Goal: Task Accomplishment & Management: Use online tool/utility

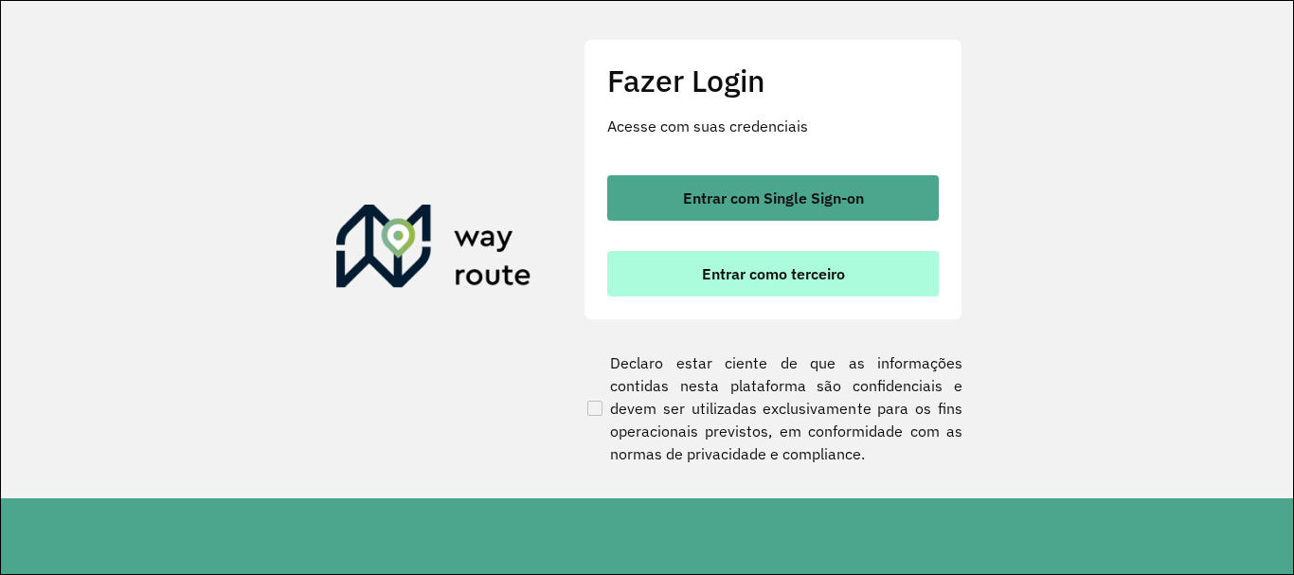
click at [729, 270] on span "Entrar como terceiro" at bounding box center [773, 273] width 143 height 15
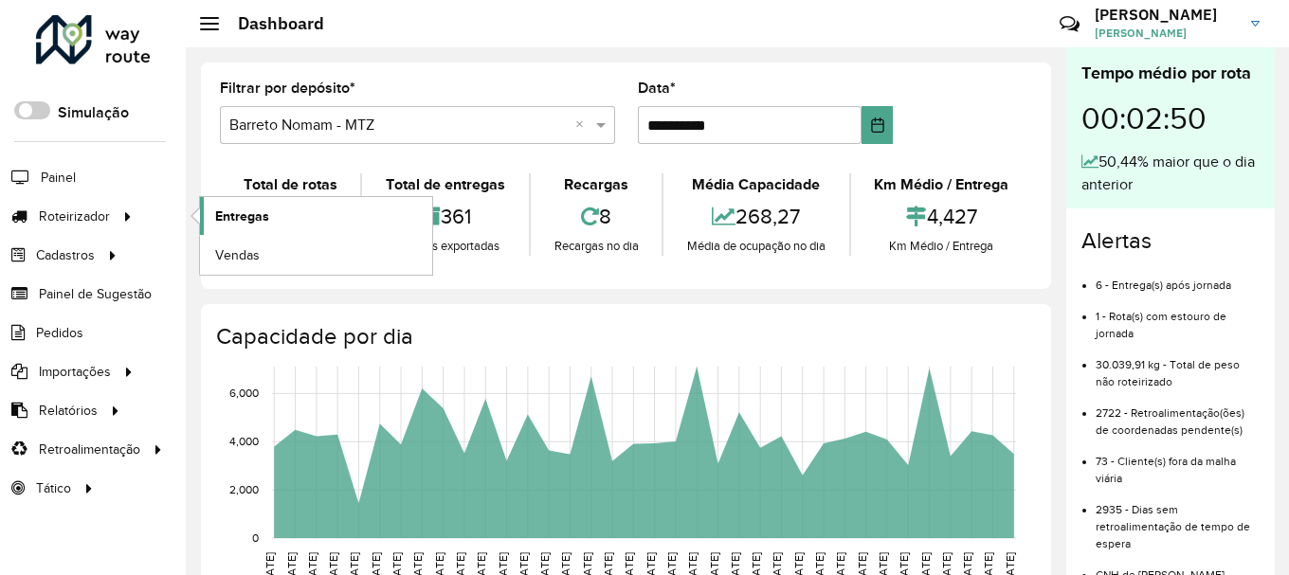
click at [389, 206] on link "Entregas" at bounding box center [316, 216] width 232 height 38
click at [280, 206] on link "Entregas" at bounding box center [316, 216] width 232 height 38
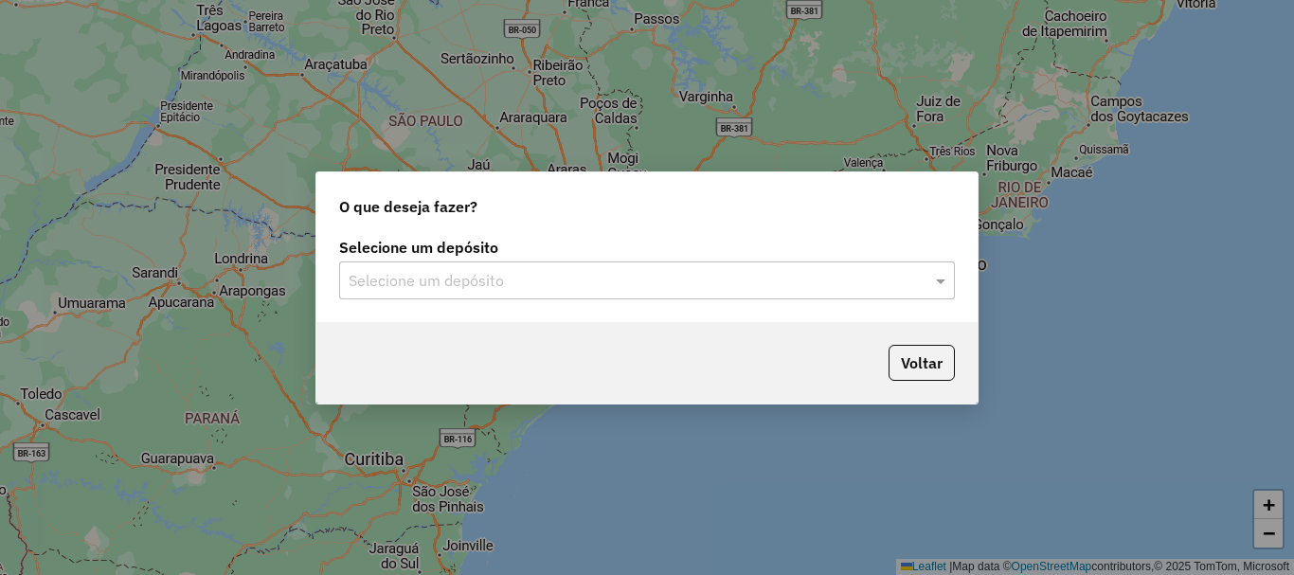
click at [473, 304] on div "Selecione um depósito Selecione um depósito" at bounding box center [646, 277] width 661 height 89
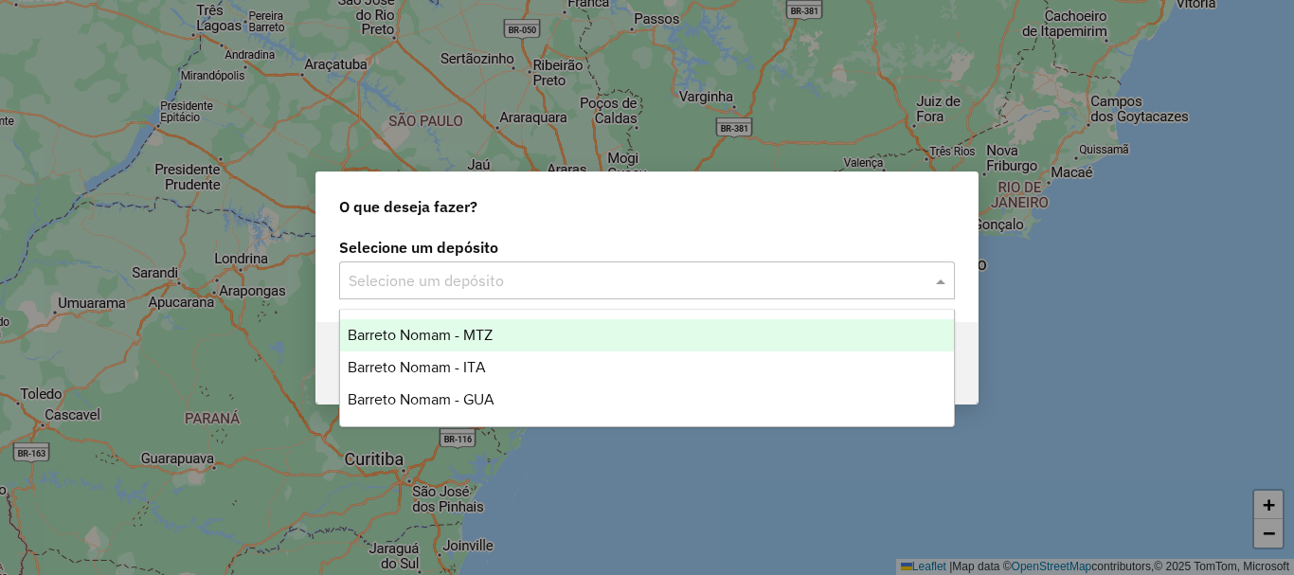
click at [476, 287] on input "text" at bounding box center [628, 281] width 559 height 23
click at [460, 320] on div "Barreto Nomam - MTZ" at bounding box center [647, 335] width 614 height 32
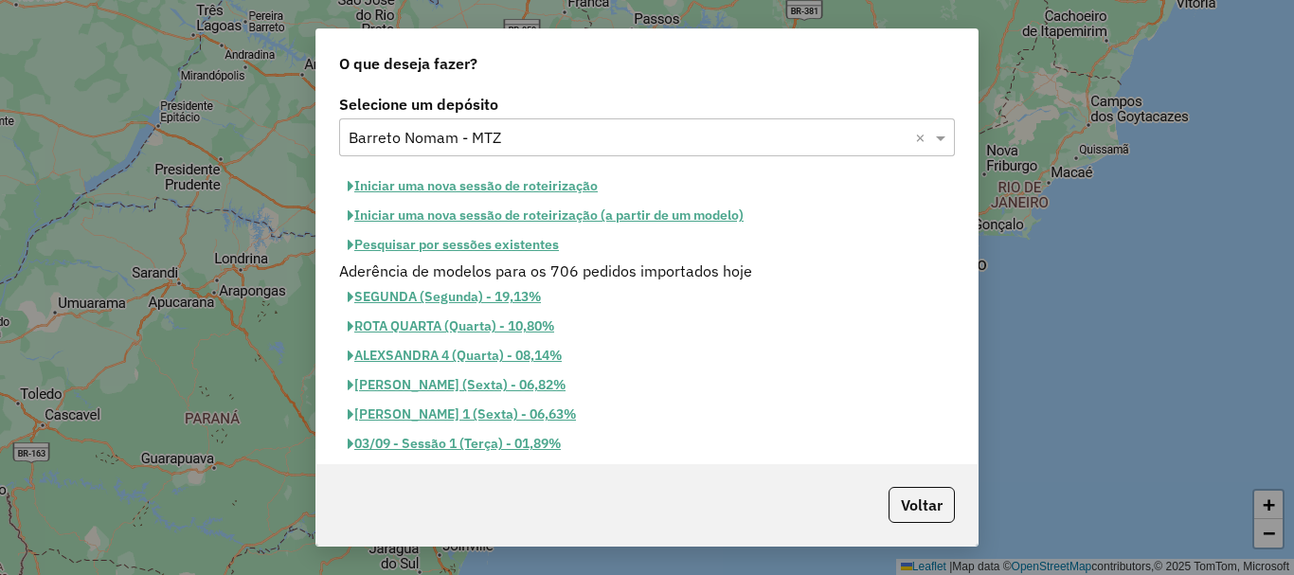
click at [491, 182] on button "Iniciar uma nova sessão de roteirização" at bounding box center [472, 186] width 267 height 29
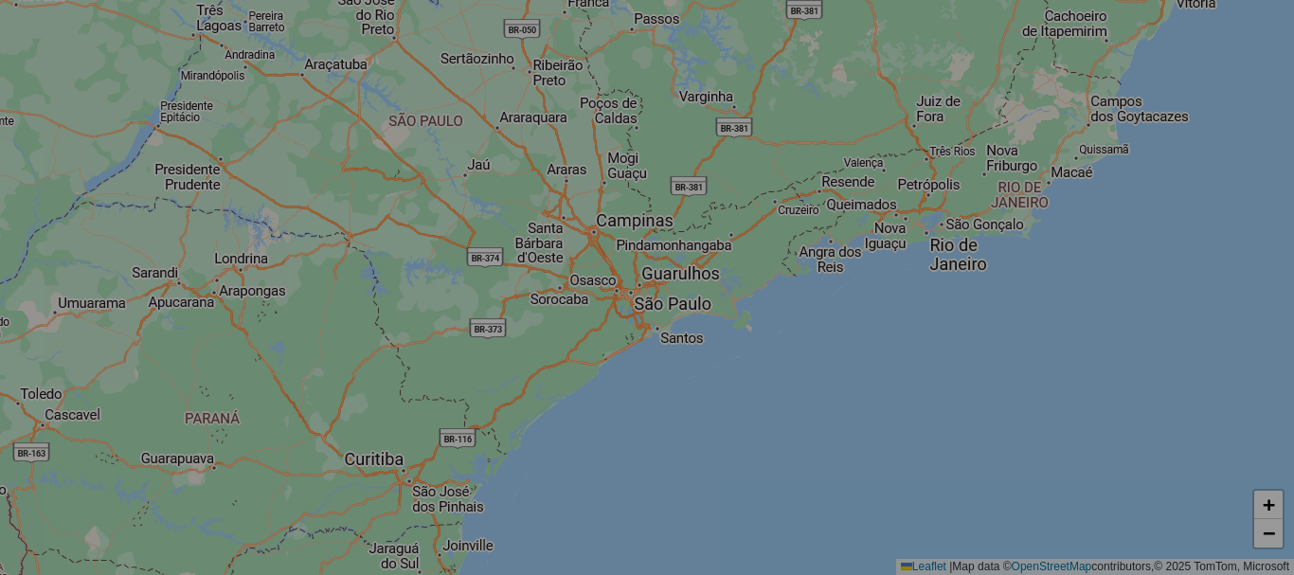
select select "*"
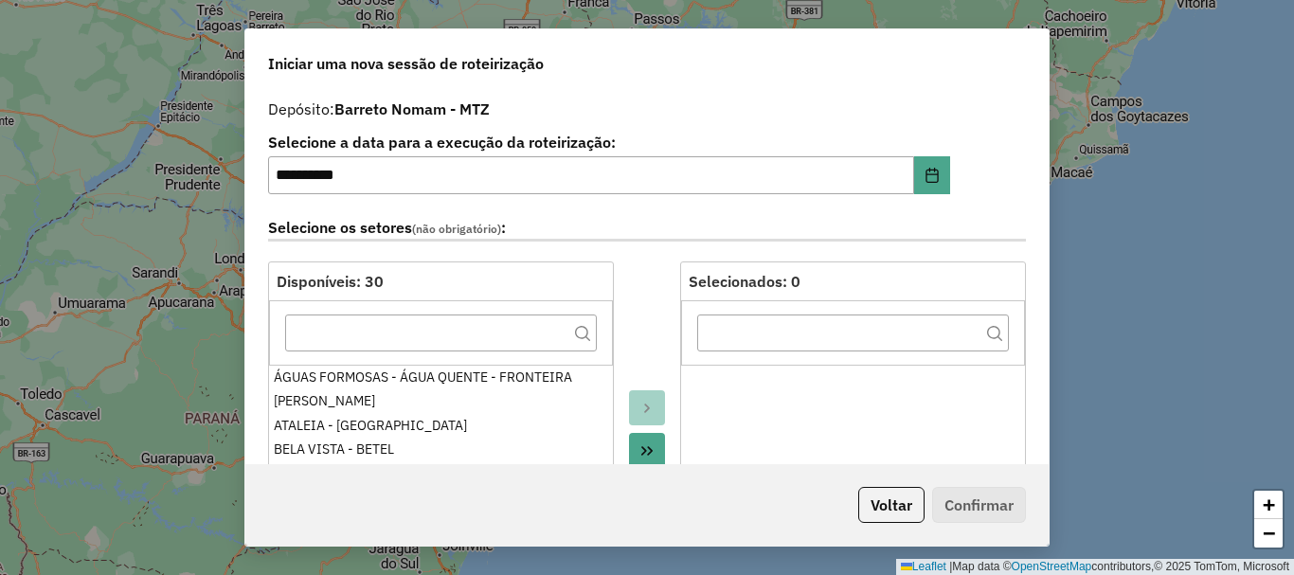
click at [642, 449] on icon "Move All to Target" at bounding box center [647, 450] width 11 height 9
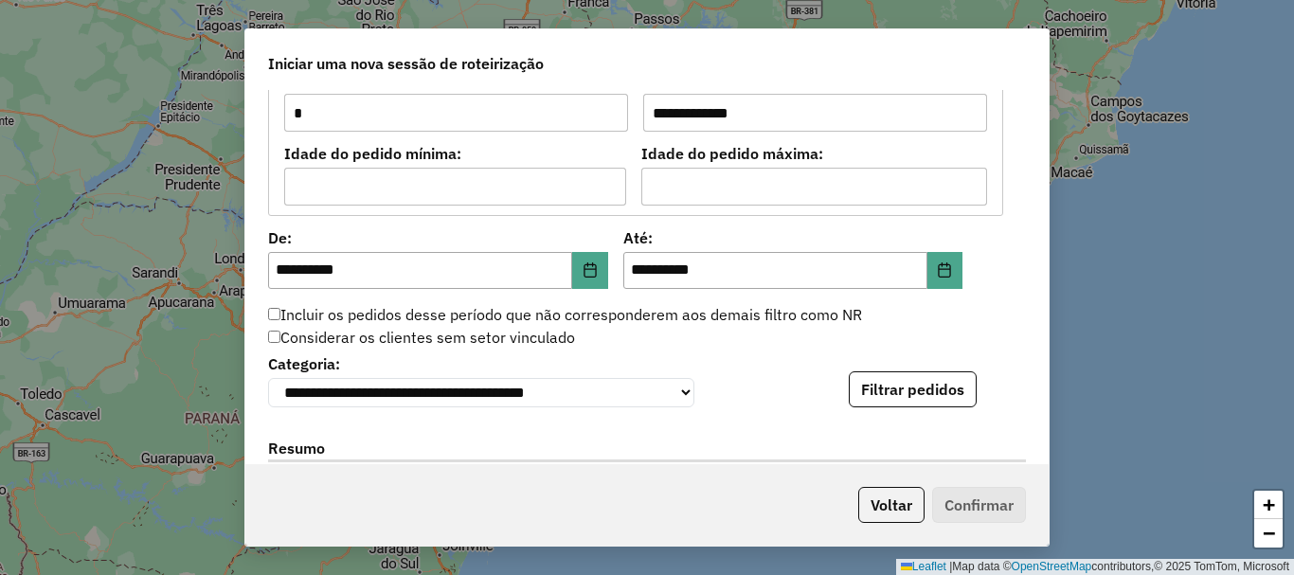
scroll to position [1706, 0]
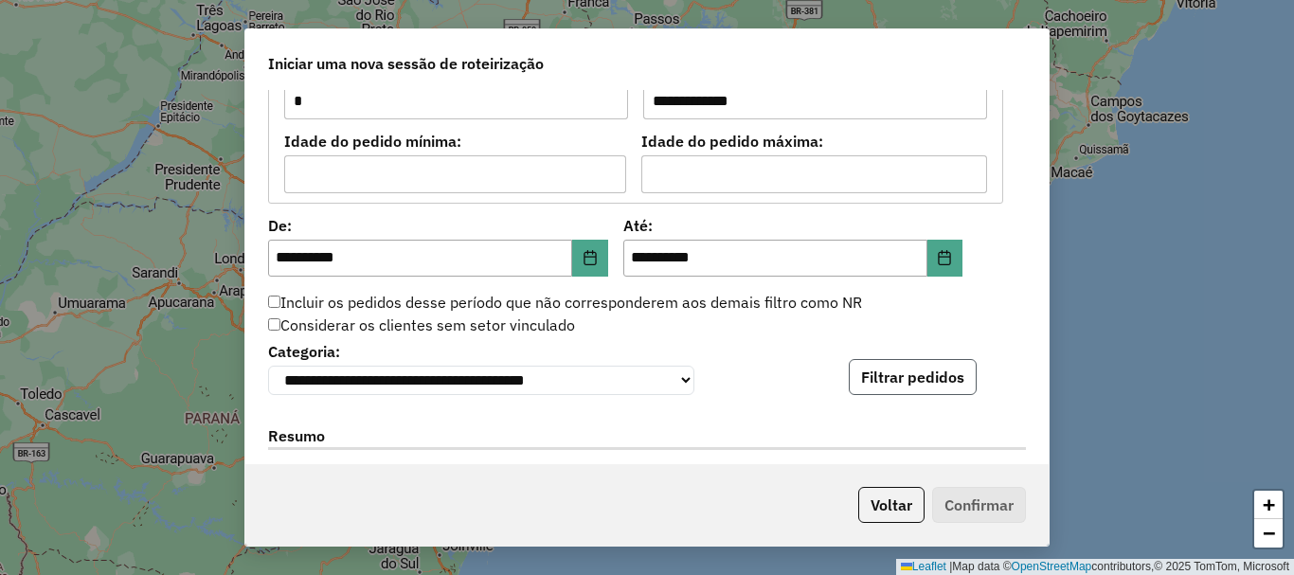
click at [900, 367] on button "Filtrar pedidos" at bounding box center [913, 377] width 128 height 36
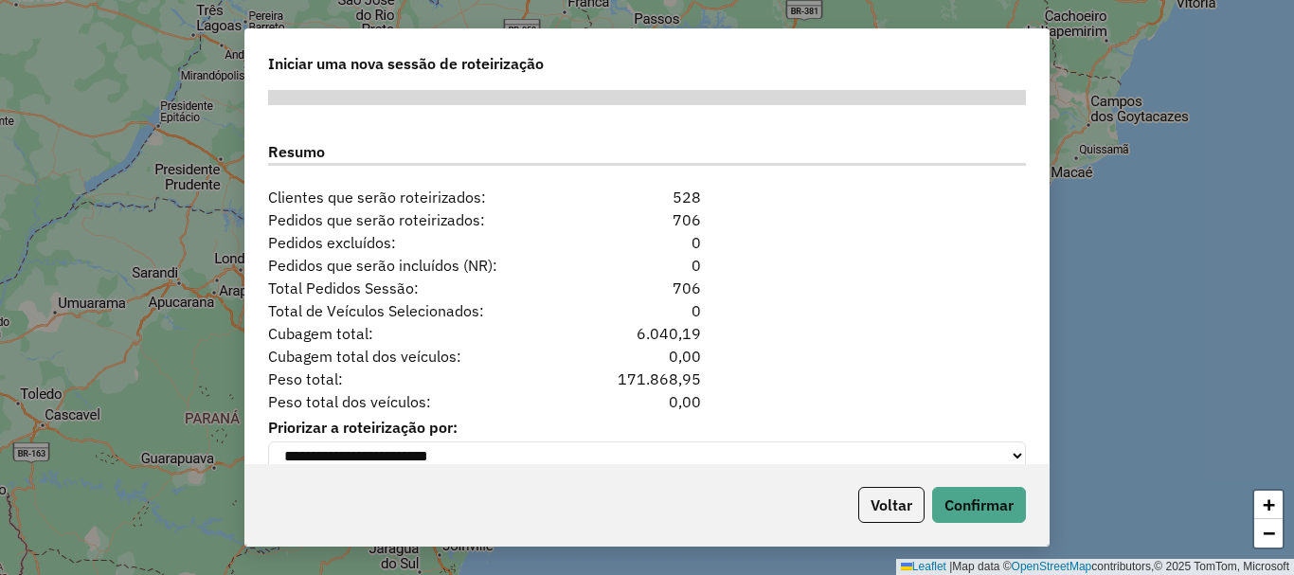
scroll to position [2420, 0]
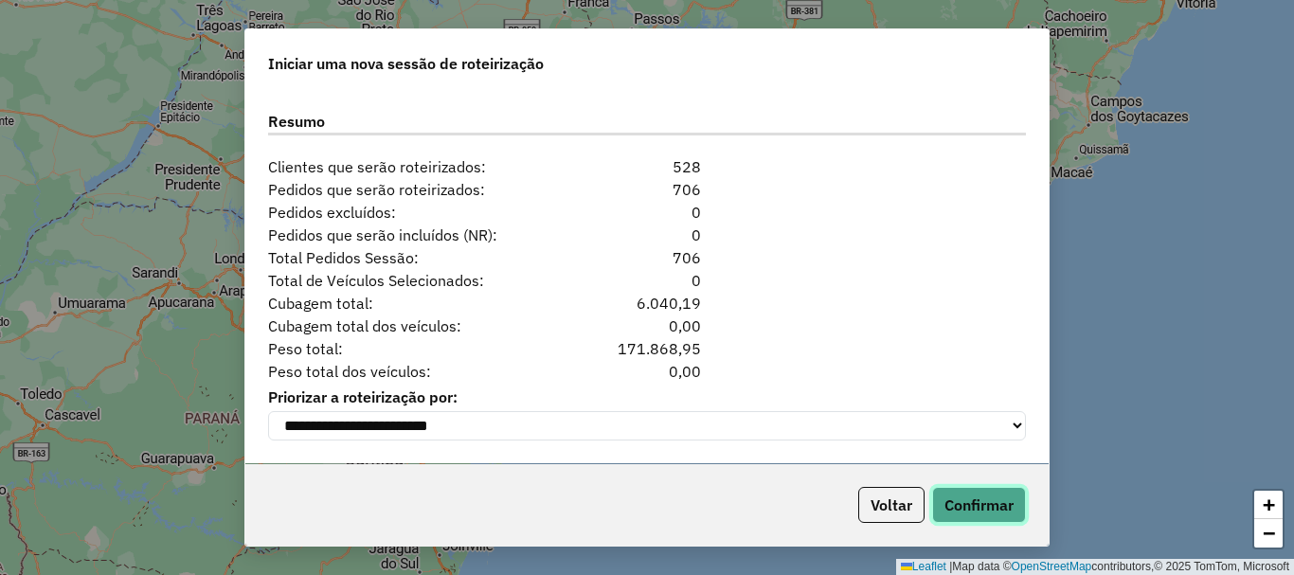
click at [987, 503] on button "Confirmar" at bounding box center [979, 505] width 94 height 36
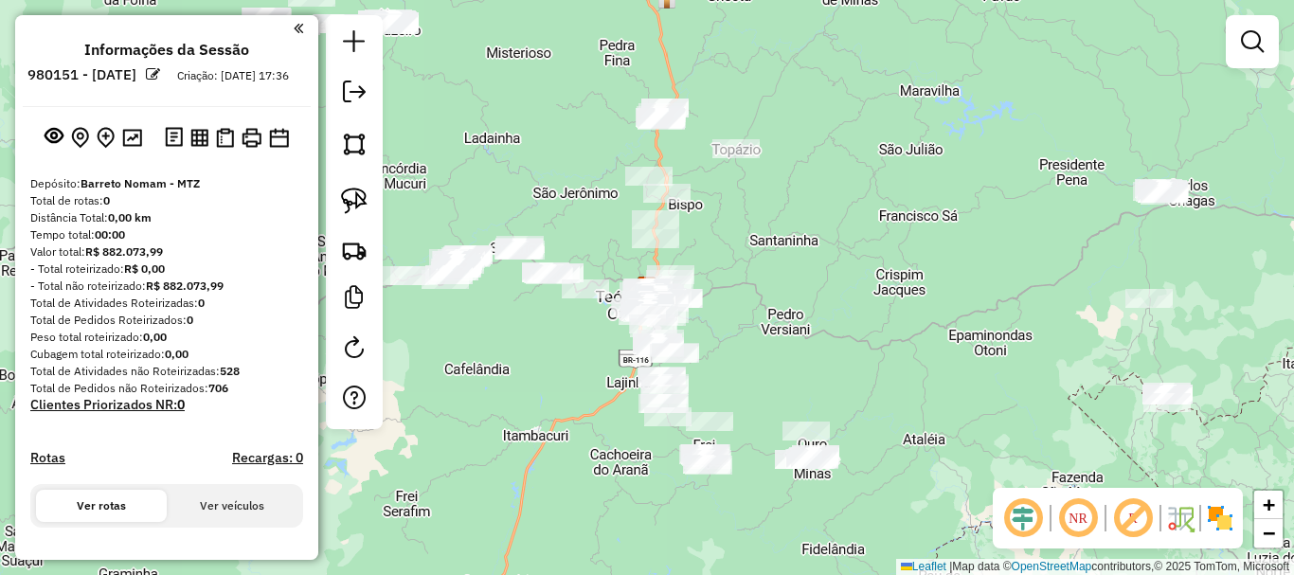
drag, startPoint x: 815, startPoint y: 272, endPoint x: 928, endPoint y: 409, distance: 177.7
click at [928, 409] on div "Janela de atendimento Grade de atendimento Capacidade Transportadoras Veículos …" at bounding box center [647, 287] width 1294 height 575
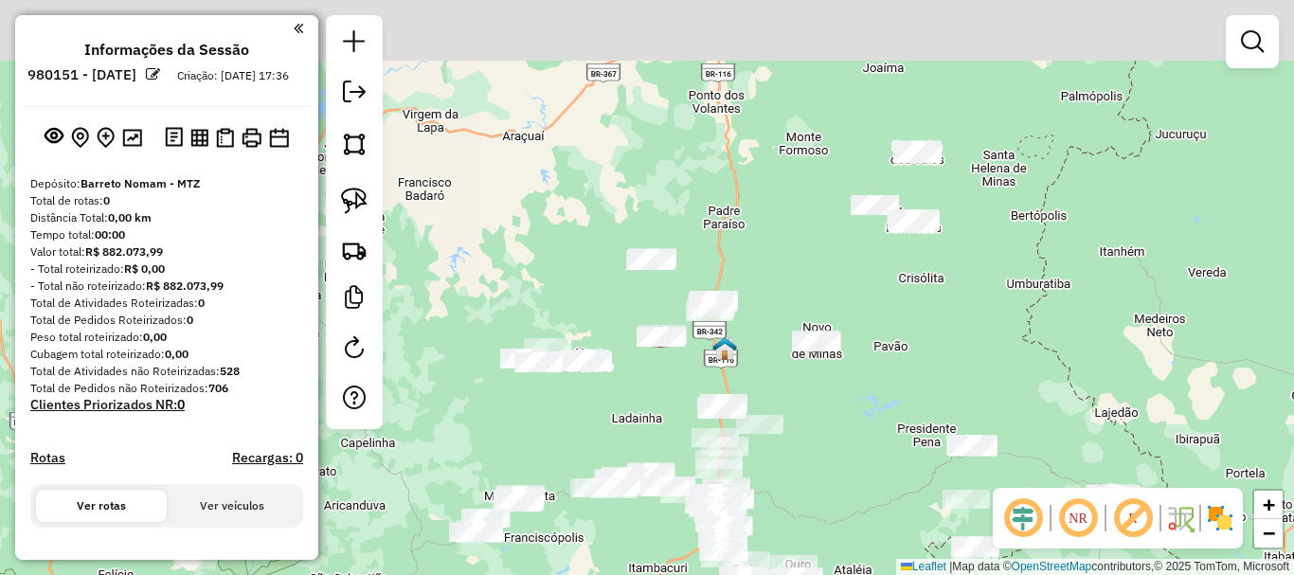
drag, startPoint x: 980, startPoint y: 244, endPoint x: 840, endPoint y: 442, distance: 241.9
click at [840, 442] on div "Janela de atendimento Grade de atendimento Capacidade Transportadoras Veículos …" at bounding box center [647, 287] width 1294 height 575
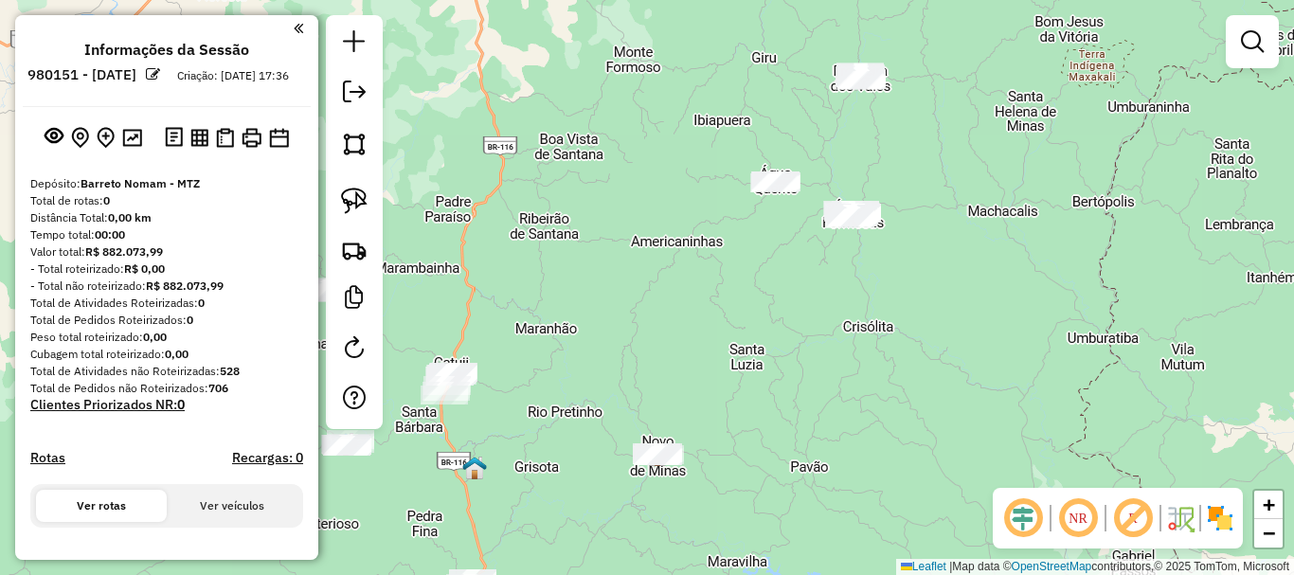
drag, startPoint x: 707, startPoint y: 297, endPoint x: 722, endPoint y: 188, distance: 110.0
click at [722, 188] on div "Janela de atendimento Grade de atendimento Capacidade Transportadoras Veículos …" at bounding box center [647, 287] width 1294 height 575
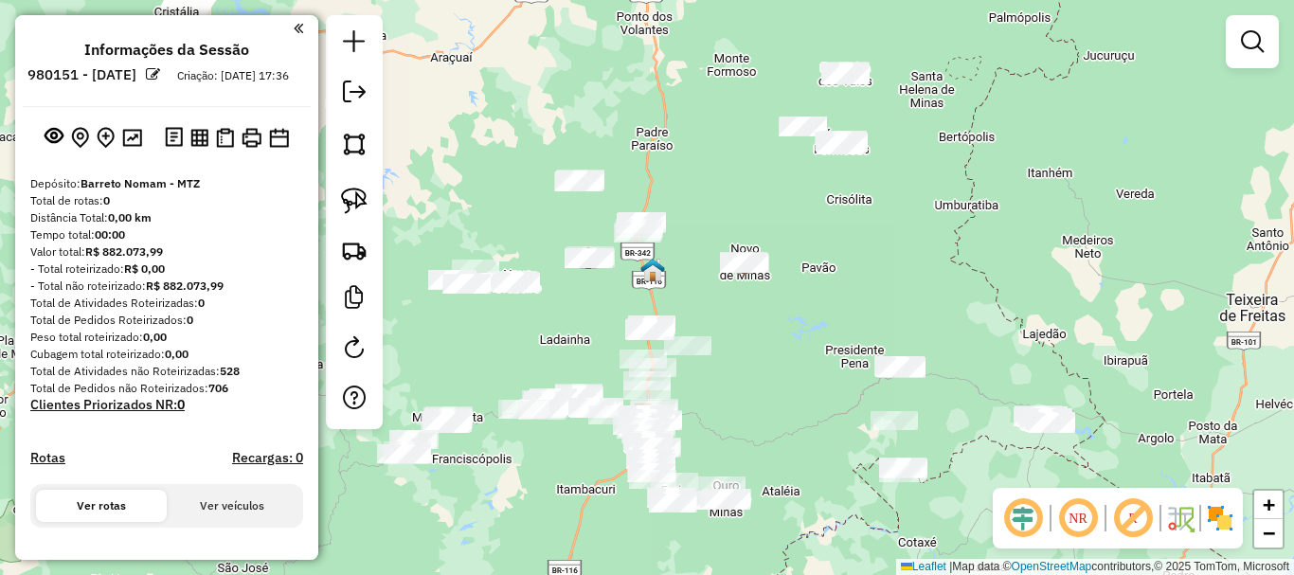
drag, startPoint x: 806, startPoint y: 213, endPoint x: 854, endPoint y: 209, distance: 47.5
click at [854, 209] on div "Janela de atendimento Grade de atendimento Capacidade Transportadoras Veículos …" at bounding box center [647, 287] width 1294 height 575
click at [378, 203] on div at bounding box center [354, 222] width 57 height 414
click at [371, 199] on link at bounding box center [355, 201] width 42 height 42
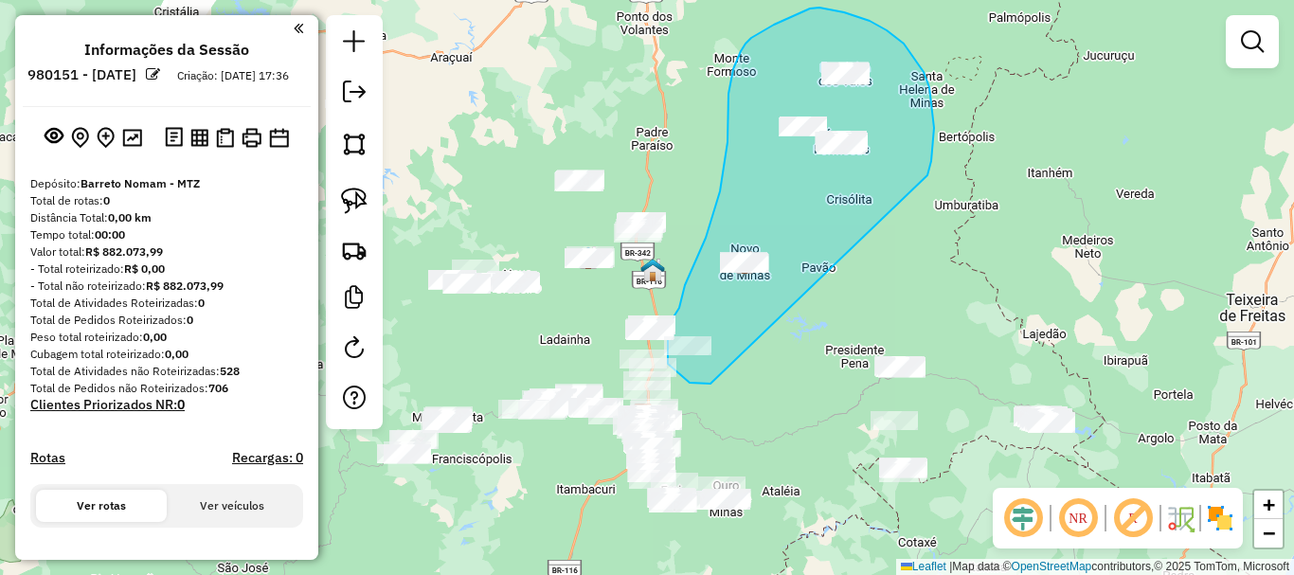
drag, startPoint x: 931, startPoint y: 167, endPoint x: 711, endPoint y: 384, distance: 308.9
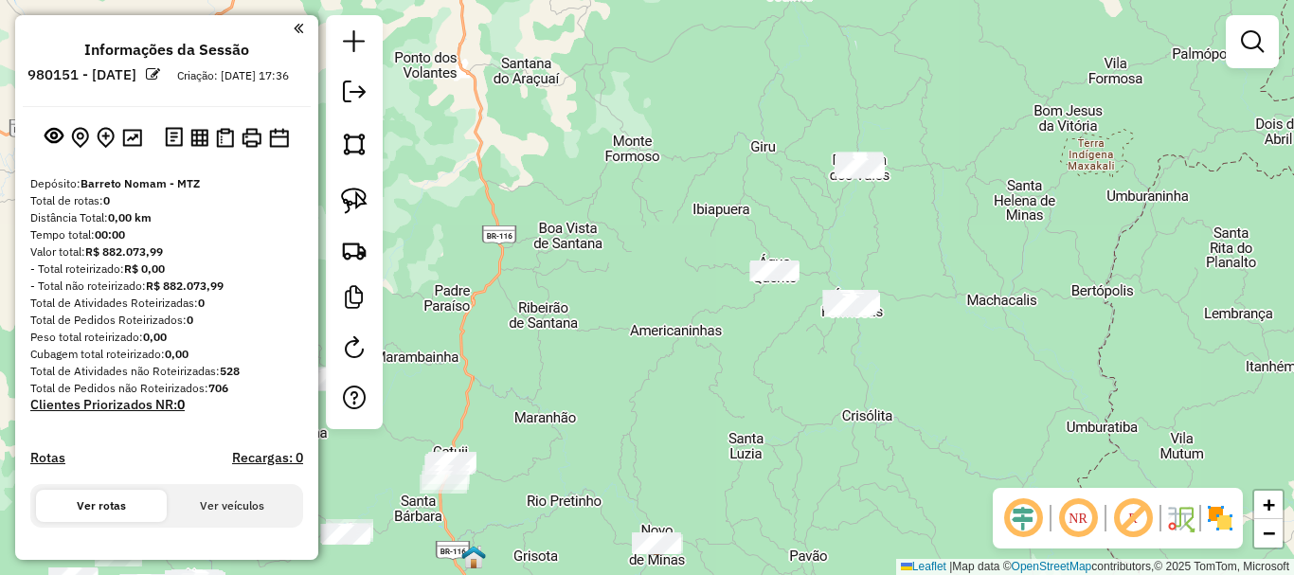
drag, startPoint x: 813, startPoint y: 196, endPoint x: 826, endPoint y: 354, distance: 158.8
click at [826, 354] on div "Janela de atendimento Grade de atendimento Capacidade Transportadoras Veículos …" at bounding box center [647, 287] width 1294 height 575
click at [359, 200] on img at bounding box center [354, 201] width 27 height 27
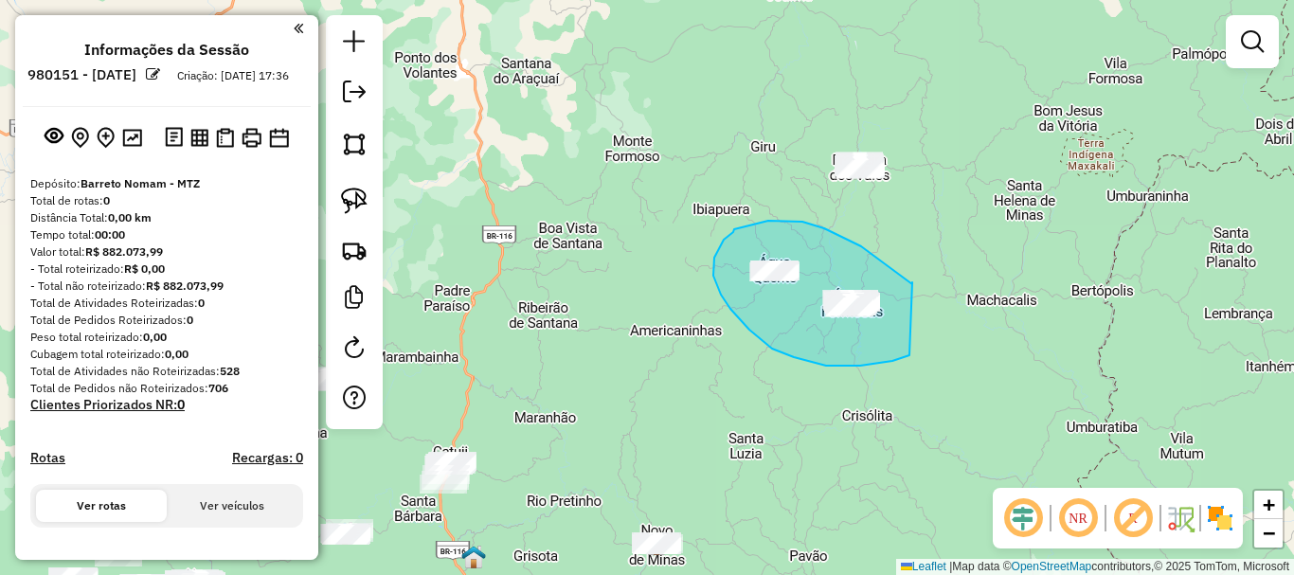
drag, startPoint x: 913, startPoint y: 282, endPoint x: 910, endPoint y: 355, distance: 73.0
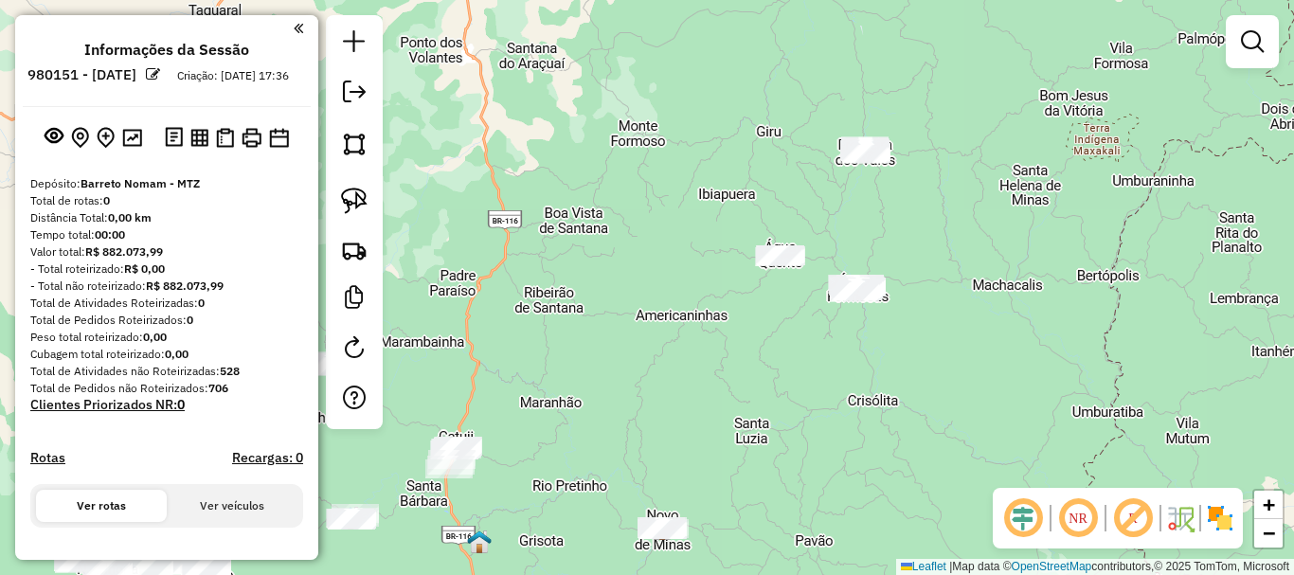
drag, startPoint x: 832, startPoint y: 367, endPoint x: 831, endPoint y: 317, distance: 49.3
click at [831, 317] on div "Janela de atendimento Grade de atendimento Capacidade Transportadoras Veículos …" at bounding box center [647, 287] width 1294 height 575
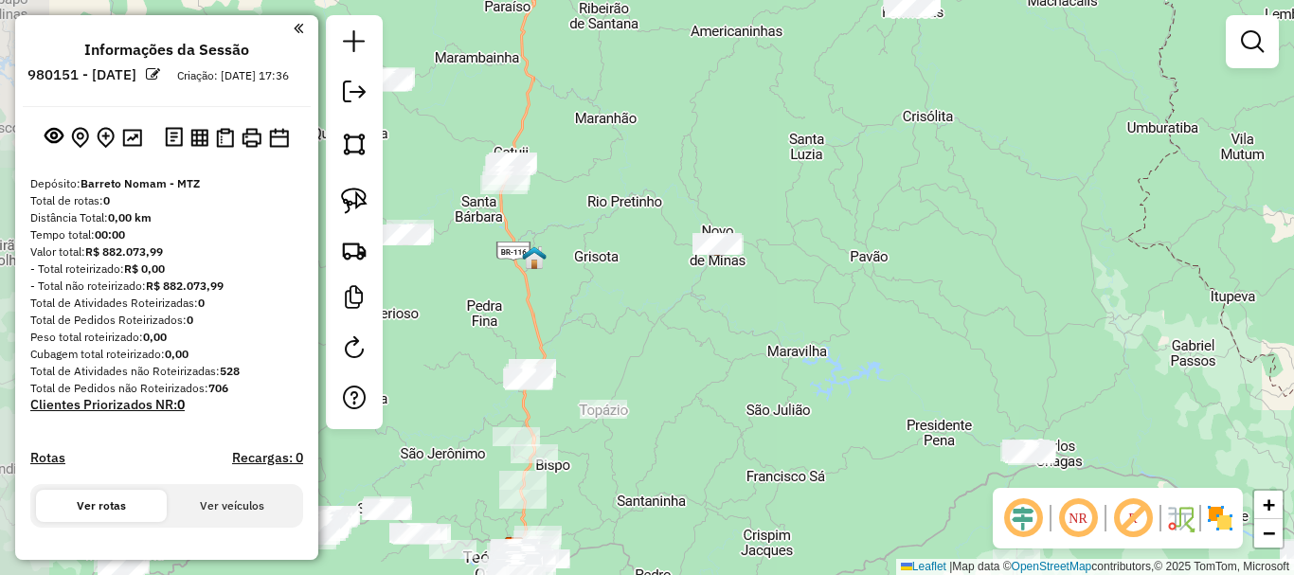
drag, startPoint x: 754, startPoint y: 385, endPoint x: 810, endPoint y: 150, distance: 241.6
click at [810, 150] on div "Janela de atendimento Grade de atendimento Capacidade Transportadoras Veículos …" at bounding box center [647, 287] width 1294 height 575
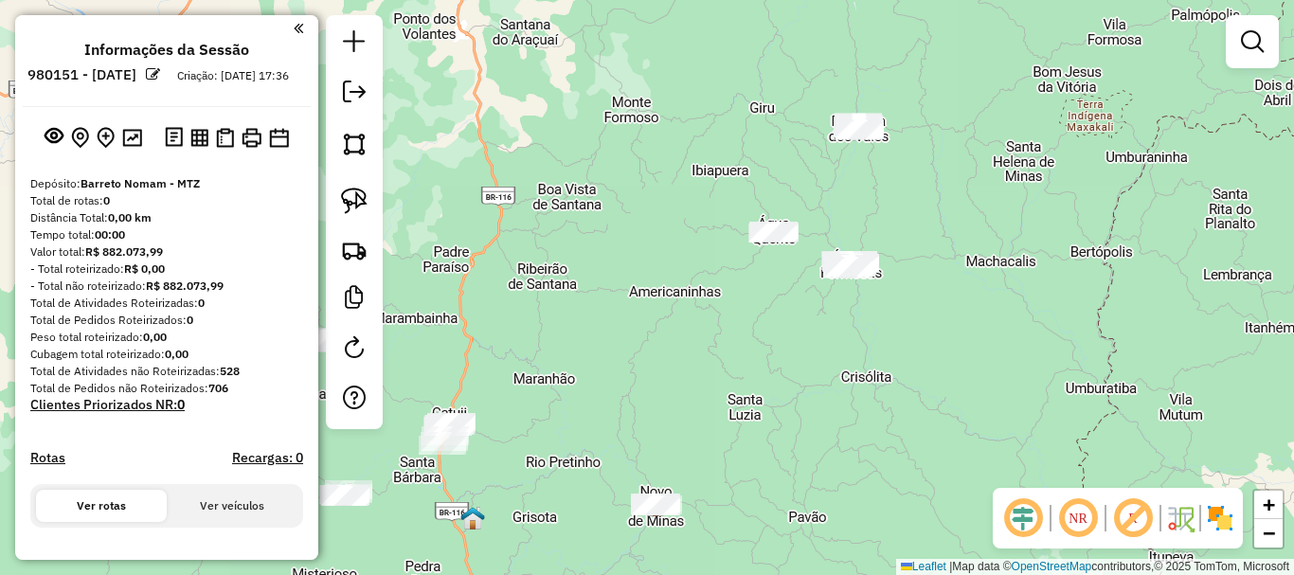
drag, startPoint x: 814, startPoint y: 175, endPoint x: 743, endPoint y: 427, distance: 261.9
click at [743, 427] on div "Janela de atendimento Grade de atendimento Capacidade Transportadoras Veículos …" at bounding box center [647, 287] width 1294 height 575
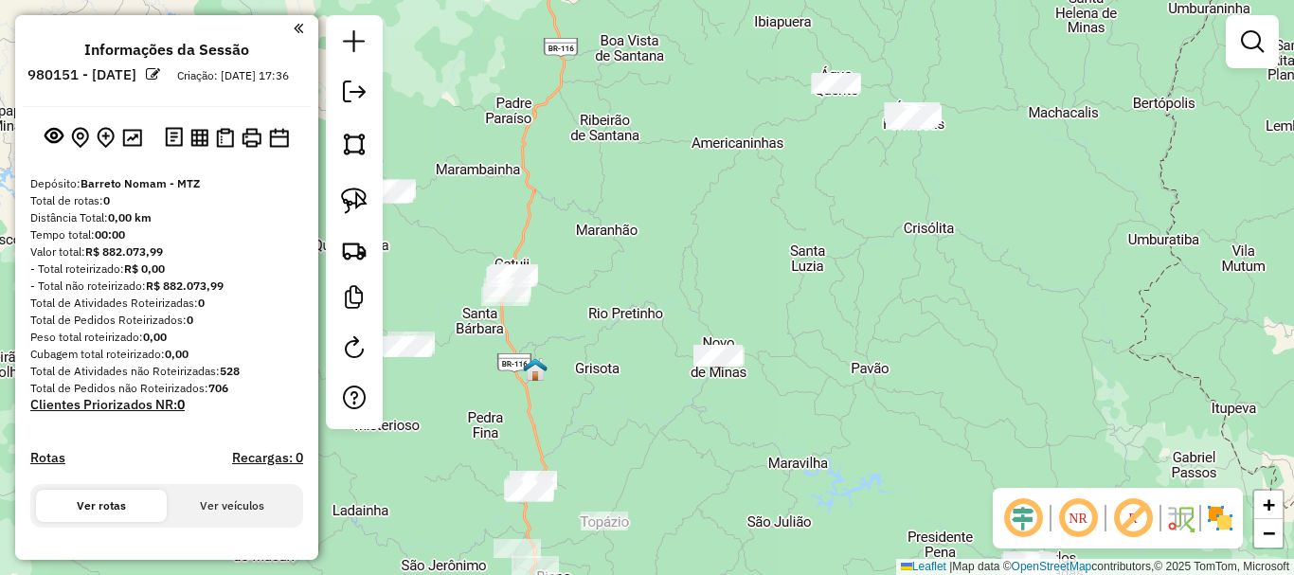
drag, startPoint x: 739, startPoint y: 427, endPoint x: 811, endPoint y: 287, distance: 157.7
click at [811, 287] on div "Janela de atendimento Grade de atendimento Capacidade Transportadoras Veículos …" at bounding box center [647, 287] width 1294 height 575
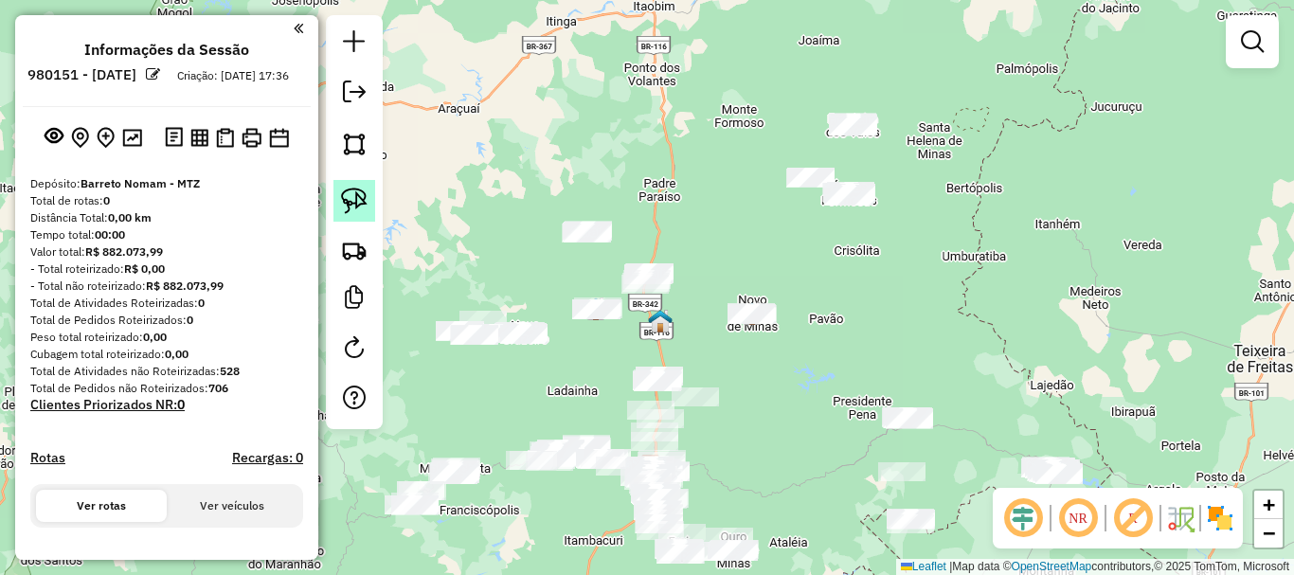
click at [355, 197] on img at bounding box center [354, 201] width 27 height 27
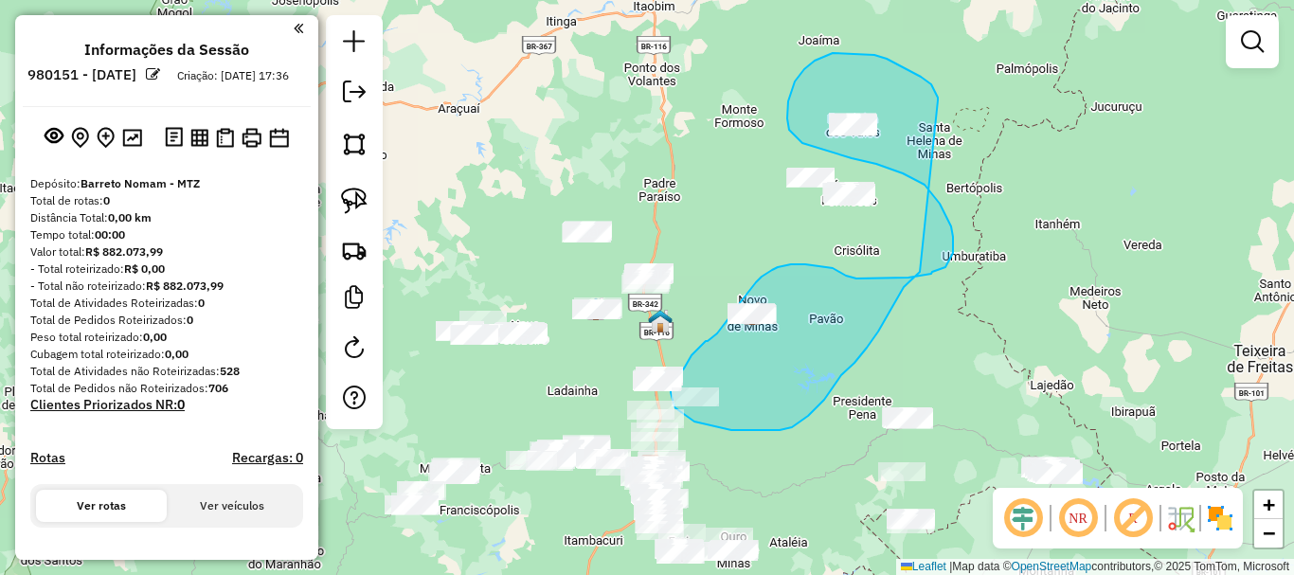
drag, startPoint x: 902, startPoint y: 66, endPoint x: 920, endPoint y: 272, distance: 206.4
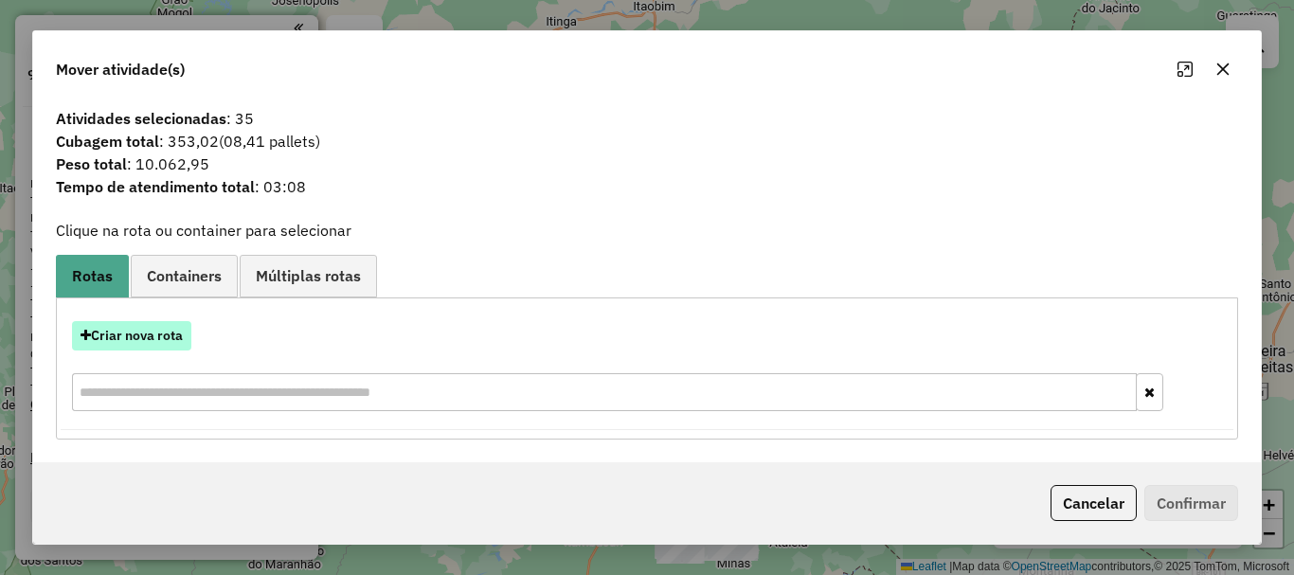
click at [125, 325] on button "Criar nova rota" at bounding box center [131, 335] width 119 height 29
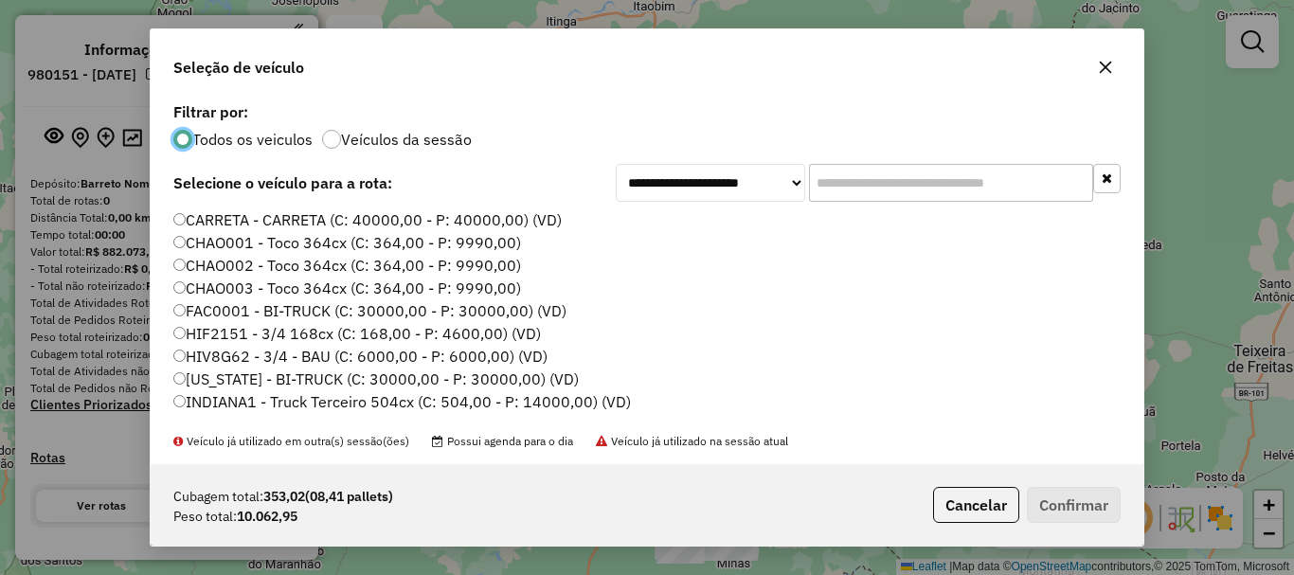
scroll to position [10, 6]
click at [888, 185] on input "text" at bounding box center [951, 183] width 284 height 38
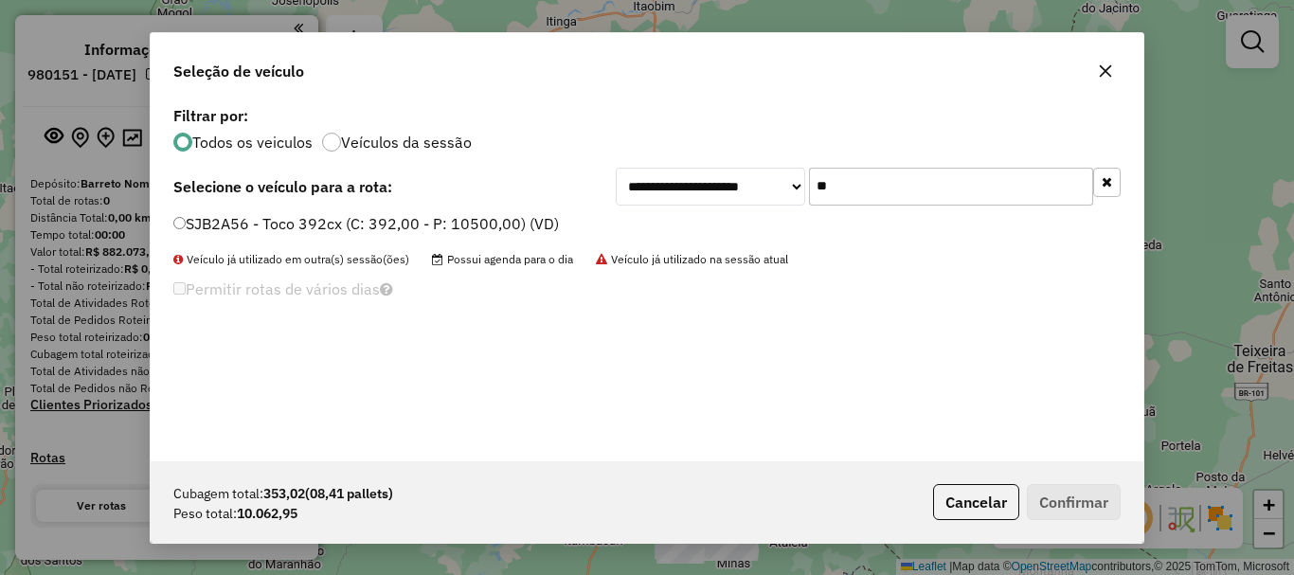
type input "**"
click at [232, 223] on label "SJB2A56 - Toco 392cx (C: 392,00 - P: 10500,00) (VD)" at bounding box center [366, 223] width 386 height 23
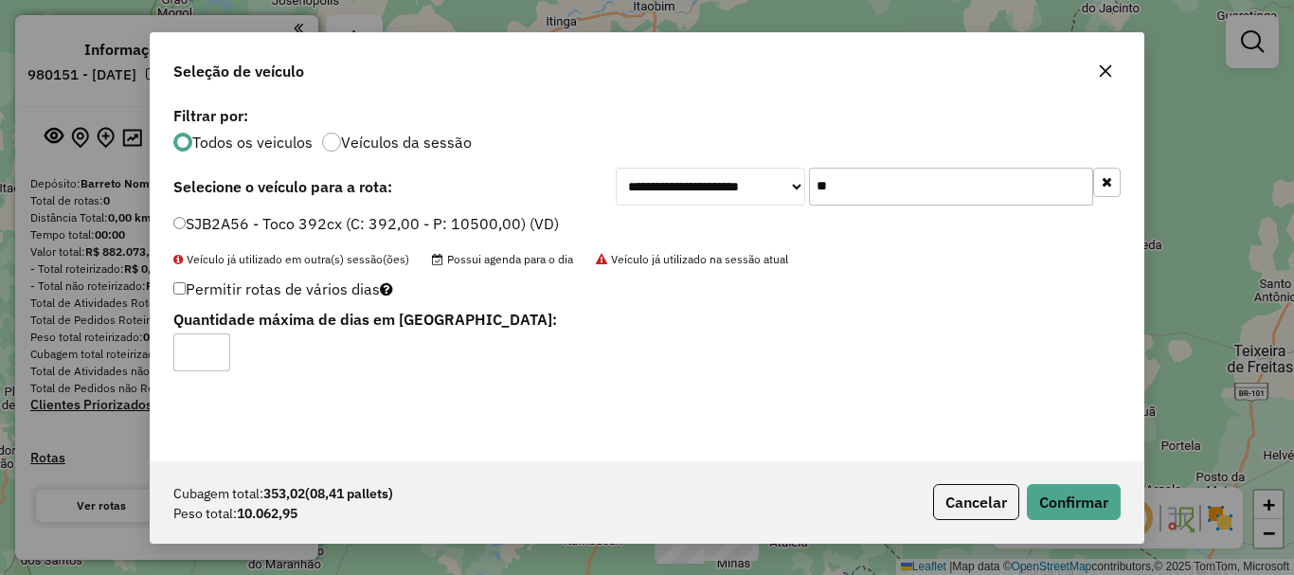
type input "*"
click at [213, 349] on input "*" at bounding box center [201, 353] width 57 height 38
click at [1080, 513] on button "Confirmar" at bounding box center [1074, 502] width 94 height 36
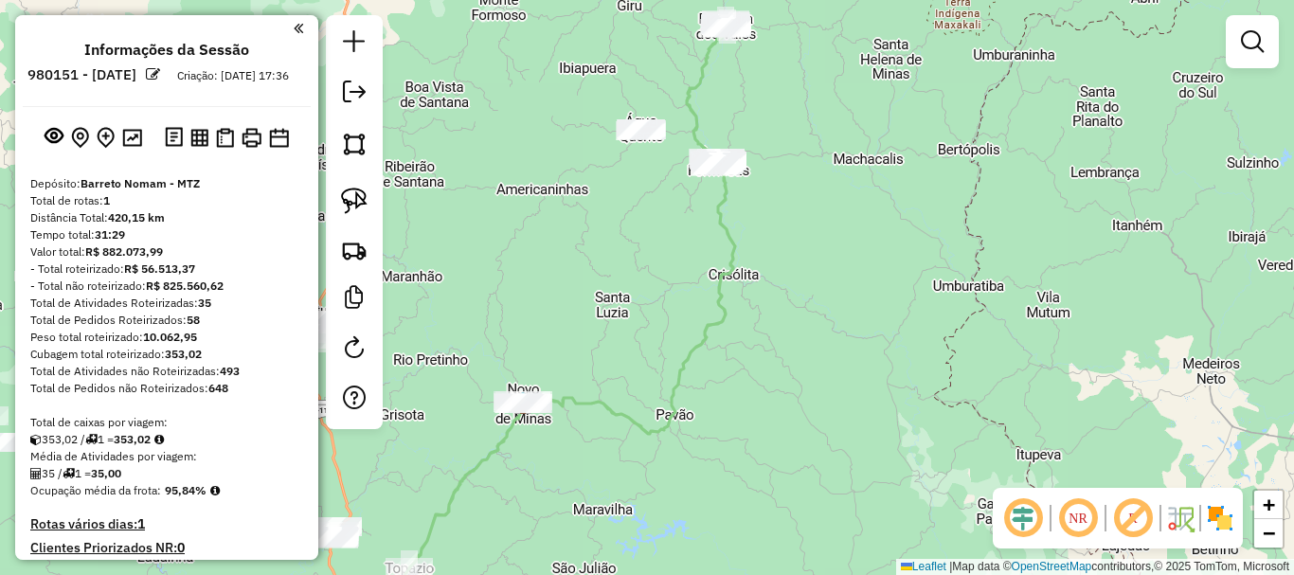
drag, startPoint x: 911, startPoint y: 204, endPoint x: 1011, endPoint y: 244, distance: 108.0
click at [1011, 244] on div "Janela de atendimento Grade de atendimento Capacidade Transportadoras Veículos …" at bounding box center [647, 287] width 1294 height 575
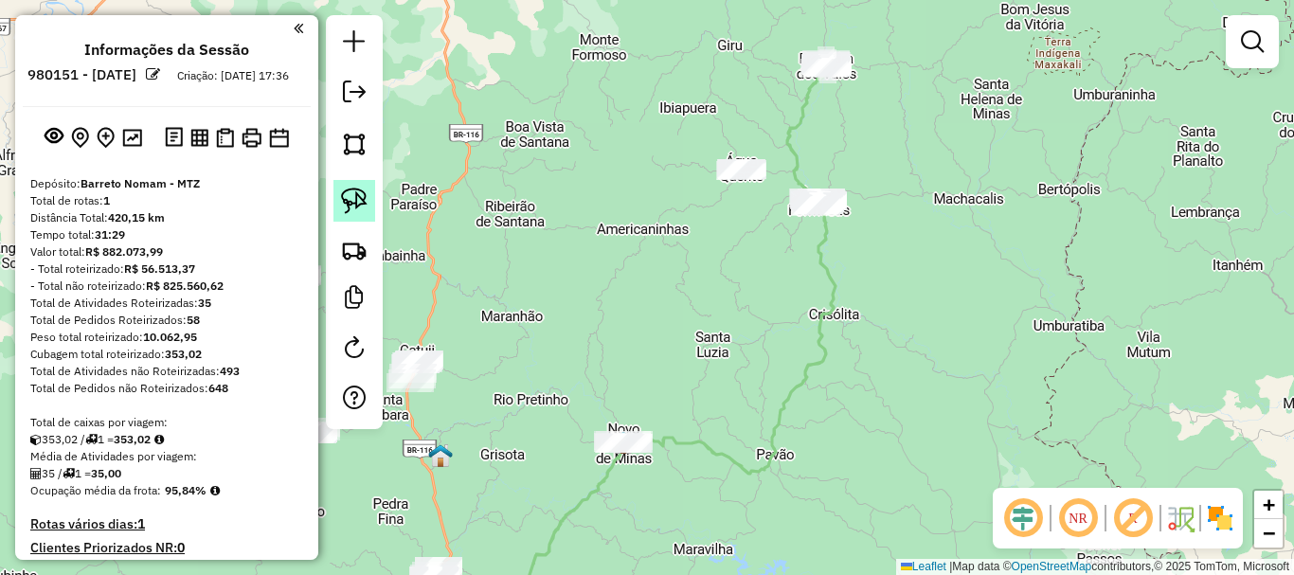
click at [360, 206] on img at bounding box center [354, 201] width 27 height 27
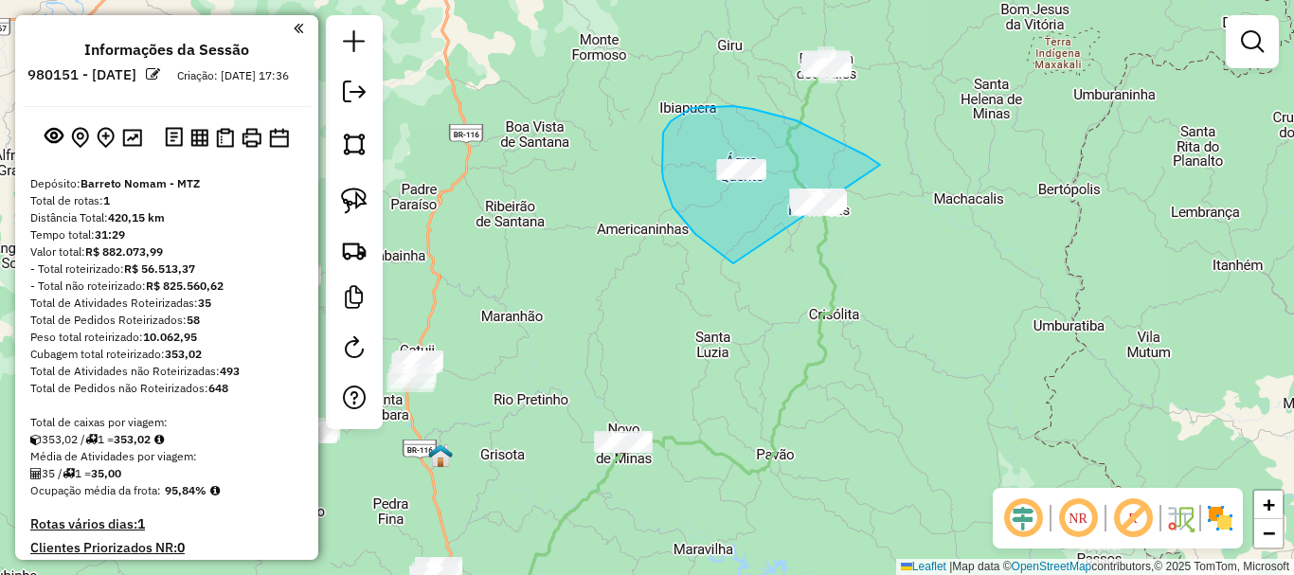
drag, startPoint x: 859, startPoint y: 153, endPoint x: 961, endPoint y: 257, distance: 145.4
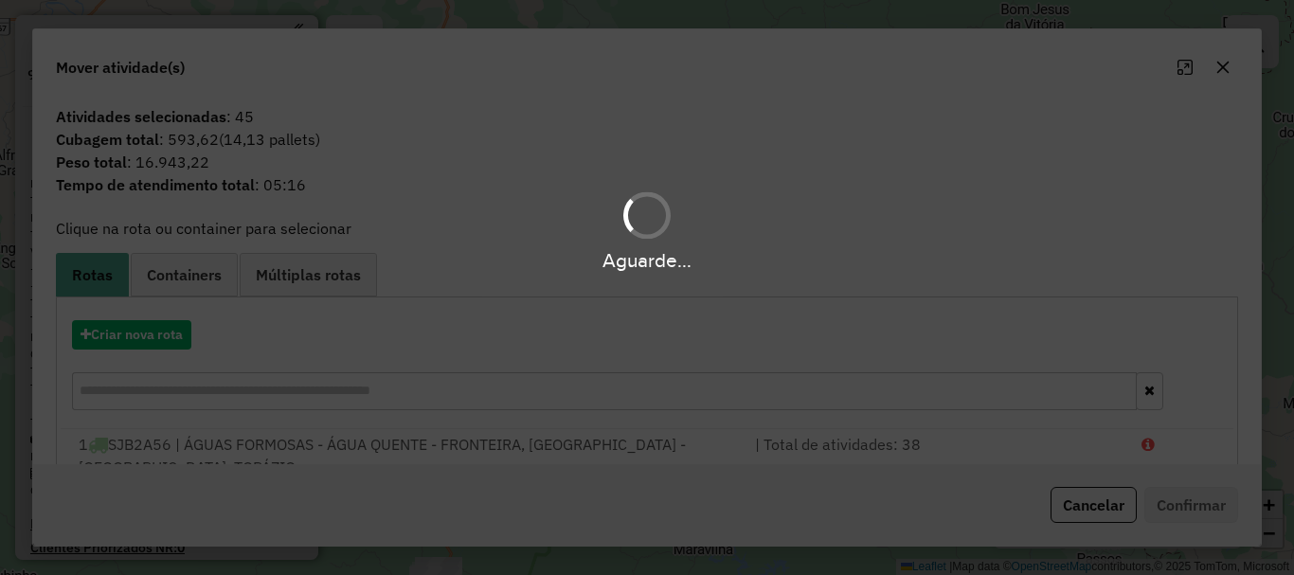
click at [159, 337] on div "Aguarde..." at bounding box center [647, 287] width 1294 height 575
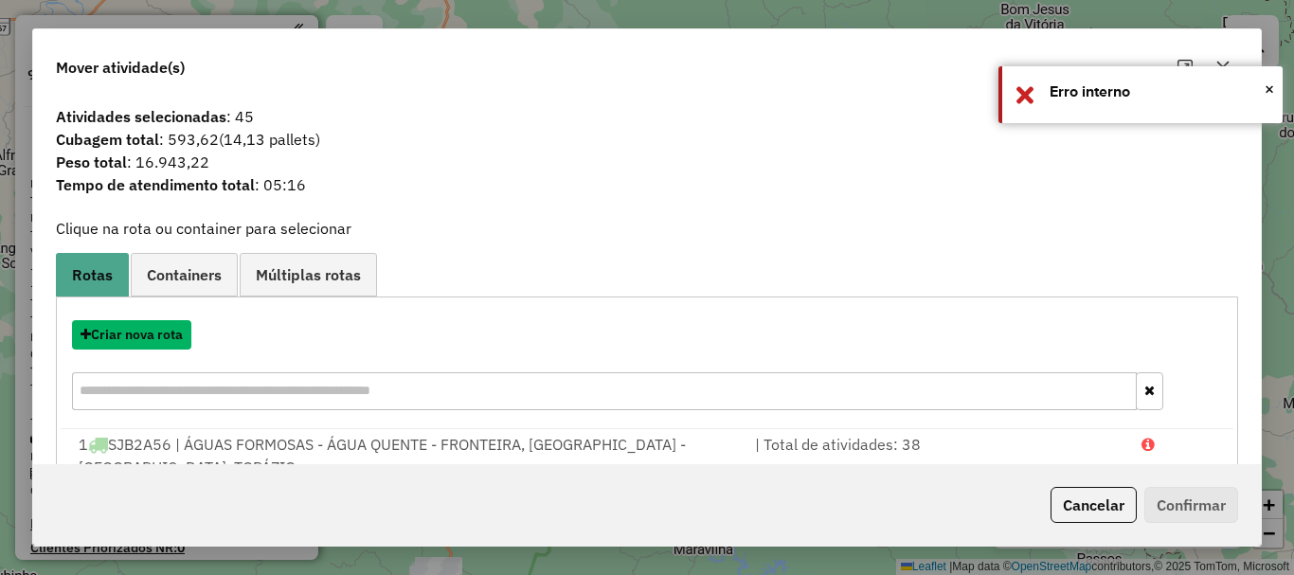
click at [139, 334] on button "Criar nova rota" at bounding box center [131, 334] width 119 height 29
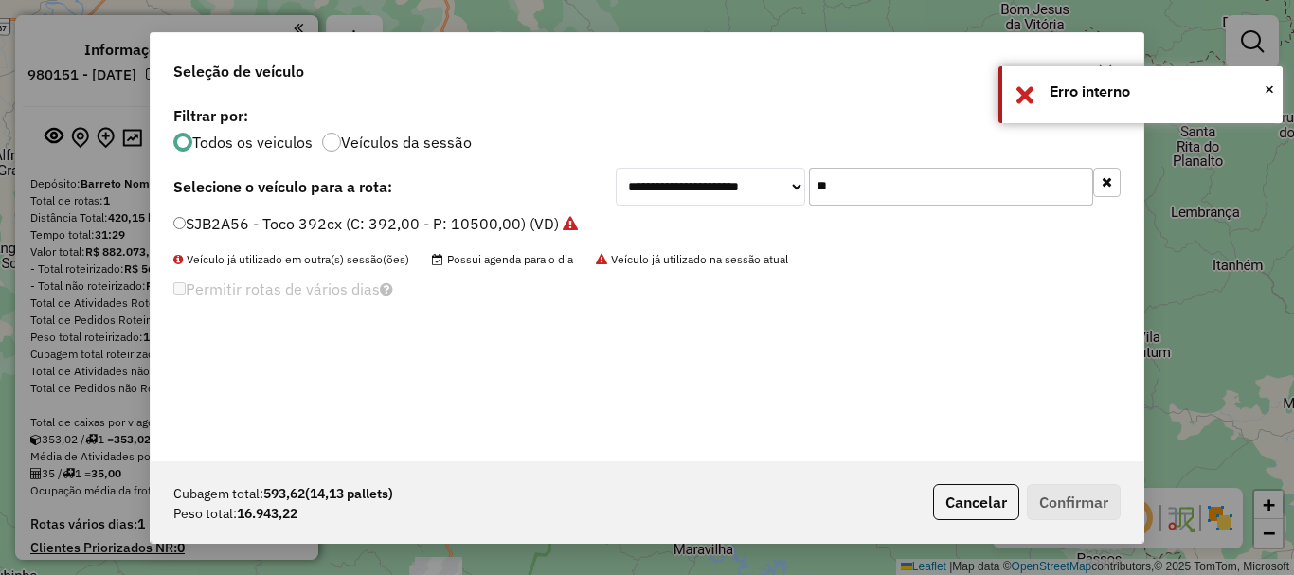
drag, startPoint x: 691, startPoint y: 198, endPoint x: 670, endPoint y: 204, distance: 21.6
click at [670, 204] on div "**********" at bounding box center [868, 187] width 505 height 38
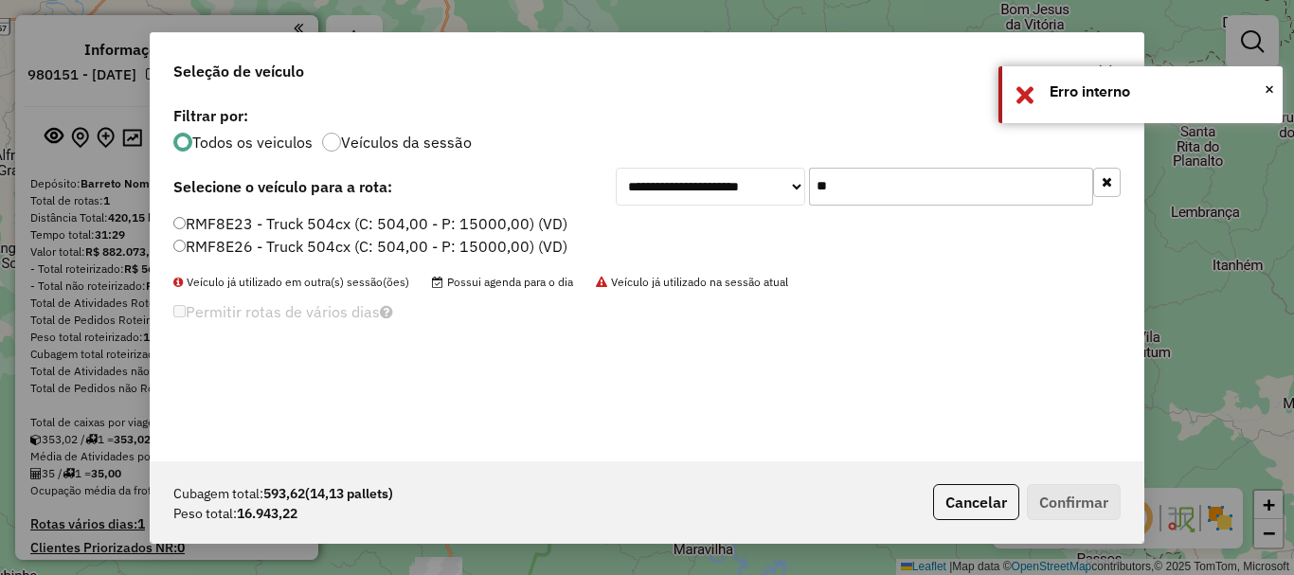
type input "**"
click at [234, 226] on label "RMF8E23 - Truck 504cx (C: 504,00 - P: 15000,00) (VD)" at bounding box center [370, 223] width 394 height 23
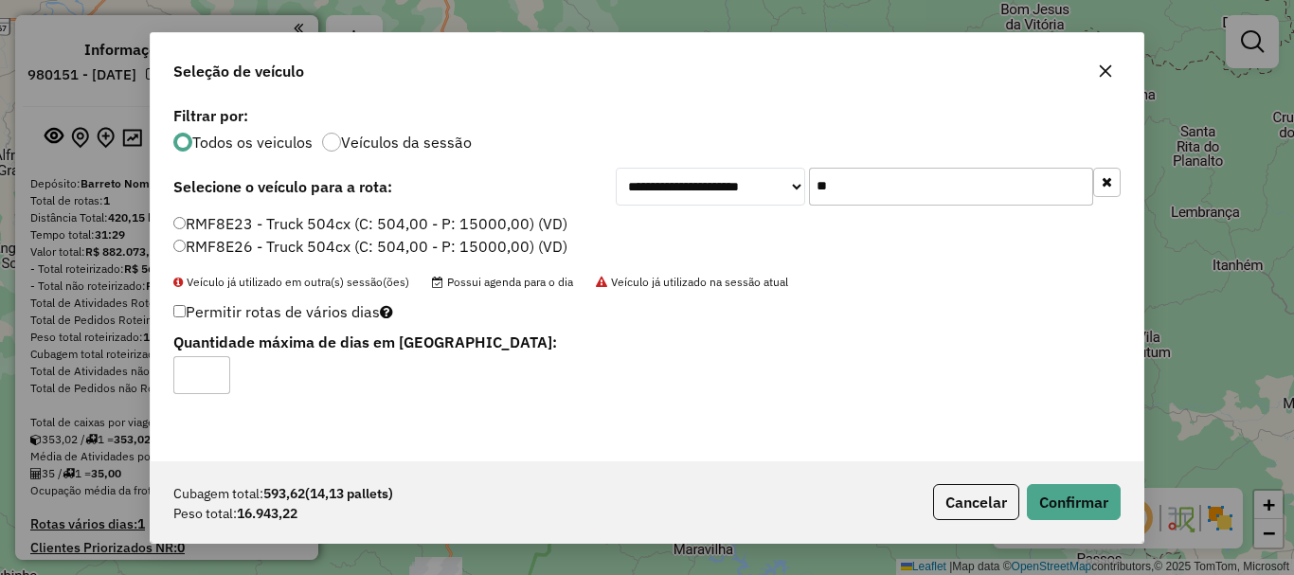
click at [212, 366] on input "*" at bounding box center [201, 375] width 57 height 38
type input "*"
click at [212, 366] on input "*" at bounding box center [201, 375] width 57 height 38
click at [1037, 497] on button "Confirmar" at bounding box center [1074, 502] width 94 height 36
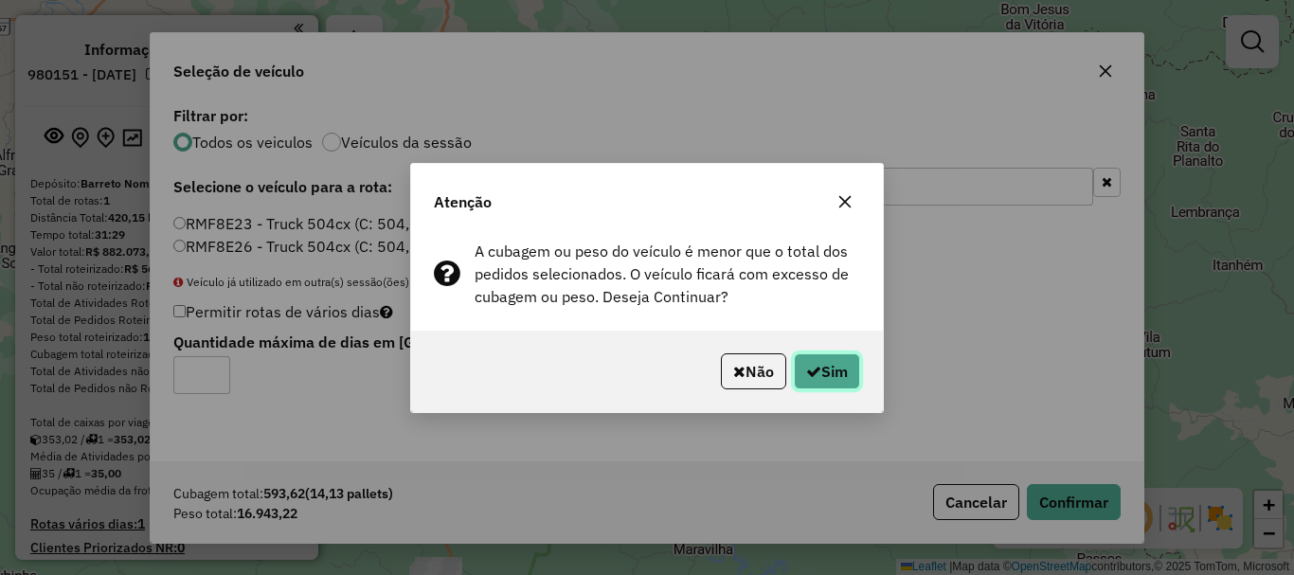
click at [832, 366] on button "Sim" at bounding box center [827, 371] width 66 height 36
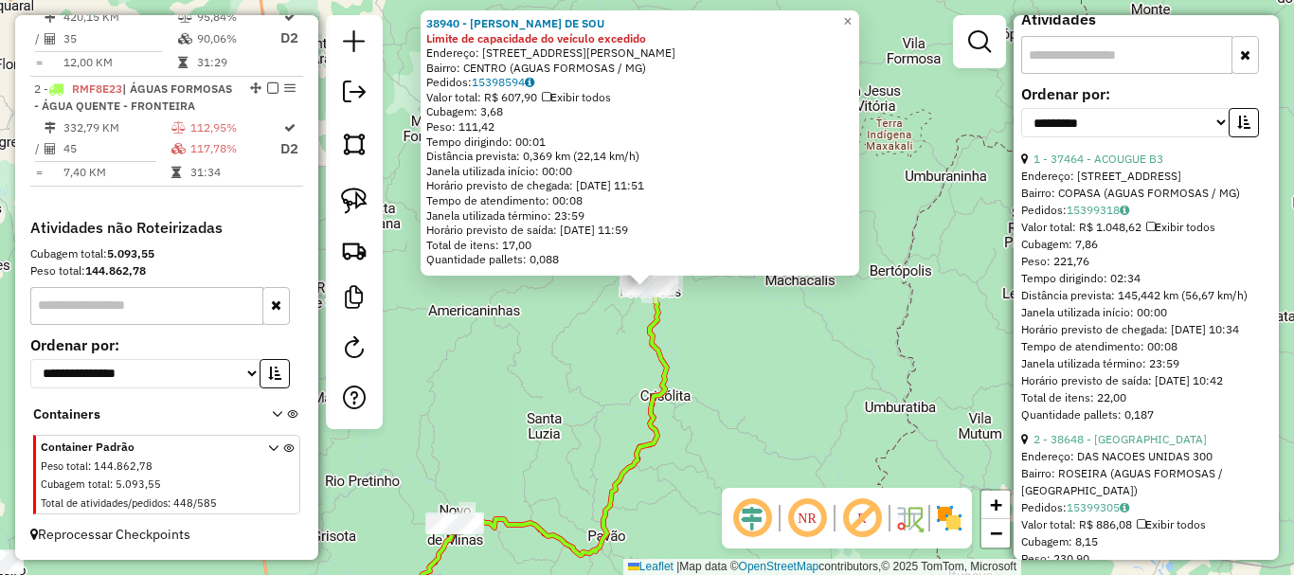
scroll to position [663, 0]
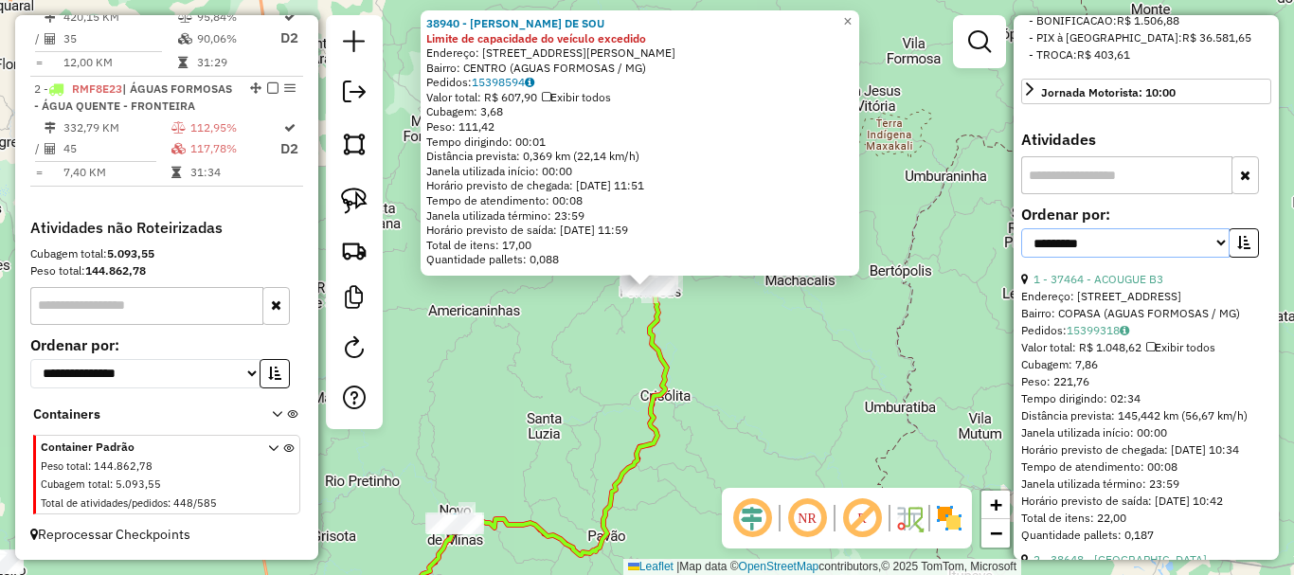
click at [1104, 258] on select "**********" at bounding box center [1125, 242] width 208 height 29
select select "*********"
click at [1021, 258] on select "**********" at bounding box center [1125, 242] width 208 height 29
click at [1245, 249] on icon "button" at bounding box center [1244, 242] width 13 height 13
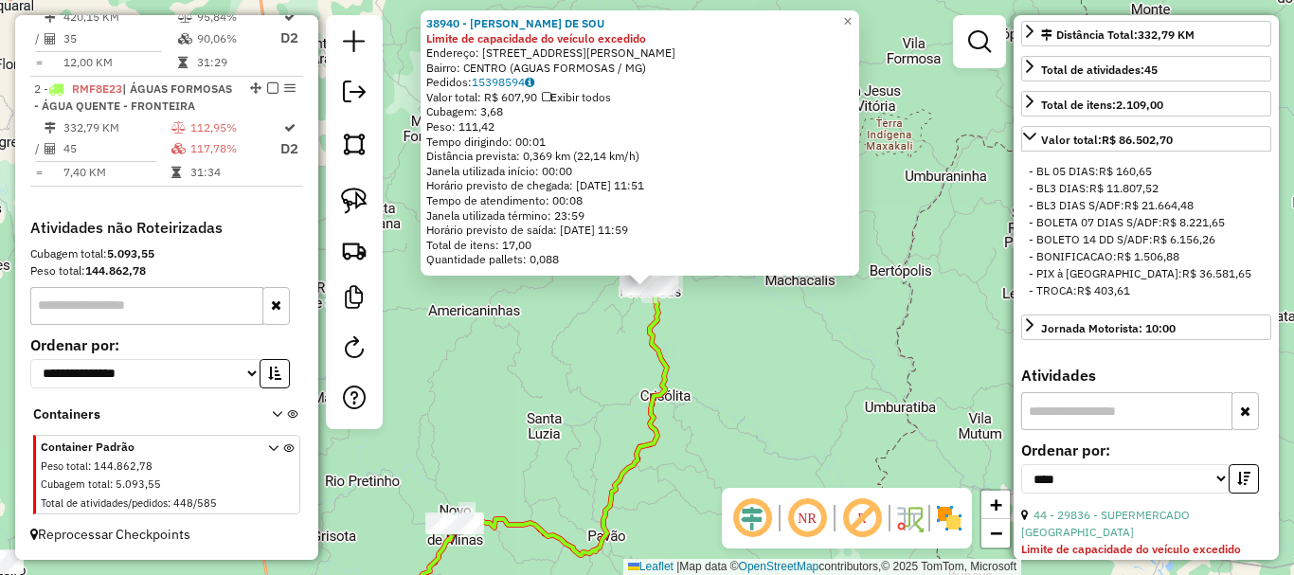
scroll to position [474, 0]
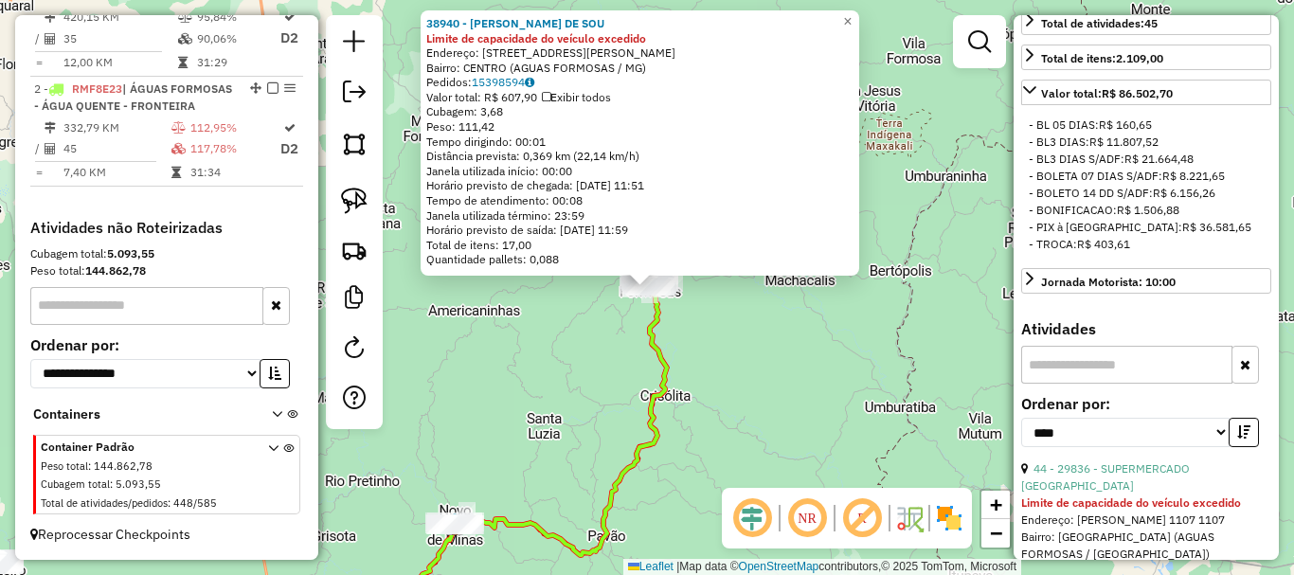
click at [695, 349] on div "38940 - MANOEL MENDES DE SOU Limite de capacidade do veículo excedido Endereço:…" at bounding box center [647, 287] width 1294 height 575
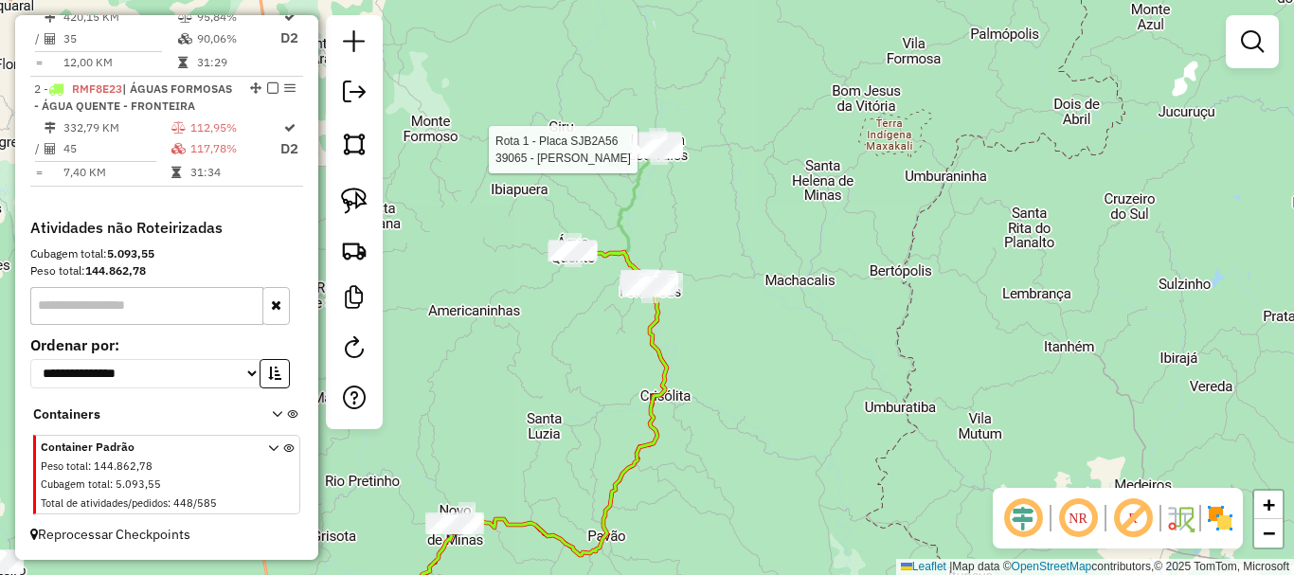
select select "*********"
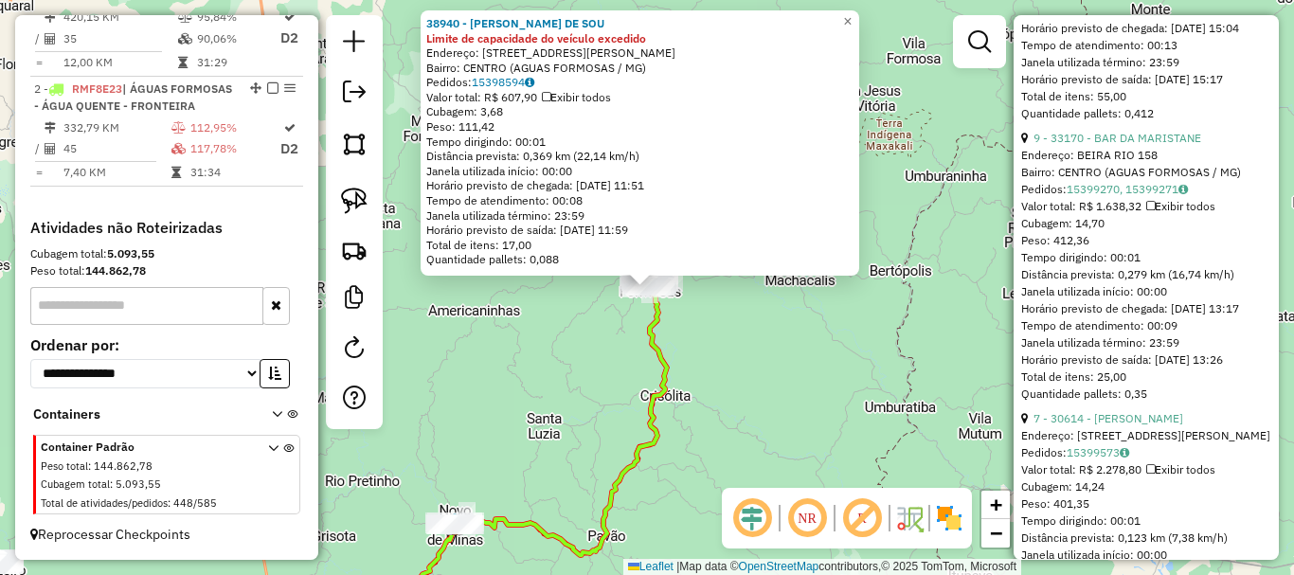
scroll to position [3506, 0]
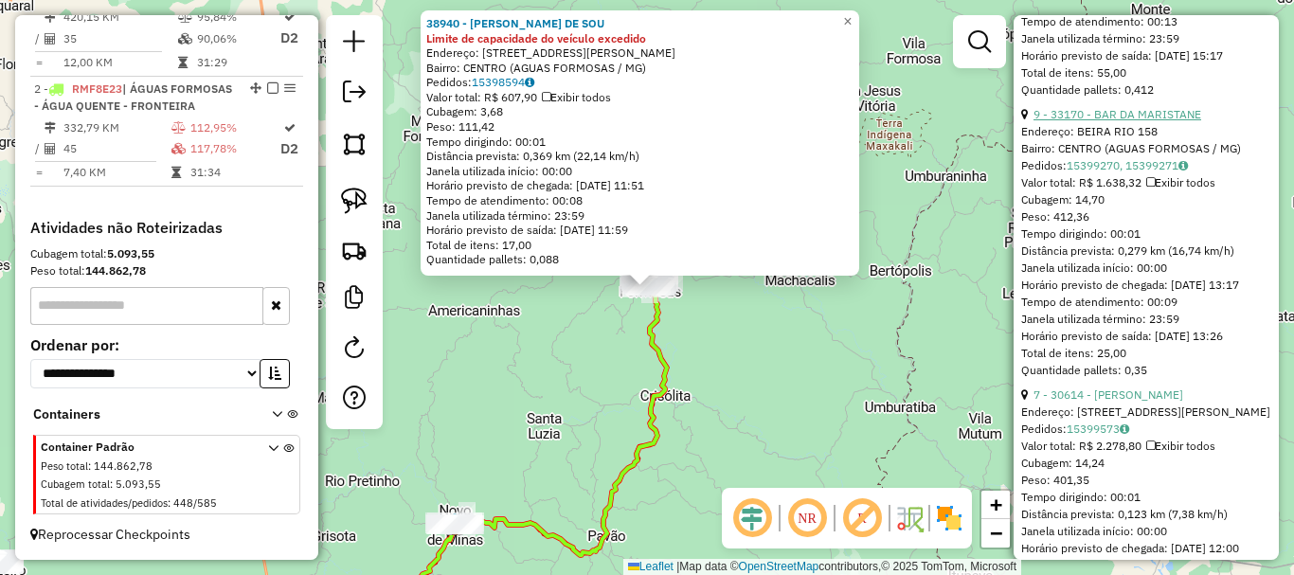
click at [1114, 121] on link "9 - 33170 - BAR DA MARISTANE" at bounding box center [1118, 114] width 168 height 14
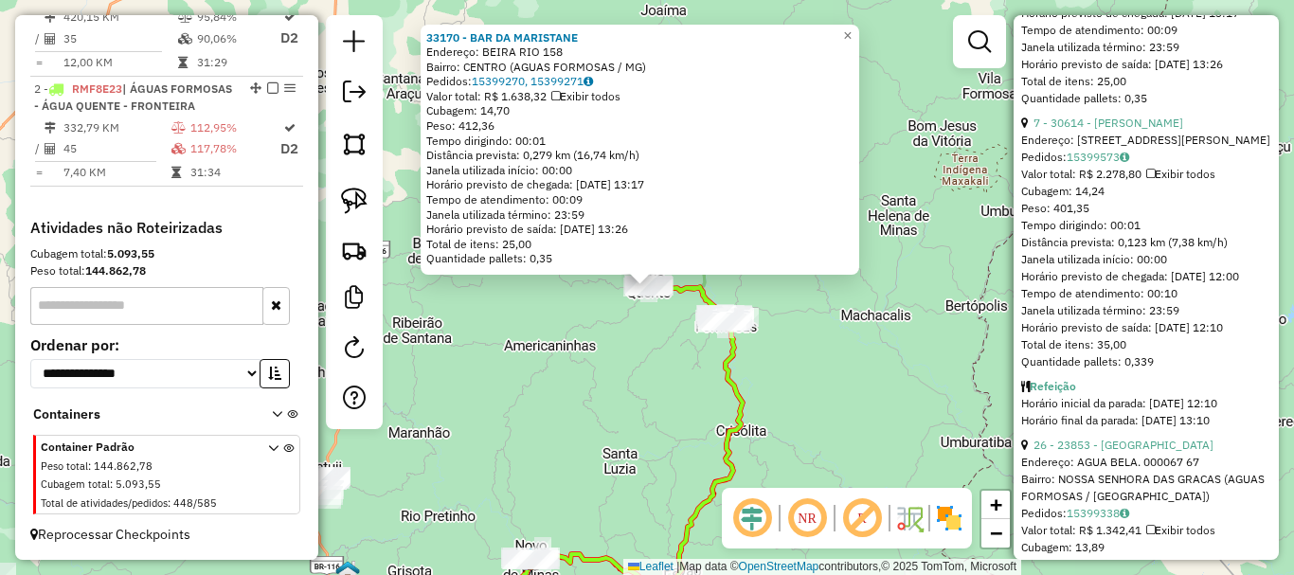
scroll to position [3790, 0]
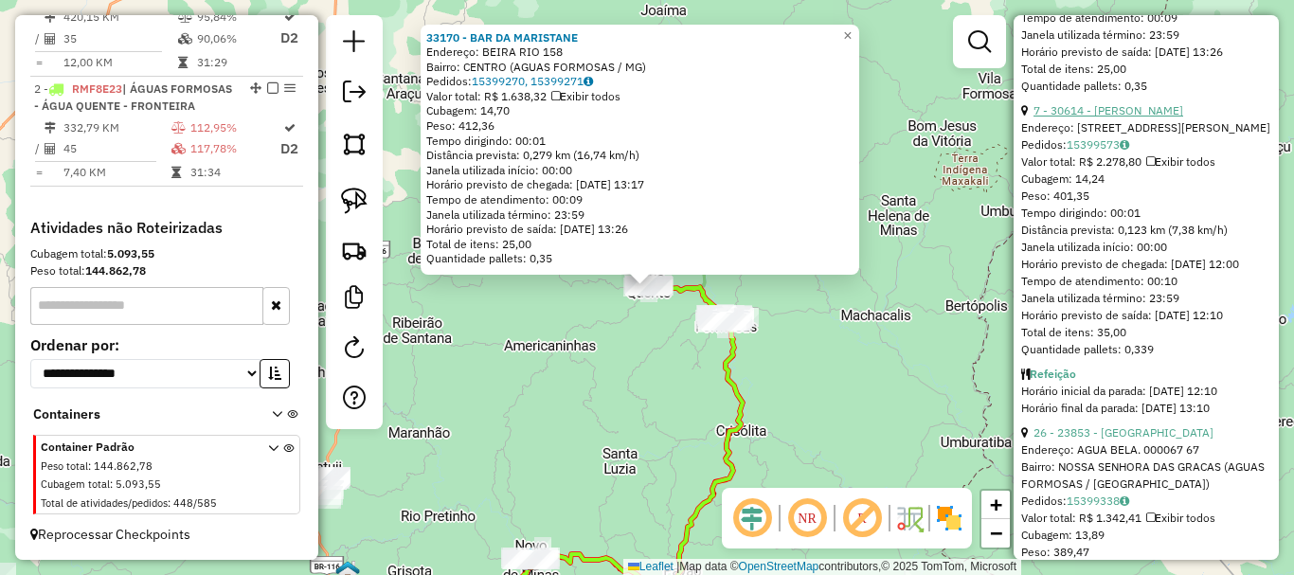
click at [1123, 117] on link "7 - 30614 - MARINA BATISTA SILVA" at bounding box center [1109, 110] width 150 height 14
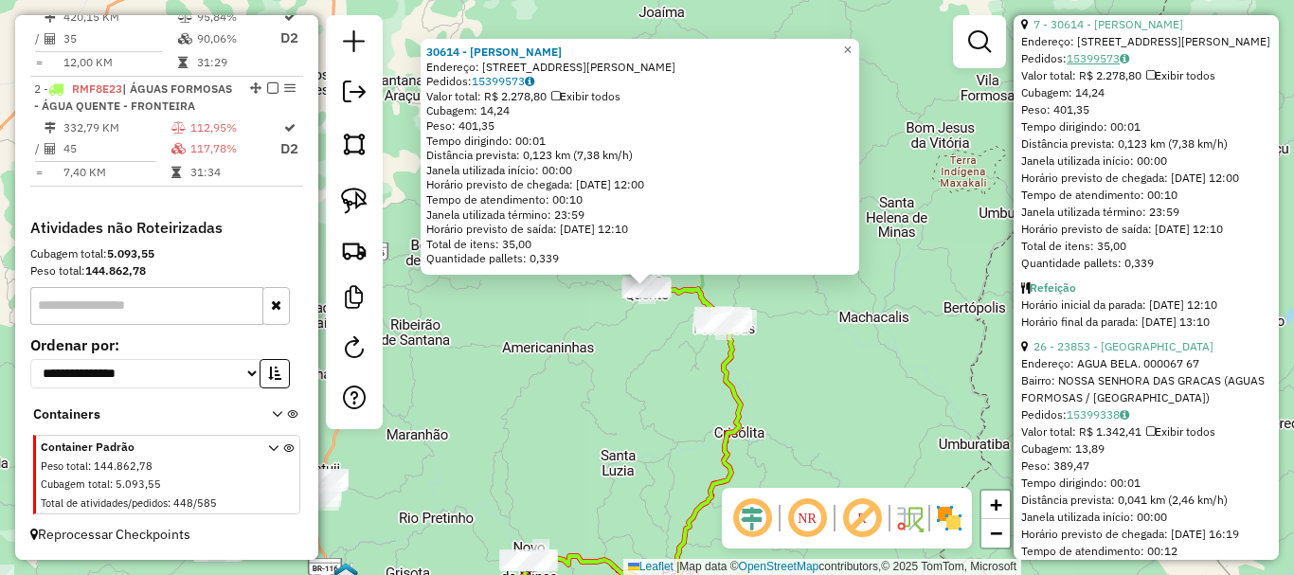
scroll to position [3885, 0]
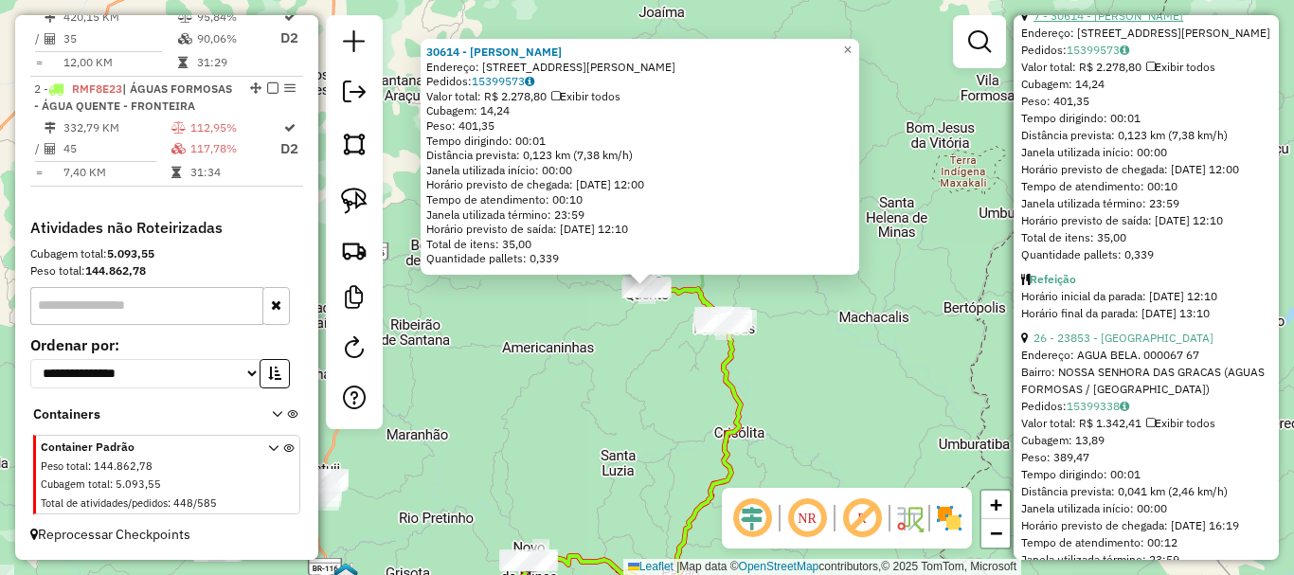
click at [1129, 23] on link "7 - 30614 - MARINA BATISTA SILVA" at bounding box center [1109, 16] width 150 height 14
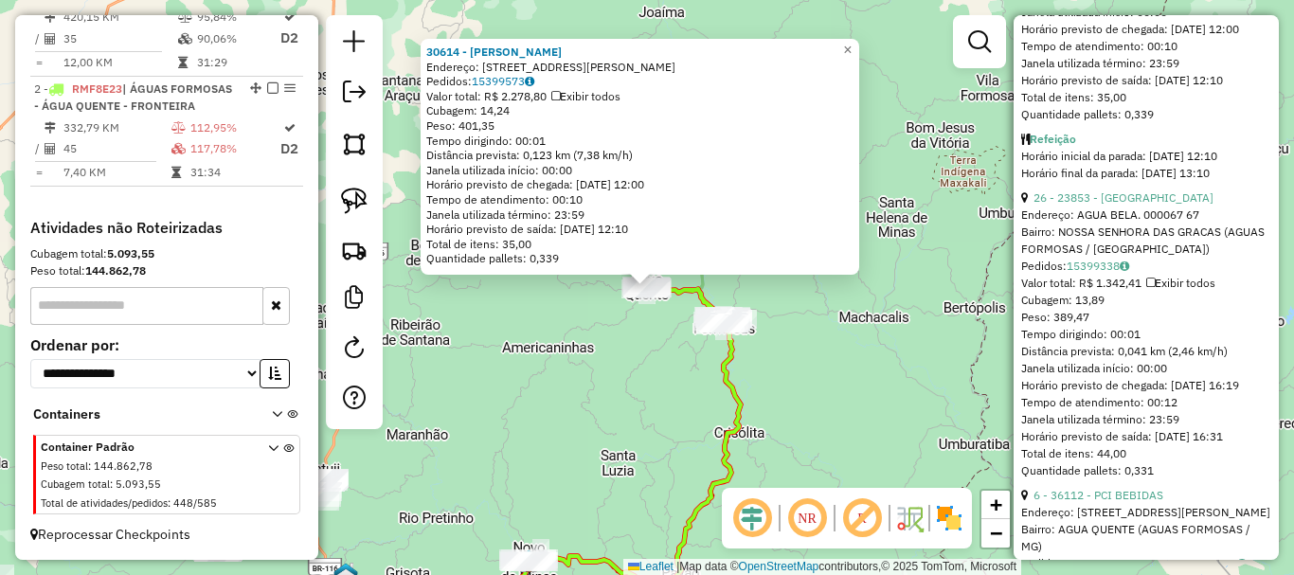
scroll to position [4075, 0]
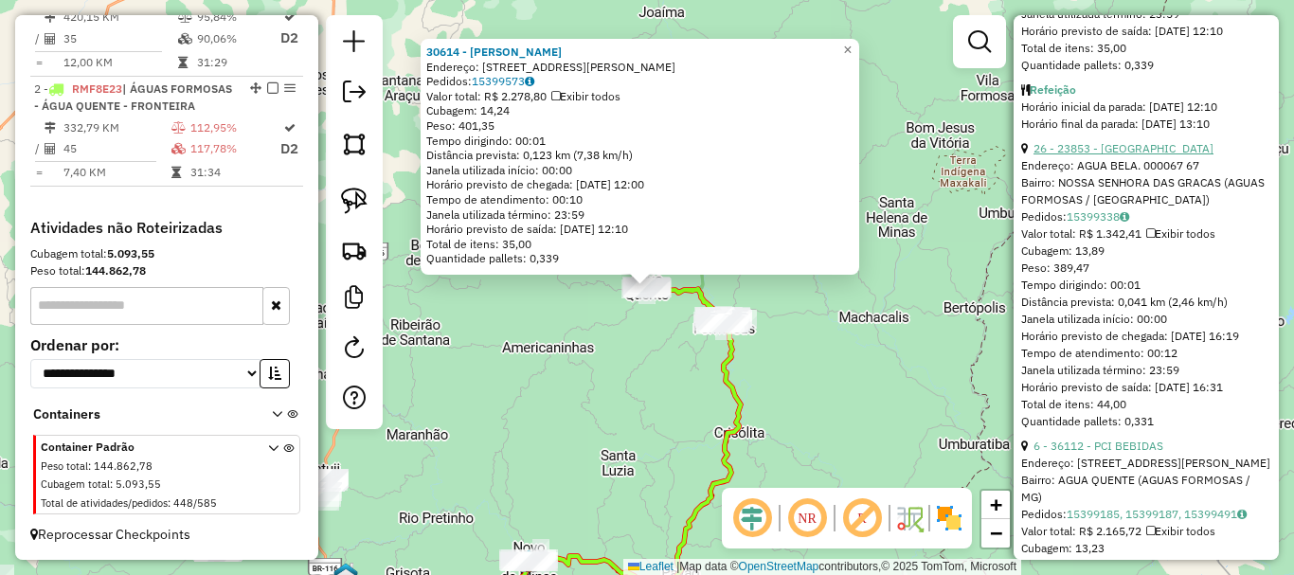
click at [1134, 155] on link "26 - 23853 - BAR DO LUIZ" at bounding box center [1124, 148] width 180 height 14
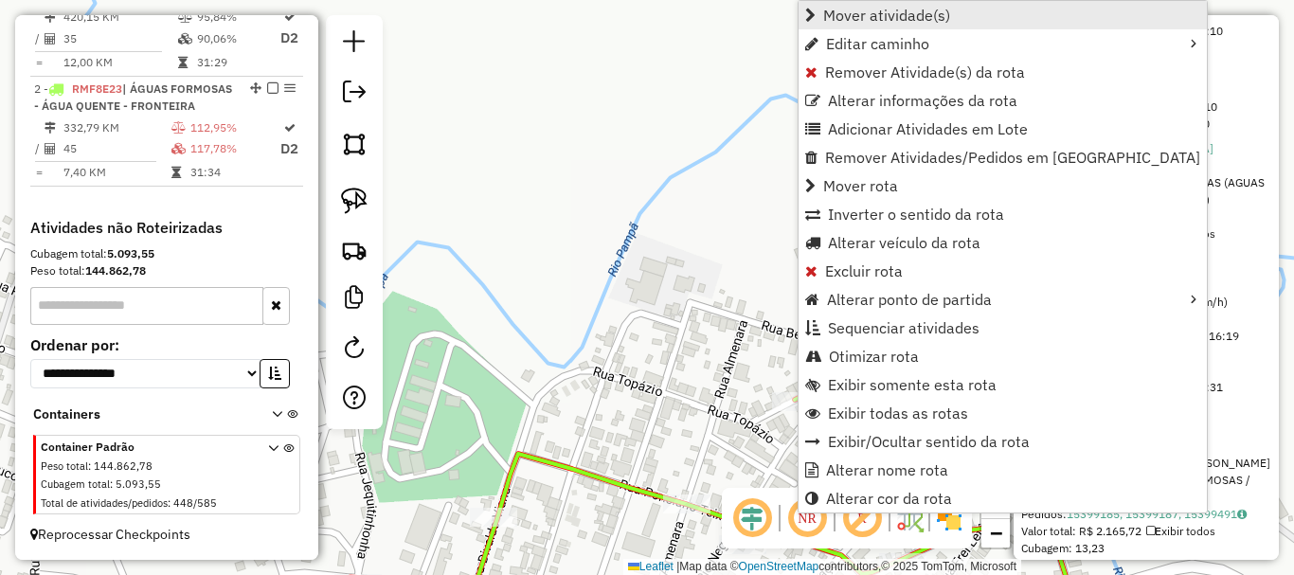
click at [850, 17] on span "Mover atividade(s)" at bounding box center [886, 15] width 127 height 15
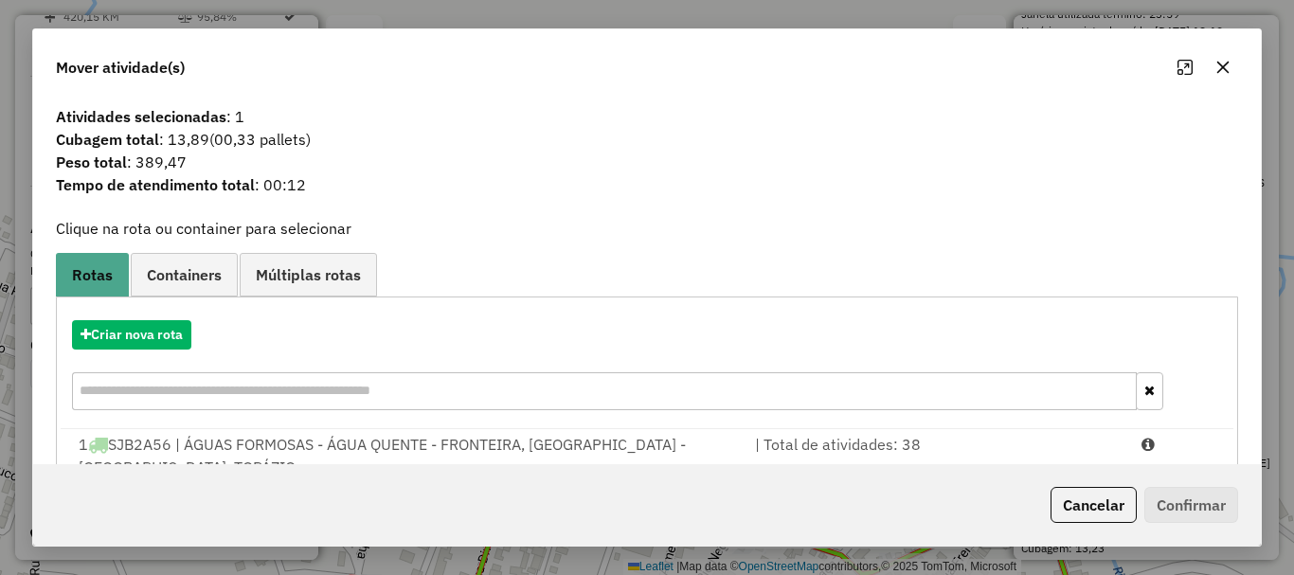
scroll to position [97, 0]
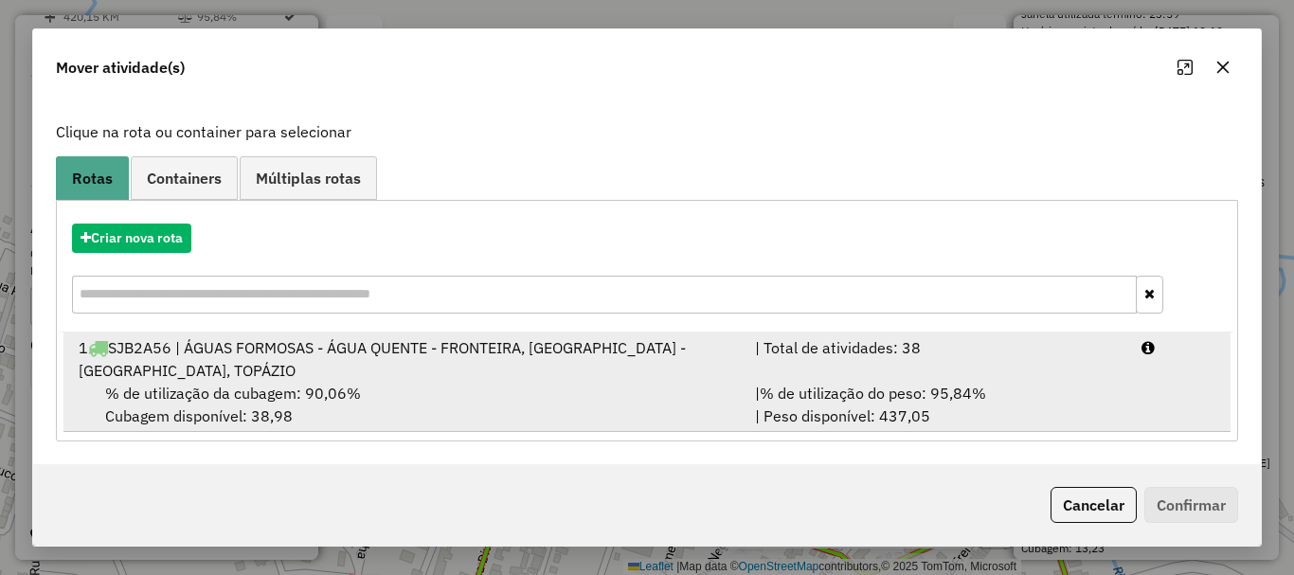
click at [343, 391] on span "% de utilização da cubagem: 90,06%" at bounding box center [233, 393] width 256 height 19
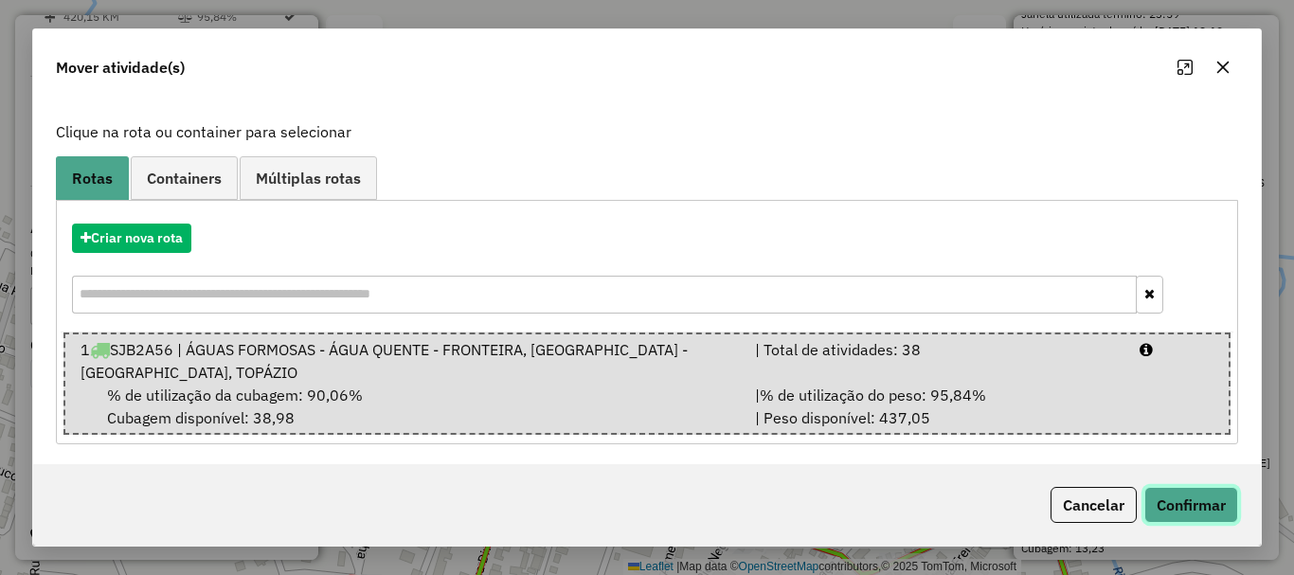
click at [1219, 505] on button "Confirmar" at bounding box center [1192, 505] width 94 height 36
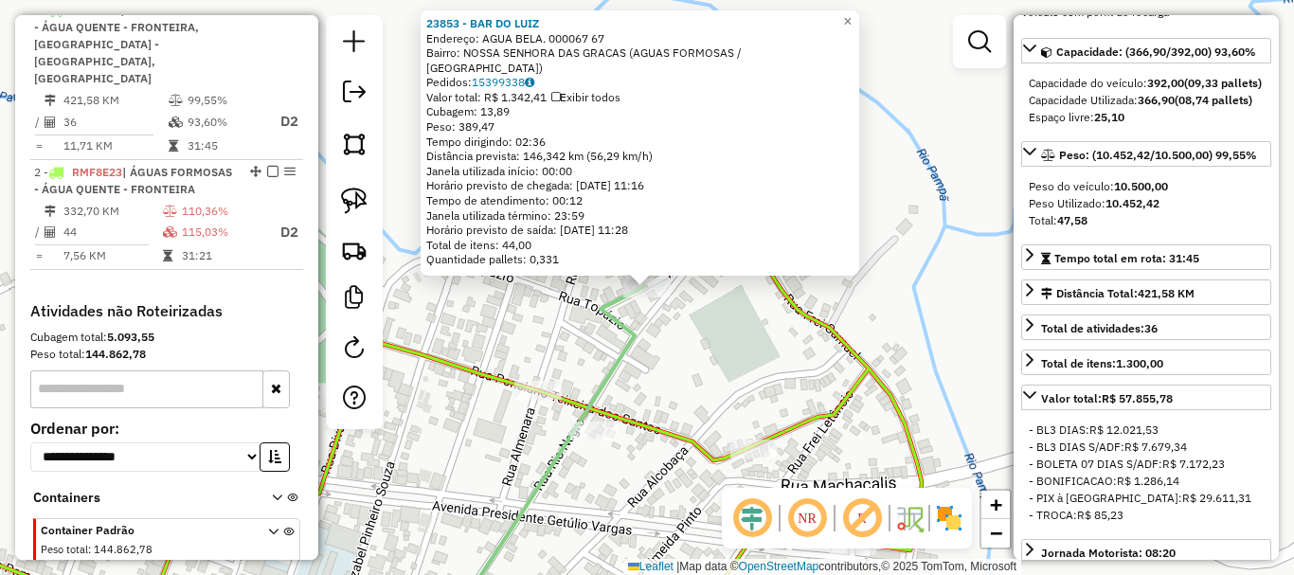
scroll to position [284, 0]
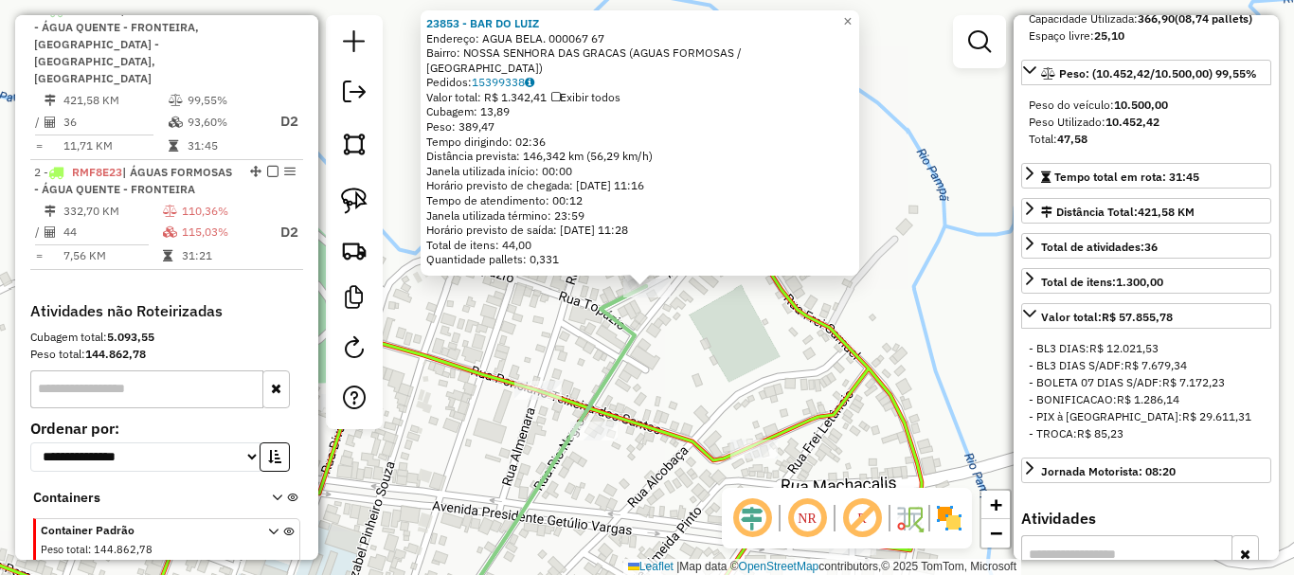
click at [711, 352] on div "23853 - BAR DO LUIZ Endereço: AGUA BELA. 000067 67 Bairro: NOSSA SENHORA DAS GR…" at bounding box center [647, 287] width 1294 height 575
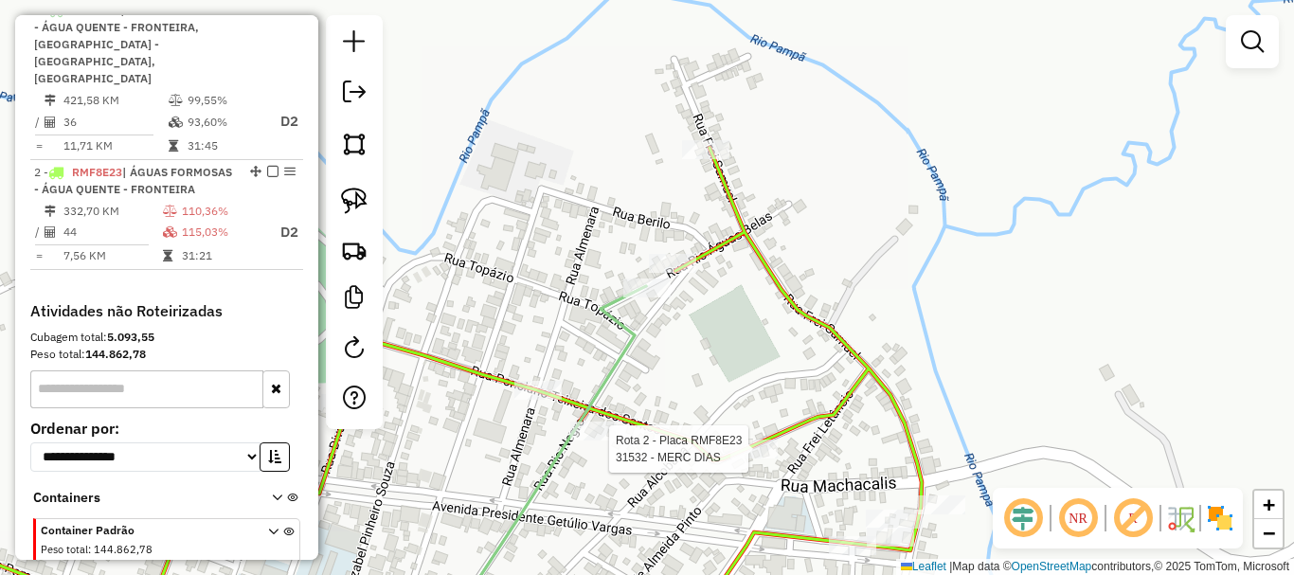
select select "*********"
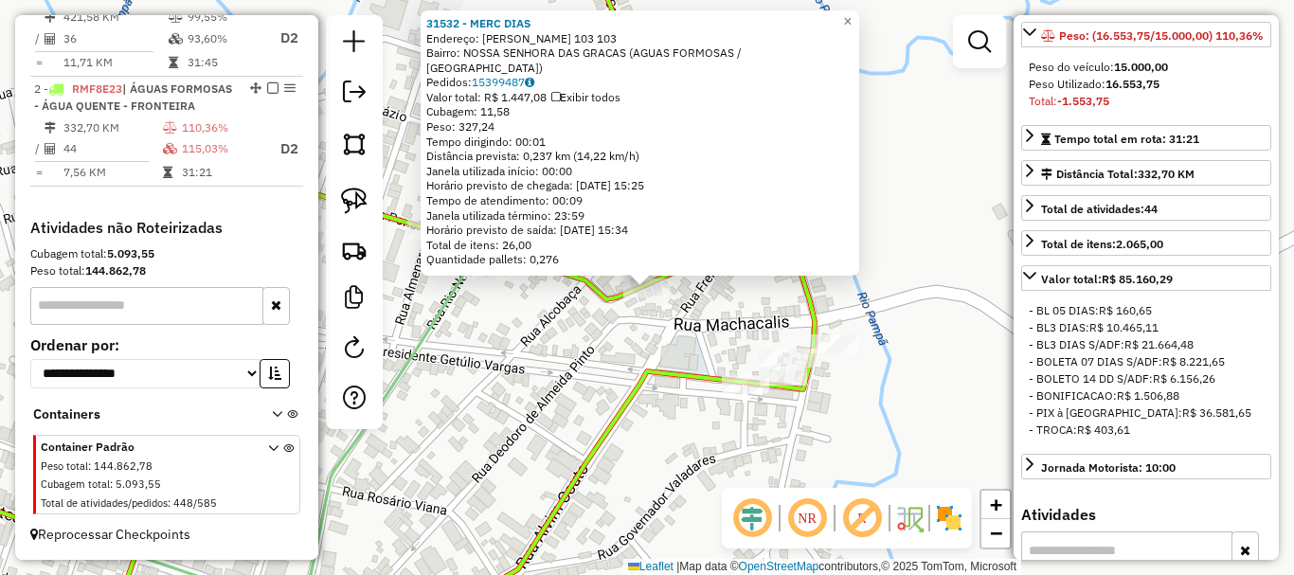
scroll to position [569, 0]
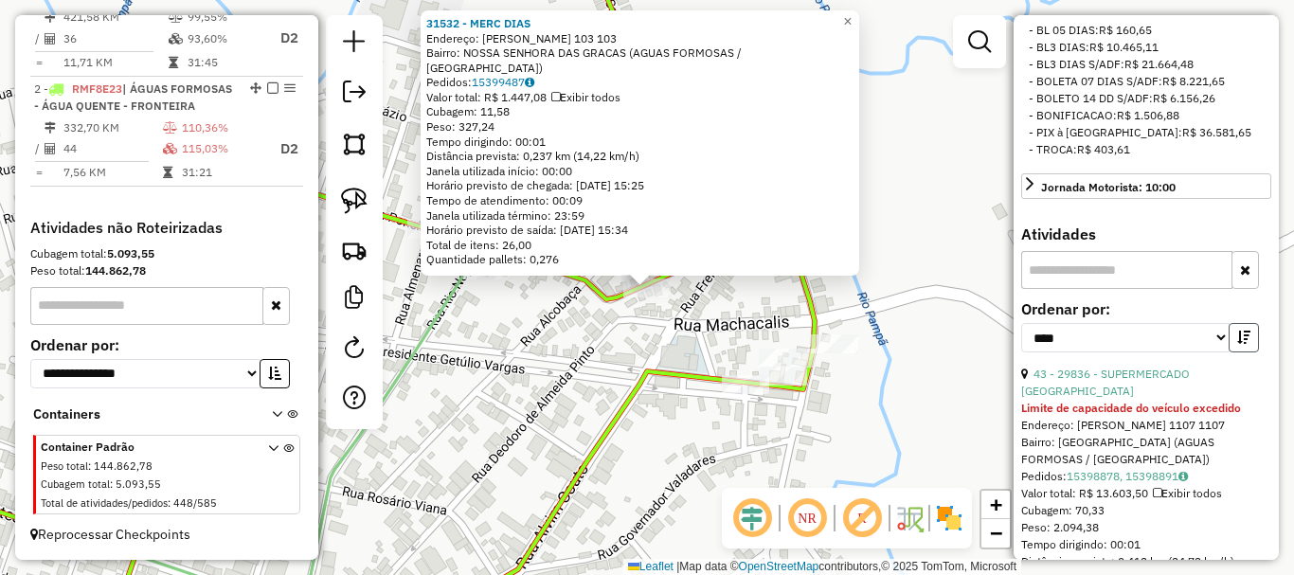
click at [1238, 344] on icon "button" at bounding box center [1244, 337] width 13 height 13
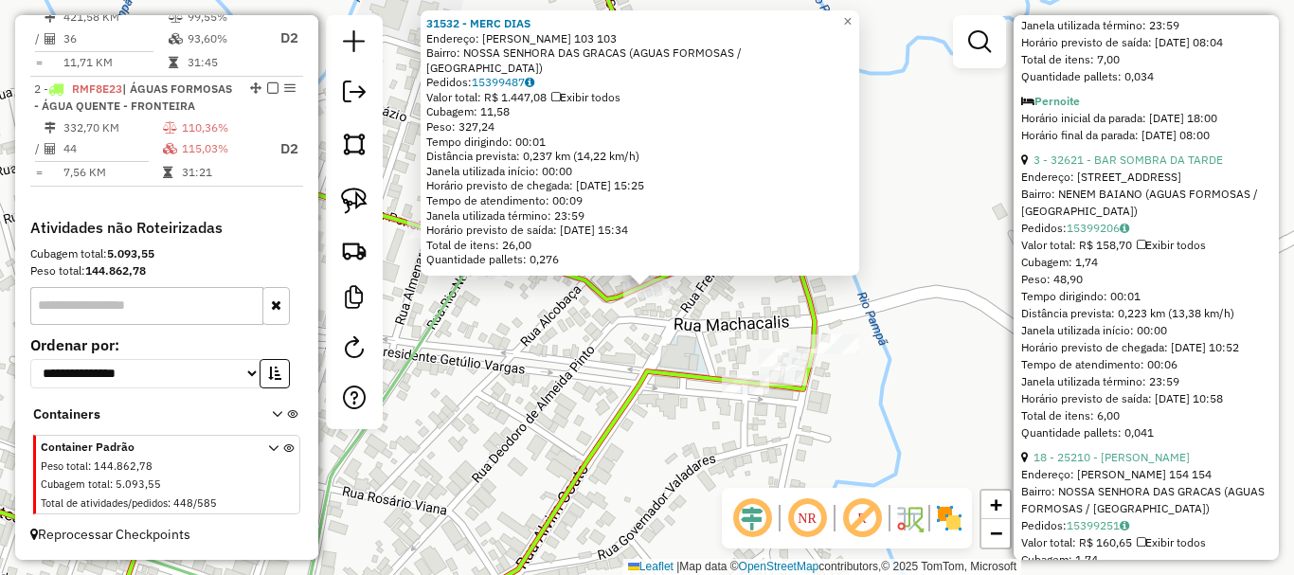
scroll to position [2464, 0]
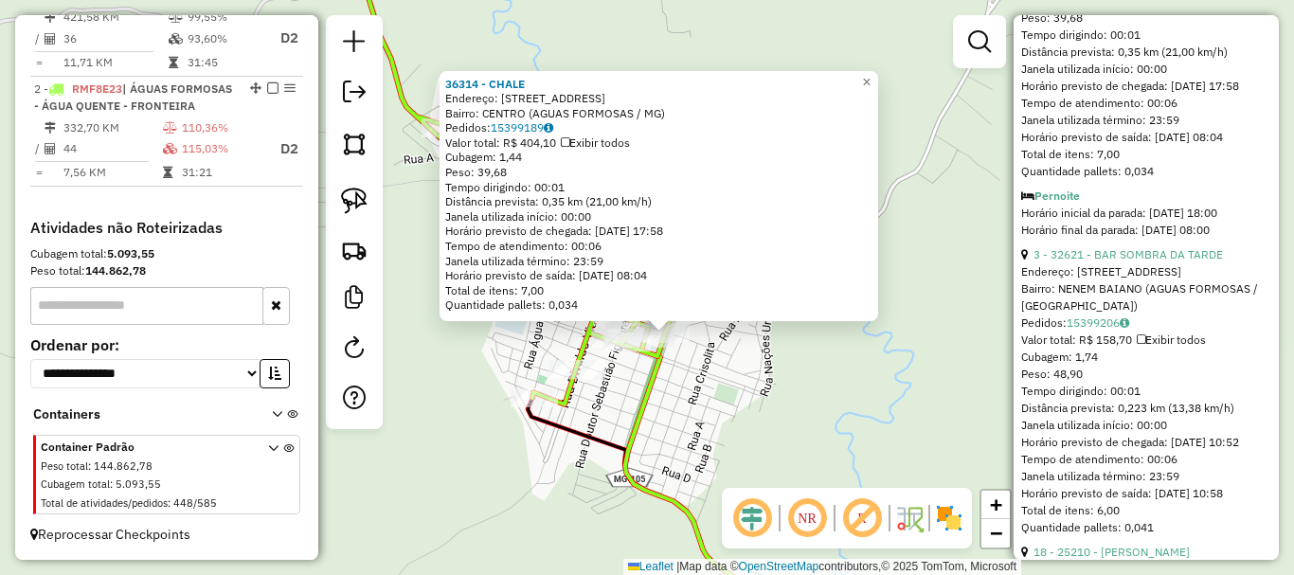
click at [698, 380] on div "36314 - CHALE Endereço: AVENIDA BELO HORIZONTE 545 Bairro: CENTRO (AGUAS FORMOS…" at bounding box center [647, 287] width 1294 height 575
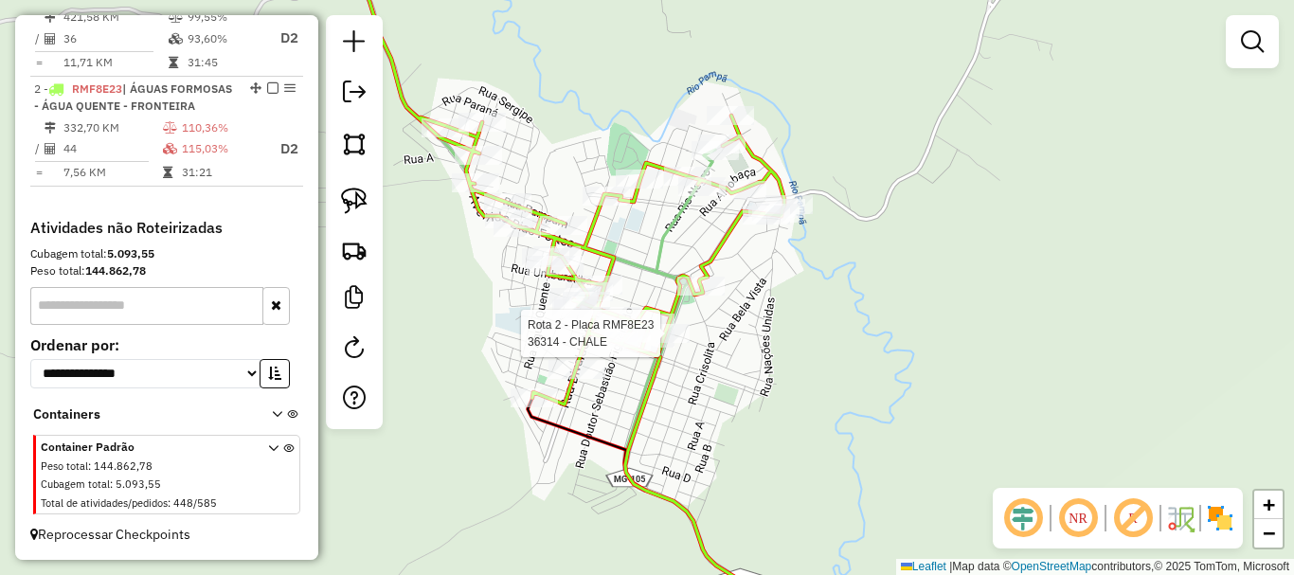
select select "*********"
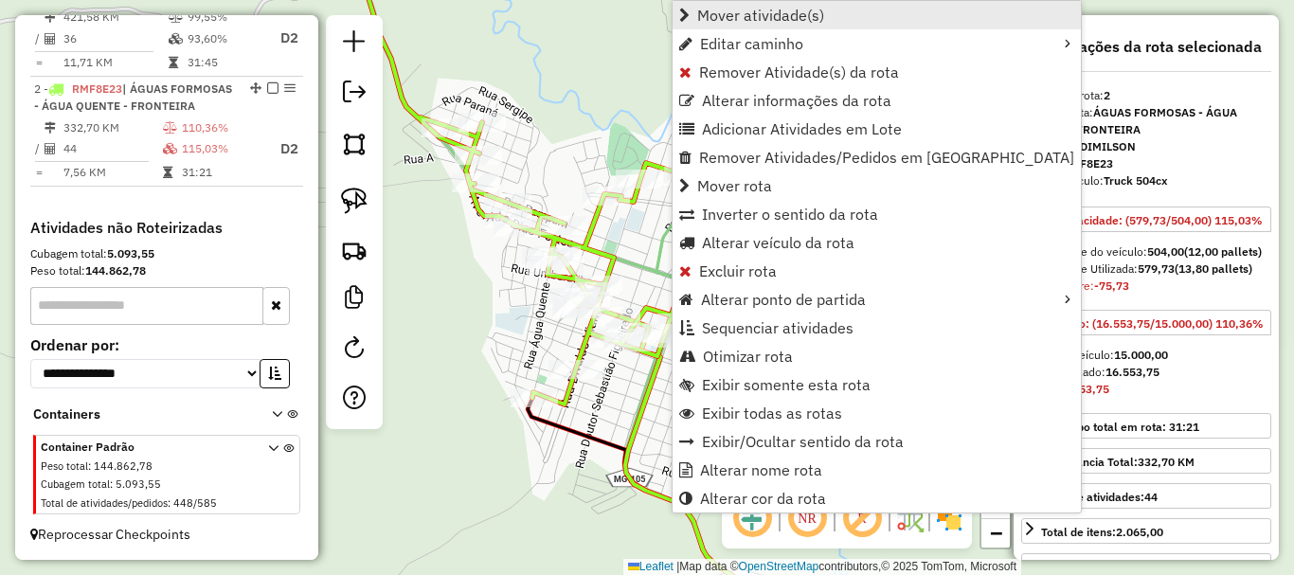
click at [726, 9] on span "Mover atividade(s)" at bounding box center [760, 15] width 127 height 15
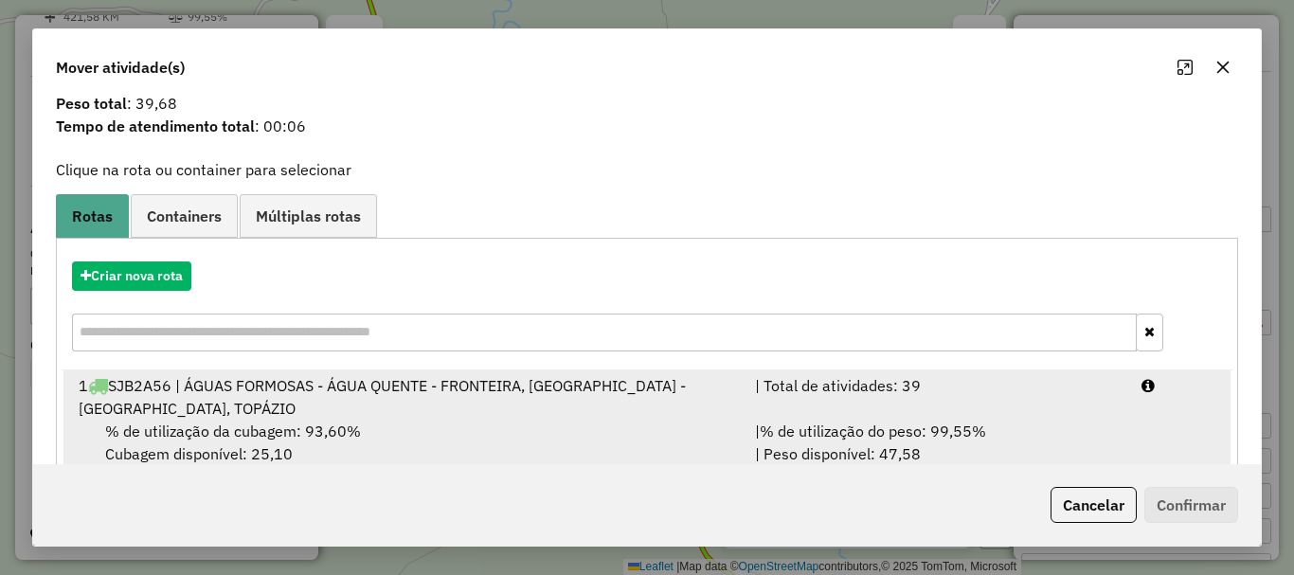
scroll to position [97, 0]
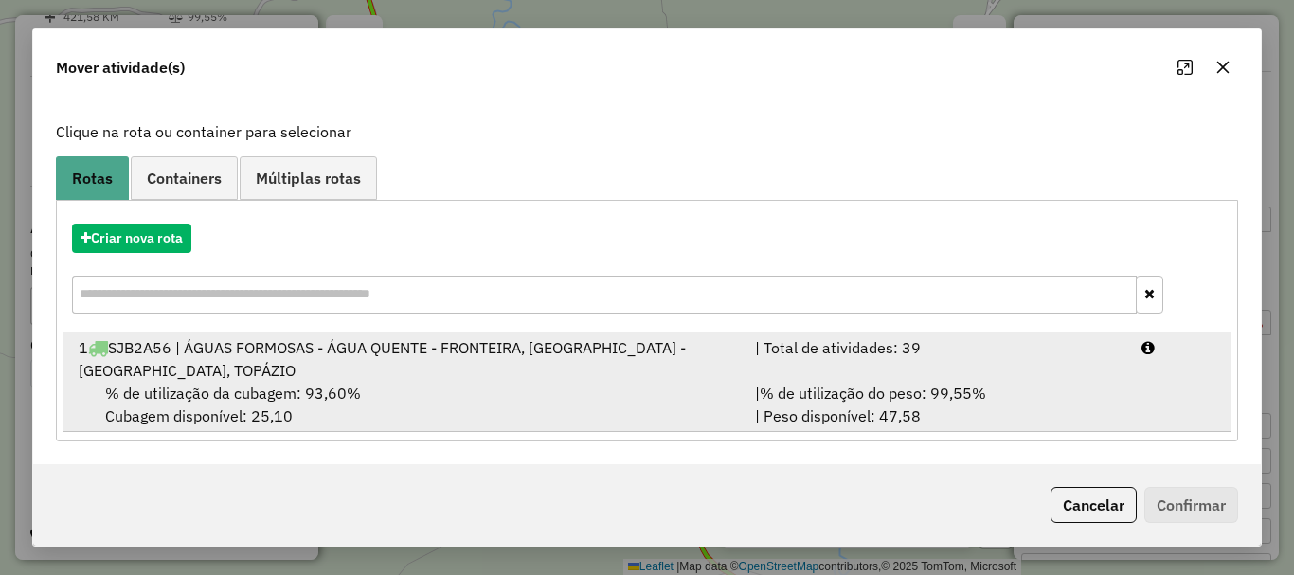
click at [306, 379] on div "1 SJB2A56 | ÁGUAS FORMOSAS - ÁGUA QUENTE - FRONTEIRA, NOVO ORIENTE - FREI GONZA…" at bounding box center [405, 358] width 677 height 45
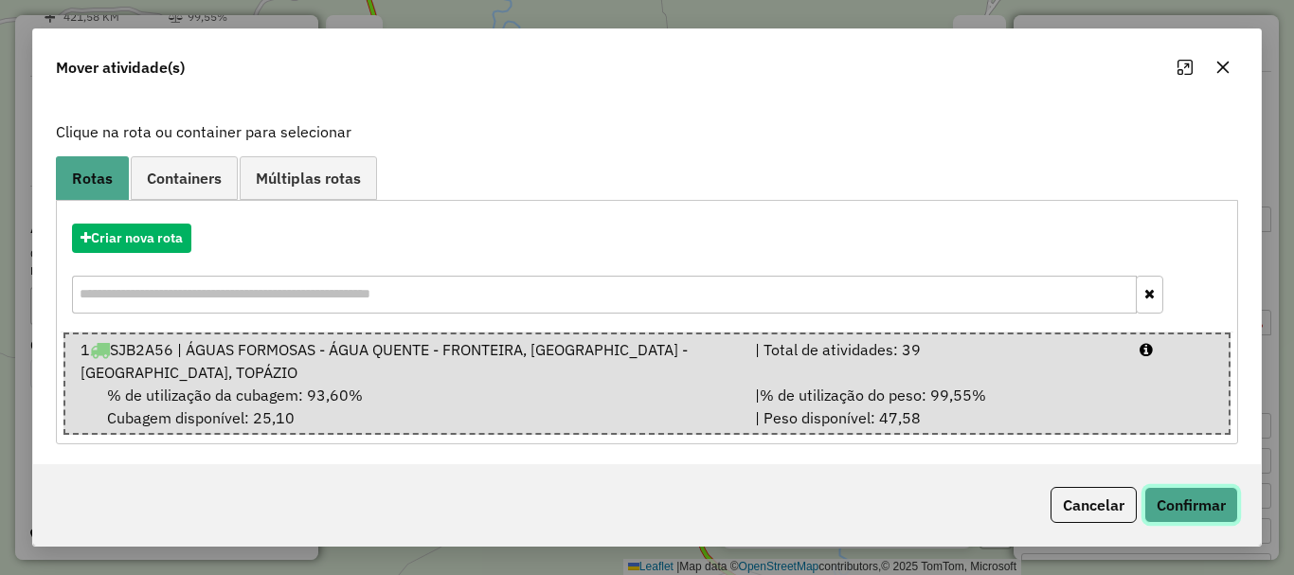
click at [1217, 509] on button "Confirmar" at bounding box center [1192, 505] width 94 height 36
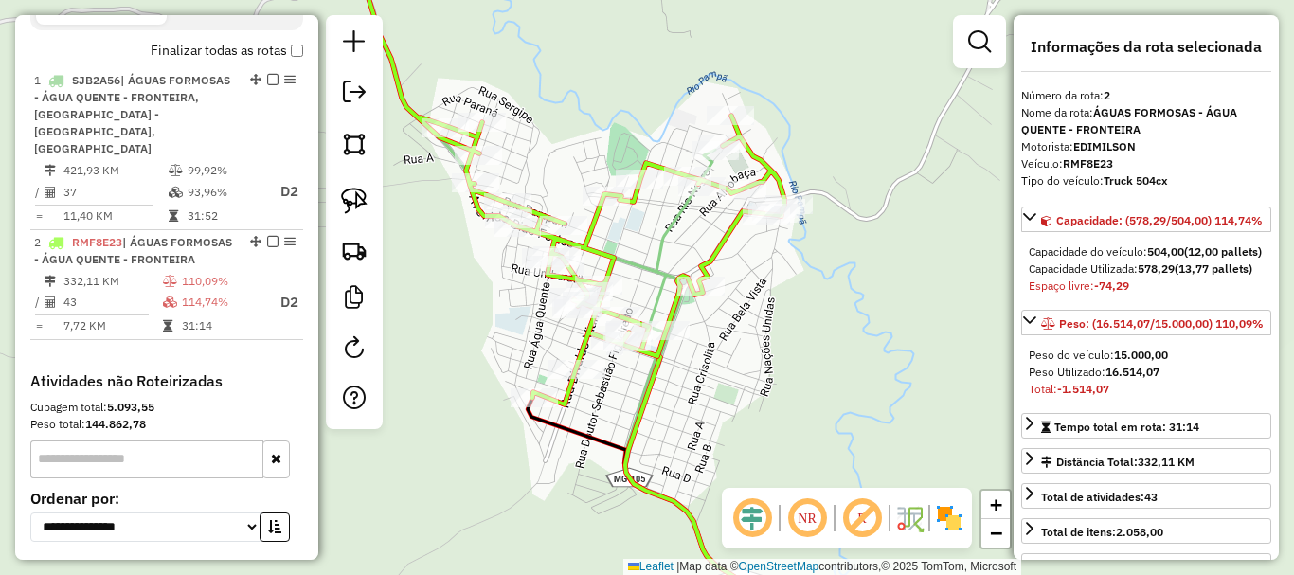
scroll to position [834, 0]
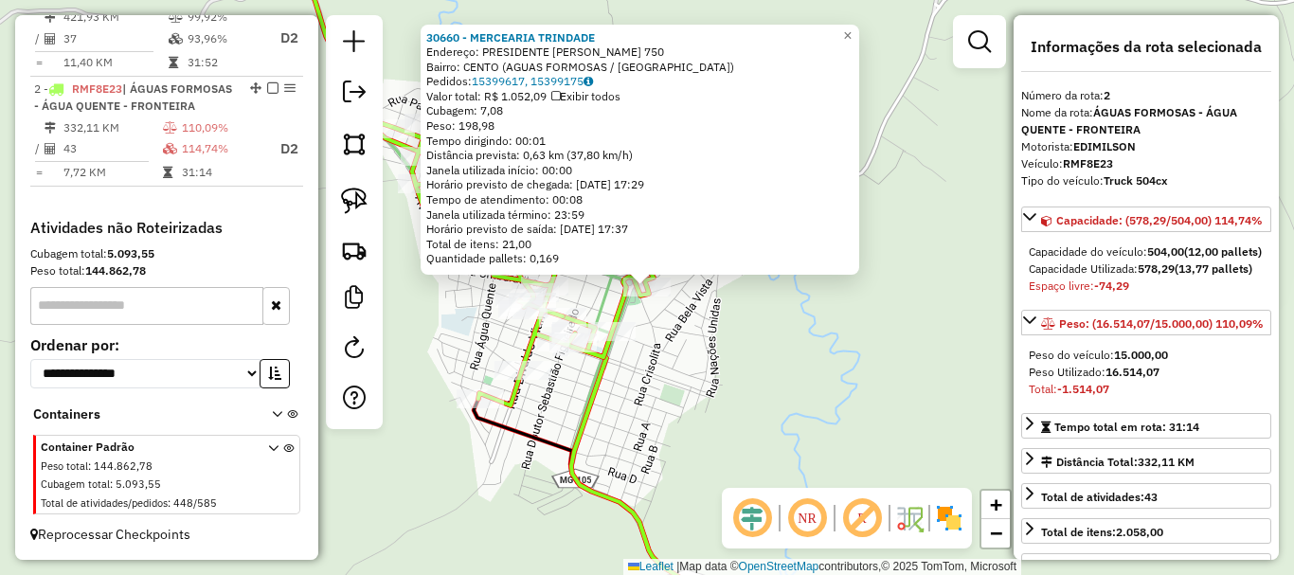
click at [815, 379] on div "30660 - MERCEARIA TRINDADE Endereço: PRESIDENTE VARGAS 750 Bairro: CENTO (AGUAS…" at bounding box center [647, 287] width 1294 height 575
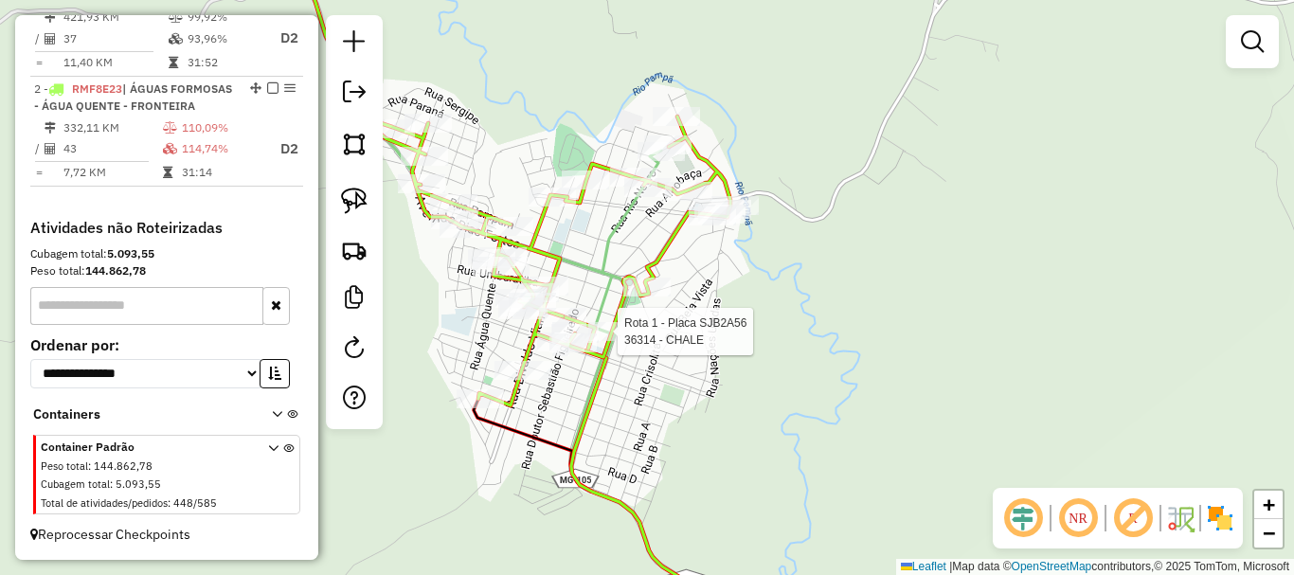
select select "*********"
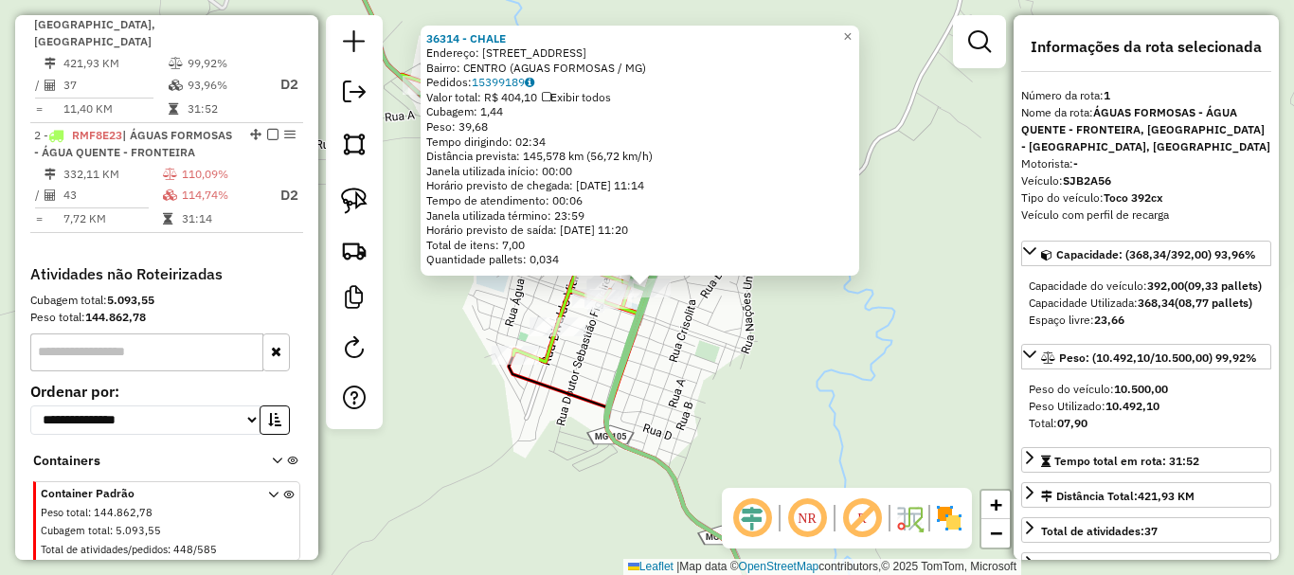
scroll to position [733, 0]
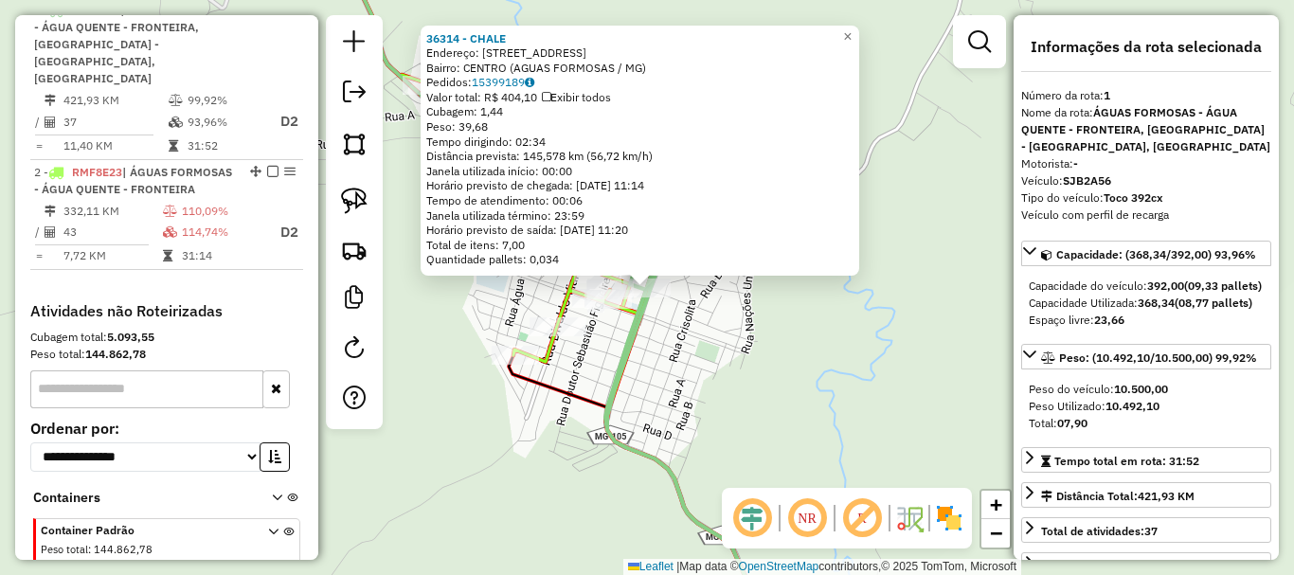
click at [835, 407] on div "36314 - CHALE Endereço: AVENIDA BELO HORIZONTE 545 Bairro: CENTRO (AGUAS FORMOS…" at bounding box center [647, 287] width 1294 height 575
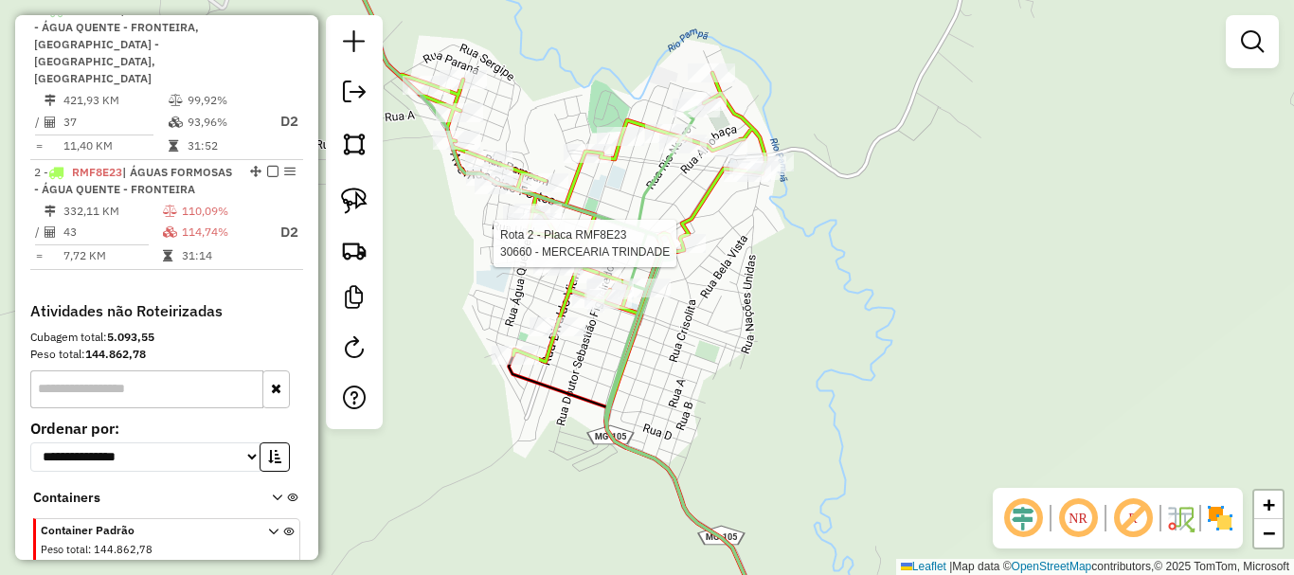
select select "*********"
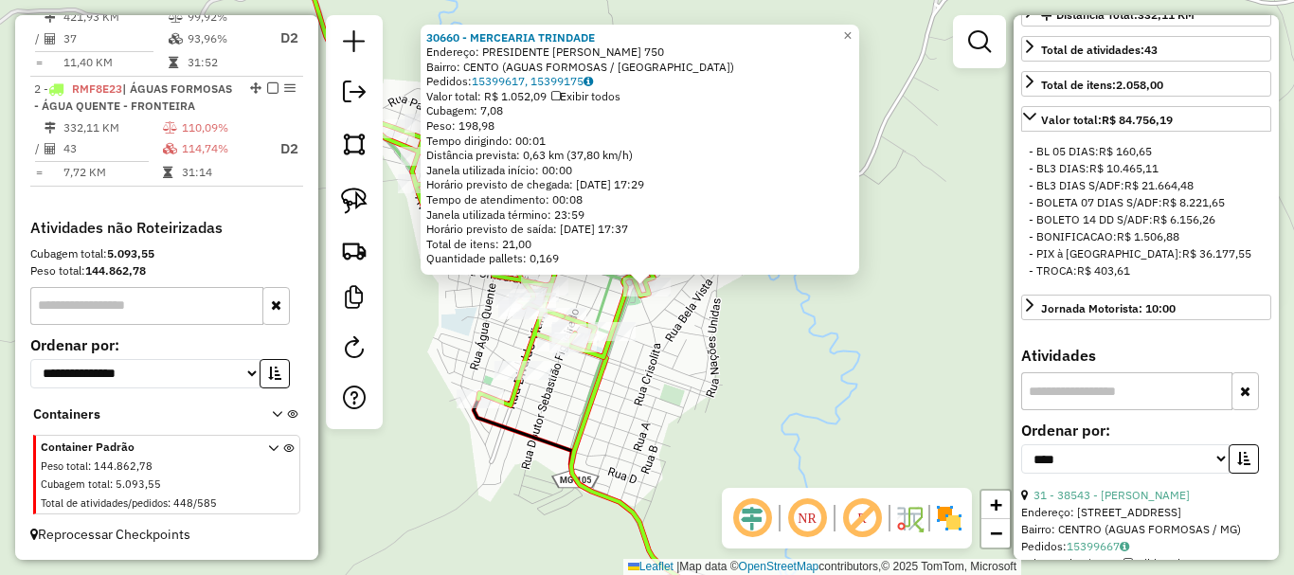
scroll to position [569, 0]
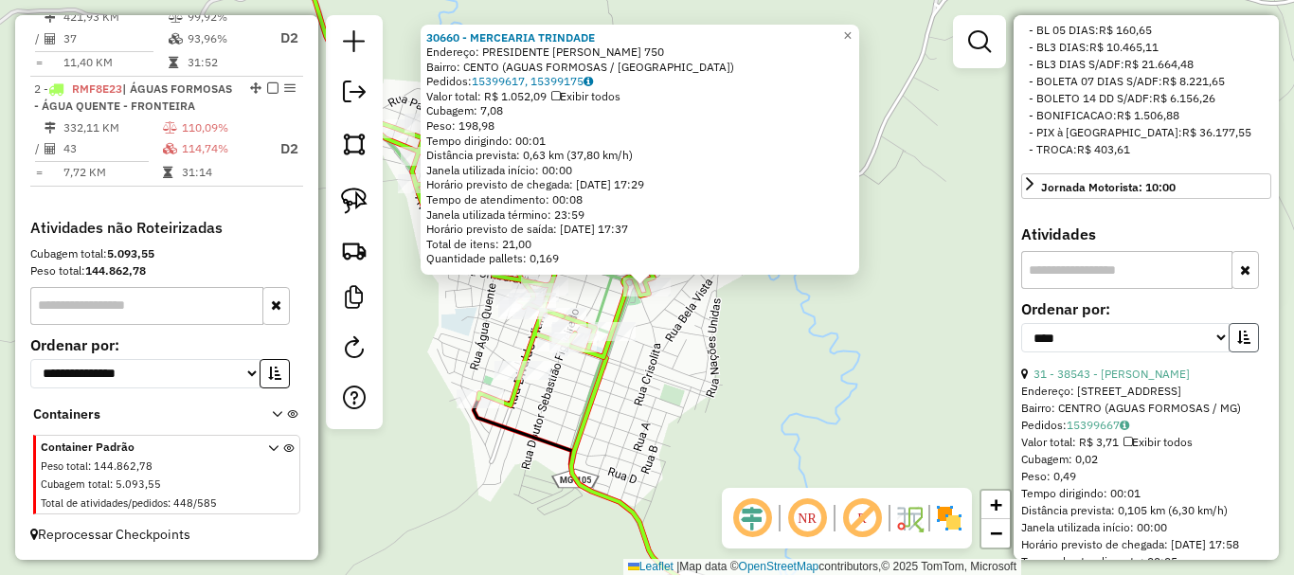
click at [1238, 344] on icon "button" at bounding box center [1244, 337] width 13 height 13
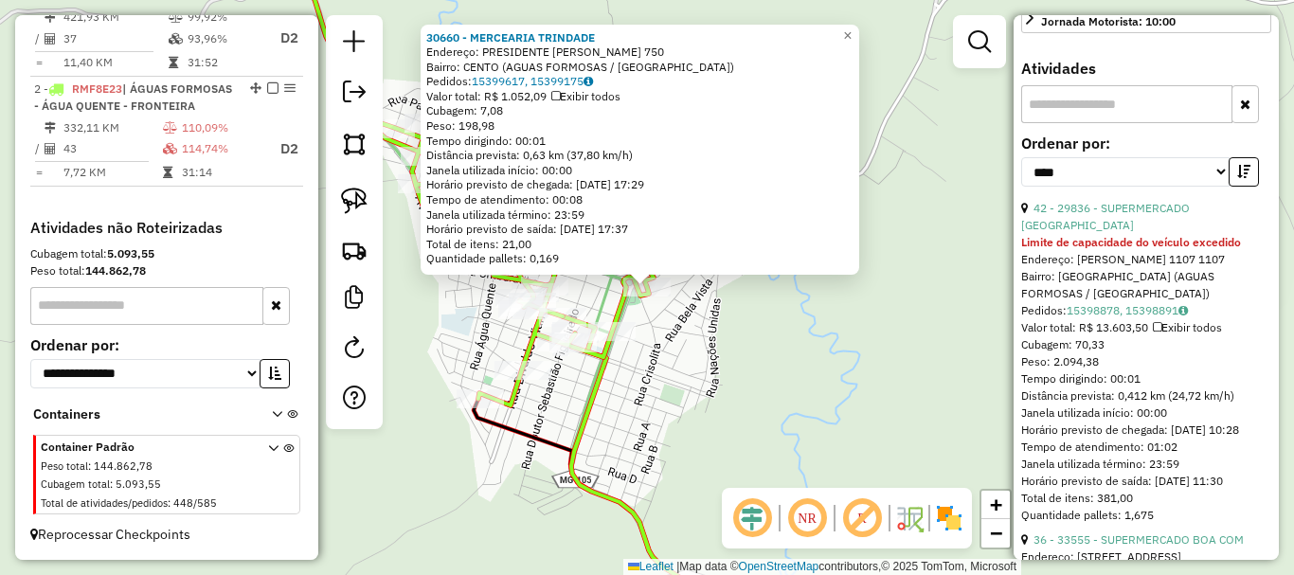
scroll to position [758, 0]
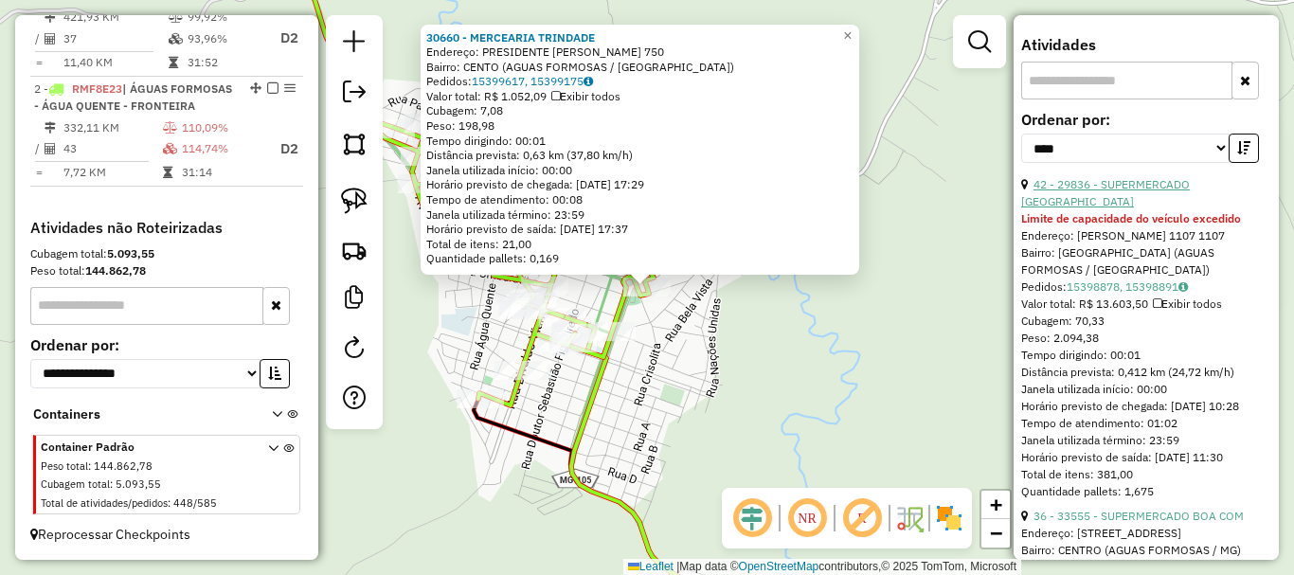
click at [1158, 208] on link "42 - 29836 - SUPERMERCADO BRASIL" at bounding box center [1105, 192] width 169 height 31
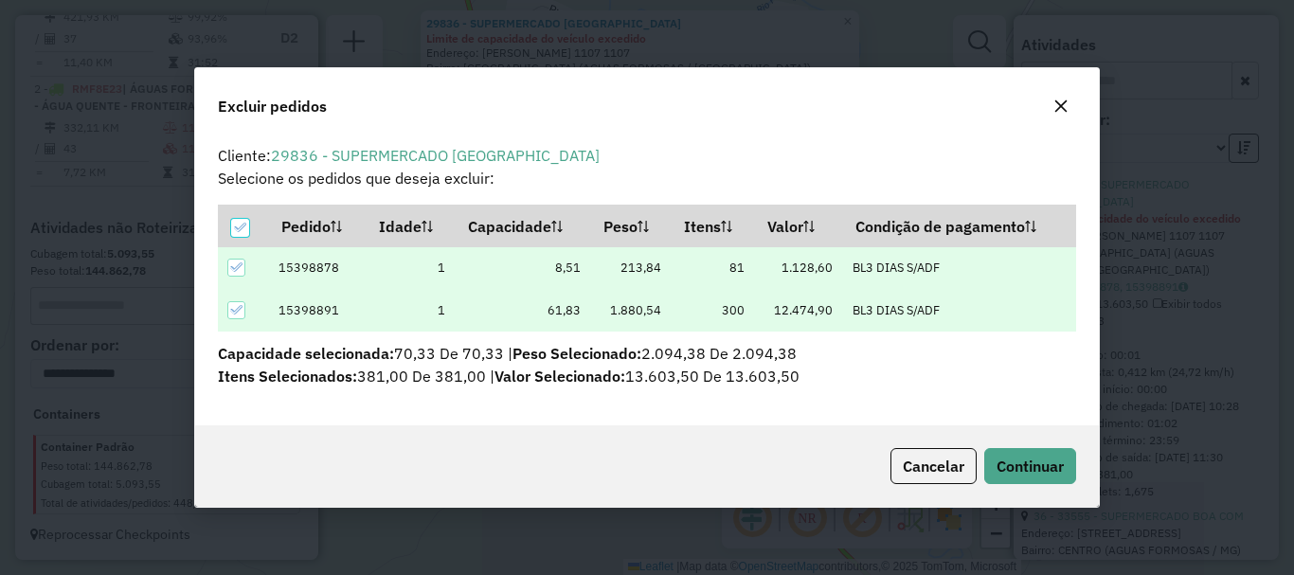
scroll to position [0, 0]
click at [1028, 466] on span "Continuar" at bounding box center [1030, 466] width 67 height 19
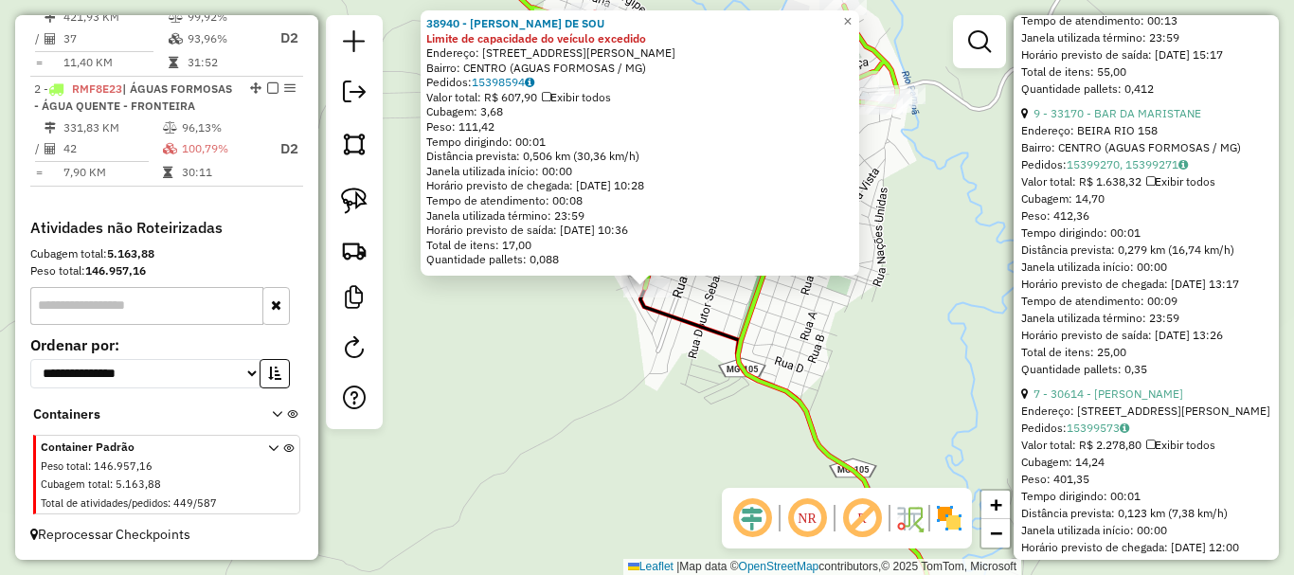
scroll to position [3205, 0]
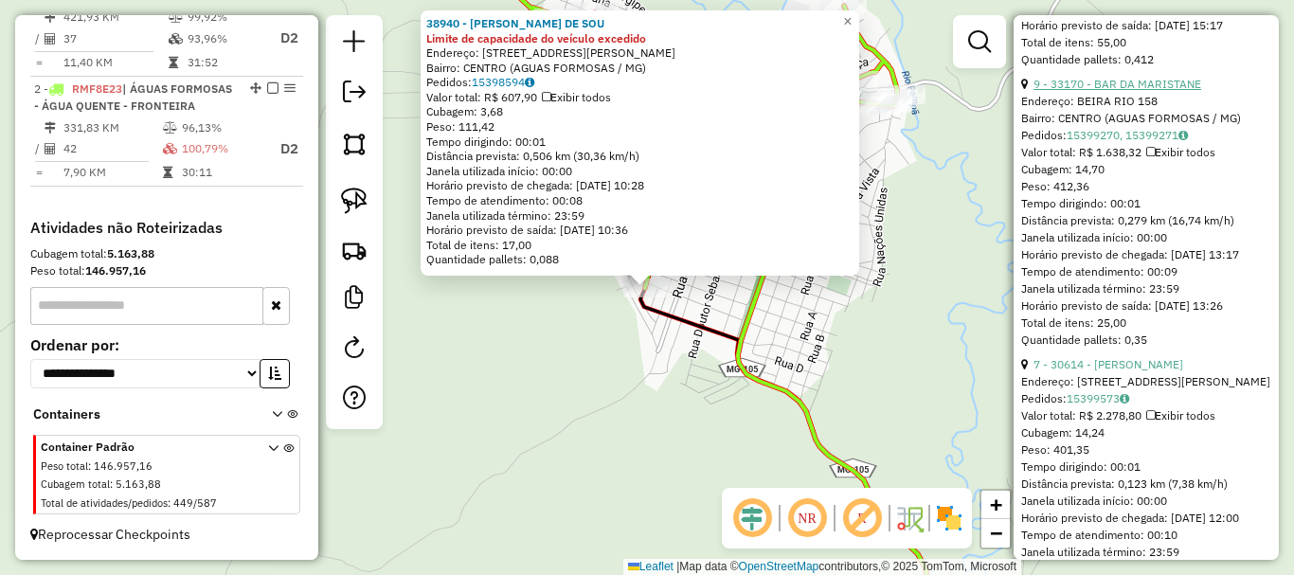
click at [1124, 91] on link "9 - 33170 - BAR DA MARISTANE" at bounding box center [1118, 84] width 168 height 14
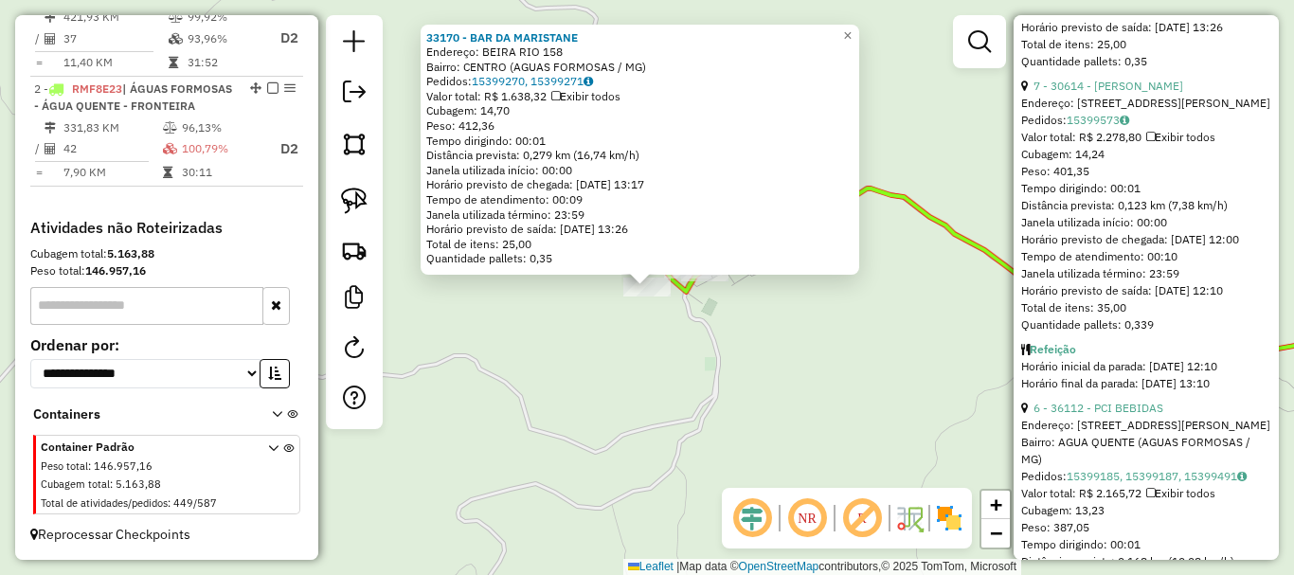
scroll to position [3489, 0]
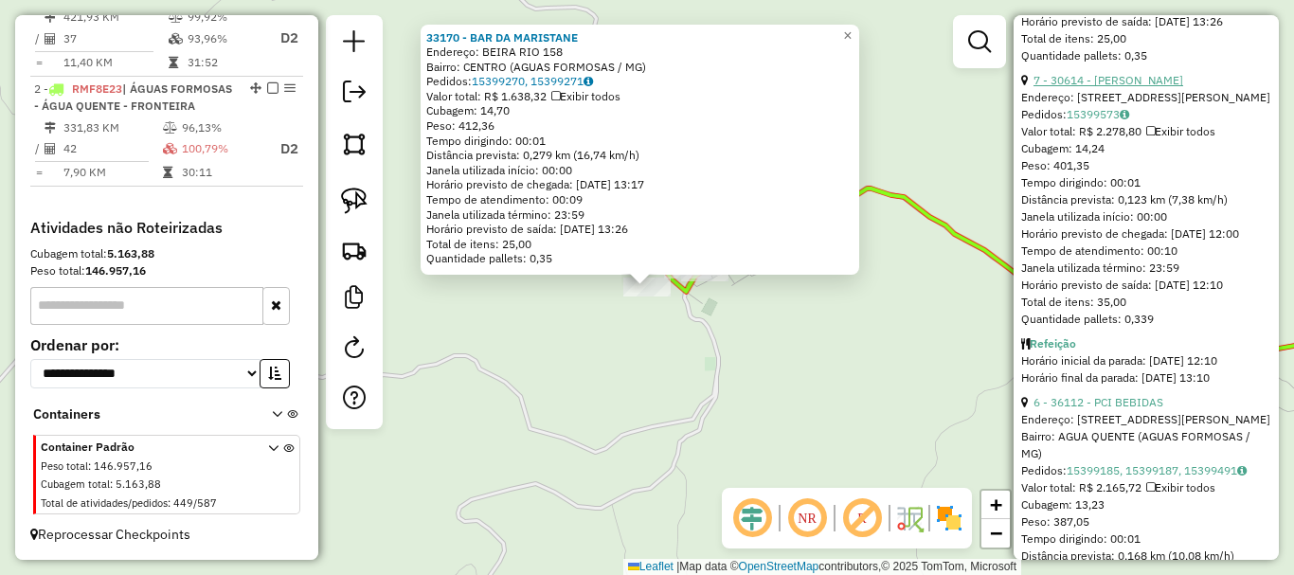
click at [1126, 87] on link "7 - 30614 - MARINA BATISTA SILVA" at bounding box center [1109, 80] width 150 height 14
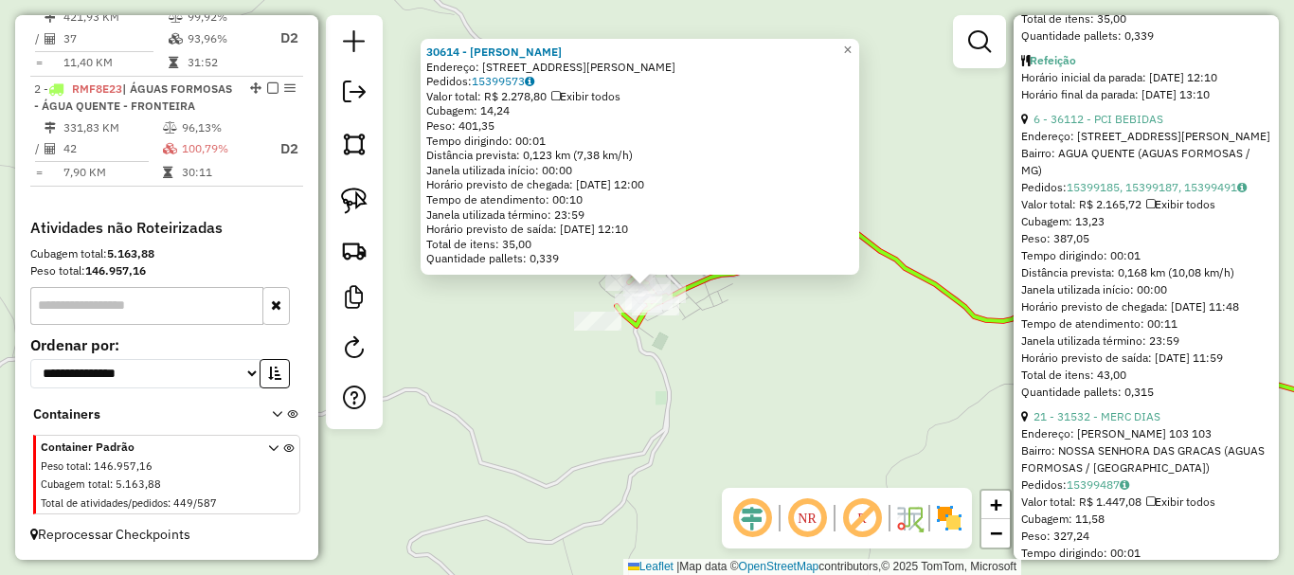
scroll to position [3773, 0]
click at [1128, 125] on link "6 - 36112 - PCI BEBIDAS" at bounding box center [1099, 118] width 130 height 14
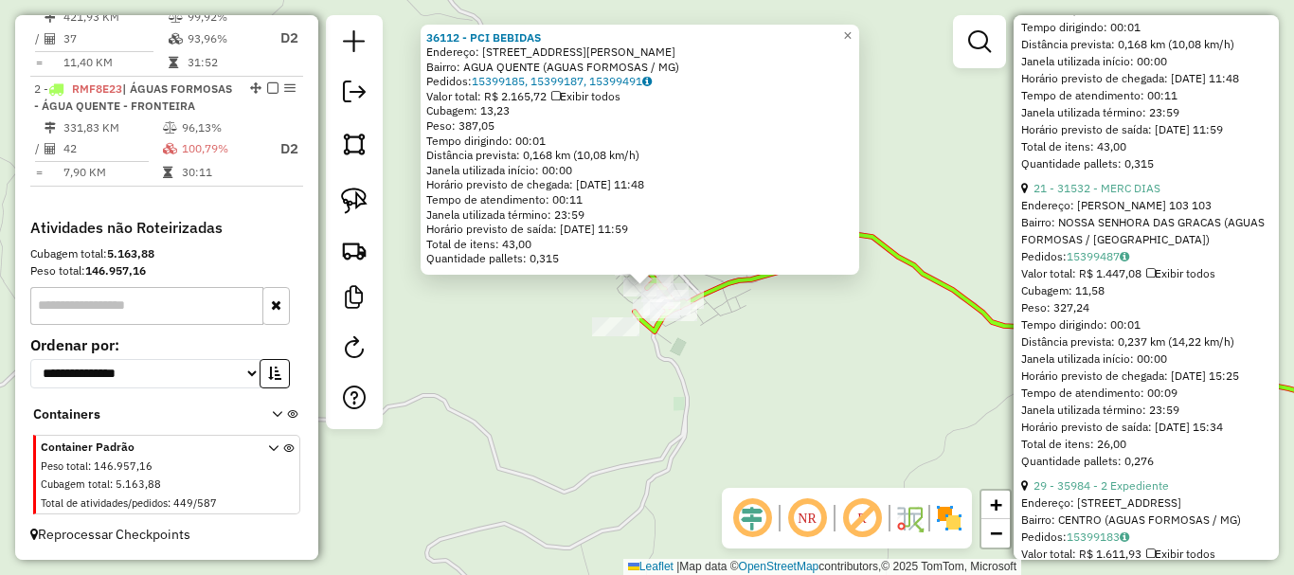
scroll to position [4058, 0]
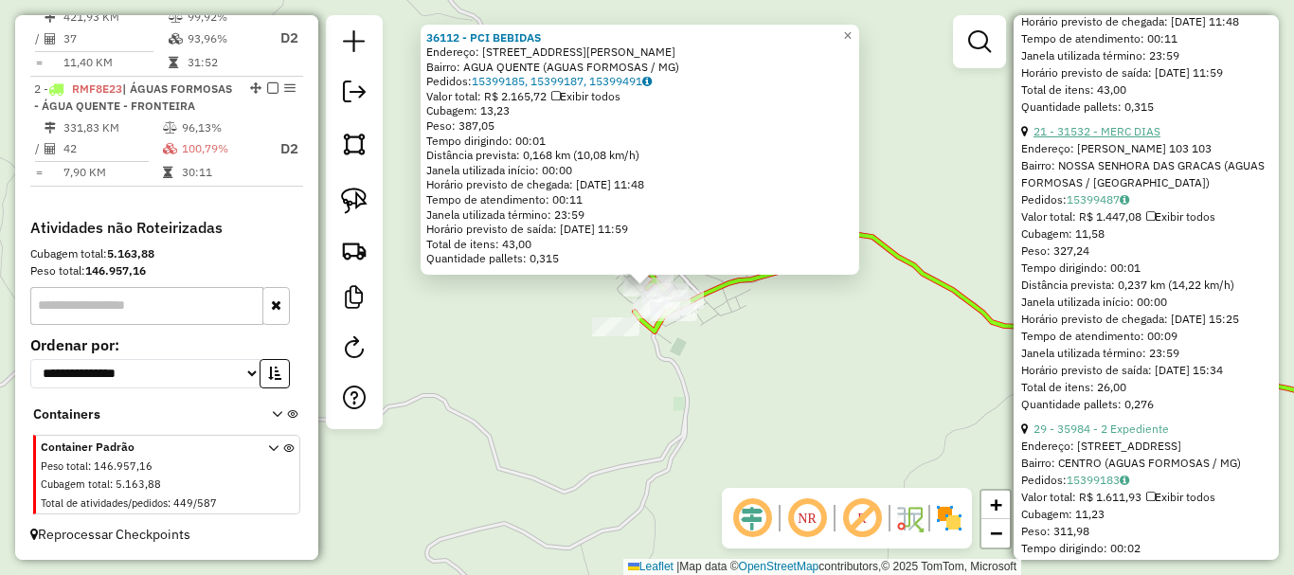
click at [1124, 138] on link "21 - 31532 - MERC DIAS" at bounding box center [1097, 131] width 127 height 14
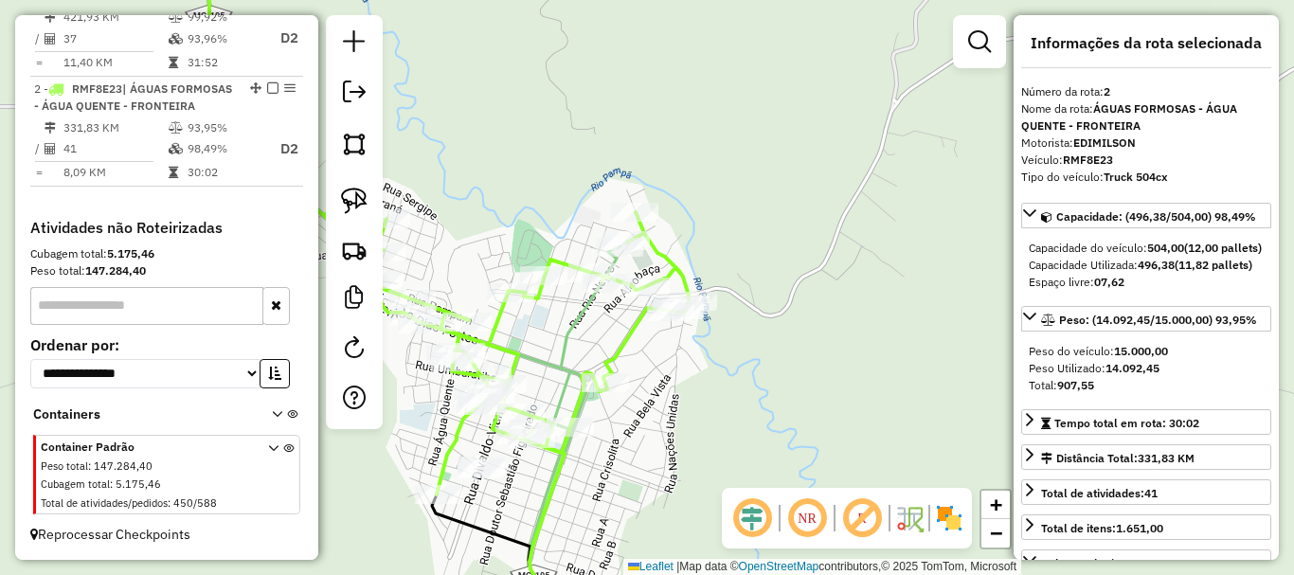
scroll to position [0, 0]
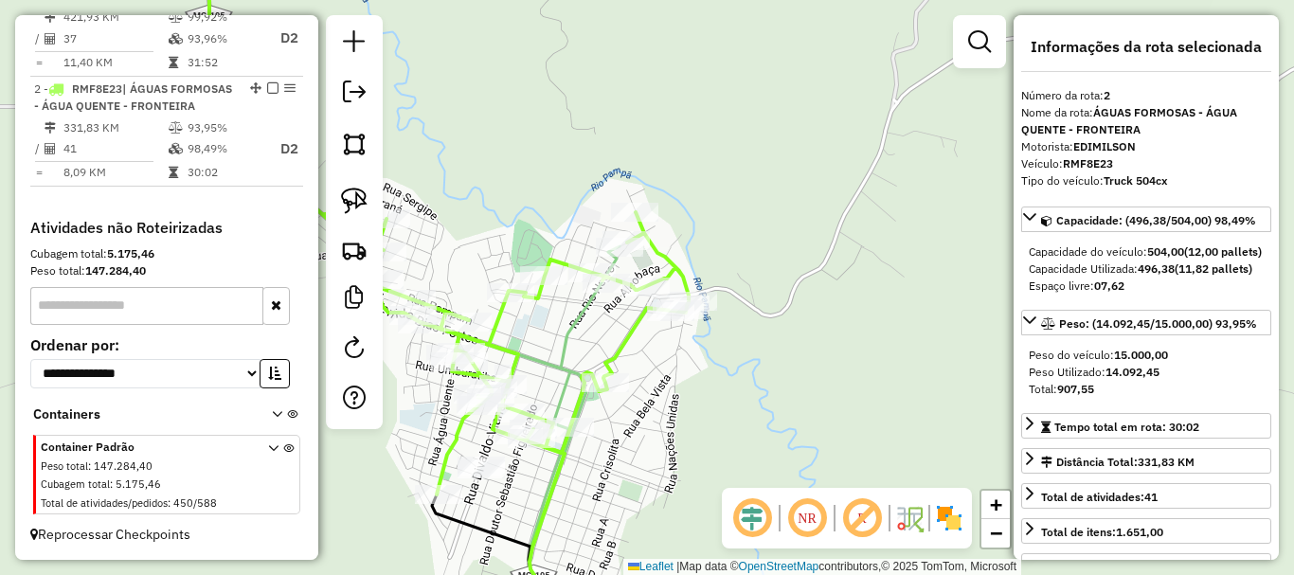
click at [827, 344] on div "Janela de atendimento Grade de atendimento Capacidade Transportadoras Veículos …" at bounding box center [647, 287] width 1294 height 575
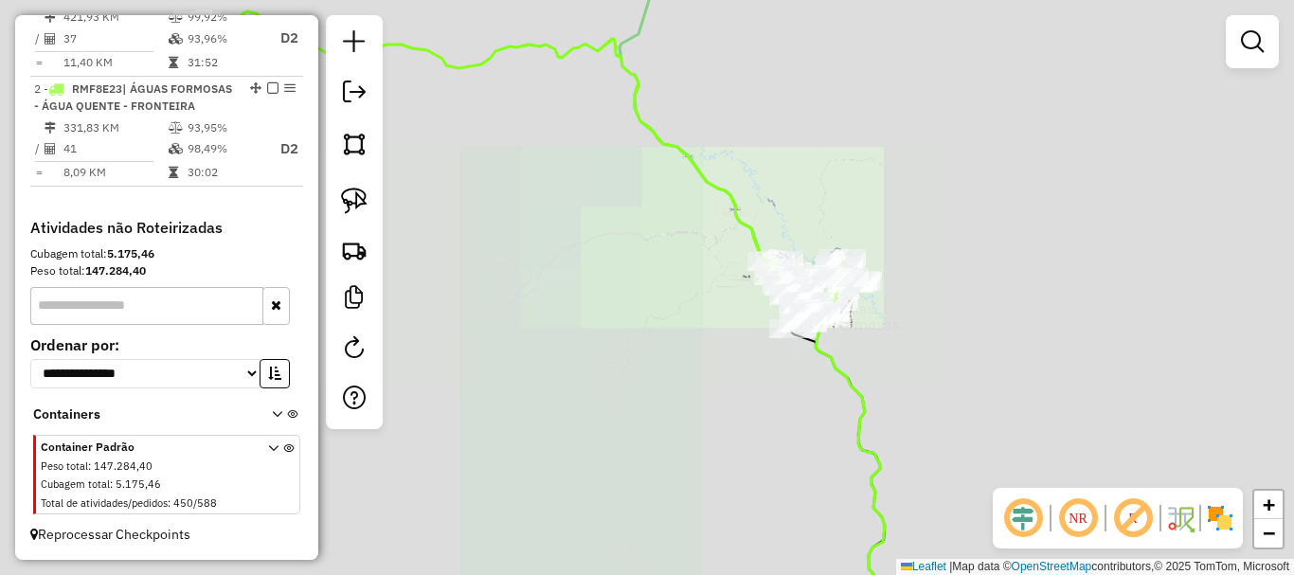
drag, startPoint x: 893, startPoint y: 354, endPoint x: 969, endPoint y: 248, distance: 131.0
click at [969, 248] on div "Janela de atendimento Grade de atendimento Capacidade Transportadoras Veículos …" at bounding box center [647, 287] width 1294 height 575
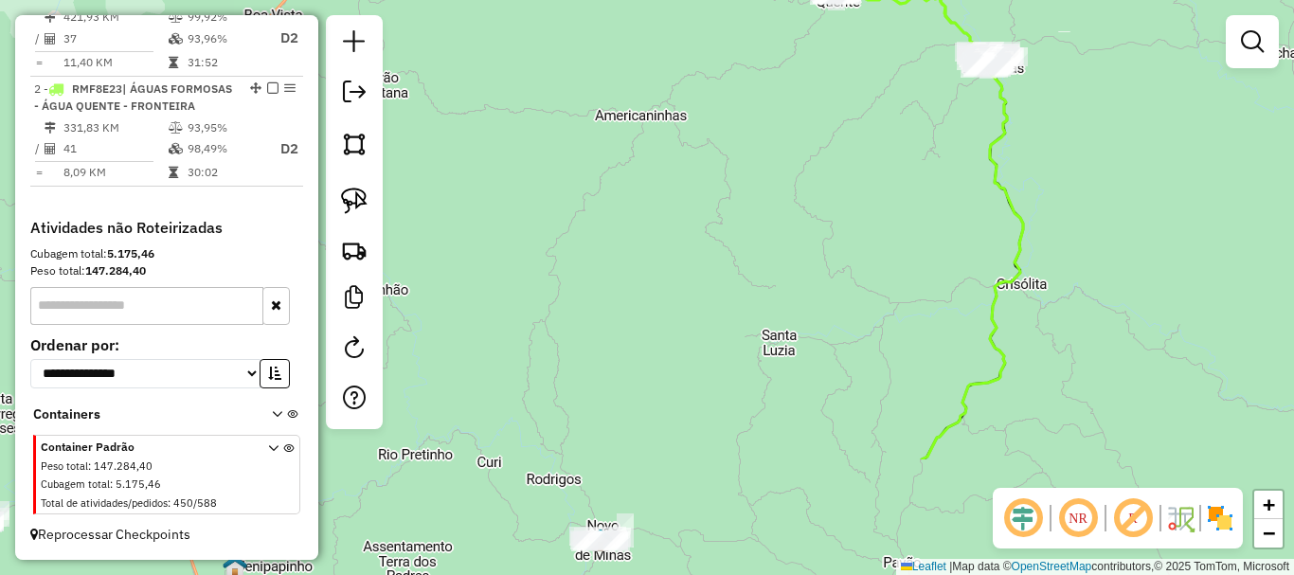
drag, startPoint x: 851, startPoint y: 329, endPoint x: 901, endPoint y: 139, distance: 196.1
click at [898, 111] on div "Janela de atendimento Grade de atendimento Capacidade Transportadoras Veículos …" at bounding box center [647, 287] width 1294 height 575
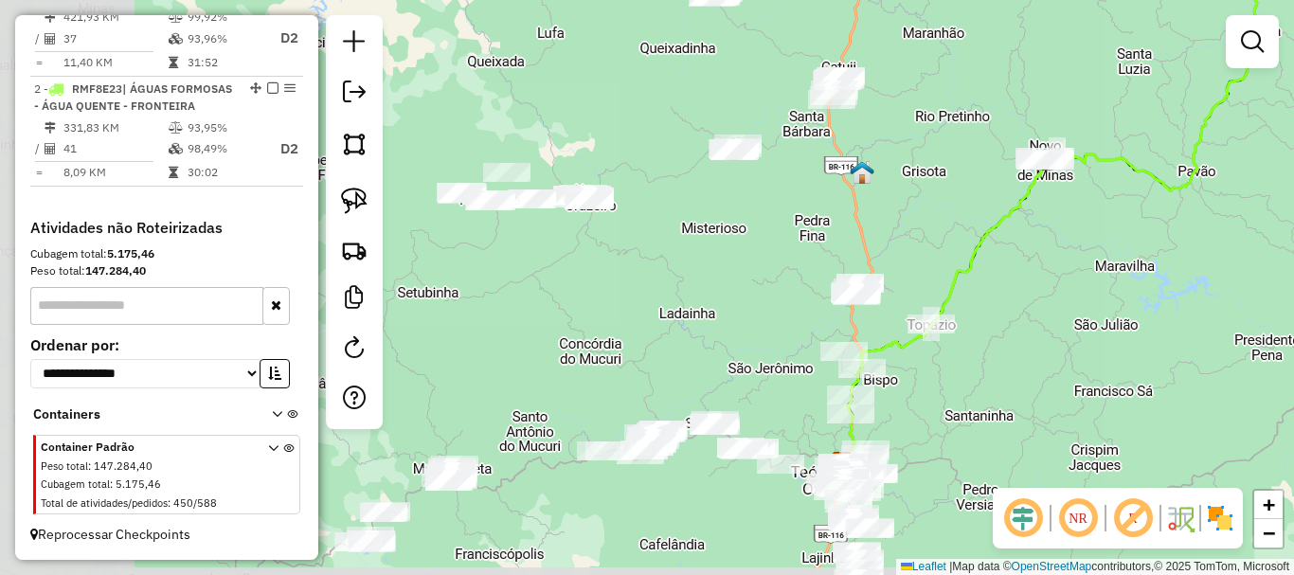
drag, startPoint x: 804, startPoint y: 335, endPoint x: 1025, endPoint y: 294, distance: 224.7
click at [1025, 294] on div "Janela de atendimento Grade de atendimento Capacidade Transportadoras Veículos …" at bounding box center [647, 287] width 1294 height 575
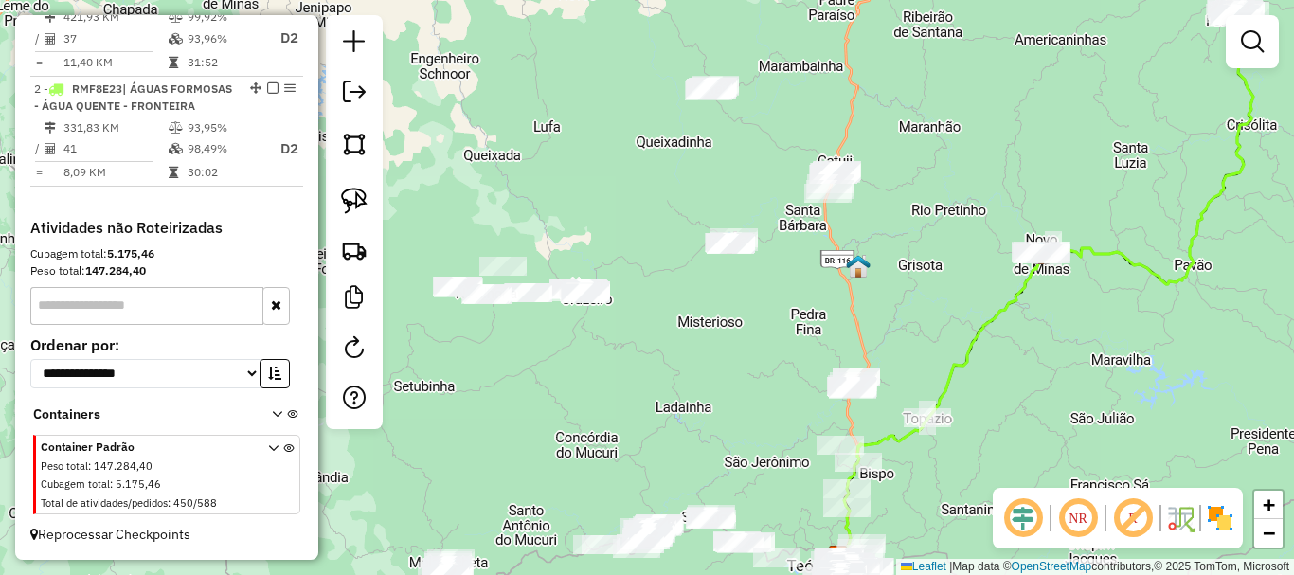
drag, startPoint x: 887, startPoint y: 168, endPoint x: 883, endPoint y: 262, distance: 94.8
click at [883, 262] on div "Janela de atendimento Grade de atendimento Capacidade Transportadoras Veículos …" at bounding box center [647, 287] width 1294 height 575
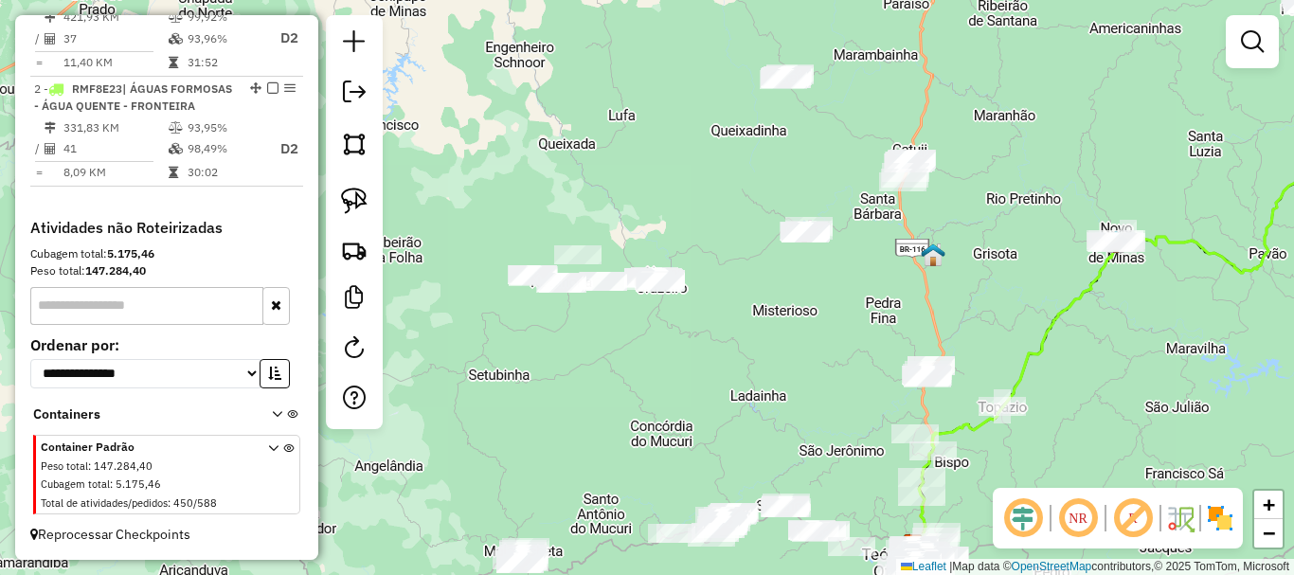
drag, startPoint x: 846, startPoint y: 276, endPoint x: 921, endPoint y: 264, distance: 75.7
click at [921, 264] on img at bounding box center [933, 255] width 25 height 25
click at [344, 193] on img at bounding box center [354, 201] width 27 height 27
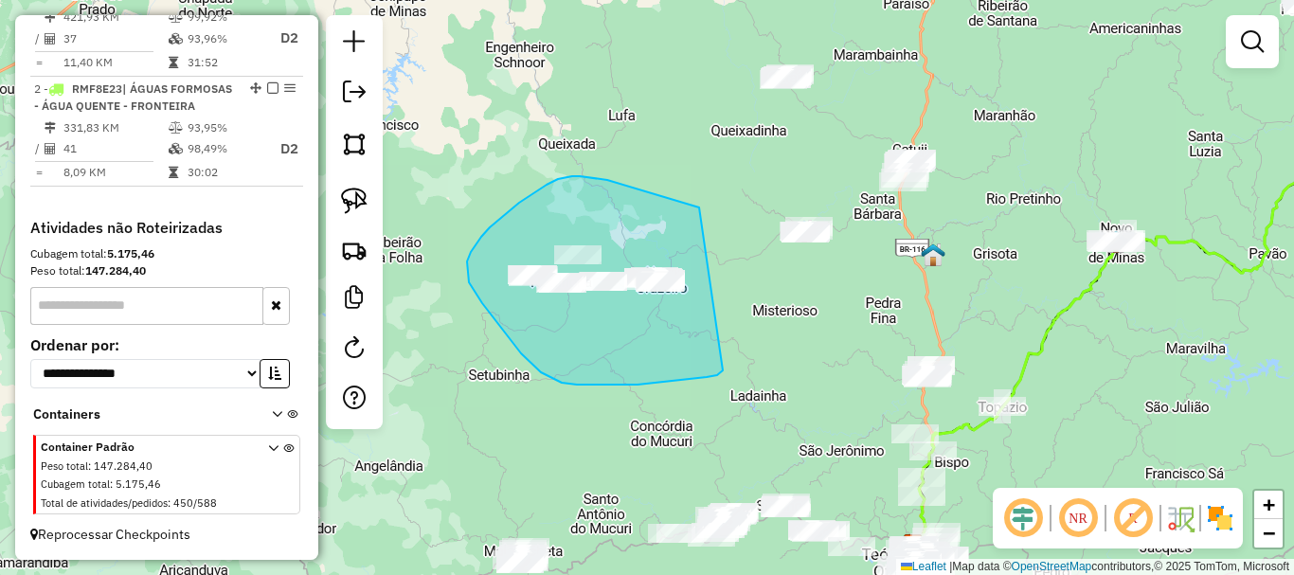
drag, startPoint x: 622, startPoint y: 184, endPoint x: 723, endPoint y: 371, distance: 212.4
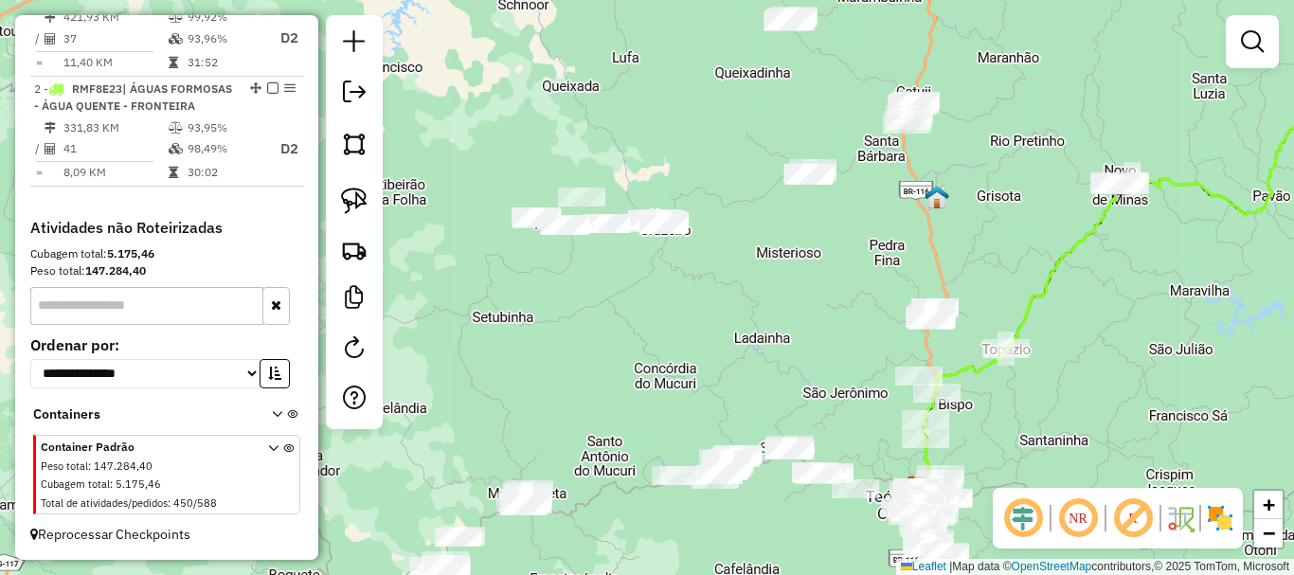
drag, startPoint x: 787, startPoint y: 327, endPoint x: 791, endPoint y: 269, distance: 57.9
click at [791, 269] on div "Janela de atendimento Grade de atendimento Capacidade Transportadoras Veículos …" at bounding box center [647, 287] width 1294 height 575
click at [343, 205] on img at bounding box center [354, 201] width 27 height 27
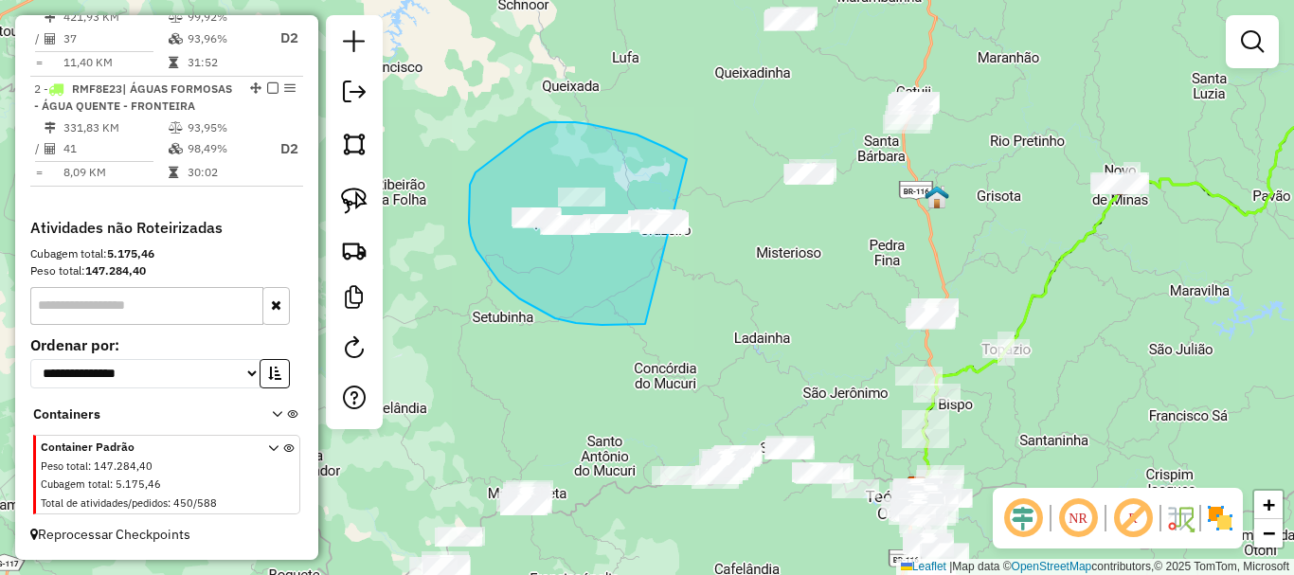
drag, startPoint x: 630, startPoint y: 134, endPoint x: 770, endPoint y: 257, distance: 186.7
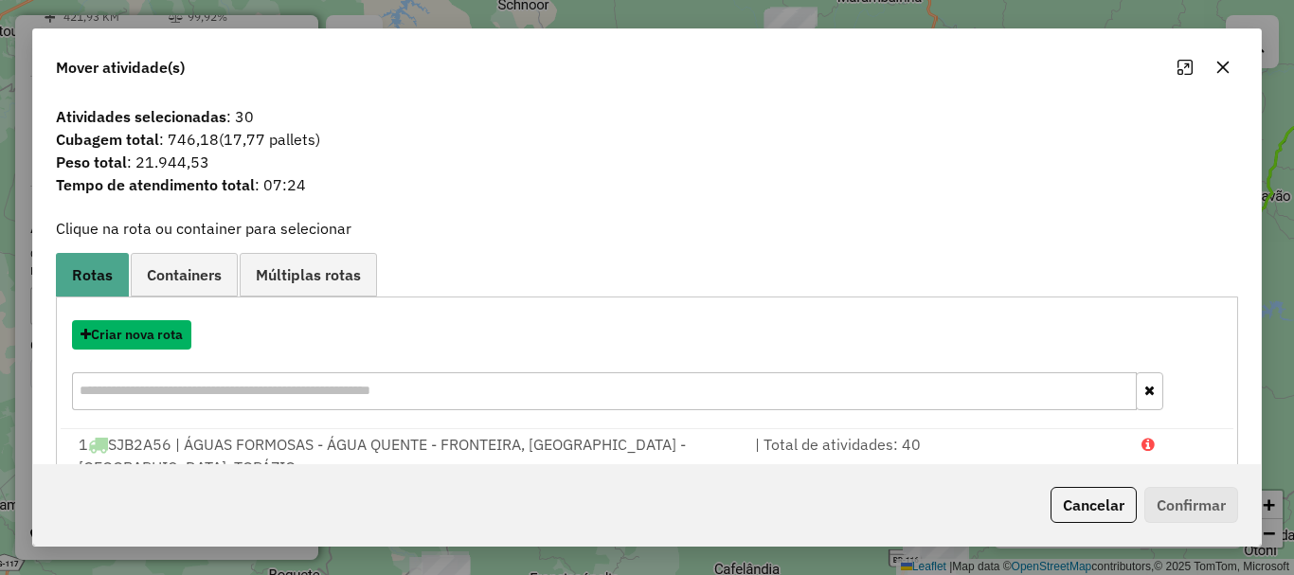
click at [160, 333] on button "Criar nova rota" at bounding box center [131, 334] width 119 height 29
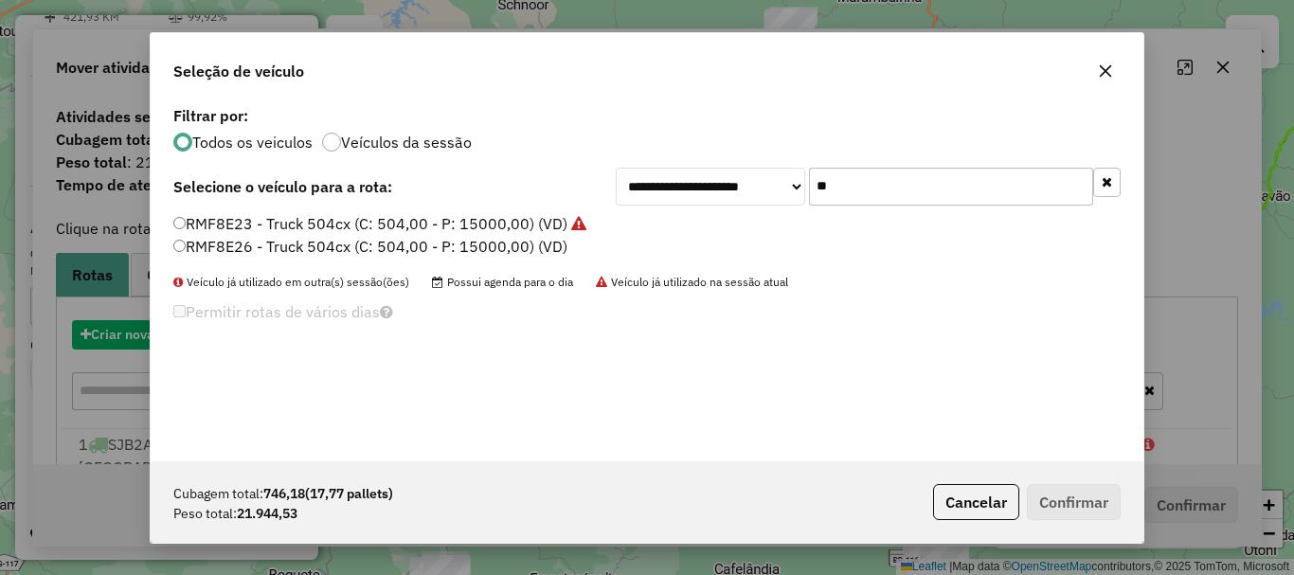
scroll to position [10, 6]
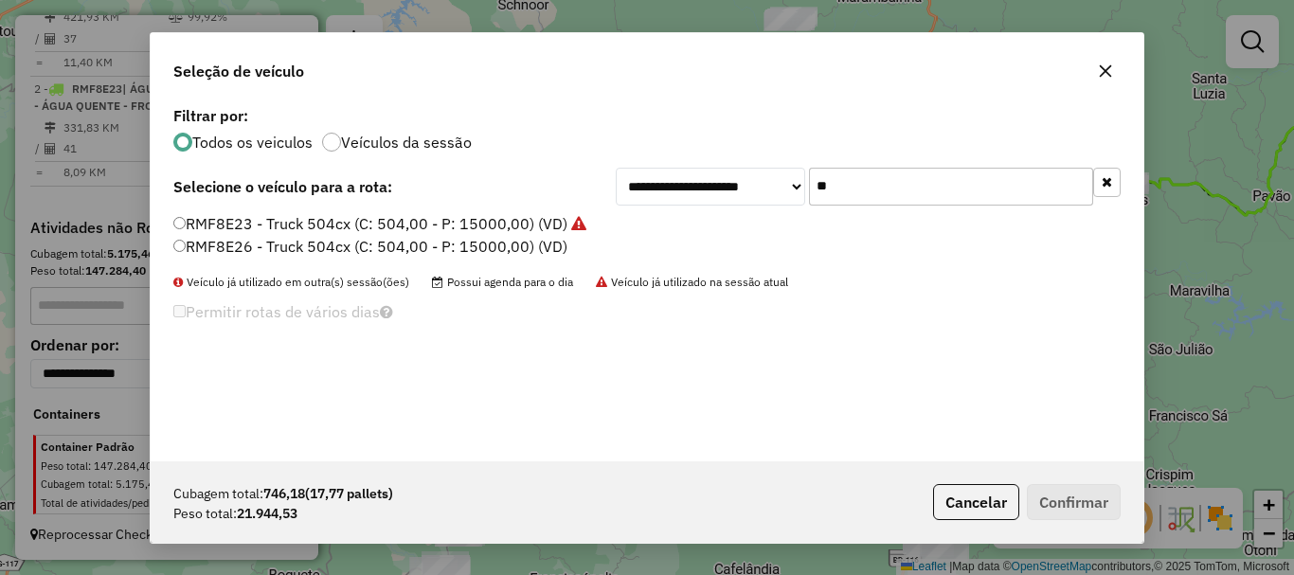
drag, startPoint x: 880, startPoint y: 186, endPoint x: 585, endPoint y: 168, distance: 296.2
click at [585, 168] on div "**********" at bounding box center [647, 187] width 948 height 38
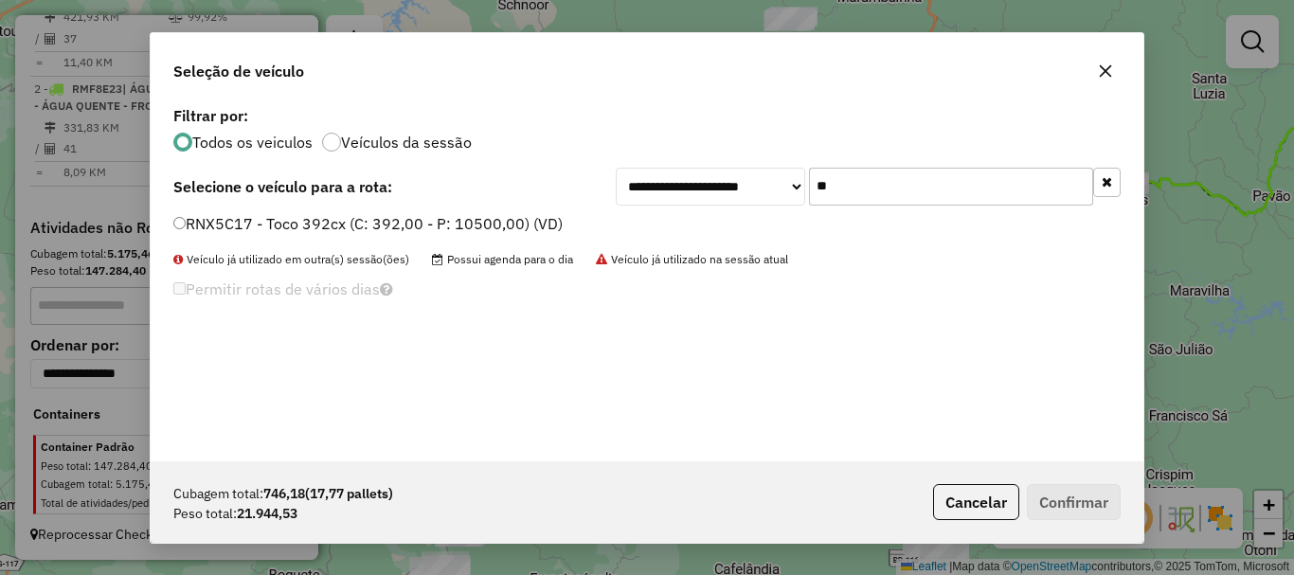
type input "**"
click at [289, 213] on label "RNX5C17 - Toco 392cx (C: 392,00 - P: 10500,00) (VD)" at bounding box center [367, 223] width 389 height 23
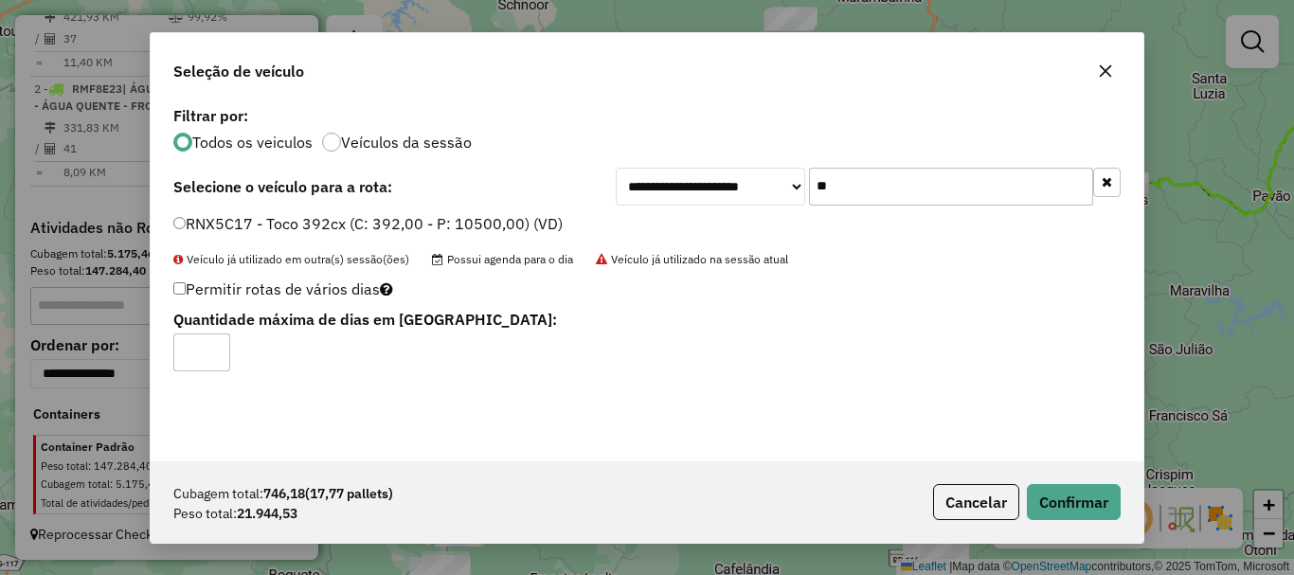
type input "*"
click at [217, 344] on input "*" at bounding box center [201, 353] width 57 height 38
click at [1086, 503] on button "Confirmar" at bounding box center [1074, 502] width 94 height 36
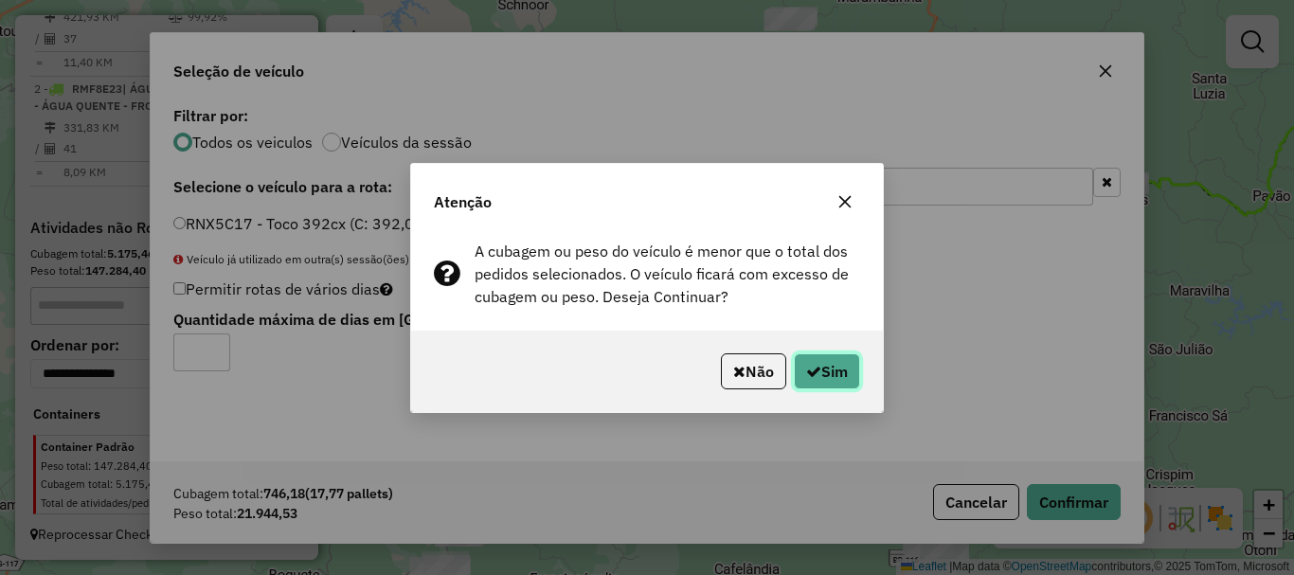
click at [845, 365] on button "Sim" at bounding box center [827, 371] width 66 height 36
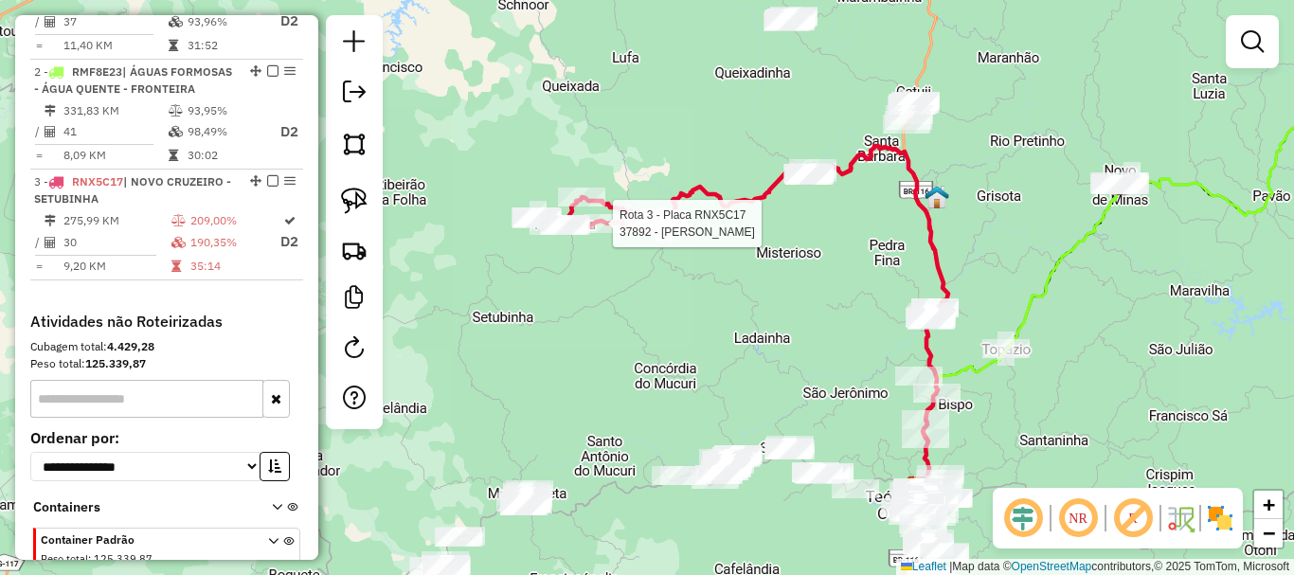
select select "*********"
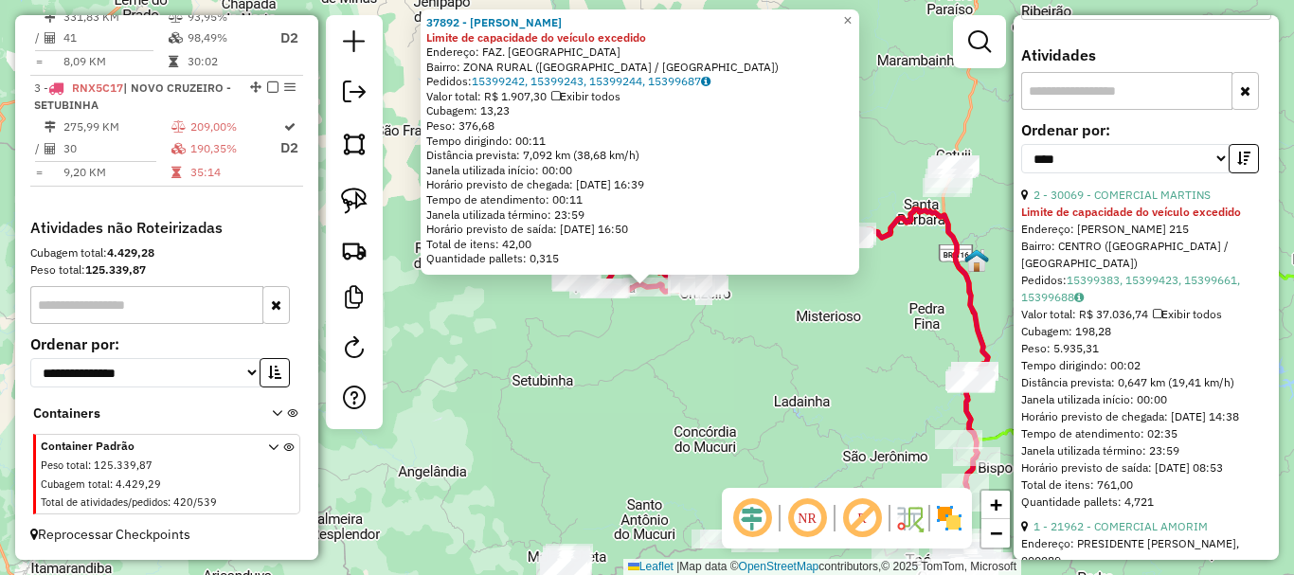
scroll to position [758, 0]
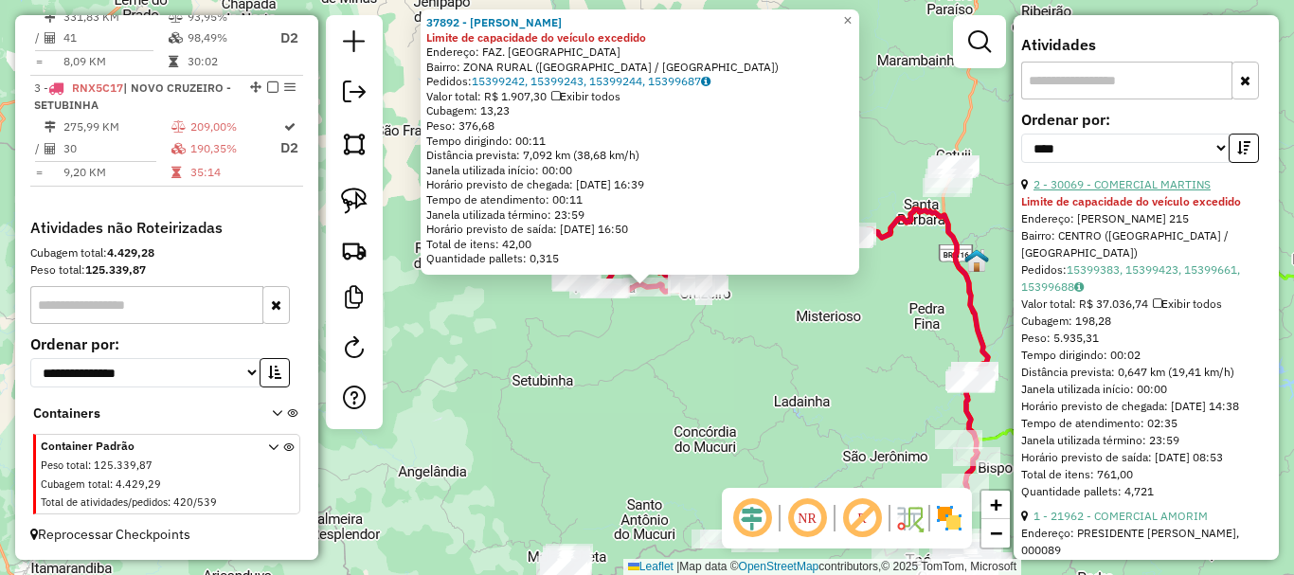
click at [1144, 191] on link "2 - 30069 - COMERCIAL MARTINS" at bounding box center [1122, 184] width 177 height 14
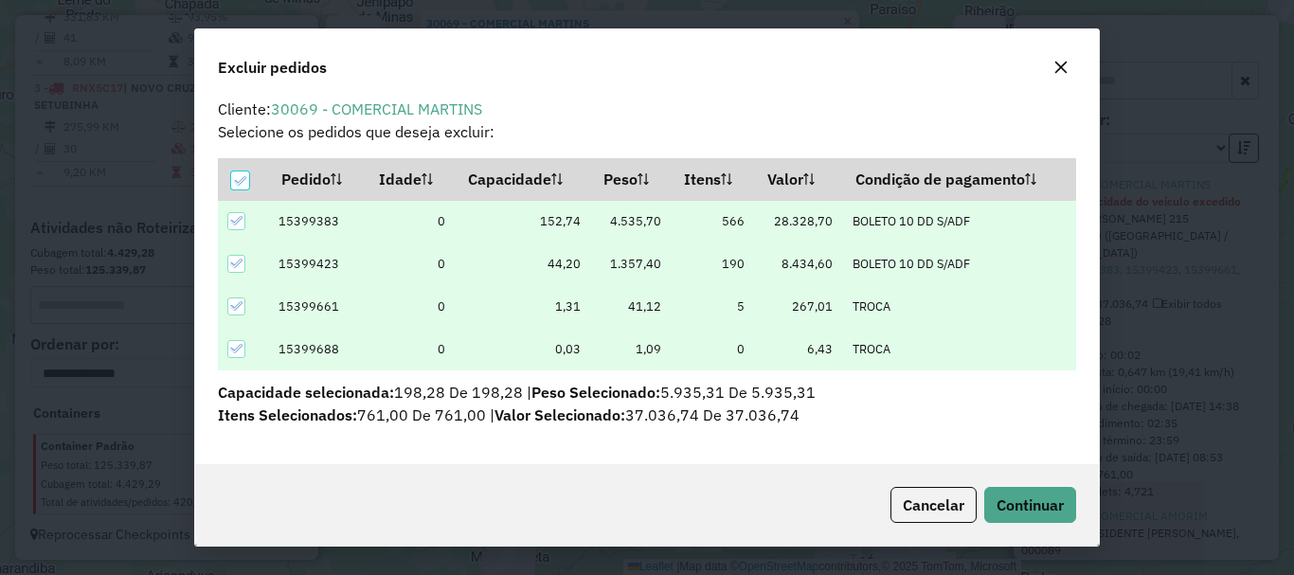
scroll to position [8, 0]
click at [1037, 506] on span "Continuar" at bounding box center [1030, 505] width 67 height 19
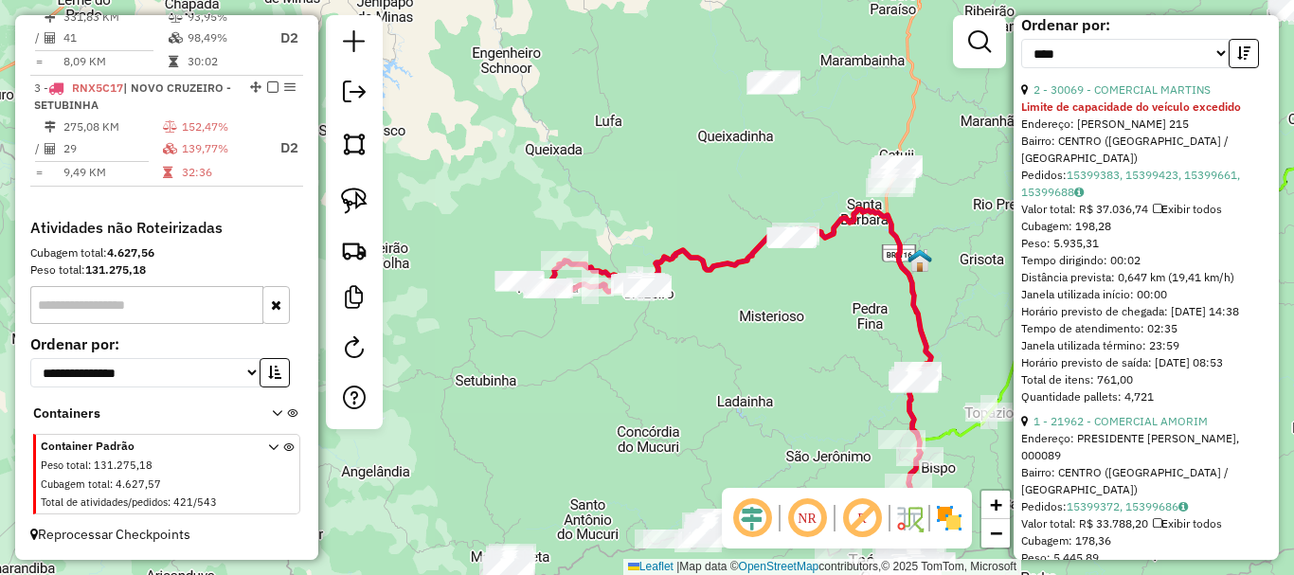
scroll to position [948, 0]
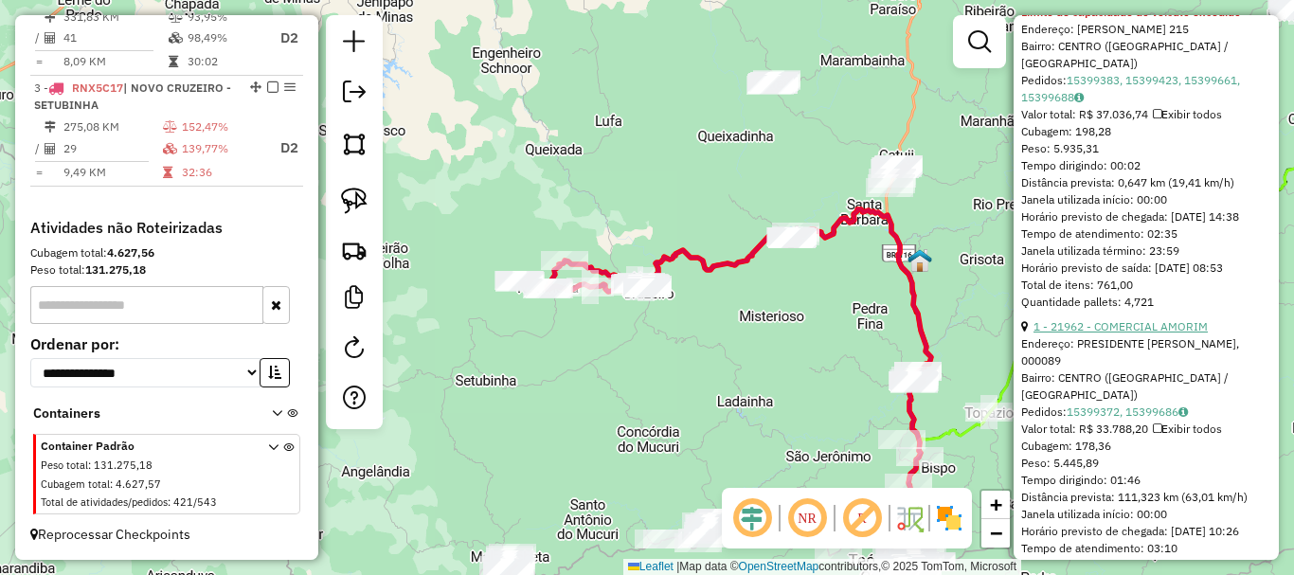
click at [1159, 334] on link "1 - 21962 - COMERCIAL AMORIM" at bounding box center [1121, 326] width 174 height 14
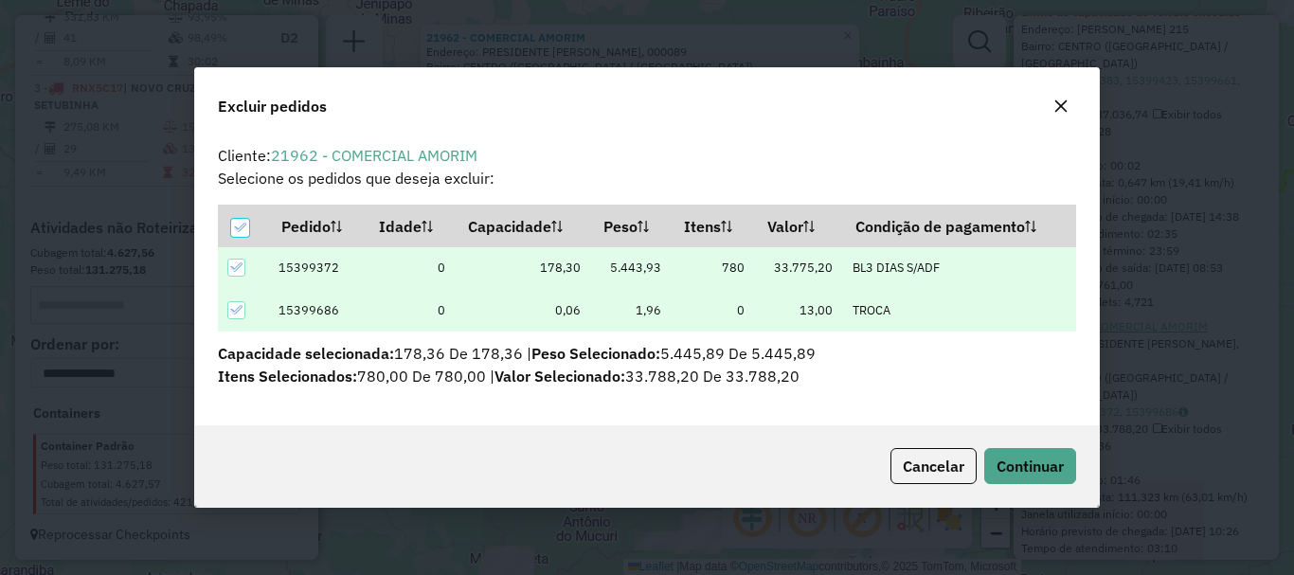
scroll to position [0, 0]
click at [1045, 458] on span "Continuar" at bounding box center [1030, 466] width 67 height 19
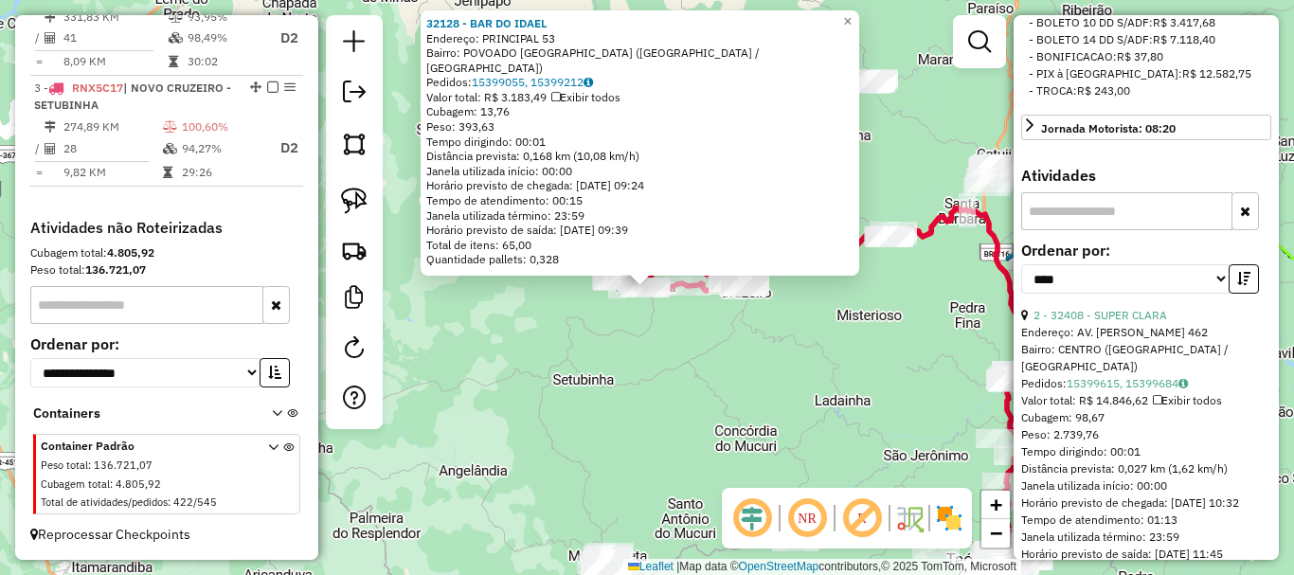
scroll to position [646, 0]
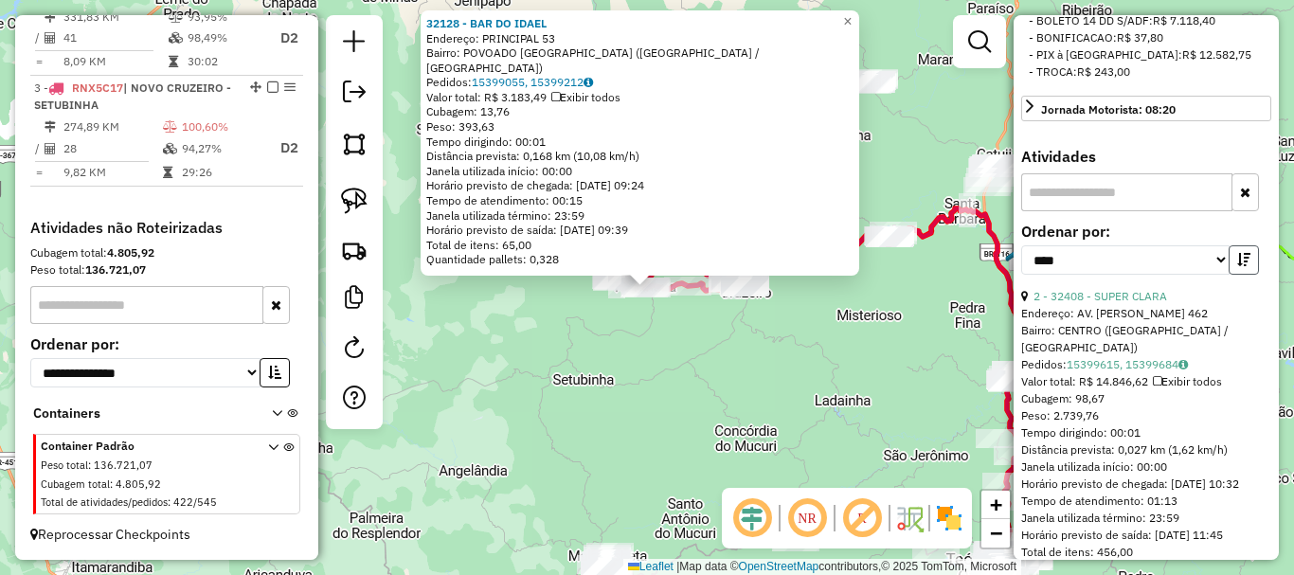
click at [1238, 266] on icon "button" at bounding box center [1244, 259] width 13 height 13
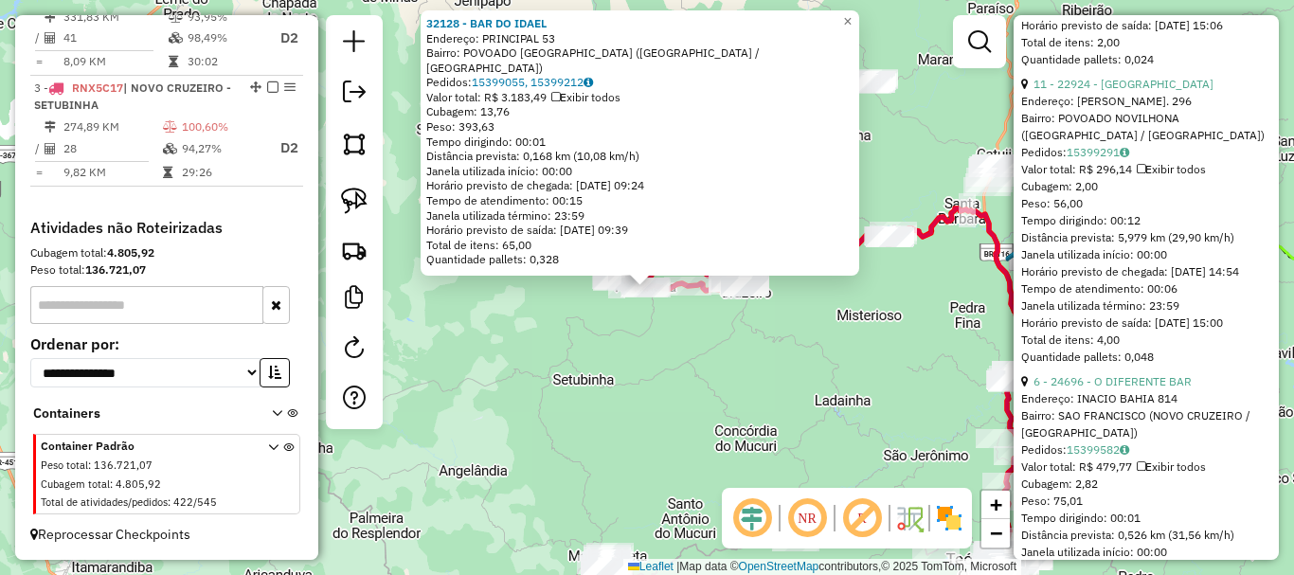
scroll to position [1594, 0]
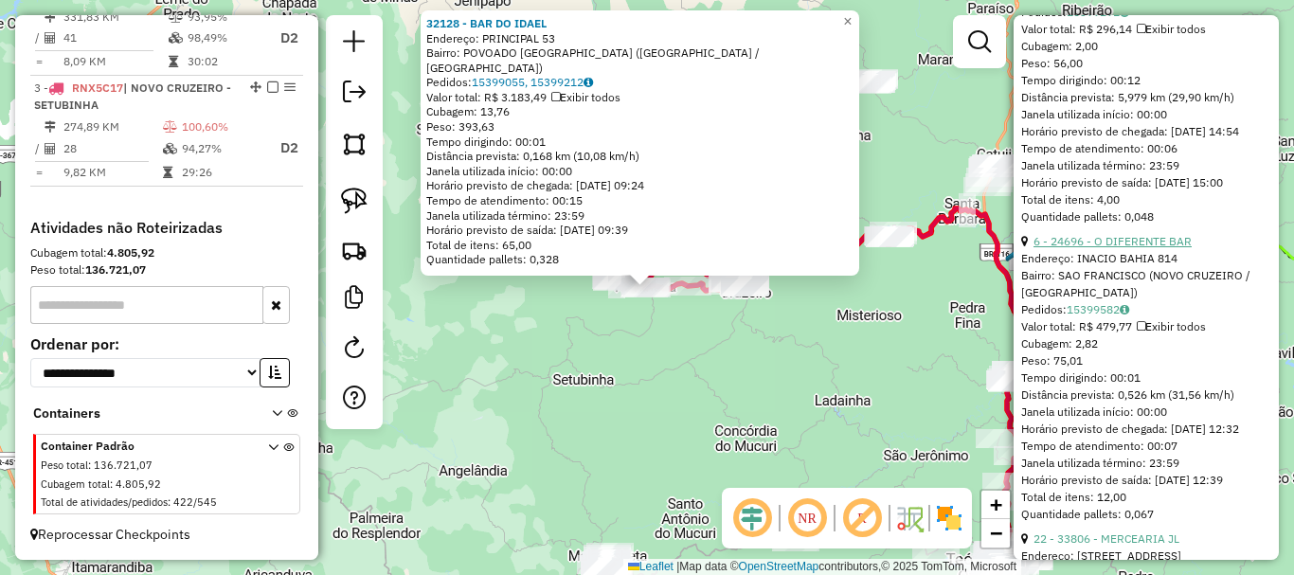
click at [1125, 248] on link "6 - 24696 - O DIFERENTE BAR" at bounding box center [1113, 241] width 158 height 14
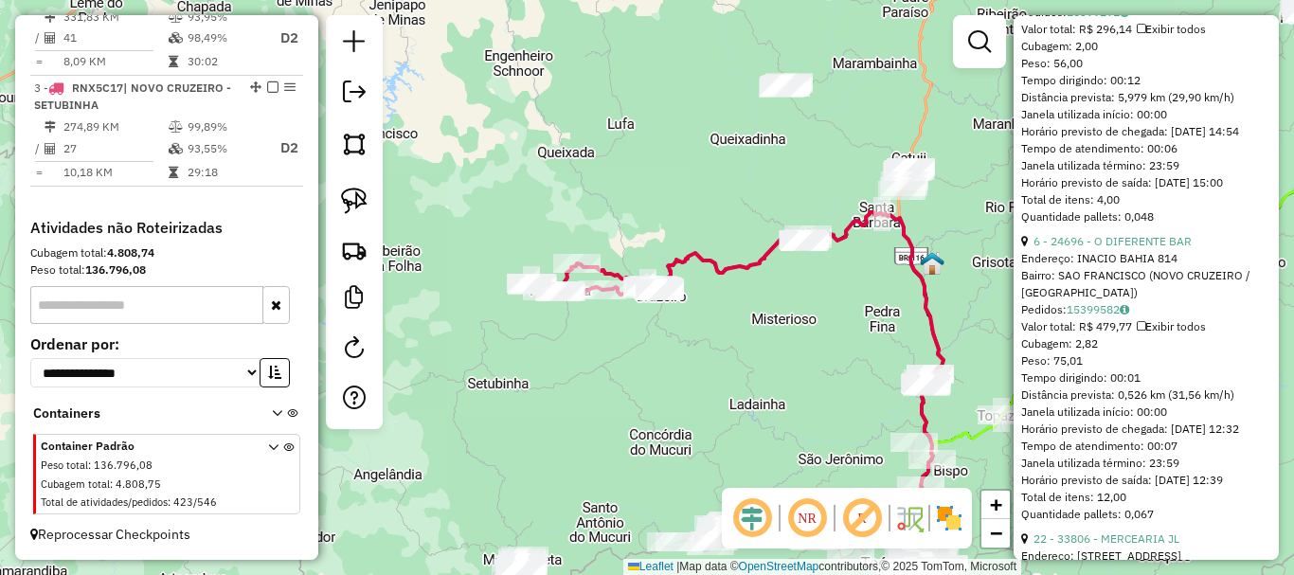
scroll to position [650, 0]
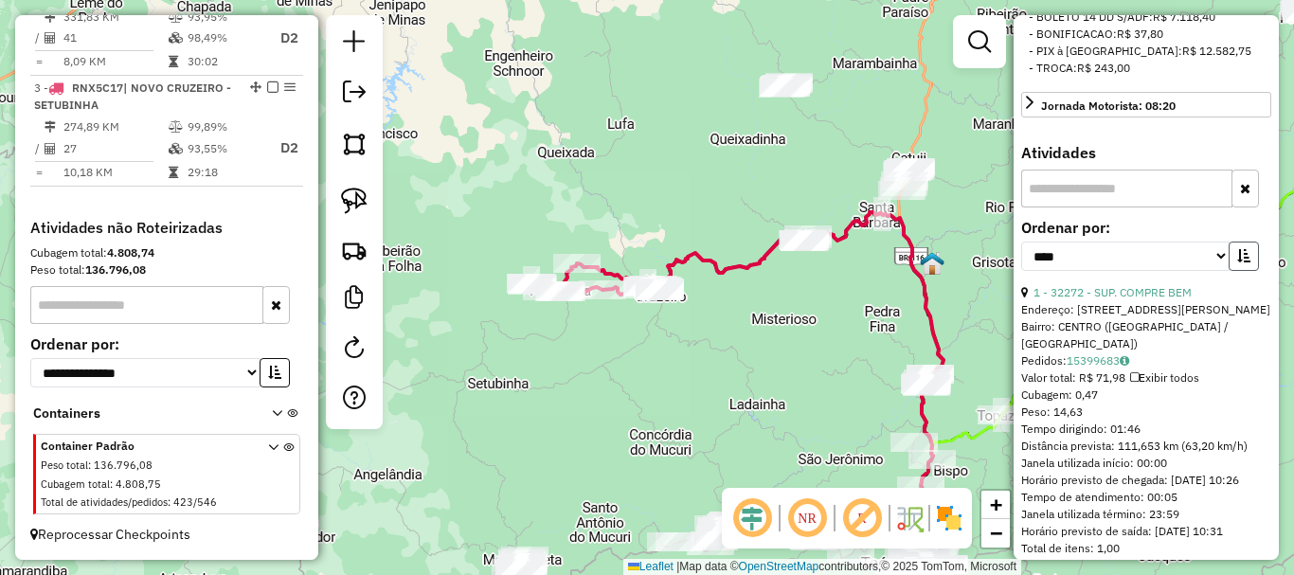
click at [1238, 262] on icon "button" at bounding box center [1244, 255] width 13 height 13
click at [796, 302] on div "Janela de atendimento Grade de atendimento Capacidade Transportadoras Veículos …" at bounding box center [647, 287] width 1294 height 575
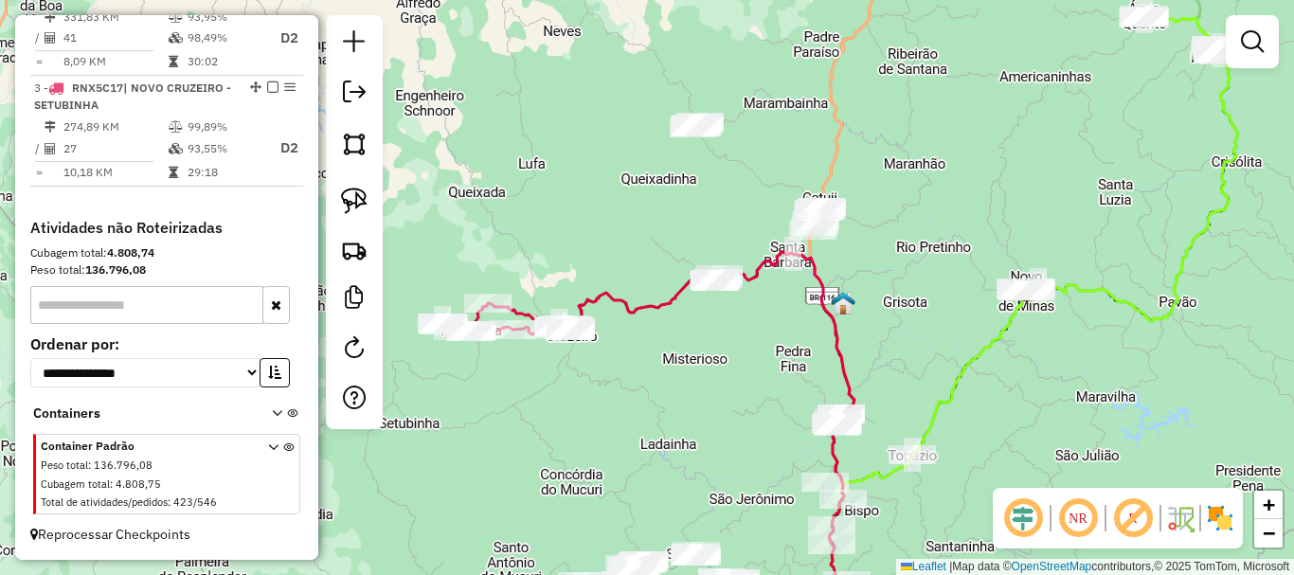
drag, startPoint x: 818, startPoint y: 298, endPoint x: 729, endPoint y: 338, distance: 97.6
click at [729, 338] on div "Janela de atendimento Grade de atendimento Capacidade Transportadoras Veículos …" at bounding box center [647, 287] width 1294 height 575
click at [360, 199] on img at bounding box center [354, 201] width 27 height 27
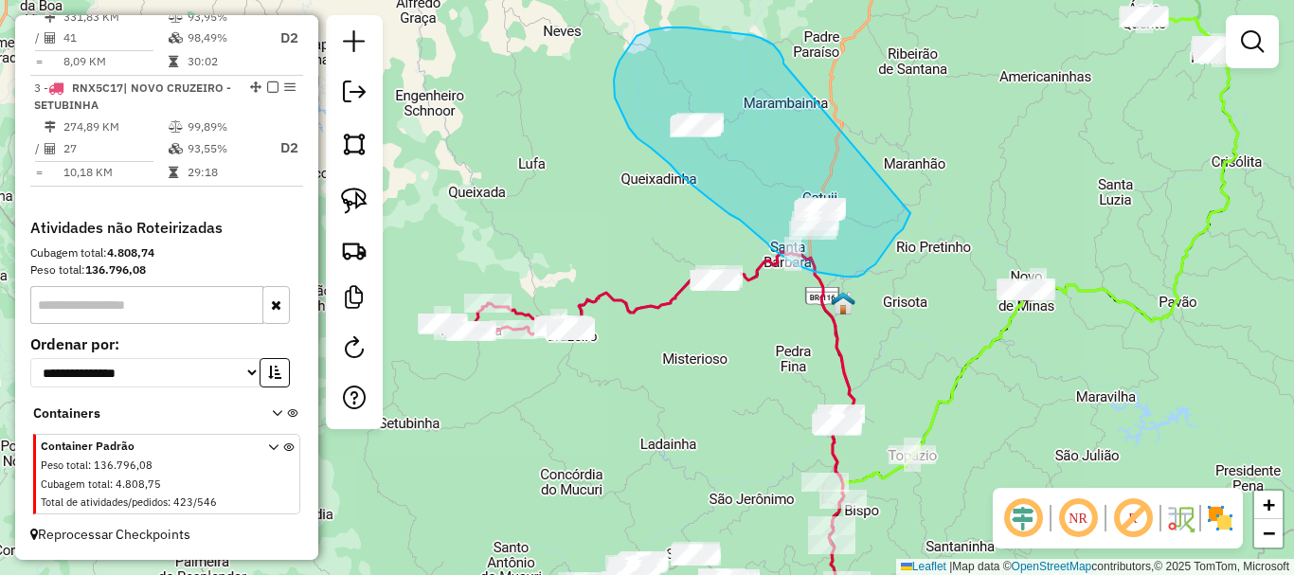
drag, startPoint x: 764, startPoint y: 40, endPoint x: 913, endPoint y: 200, distance: 219.2
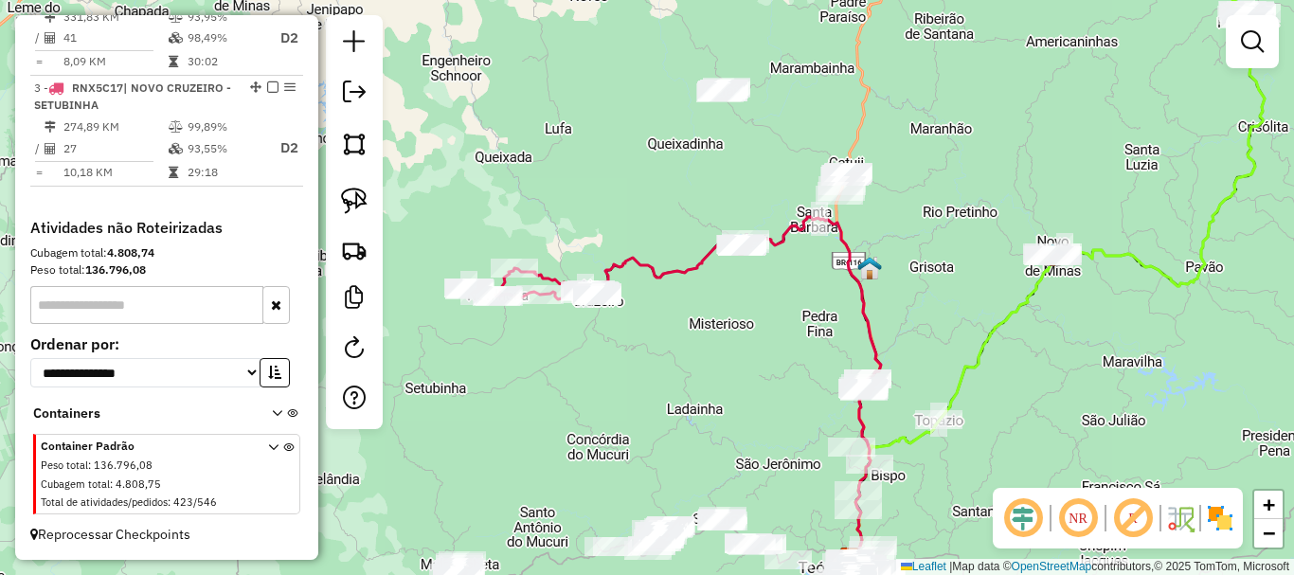
drag, startPoint x: 917, startPoint y: 237, endPoint x: 938, endPoint y: 207, distance: 36.8
click at [938, 207] on div "Janela de atendimento Grade de atendimento Capacidade Transportadoras Veículos …" at bounding box center [647, 287] width 1294 height 575
click at [357, 212] on img at bounding box center [354, 201] width 27 height 27
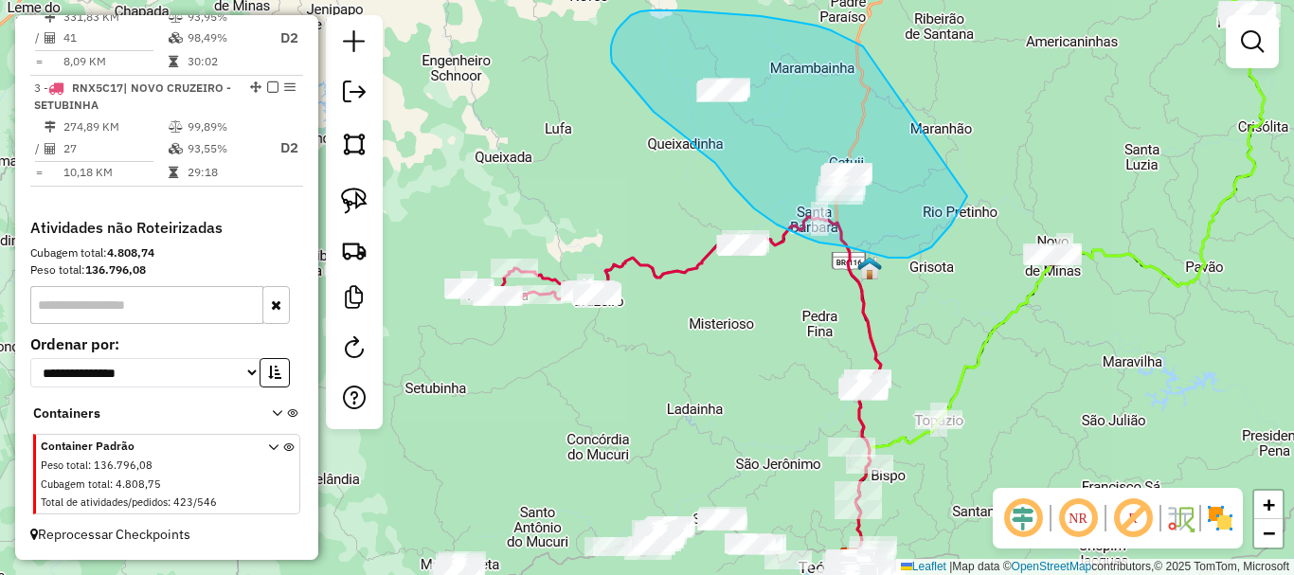
drag, startPoint x: 862, startPoint y: 45, endPoint x: 967, endPoint y: 196, distance: 183.7
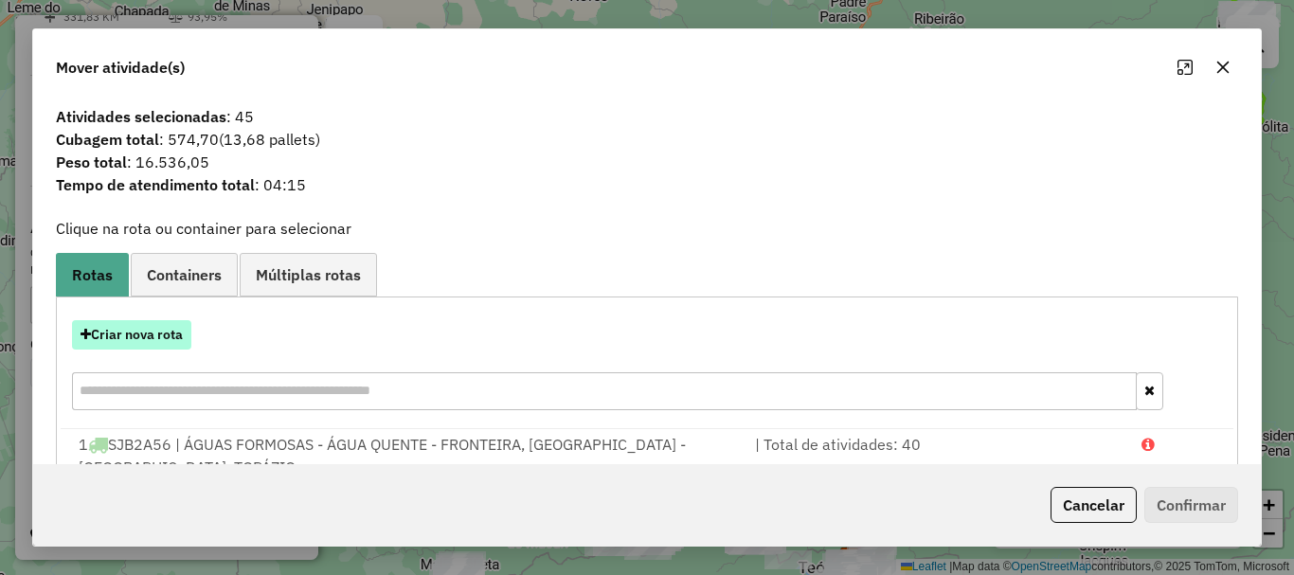
click at [176, 329] on button "Criar nova rota" at bounding box center [131, 334] width 119 height 29
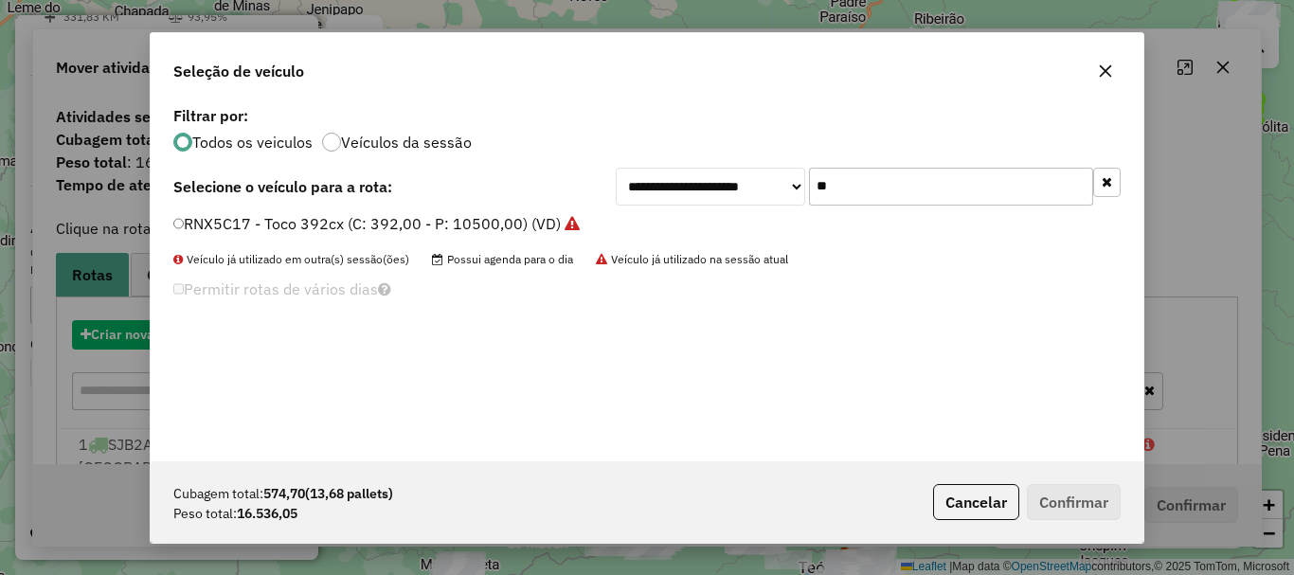
scroll to position [10, 6]
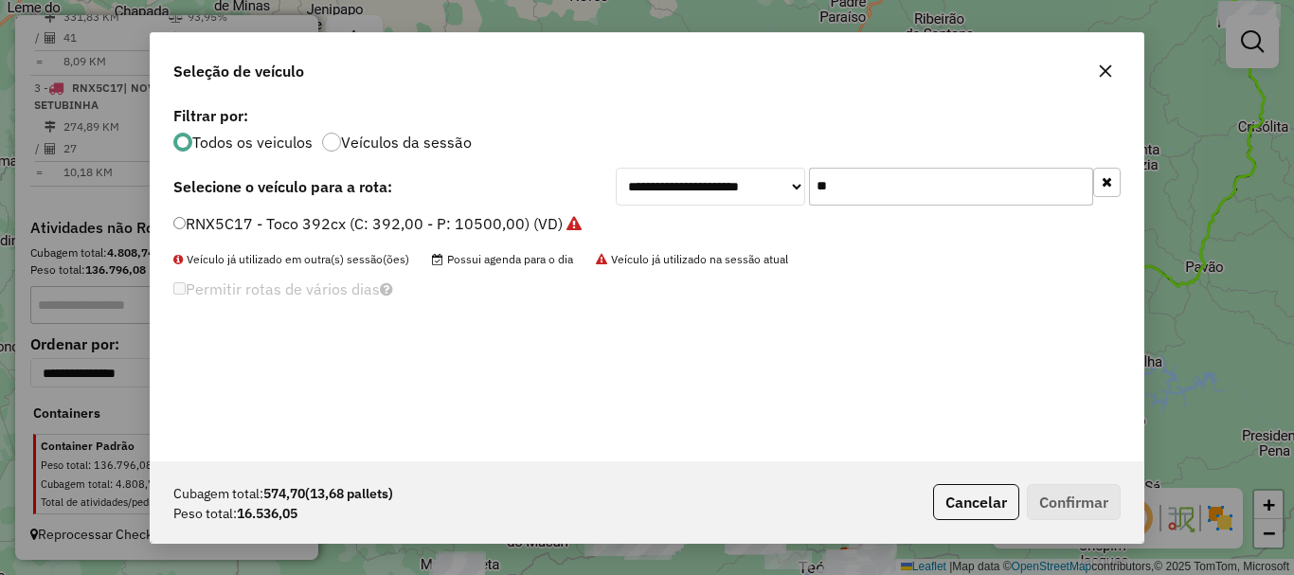
drag, startPoint x: 866, startPoint y: 194, endPoint x: 594, endPoint y: 194, distance: 272.0
click at [594, 194] on div "**********" at bounding box center [647, 187] width 948 height 38
type input "****"
click at [475, 235] on li "TDZ4G21 - Toco 392cx (C: 392,00 - P: 10500,00) (VD)" at bounding box center [647, 224] width 948 height 23
click at [477, 228] on label "TDZ4G21 - Toco 392cx (C: 392,00 - P: 10500,00) (VD)" at bounding box center [367, 223] width 389 height 23
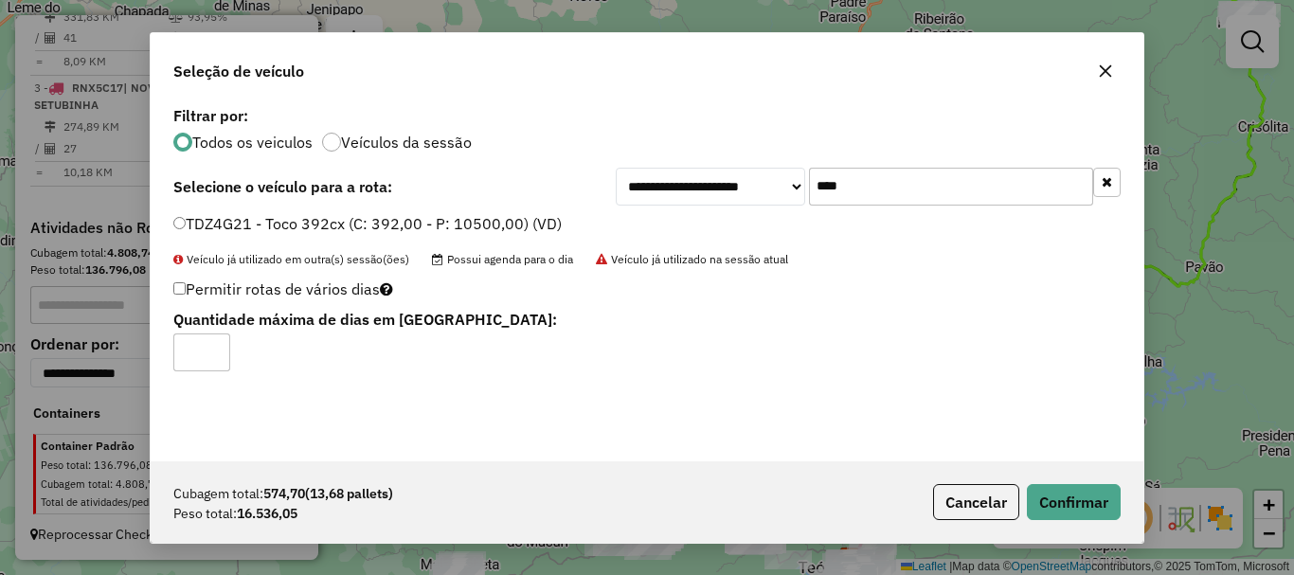
type input "*"
click at [214, 347] on input "*" at bounding box center [201, 353] width 57 height 38
click at [1067, 497] on button "Confirmar" at bounding box center [1074, 502] width 94 height 36
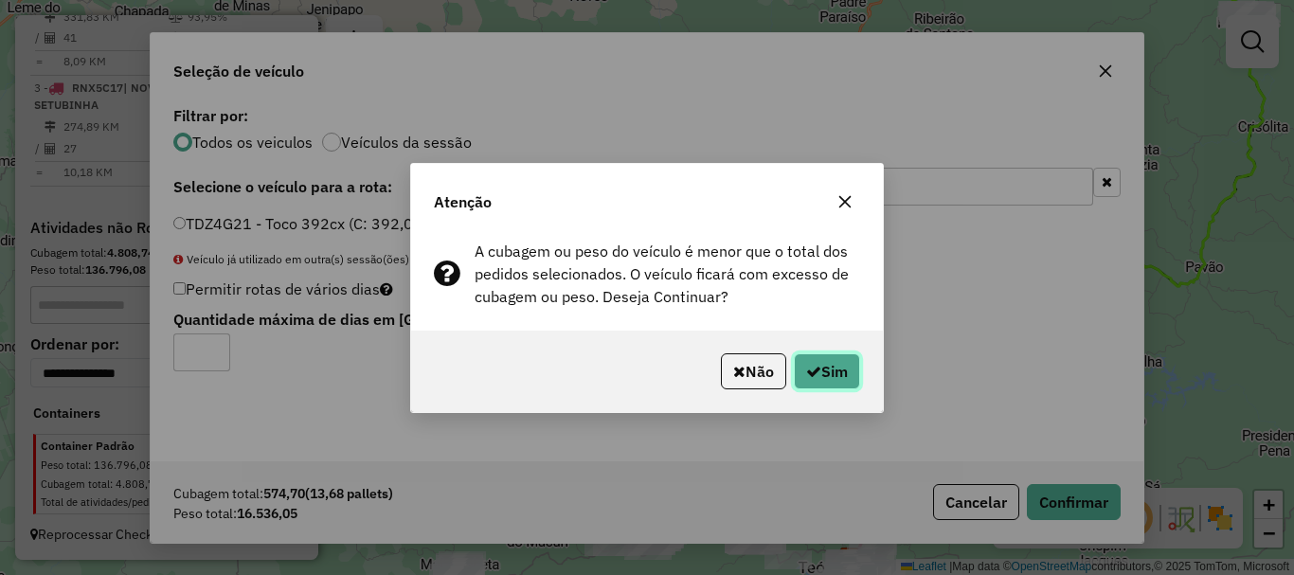
click at [806, 370] on icon "button" at bounding box center [813, 371] width 15 height 15
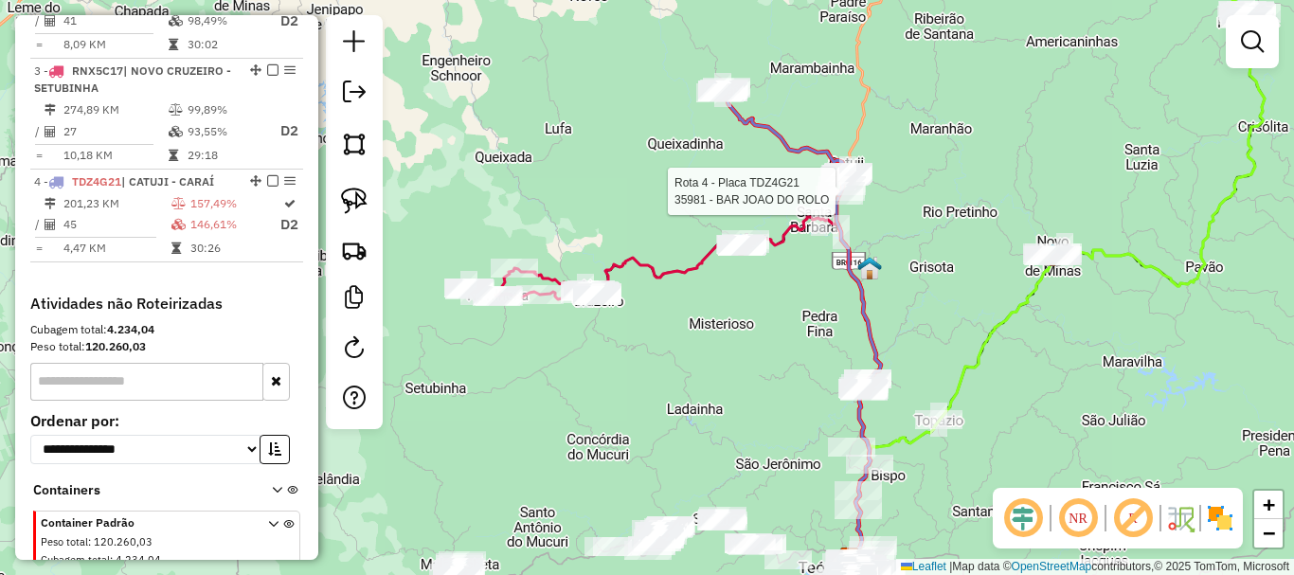
select select "*********"
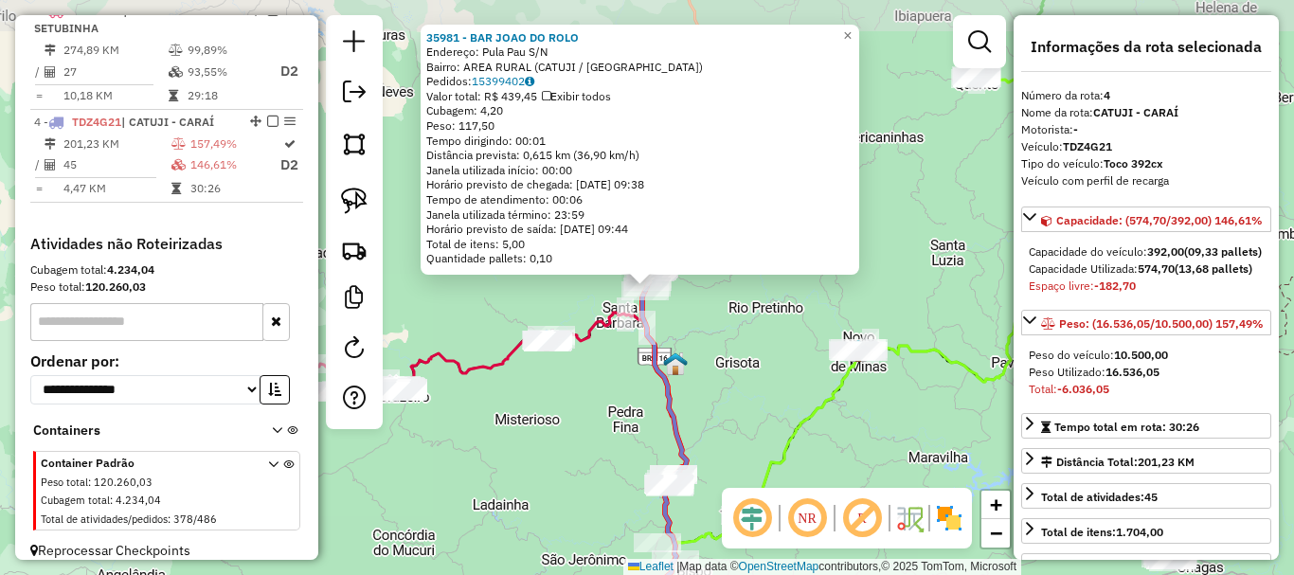
scroll to position [1038, 0]
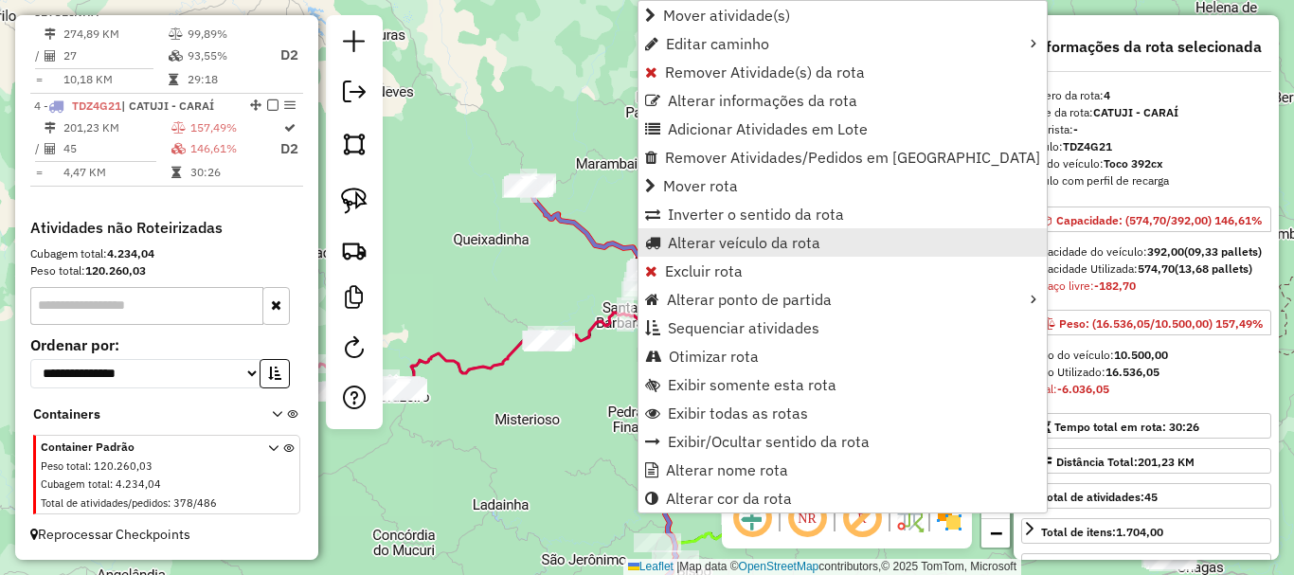
click at [702, 235] on span "Alterar veículo da rota" at bounding box center [744, 242] width 153 height 15
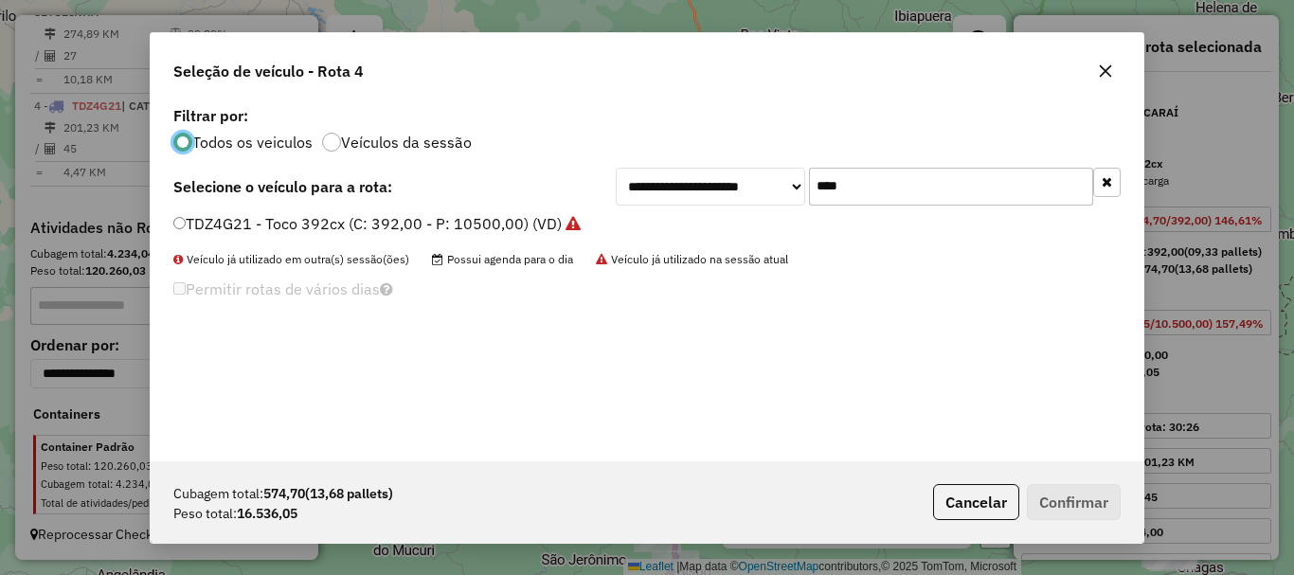
scroll to position [10, 6]
drag, startPoint x: 886, startPoint y: 187, endPoint x: 671, endPoint y: 198, distance: 215.4
click at [671, 198] on div "**********" at bounding box center [868, 187] width 505 height 38
type input "***"
click at [424, 209] on div "**********" at bounding box center [647, 281] width 993 height 360
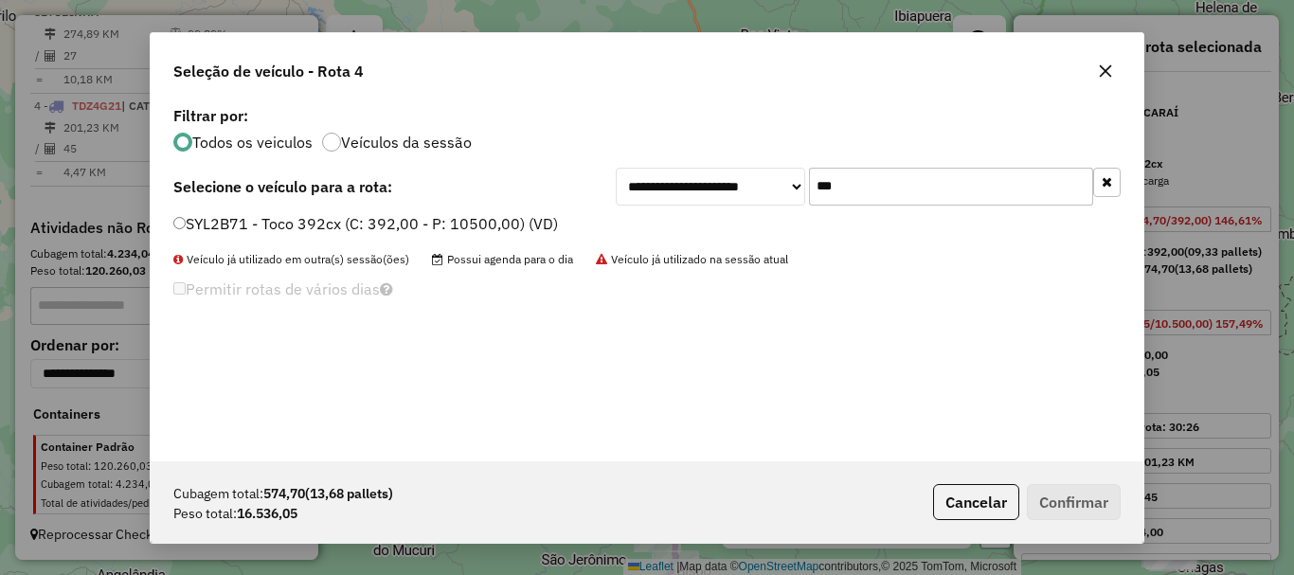
click at [406, 226] on label "SYL2B71 - Toco 392cx (C: 392,00 - P: 10500,00) (VD)" at bounding box center [365, 223] width 385 height 23
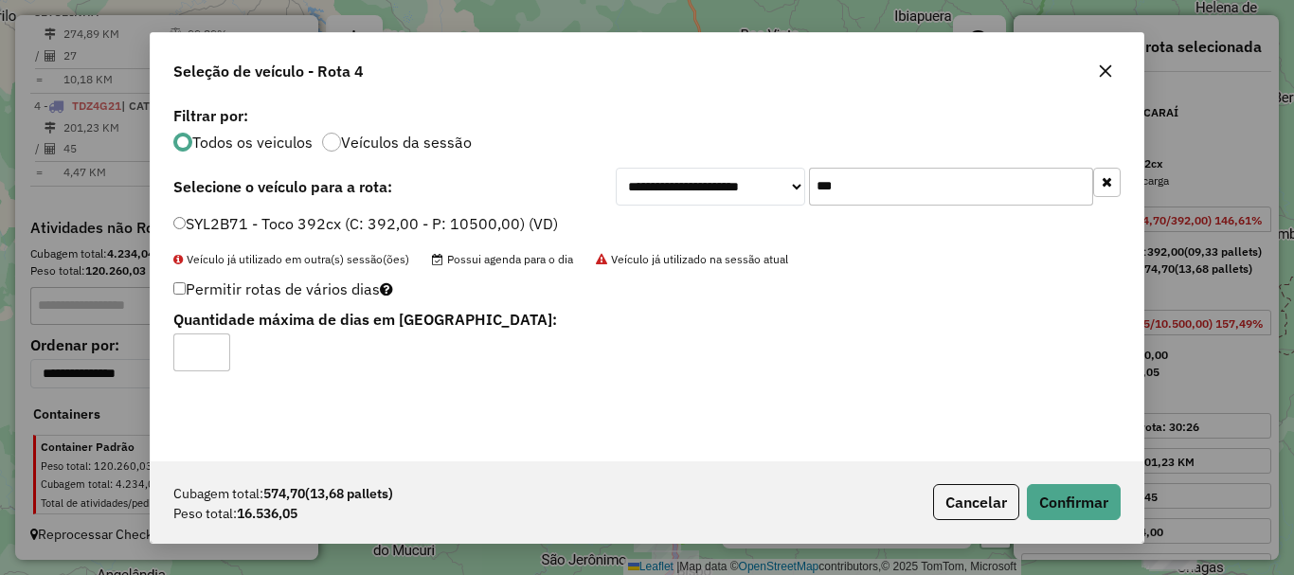
type input "*"
click at [213, 343] on input "*" at bounding box center [201, 353] width 57 height 38
click at [1064, 503] on button "Confirmar" at bounding box center [1074, 502] width 94 height 36
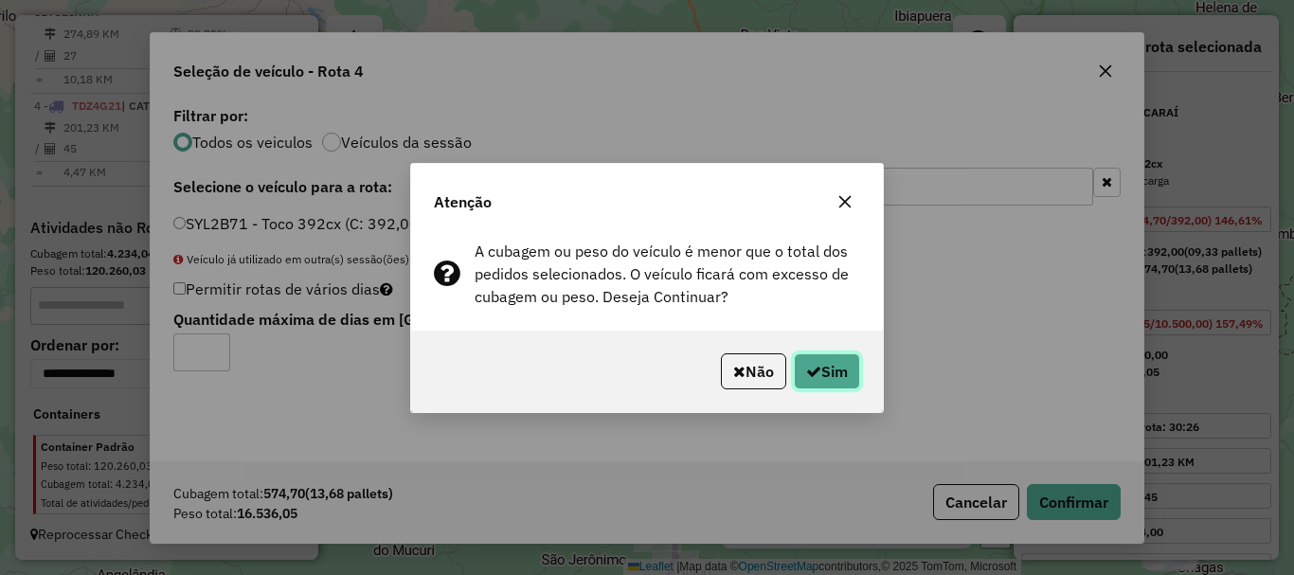
click at [845, 375] on button "Sim" at bounding box center [827, 371] width 66 height 36
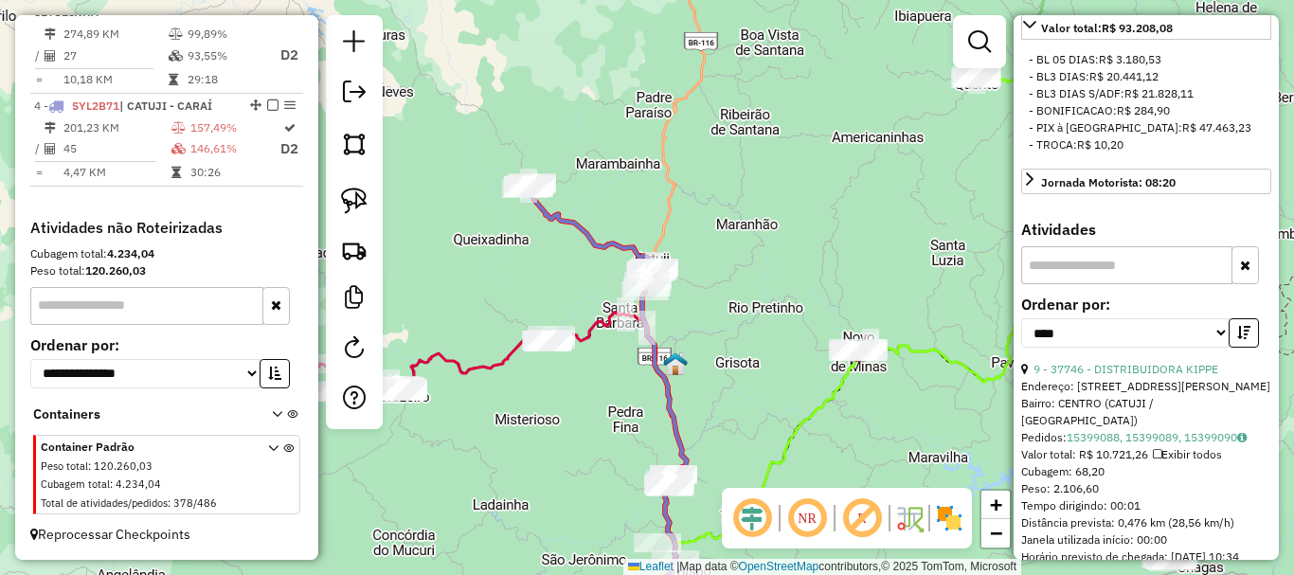
scroll to position [569, 0]
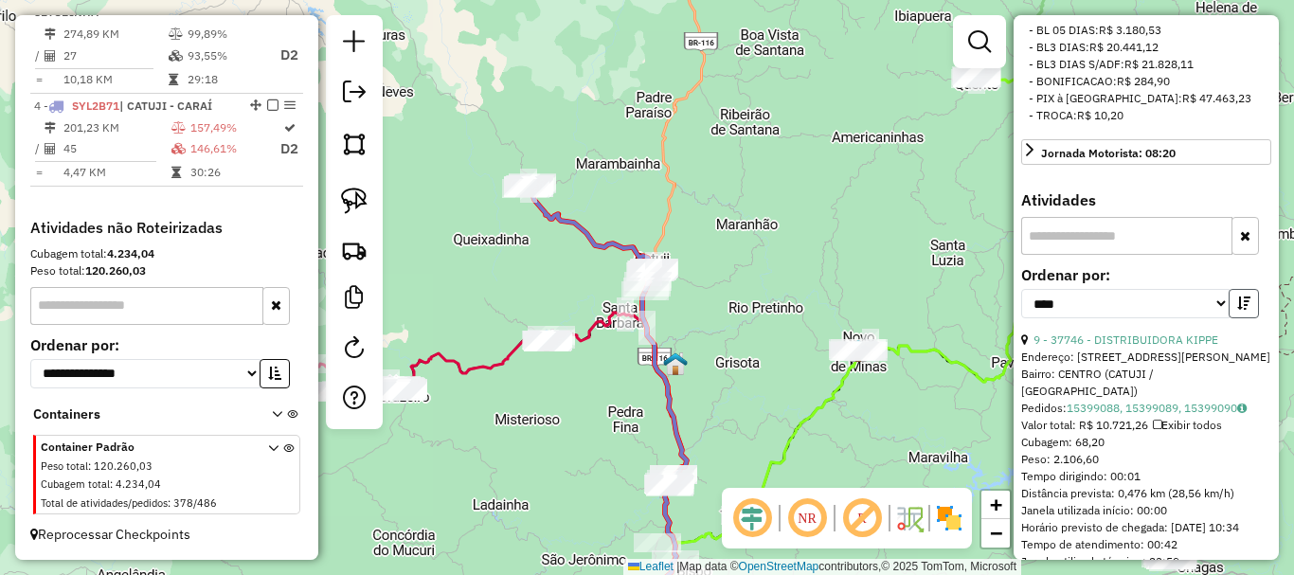
click at [1229, 318] on button "button" at bounding box center [1244, 303] width 30 height 29
click at [1170, 347] on link "9 - 37746 - DISTRIBUIDORA KIPPE" at bounding box center [1126, 340] width 185 height 14
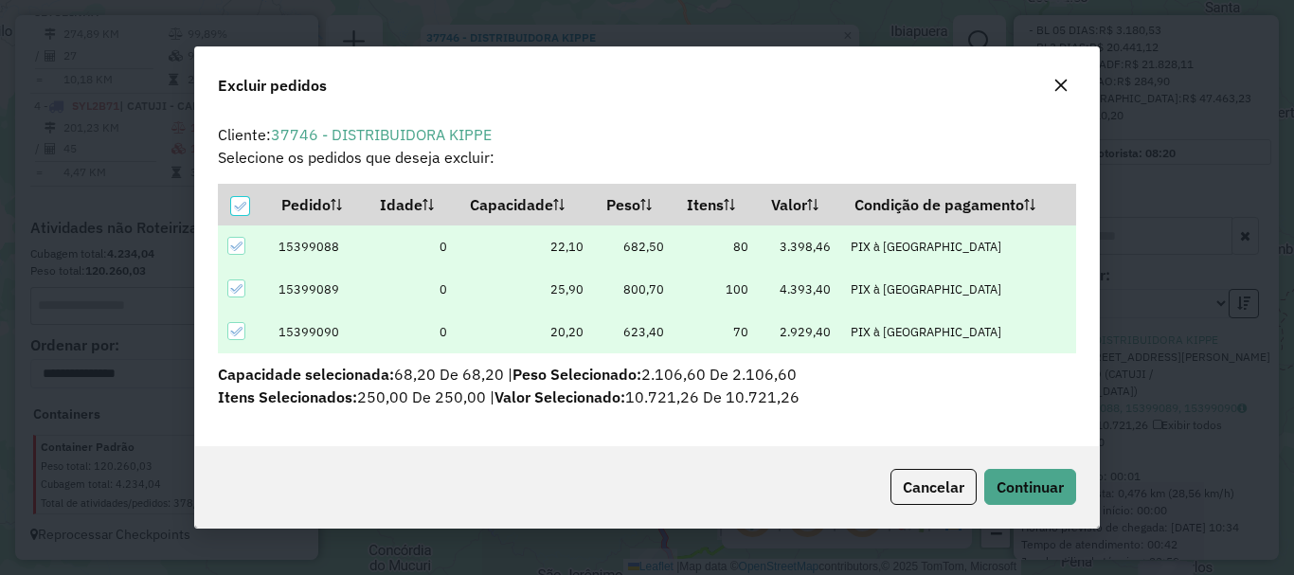
scroll to position [0, 0]
click at [1027, 496] on span "Continuar" at bounding box center [1030, 487] width 67 height 19
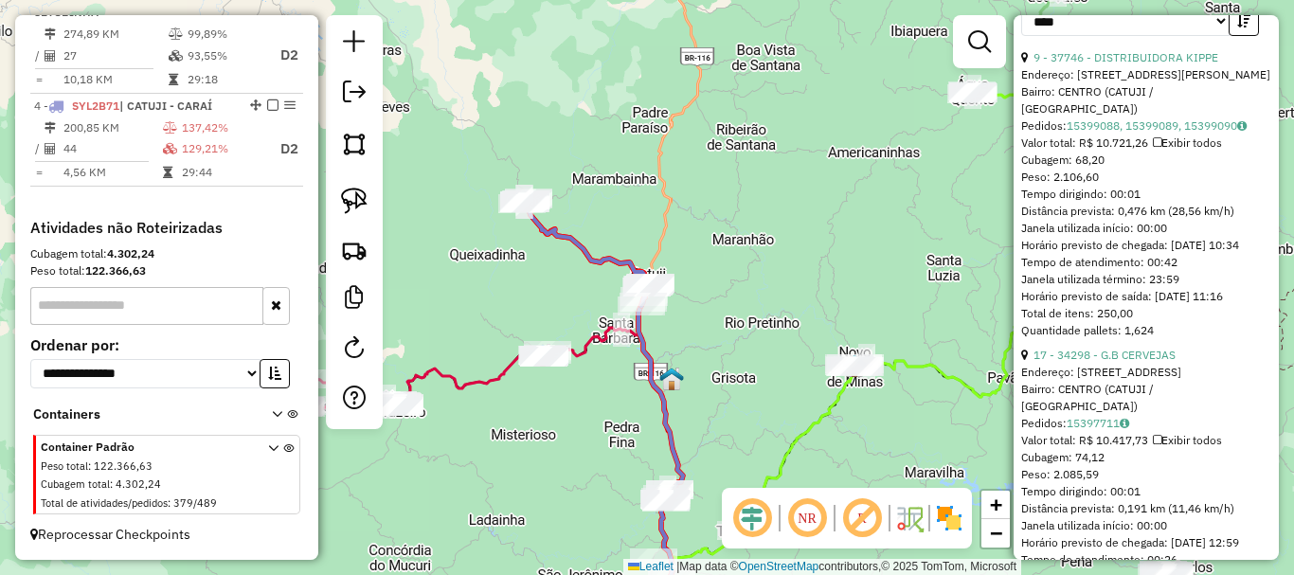
scroll to position [853, 0]
click at [1120, 360] on link "17 - 34298 - G.B CERVEJAS" at bounding box center [1105, 353] width 142 height 14
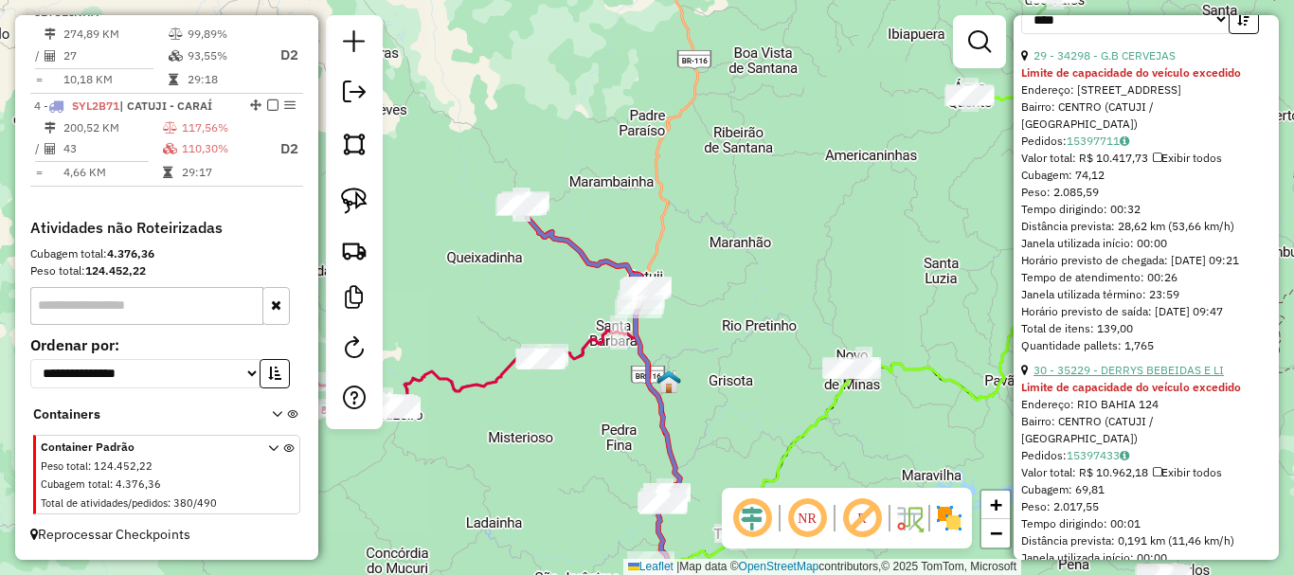
click at [1113, 377] on link "30 - 35229 - DERRYS BEBEIDAS E LI" at bounding box center [1129, 370] width 190 height 14
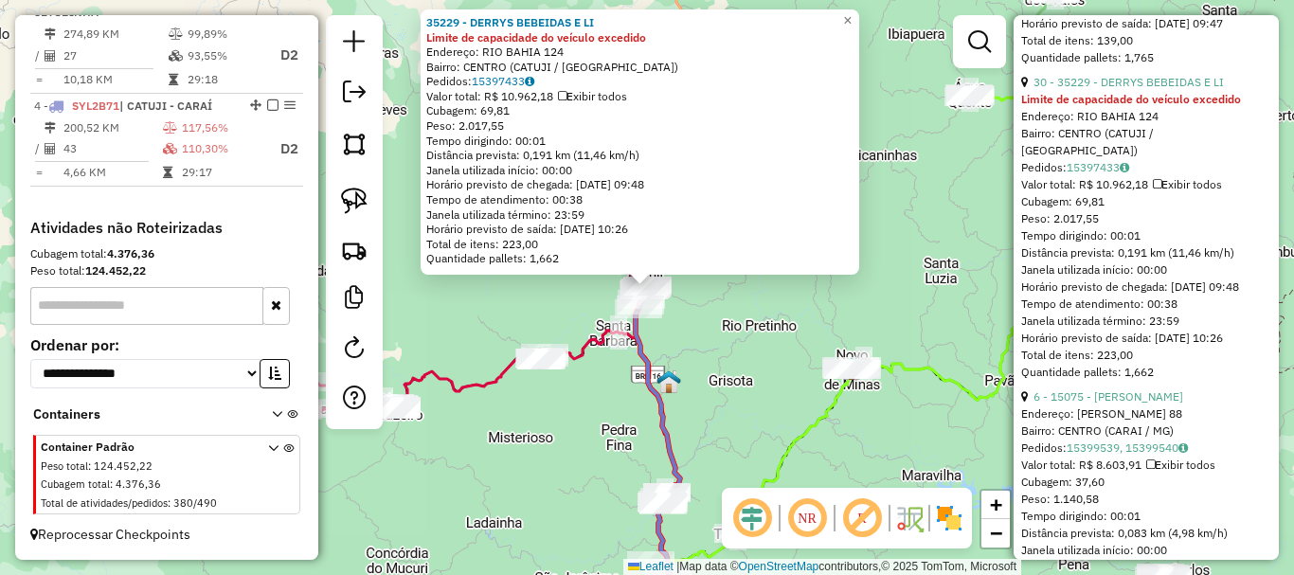
scroll to position [1042, 0]
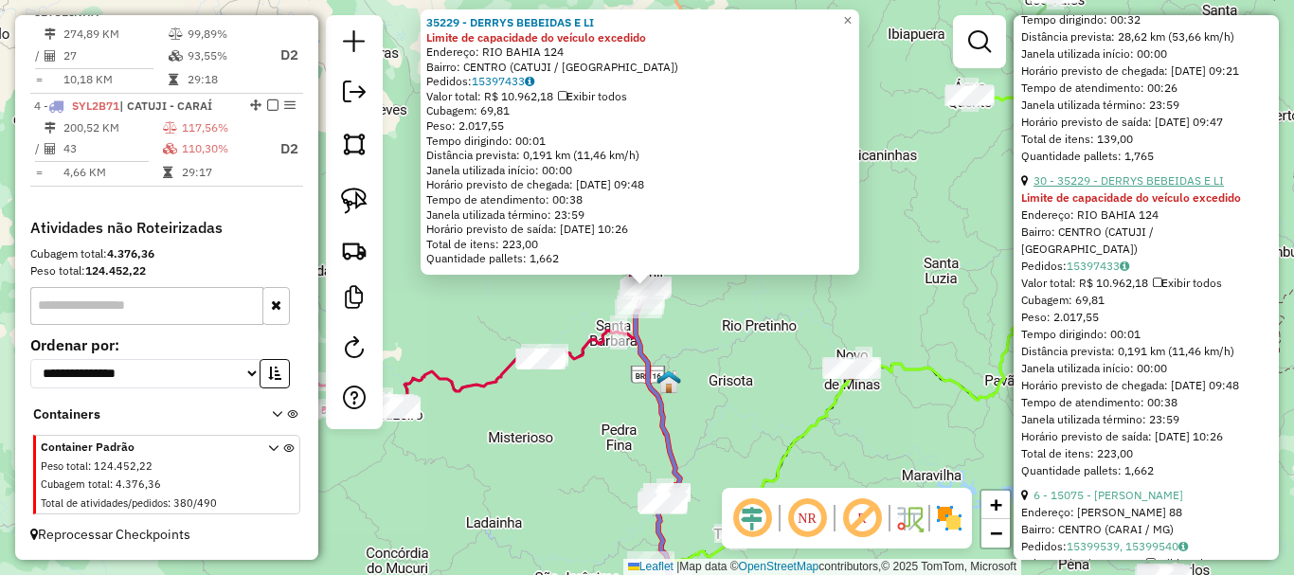
click at [1138, 188] on link "30 - 35229 - DERRYS BEBEIDAS E LI" at bounding box center [1129, 180] width 190 height 14
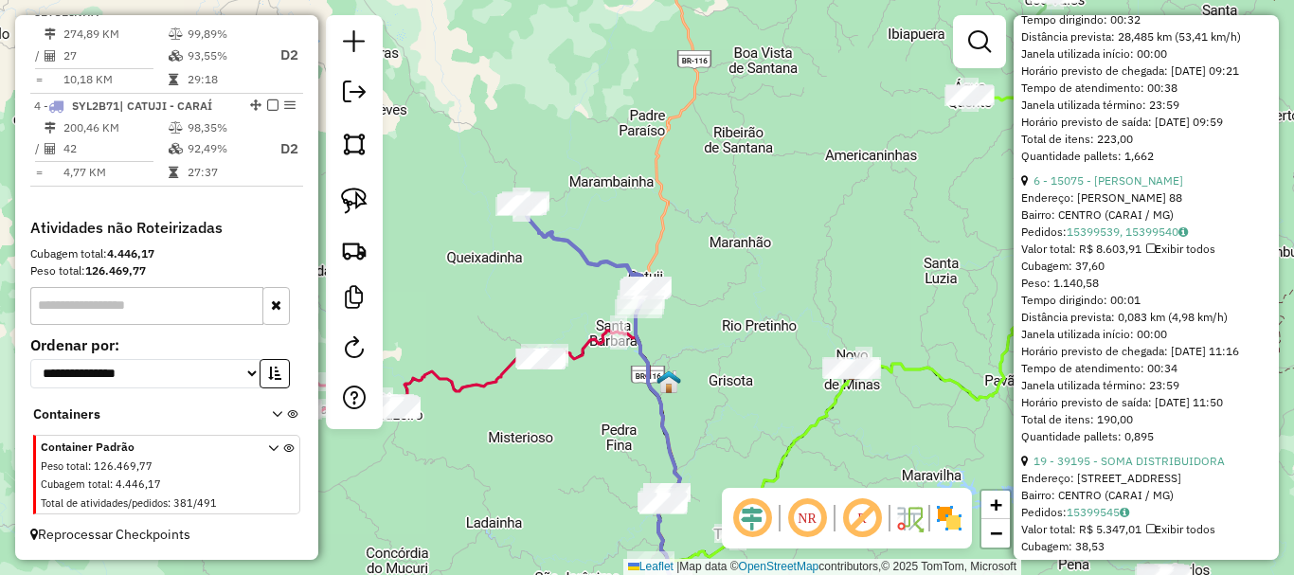
scroll to position [694, 0]
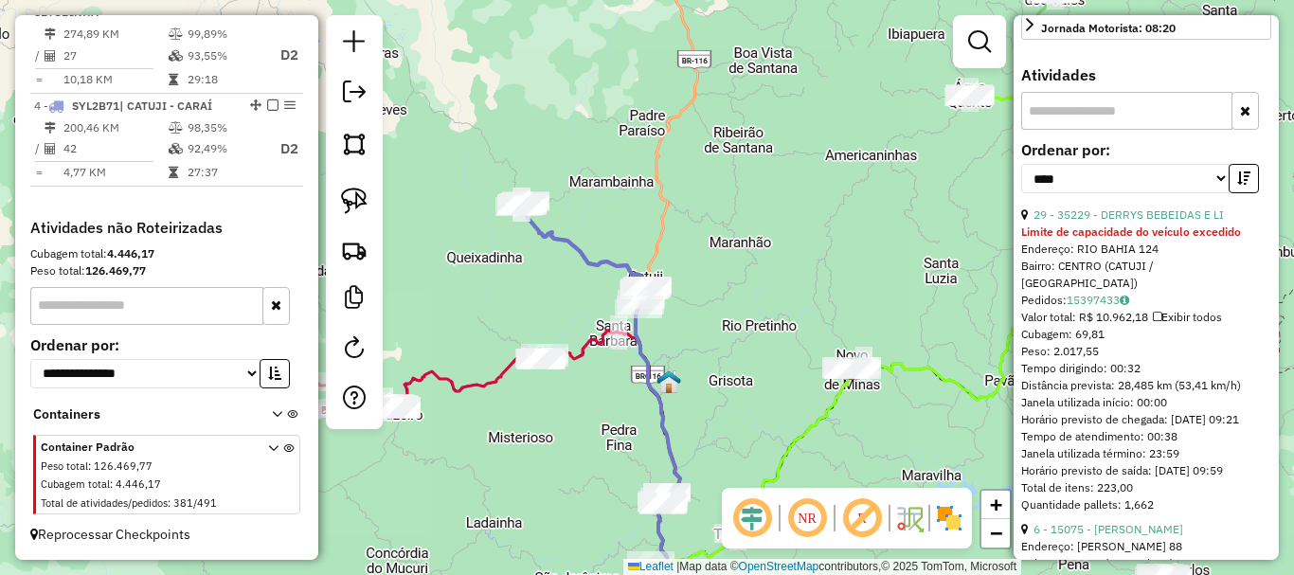
click at [696, 376] on div "Janela de atendimento Grade de atendimento Capacidade Transportadoras Veículos …" at bounding box center [647, 287] width 1294 height 575
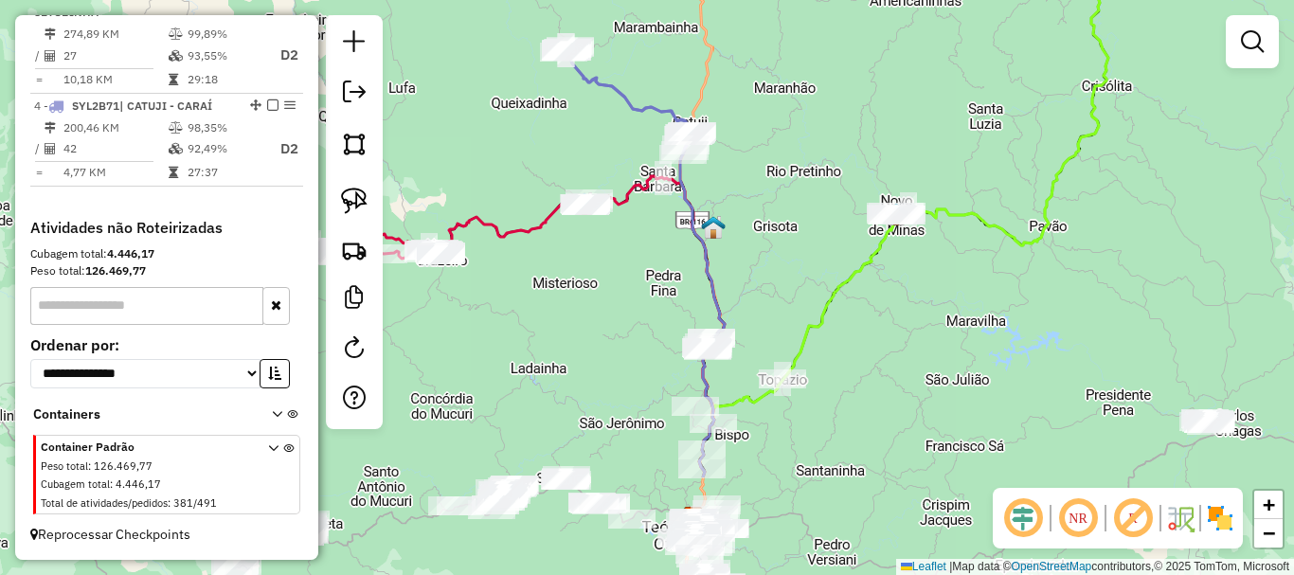
drag, startPoint x: 712, startPoint y: 411, endPoint x: 766, endPoint y: 229, distance: 189.8
click at [766, 229] on div "Janela de atendimento Grade de atendimento Capacidade Transportadoras Veículos …" at bounding box center [647, 287] width 1294 height 575
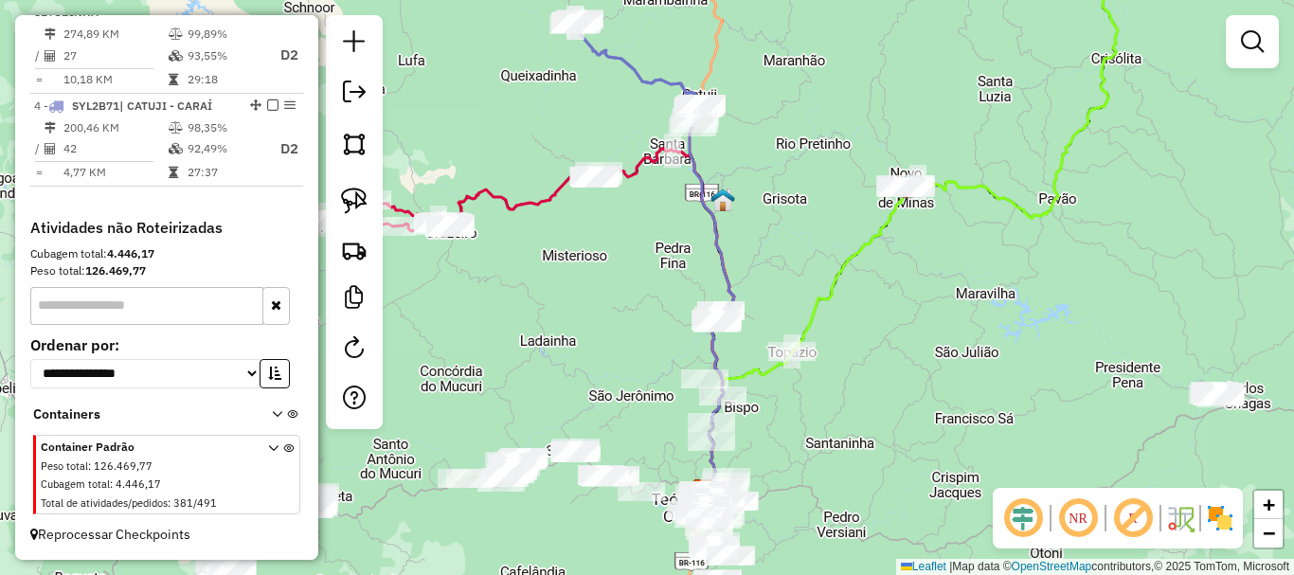
click at [768, 223] on div "Janela de atendimento Grade de atendimento Capacidade Transportadoras Veículos …" at bounding box center [647, 287] width 1294 height 575
click at [348, 142] on img at bounding box center [354, 144] width 27 height 27
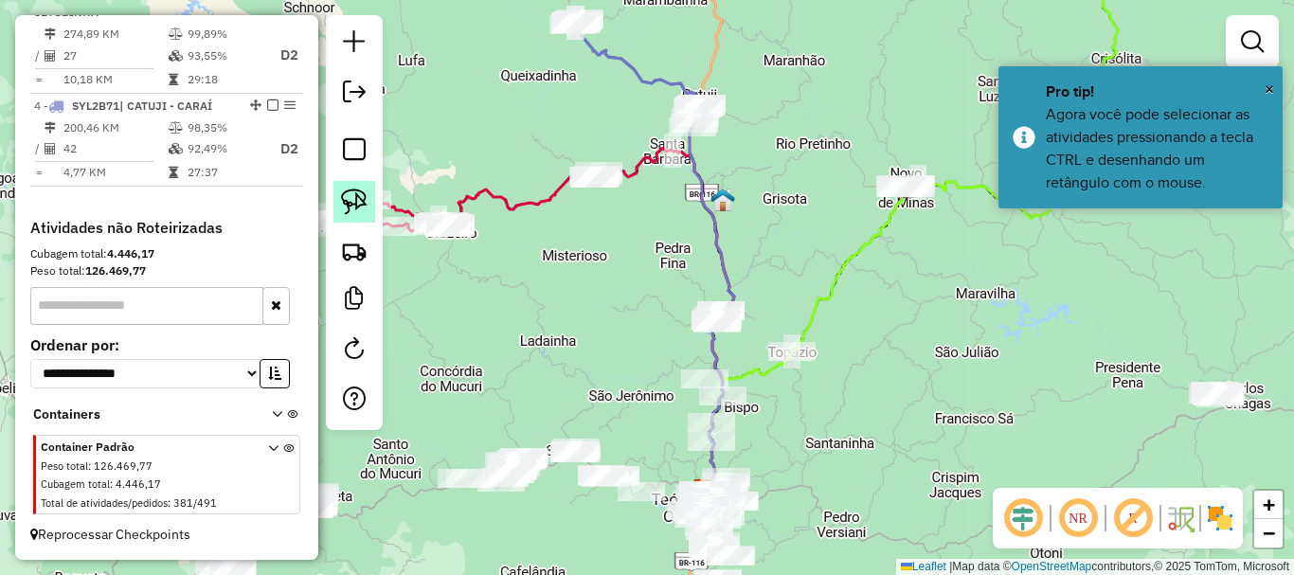
click at [349, 189] on img at bounding box center [354, 202] width 27 height 27
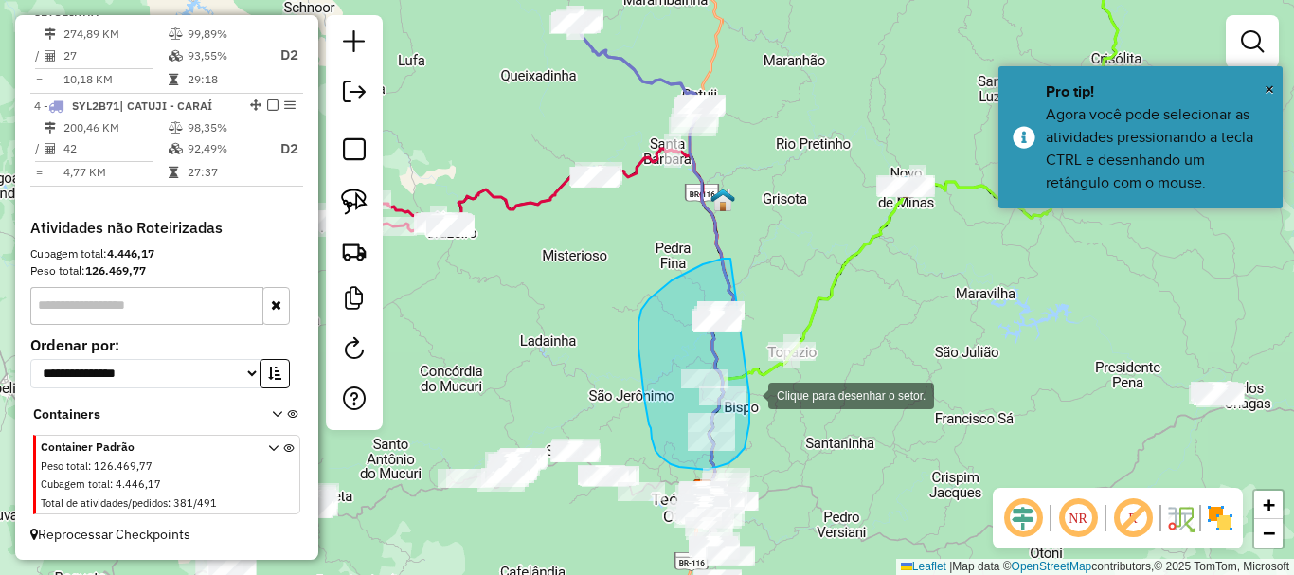
drag, startPoint x: 730, startPoint y: 259, endPoint x: 750, endPoint y: 394, distance: 137.0
click at [750, 394] on div at bounding box center [750, 394] width 38 height 38
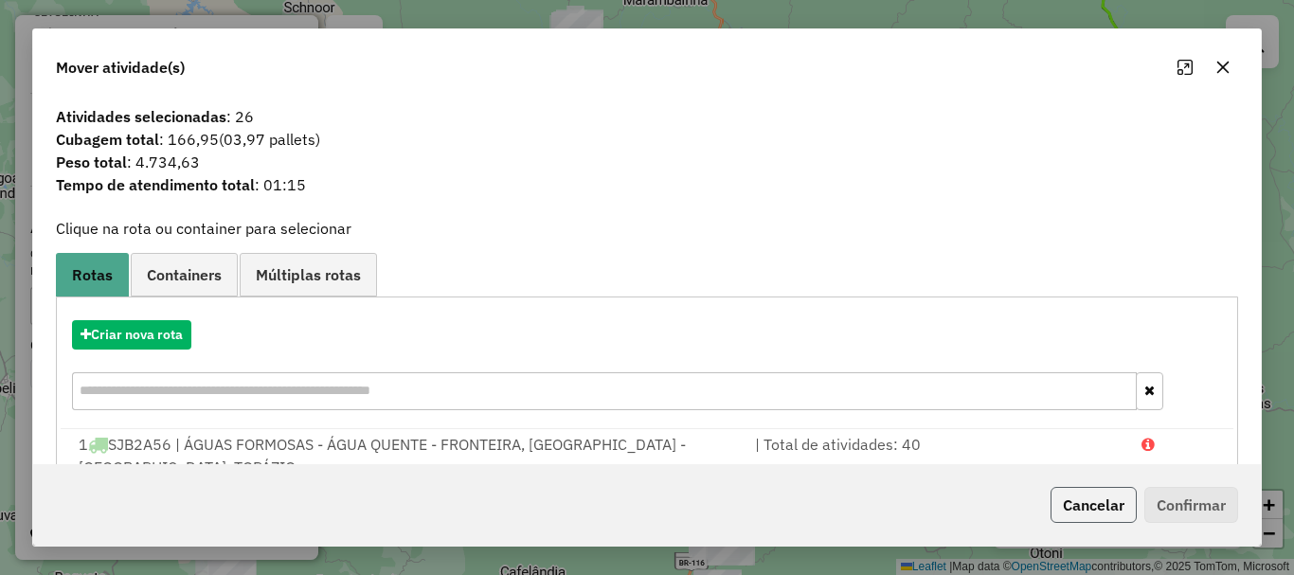
click at [1108, 511] on button "Cancelar" at bounding box center [1094, 505] width 86 height 36
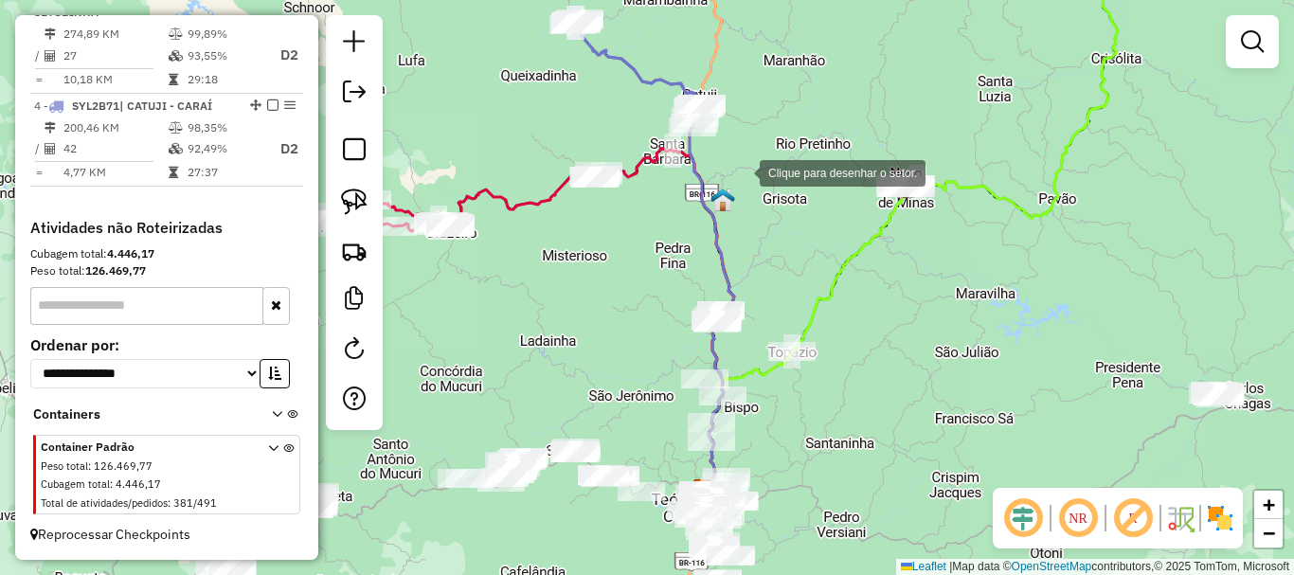
click at [741, 172] on div at bounding box center [741, 172] width 38 height 38
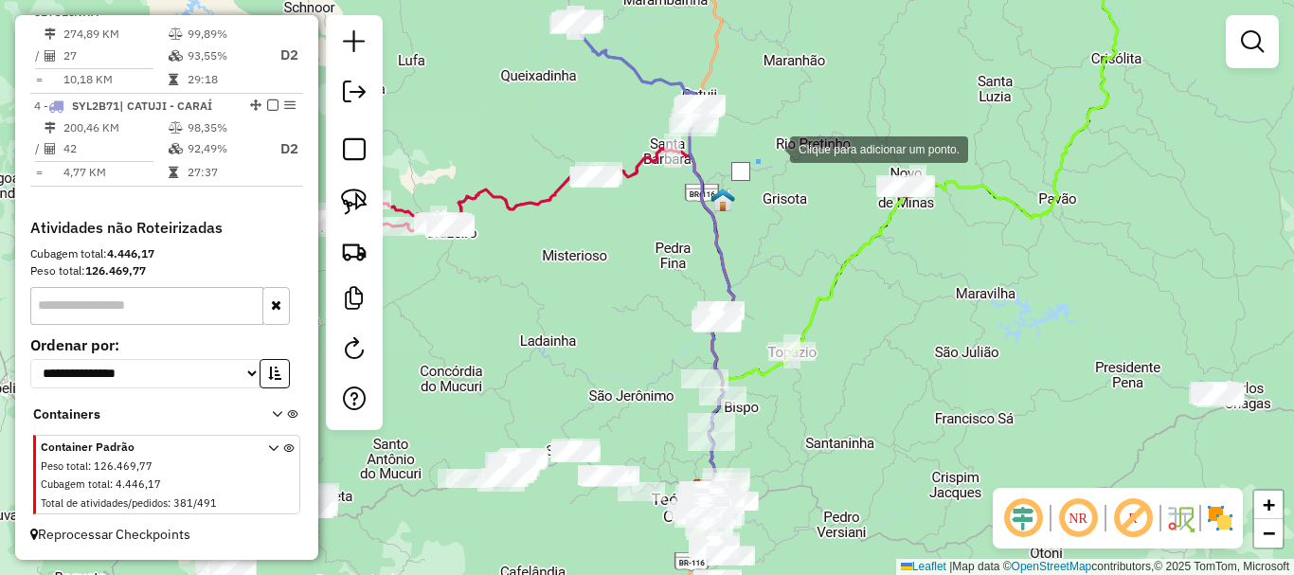
click at [773, 146] on div at bounding box center [771, 148] width 38 height 38
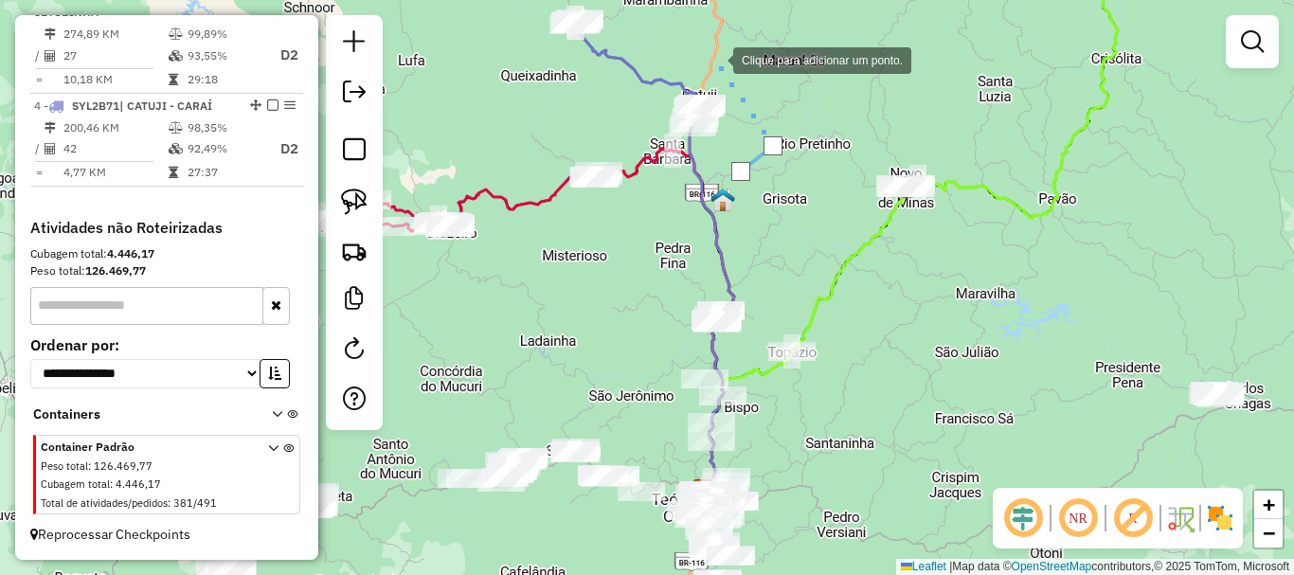
click at [714, 59] on div at bounding box center [715, 59] width 38 height 38
click at [650, 58] on div at bounding box center [650, 58] width 38 height 38
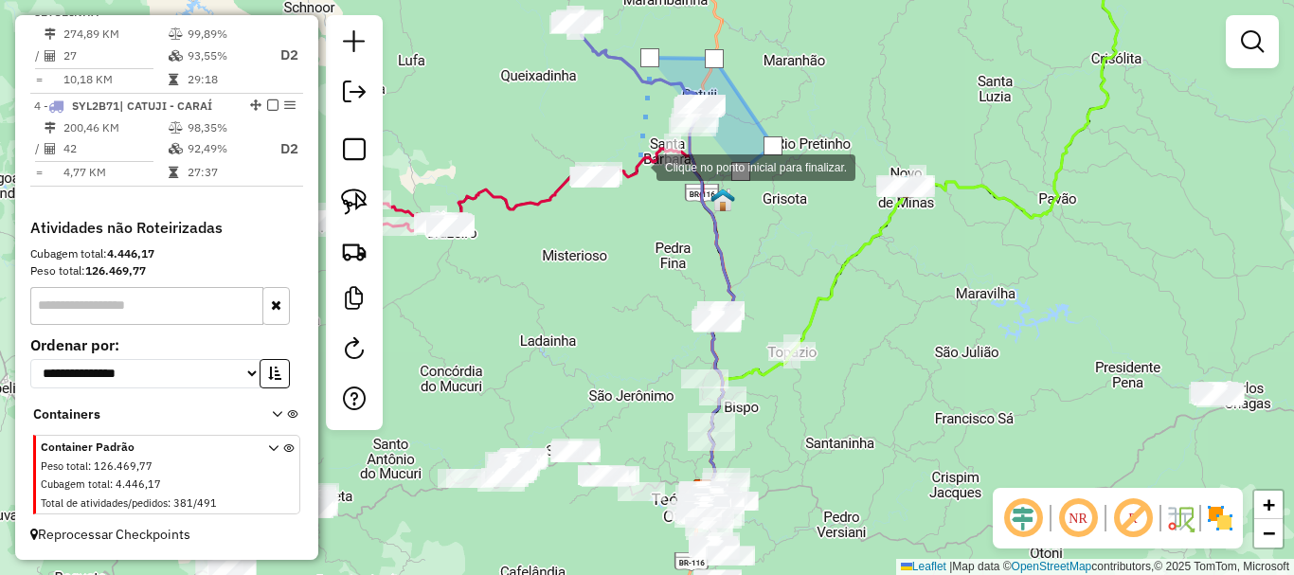
click at [638, 166] on div at bounding box center [638, 166] width 38 height 38
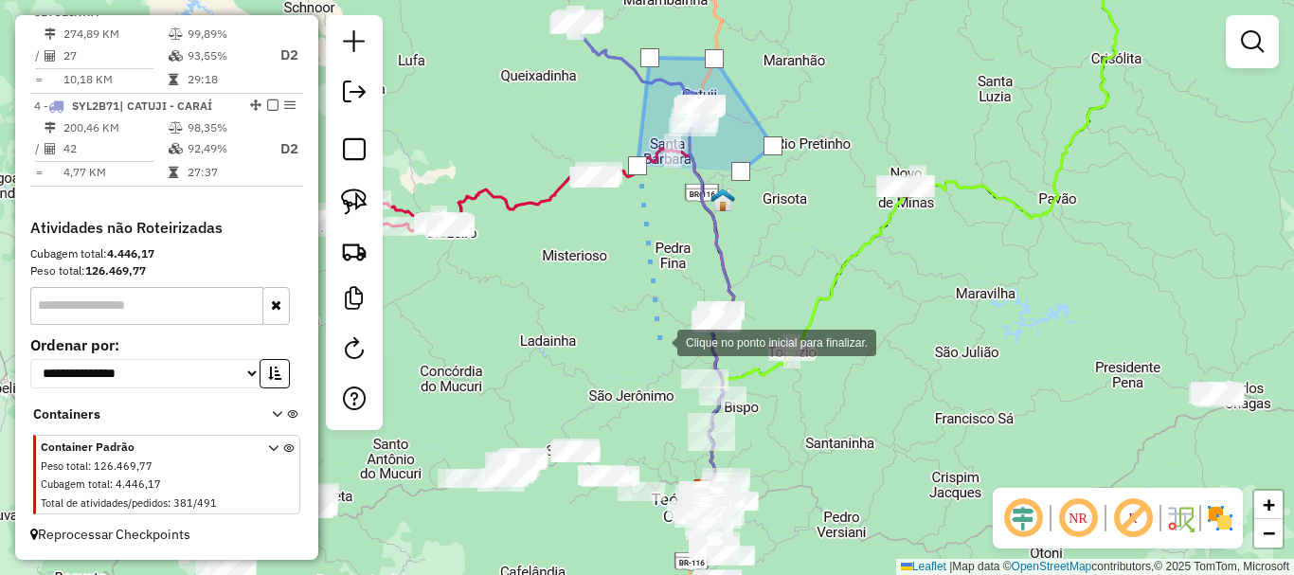
click at [659, 341] on div at bounding box center [659, 341] width 38 height 38
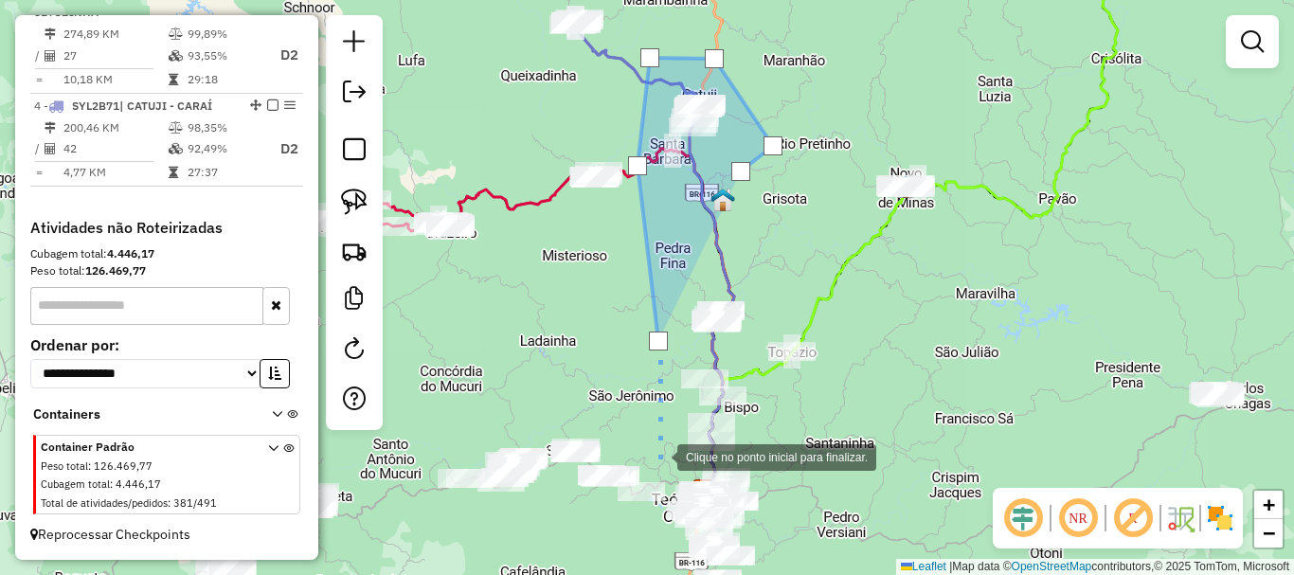
click at [659, 457] on div at bounding box center [659, 456] width 38 height 38
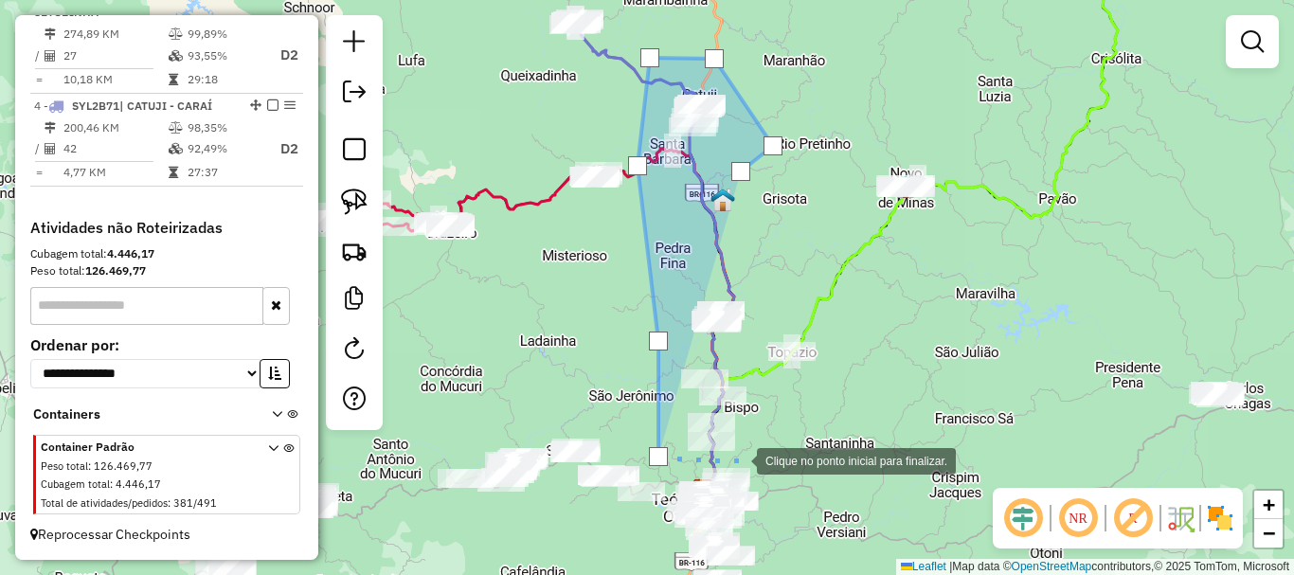
click at [738, 460] on div at bounding box center [738, 460] width 38 height 38
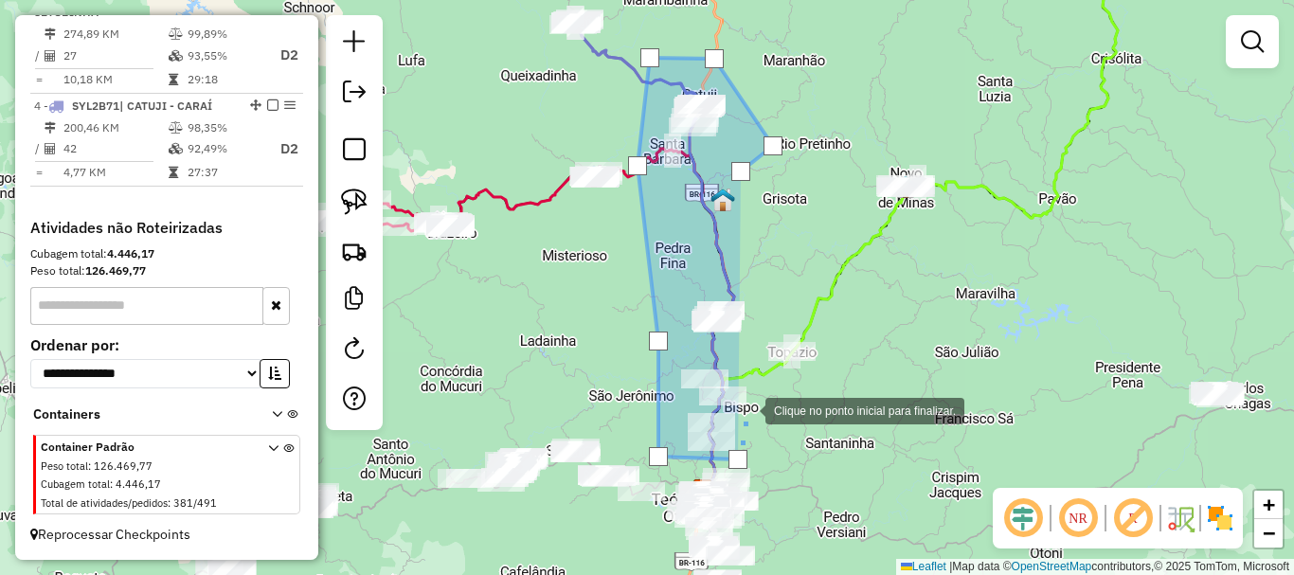
click at [747, 409] on div at bounding box center [747, 409] width 38 height 38
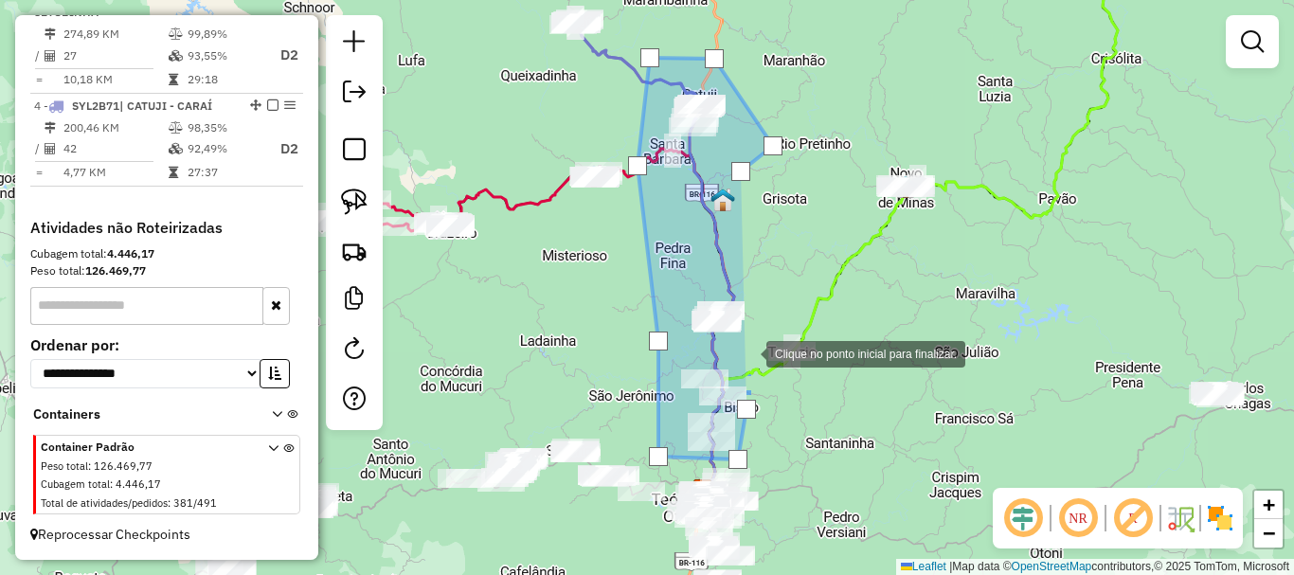
click at [748, 352] on div at bounding box center [748, 353] width 38 height 38
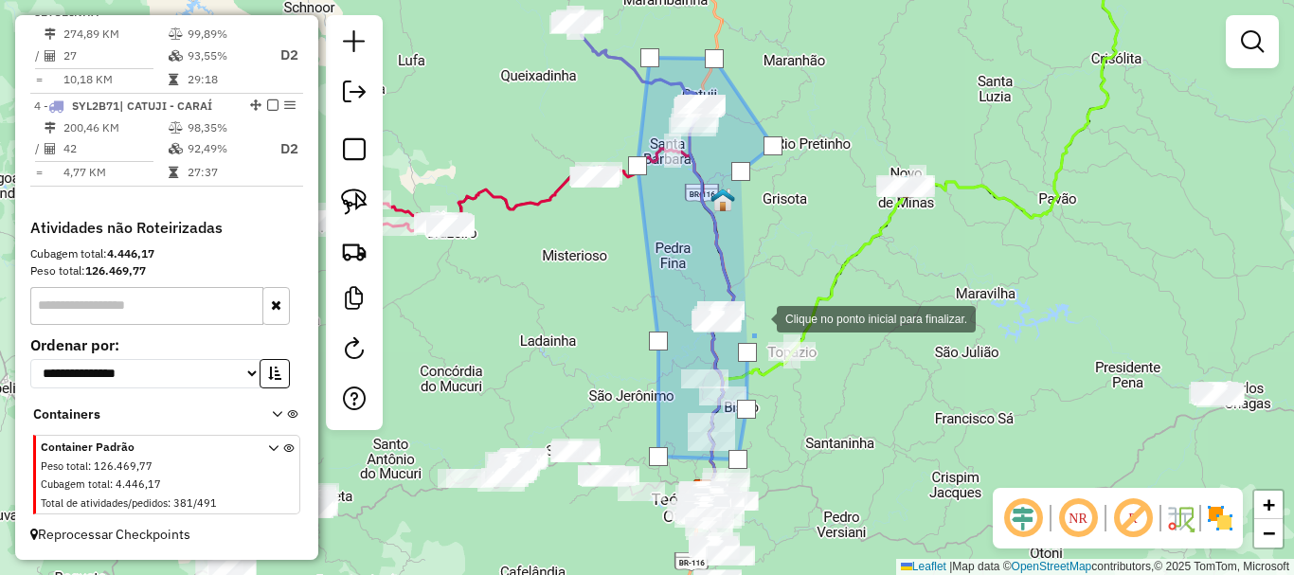
click at [766, 298] on div at bounding box center [758, 317] width 38 height 38
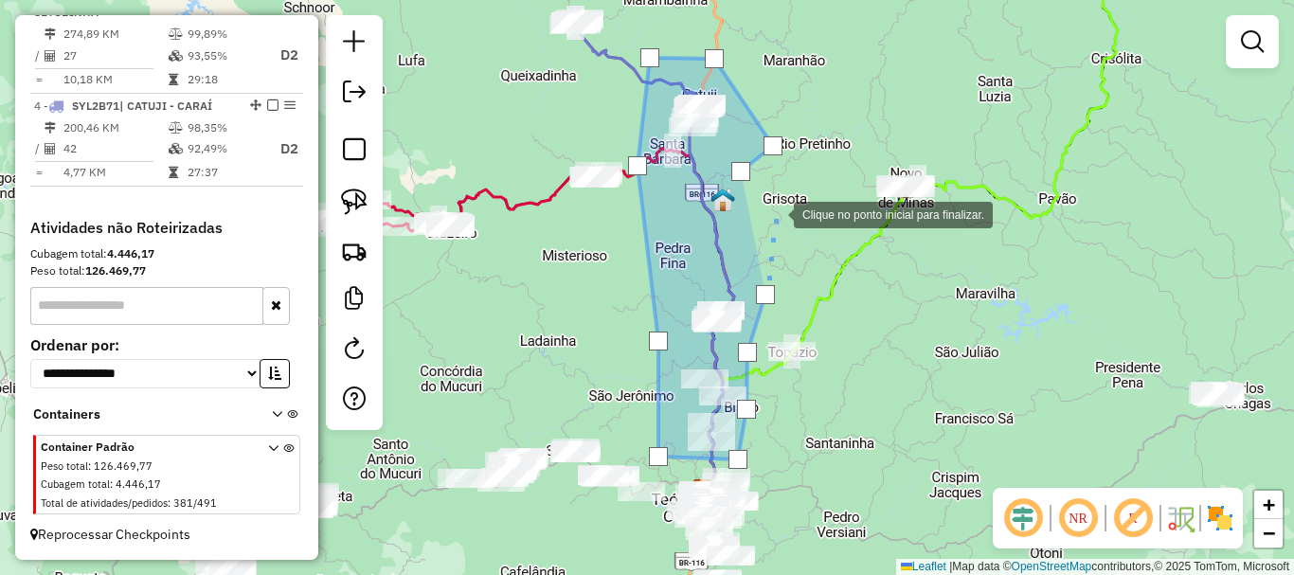
click at [775, 213] on div at bounding box center [775, 213] width 38 height 38
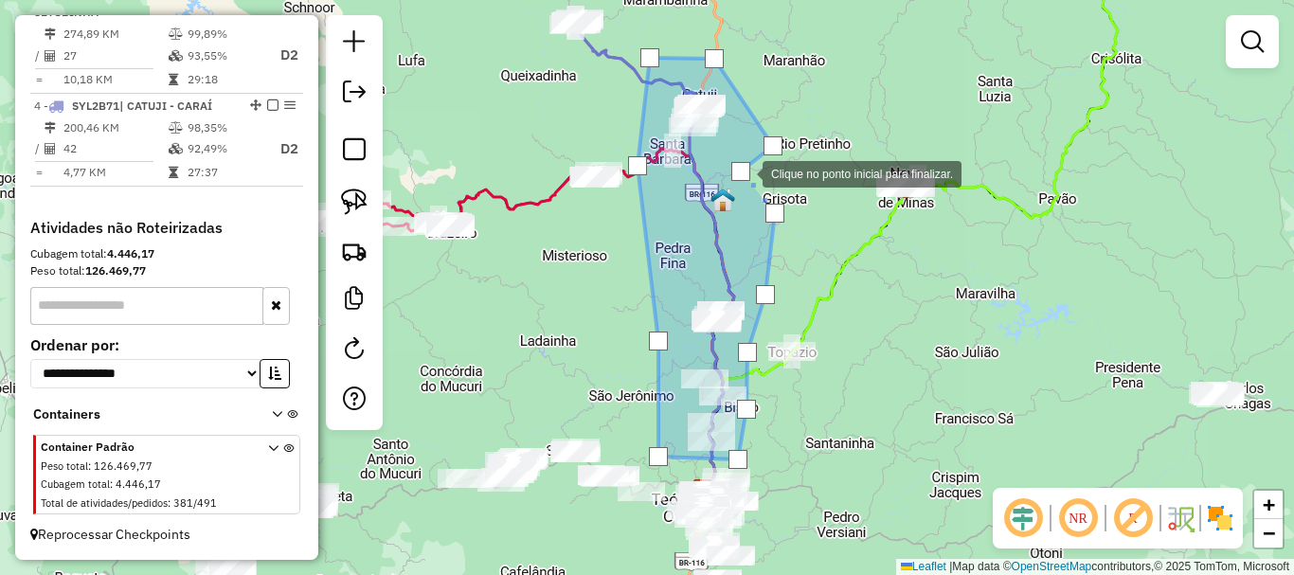
click at [744, 172] on div at bounding box center [741, 171] width 19 height 19
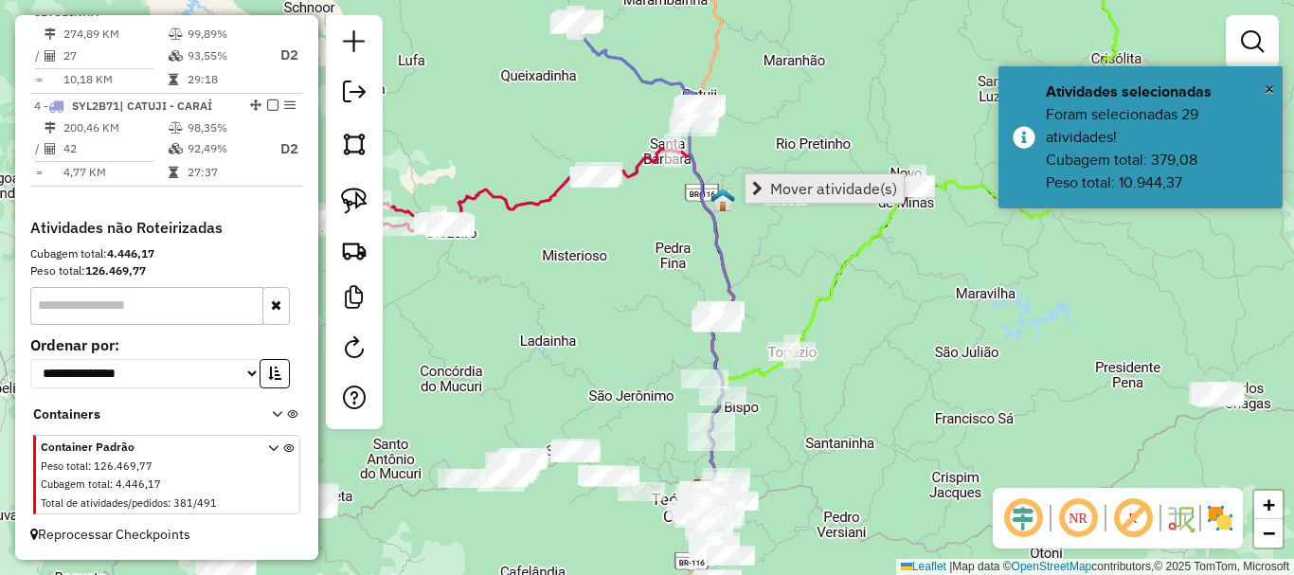
click at [768, 183] on link "Mover atividade(s)" at bounding box center [825, 188] width 158 height 28
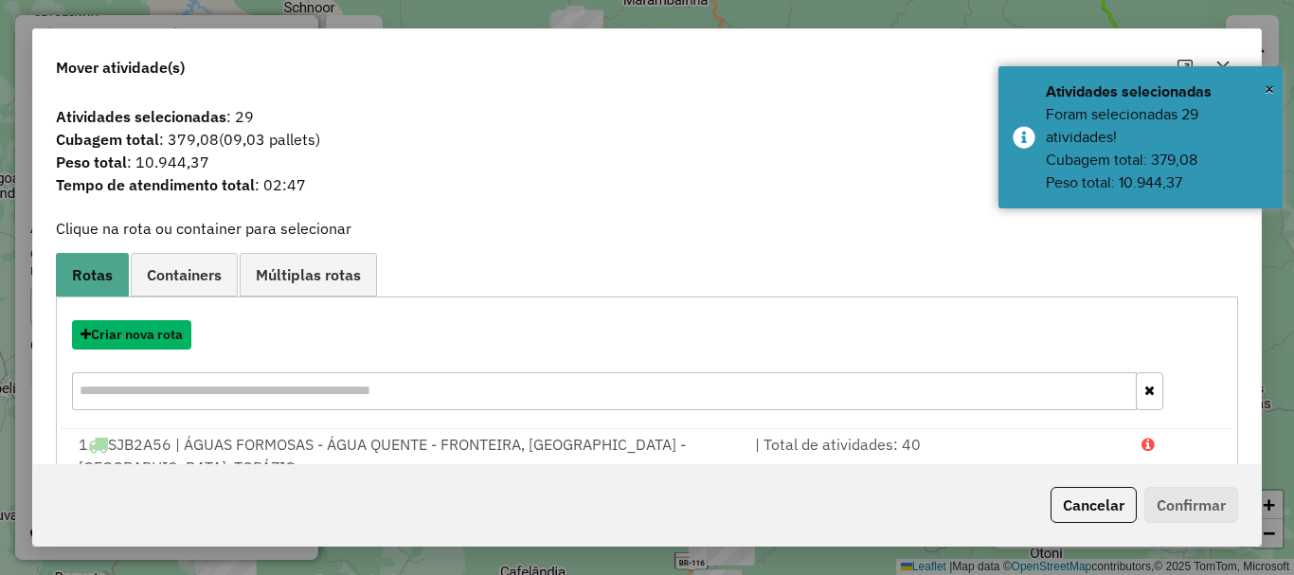
click at [149, 334] on button "Criar nova rota" at bounding box center [131, 334] width 119 height 29
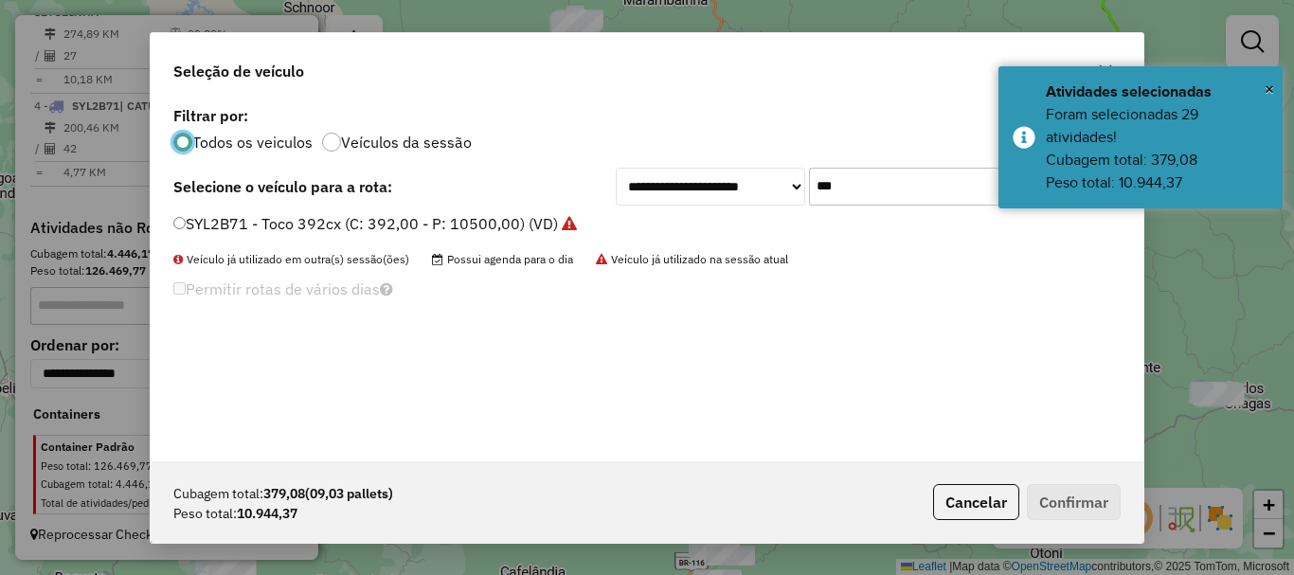
scroll to position [10, 6]
drag, startPoint x: 810, startPoint y: 188, endPoint x: 688, endPoint y: 173, distance: 123.1
click at [688, 173] on div "**********" at bounding box center [868, 187] width 505 height 38
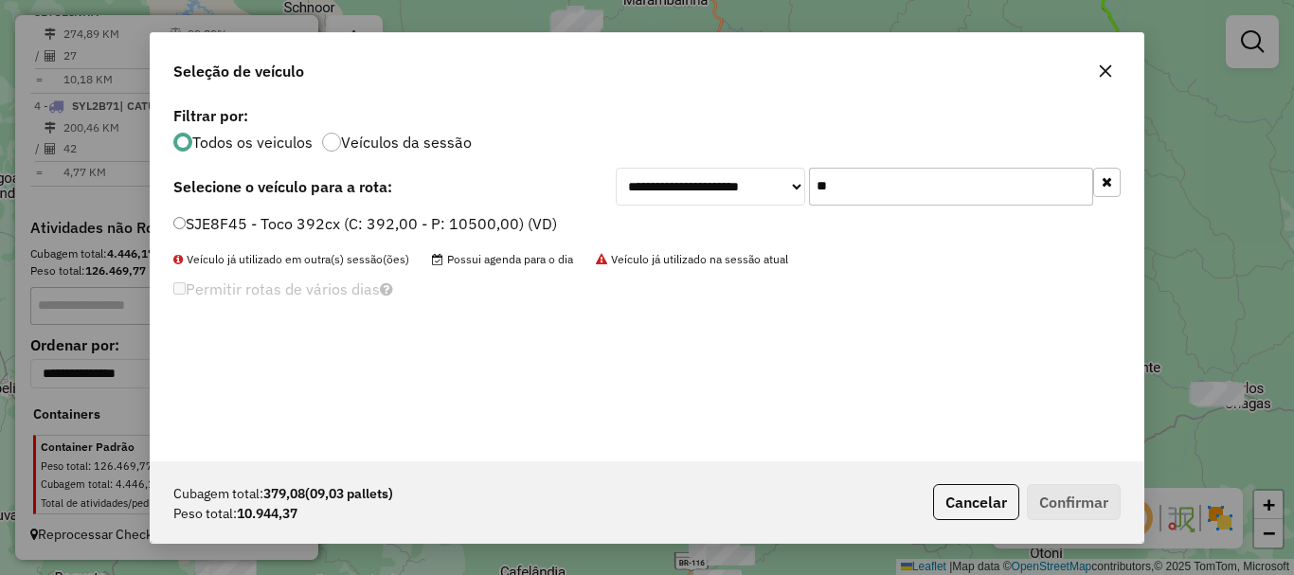
type input "**"
click at [272, 220] on label "SJE8F45 - Toco 392cx (C: 392,00 - P: 10500,00) (VD)" at bounding box center [365, 223] width 384 height 23
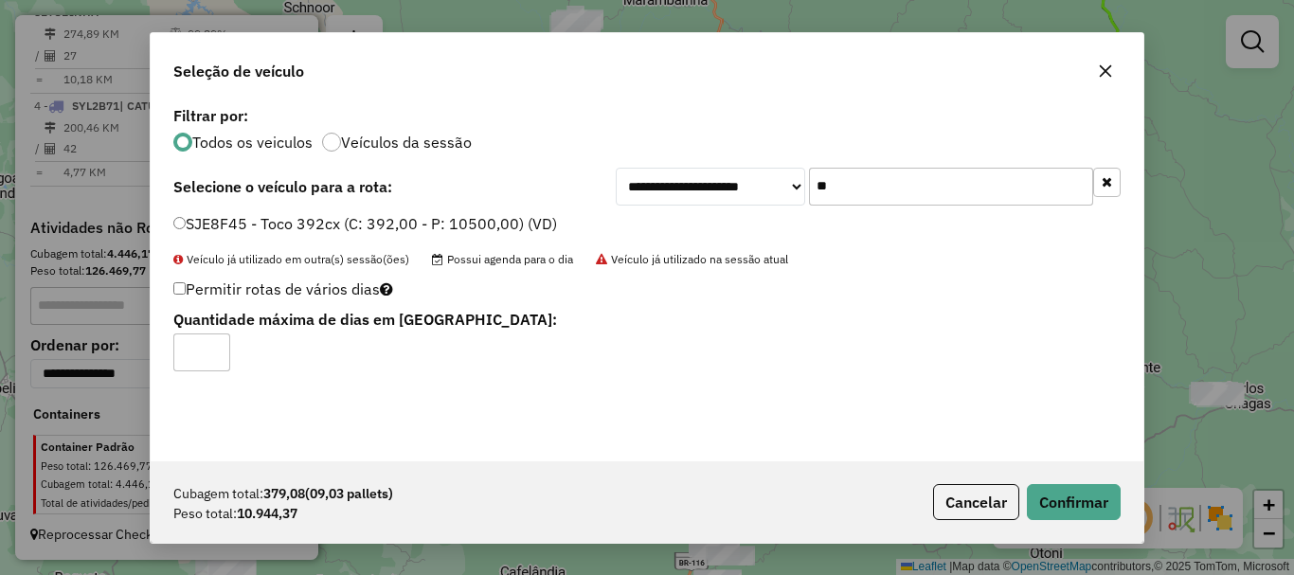
type input "*"
click at [208, 347] on input "*" at bounding box center [201, 353] width 57 height 38
click at [1094, 505] on button "Confirmar" at bounding box center [1074, 502] width 94 height 36
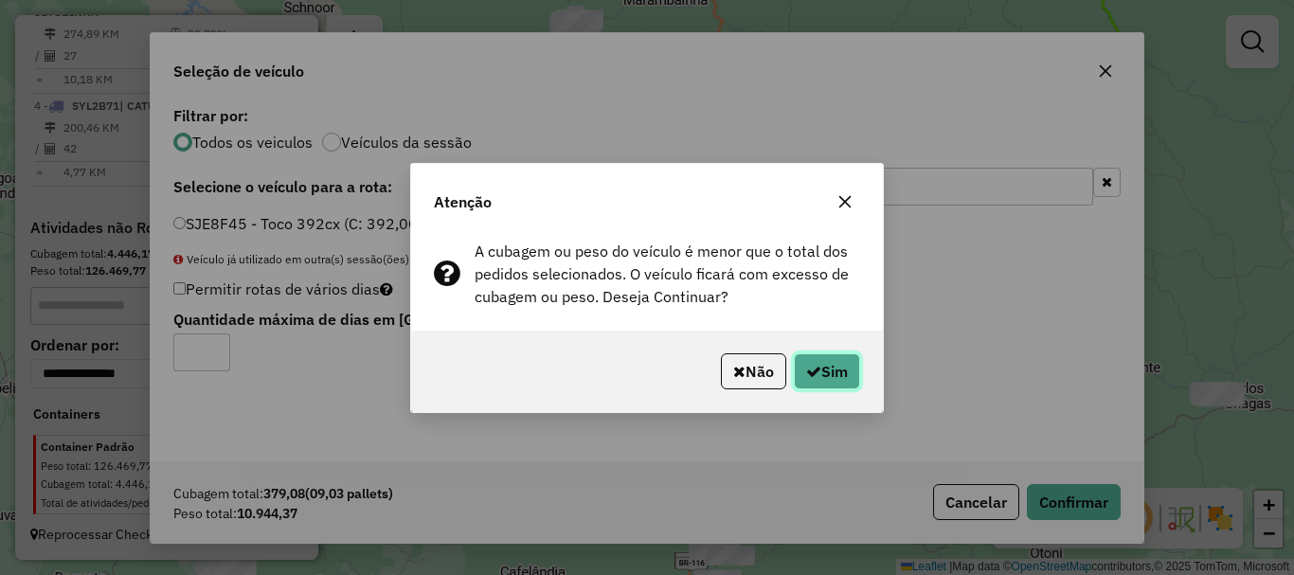
click at [825, 354] on button "Sim" at bounding box center [827, 371] width 66 height 36
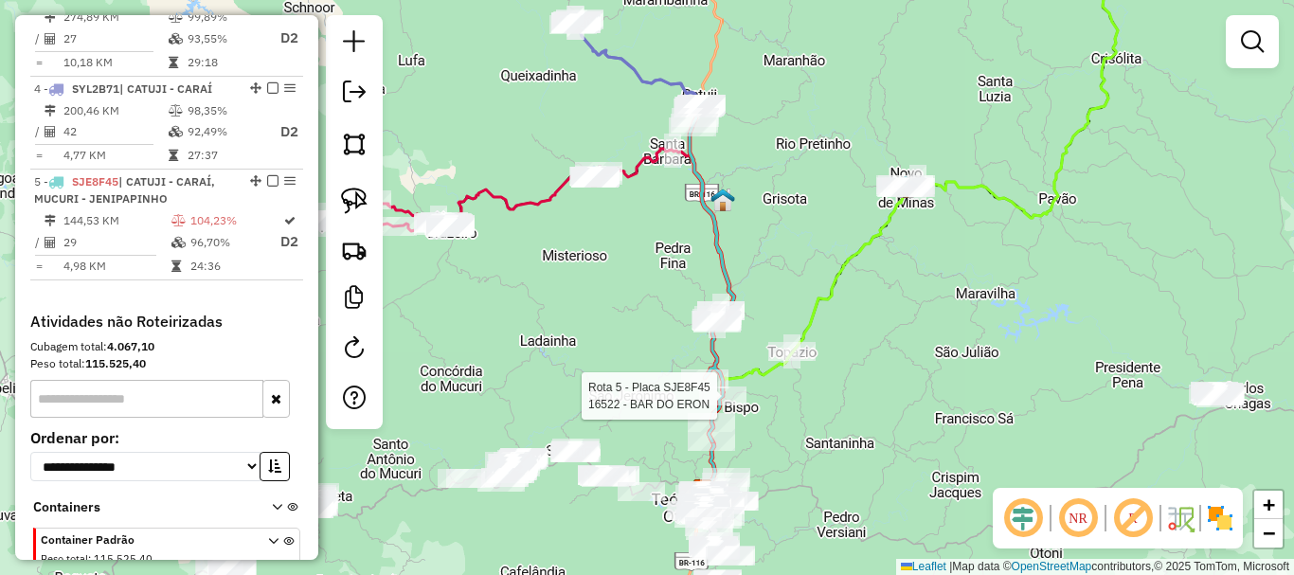
select select "*********"
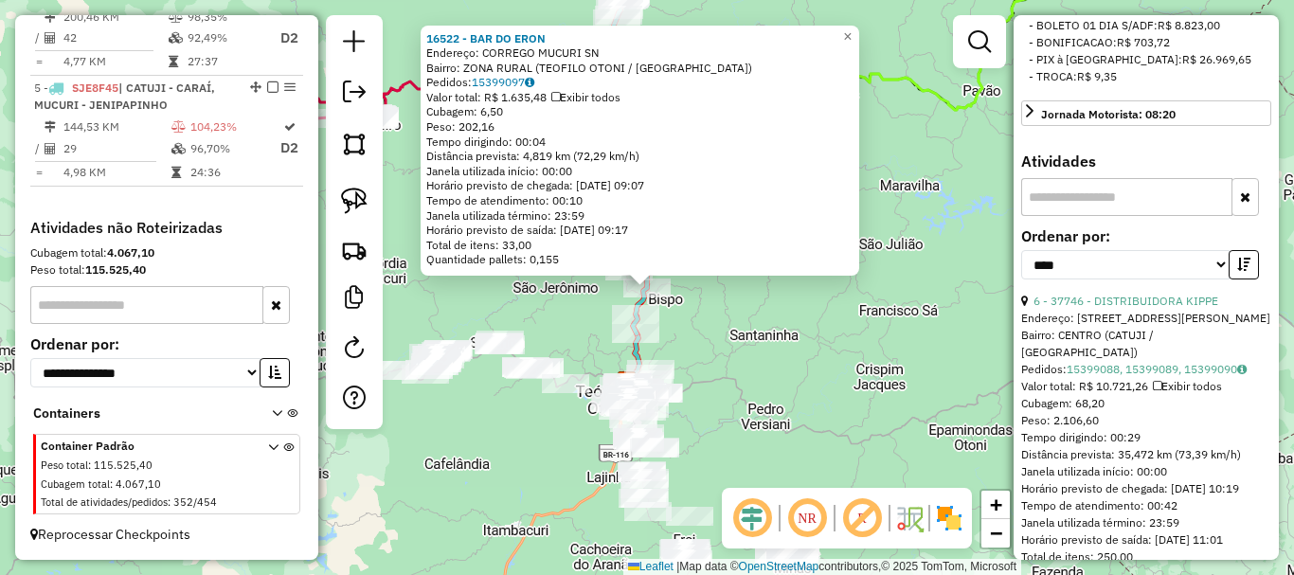
scroll to position [663, 0]
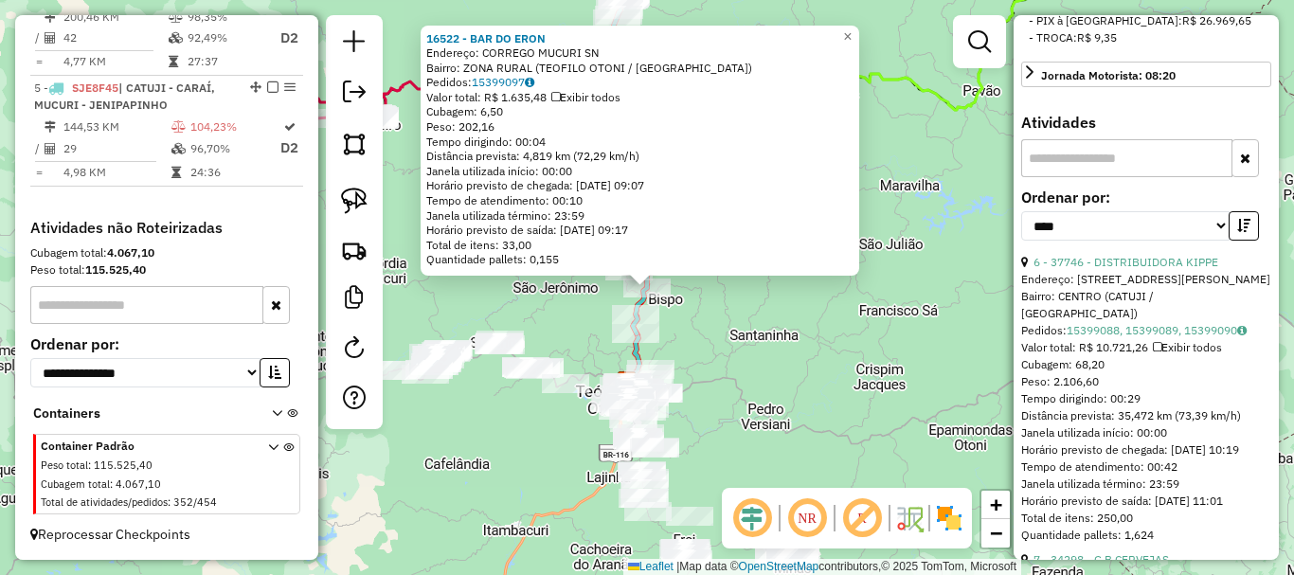
click at [822, 339] on div "16522 - BAR DO ERON Endereço: CORREGO MUCURI SN Bairro: ZONA RURAL (TEOFILO OTO…" at bounding box center [647, 287] width 1294 height 575
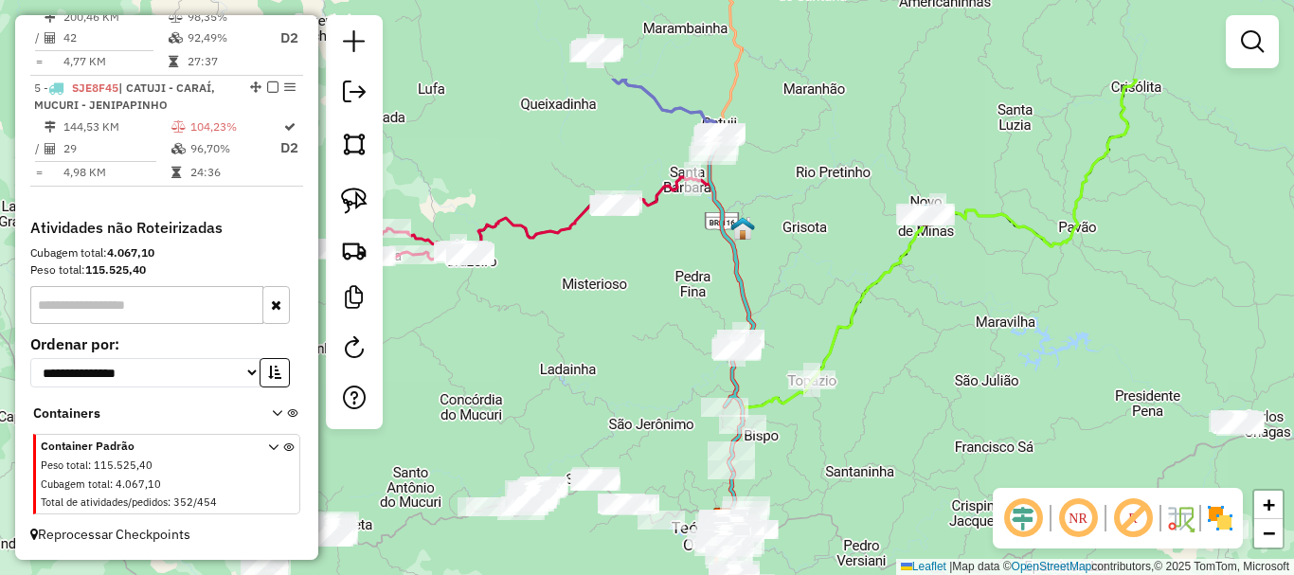
drag, startPoint x: 768, startPoint y: 244, endPoint x: 900, endPoint y: 431, distance: 229.0
click at [900, 431] on div "Janela de atendimento Grade de atendimento Capacidade Transportadoras Veículos …" at bounding box center [647, 287] width 1294 height 575
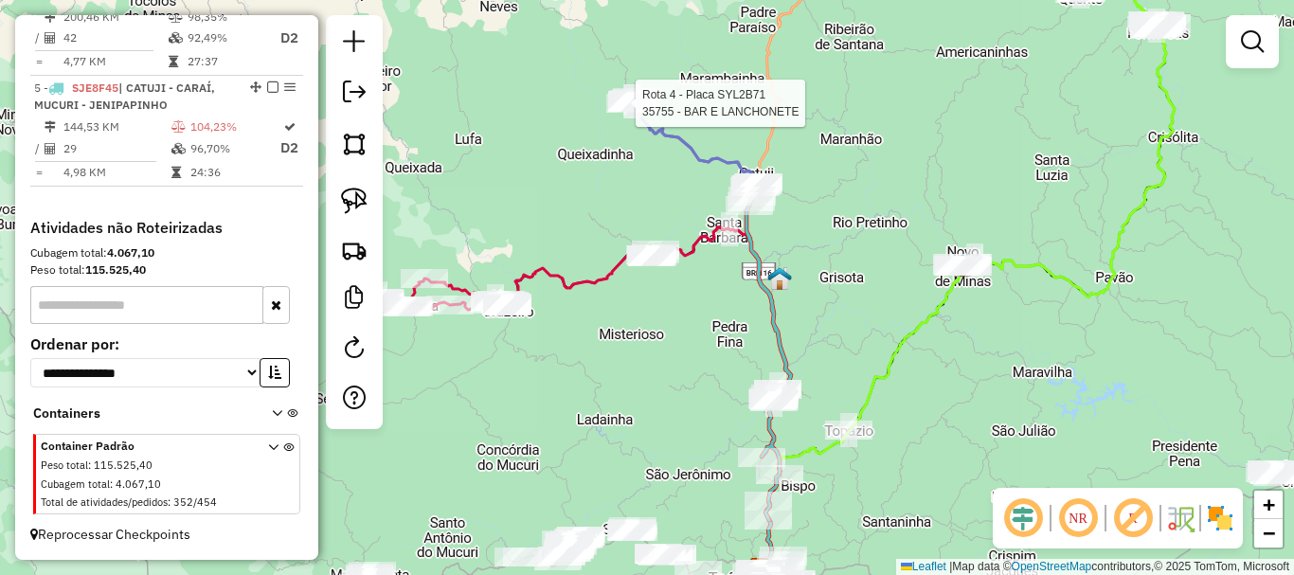
select select "*********"
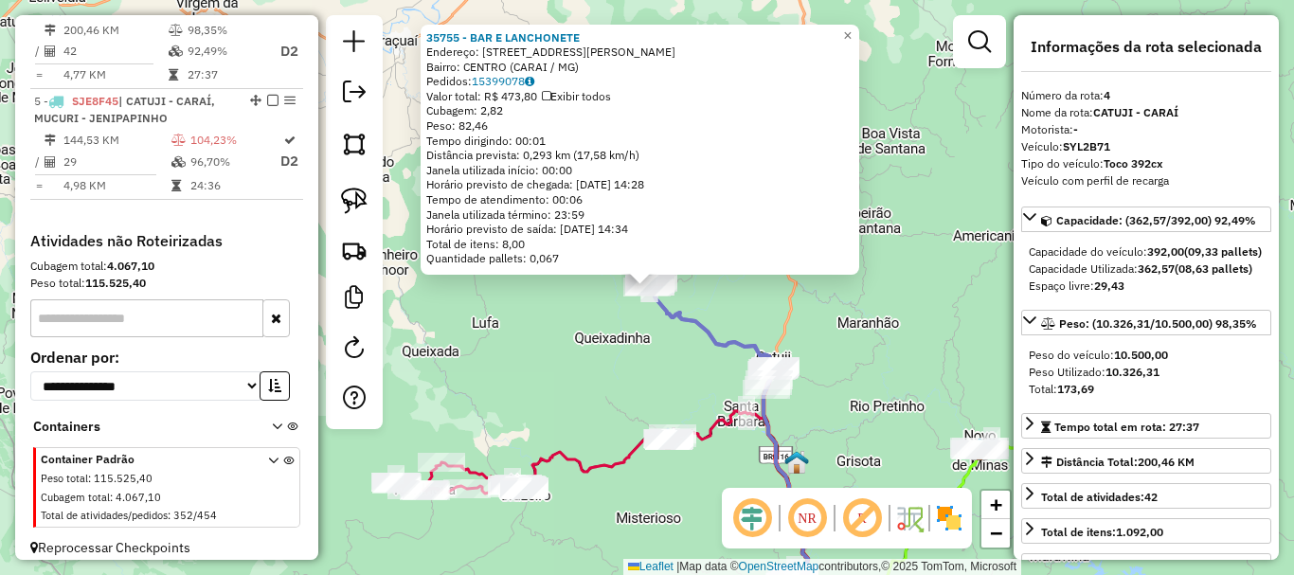
scroll to position [1116, 0]
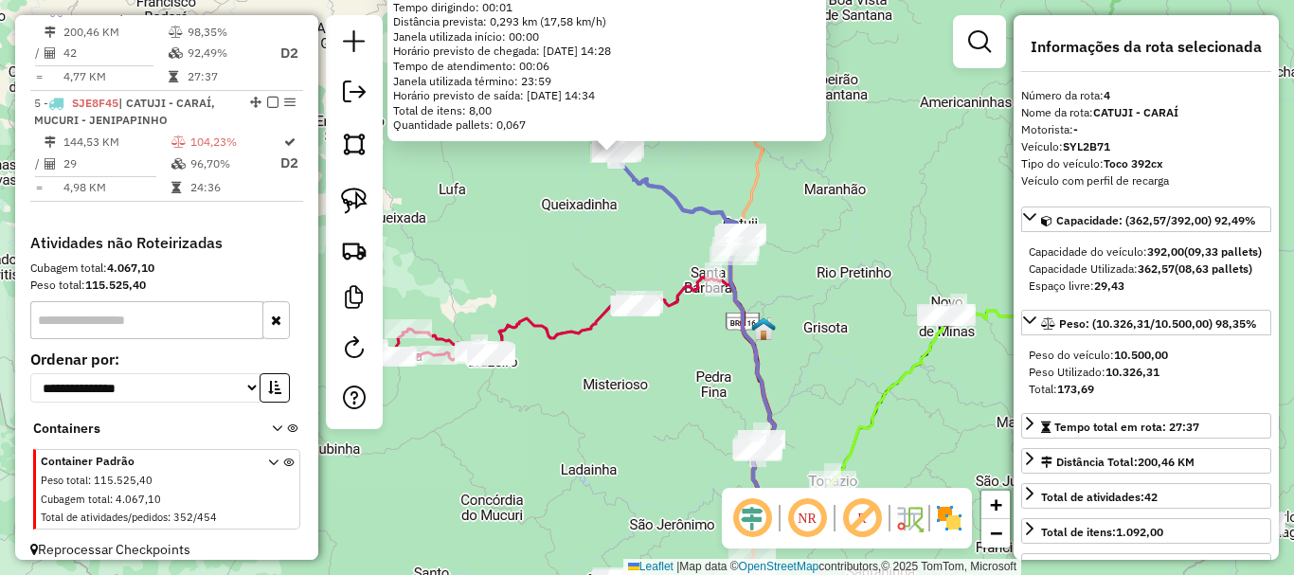
drag, startPoint x: 877, startPoint y: 453, endPoint x: 836, endPoint y: 191, distance: 264.7
click at [836, 191] on div "35755 - BAR E LANCHONETE Endereço: RUA JOAQUIM AUGUSTO 229 Bairro: CENTRO (CARA…" at bounding box center [647, 287] width 1294 height 575
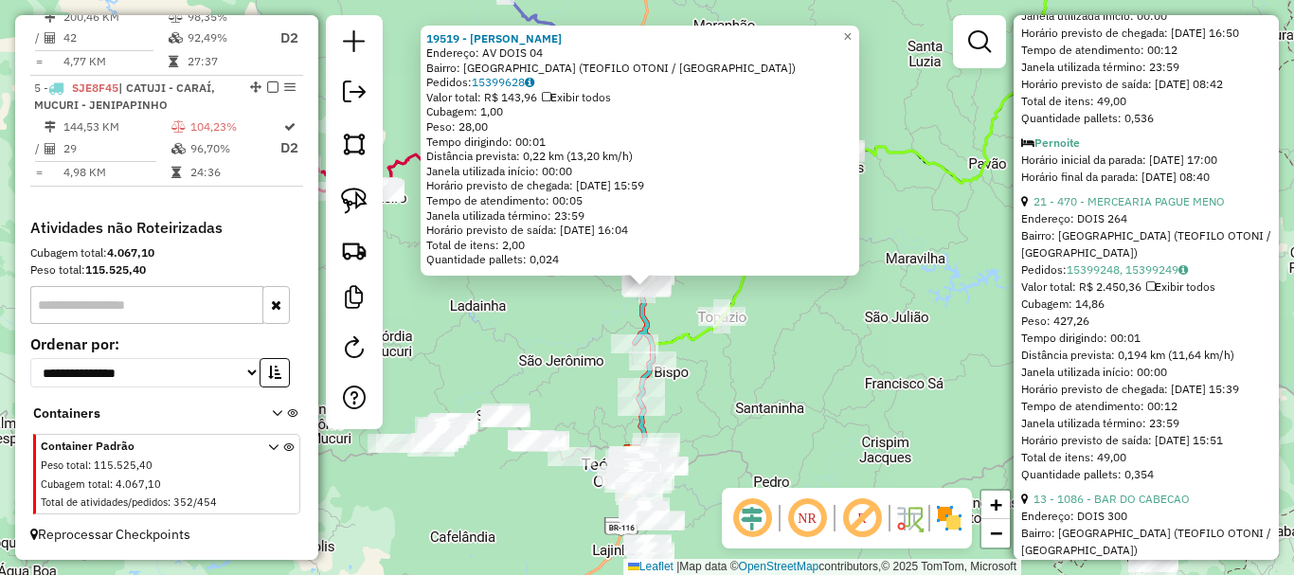
scroll to position [1800, 0]
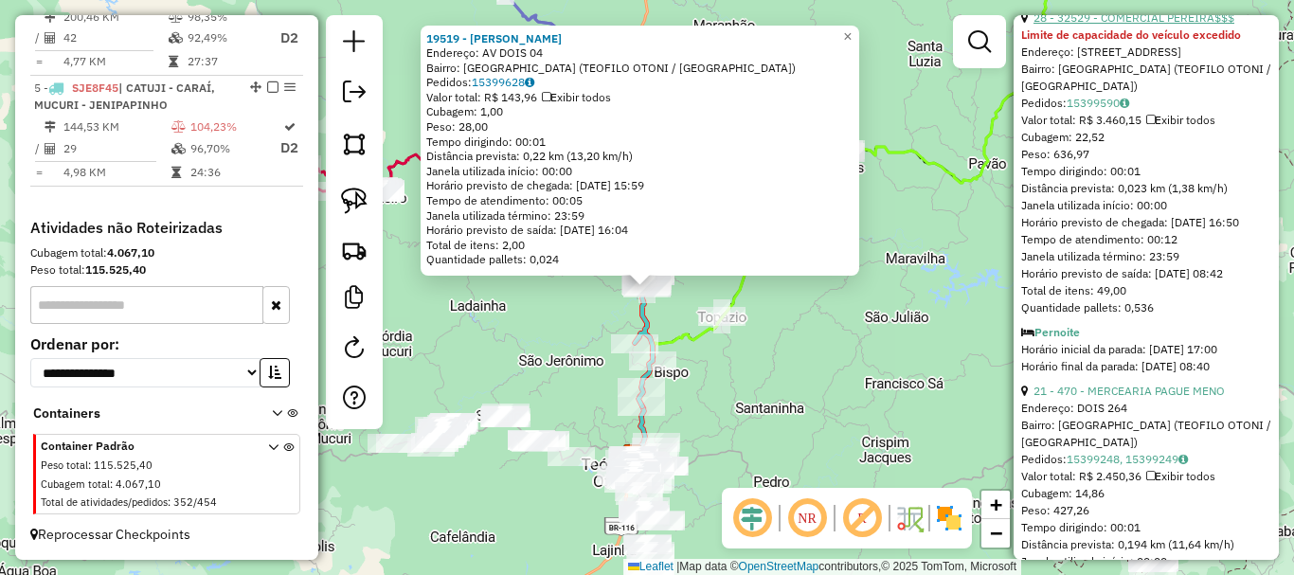
click at [1130, 25] on link "28 - 32529 - COMERCIAL PEREIRA$$$" at bounding box center [1134, 17] width 201 height 14
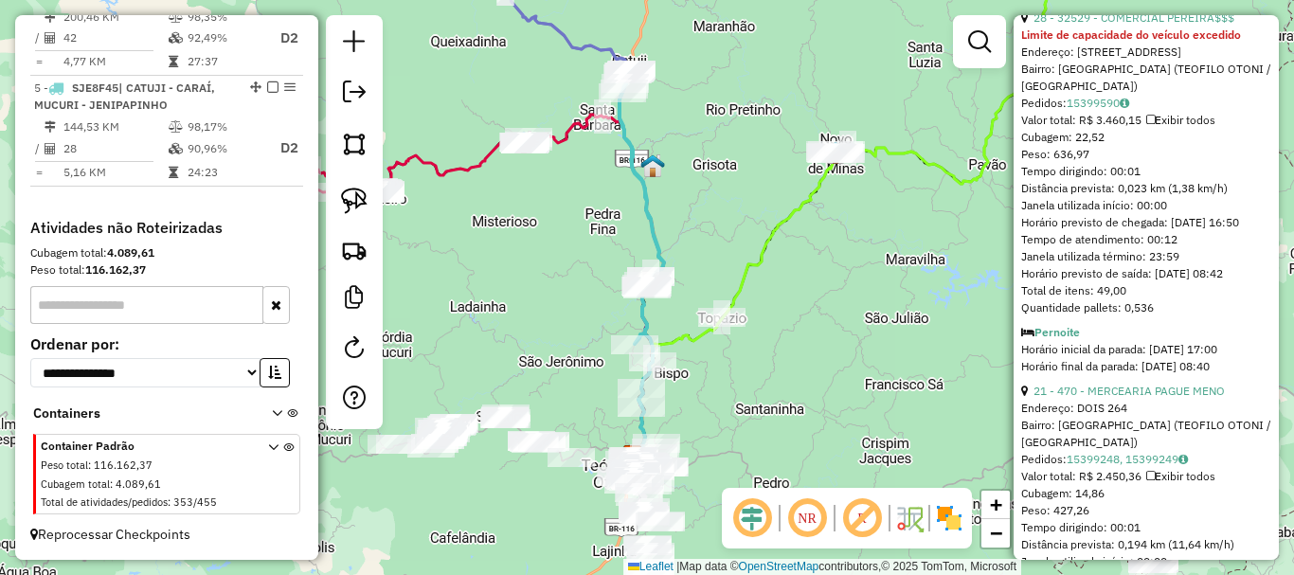
scroll to position [891, 0]
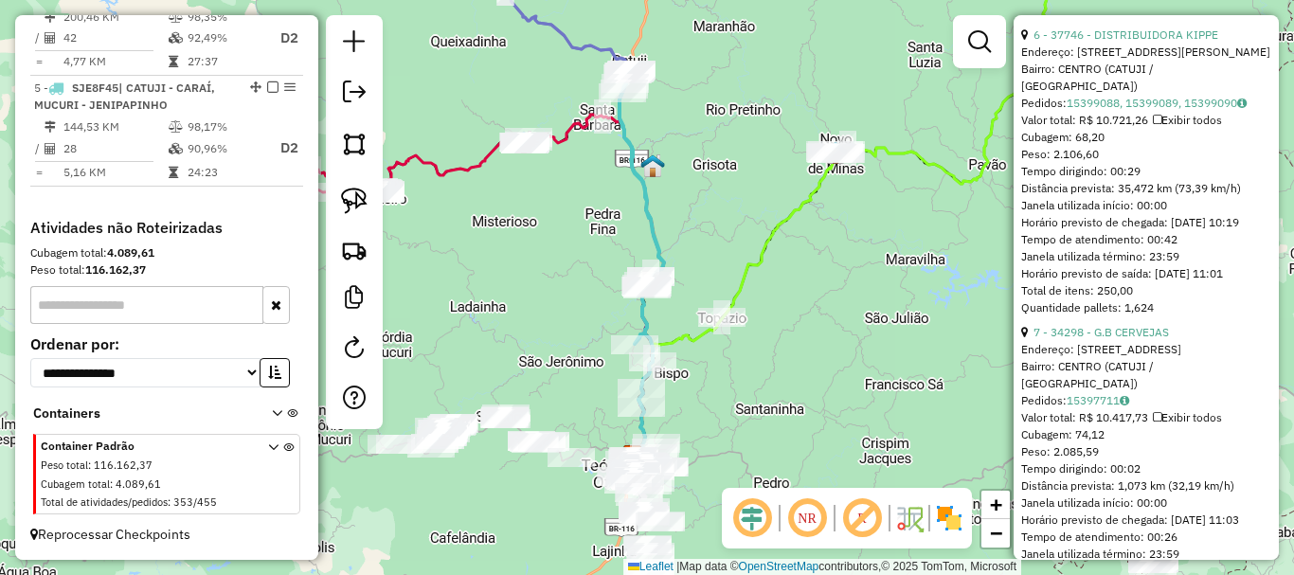
click at [524, 311] on div "Janela de atendimento Grade de atendimento Capacidade Transportadoras Veículos …" at bounding box center [647, 287] width 1294 height 575
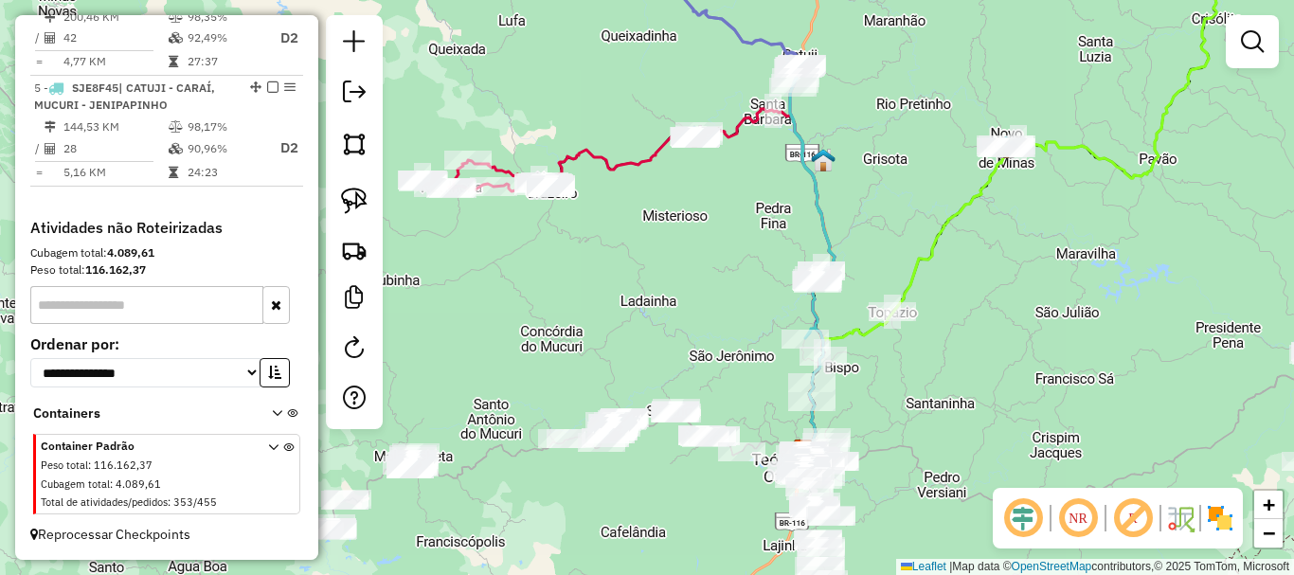
drag, startPoint x: 489, startPoint y: 246, endPoint x: 660, endPoint y: 241, distance: 170.7
click at [660, 241] on div "Janela de atendimento Grade de atendimento Capacidade Transportadoras Veículos …" at bounding box center [647, 287] width 1294 height 575
click at [674, 223] on div "Janela de atendimento Grade de atendimento Capacidade Transportadoras Veículos …" at bounding box center [647, 287] width 1294 height 575
drag, startPoint x: 329, startPoint y: 188, endPoint x: 354, endPoint y: 187, distance: 25.6
click at [331, 188] on div at bounding box center [354, 222] width 57 height 414
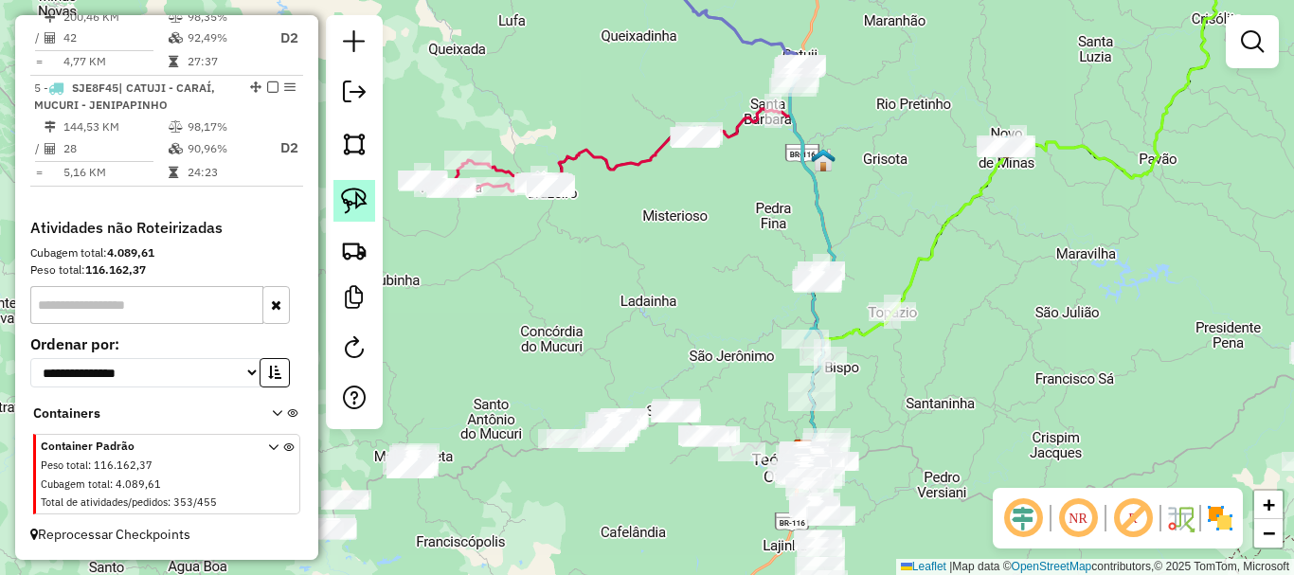
click at [357, 189] on img at bounding box center [354, 201] width 27 height 27
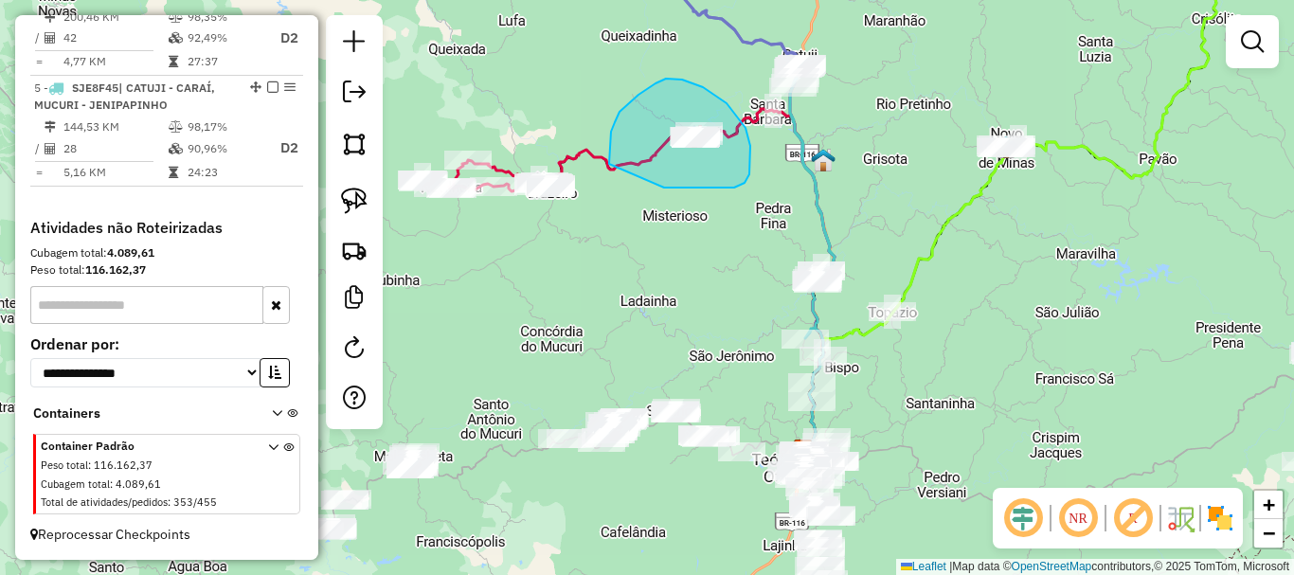
drag, startPoint x: 664, startPoint y: 188, endPoint x: 616, endPoint y: 190, distance: 48.4
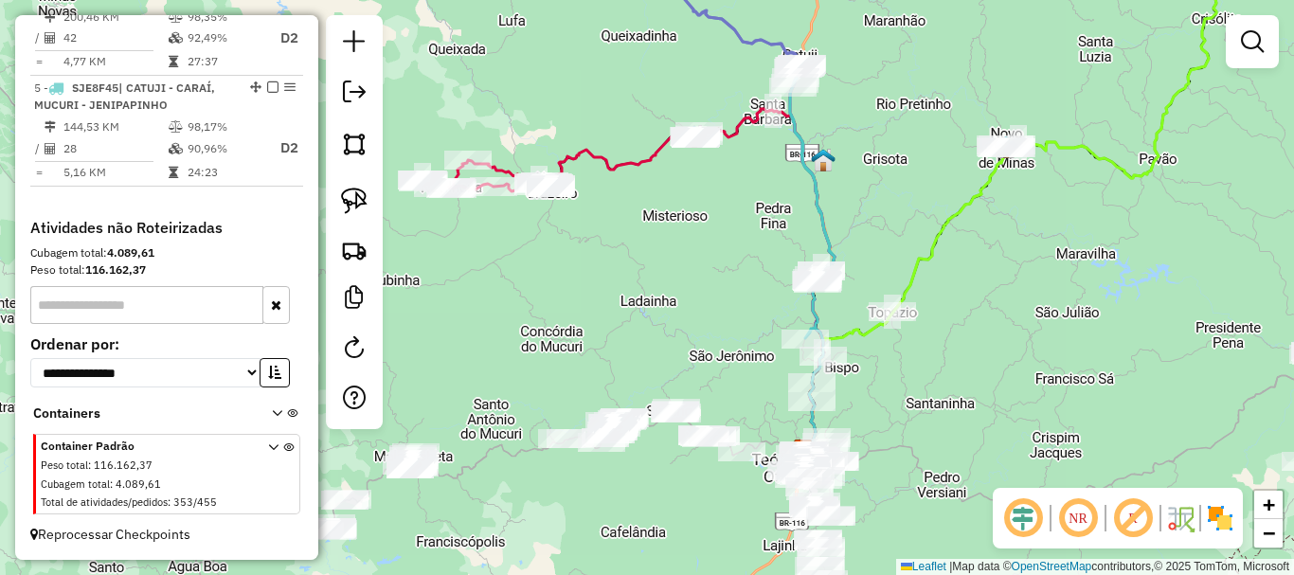
click at [759, 218] on div "Janela de atendimento Grade de atendimento Capacidade Transportadoras Veículos …" at bounding box center [647, 287] width 1294 height 575
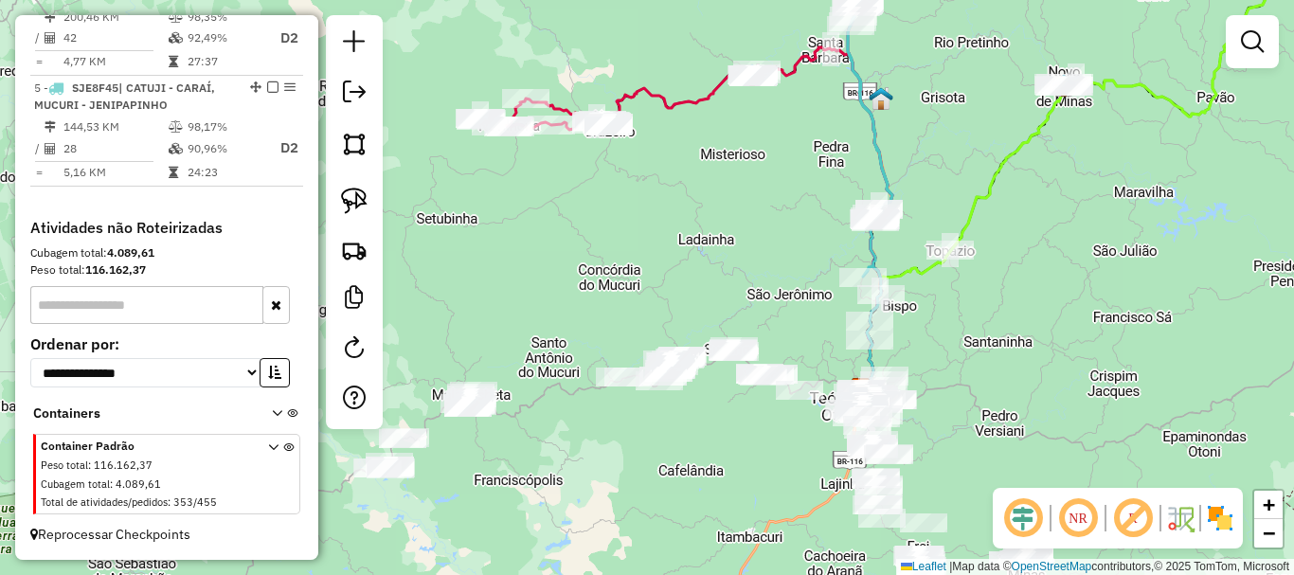
drag, startPoint x: 698, startPoint y: 248, endPoint x: 757, endPoint y: 187, distance: 85.1
click at [757, 187] on div "Janela de atendimento Grade de atendimento Capacidade Transportadoras Veículos …" at bounding box center [647, 287] width 1294 height 575
click at [714, 167] on div "Janela de atendimento Grade de atendimento Capacidade Transportadoras Veículos …" at bounding box center [647, 287] width 1294 height 575
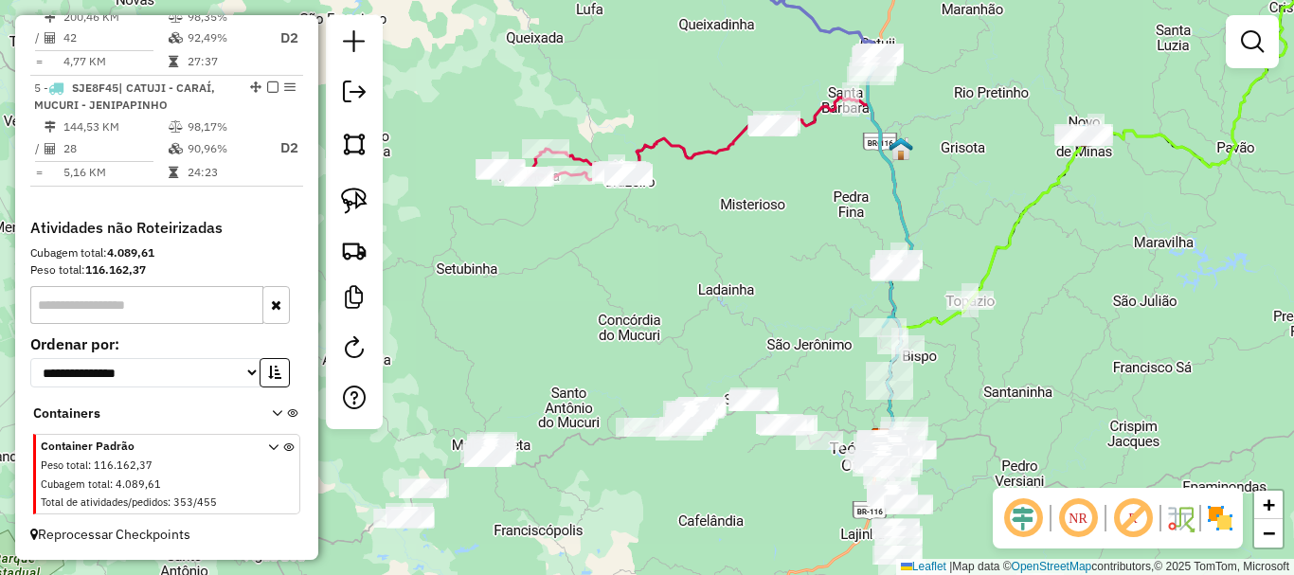
drag, startPoint x: 732, startPoint y: 217, endPoint x: 744, endPoint y: 259, distance: 43.5
click at [744, 259] on div "Janela de atendimento Grade de atendimento Capacidade Transportadoras Veículos …" at bounding box center [647, 287] width 1294 height 575
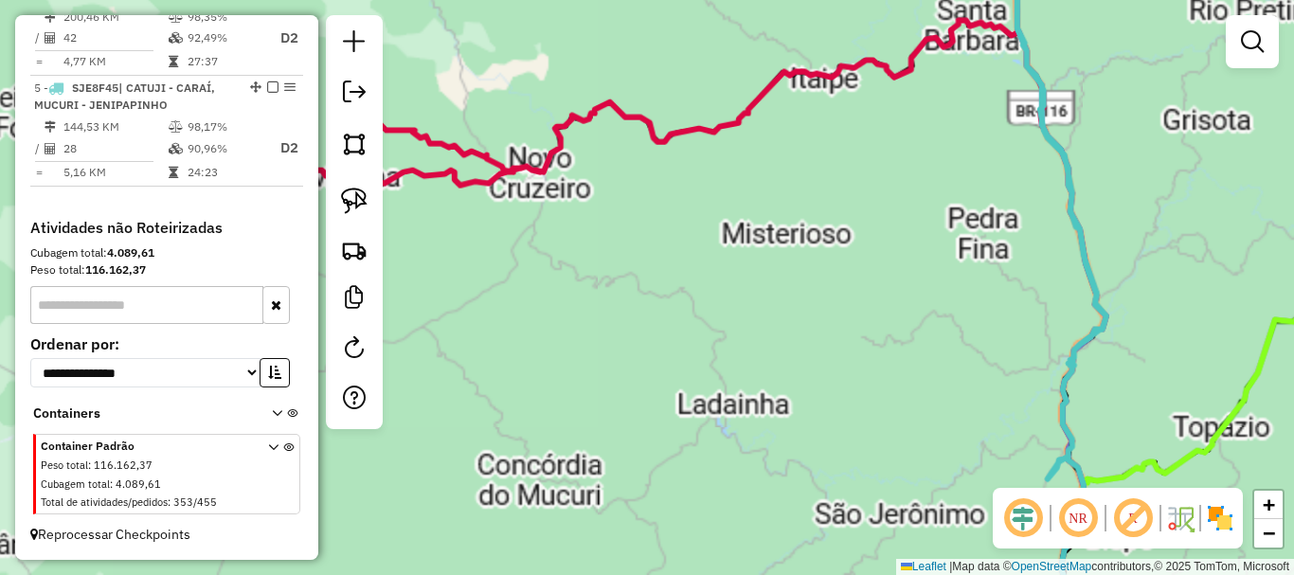
click at [766, 249] on div "Janela de atendimento Grade de atendimento Capacidade Transportadoras Veículos …" at bounding box center [647, 287] width 1294 height 575
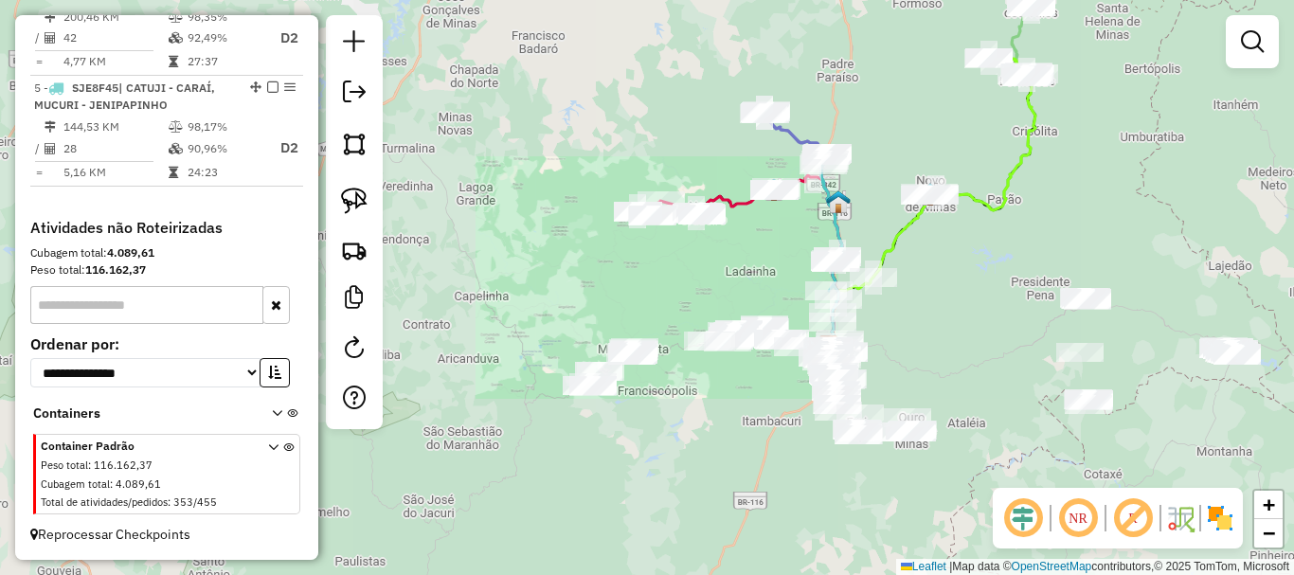
click at [761, 256] on div "Janela de atendimento Grade de atendimento Capacidade Transportadoras Veículos …" at bounding box center [647, 287] width 1294 height 575
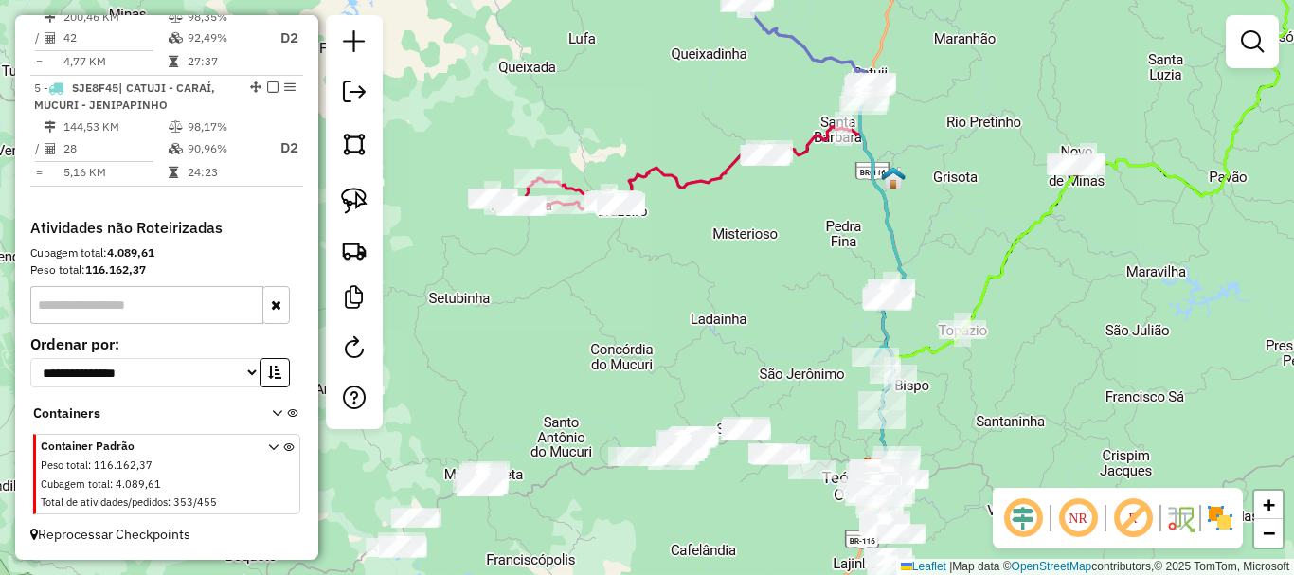
click at [778, 239] on div "Janela de atendimento Grade de atendimento Capacidade Transportadoras Veículos …" at bounding box center [647, 287] width 1294 height 575
click at [328, 135] on div at bounding box center [354, 222] width 57 height 414
click at [382, 148] on div at bounding box center [354, 222] width 57 height 414
click at [364, 149] on img at bounding box center [354, 144] width 27 height 27
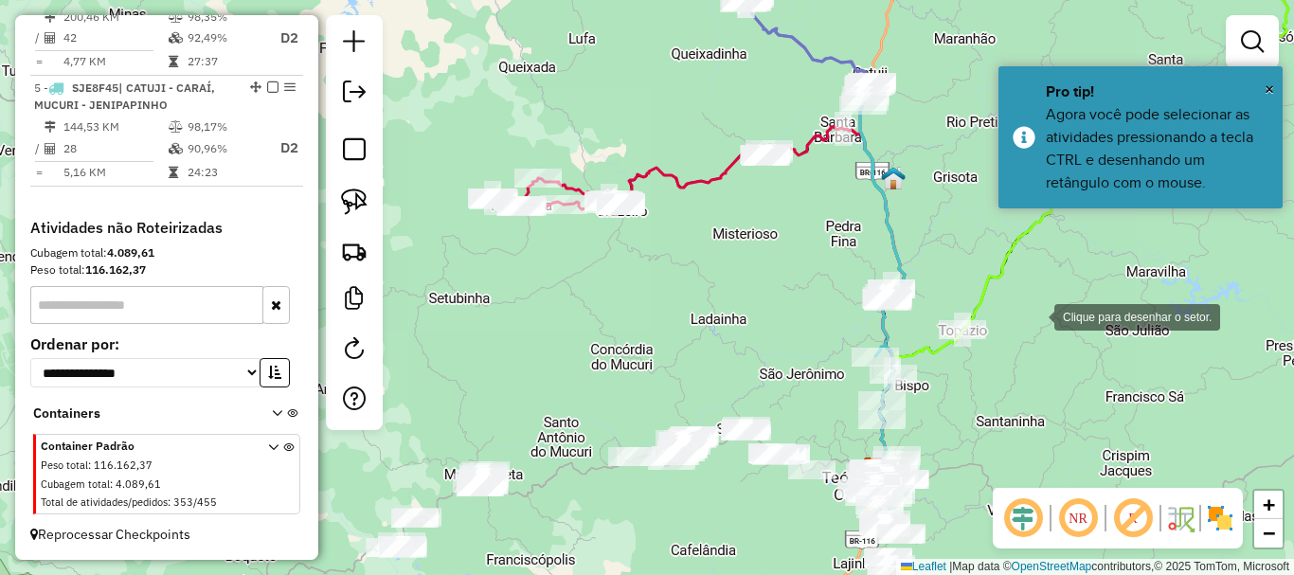
click at [1036, 316] on div at bounding box center [1036, 316] width 38 height 38
click at [949, 107] on div at bounding box center [950, 107] width 38 height 38
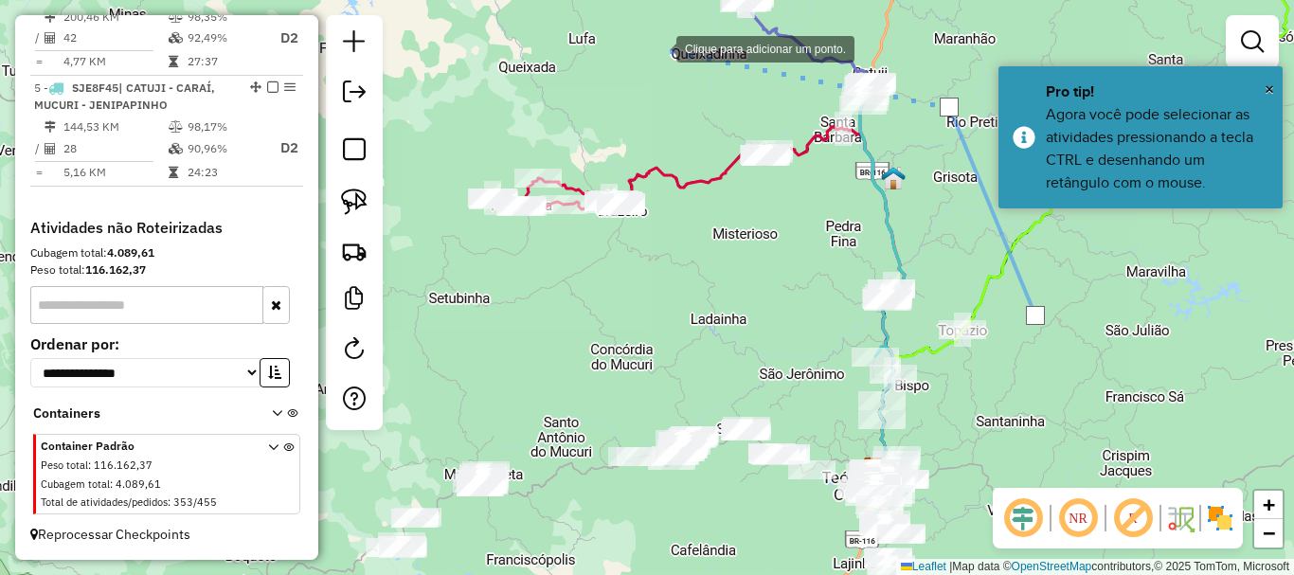
click at [658, 47] on div at bounding box center [658, 47] width 38 height 38
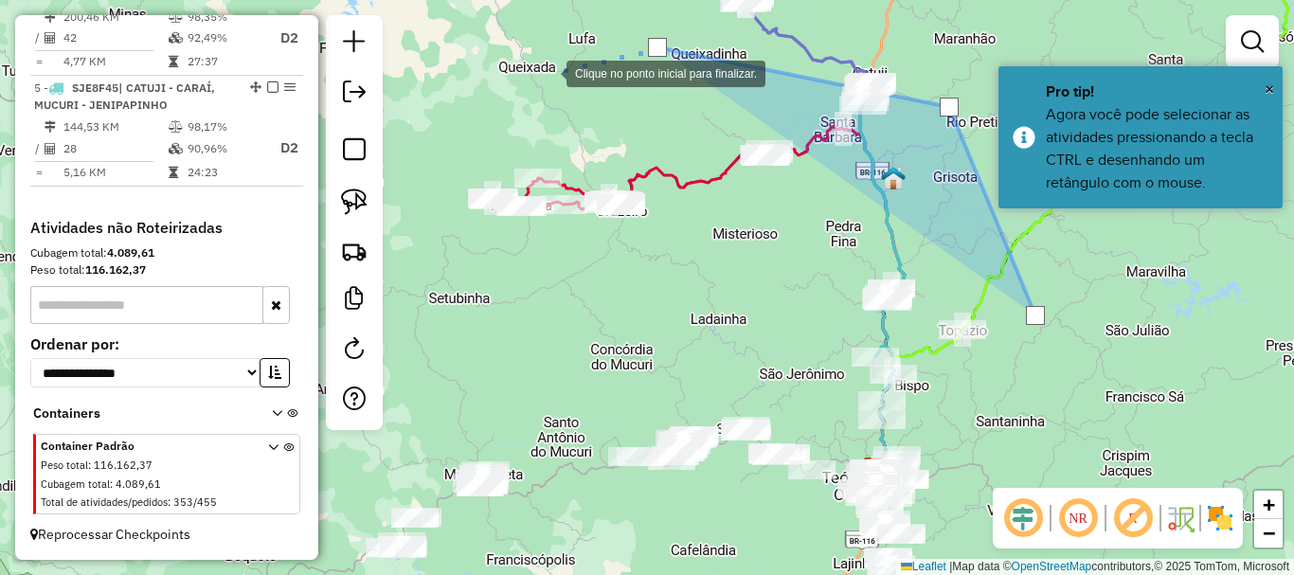
click at [548, 72] on div at bounding box center [548, 72] width 38 height 38
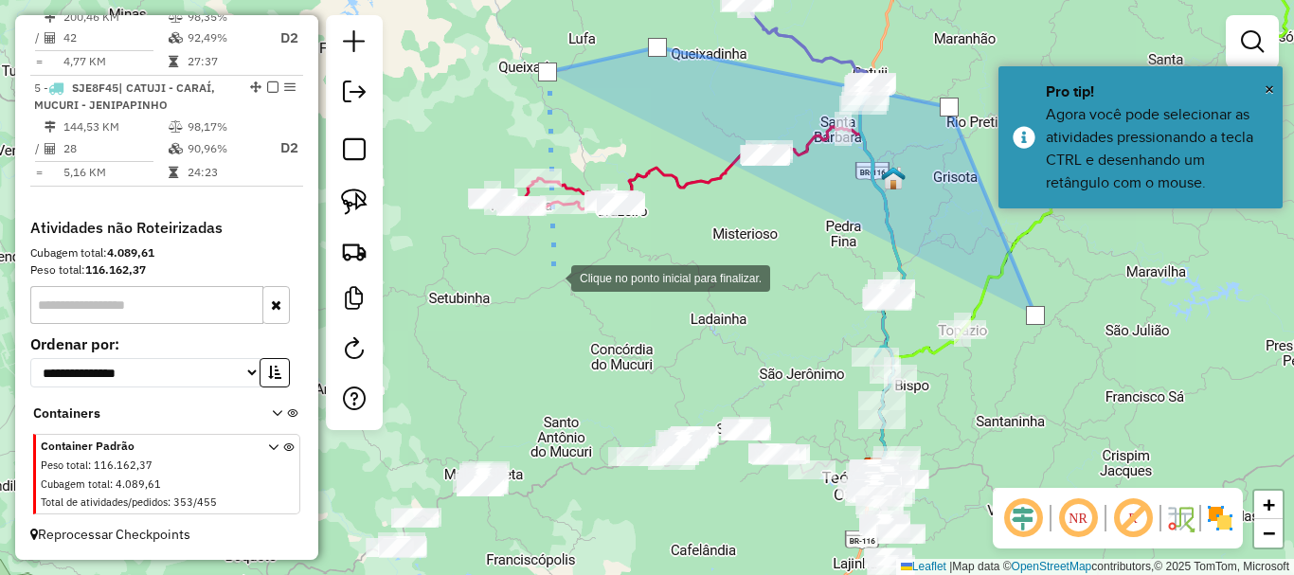
click at [552, 277] on div at bounding box center [552, 277] width 38 height 38
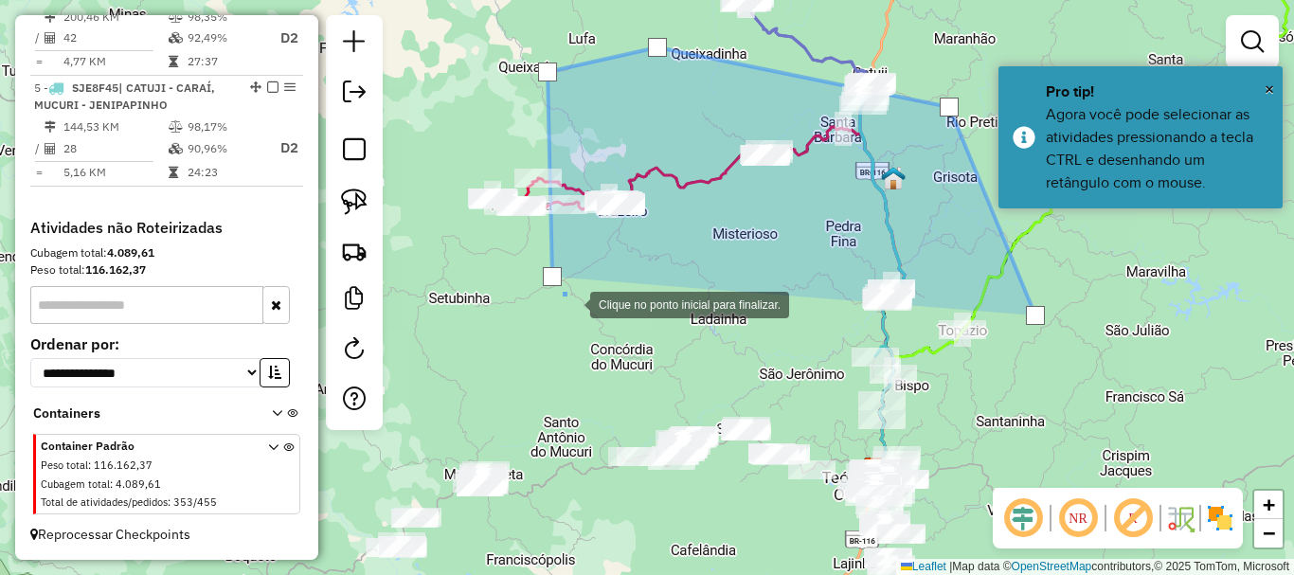
click at [590, 322] on div at bounding box center [571, 303] width 38 height 38
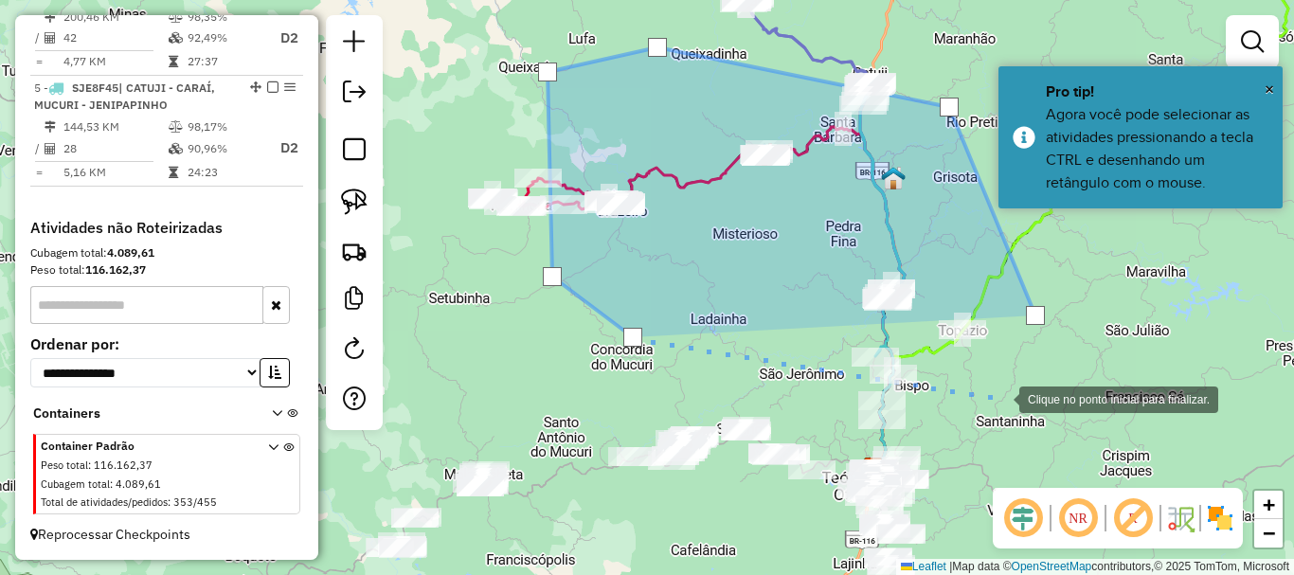
click at [1001, 398] on div at bounding box center [1001, 398] width 38 height 38
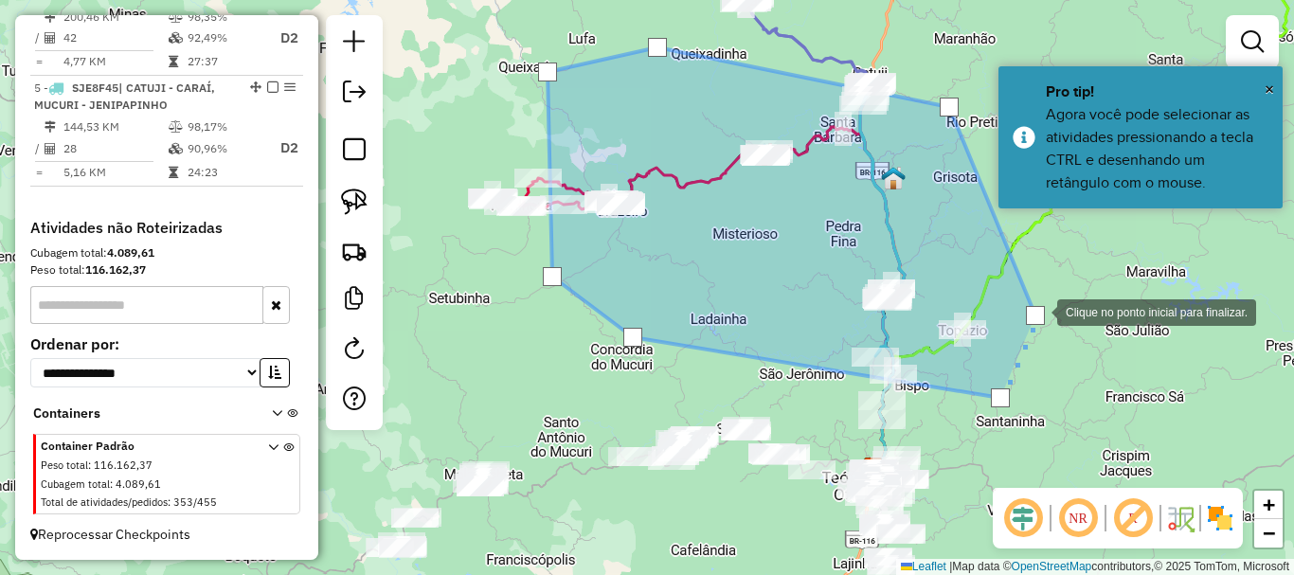
click at [1039, 311] on div at bounding box center [1035, 315] width 19 height 19
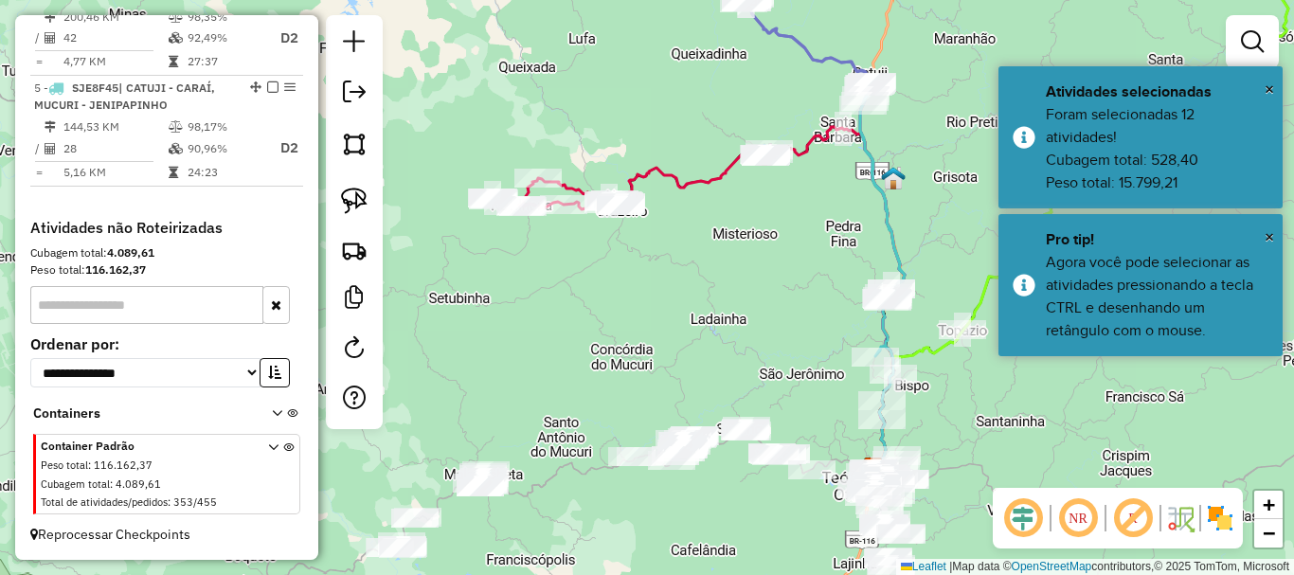
click at [778, 234] on div "Janela de atendimento Grade de atendimento Capacidade Transportadoras Veículos …" at bounding box center [647, 287] width 1294 height 575
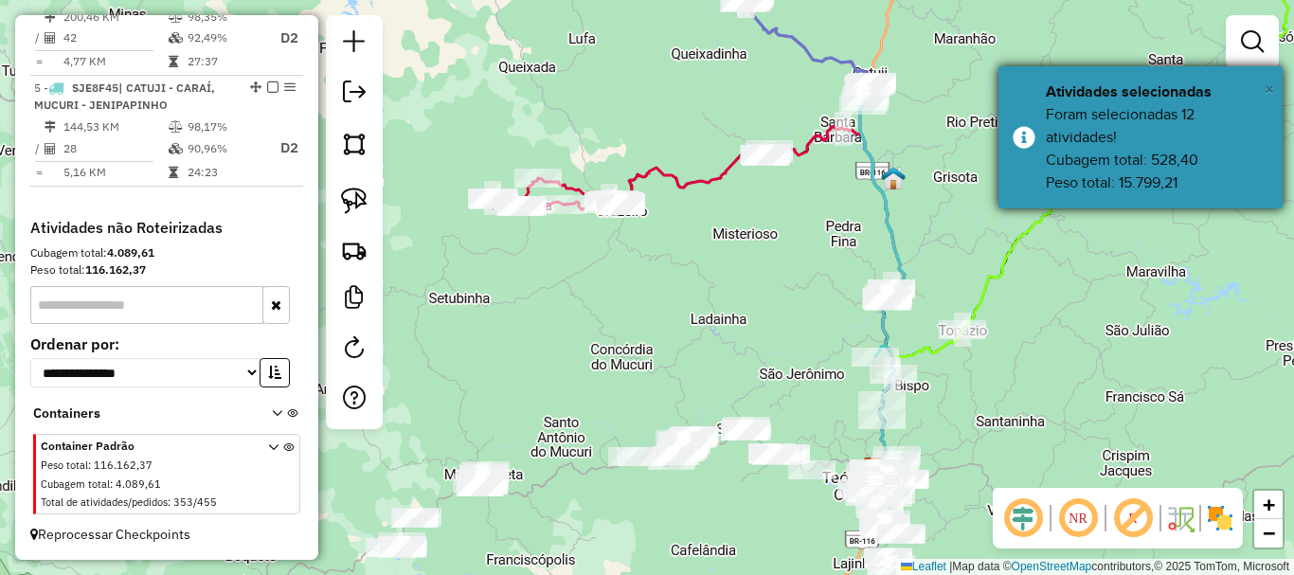
click at [1268, 89] on span "×" at bounding box center [1269, 89] width 9 height 21
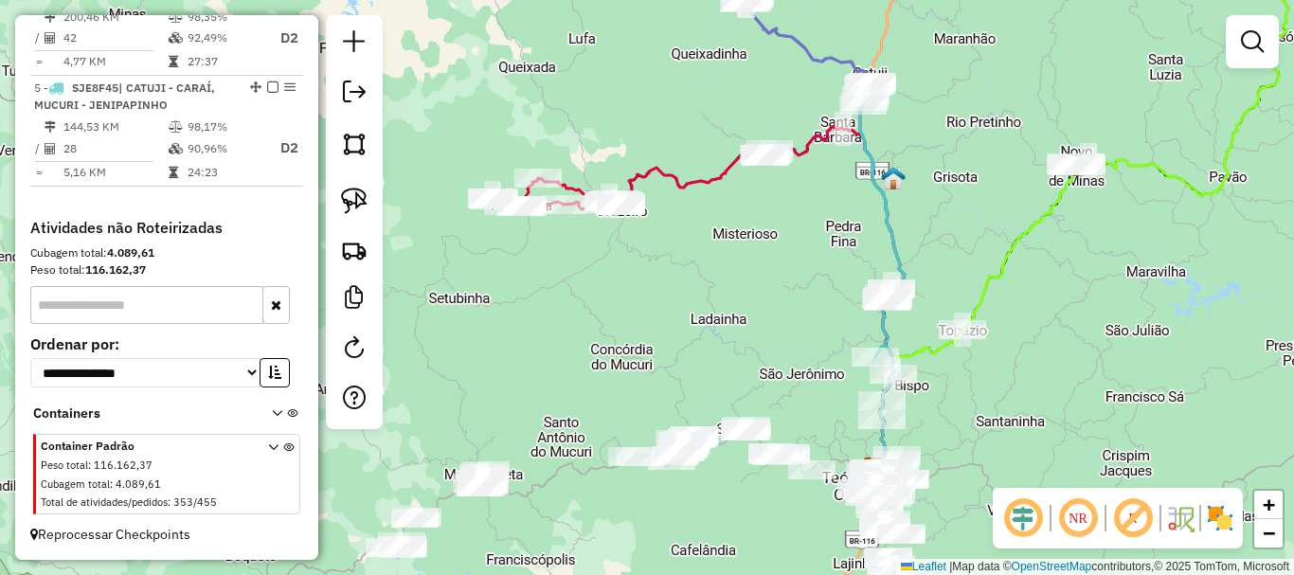
click at [802, 253] on div "Janela de atendimento Grade de atendimento Capacidade Transportadoras Veículos …" at bounding box center [647, 287] width 1294 height 575
click at [361, 150] on img at bounding box center [354, 144] width 27 height 27
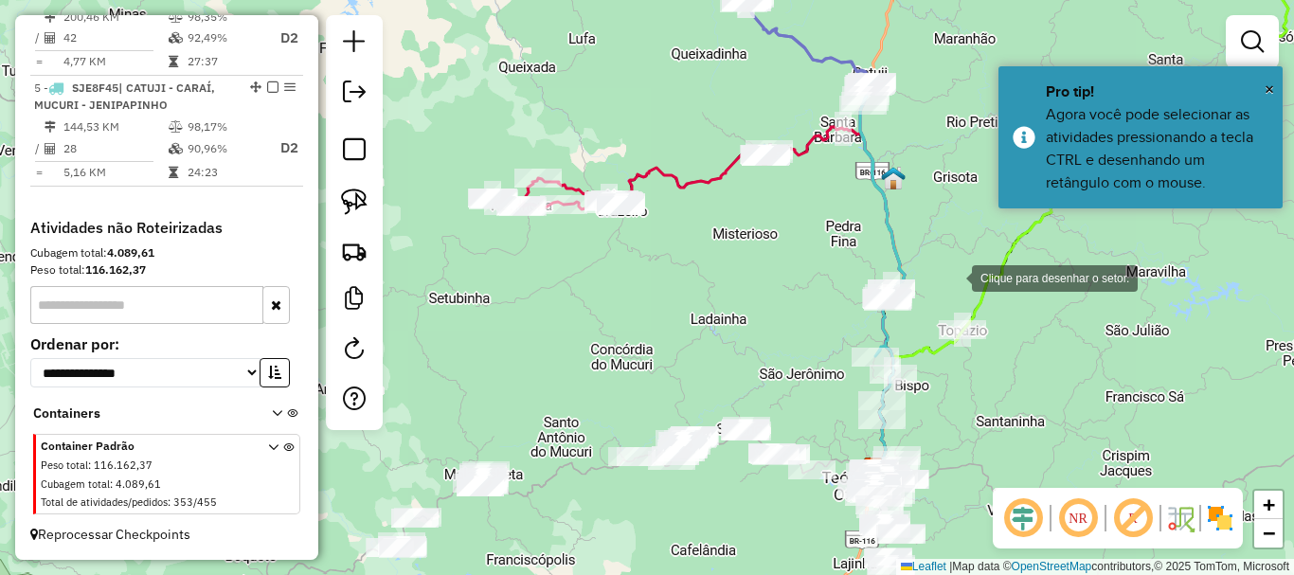
click at [953, 277] on div at bounding box center [953, 277] width 38 height 38
click at [945, 97] on div at bounding box center [945, 97] width 38 height 38
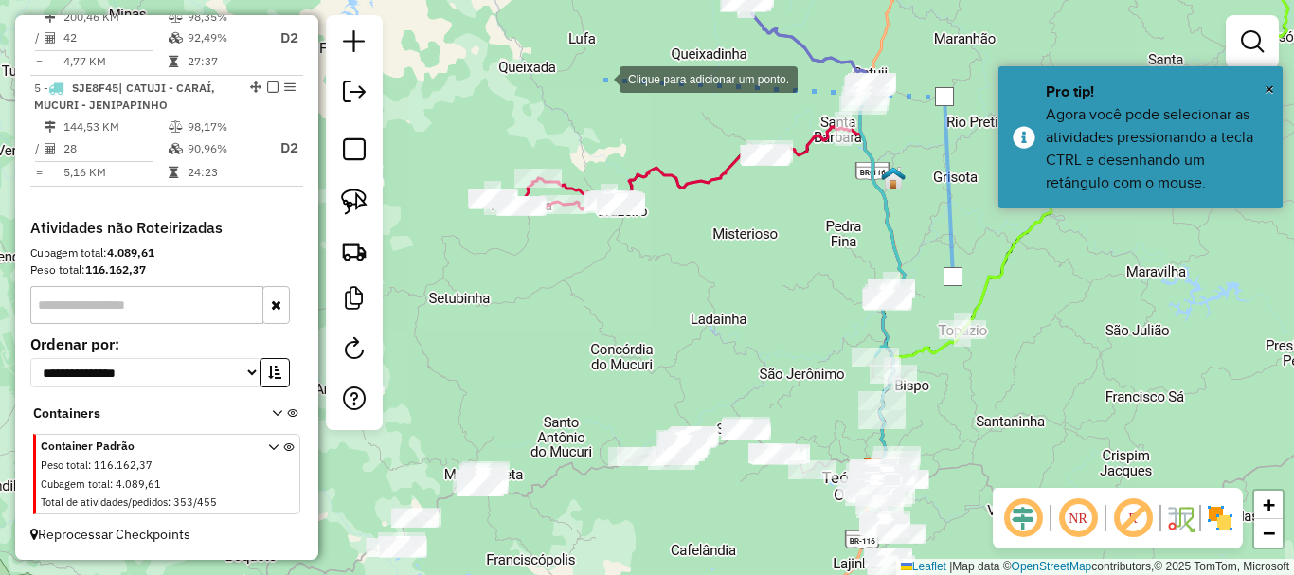
click at [594, 77] on div at bounding box center [601, 78] width 38 height 38
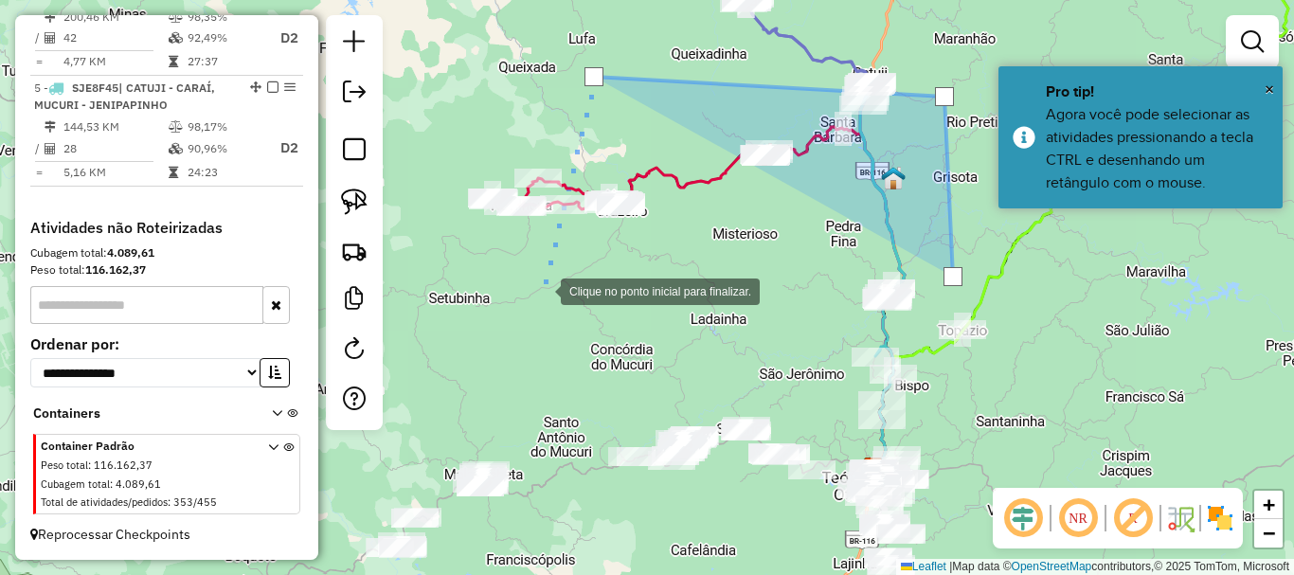
click at [542, 290] on div at bounding box center [542, 290] width 38 height 38
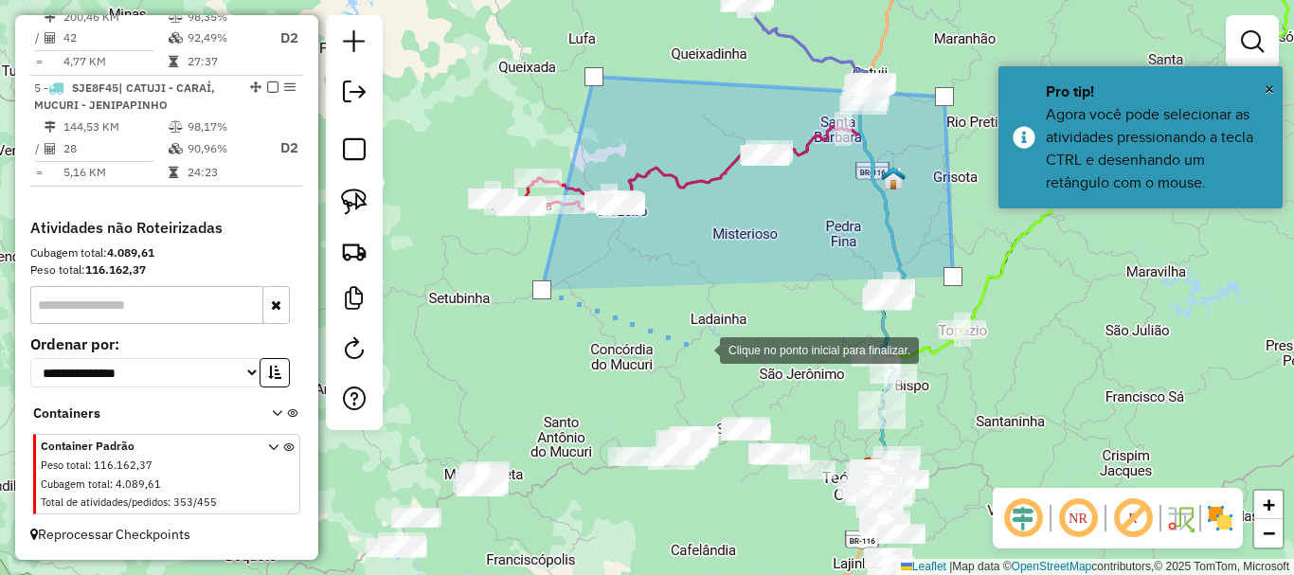
click at [701, 349] on div at bounding box center [701, 349] width 38 height 38
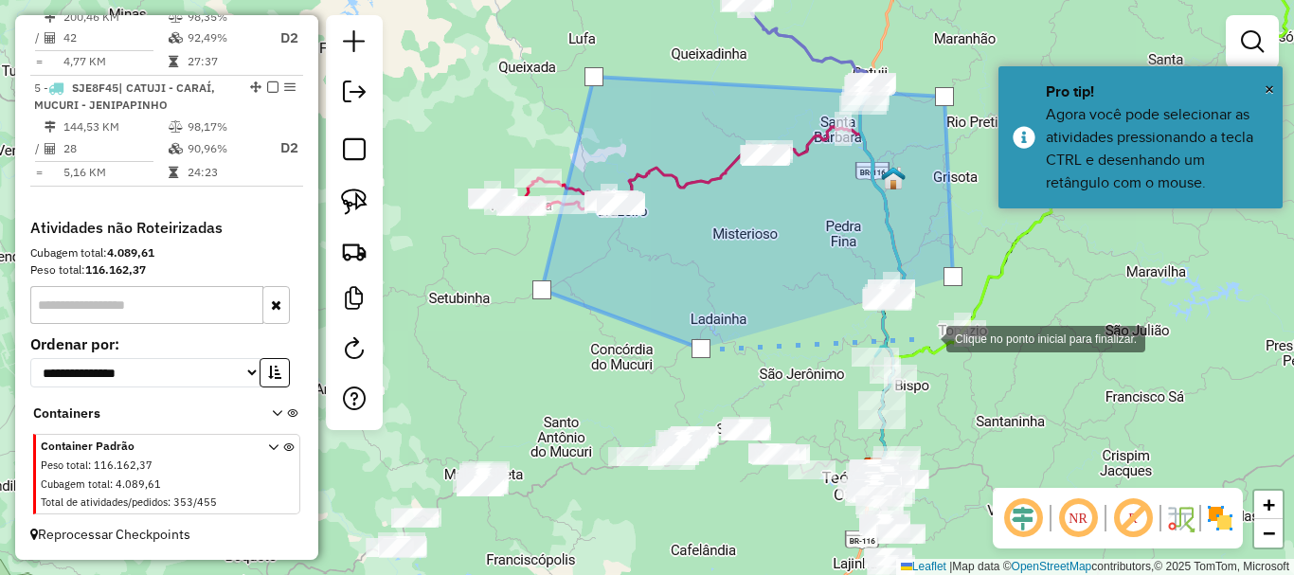
click at [929, 337] on div at bounding box center [928, 337] width 38 height 38
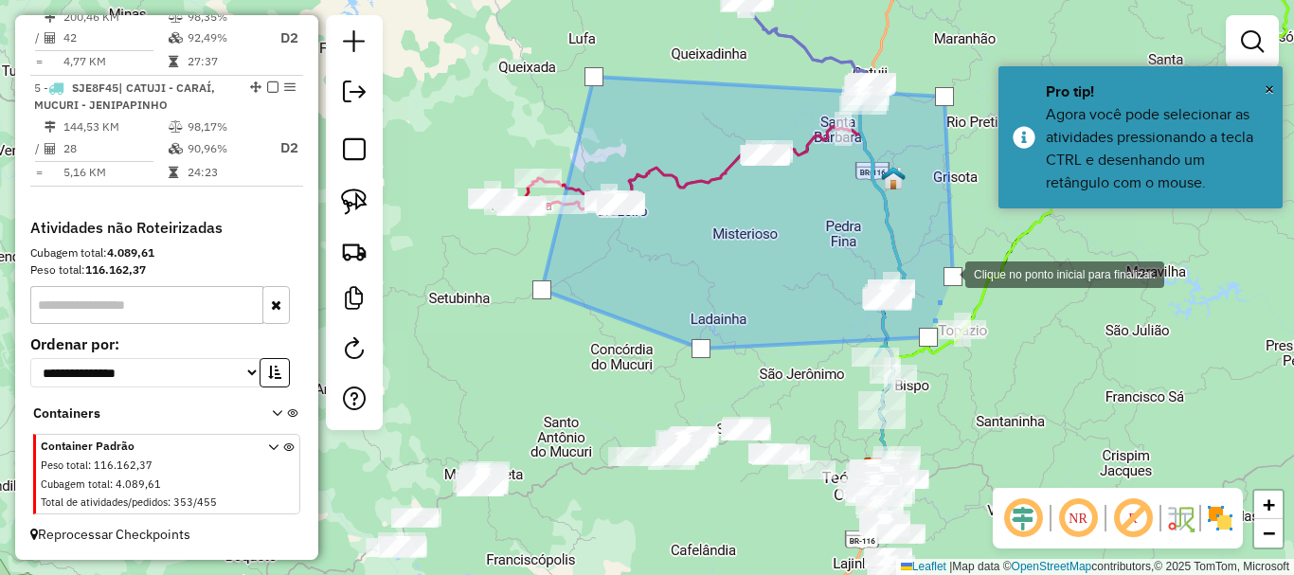
click at [952, 272] on div at bounding box center [953, 276] width 19 height 19
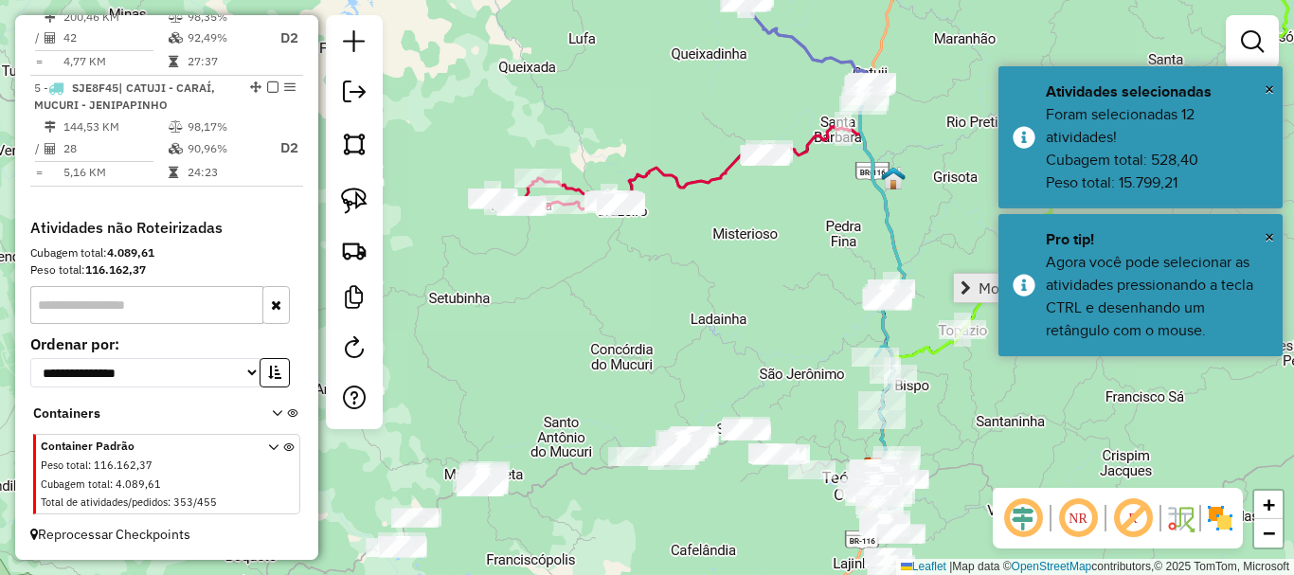
click at [976, 284] on link "Mover atividade(s)" at bounding box center [1033, 288] width 158 height 28
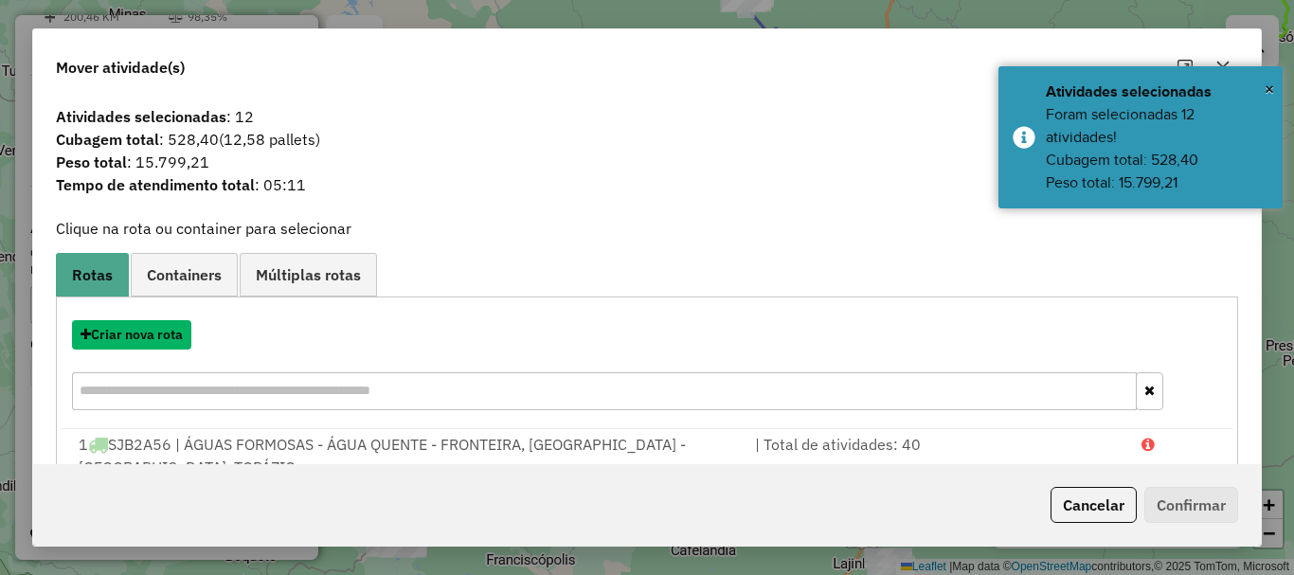
click at [135, 332] on button "Criar nova rota" at bounding box center [131, 334] width 119 height 29
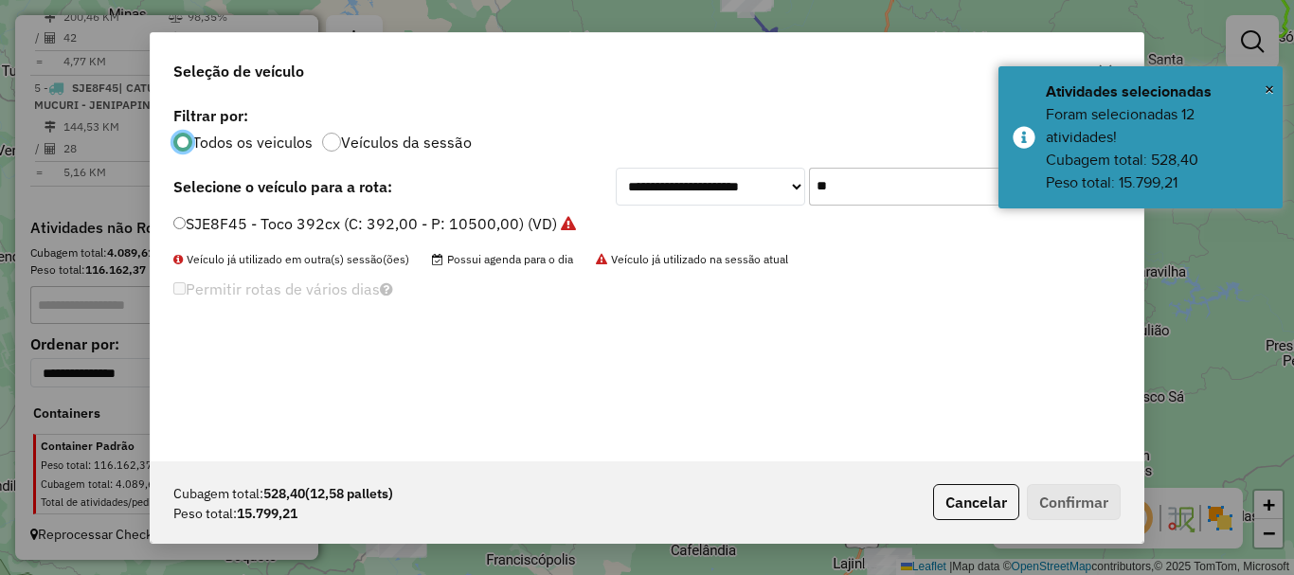
scroll to position [10, 6]
drag, startPoint x: 917, startPoint y: 193, endPoint x: 577, endPoint y: 178, distance: 340.5
click at [577, 178] on div "**********" at bounding box center [647, 187] width 948 height 38
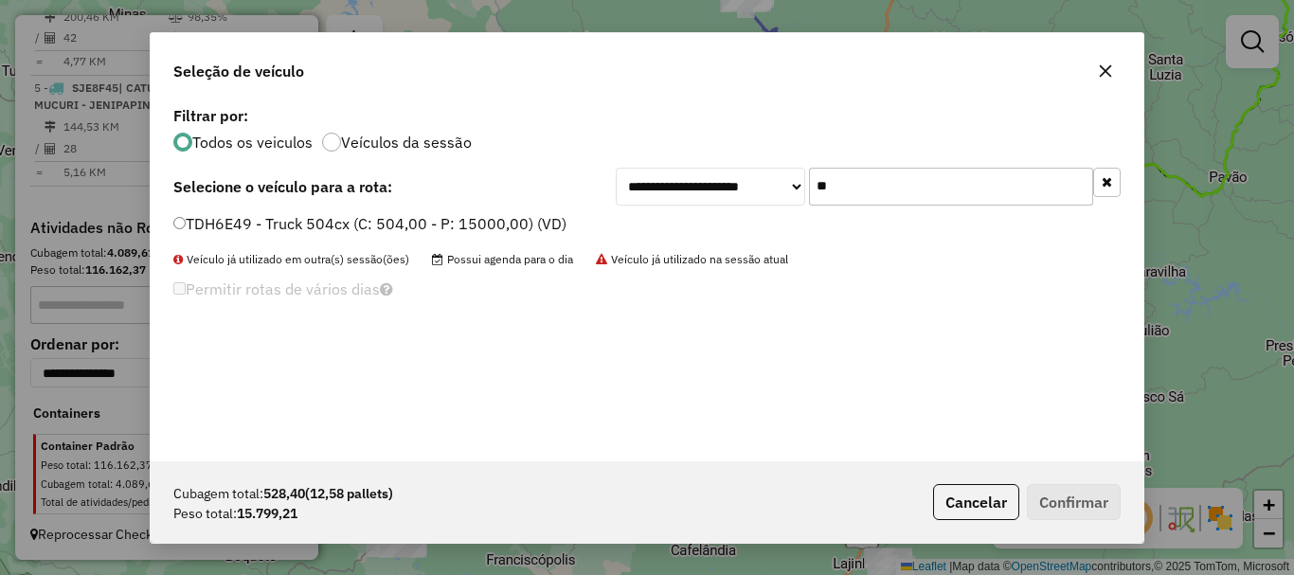
type input "**"
click at [251, 219] on label "TDH6E49 - Truck 504cx (C: 504,00 - P: 15000,00) (VD)" at bounding box center [369, 223] width 393 height 23
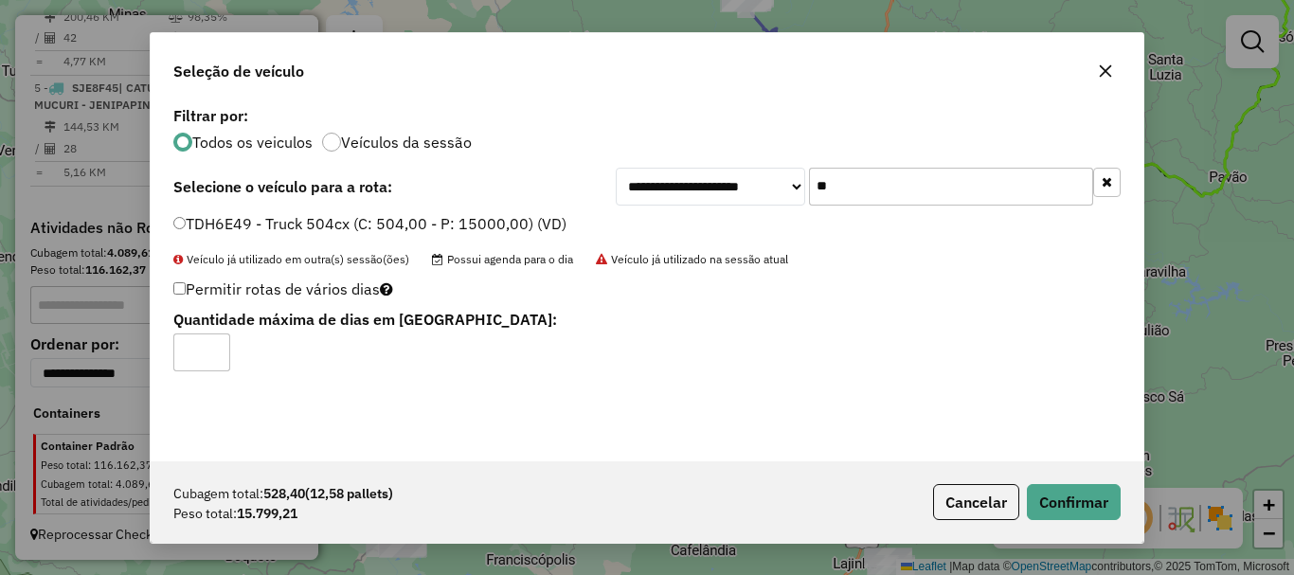
type input "*"
click at [219, 347] on input "*" at bounding box center [201, 353] width 57 height 38
click at [1071, 498] on button "Confirmar" at bounding box center [1074, 502] width 94 height 36
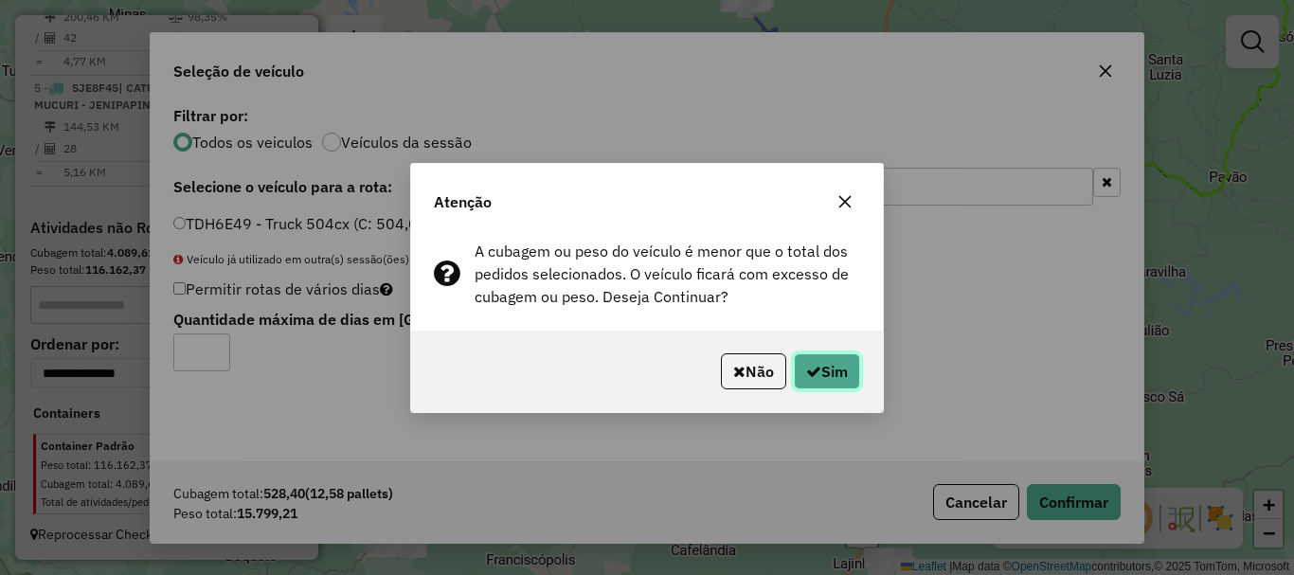
click at [826, 386] on button "Sim" at bounding box center [827, 371] width 66 height 36
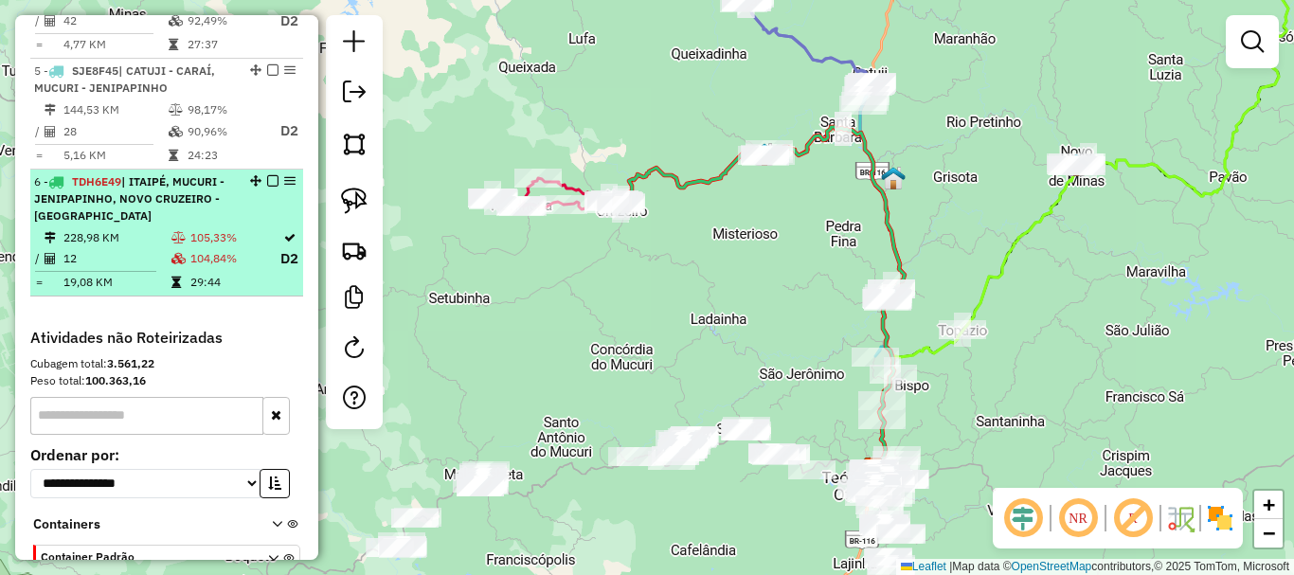
click at [95, 247] on td "228,98 KM" at bounding box center [117, 237] width 108 height 19
select select "*********"
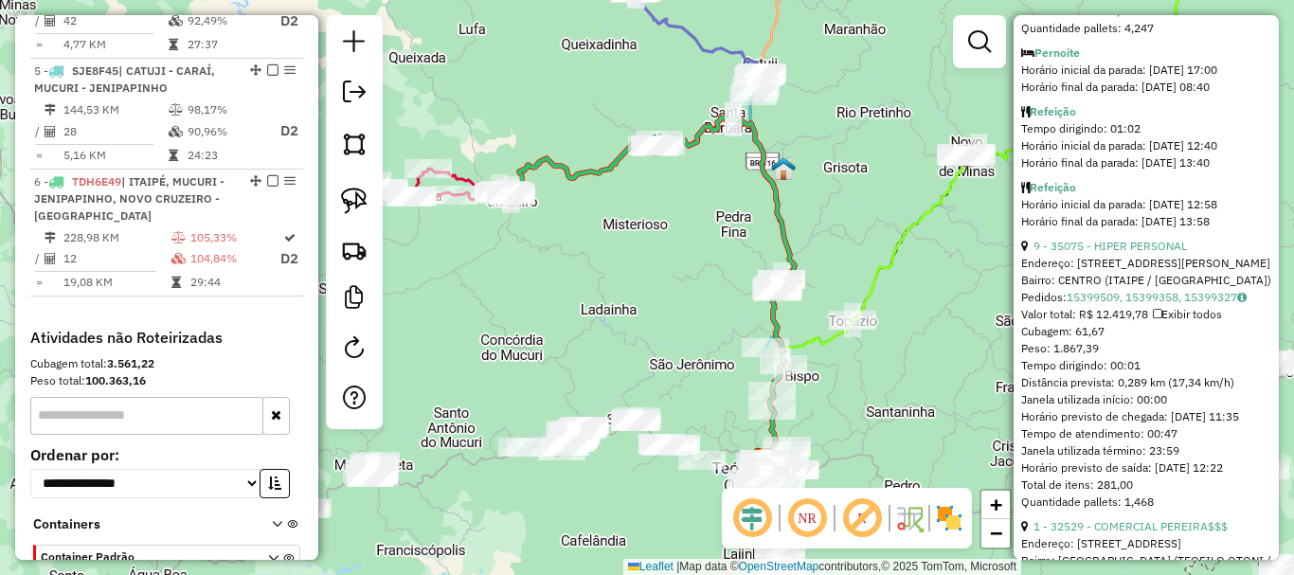
scroll to position [1611, 0]
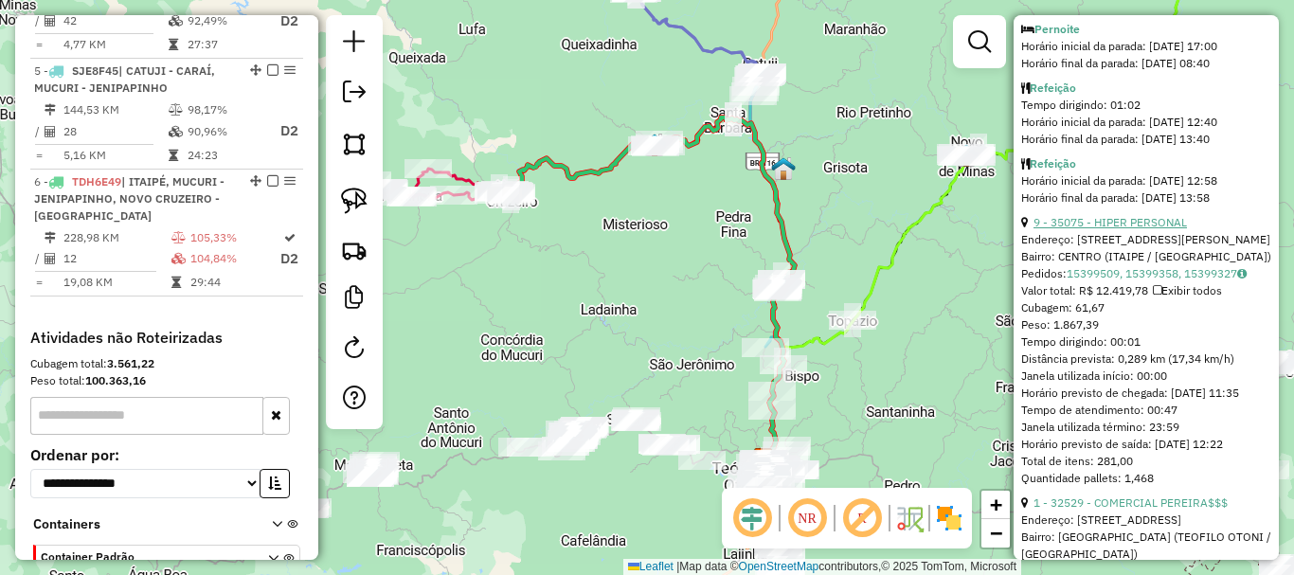
click at [1128, 229] on link "9 - 35075 - HIPER PERSONAL" at bounding box center [1111, 222] width 154 height 14
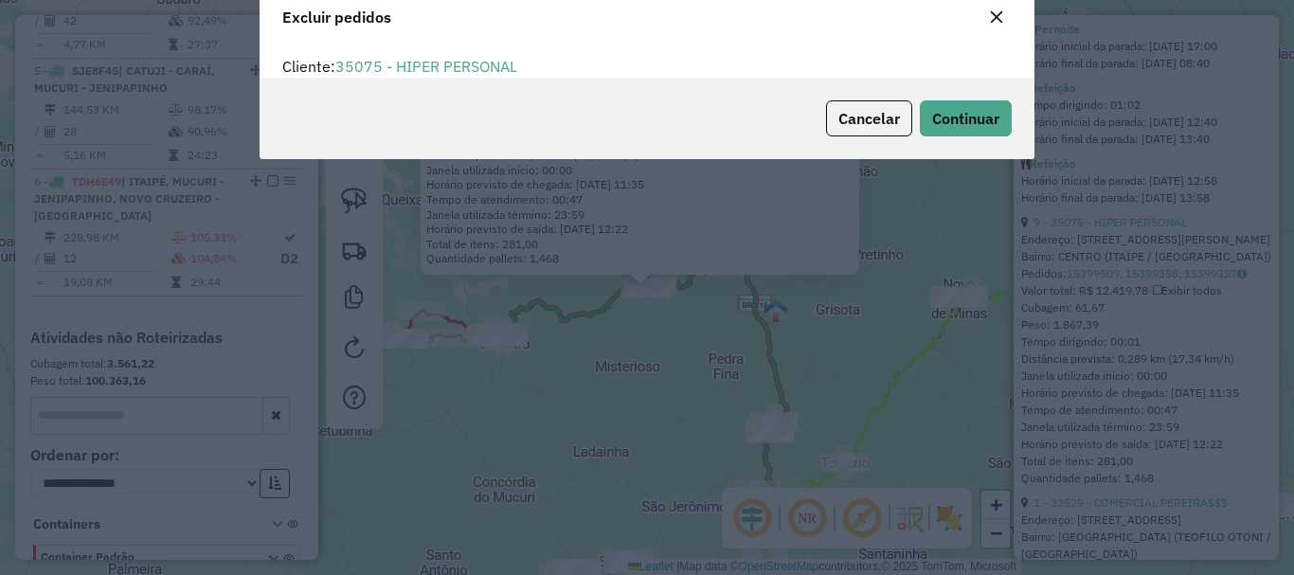
scroll to position [11, 6]
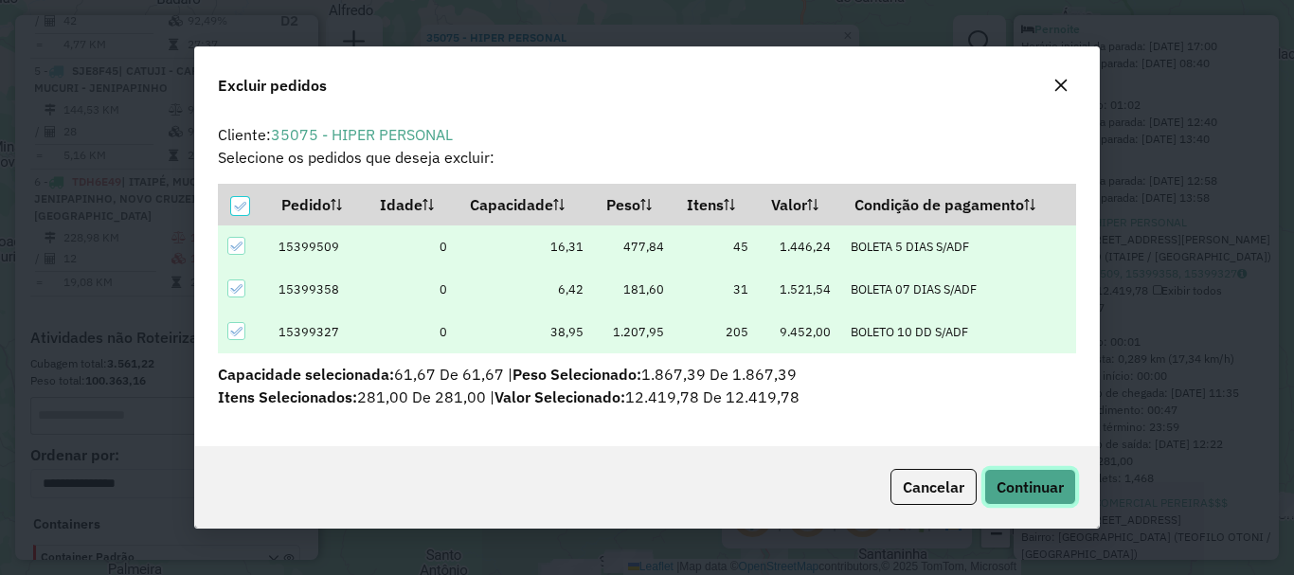
click at [1046, 490] on span "Continuar" at bounding box center [1030, 487] width 67 height 19
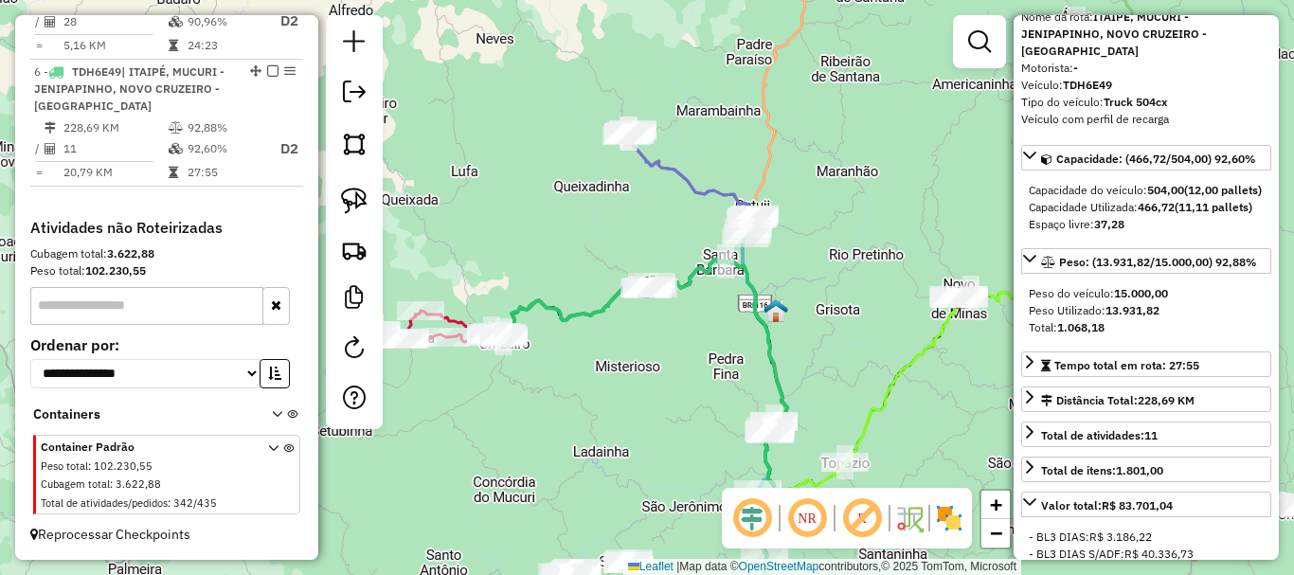
scroll to position [0, 0]
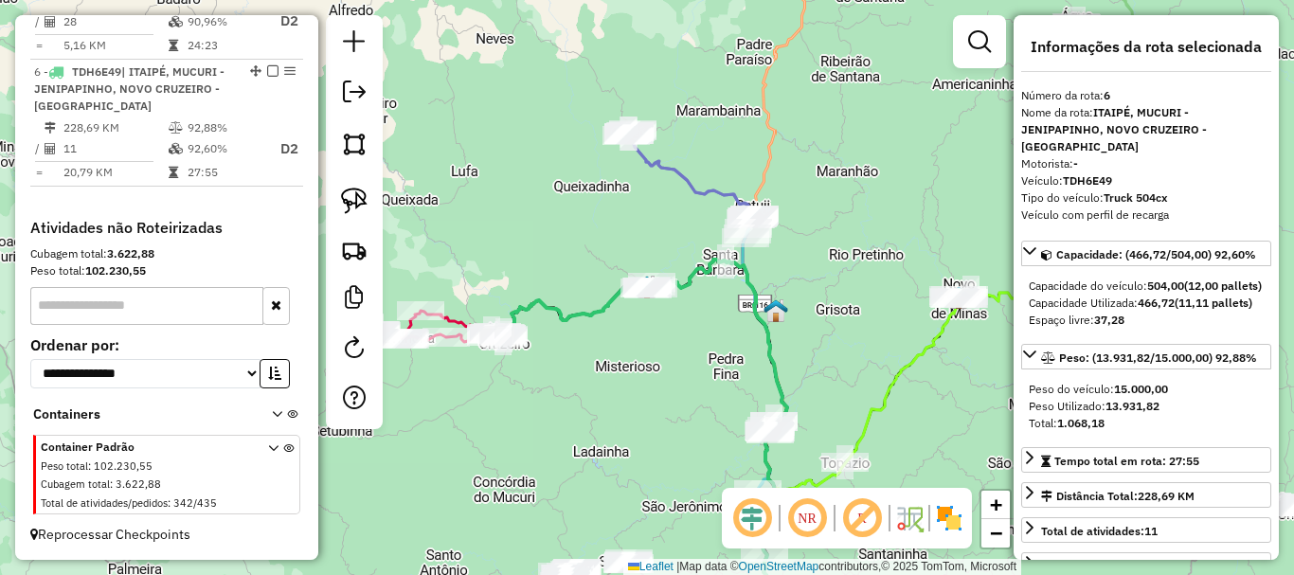
click at [652, 397] on div "Janela de atendimento Grade de atendimento Capacidade Transportadoras Veículos …" at bounding box center [647, 287] width 1294 height 575
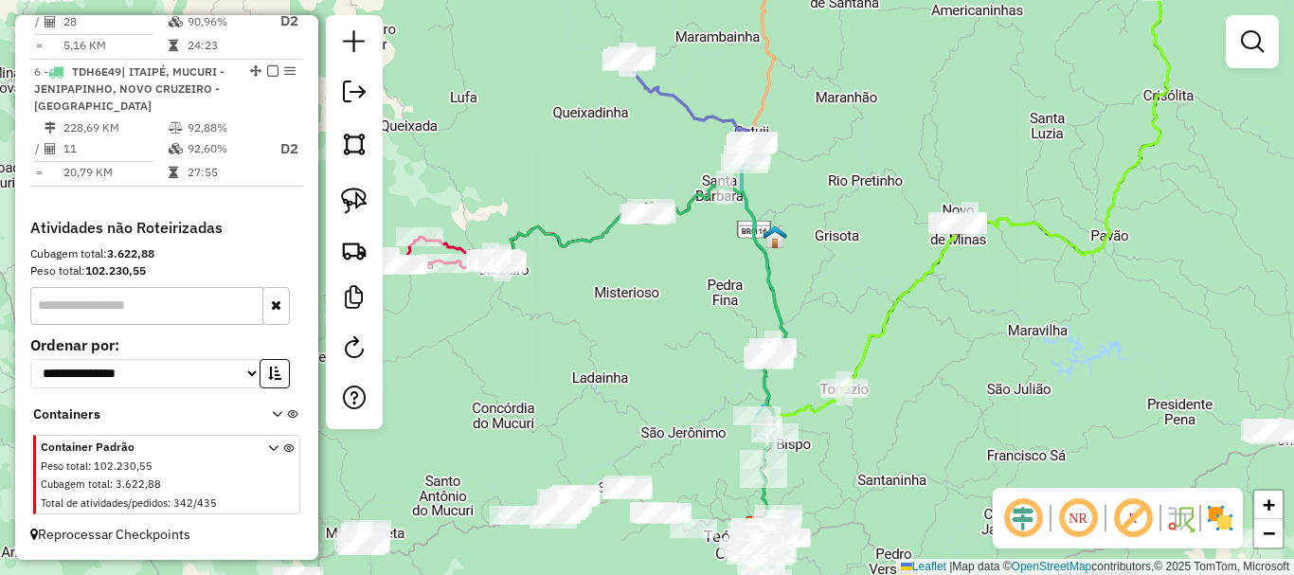
drag, startPoint x: 644, startPoint y: 426, endPoint x: 641, endPoint y: 274, distance: 152.6
click at [641, 278] on div "Janela de atendimento Grade de atendimento Capacidade Transportadoras Veículos …" at bounding box center [647, 287] width 1294 height 575
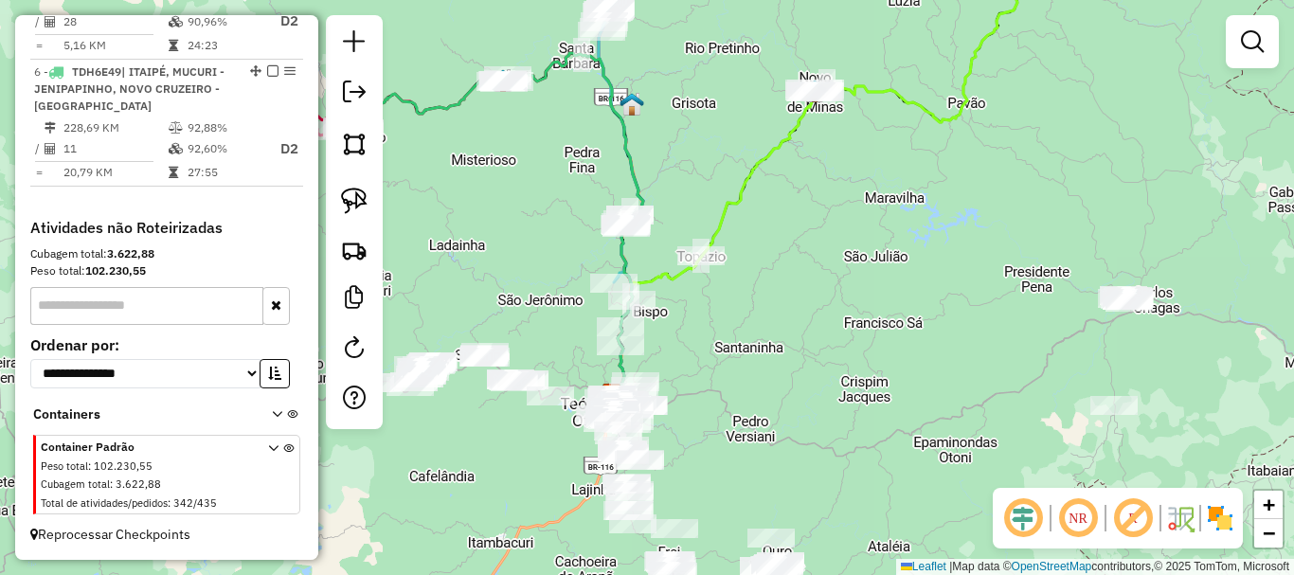
drag, startPoint x: 1019, startPoint y: 284, endPoint x: 1068, endPoint y: 270, distance: 51.3
click at [1068, 270] on div "Janela de atendimento Grade de atendimento Capacidade Transportadoras Veículos …" at bounding box center [647, 287] width 1294 height 575
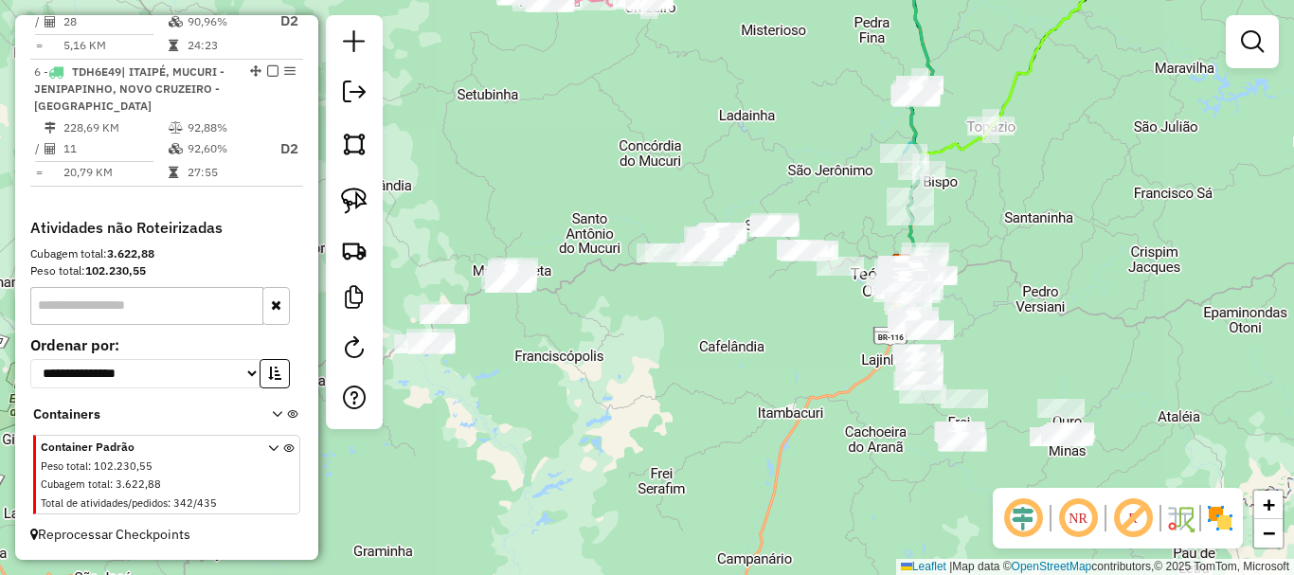
drag, startPoint x: 770, startPoint y: 335, endPoint x: 907, endPoint y: 319, distance: 137.4
click at [907, 319] on div "Janela de atendimento Grade de atendimento Capacidade Transportadoras Veículos …" at bounding box center [647, 287] width 1294 height 575
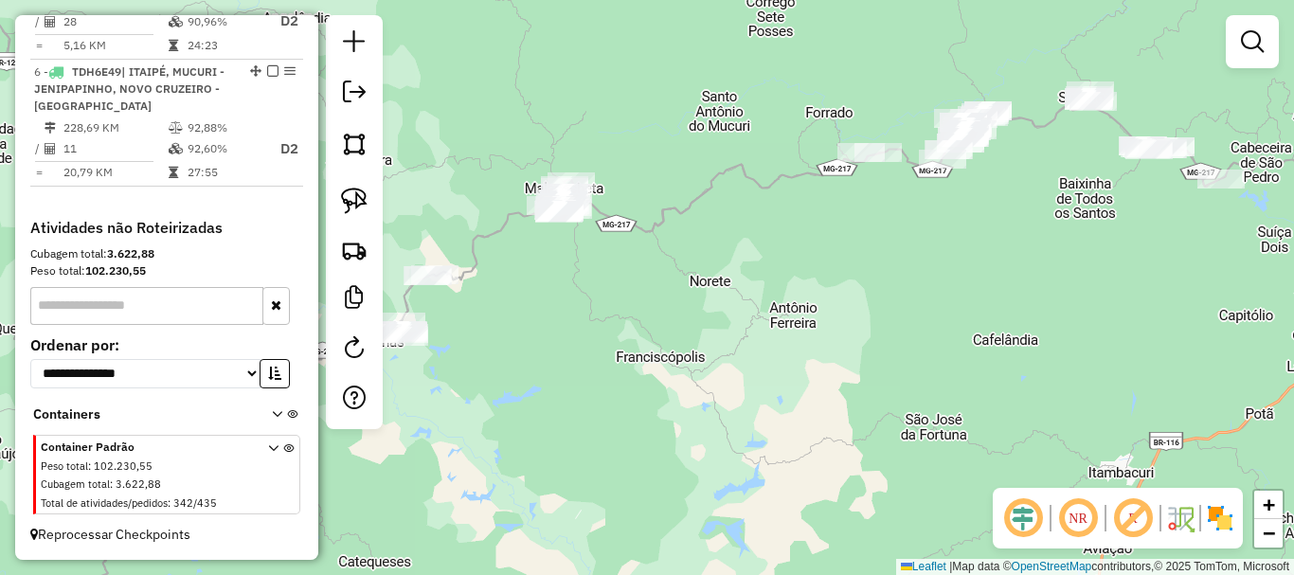
drag, startPoint x: 812, startPoint y: 344, endPoint x: 995, endPoint y: 354, distance: 183.2
click at [994, 353] on div "Janela de atendimento Grade de atendimento Capacidade Transportadoras Veículos …" at bounding box center [647, 287] width 1294 height 575
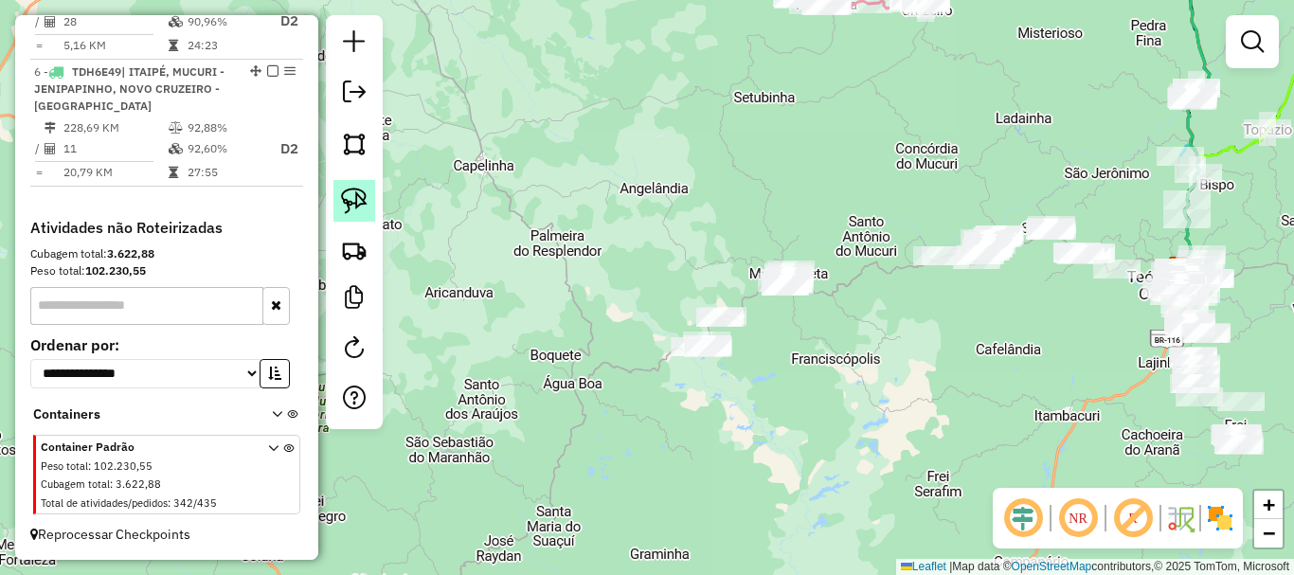
click at [346, 195] on img at bounding box center [354, 201] width 27 height 27
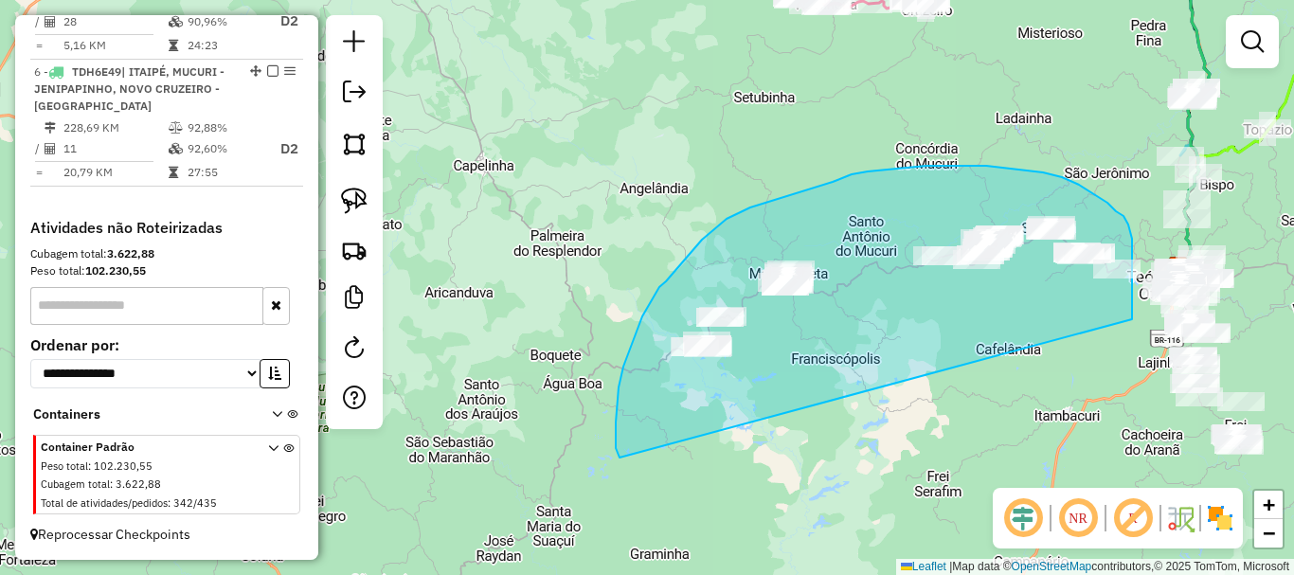
drag, startPoint x: 1132, startPoint y: 319, endPoint x: 620, endPoint y: 458, distance: 531.0
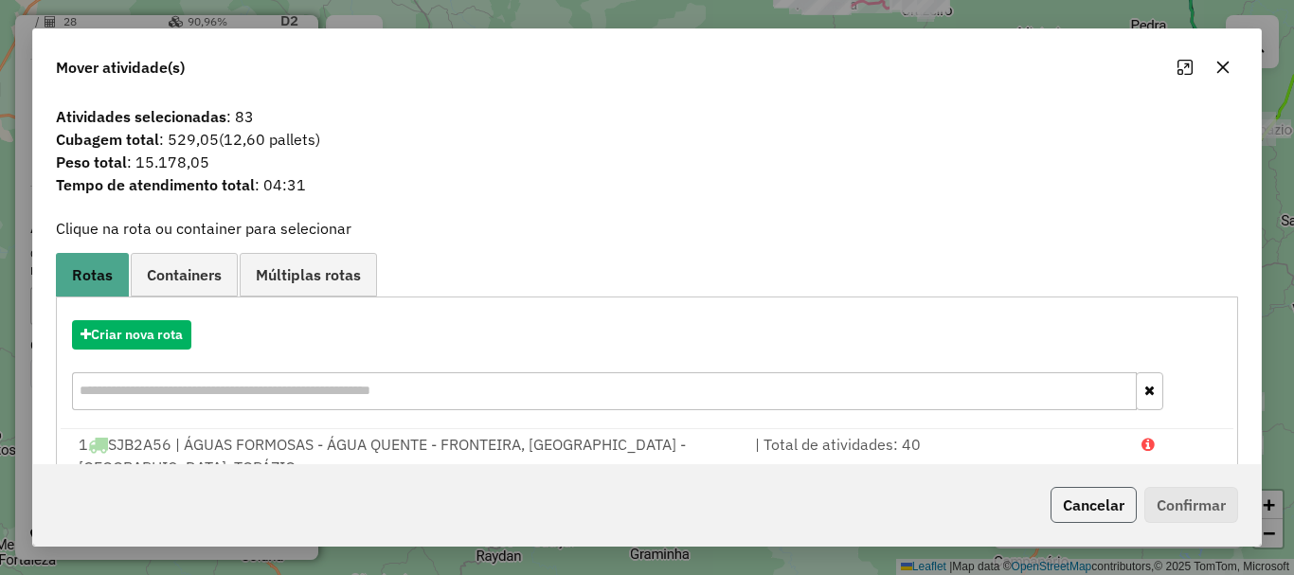
click at [1104, 502] on button "Cancelar" at bounding box center [1094, 505] width 86 height 36
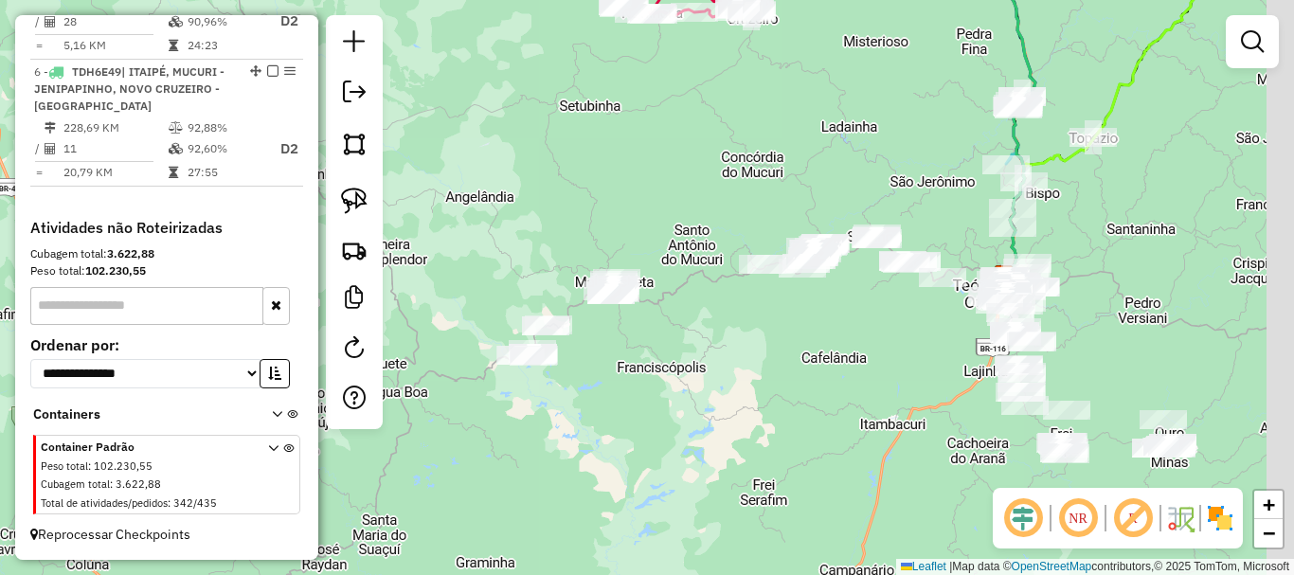
drag, startPoint x: 978, startPoint y: 341, endPoint x: 804, endPoint y: 350, distance: 174.6
click at [804, 350] on div "Janela de atendimento Grade de atendimento Capacidade Transportadoras Veículos …" at bounding box center [647, 287] width 1294 height 575
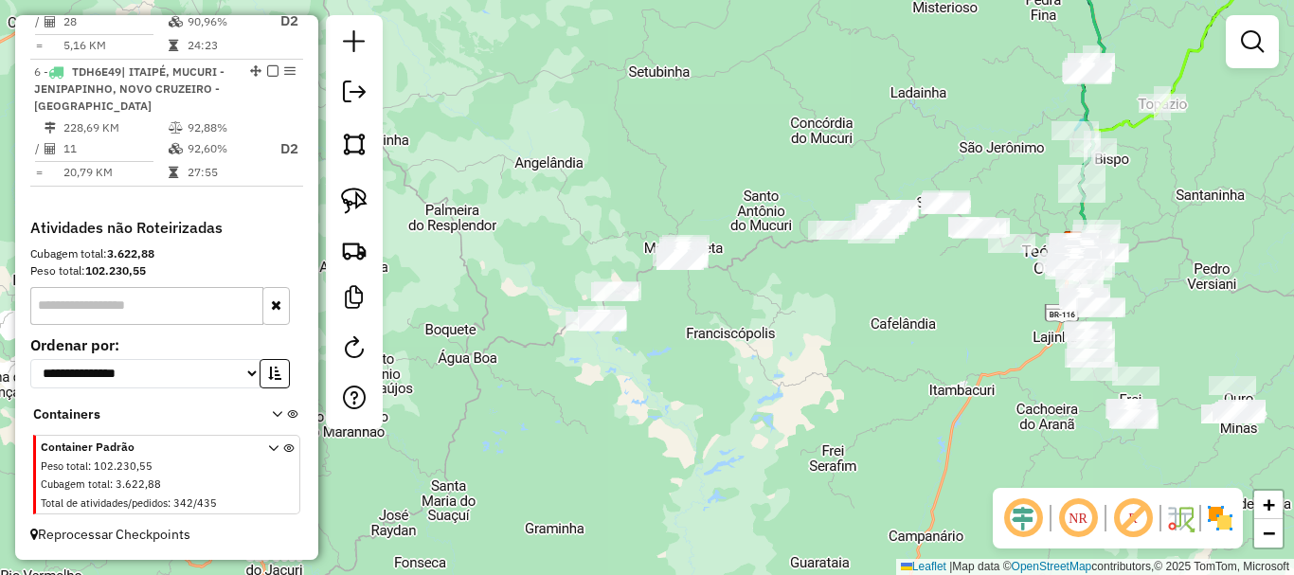
drag, startPoint x: 796, startPoint y: 357, endPoint x: 867, endPoint y: 323, distance: 78.8
click at [872, 321] on div "Janela de atendimento Grade de atendimento Capacidade Transportadoras Veículos …" at bounding box center [647, 287] width 1294 height 575
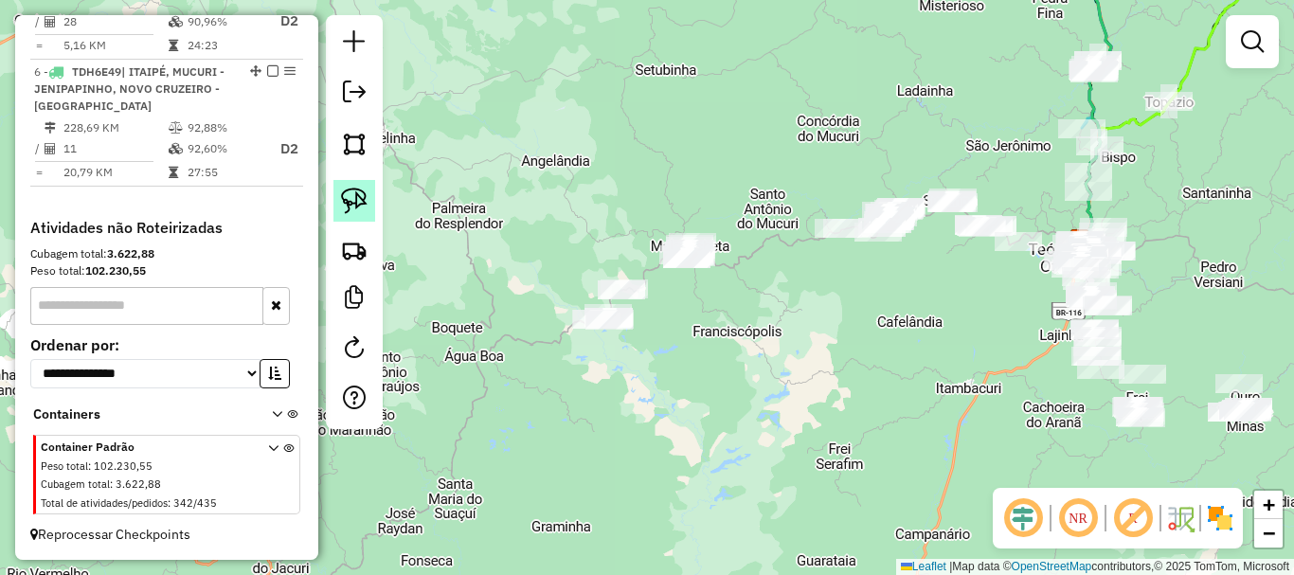
click at [352, 206] on img at bounding box center [354, 201] width 27 height 27
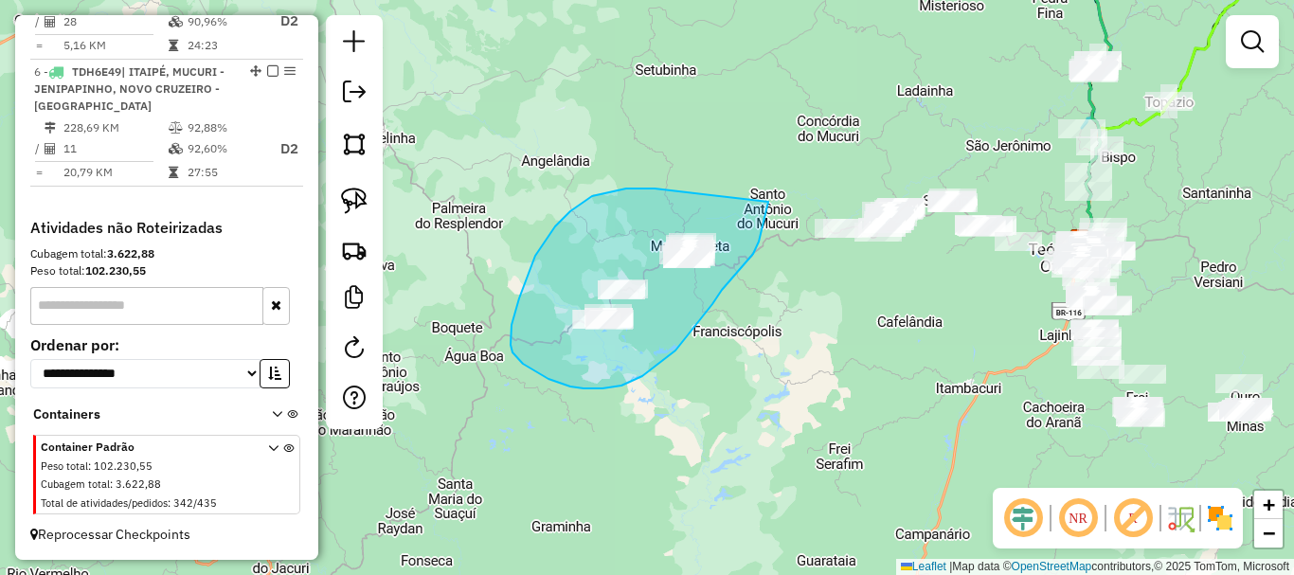
drag, startPoint x: 655, startPoint y: 189, endPoint x: 770, endPoint y: 194, distance: 115.7
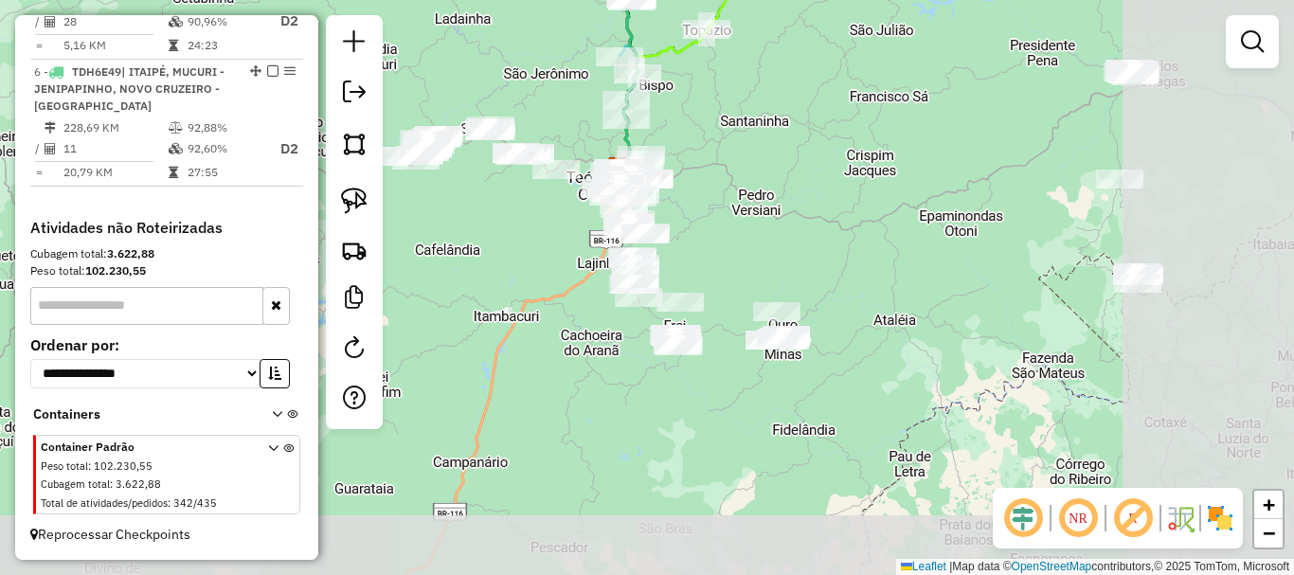
drag, startPoint x: 889, startPoint y: 360, endPoint x: 426, endPoint y: 288, distance: 468.0
click at [426, 288] on div "Janela de atendimento Grade de atendimento Capacidade Transportadoras Veículos …" at bounding box center [647, 287] width 1294 height 575
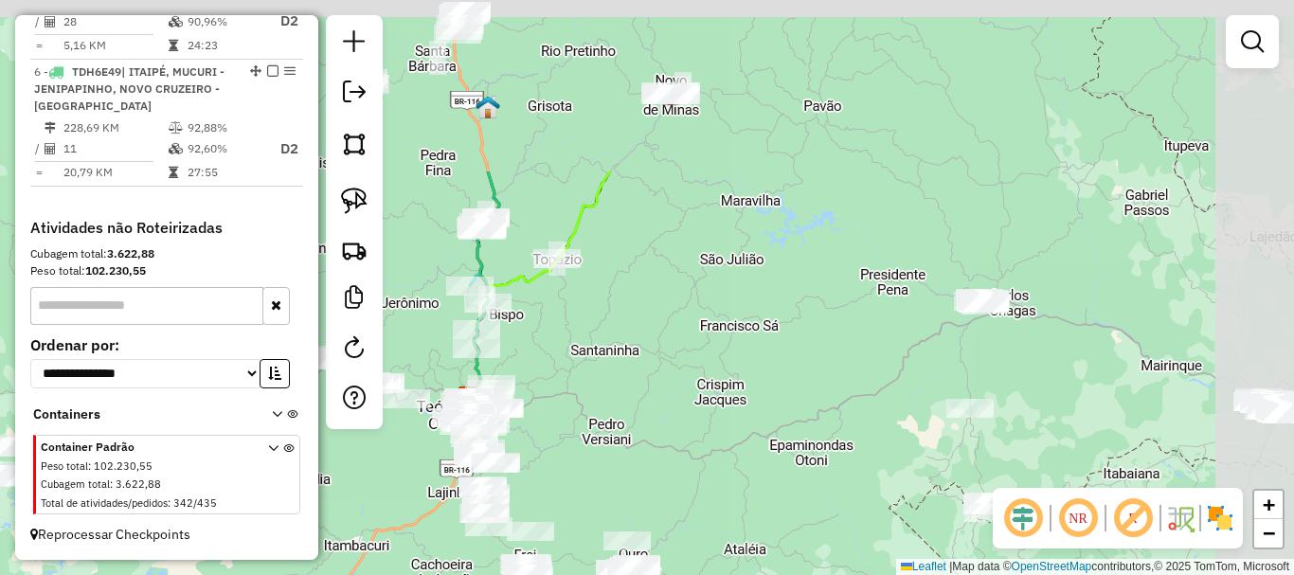
drag, startPoint x: 845, startPoint y: 179, endPoint x: 694, endPoint y: 414, distance: 279.7
click at [694, 414] on div "Janela de atendimento Grade de atendimento Capacidade Transportadoras Veículos …" at bounding box center [647, 287] width 1294 height 575
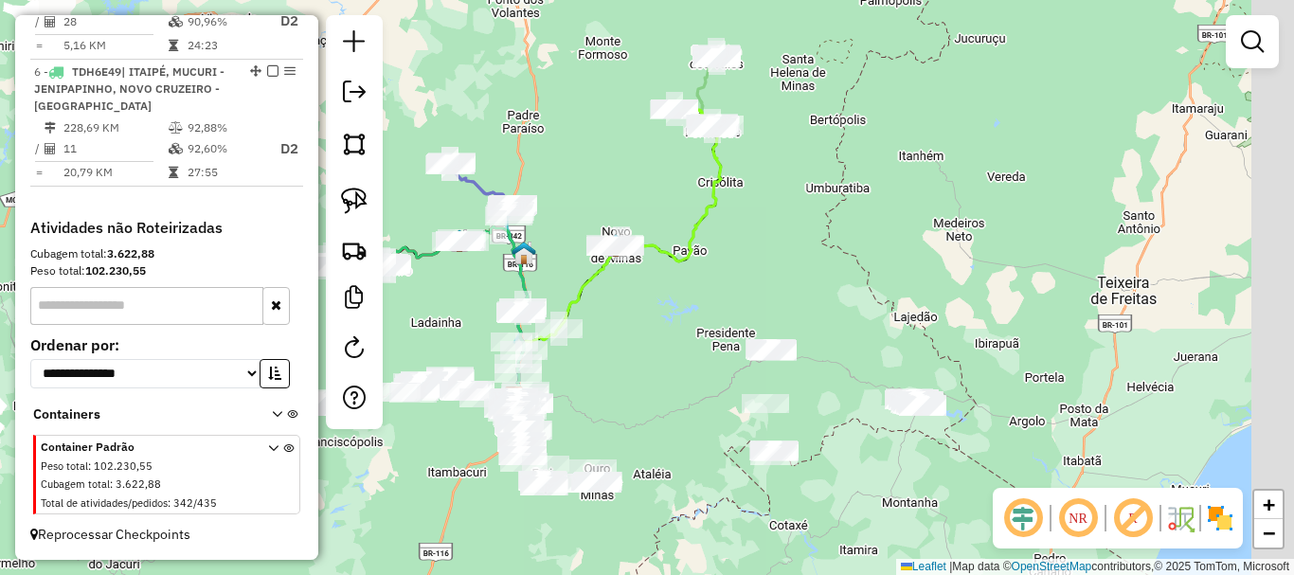
drag, startPoint x: 969, startPoint y: 445, endPoint x: 810, endPoint y: 435, distance: 159.5
click at [810, 435] on div "Janela de atendimento Grade de atendimento Capacidade Transportadoras Veículos …" at bounding box center [647, 287] width 1294 height 575
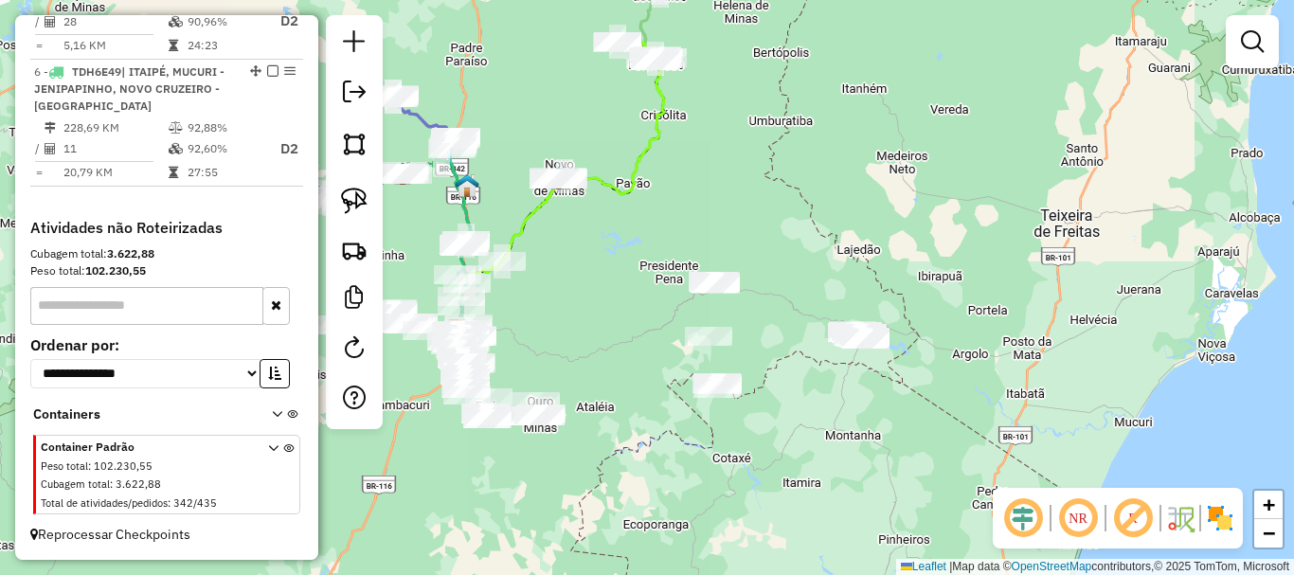
drag, startPoint x: 753, startPoint y: 379, endPoint x: 795, endPoint y: 309, distance: 81.6
click at [795, 309] on div "Janela de atendimento Grade de atendimento Capacidade Transportadoras Veículos …" at bounding box center [647, 287] width 1294 height 575
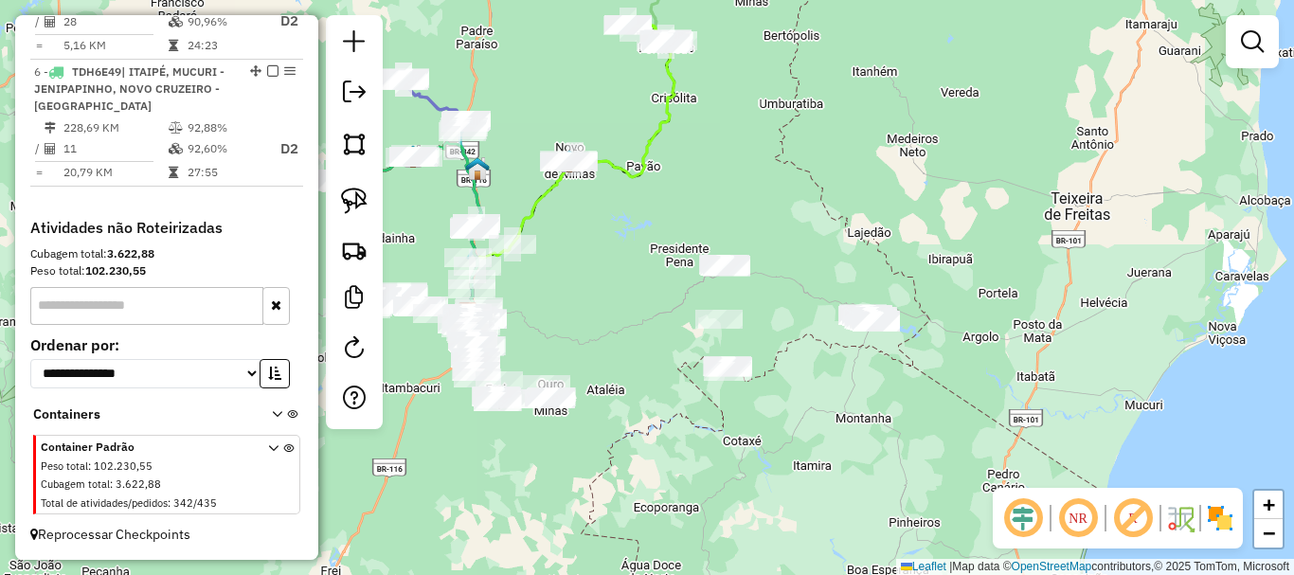
click at [810, 300] on div "Janela de atendimento Grade de atendimento Capacidade Transportadoras Veículos …" at bounding box center [647, 287] width 1294 height 575
click at [345, 199] on img at bounding box center [354, 201] width 27 height 27
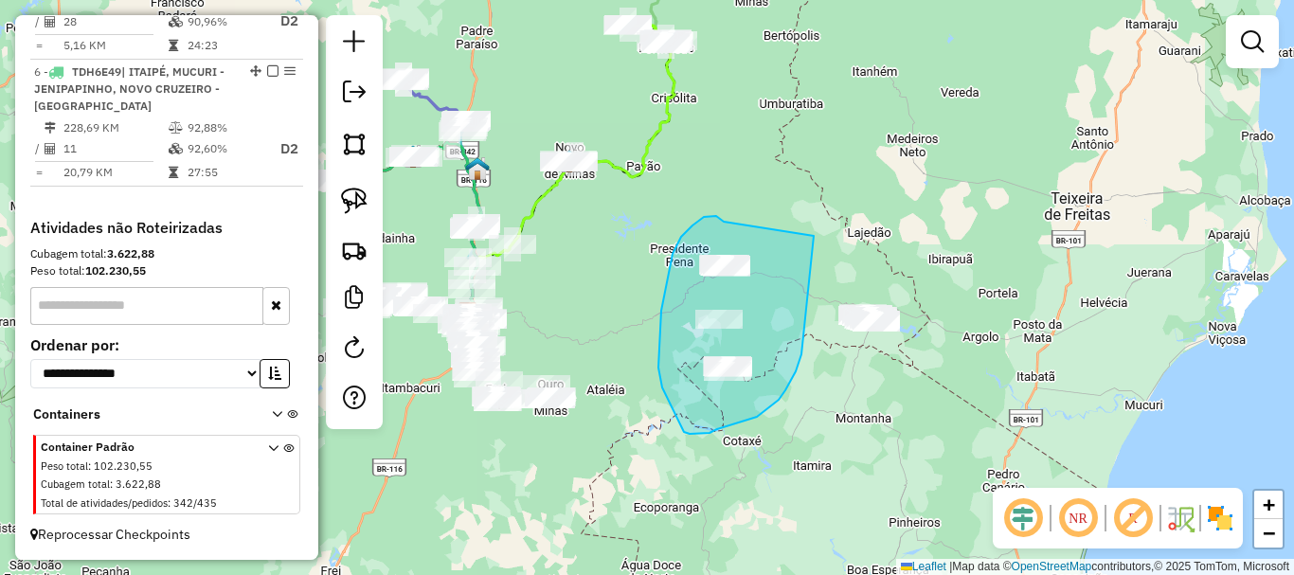
drag, startPoint x: 714, startPoint y: 216, endPoint x: 814, endPoint y: 236, distance: 102.4
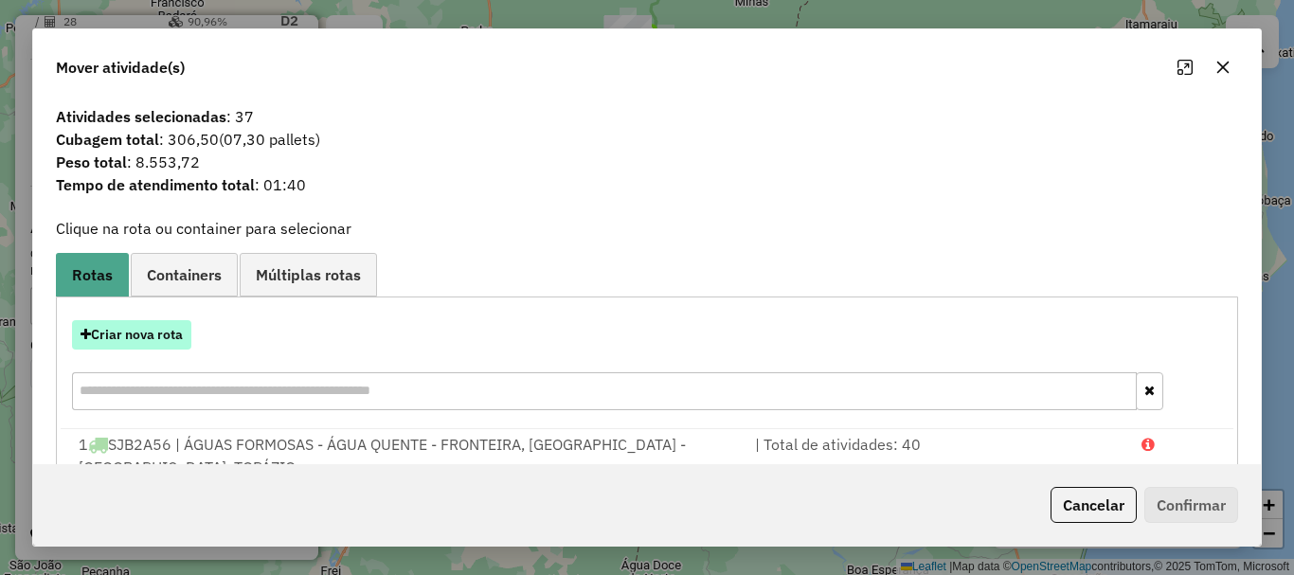
click at [137, 326] on button "Criar nova rota" at bounding box center [131, 334] width 119 height 29
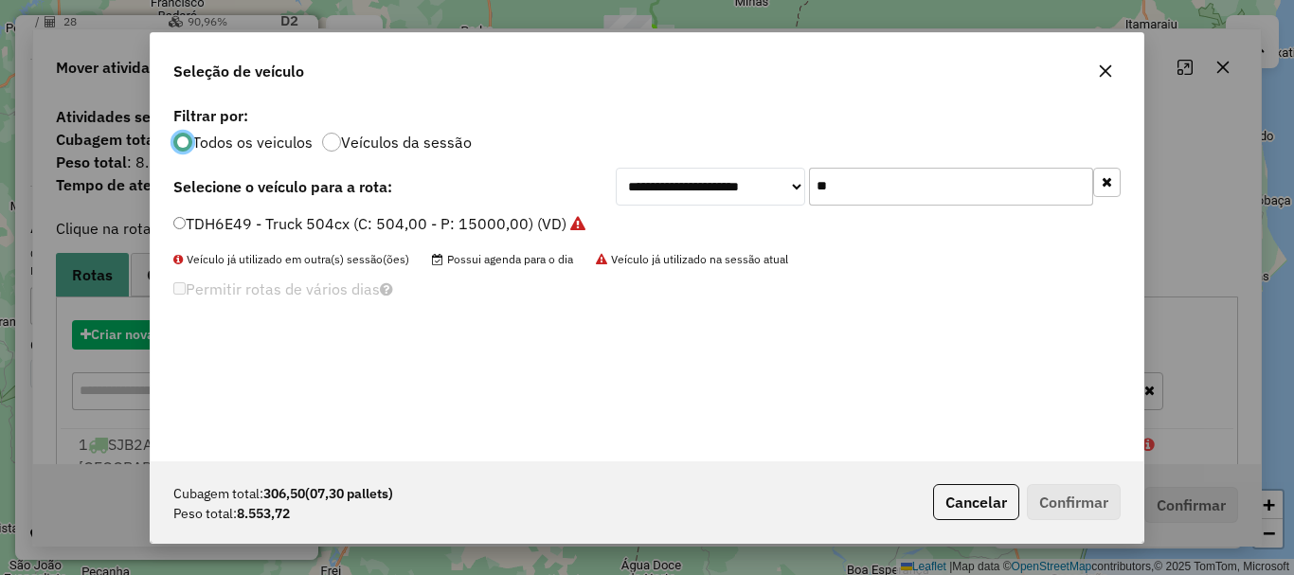
scroll to position [10, 6]
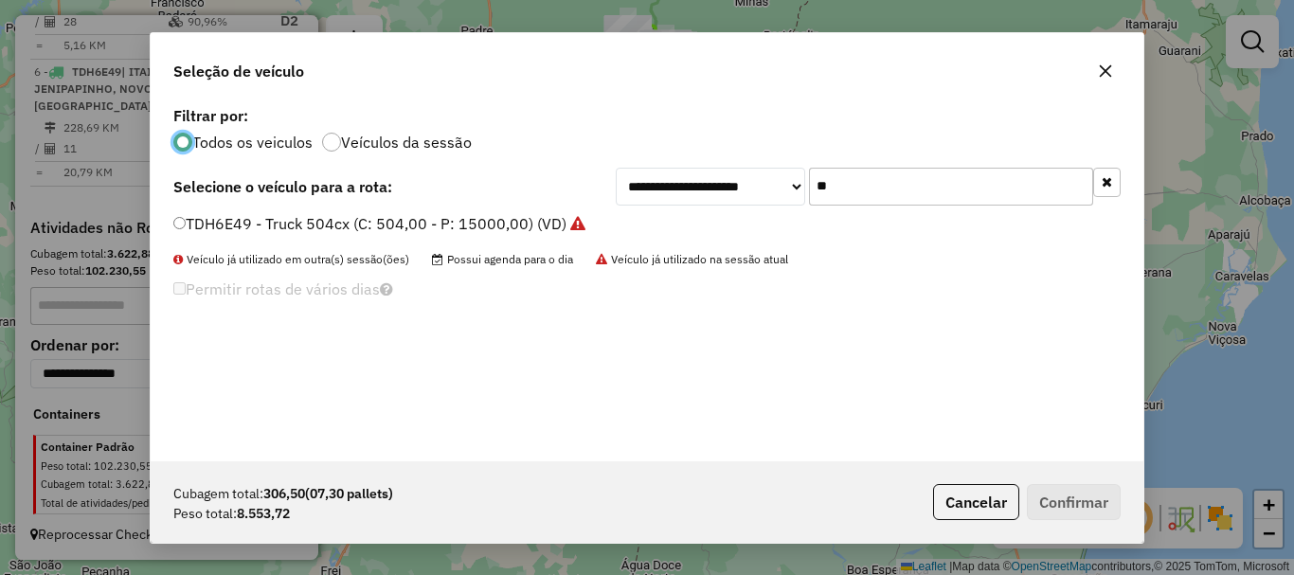
click at [755, 176] on div "**********" at bounding box center [868, 187] width 505 height 38
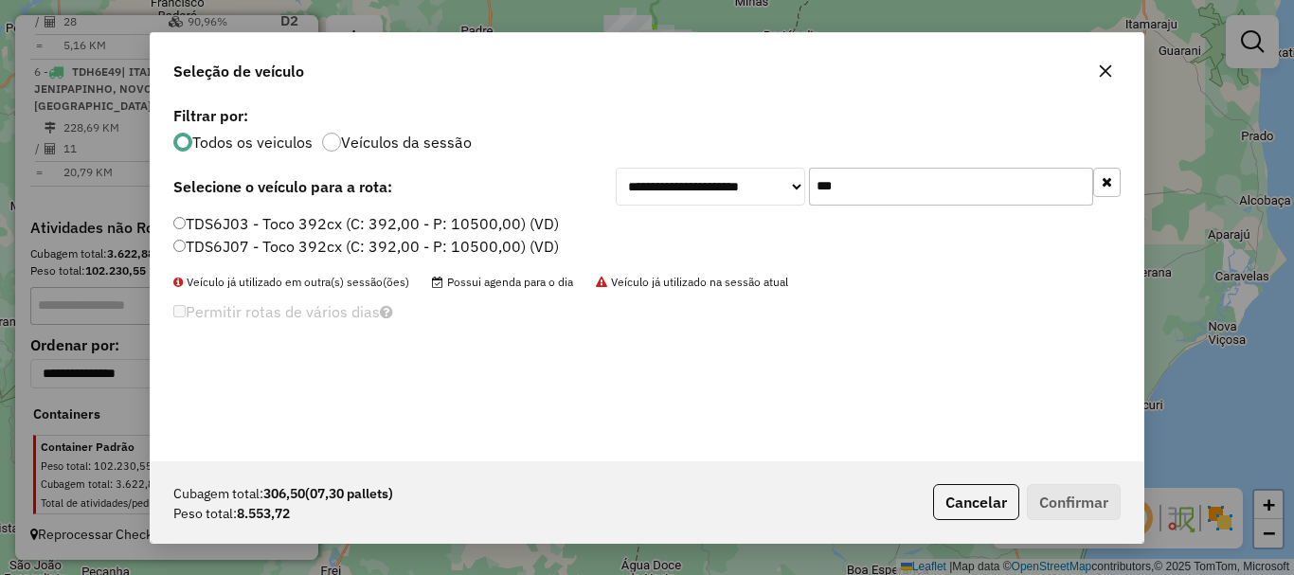
type input "***"
click at [256, 244] on label "TDS6J07 - Toco 392cx (C: 392,00 - P: 10500,00) (VD)" at bounding box center [366, 246] width 386 height 23
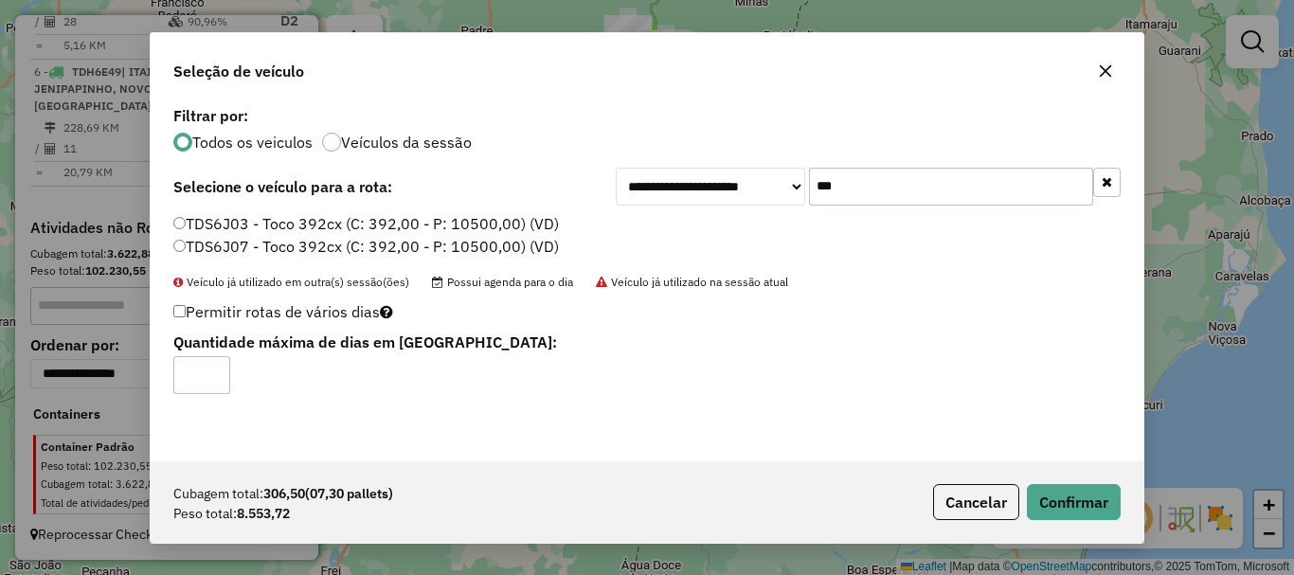
click at [212, 365] on input "*" at bounding box center [201, 375] width 57 height 38
type input "*"
click at [212, 368] on input "*" at bounding box center [201, 375] width 57 height 38
click at [1066, 508] on button "Confirmar" at bounding box center [1074, 502] width 94 height 36
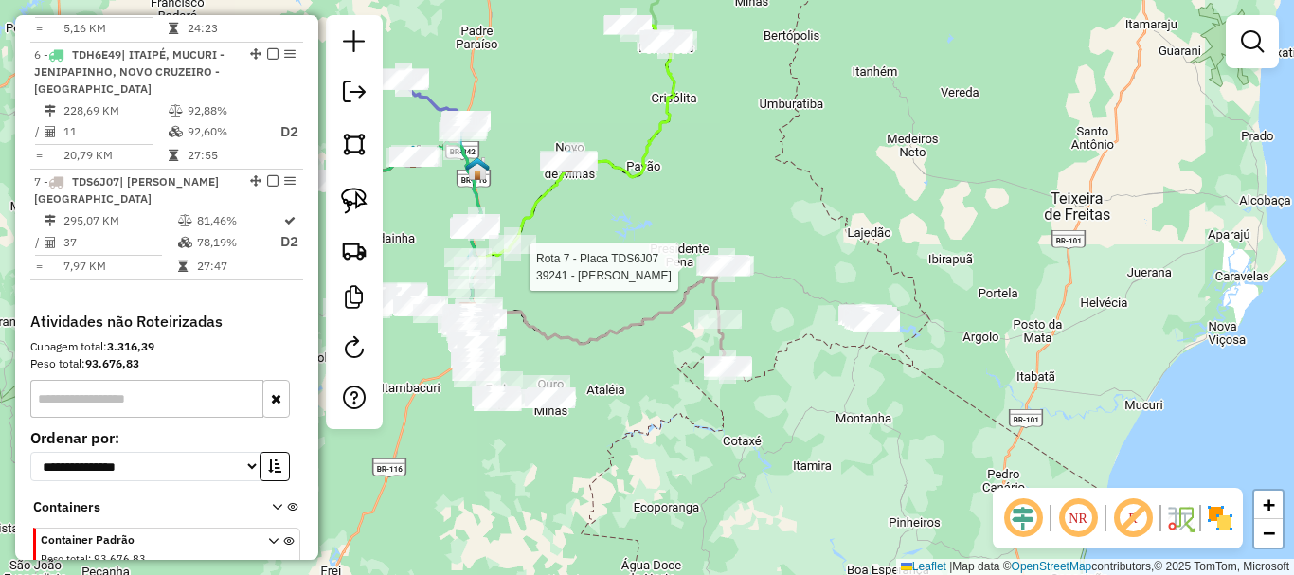
select select "*********"
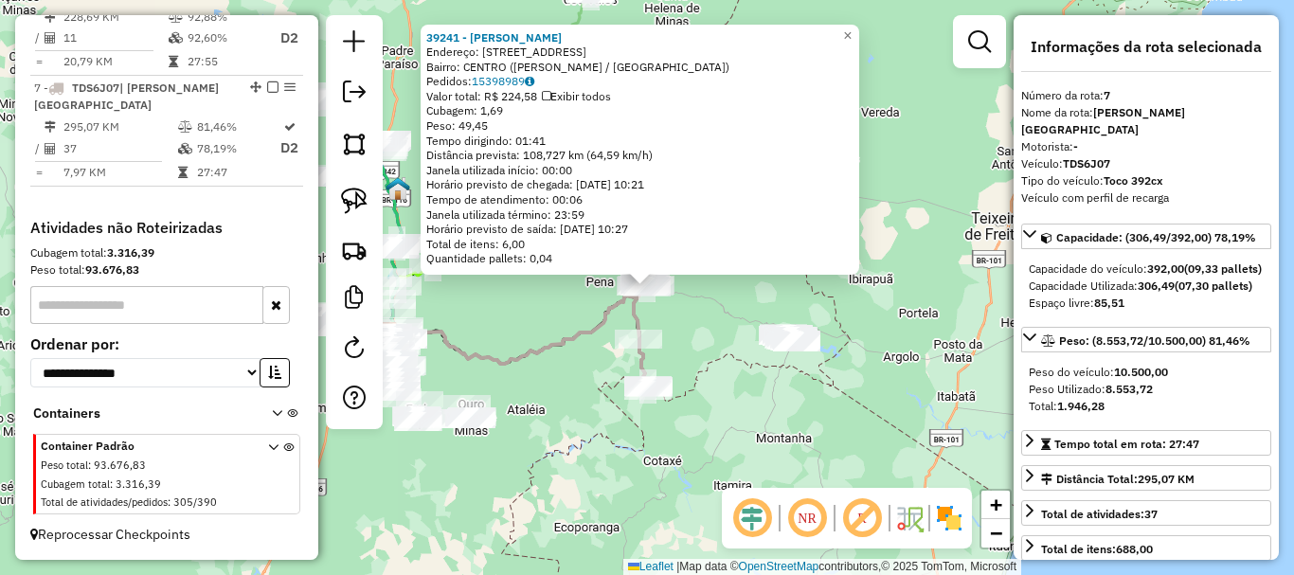
scroll to position [1386, 0]
click at [773, 380] on div "39241 - MARIA APARECIDA FERR Endereço: Rua Sao Domingos 118 Bairro: CENTRO (CAR…" at bounding box center [647, 287] width 1294 height 575
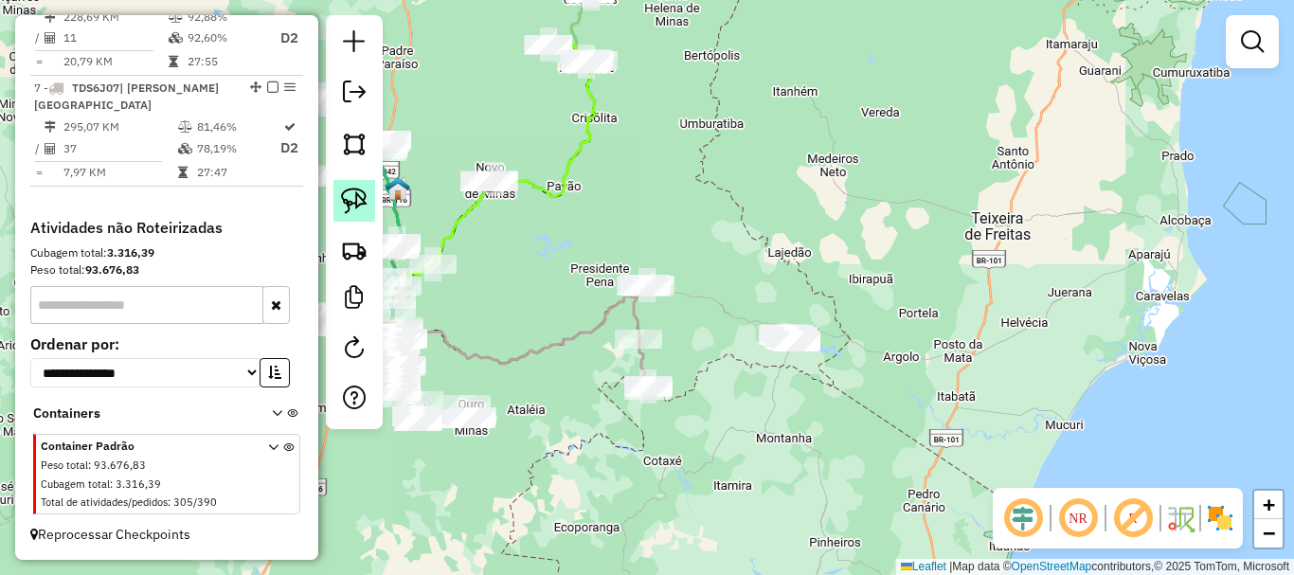
click at [353, 196] on img at bounding box center [354, 201] width 27 height 27
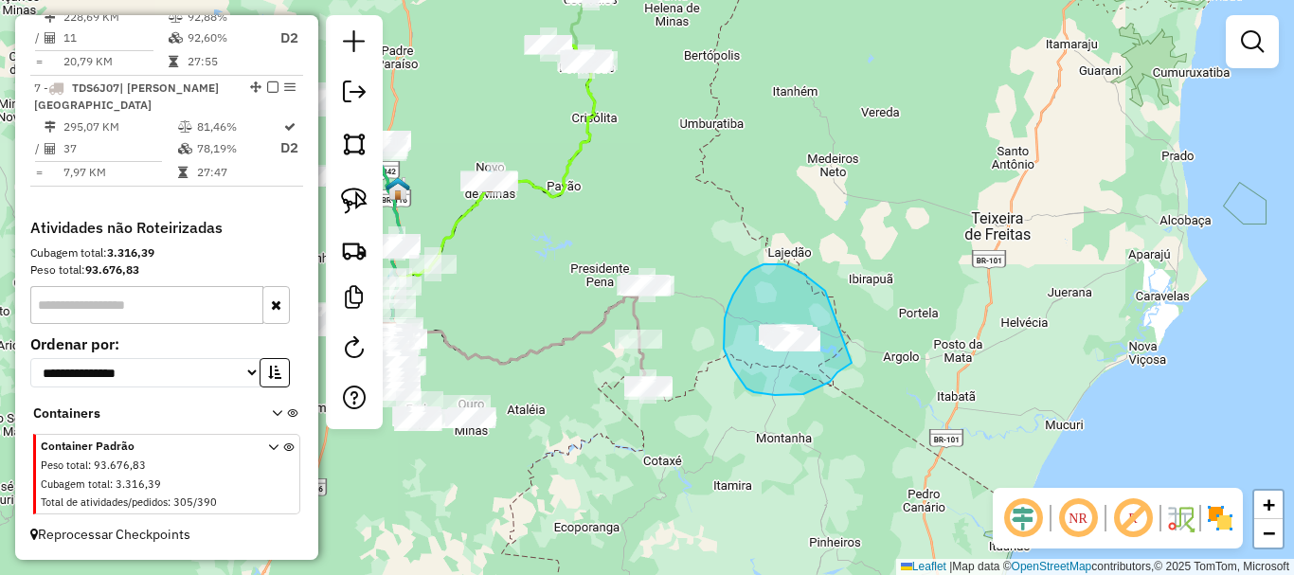
drag, startPoint x: 822, startPoint y: 288, endPoint x: 852, endPoint y: 363, distance: 80.4
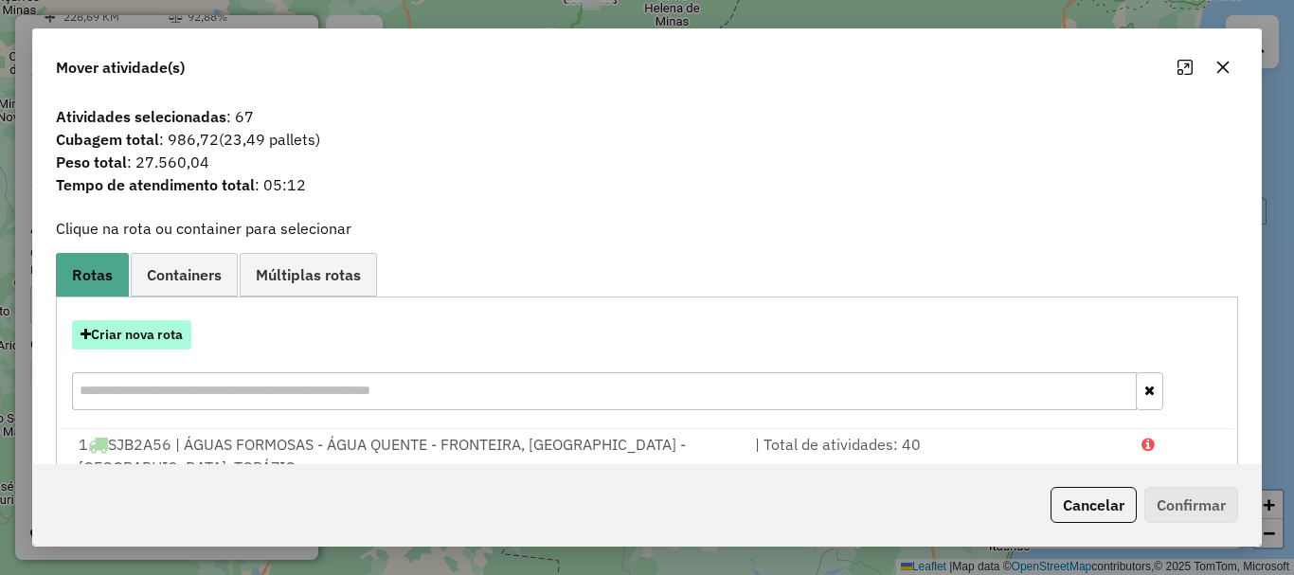
click at [171, 331] on button "Criar nova rota" at bounding box center [131, 334] width 119 height 29
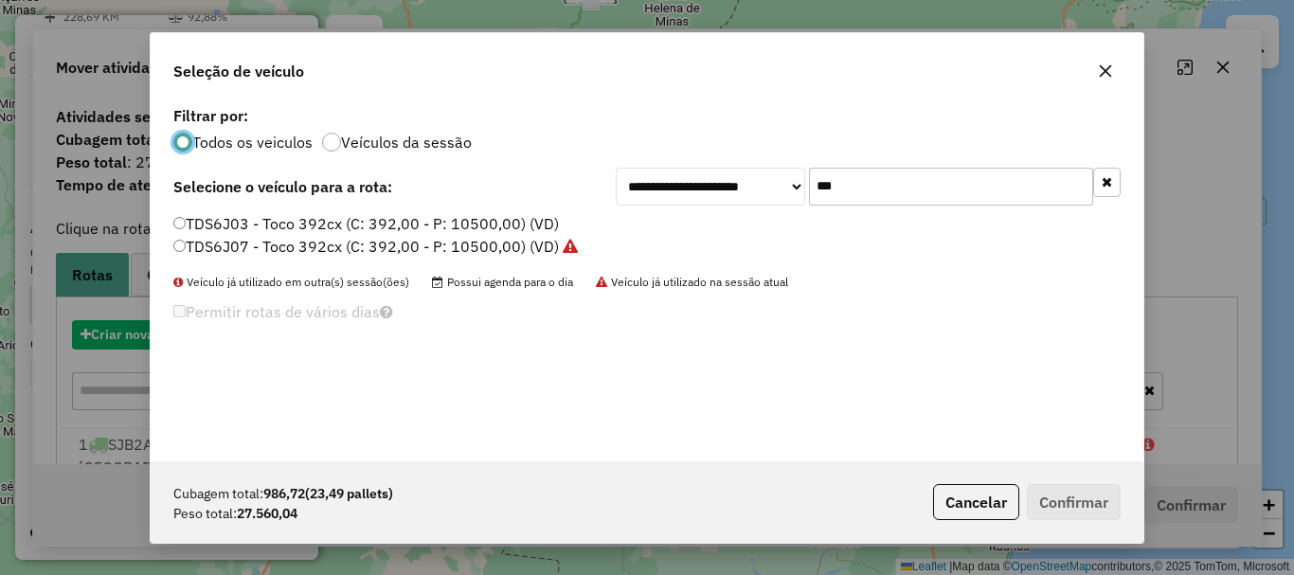
scroll to position [10, 6]
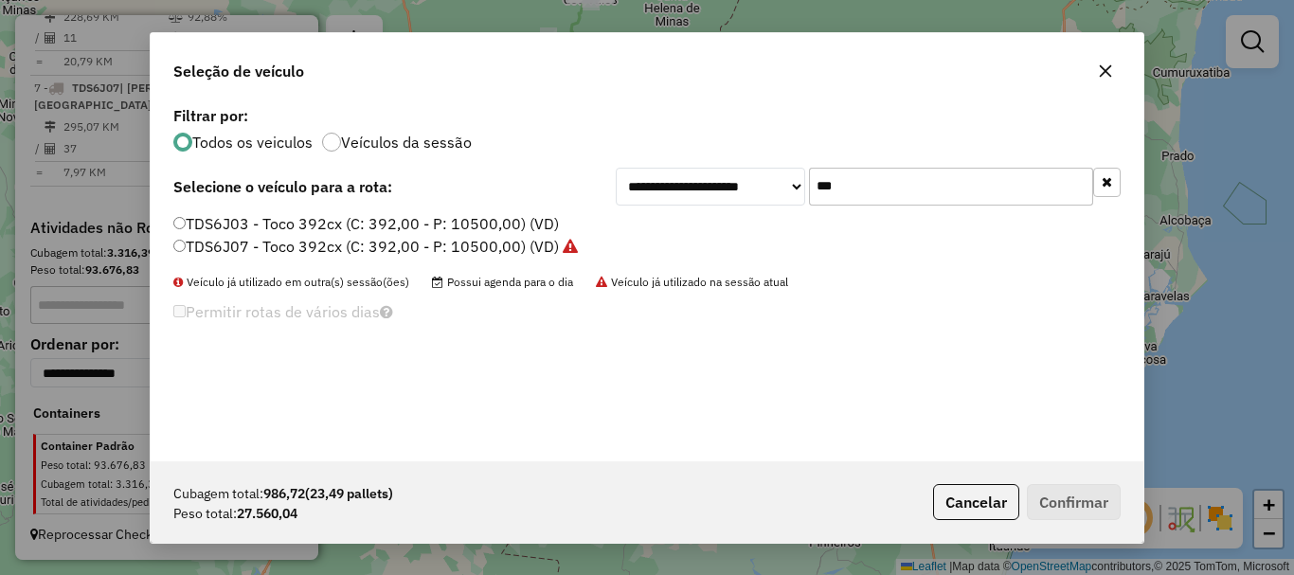
drag, startPoint x: 878, startPoint y: 191, endPoint x: 696, endPoint y: 192, distance: 181.9
click at [704, 190] on div "**********" at bounding box center [868, 187] width 505 height 38
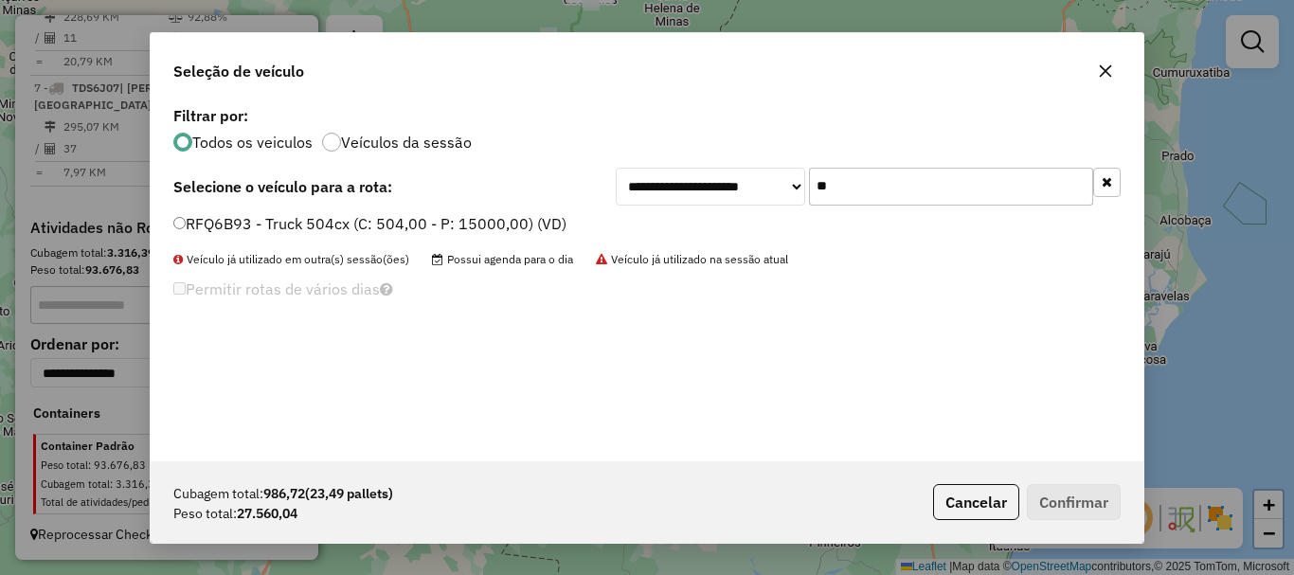
type input "**"
click at [413, 211] on div "**********" at bounding box center [647, 281] width 993 height 360
click at [379, 227] on label "RFQ6B93 - Truck 504cx (C: 504,00 - P: 15000,00) (VD)" at bounding box center [369, 223] width 393 height 23
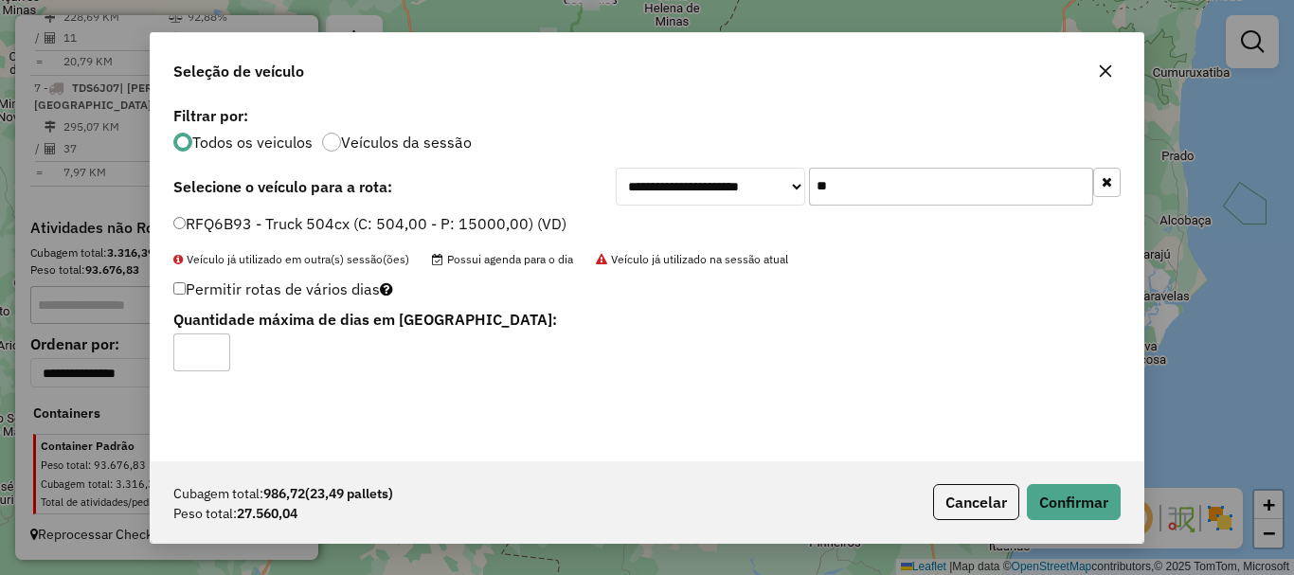
type input "*"
click at [208, 347] on input "*" at bounding box center [201, 353] width 57 height 38
click at [1065, 490] on button "Confirmar" at bounding box center [1074, 502] width 94 height 36
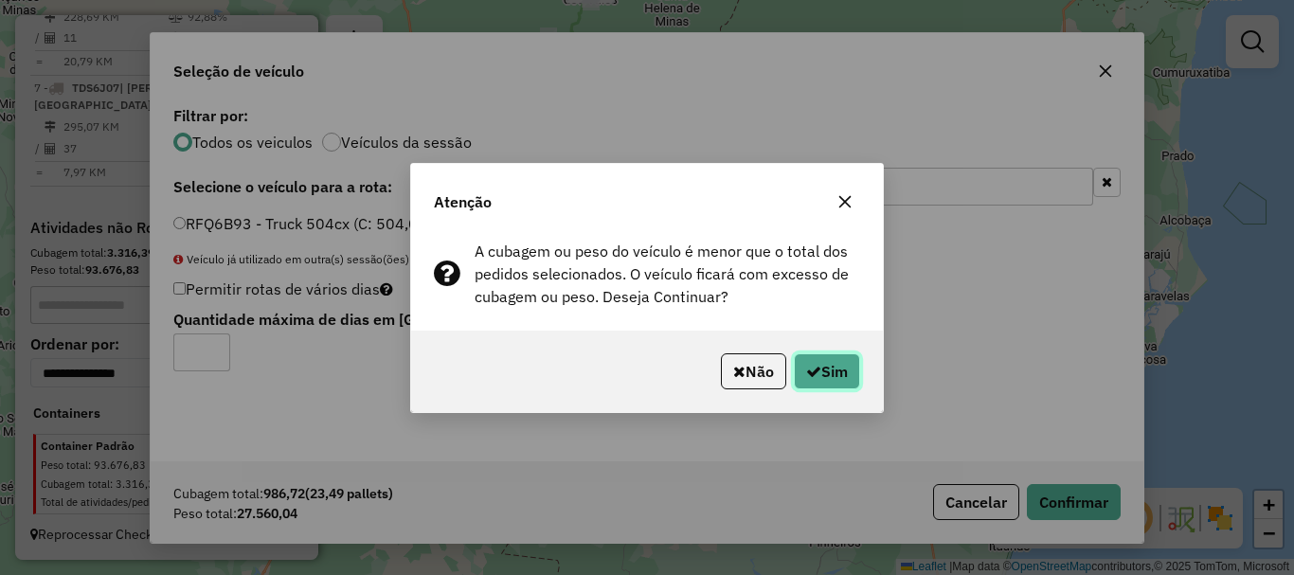
click at [839, 362] on button "Sim" at bounding box center [827, 371] width 66 height 36
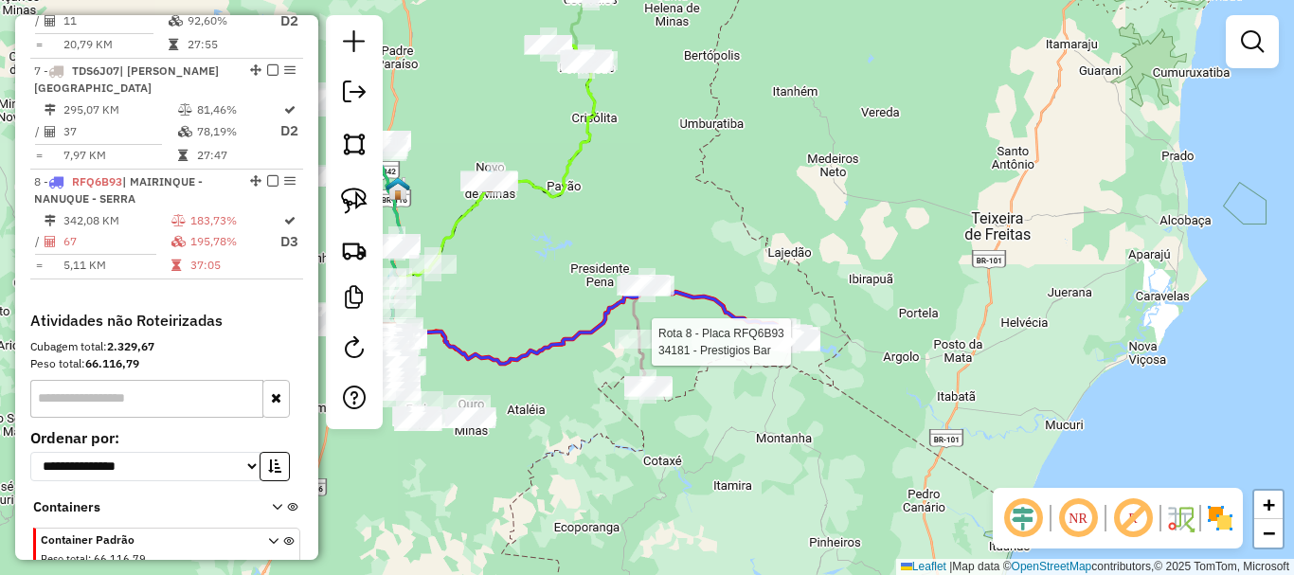
select select "*********"
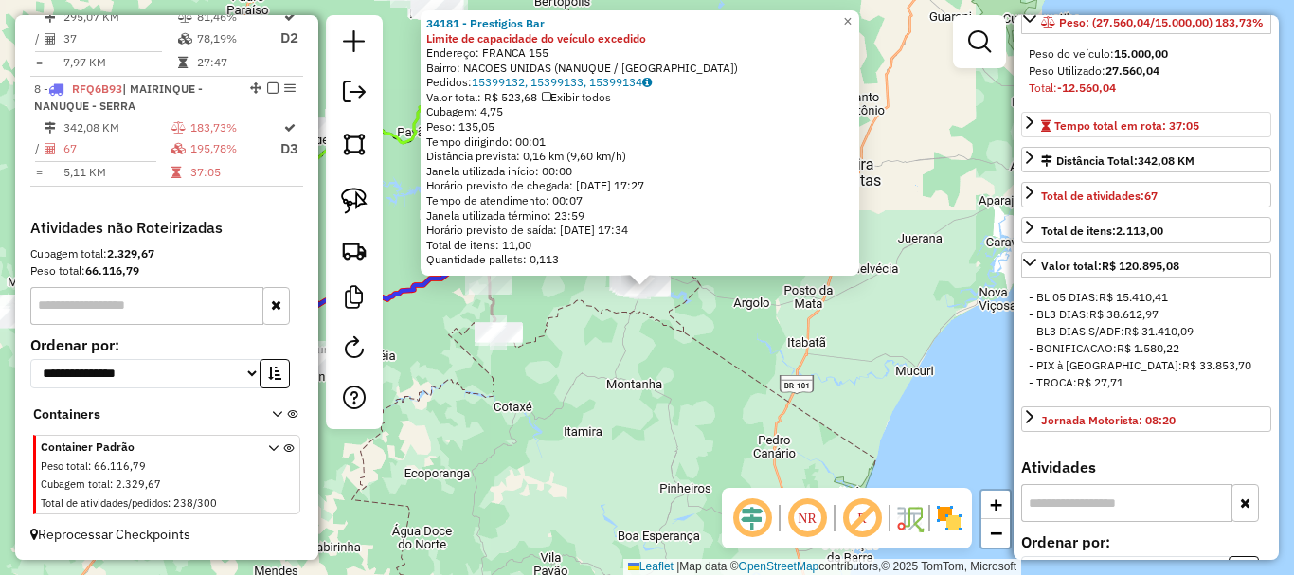
scroll to position [379, 0]
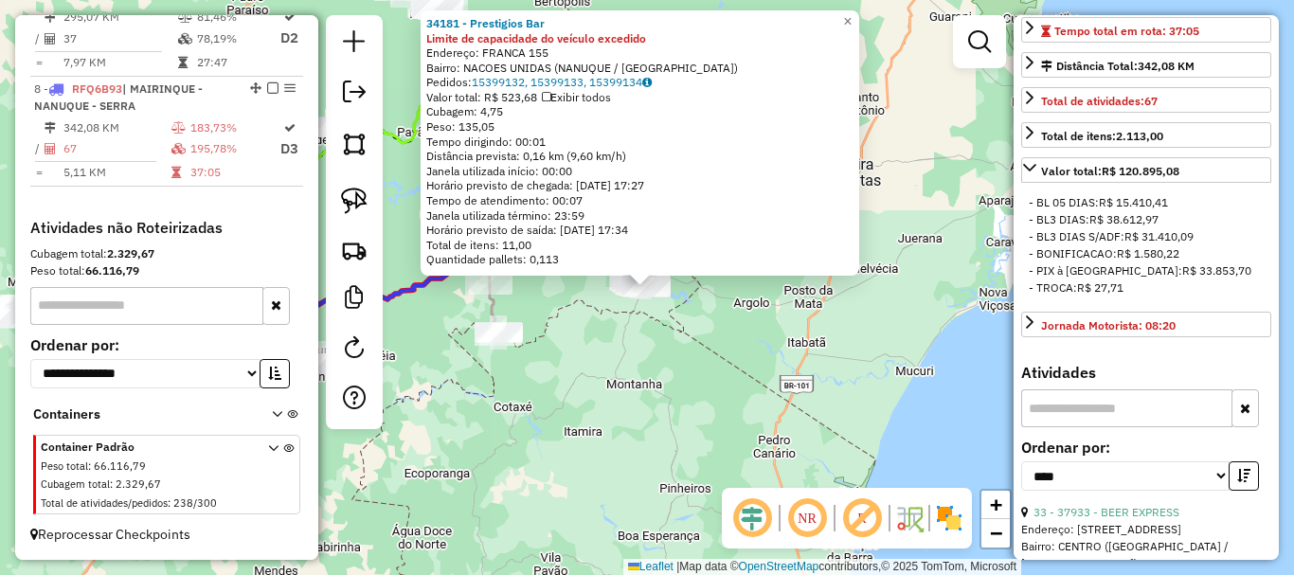
click at [628, 360] on div "34181 - Prestigios Bar Limite de capacidade do veículo excedido Endereço: FRANC…" at bounding box center [647, 287] width 1294 height 575
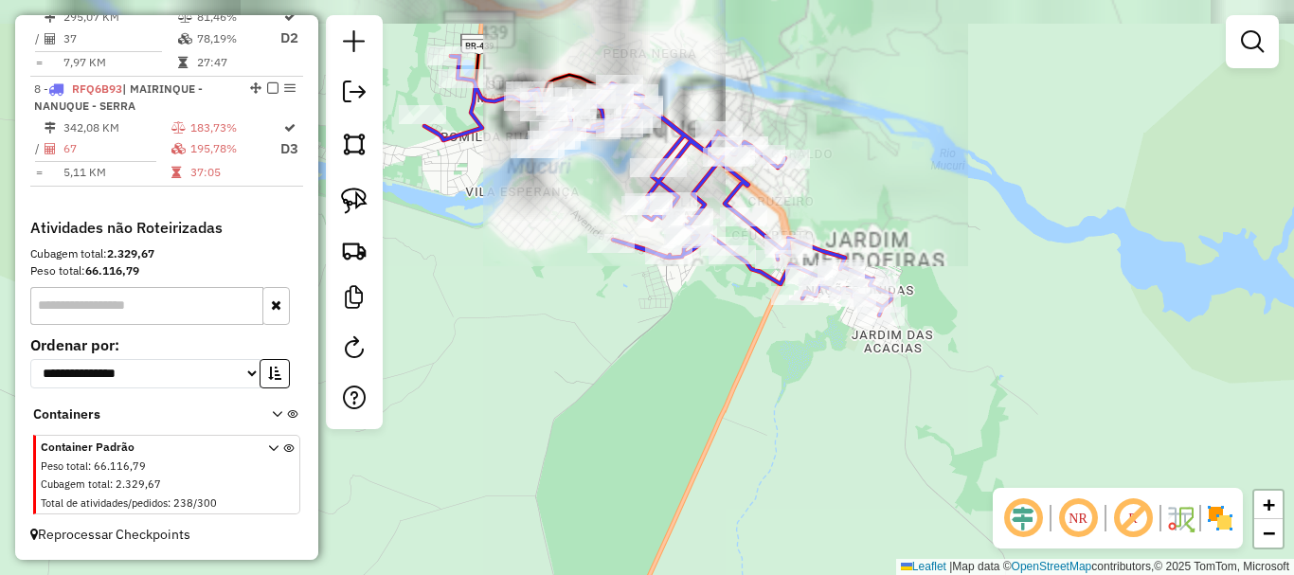
drag, startPoint x: 579, startPoint y: 276, endPoint x: 756, endPoint y: 352, distance: 193.1
click at [756, 352] on div "Janela de atendimento Grade de atendimento Capacidade Transportadoras Veículos …" at bounding box center [647, 287] width 1294 height 575
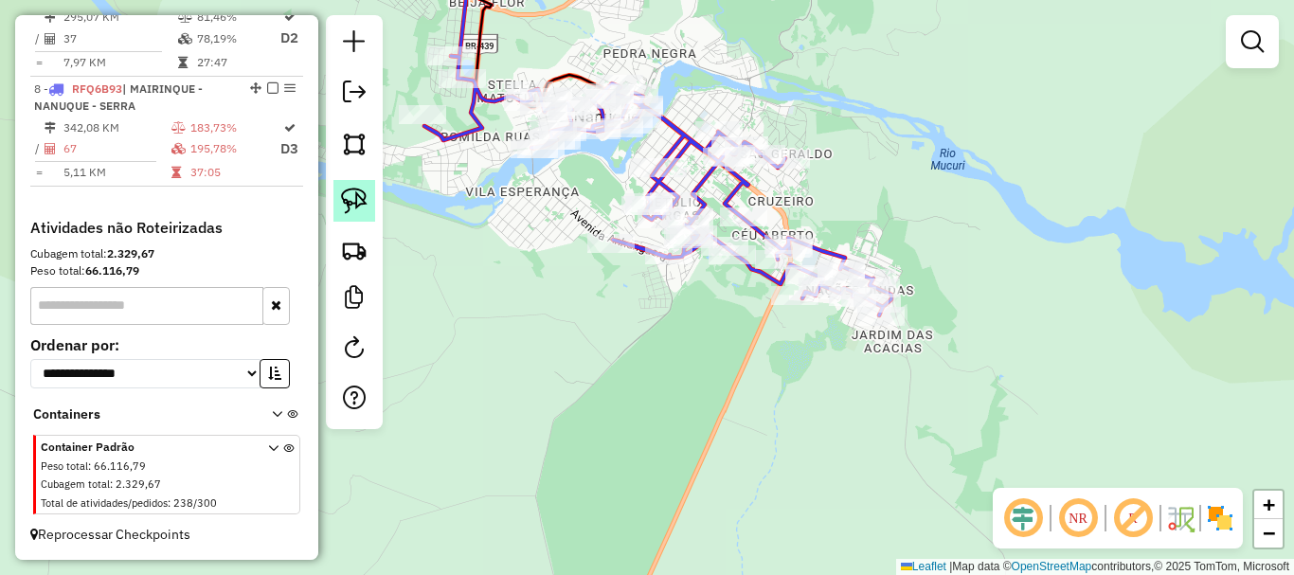
click at [348, 195] on img at bounding box center [354, 201] width 27 height 27
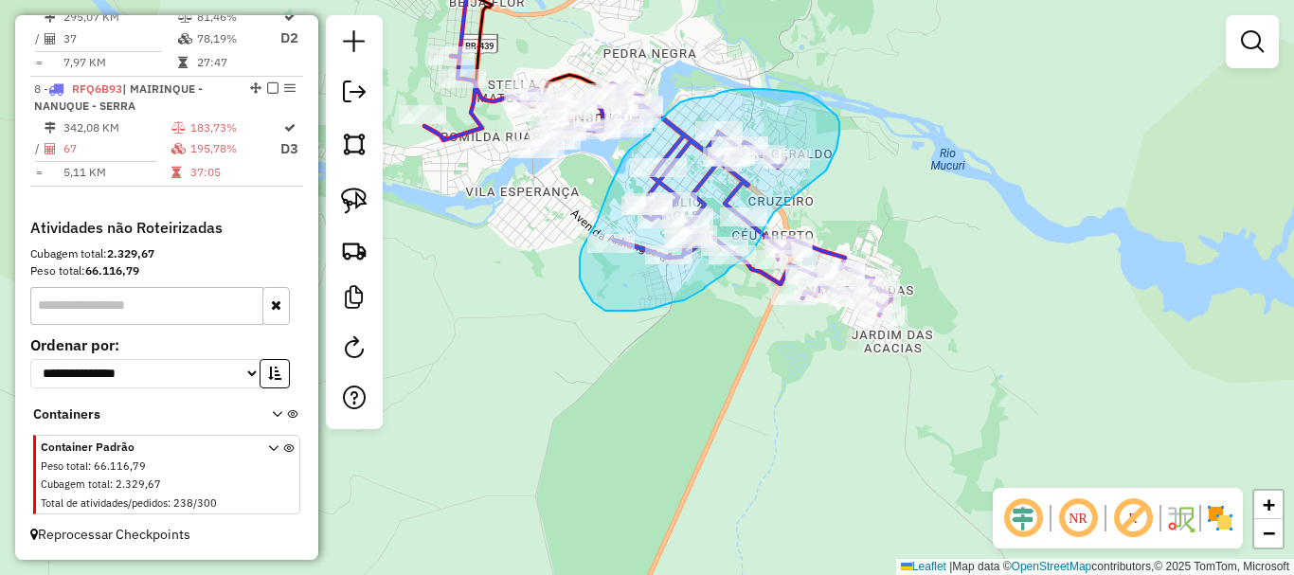
drag, startPoint x: 822, startPoint y: 174, endPoint x: 775, endPoint y: 210, distance: 58.8
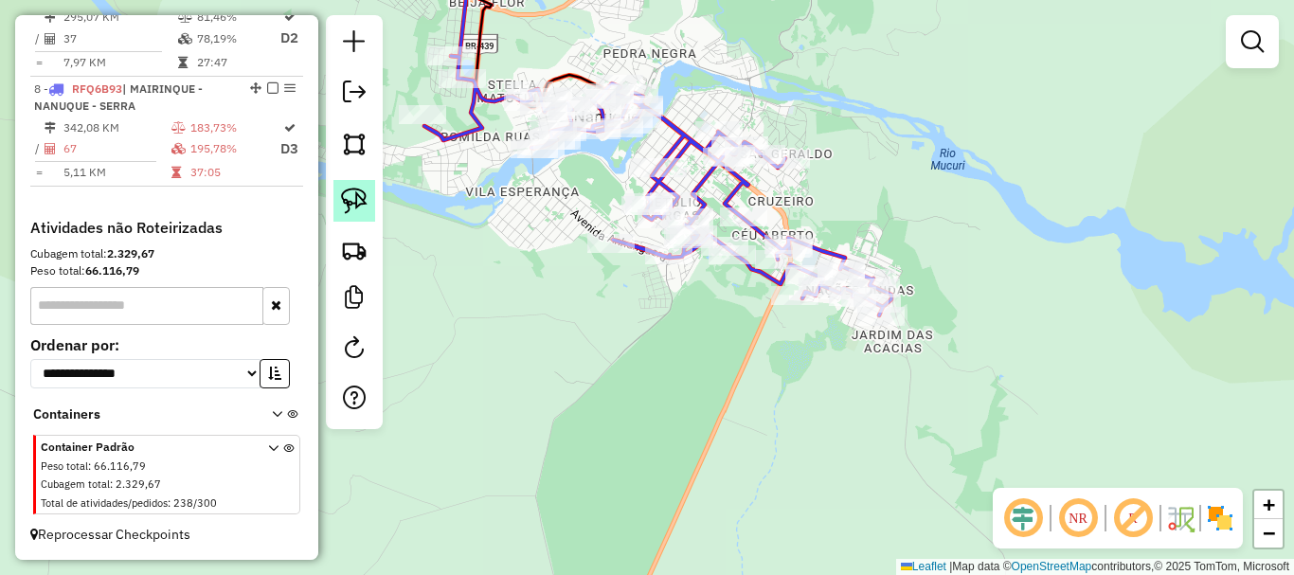
click at [353, 205] on img at bounding box center [354, 201] width 27 height 27
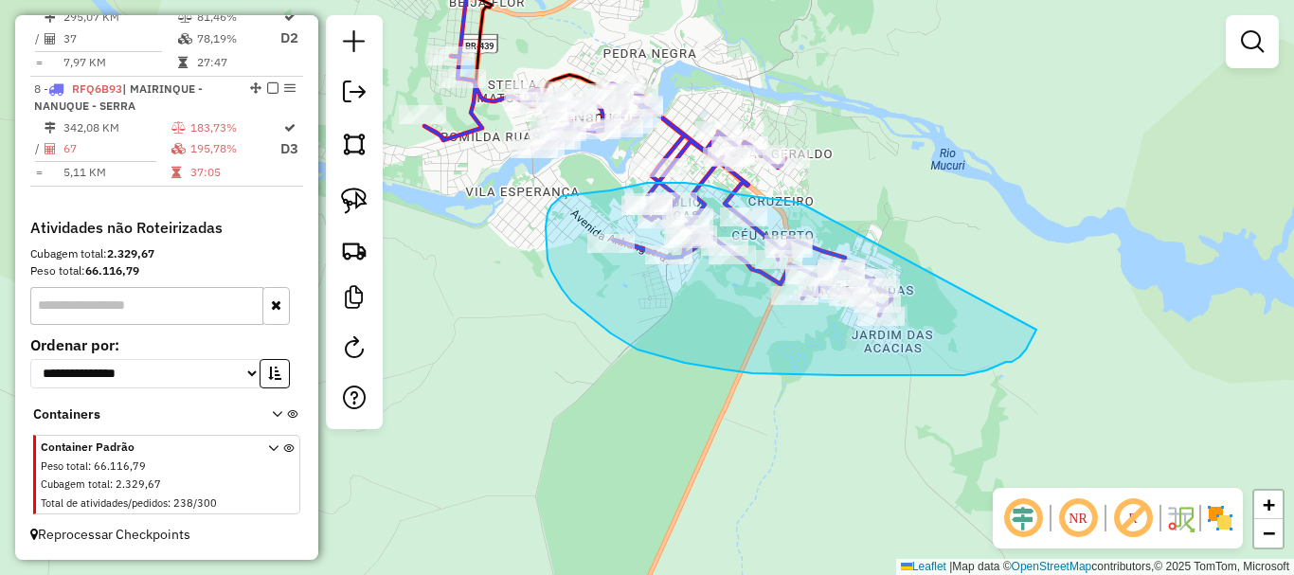
drag, startPoint x: 805, startPoint y: 206, endPoint x: 1038, endPoint y: 329, distance: 262.8
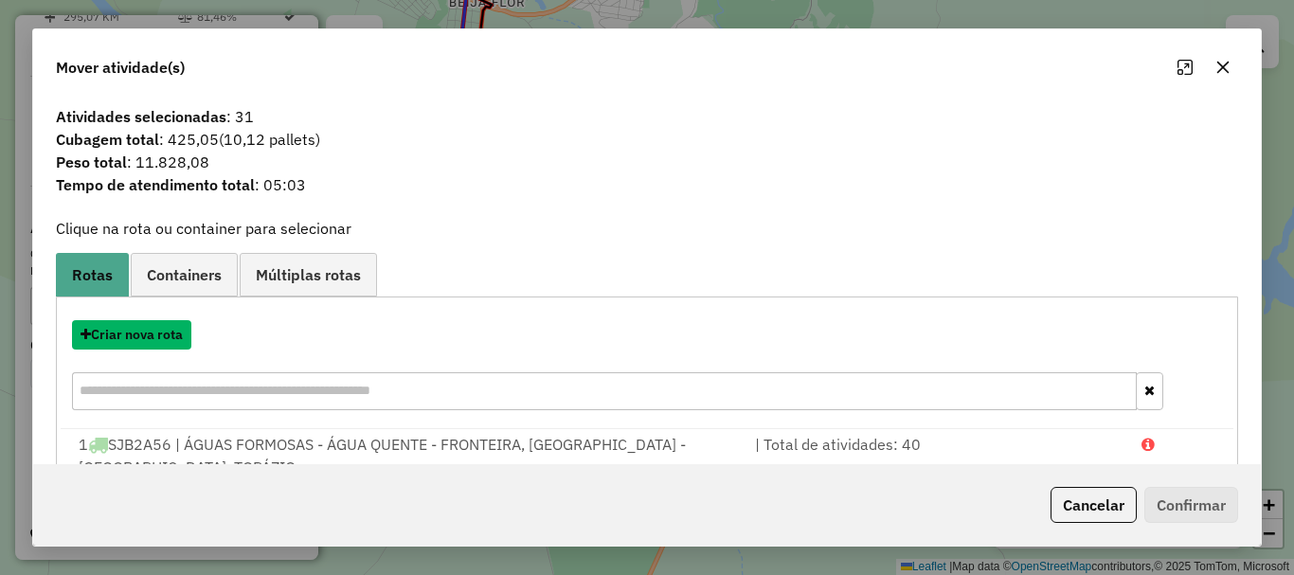
click at [178, 341] on button "Criar nova rota" at bounding box center [131, 334] width 119 height 29
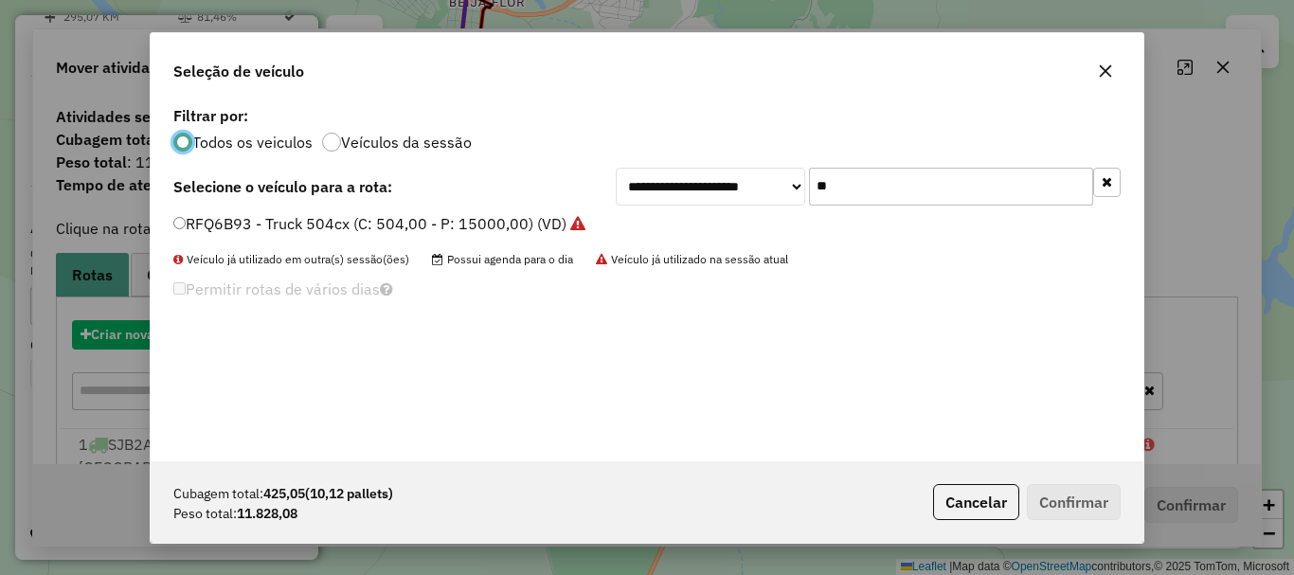
scroll to position [10, 6]
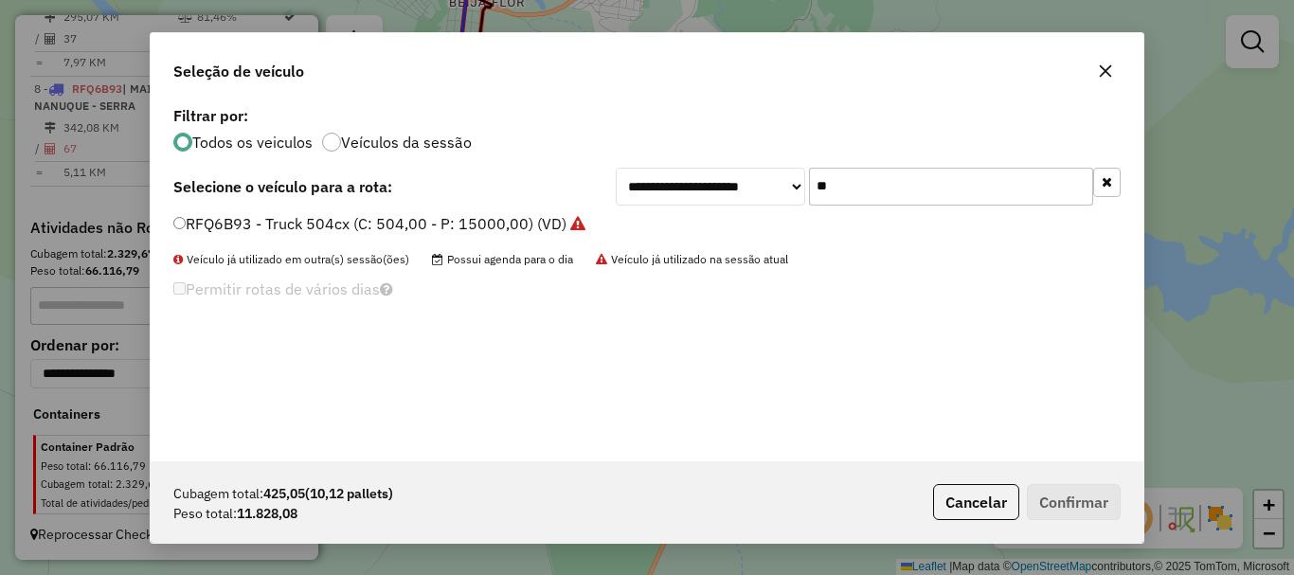
drag, startPoint x: 865, startPoint y: 178, endPoint x: 741, endPoint y: 184, distance: 124.3
click at [741, 184] on div "**********" at bounding box center [868, 187] width 505 height 38
type input "**"
click at [464, 220] on label "TDW5G16 - Toco 392cx (C: 392,00 - P: 10500,00) (VD)" at bounding box center [369, 223] width 393 height 23
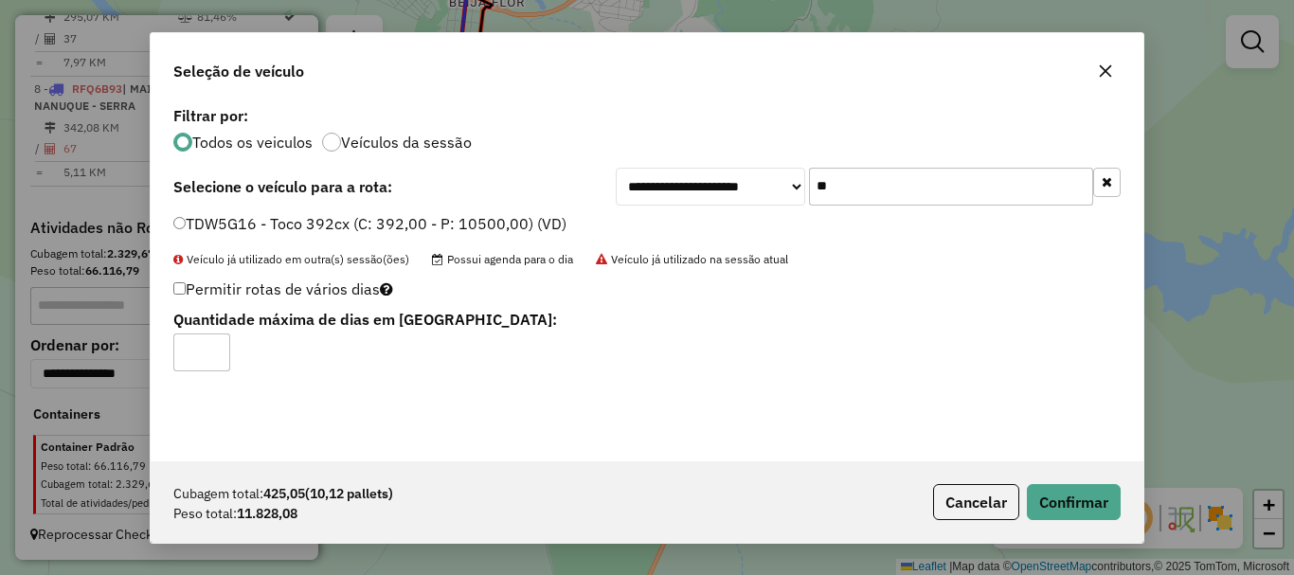
type input "*"
click at [211, 345] on input "*" at bounding box center [201, 353] width 57 height 38
click at [1110, 501] on button "Confirmar" at bounding box center [1074, 502] width 94 height 36
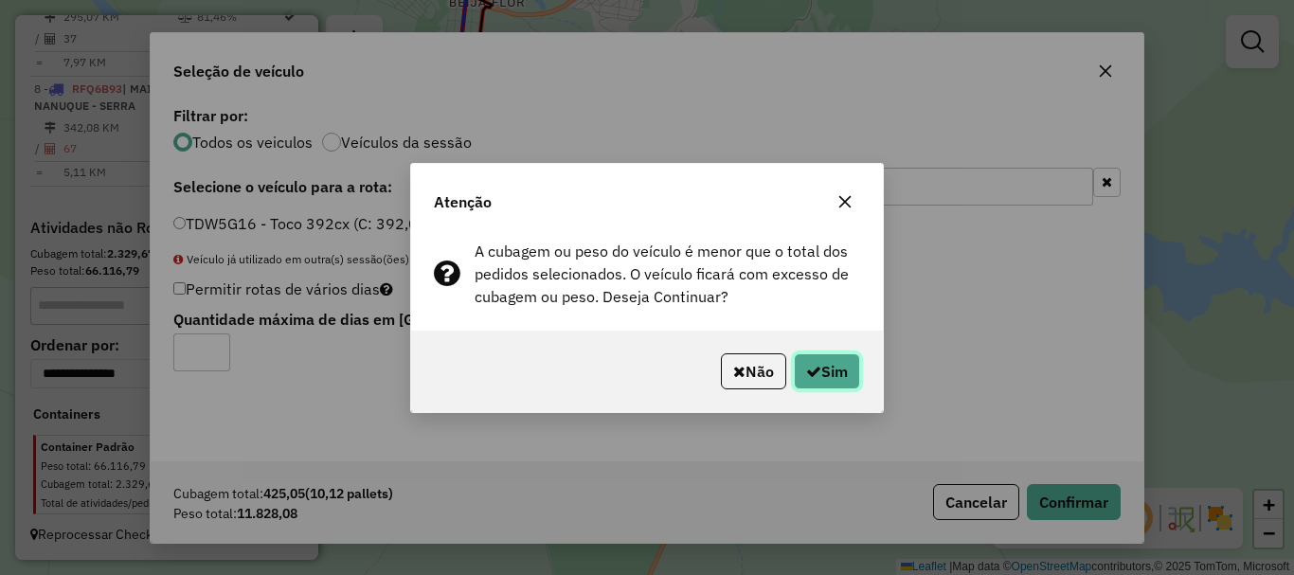
click at [850, 374] on button "Sim" at bounding box center [827, 371] width 66 height 36
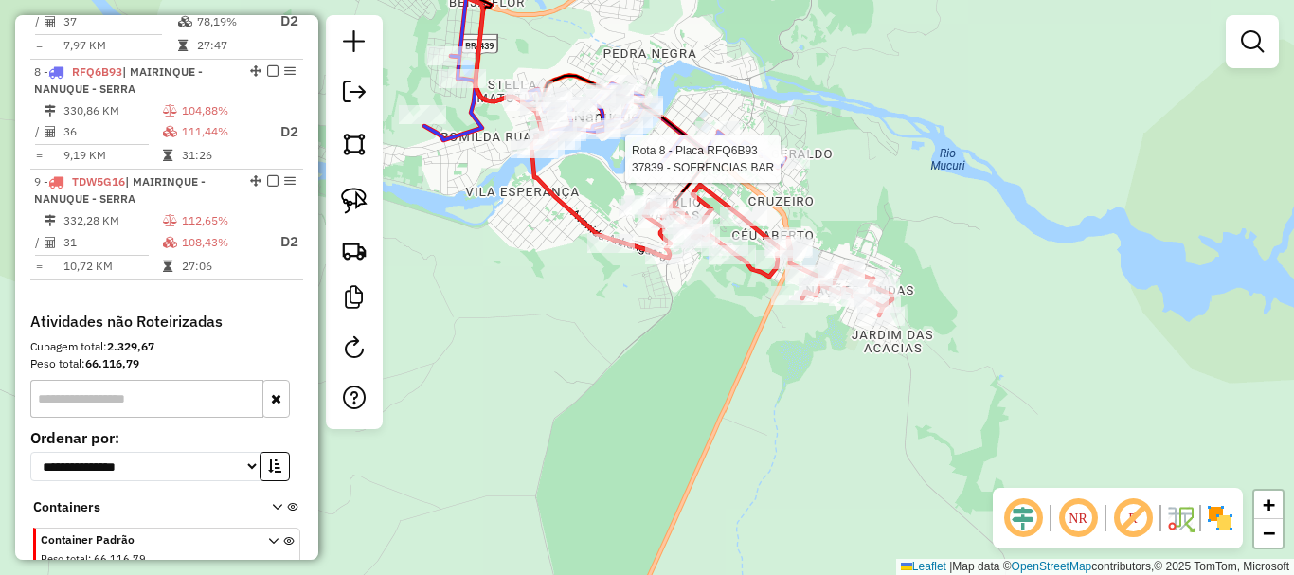
select select "*********"
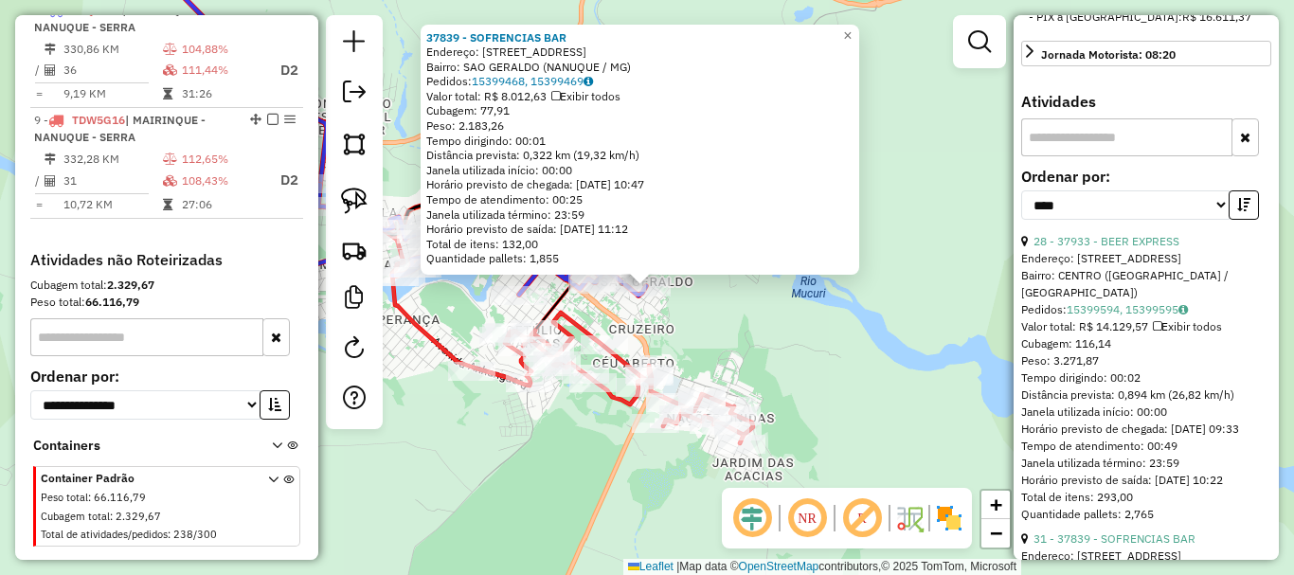
scroll to position [663, 0]
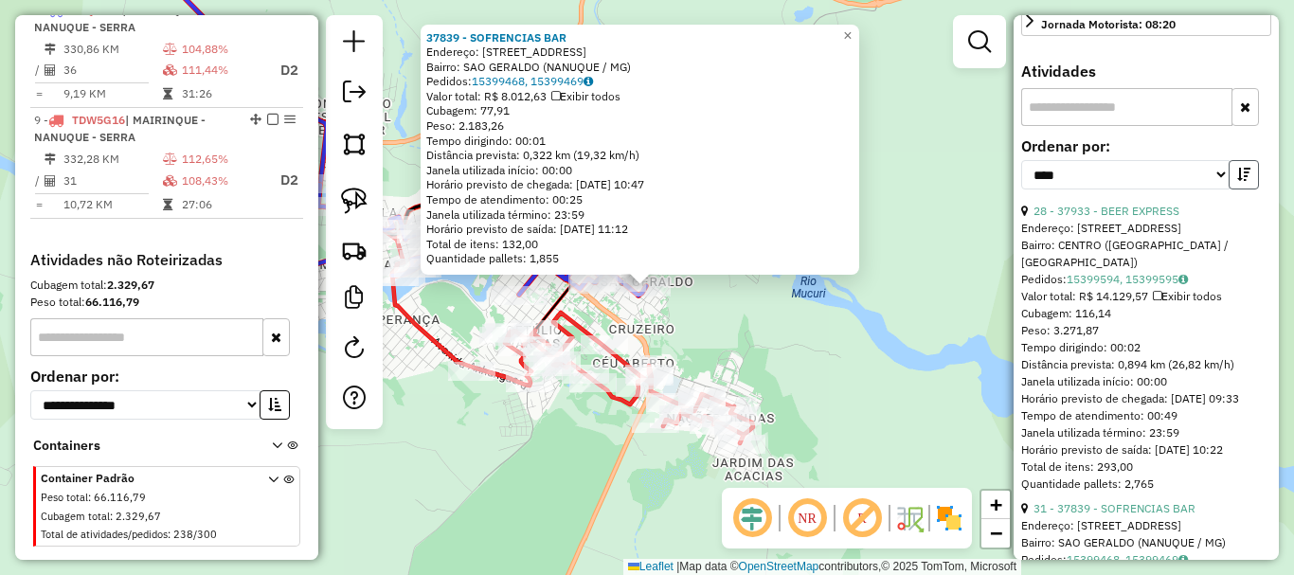
click at [1240, 181] on icon "button" at bounding box center [1244, 174] width 13 height 13
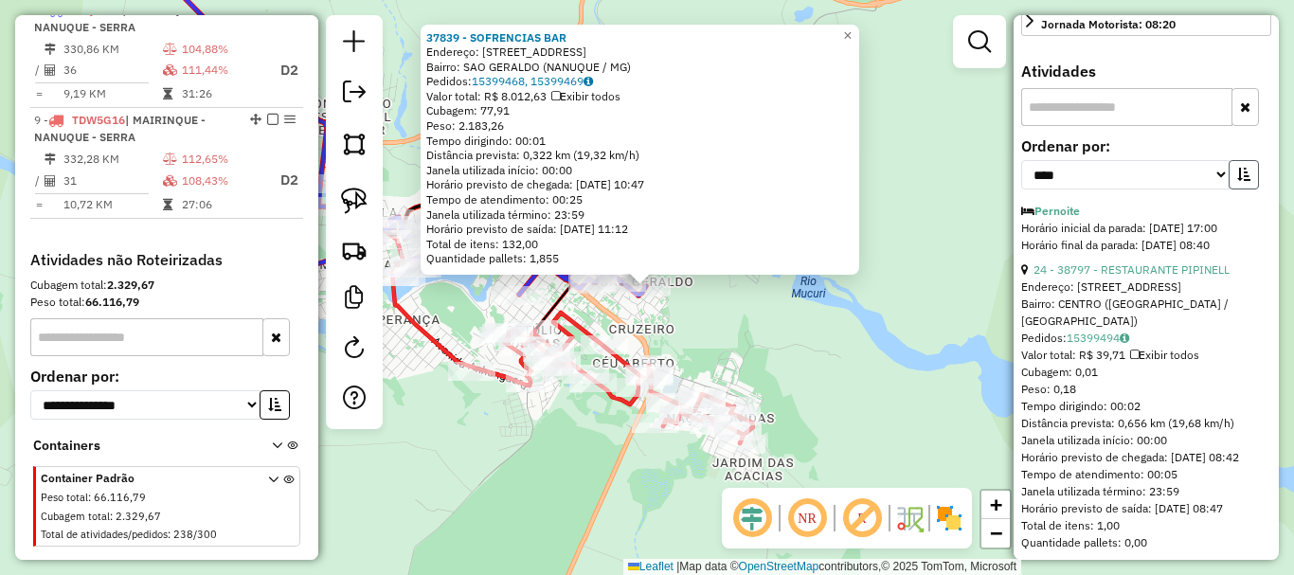
click at [1240, 181] on icon "button" at bounding box center [1244, 174] width 13 height 13
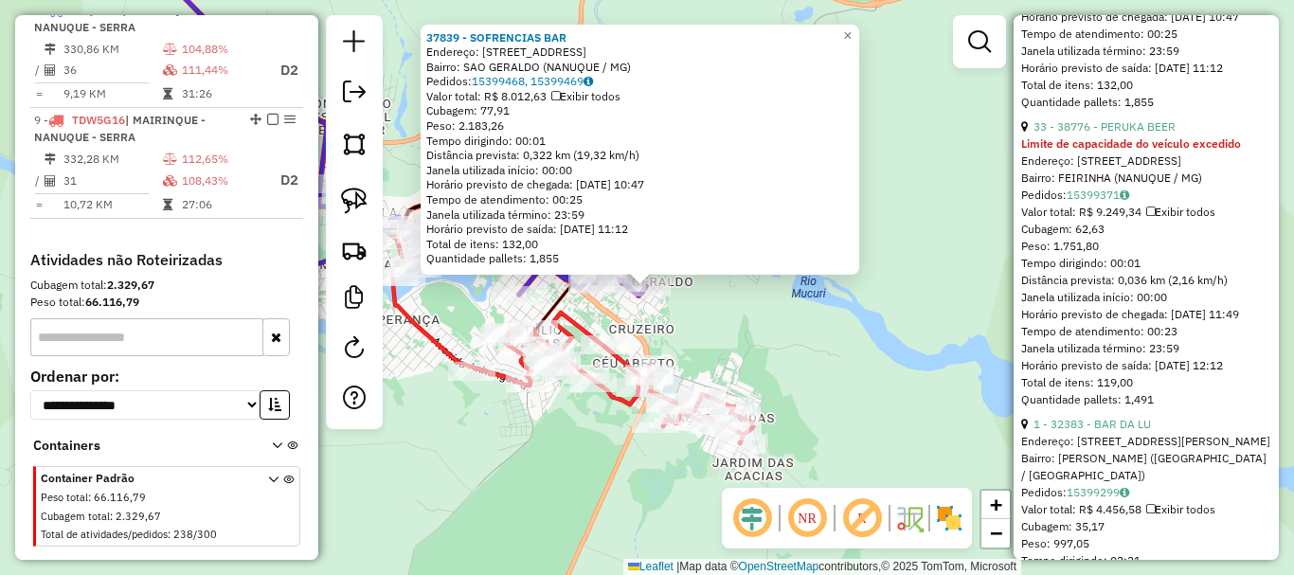
scroll to position [1327, 0]
click at [1142, 150] on strong "Limite de capacidade do veículo excedido" at bounding box center [1131, 143] width 220 height 14
click at [1142, 133] on link "33 - 38776 - PERUKA BEER" at bounding box center [1105, 125] width 142 height 14
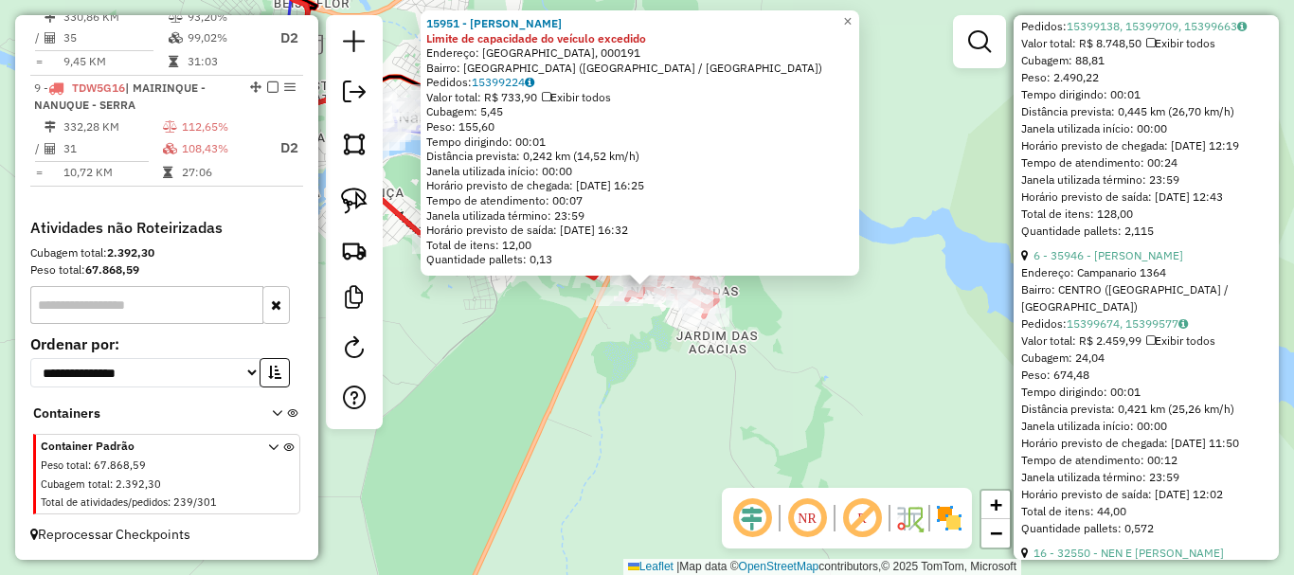
scroll to position [1395, 0]
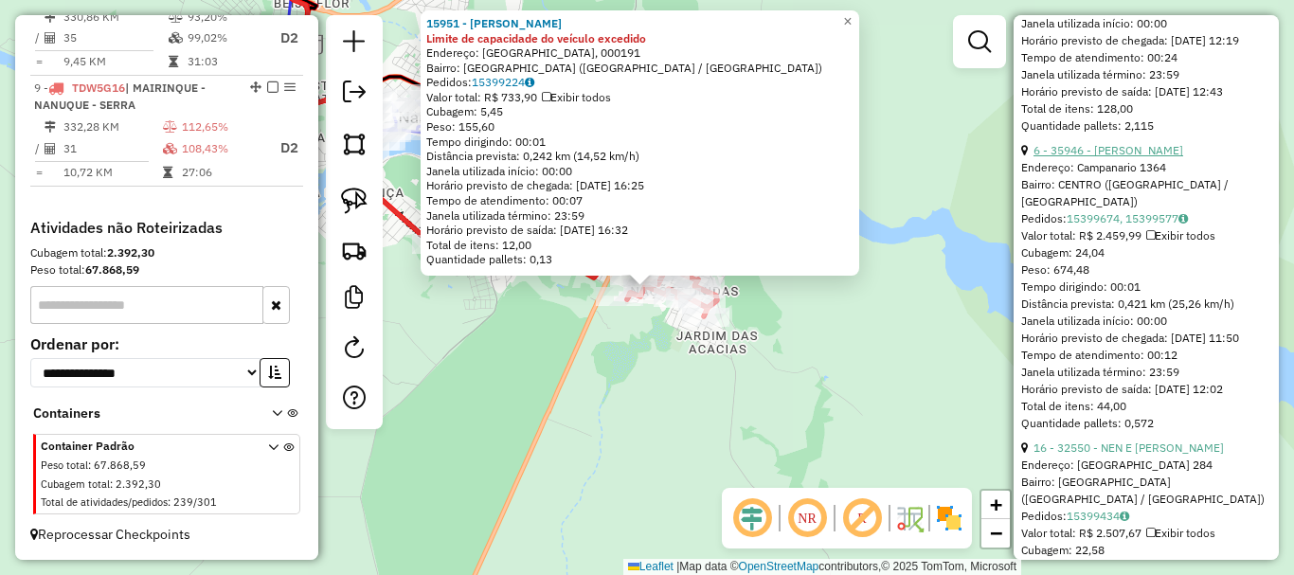
click at [1148, 157] on link "6 - 35946 - ROSARIA TAVARES" at bounding box center [1109, 150] width 150 height 14
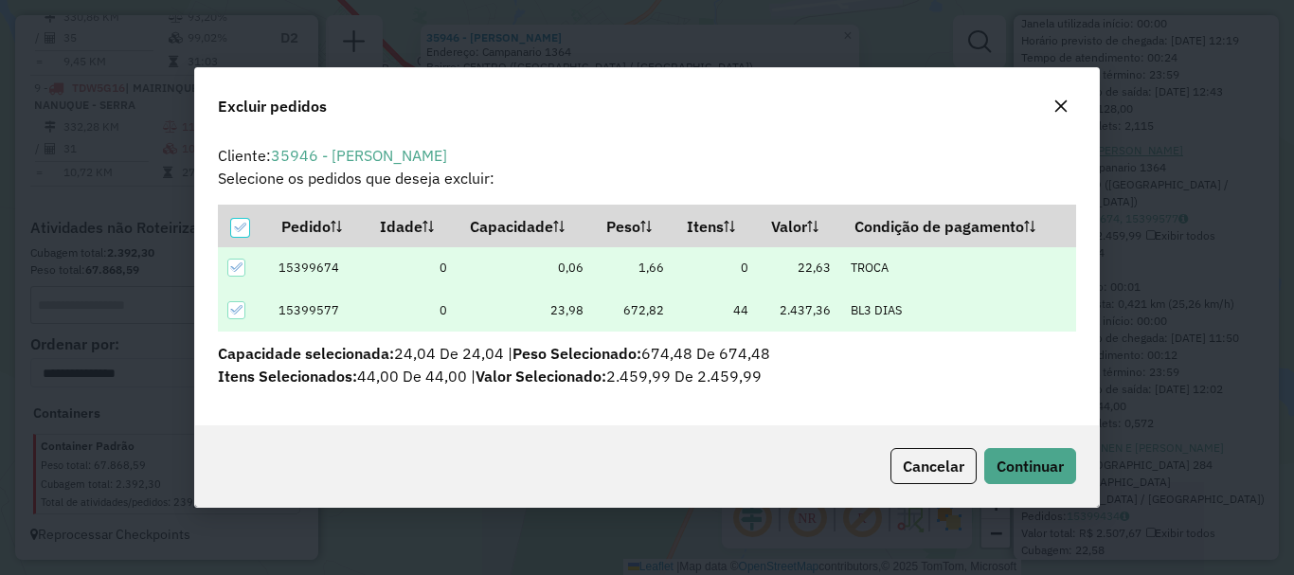
scroll to position [11, 6]
click at [1041, 448] on button "Continuar" at bounding box center [1031, 466] width 92 height 36
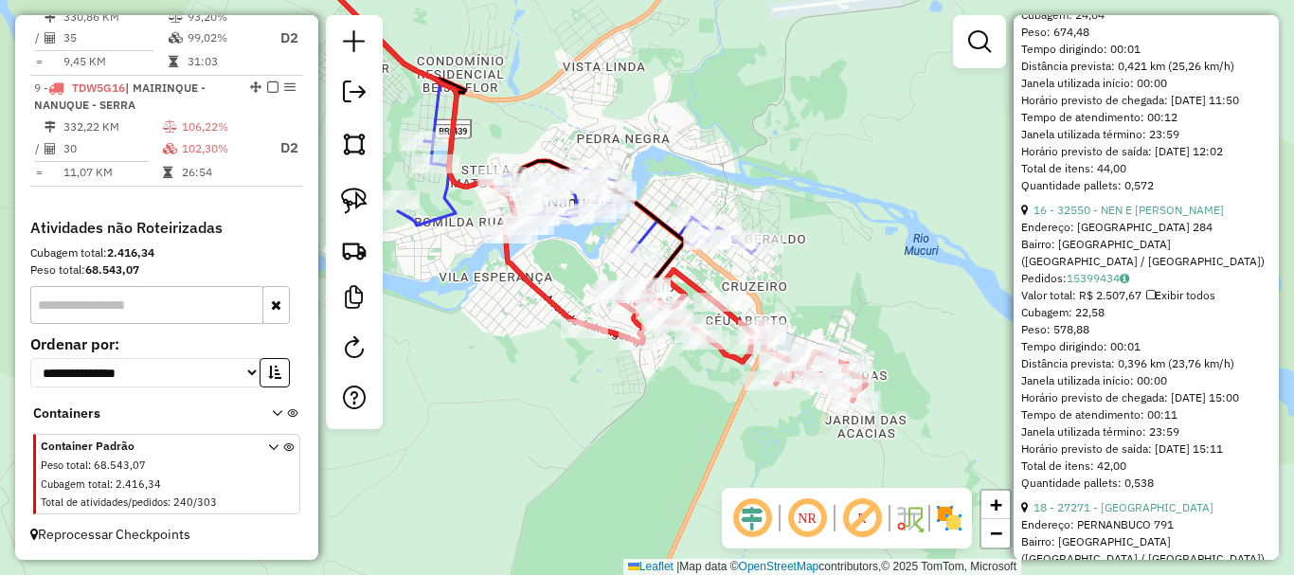
scroll to position [1689, 0]
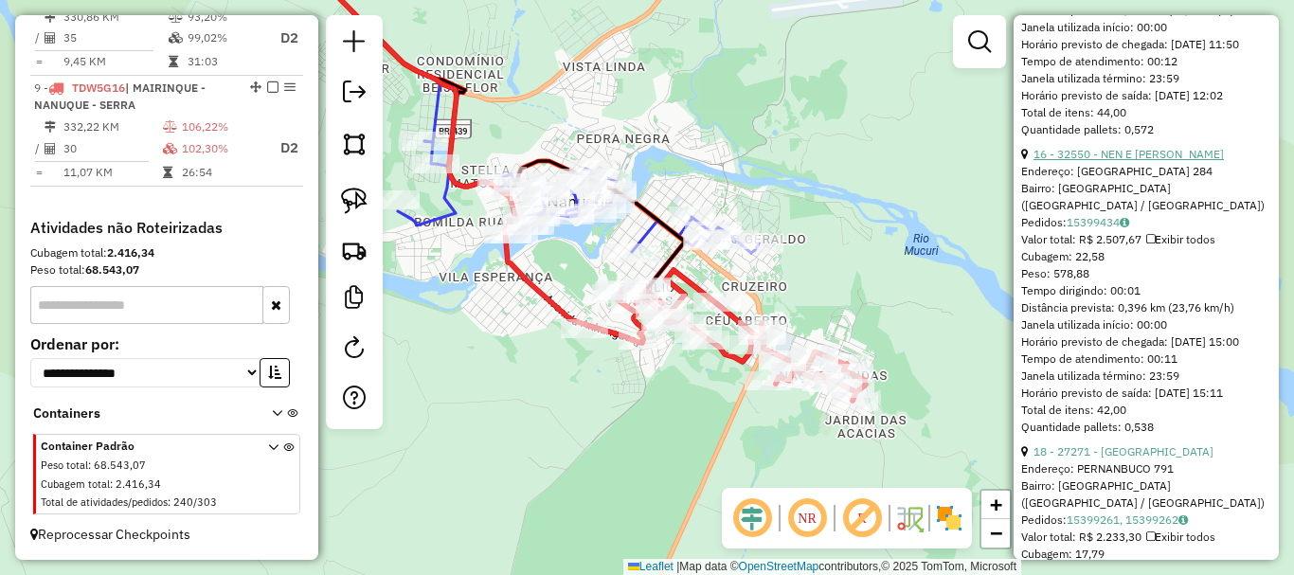
click at [1140, 161] on link "16 - 32550 - NEN E ADI CASTRO" at bounding box center [1129, 154] width 190 height 14
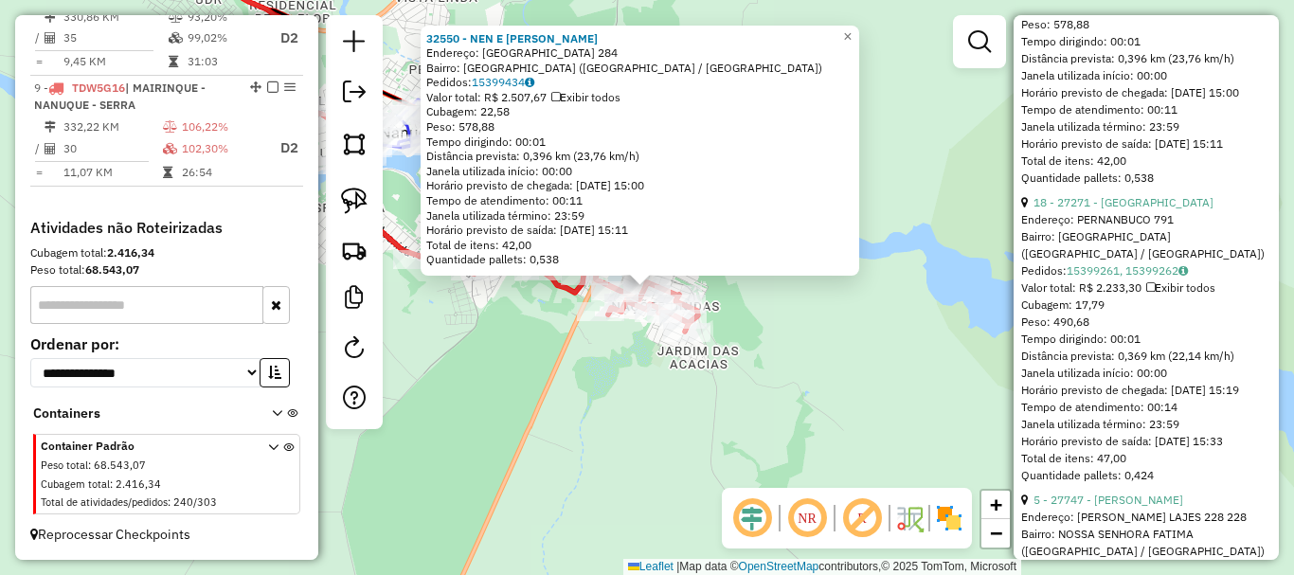
scroll to position [1973, 0]
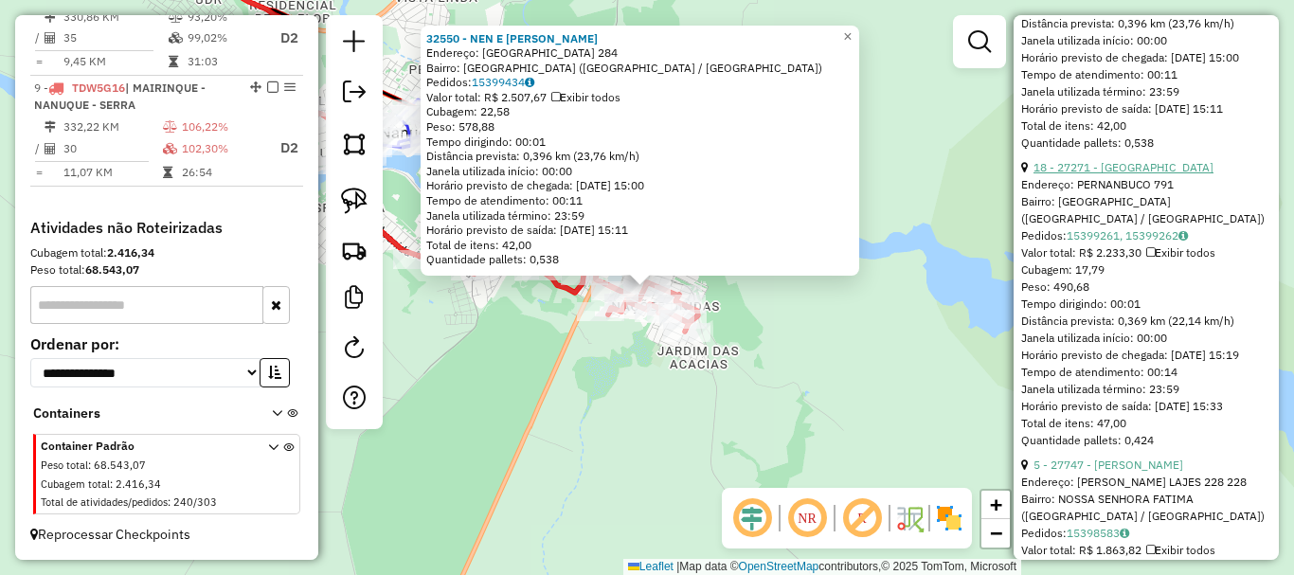
click at [1134, 174] on link "18 - 27271 - BAR DO FRANCISCO" at bounding box center [1124, 167] width 180 height 14
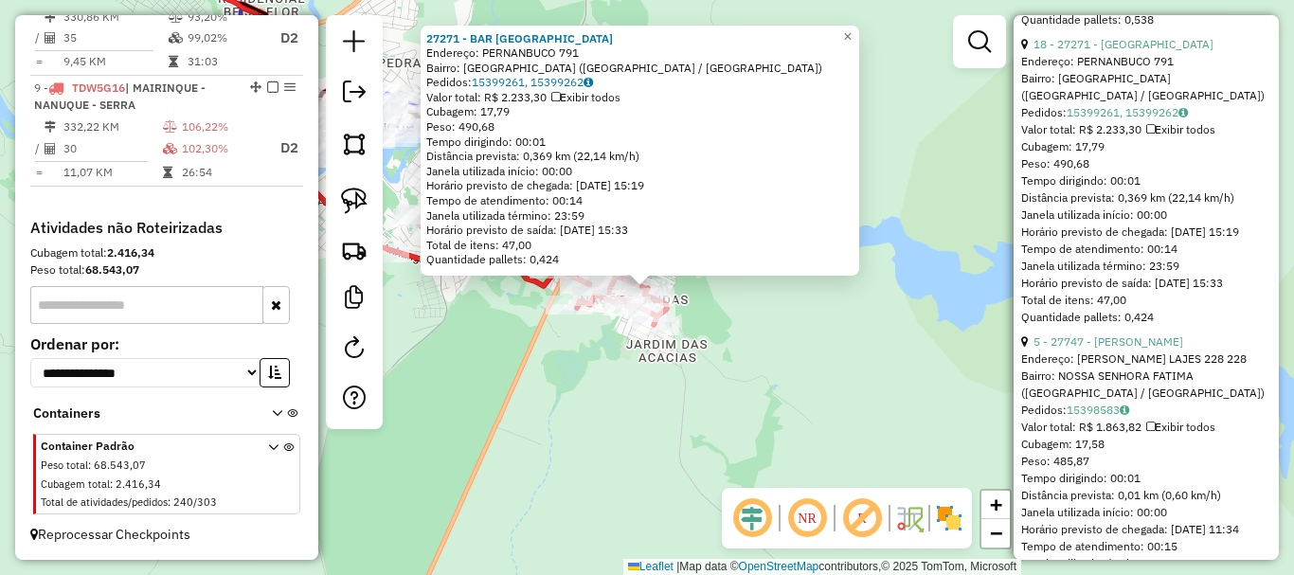
scroll to position [2257, 0]
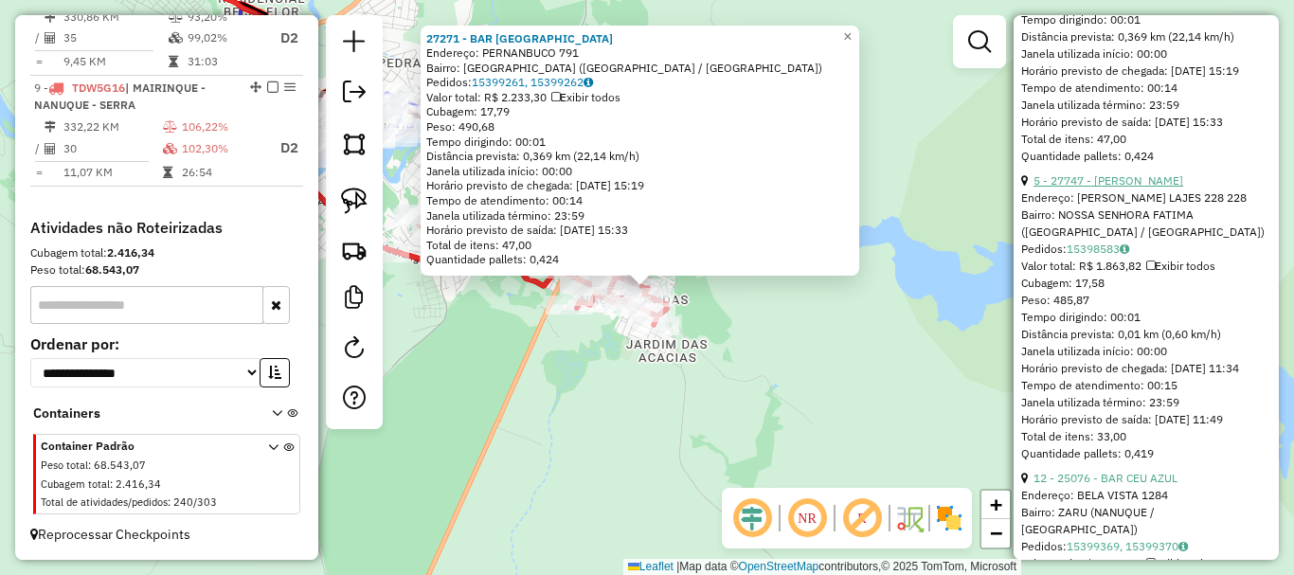
click at [1150, 188] on link "5 - 27747 - JOSE VILBERTO OLIVEI" at bounding box center [1109, 180] width 150 height 14
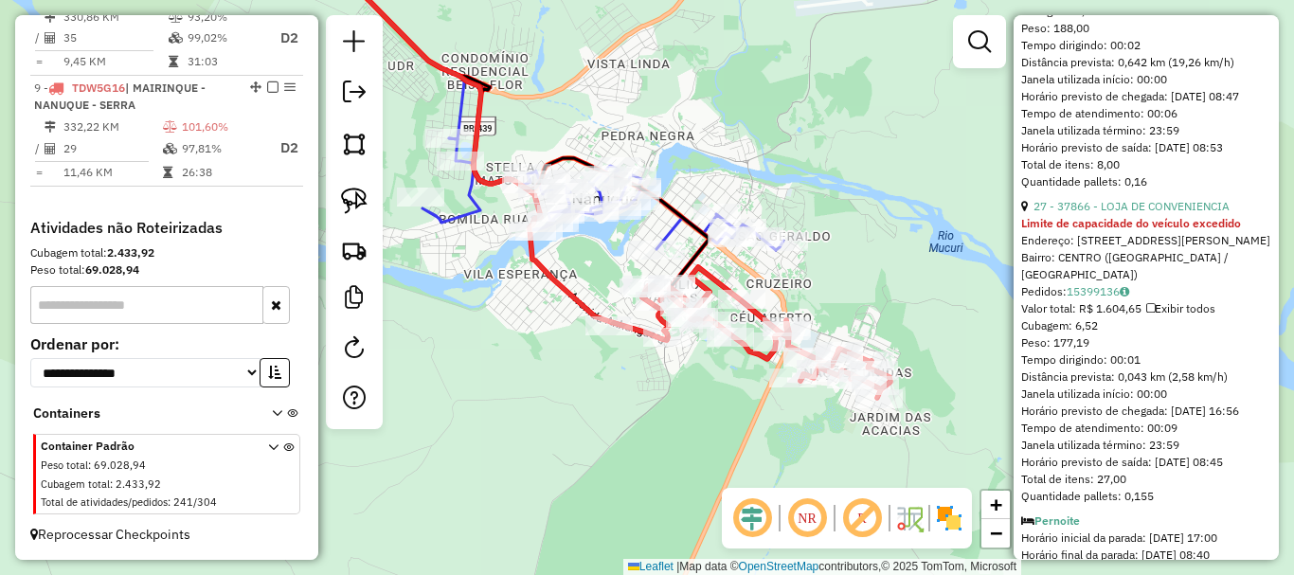
scroll to position [5496, 0]
click at [1130, 214] on link "27 - 37866 - LOJA DE CONVENIENCIA" at bounding box center [1132, 207] width 196 height 14
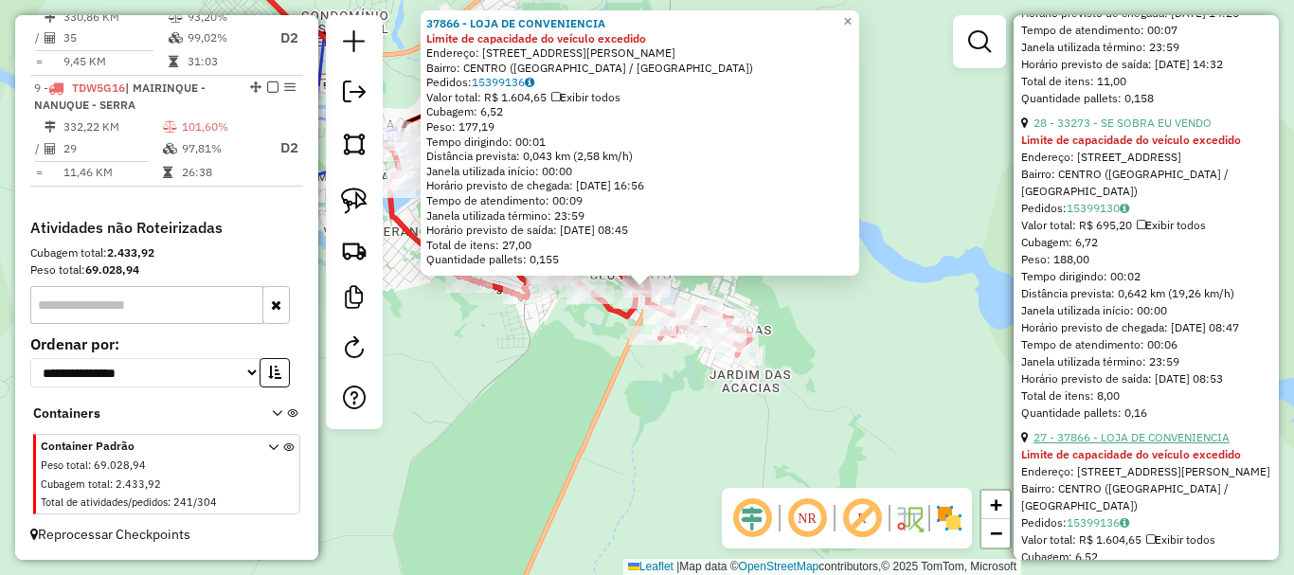
scroll to position [5212, 0]
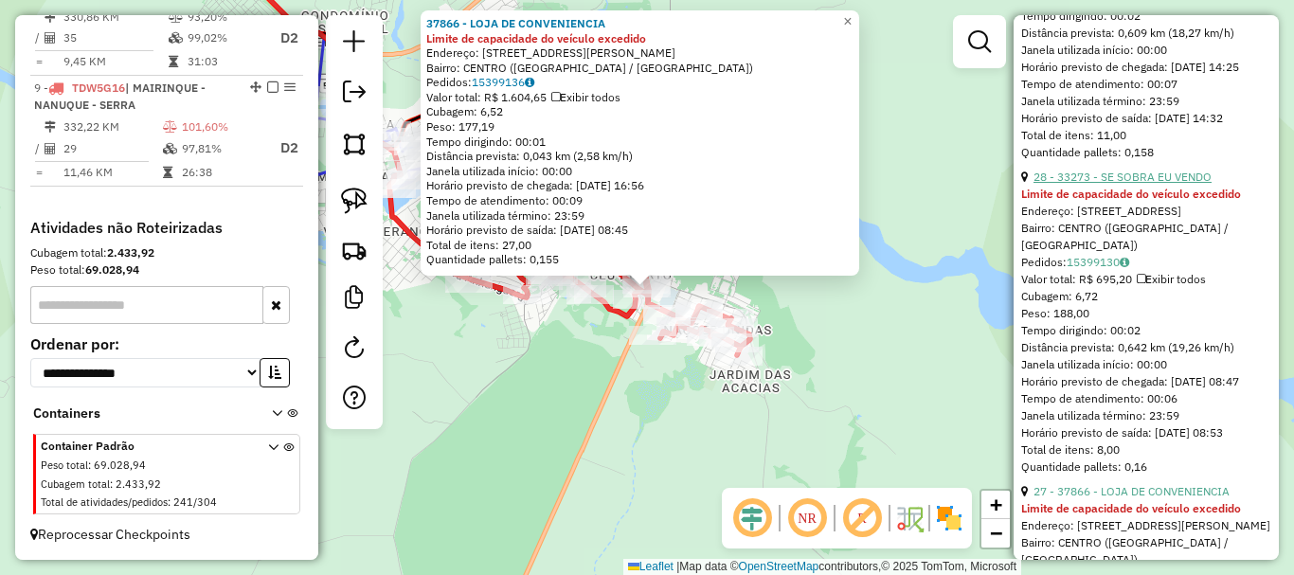
click at [1132, 184] on link "28 - 33273 - SE SOBRA EU VENDO" at bounding box center [1123, 177] width 178 height 14
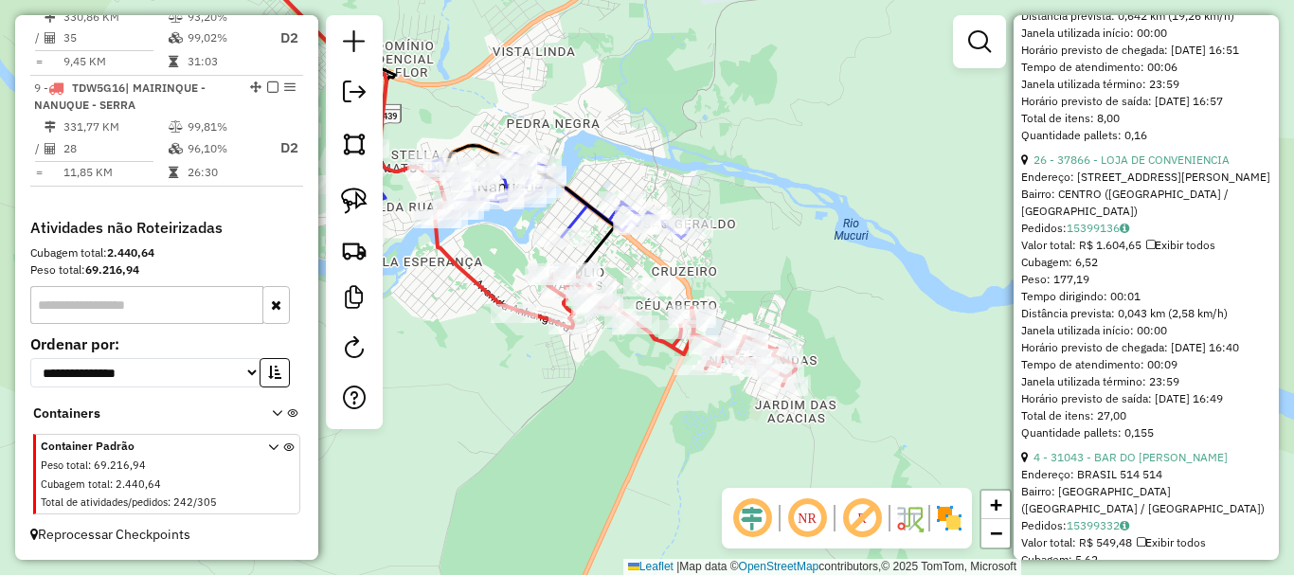
scroll to position [697, 0]
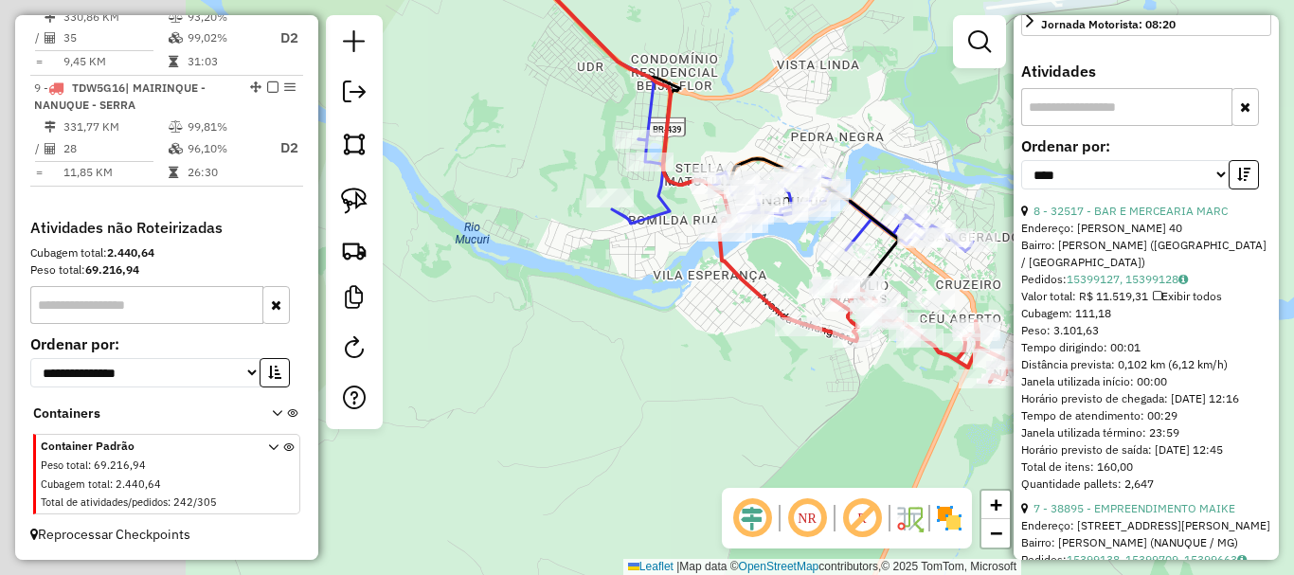
drag, startPoint x: 518, startPoint y: 414, endPoint x: 805, endPoint y: 422, distance: 287.2
click at [806, 425] on div "Janela de atendimento Grade de atendimento Capacidade Transportadoras Veículos …" at bounding box center [647, 287] width 1294 height 575
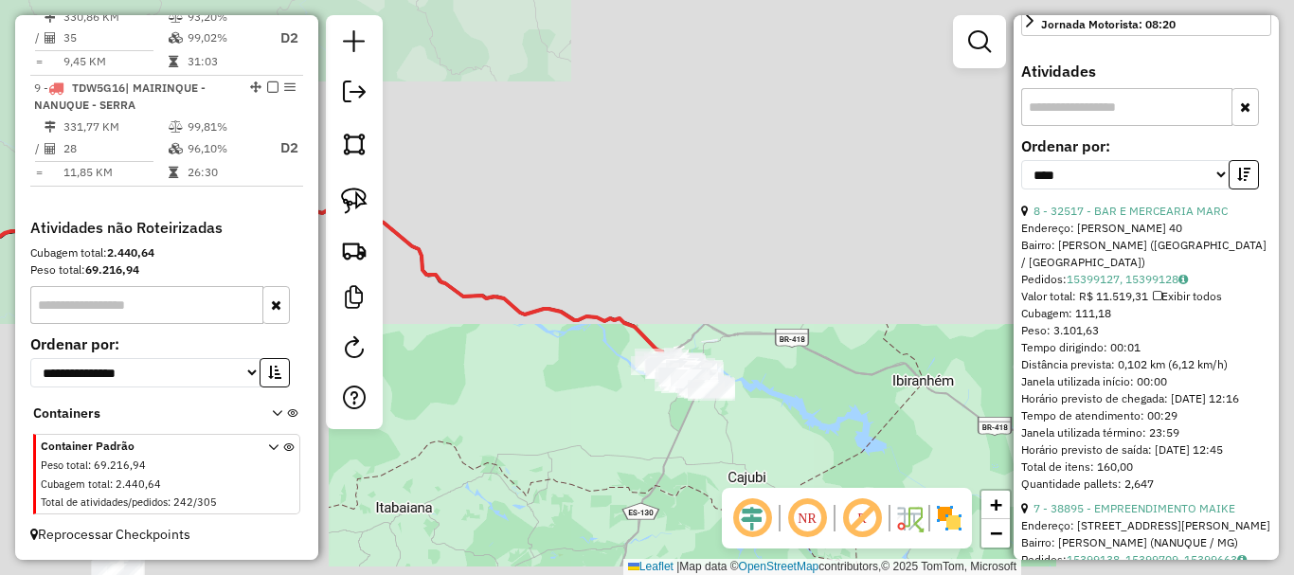
drag, startPoint x: 507, startPoint y: 428, endPoint x: 799, endPoint y: 363, distance: 299.1
click at [799, 363] on div "Janela de atendimento Grade de atendimento Capacidade Transportadoras Veículos …" at bounding box center [647, 287] width 1294 height 575
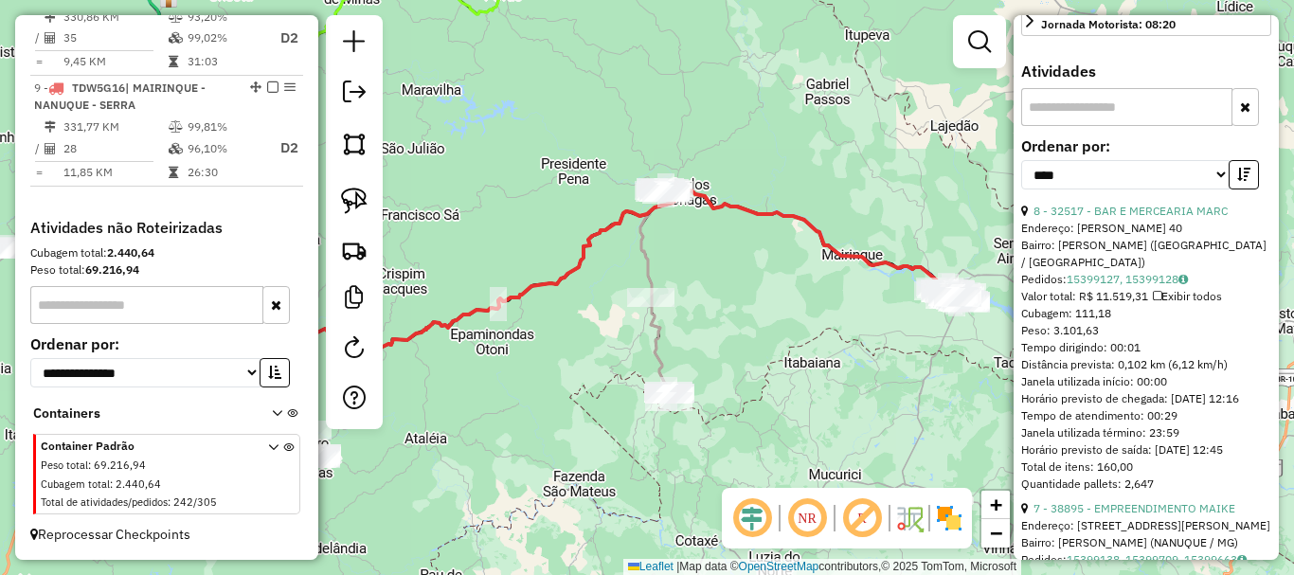
drag, startPoint x: 619, startPoint y: 370, endPoint x: 804, endPoint y: 322, distance: 191.7
click at [804, 322] on div "Janela de atendimento Grade de atendimento Capacidade Transportadoras Veículos …" at bounding box center [647, 287] width 1294 height 575
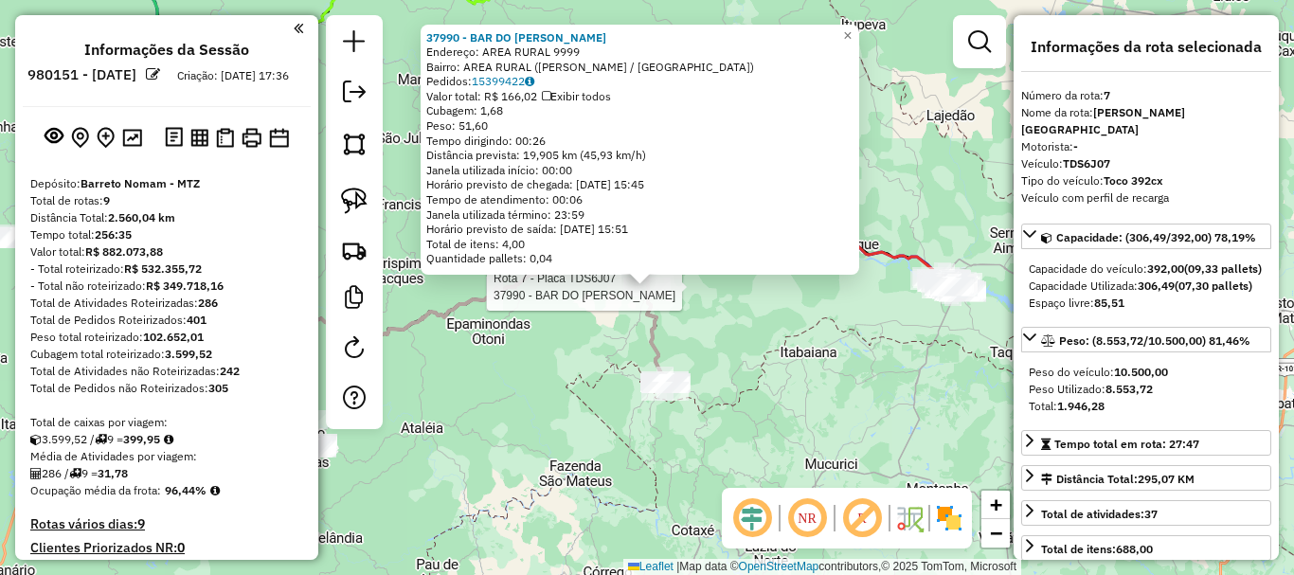
select select "*********"
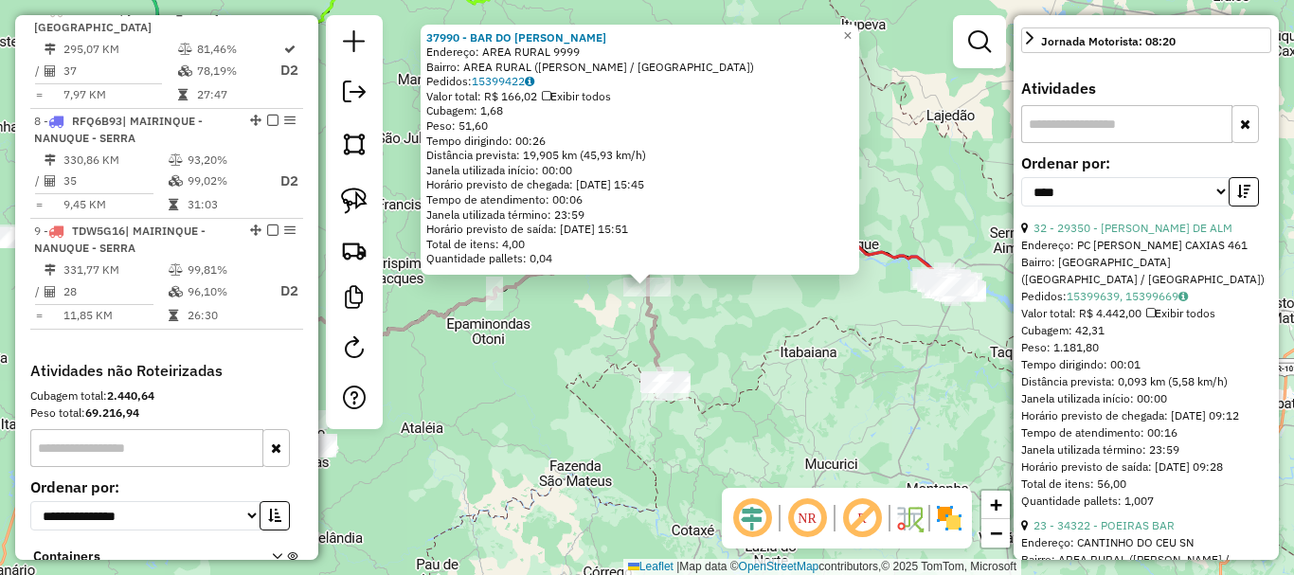
scroll to position [112, 0]
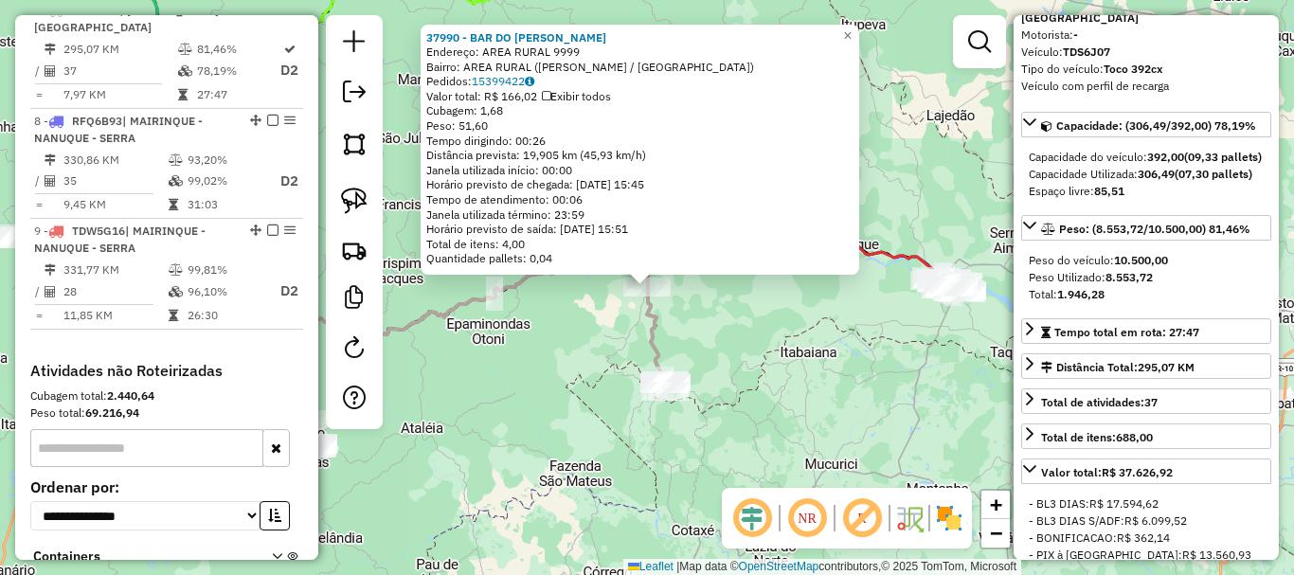
click at [849, 381] on div "37990 - BAR DO [PERSON_NAME]: AREA RURAL 9999 Bairro: AREA RURAL ([PERSON_NAME]…" at bounding box center [647, 287] width 1294 height 575
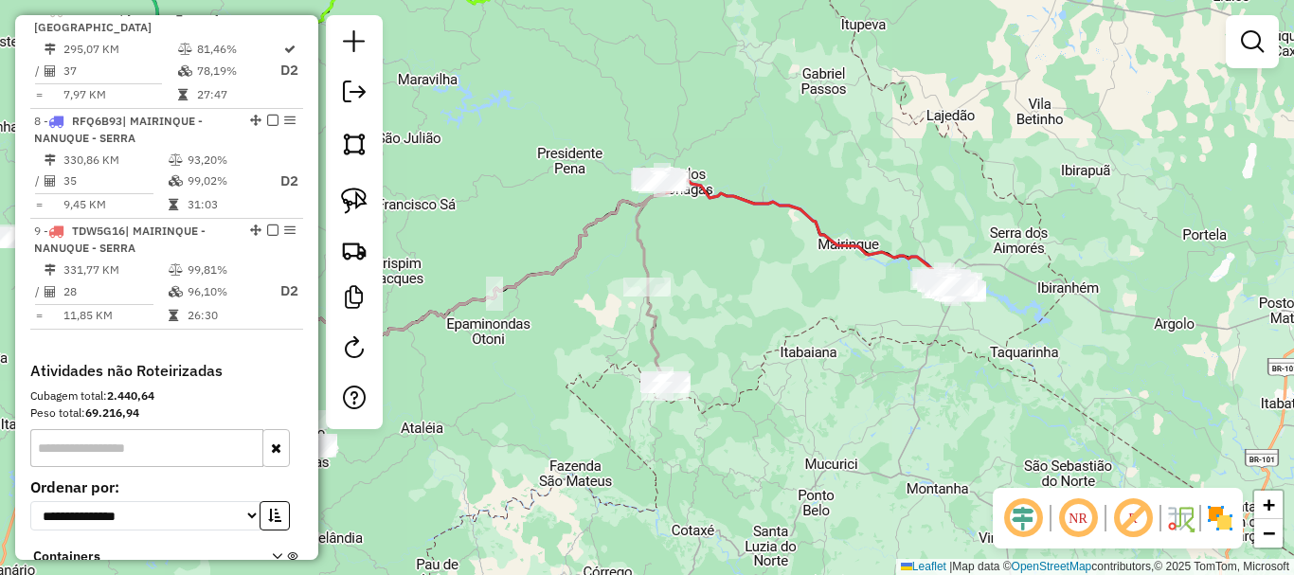
drag, startPoint x: 927, startPoint y: 375, endPoint x: 764, endPoint y: 377, distance: 163.0
click at [764, 377] on div "Janela de atendimento Grade de atendimento Capacidade Transportadoras Veículos …" at bounding box center [647, 287] width 1294 height 575
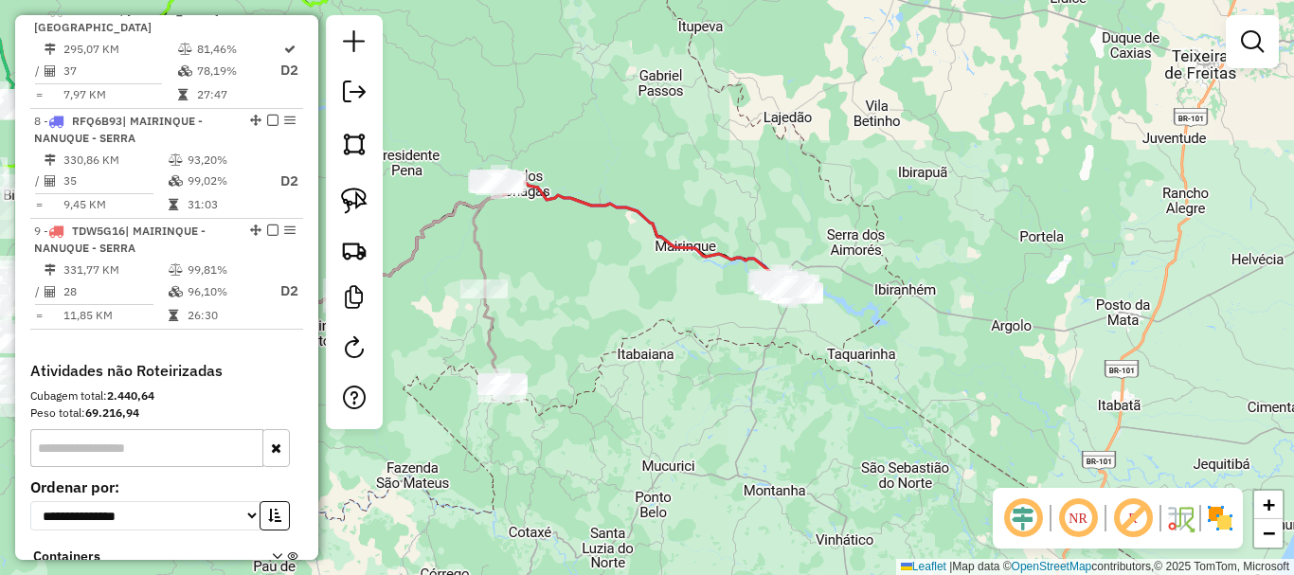
click at [773, 362] on div "Janela de atendimento Grade de atendimento Capacidade Transportadoras Veículos …" at bounding box center [647, 287] width 1294 height 575
click at [351, 136] on img at bounding box center [354, 144] width 27 height 27
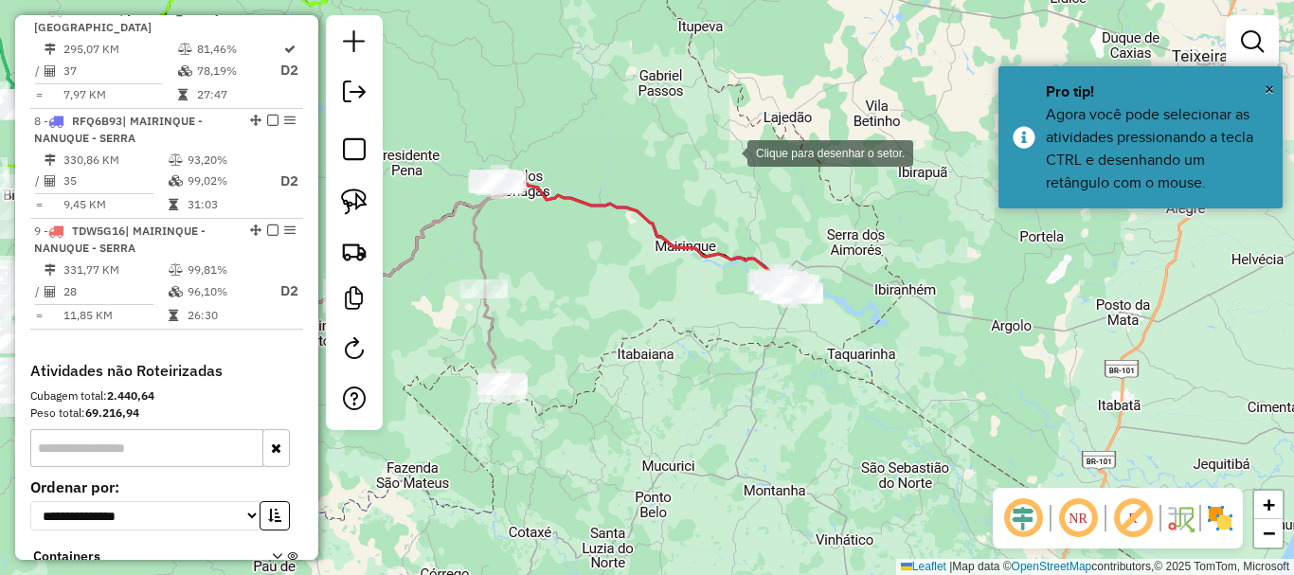
click at [729, 152] on div at bounding box center [729, 152] width 38 height 38
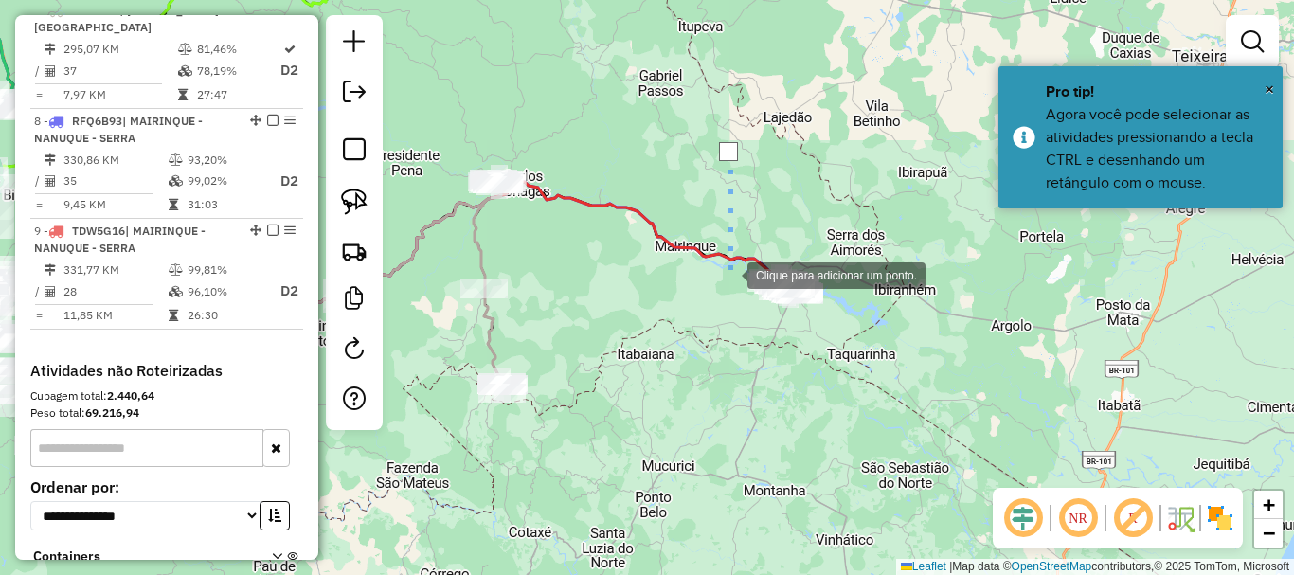
click at [728, 293] on div at bounding box center [729, 274] width 38 height 38
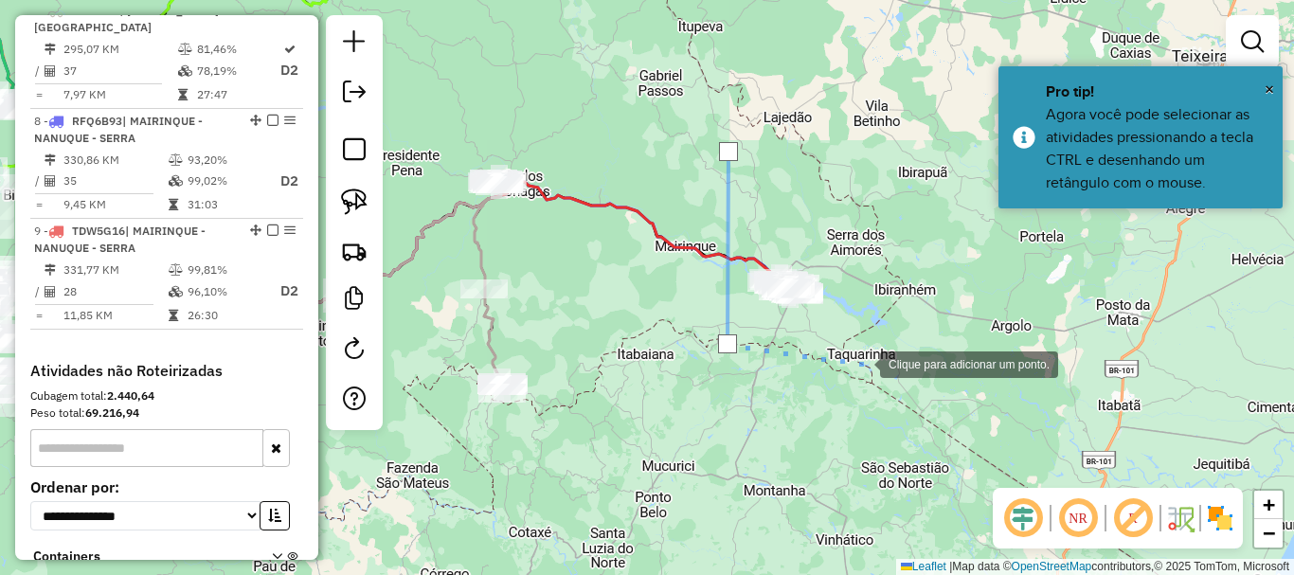
click at [861, 363] on div at bounding box center [861, 363] width 38 height 38
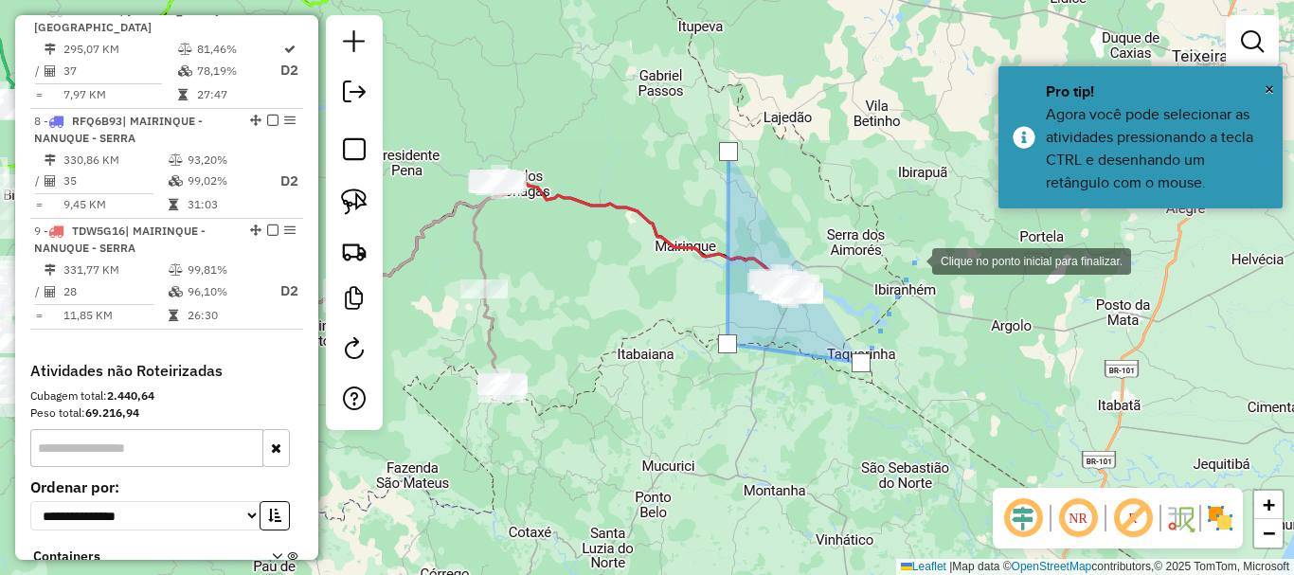
click at [913, 260] on div at bounding box center [914, 260] width 38 height 38
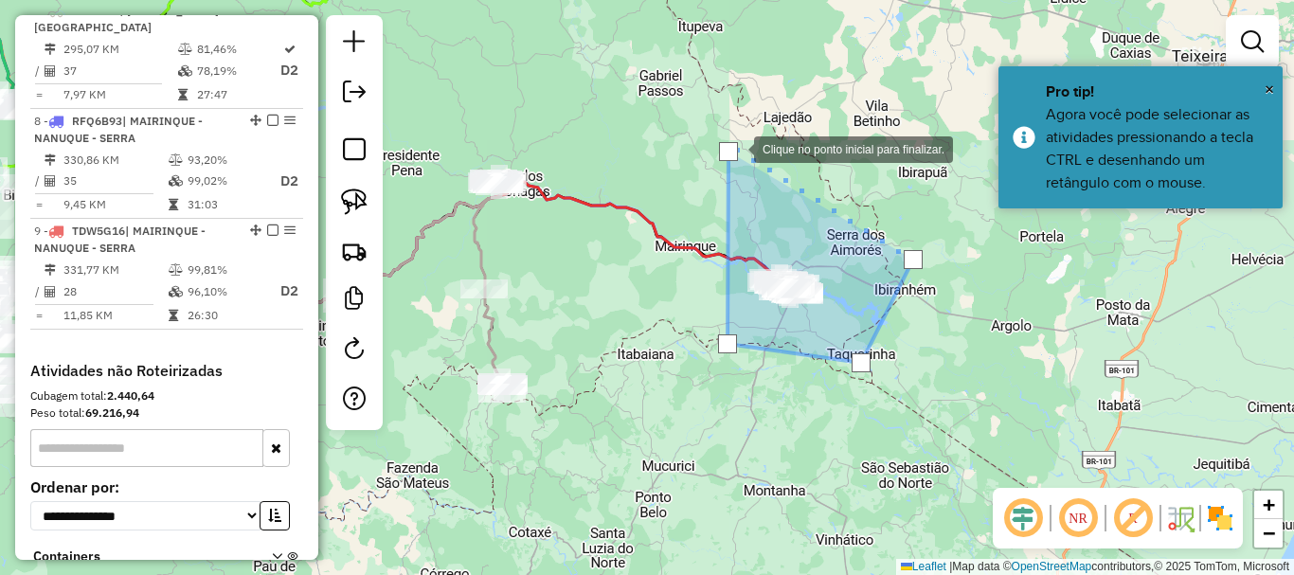
click at [735, 148] on div at bounding box center [728, 151] width 19 height 19
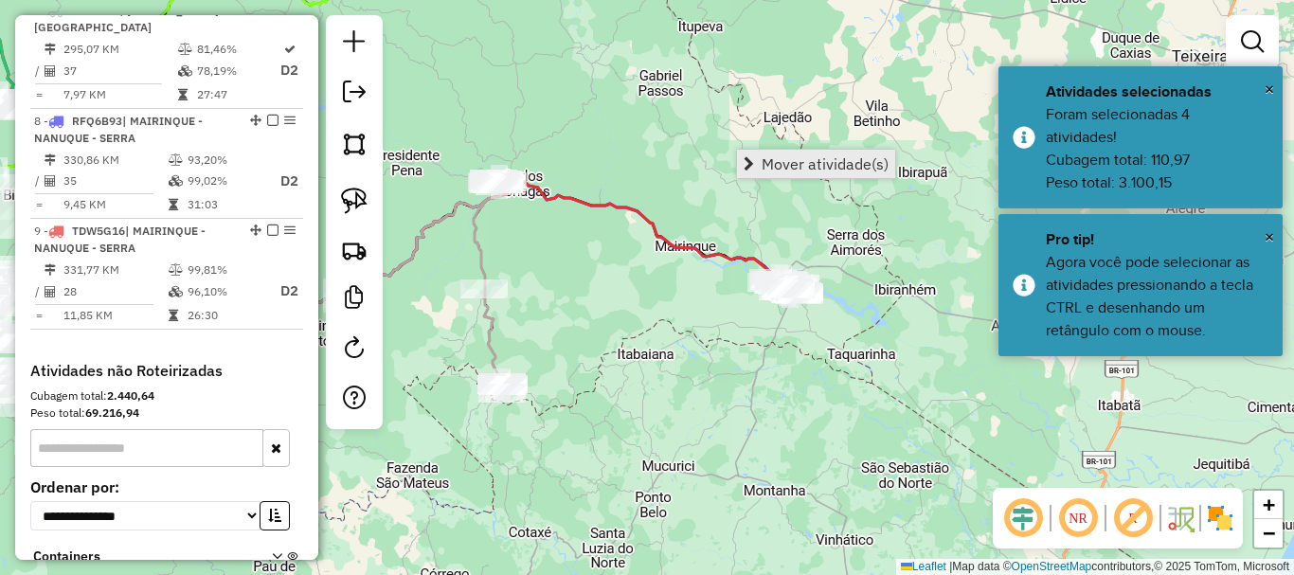
click at [776, 157] on span "Mover atividade(s)" at bounding box center [825, 163] width 127 height 15
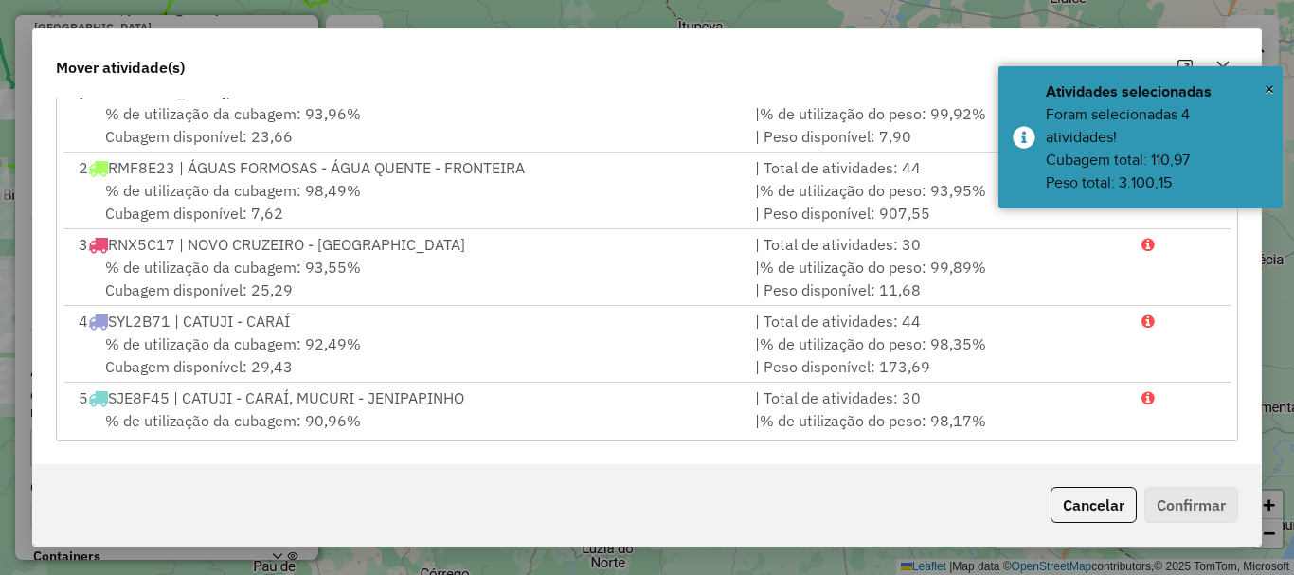
scroll to position [334, 0]
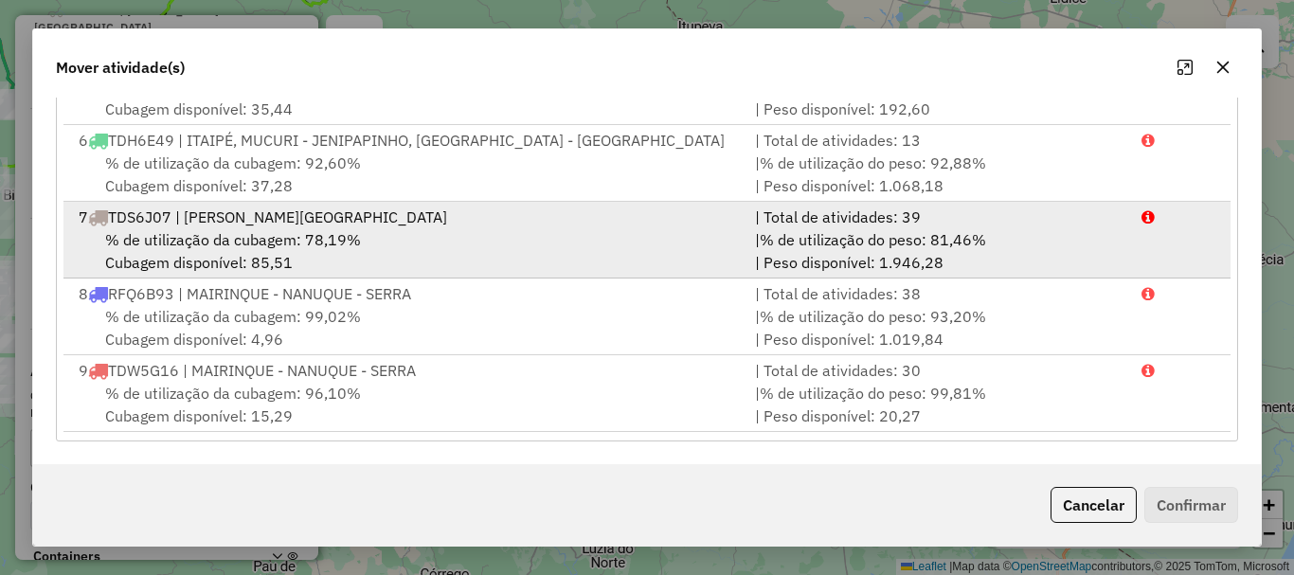
click at [310, 247] on span "% de utilização da cubagem: 78,19%" at bounding box center [233, 239] width 256 height 19
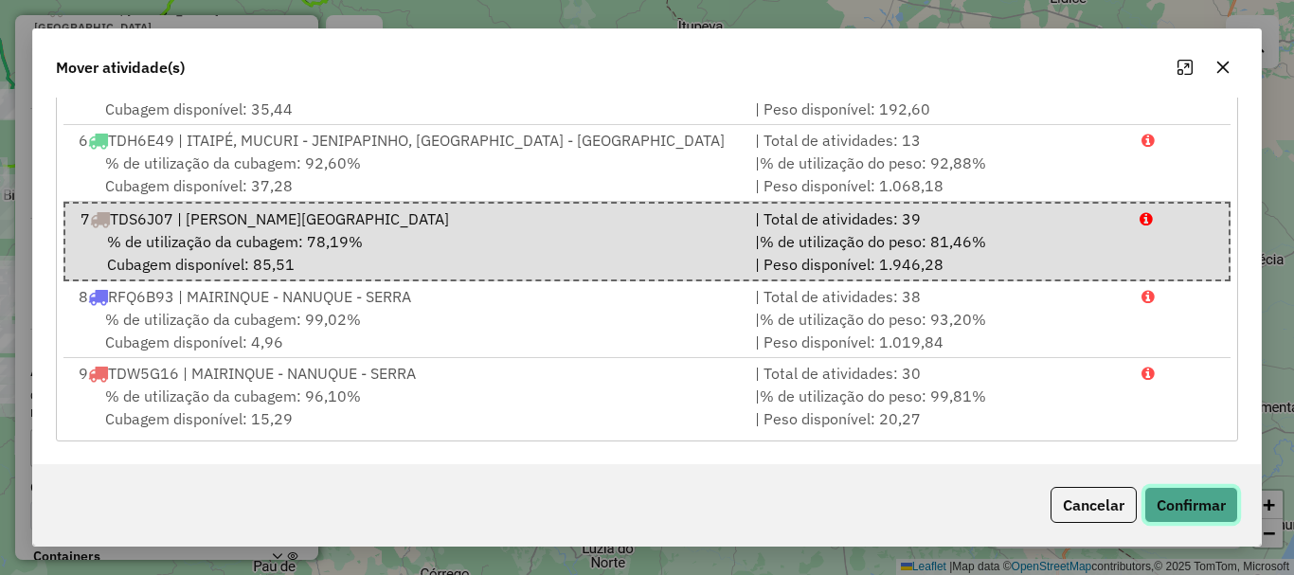
click at [1188, 491] on button "Confirmar" at bounding box center [1192, 505] width 94 height 36
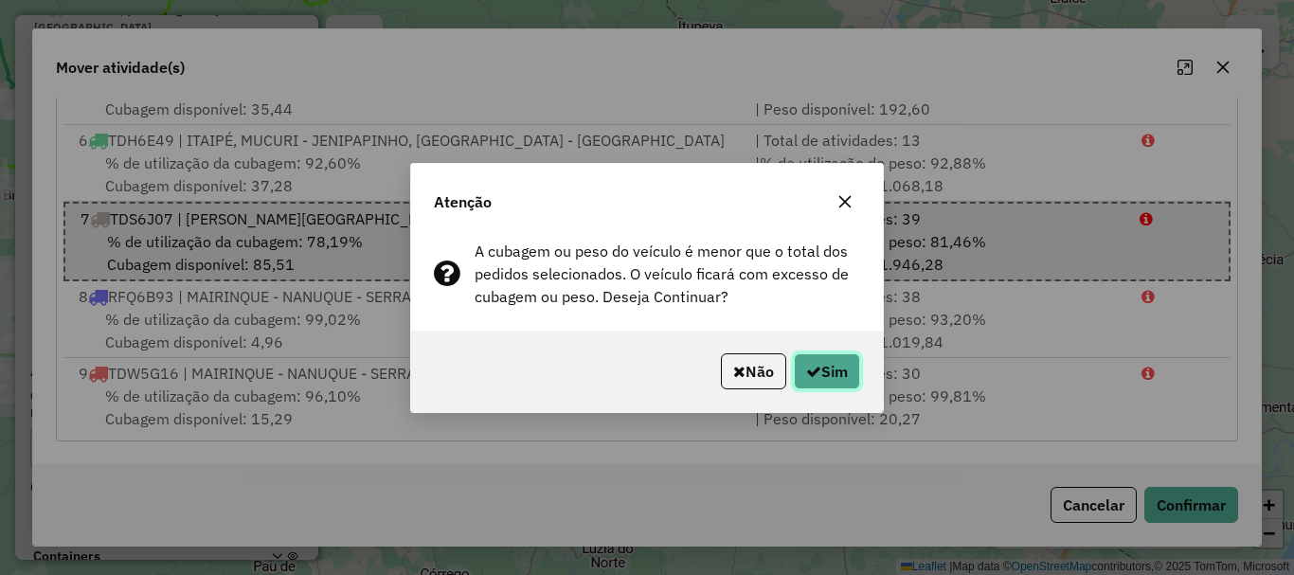
click at [820, 370] on button "Sim" at bounding box center [827, 371] width 66 height 36
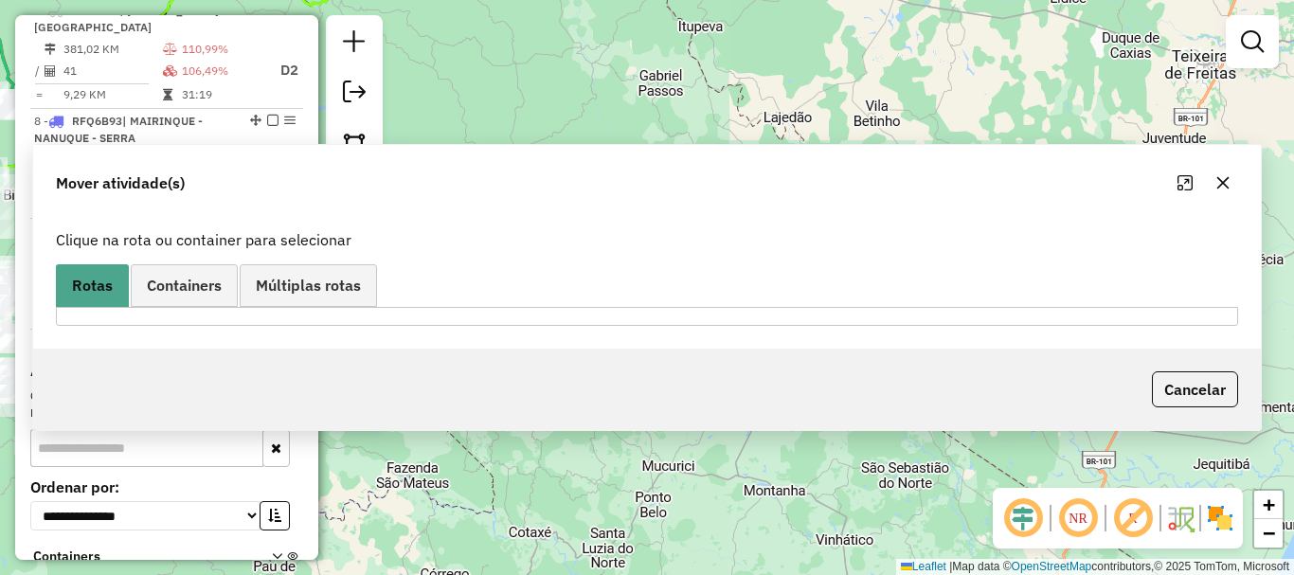
scroll to position [0, 0]
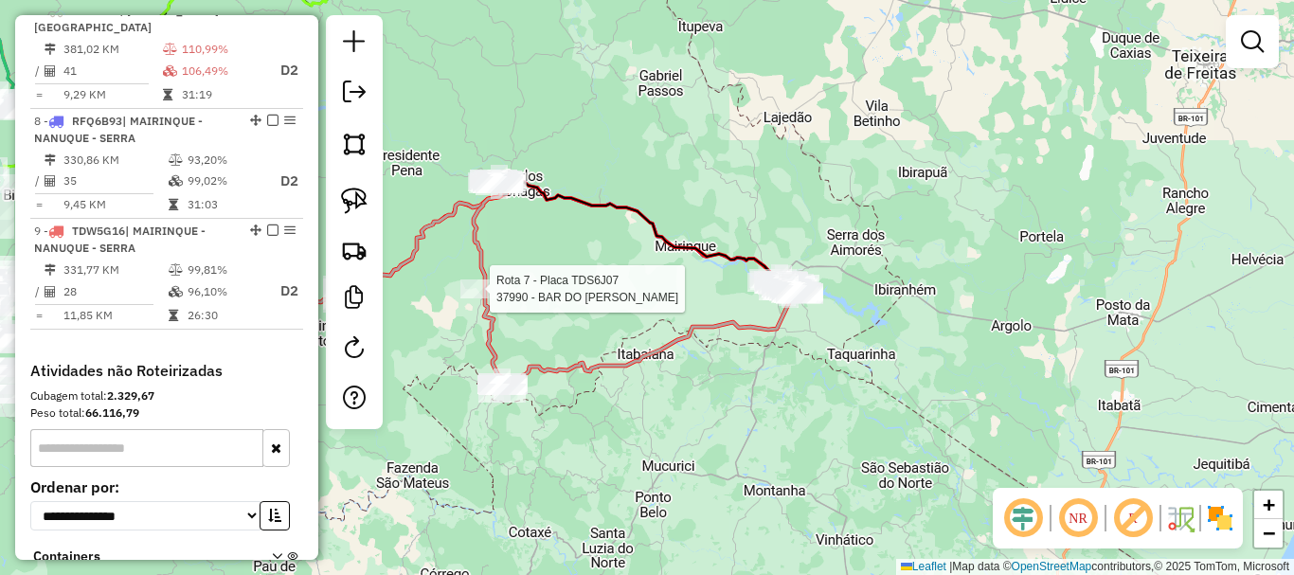
select select "*********"
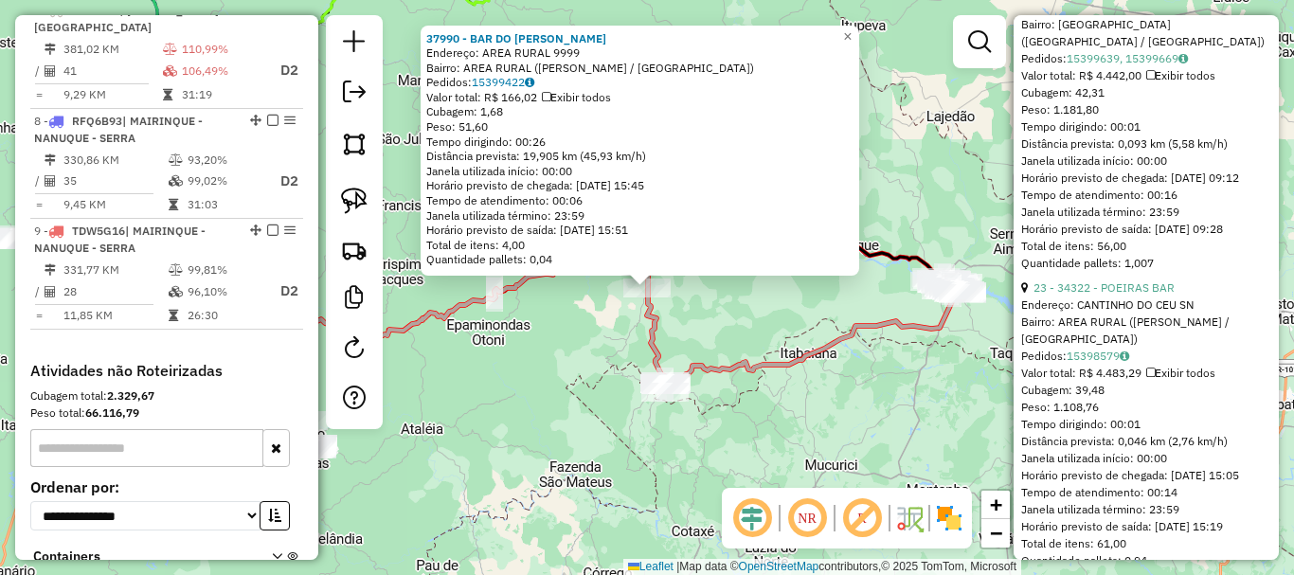
scroll to position [1232, 0]
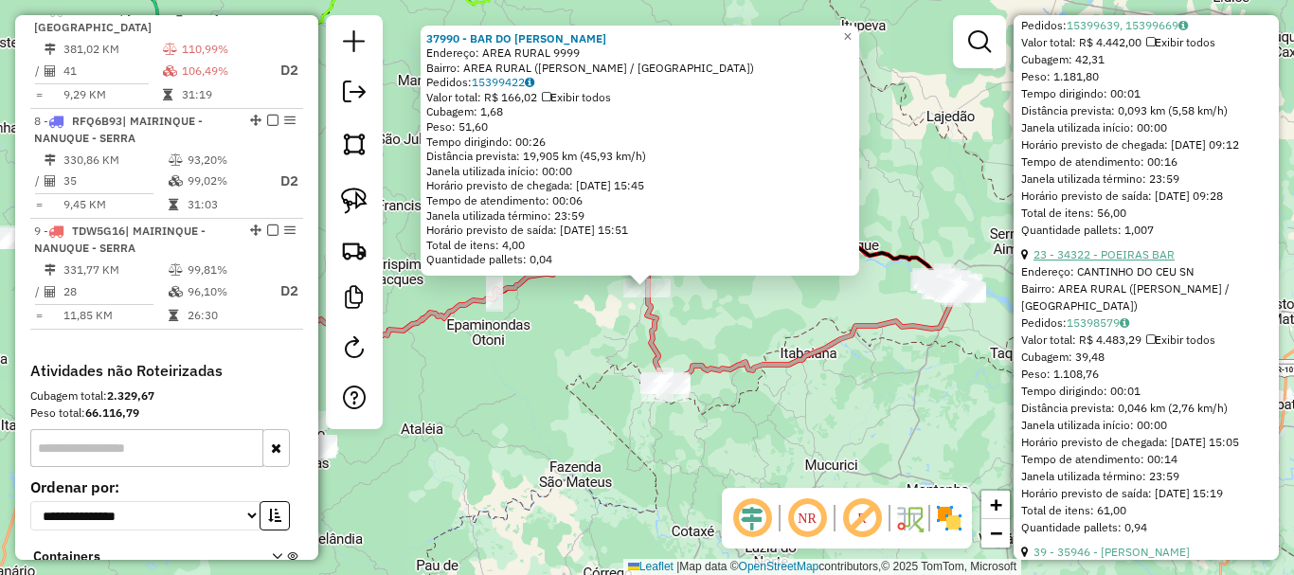
click at [1123, 262] on link "23 - 34322 - POEIRAS BAR" at bounding box center [1104, 254] width 141 height 14
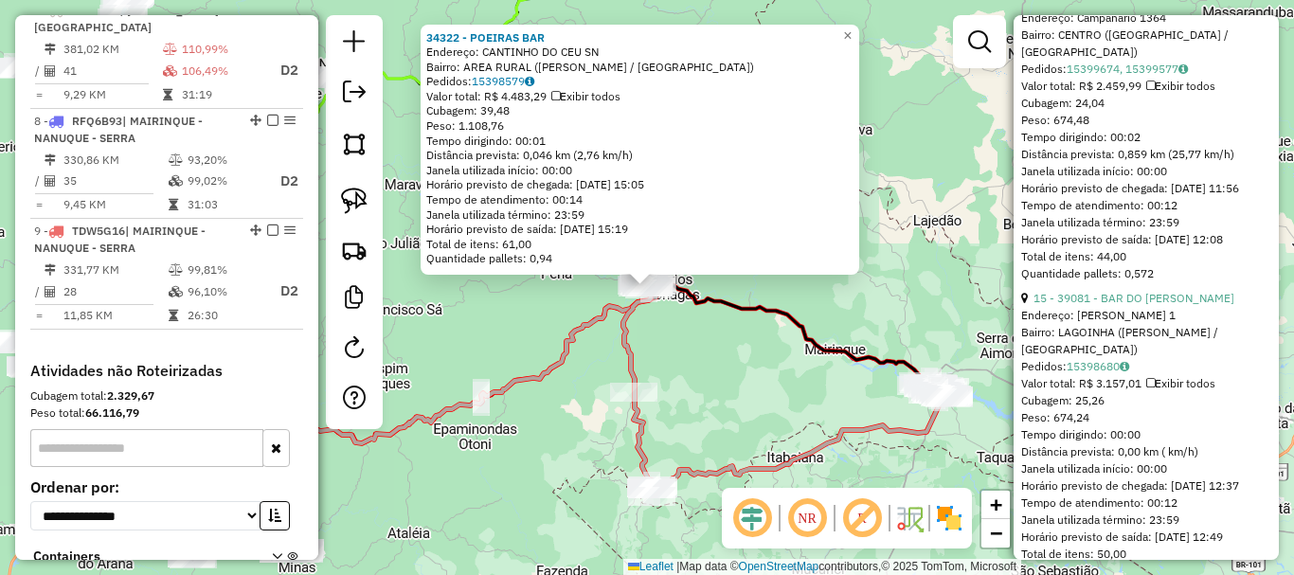
scroll to position [1895, 0]
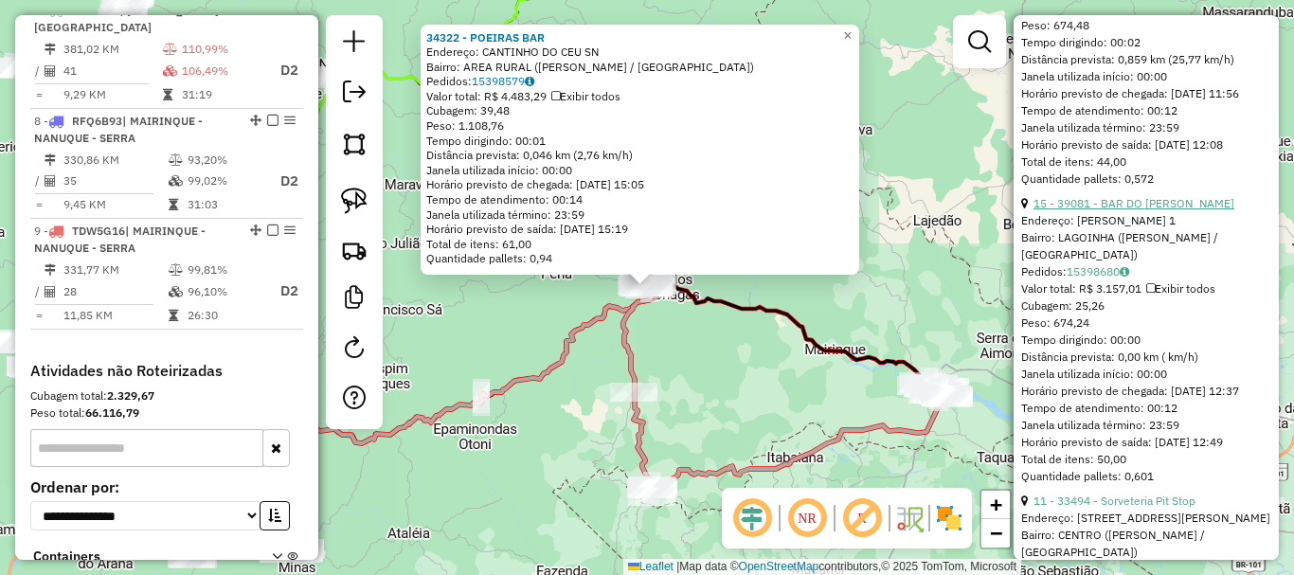
click at [1109, 210] on link "15 - 39081 - BAR DO [PERSON_NAME]" at bounding box center [1134, 203] width 201 height 14
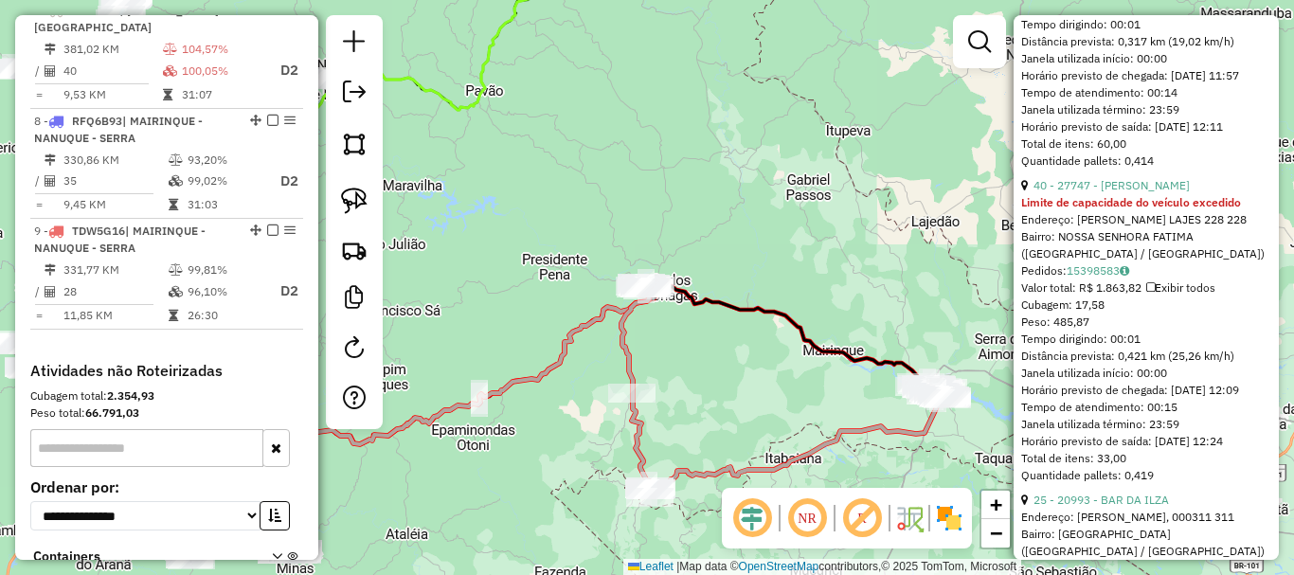
scroll to position [2678, 0]
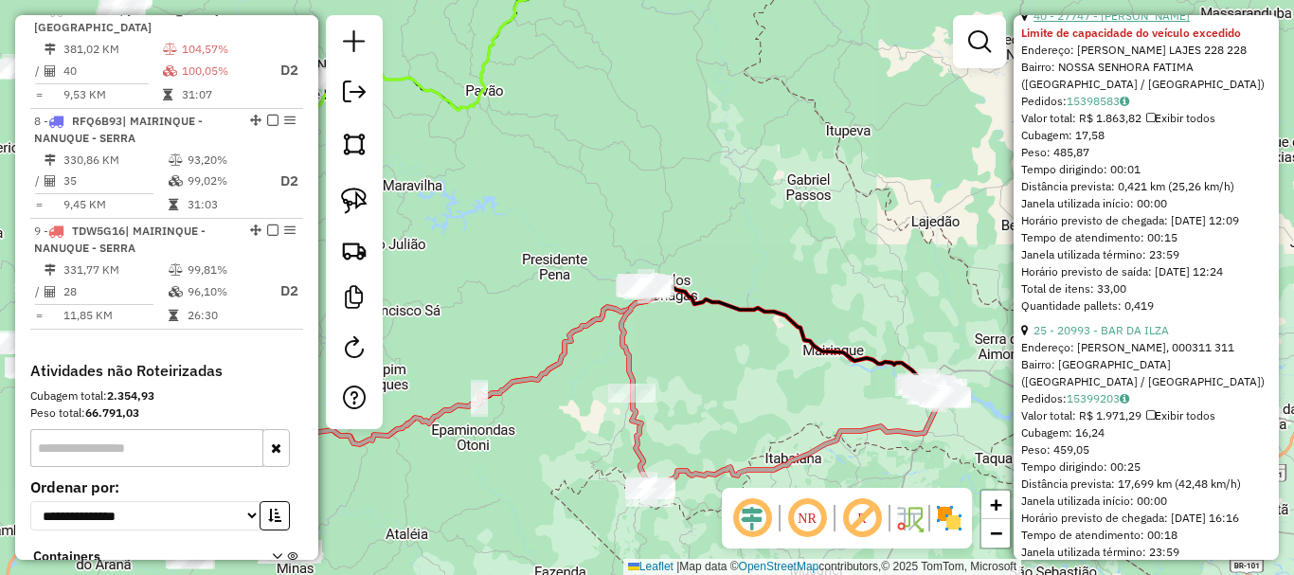
click at [1137, 23] on link "40 - 27747 - [PERSON_NAME]" at bounding box center [1112, 16] width 156 height 14
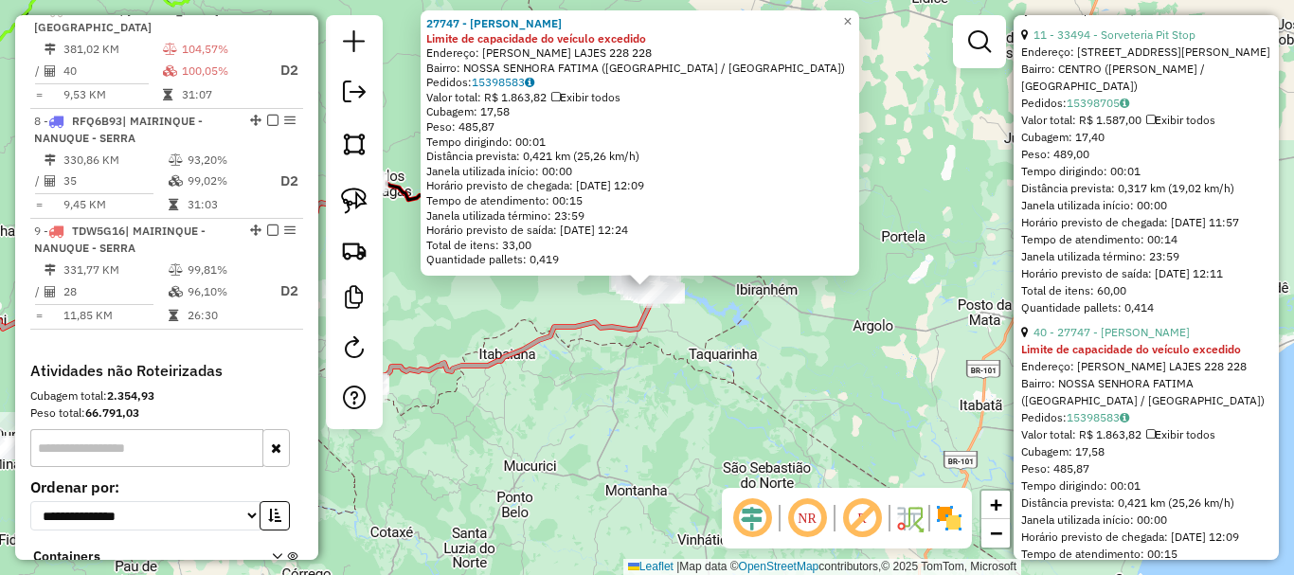
scroll to position [2299, 0]
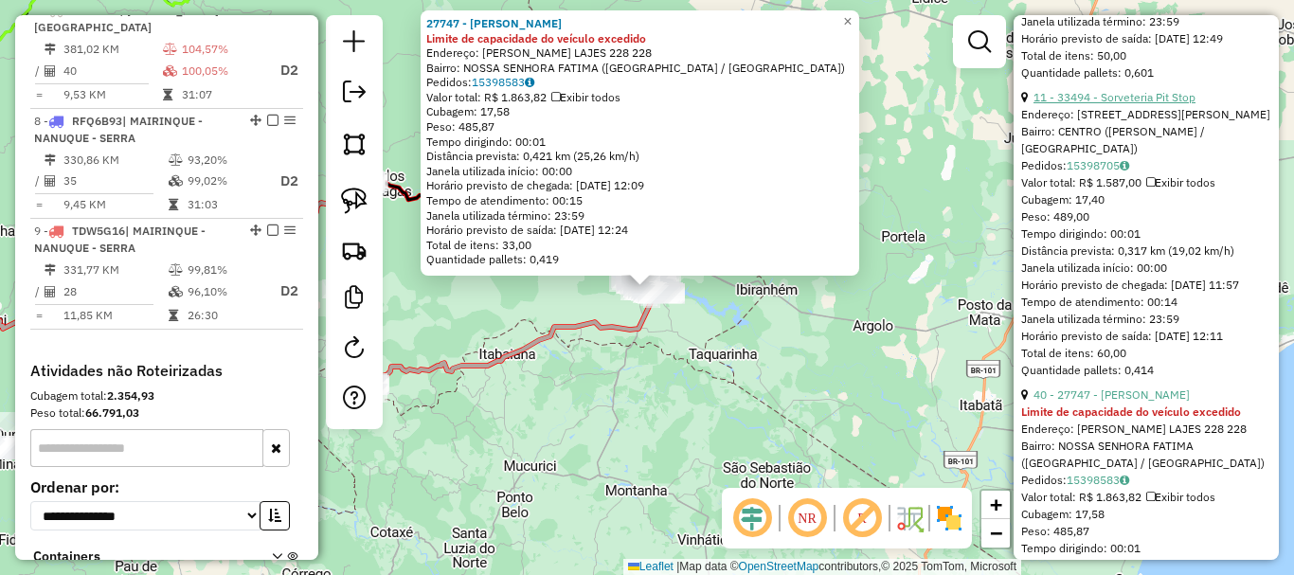
click at [1129, 104] on link "11 - 33494 - Sorveteria Pit Stop" at bounding box center [1115, 97] width 162 height 14
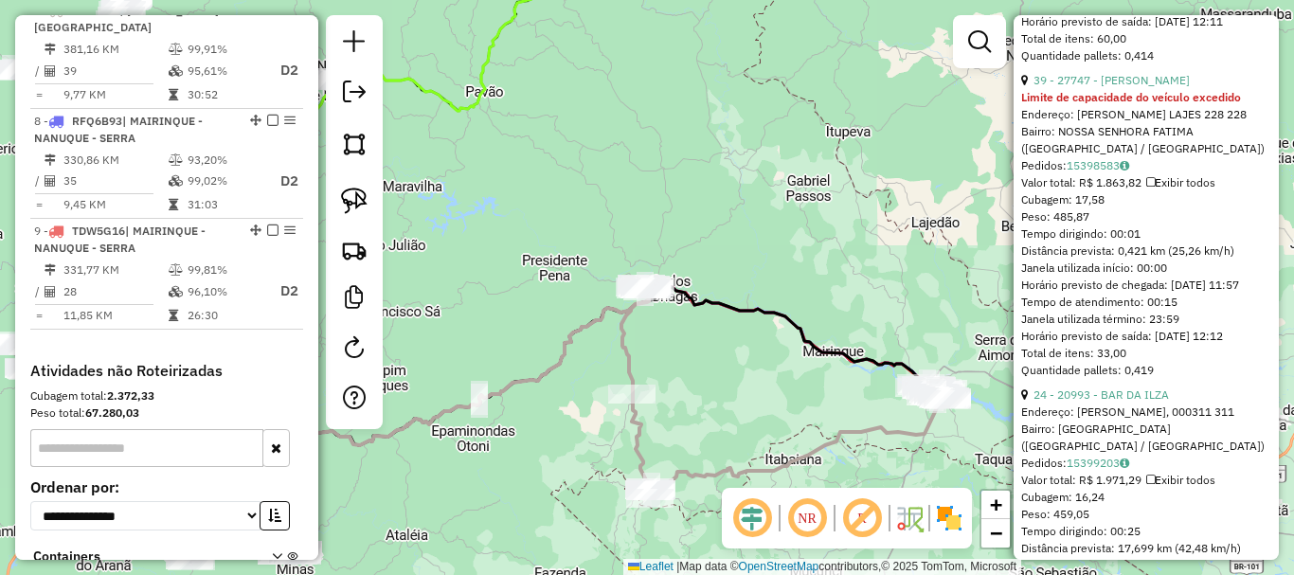
scroll to position [760, 0]
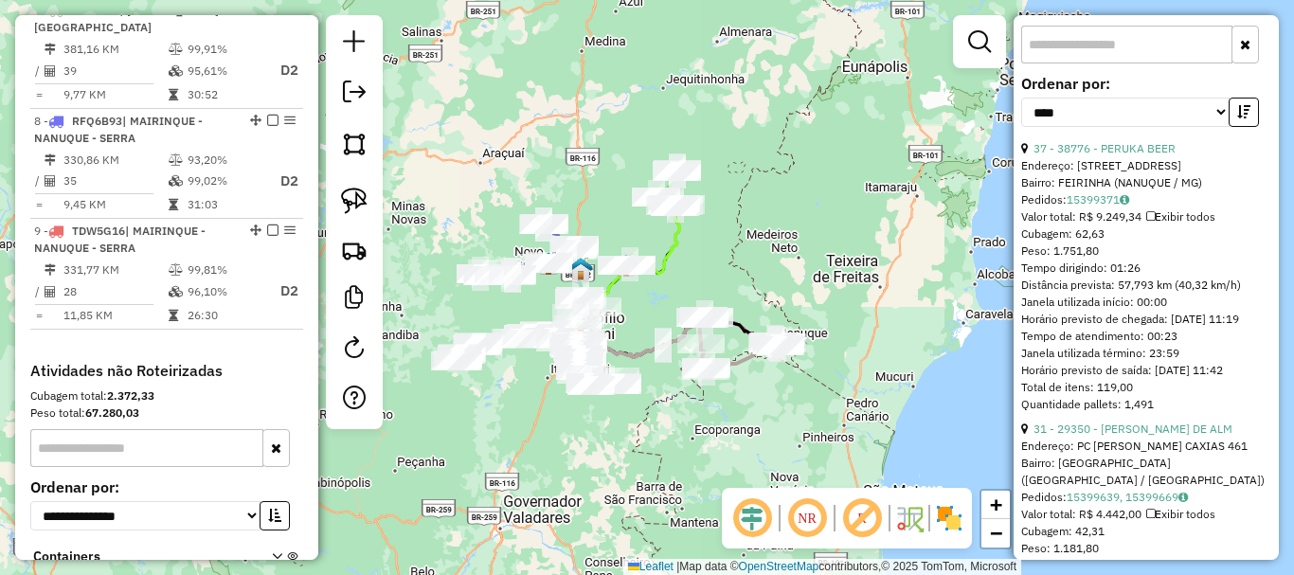
drag, startPoint x: 669, startPoint y: 425, endPoint x: 865, endPoint y: 352, distance: 209.6
click at [865, 352] on div "Janela de atendimento Grade de atendimento Capacidade Transportadoras Veículos …" at bounding box center [647, 287] width 1294 height 575
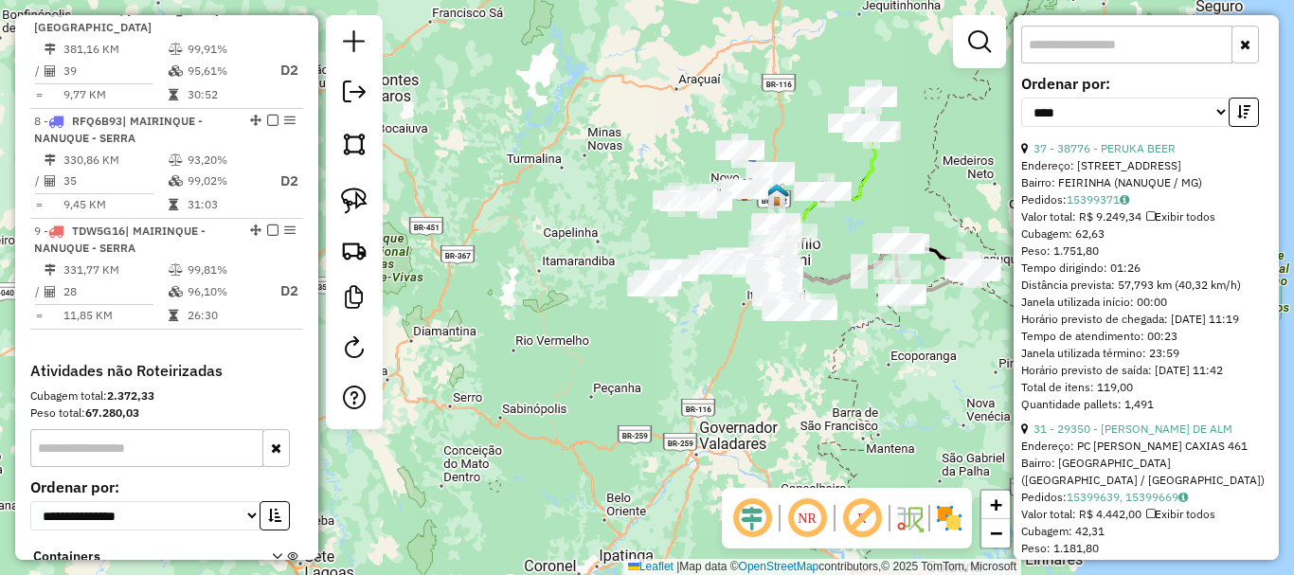
click at [796, 373] on div "Janela de atendimento Grade de atendimento Capacidade Transportadoras Veículos …" at bounding box center [647, 287] width 1294 height 575
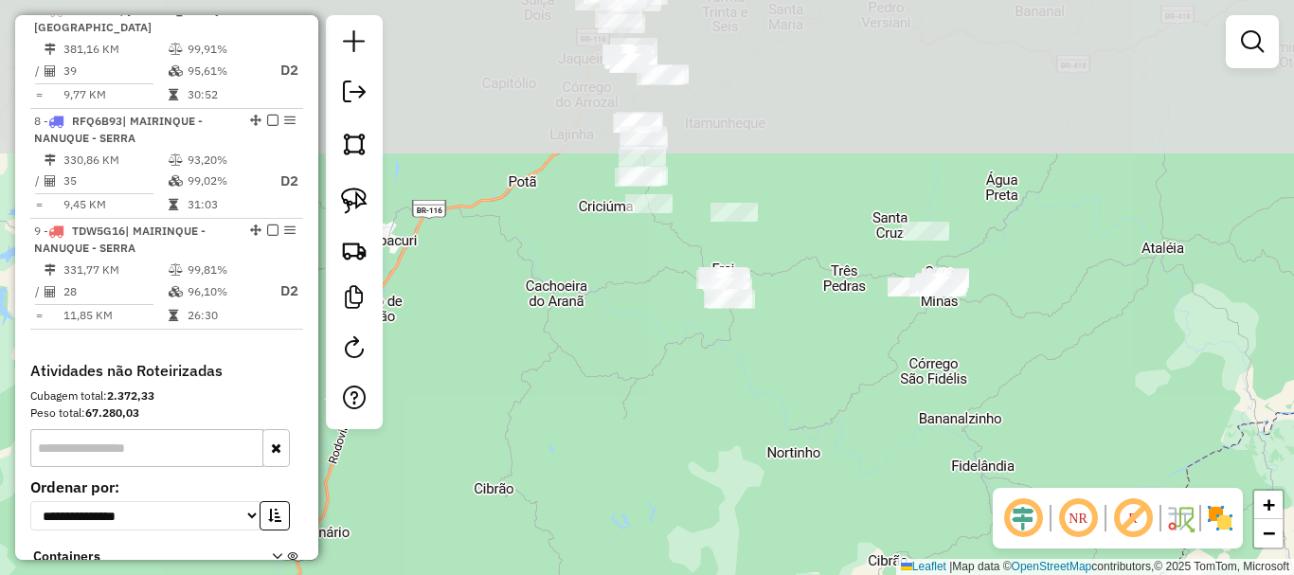
drag, startPoint x: 818, startPoint y: 233, endPoint x: 749, endPoint y: 428, distance: 207.1
click at [749, 428] on div "Janela de atendimento Grade de atendimento Capacidade Transportadoras Veículos …" at bounding box center [647, 287] width 1294 height 575
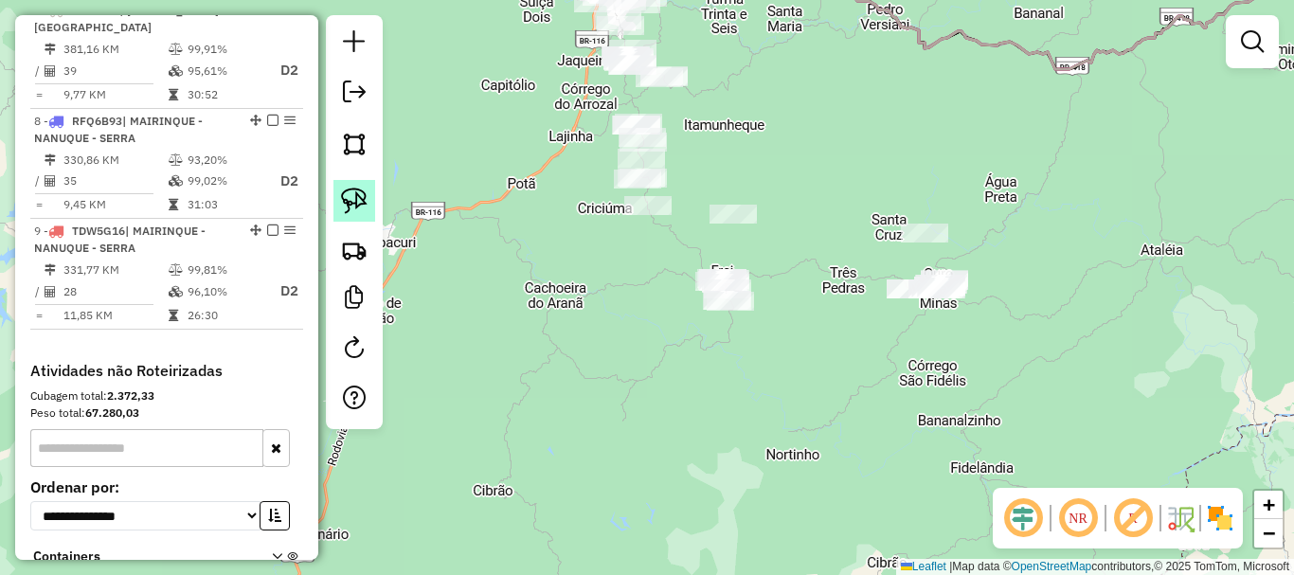
click at [362, 195] on img at bounding box center [354, 201] width 27 height 27
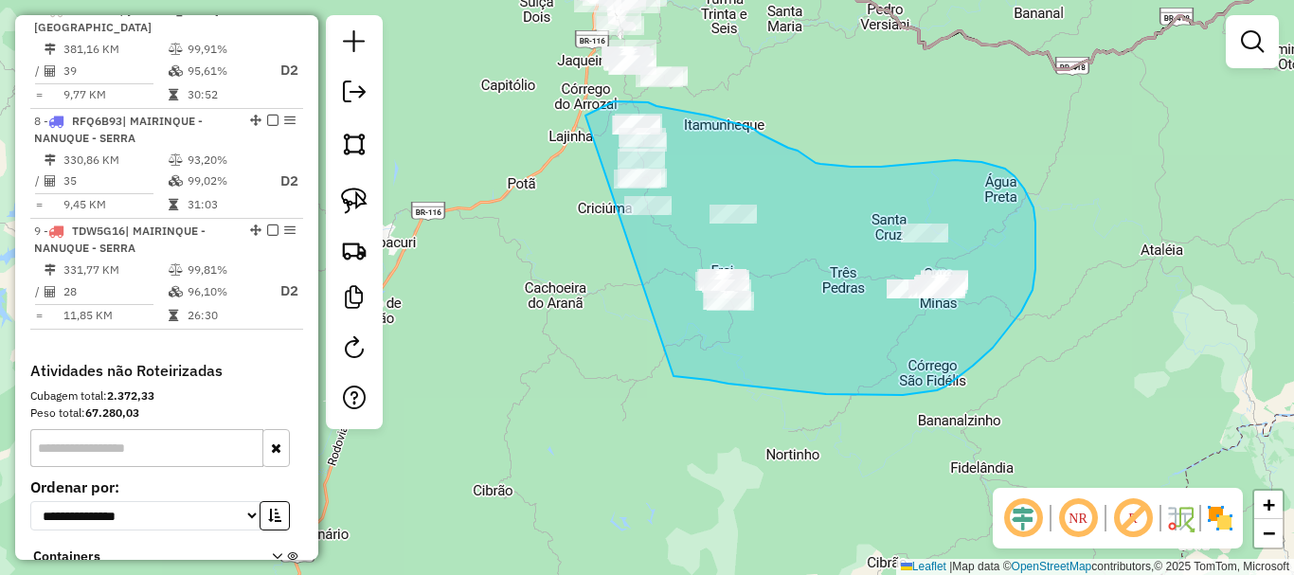
drag, startPoint x: 674, startPoint y: 376, endPoint x: 568, endPoint y: 253, distance: 162.6
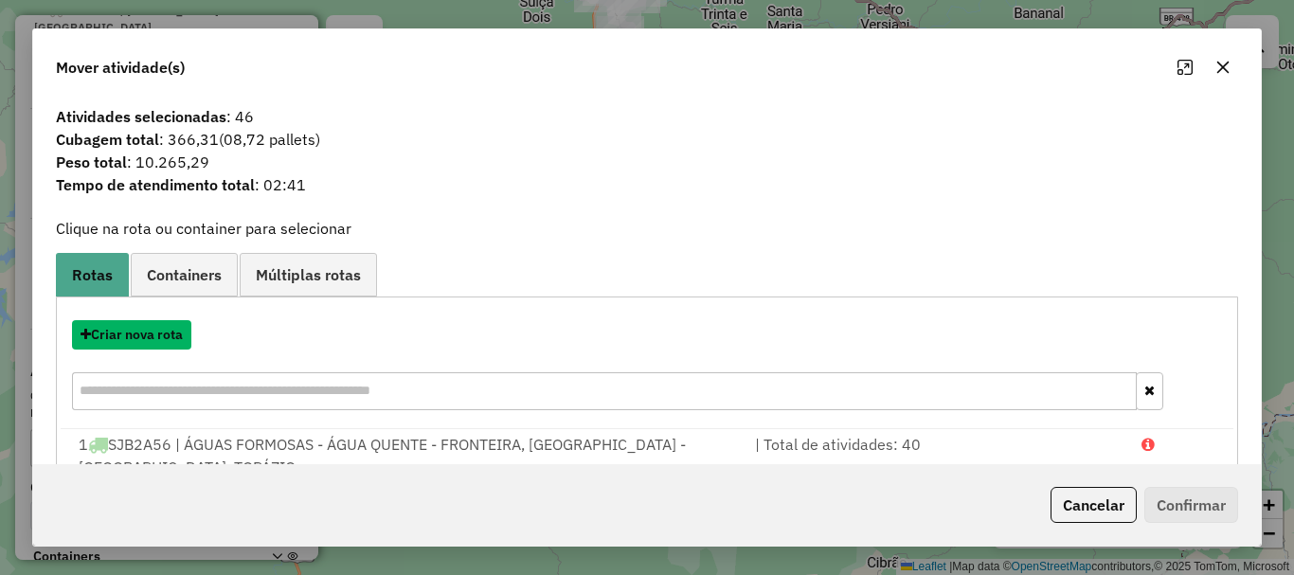
click at [132, 337] on button "Criar nova rota" at bounding box center [131, 334] width 119 height 29
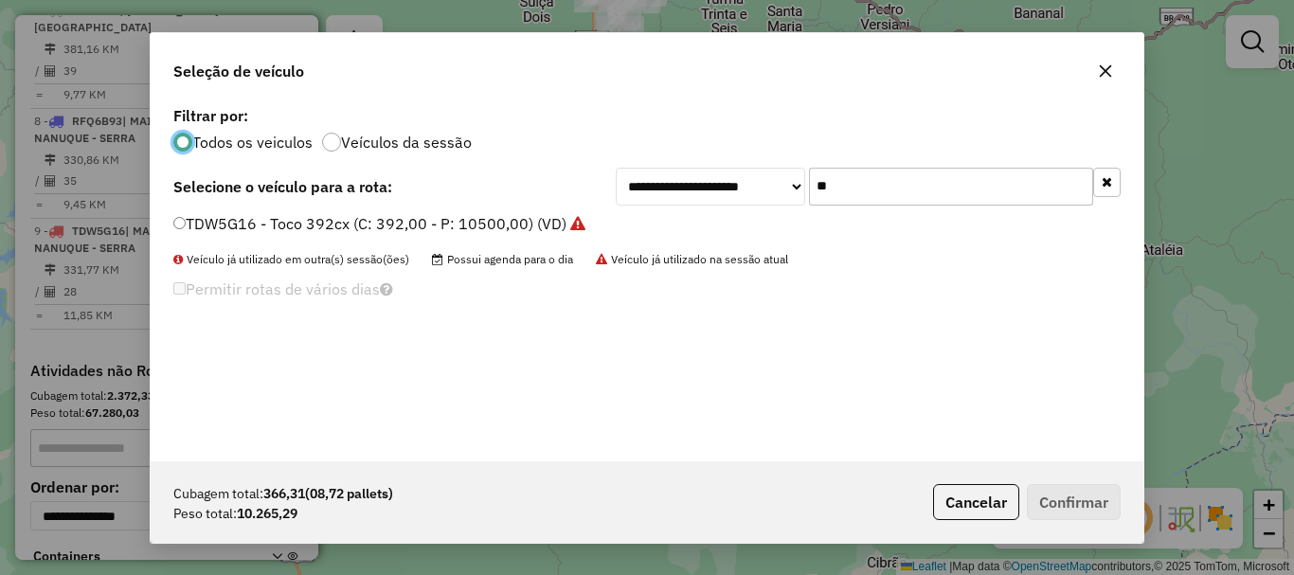
scroll to position [10, 6]
drag, startPoint x: 891, startPoint y: 178, endPoint x: 674, endPoint y: 203, distance: 218.4
click at [674, 203] on div "**********" at bounding box center [868, 187] width 505 height 38
type input "***"
click at [425, 218] on label "TDZ8A36 - Toco 392cx (C: 392,00 - P: 10500,00) (VD)" at bounding box center [367, 223] width 388 height 23
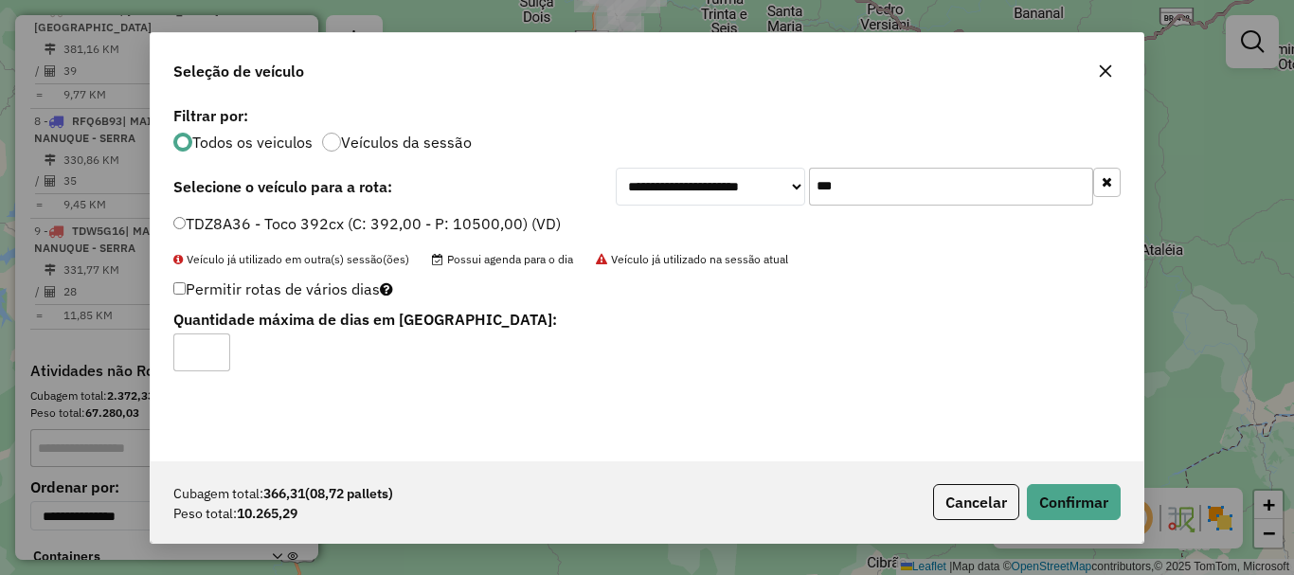
type input "*"
click at [214, 347] on input "*" at bounding box center [201, 353] width 57 height 38
click at [1092, 497] on button "Confirmar" at bounding box center [1074, 502] width 94 height 36
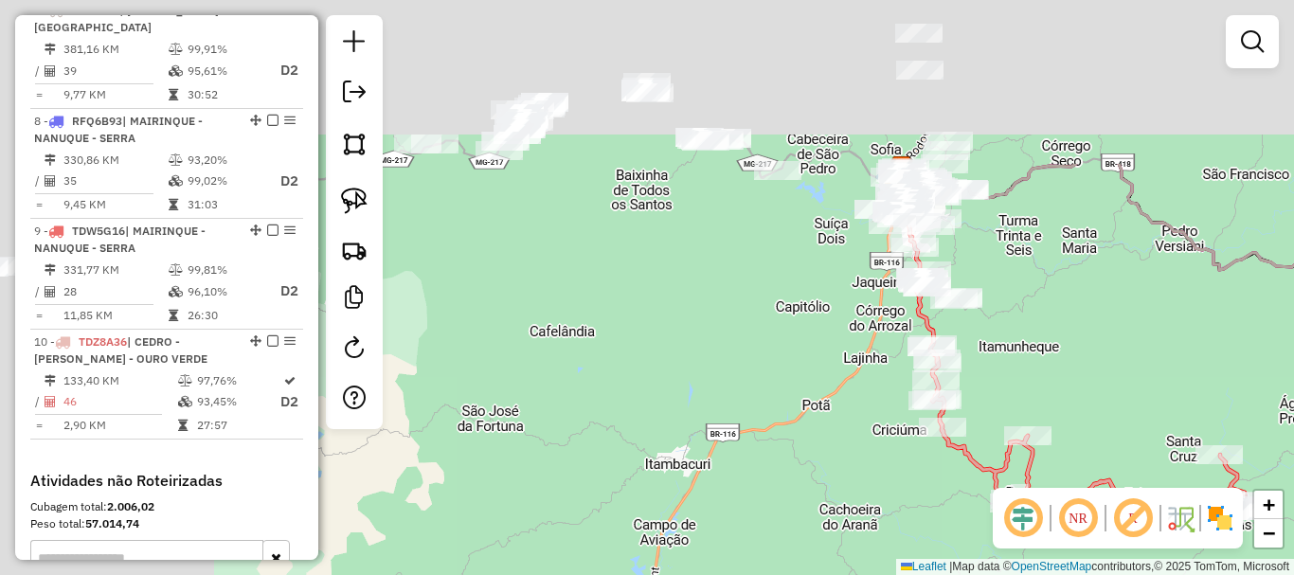
drag, startPoint x: 586, startPoint y: 279, endPoint x: 880, endPoint y: 500, distance: 368.8
click at [880, 500] on div "Janela de atendimento Grade de atendimento Capacidade Transportadoras Veículos …" at bounding box center [647, 287] width 1294 height 575
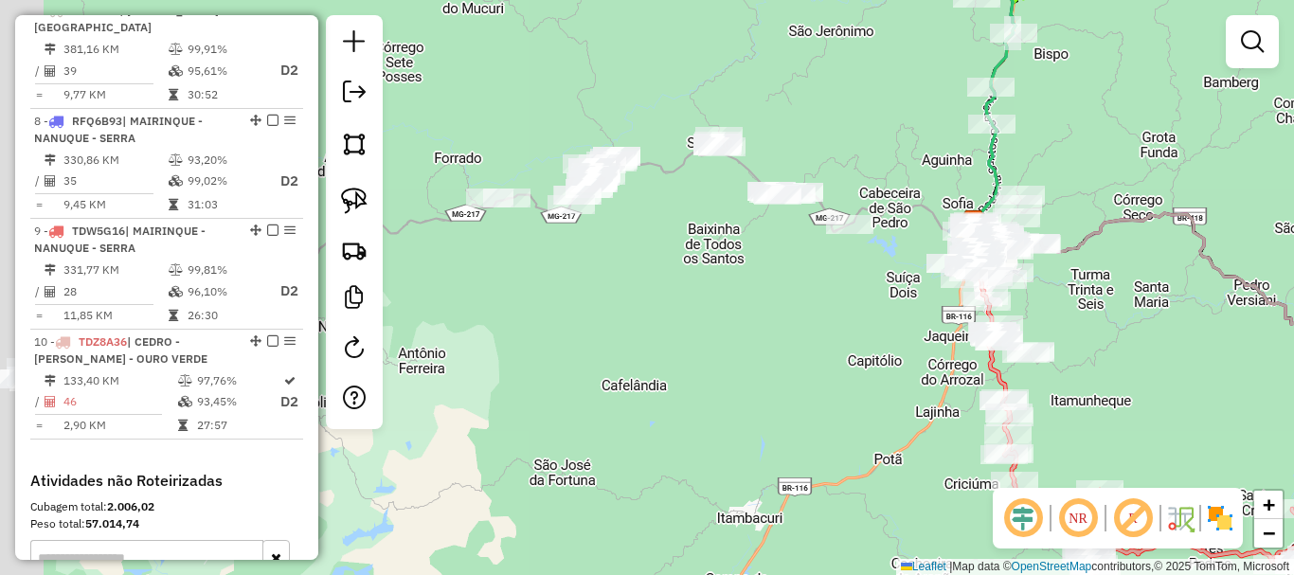
drag, startPoint x: 679, startPoint y: 334, endPoint x: 842, endPoint y: 396, distance: 174.6
click at [842, 396] on div "Janela de atendimento Grade de atendimento Capacidade Transportadoras Veículos …" at bounding box center [647, 287] width 1294 height 575
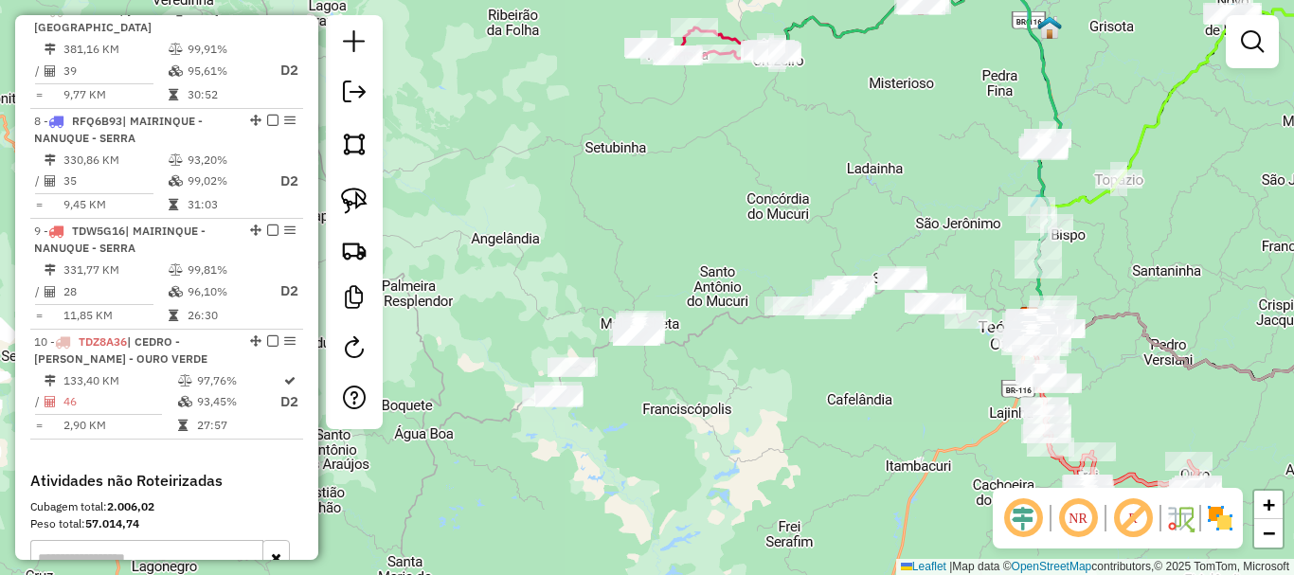
drag, startPoint x: 789, startPoint y: 385, endPoint x: 864, endPoint y: 388, distance: 74.9
click at [864, 388] on div "Janela de atendimento Grade de atendimento Capacidade Transportadoras Veículos …" at bounding box center [647, 287] width 1294 height 575
click at [360, 202] on img at bounding box center [354, 201] width 27 height 27
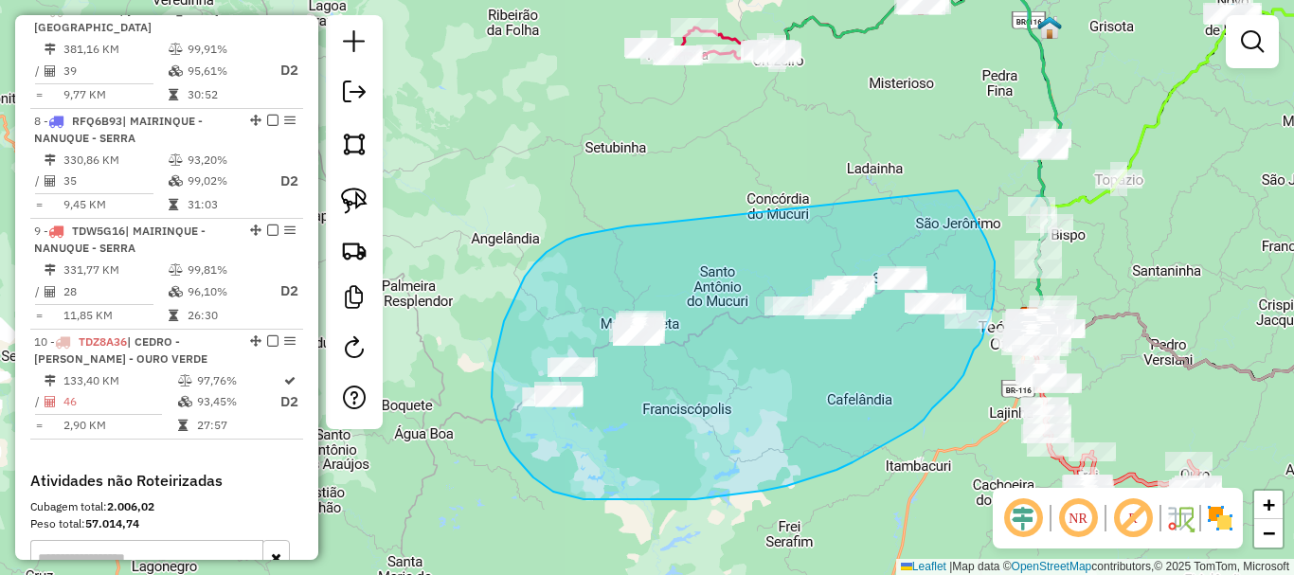
drag, startPoint x: 627, startPoint y: 226, endPoint x: 943, endPoint y: 174, distance: 319.8
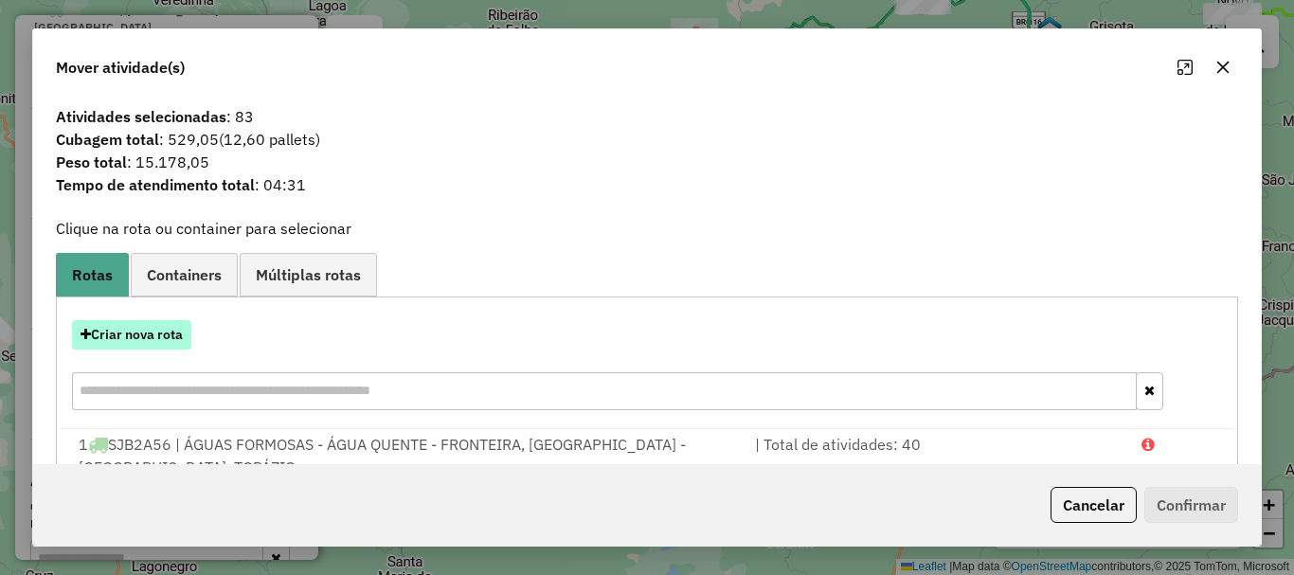
click at [164, 336] on button "Criar nova rota" at bounding box center [131, 334] width 119 height 29
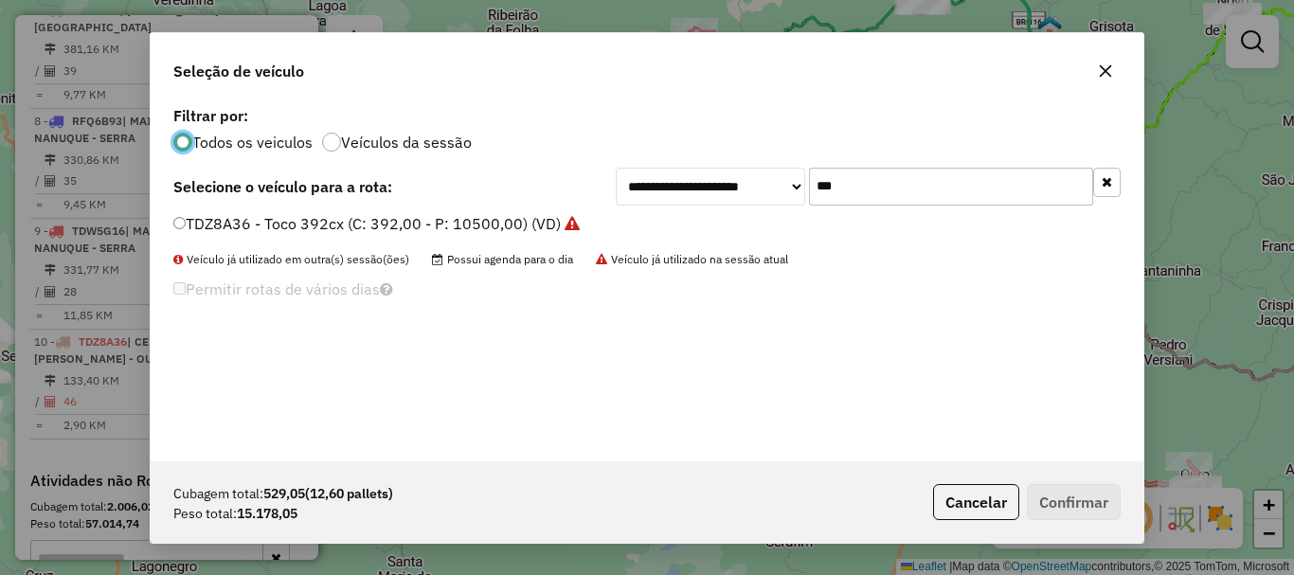
drag, startPoint x: 657, startPoint y: 188, endPoint x: 625, endPoint y: 188, distance: 31.3
click at [633, 188] on div "**********" at bounding box center [868, 187] width 505 height 38
type input "***"
click at [261, 223] on label "SJI2J13 - Toco 392cx (C: 392,00 - P: 10500,00) (VD)" at bounding box center [363, 223] width 380 height 23
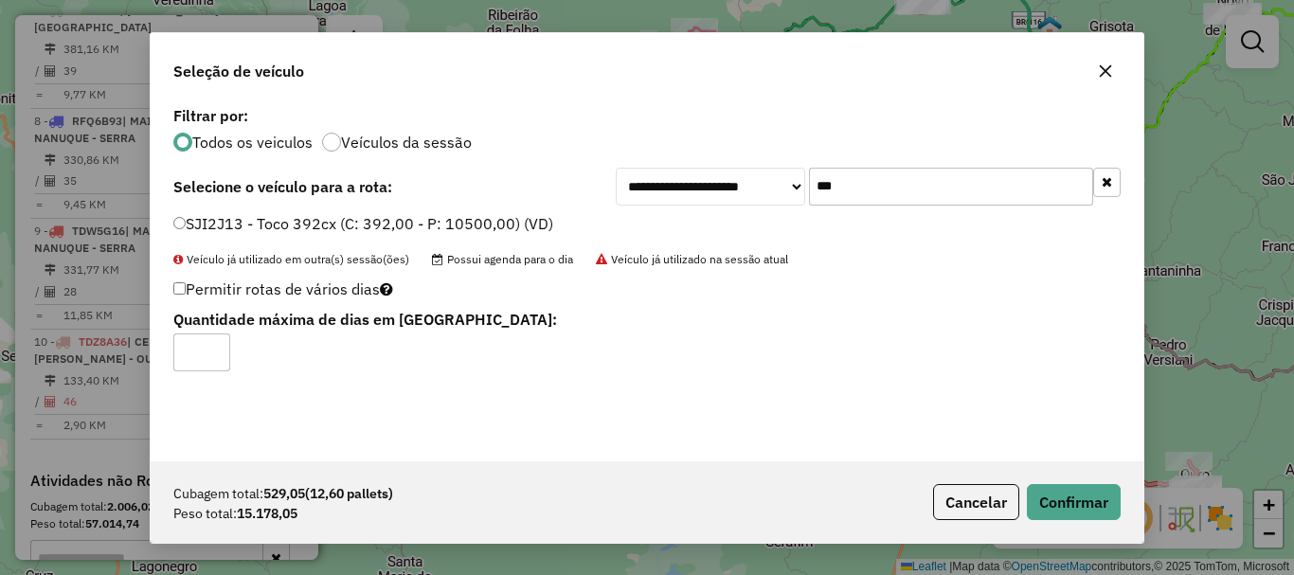
type input "*"
click at [212, 346] on input "*" at bounding box center [201, 353] width 57 height 38
click at [1067, 508] on button "Confirmar" at bounding box center [1074, 502] width 94 height 36
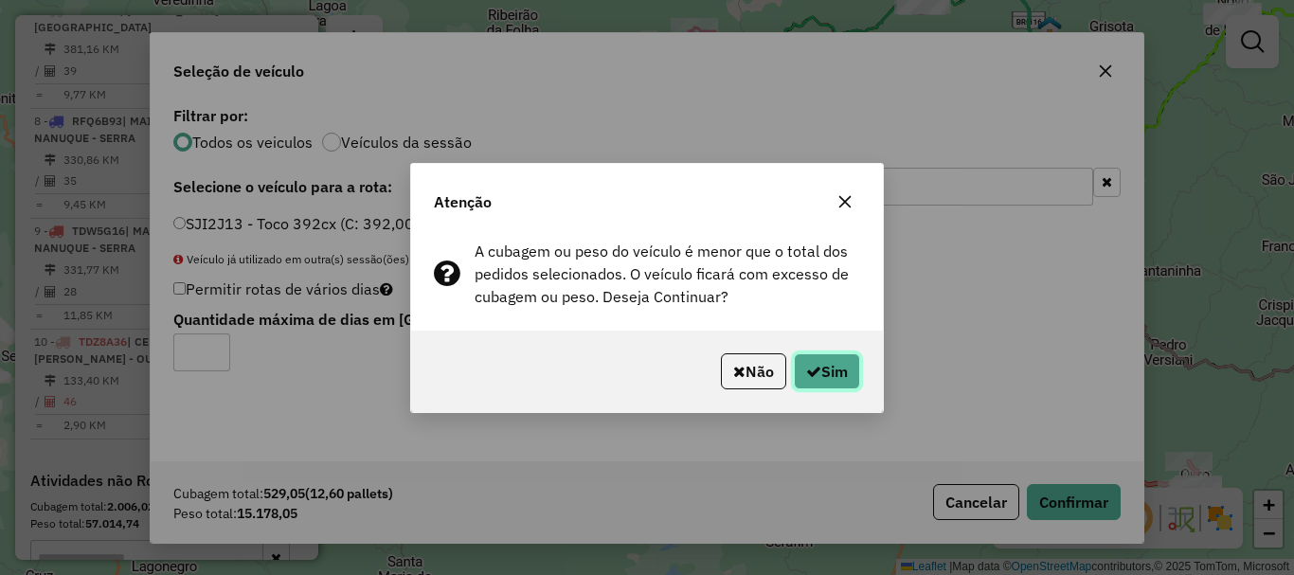
click at [840, 371] on button "Sim" at bounding box center [827, 371] width 66 height 36
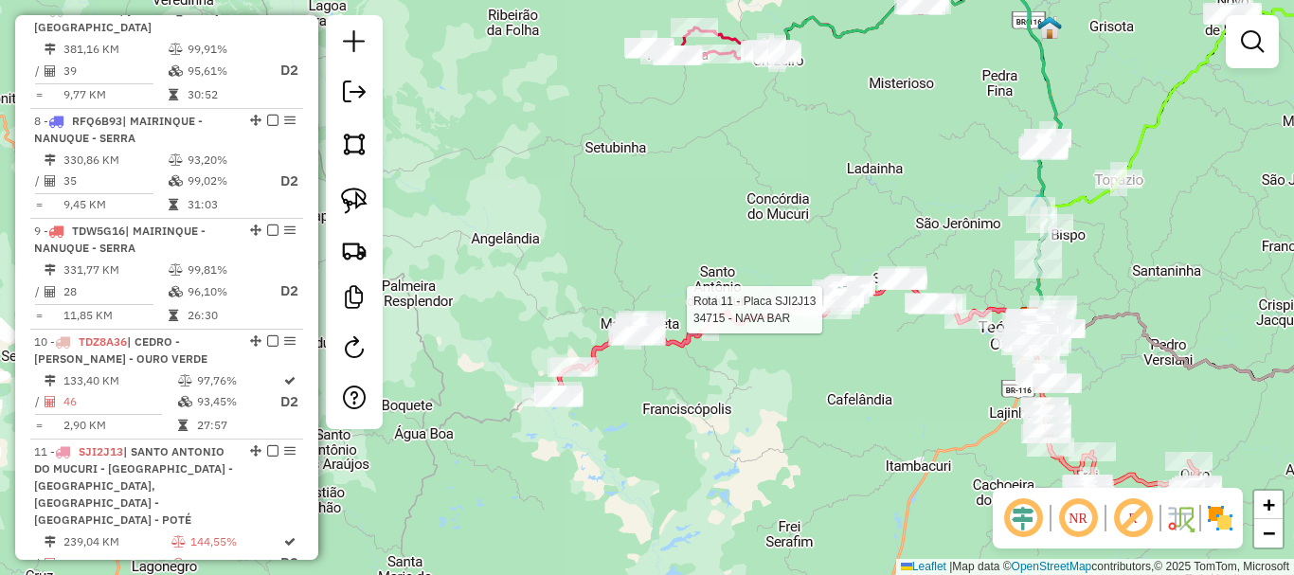
select select "*********"
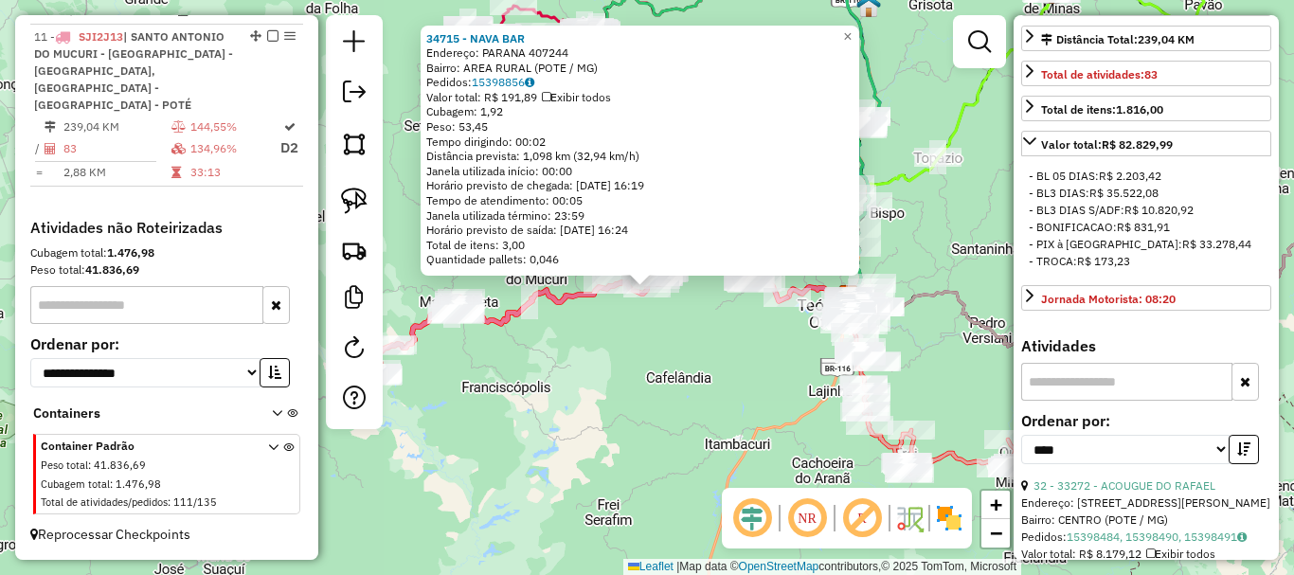
scroll to position [663, 0]
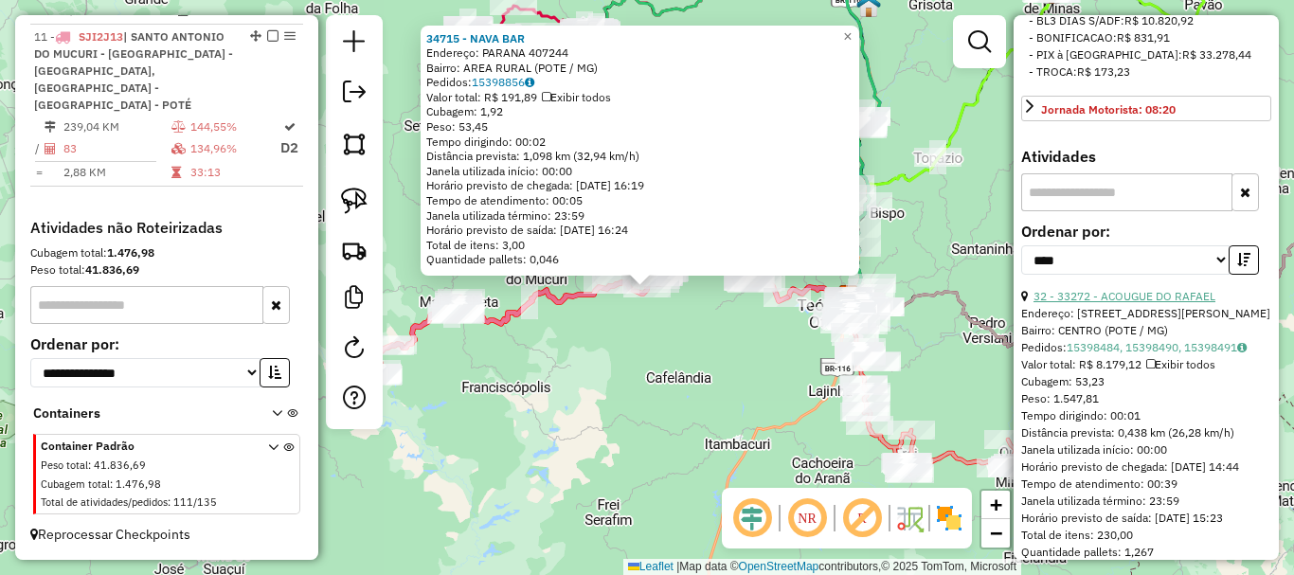
click at [1099, 303] on link "32 - 33272 - ACOUGUE DO RAFAEL" at bounding box center [1125, 296] width 182 height 14
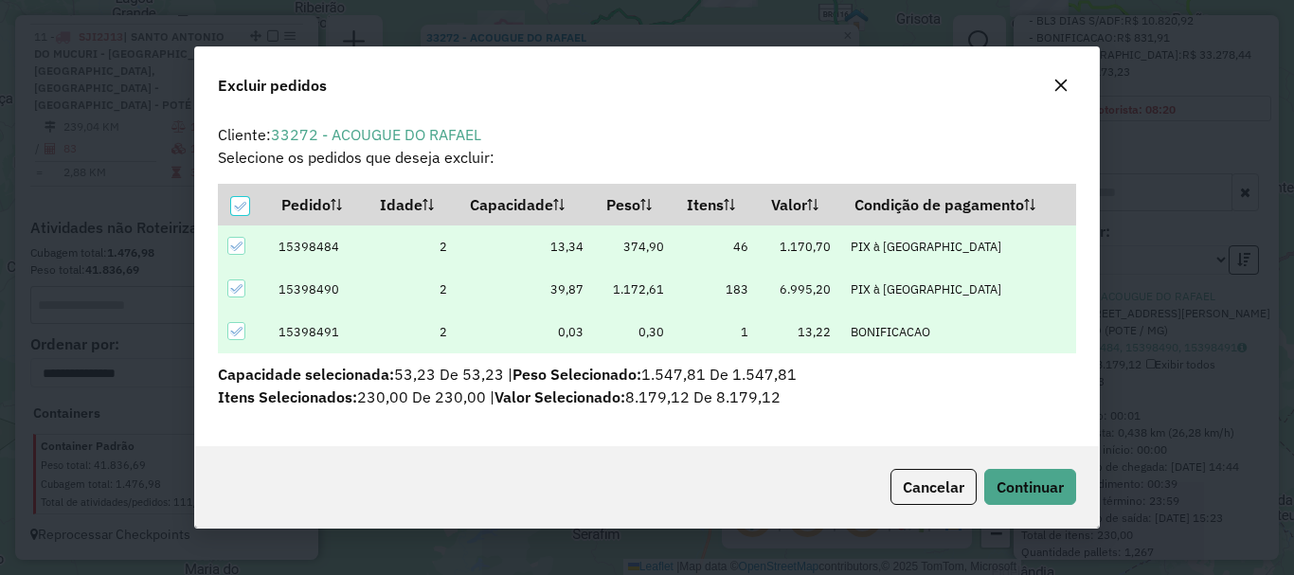
scroll to position [0, 0]
click at [1019, 479] on span "Continuar" at bounding box center [1030, 487] width 67 height 19
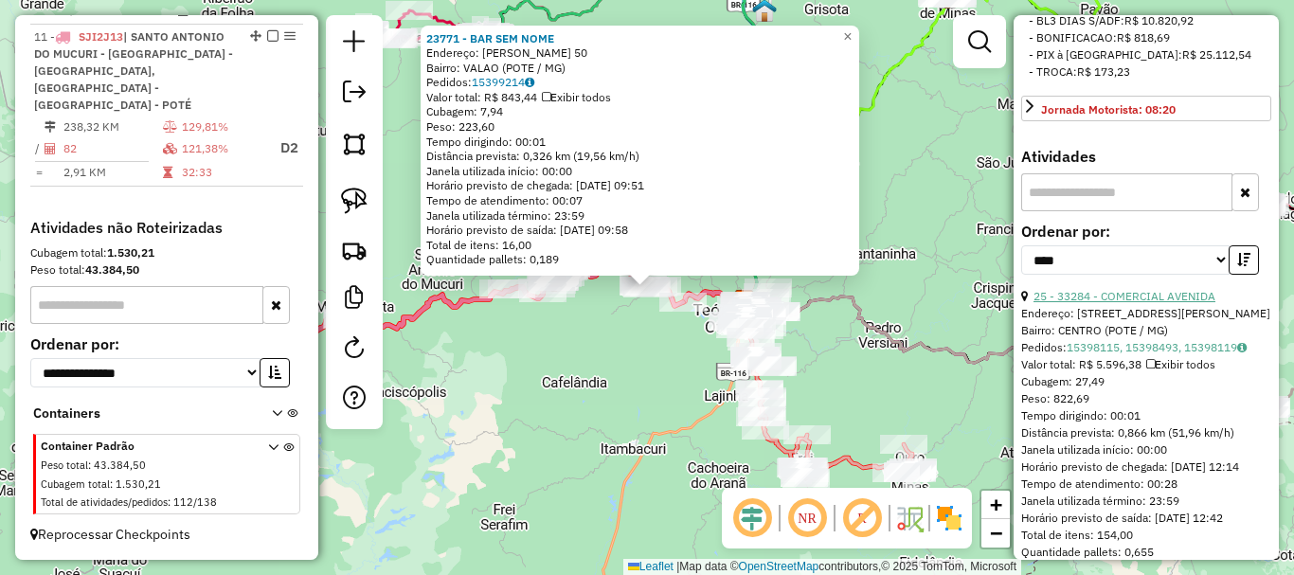
click at [1168, 303] on link "25 - 33284 - COMERCIAL AVENIDA" at bounding box center [1125, 296] width 182 height 14
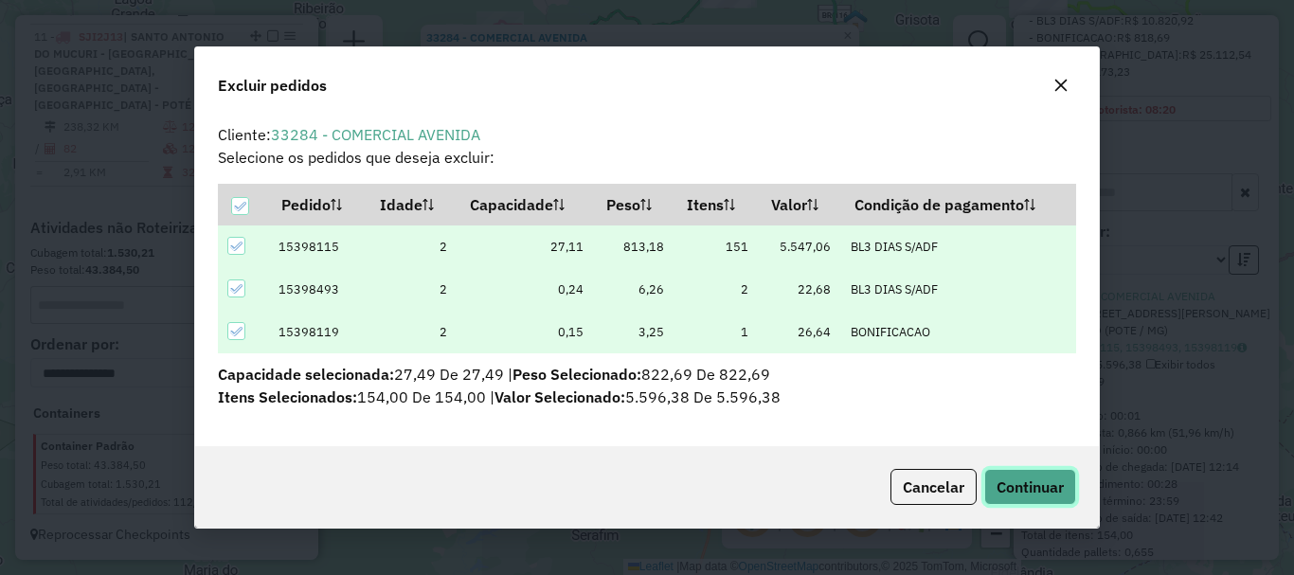
click at [1023, 490] on span "Continuar" at bounding box center [1030, 487] width 67 height 19
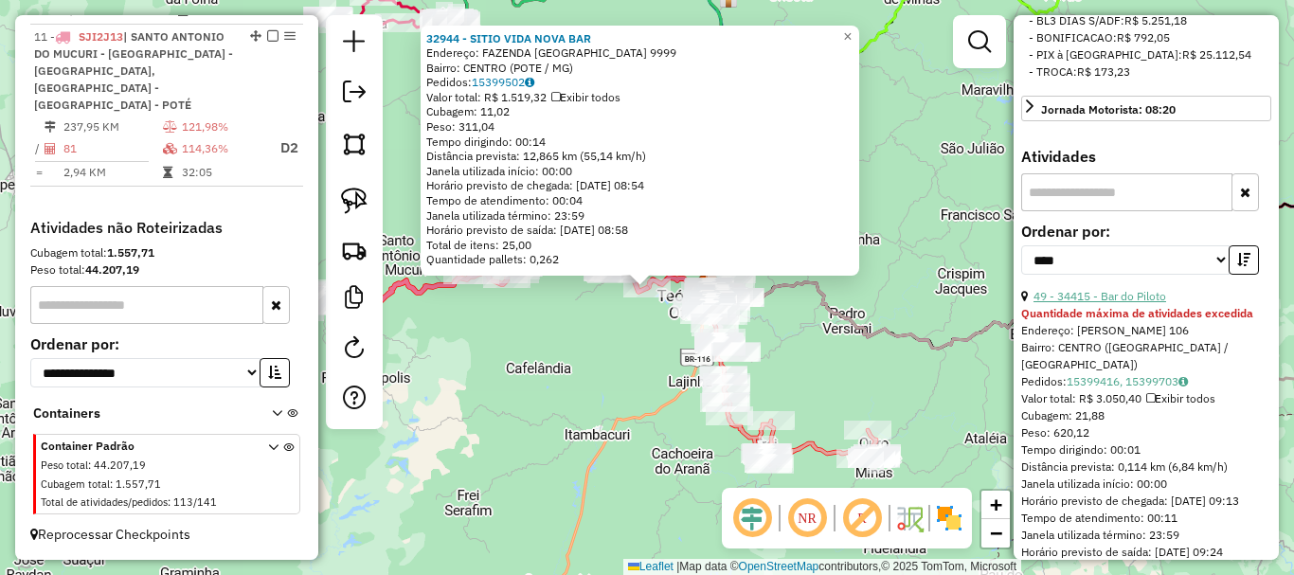
click at [1129, 303] on link "49 - 34415 - Bar do Piloto" at bounding box center [1100, 296] width 133 height 14
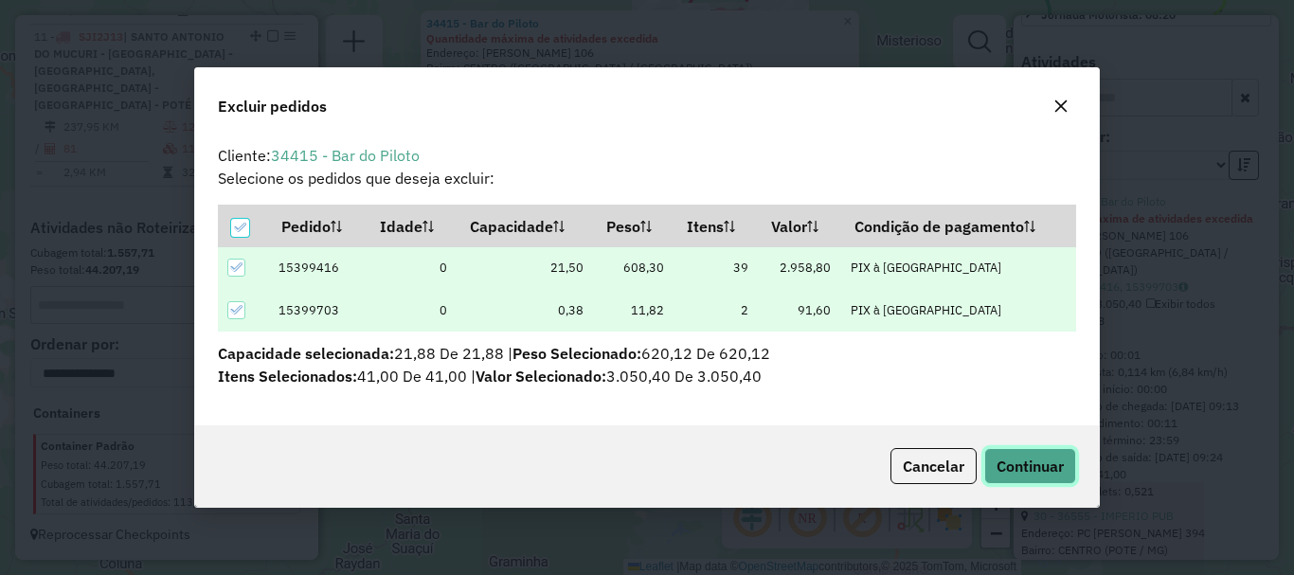
click at [1044, 469] on span "Continuar" at bounding box center [1030, 466] width 67 height 19
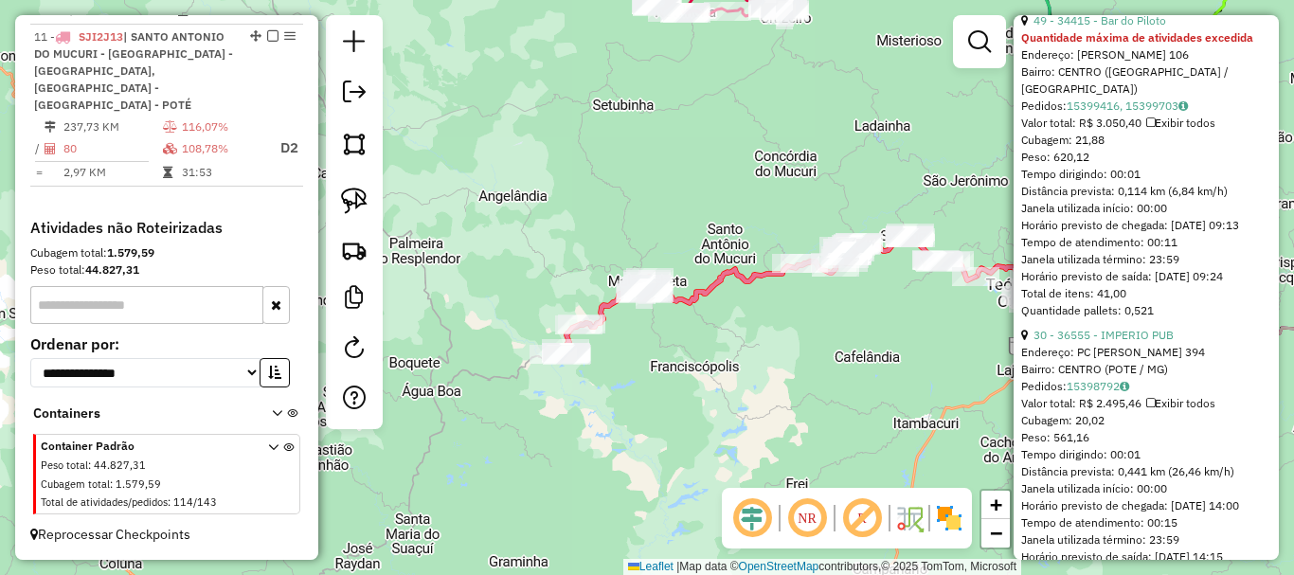
scroll to position [948, 0]
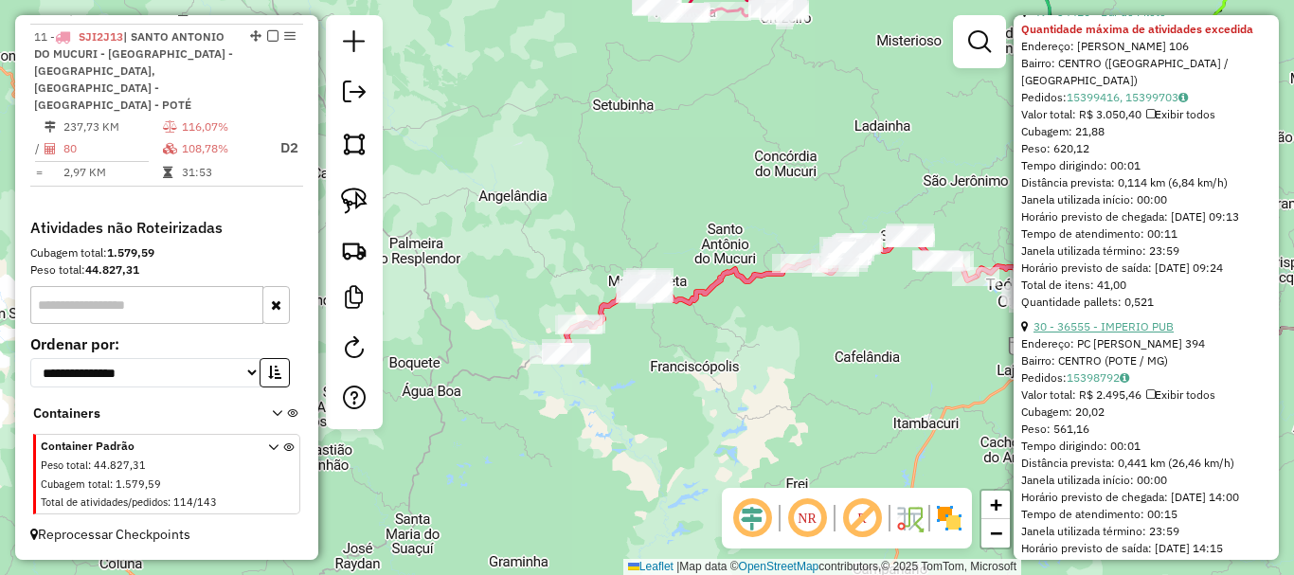
click at [1095, 334] on link "30 - 36555 - IMPERIO PUB" at bounding box center [1104, 326] width 140 height 14
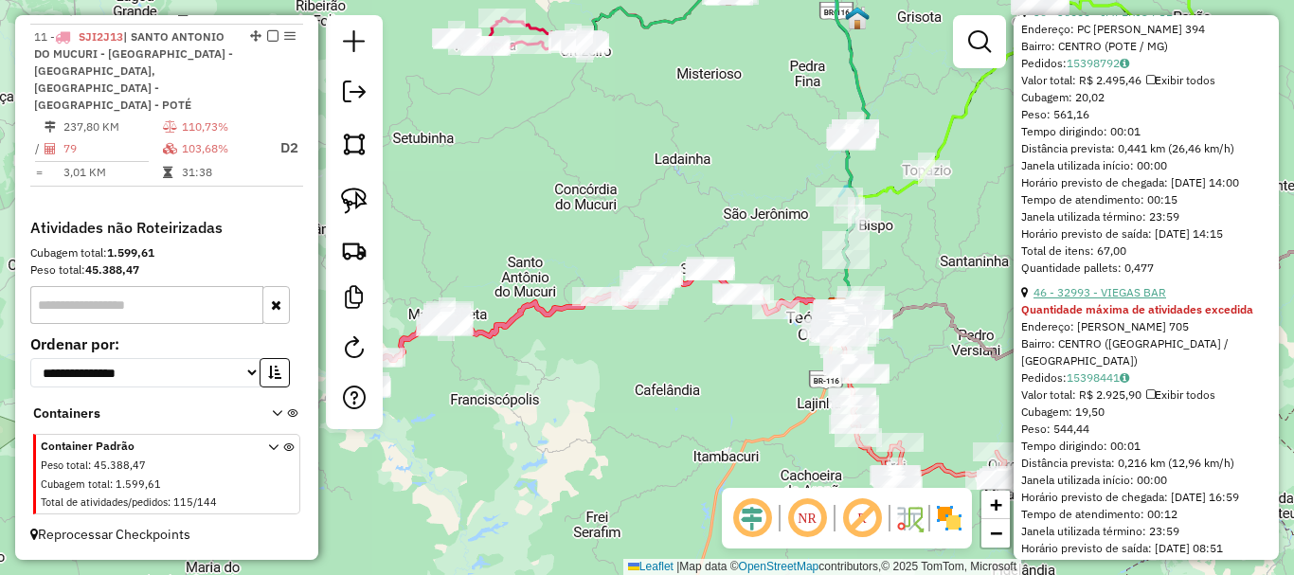
click at [1123, 299] on link "46 - 32993 - VIEGAS BAR" at bounding box center [1100, 292] width 133 height 14
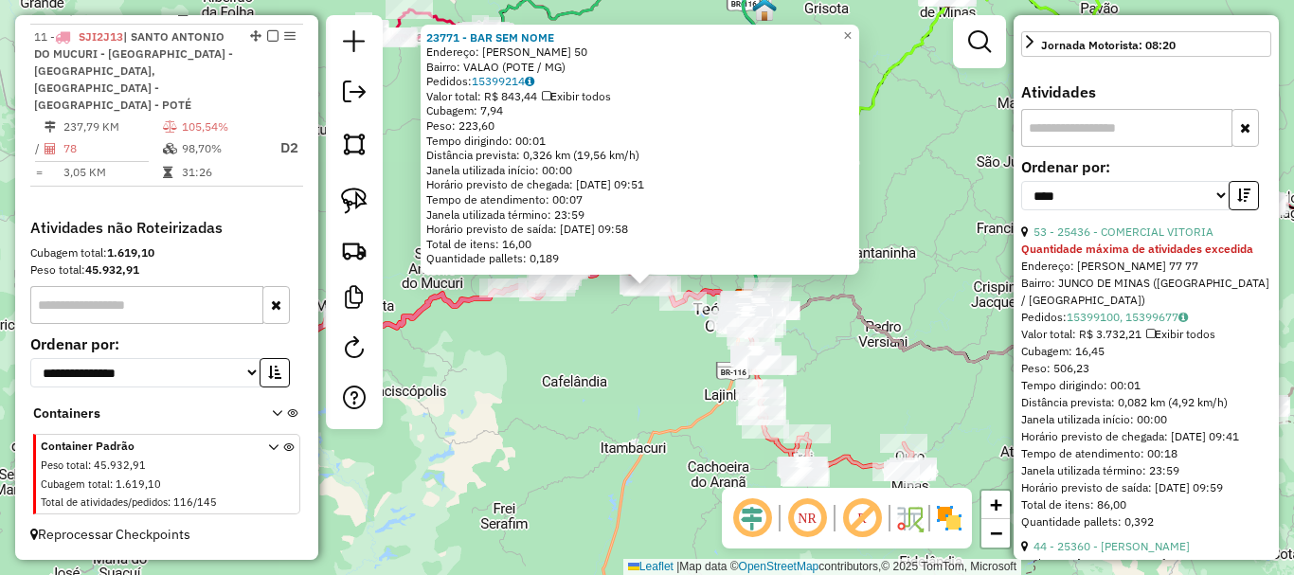
scroll to position [741, 0]
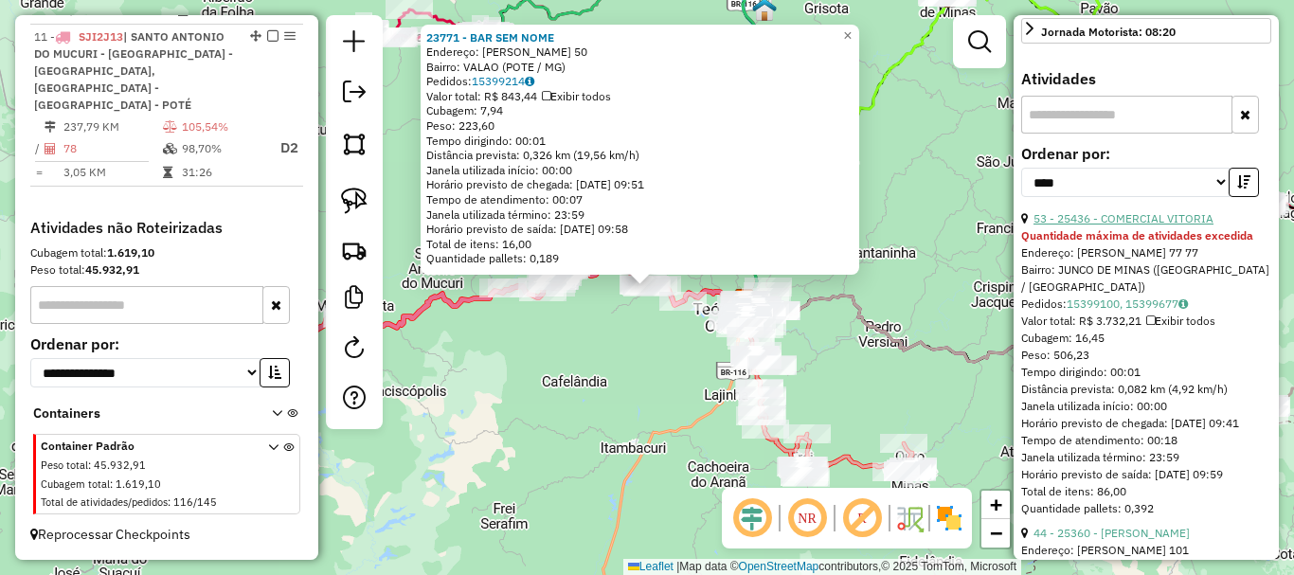
click at [1142, 226] on link "53 - 25436 - COMERCIAL VITORIA" at bounding box center [1124, 218] width 180 height 14
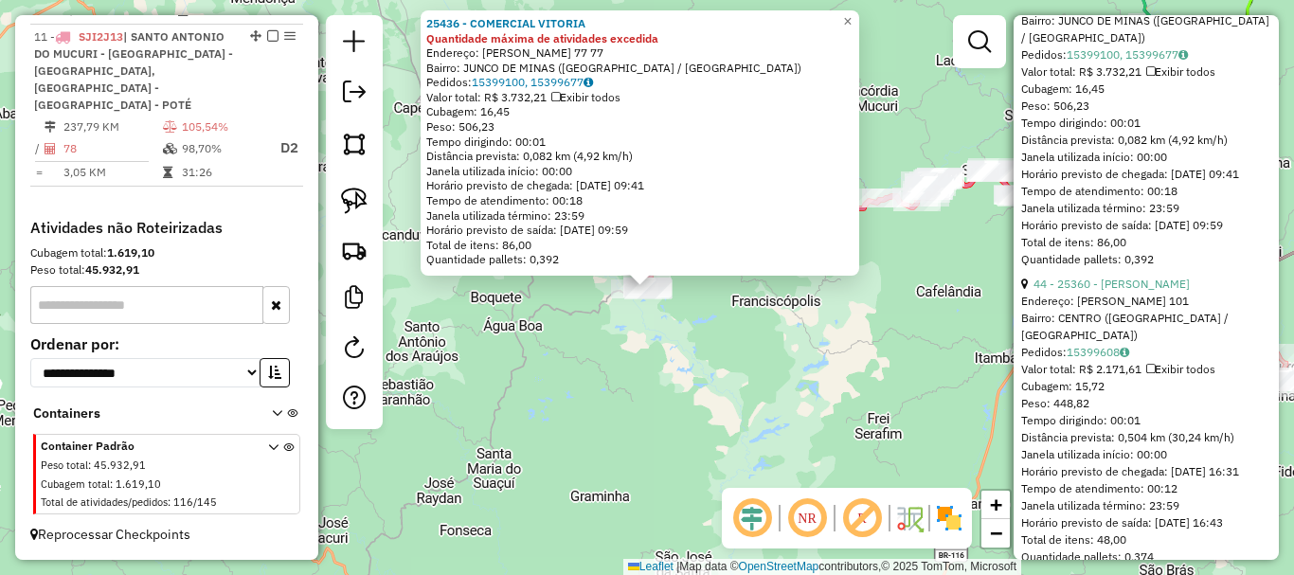
scroll to position [1025, 0]
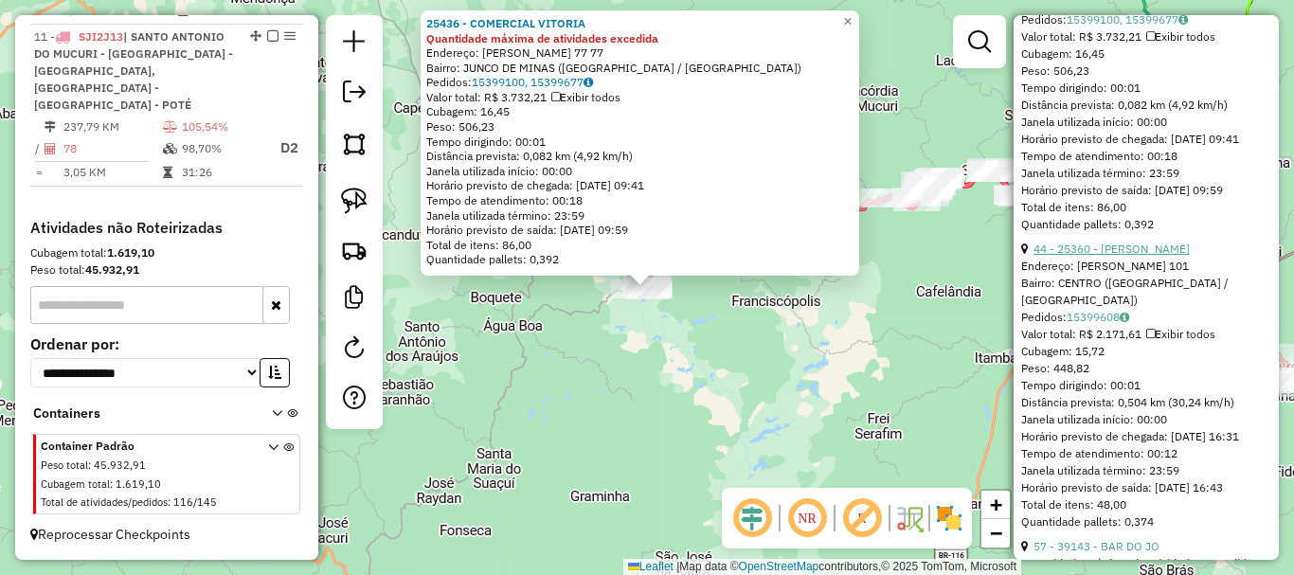
click at [1131, 256] on link "44 - 25360 - [PERSON_NAME]" at bounding box center [1112, 249] width 156 height 14
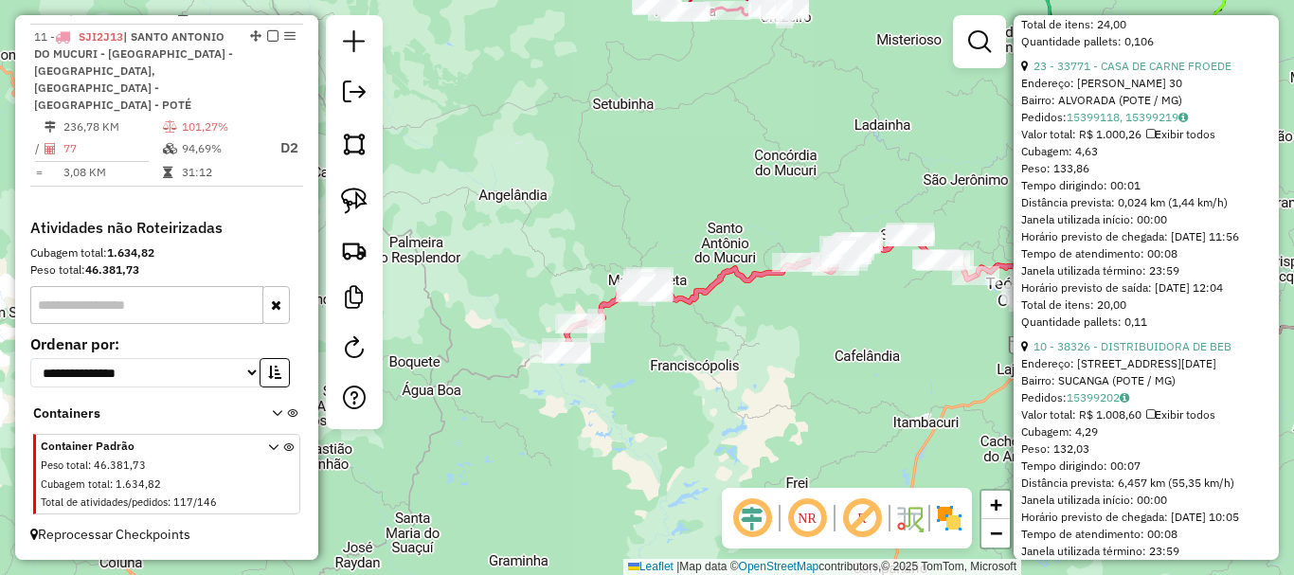
scroll to position [11306, 0]
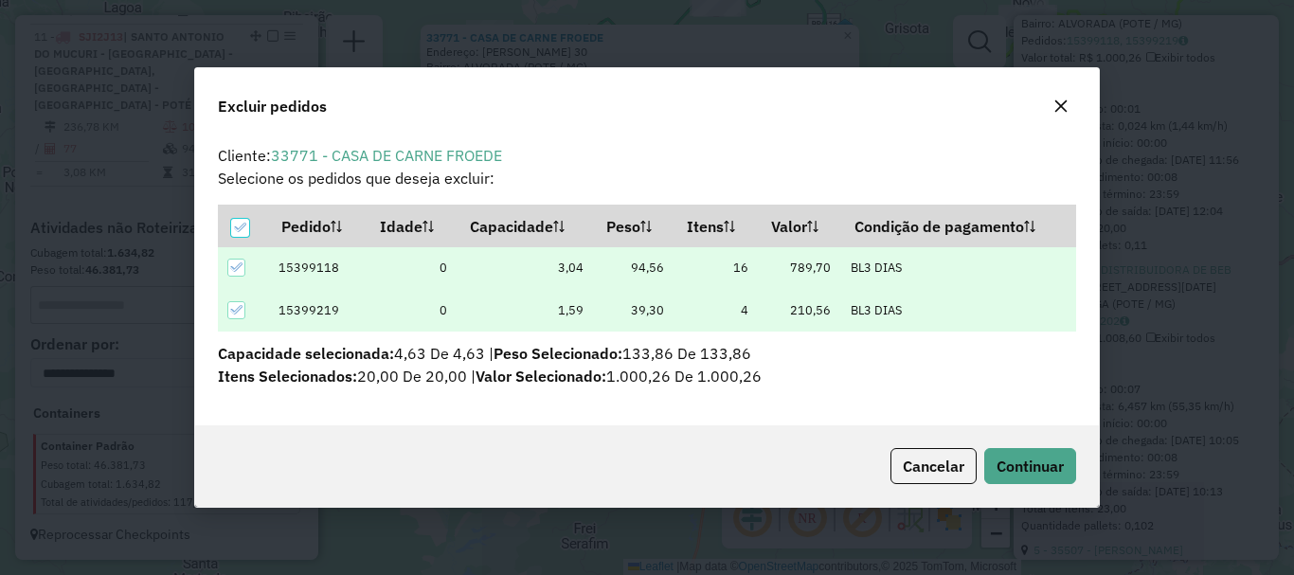
scroll to position [0, 0]
click at [1021, 466] on span "Continuar" at bounding box center [1030, 466] width 67 height 19
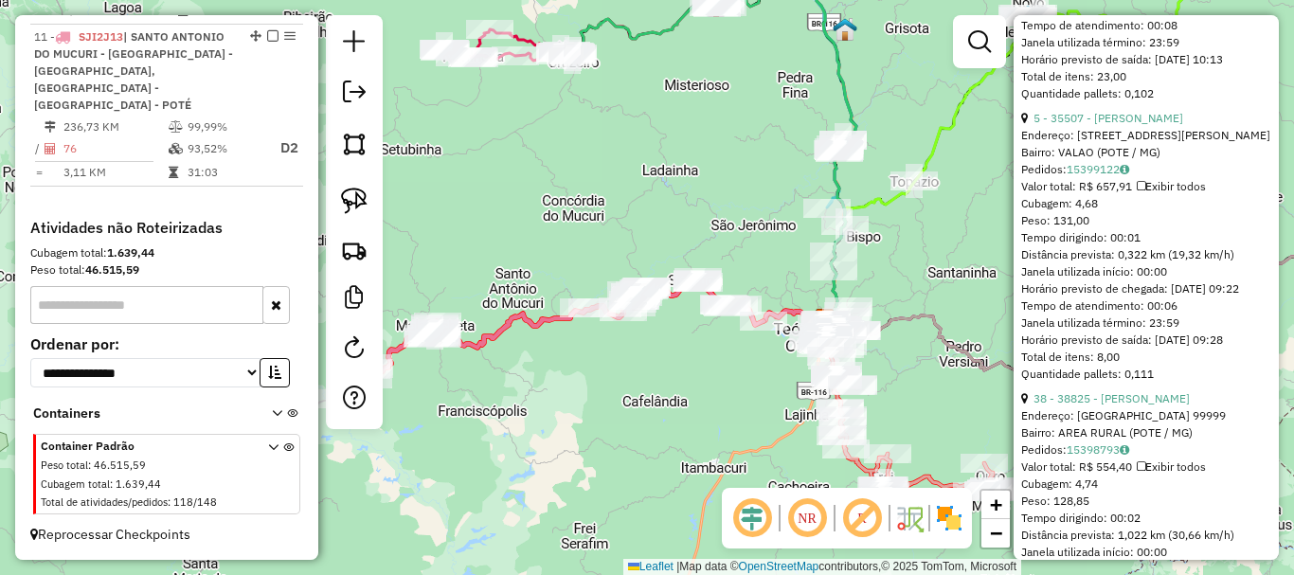
scroll to position [595, 0]
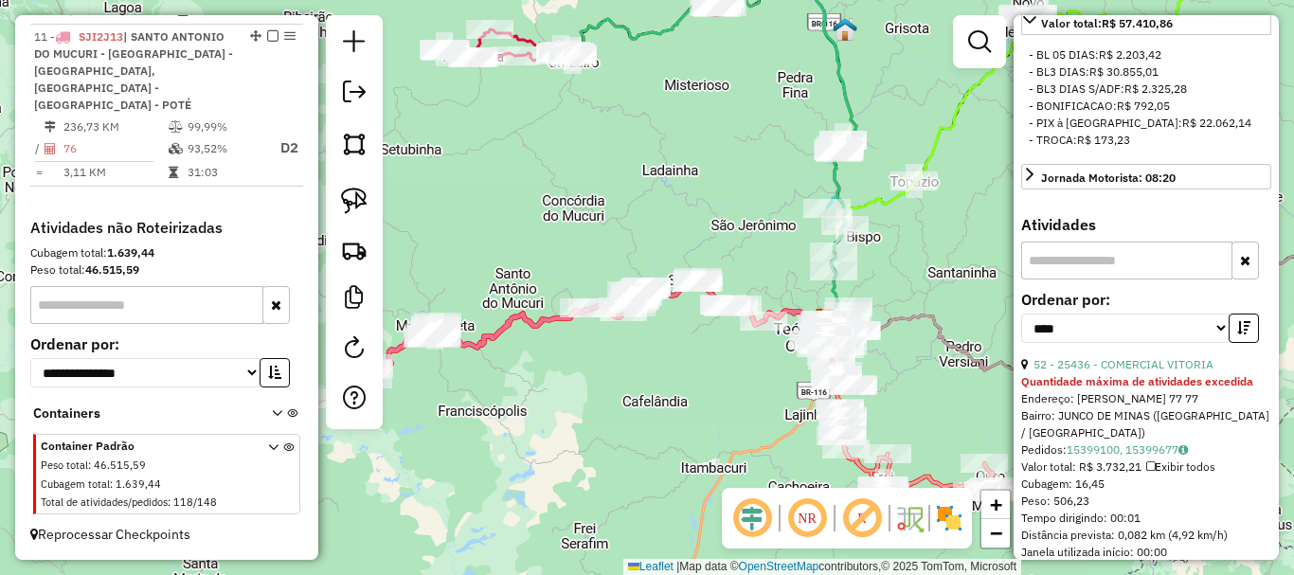
click at [723, 405] on div "Janela de atendimento Grade de atendimento Capacidade Transportadoras Veículos …" at bounding box center [647, 287] width 1294 height 575
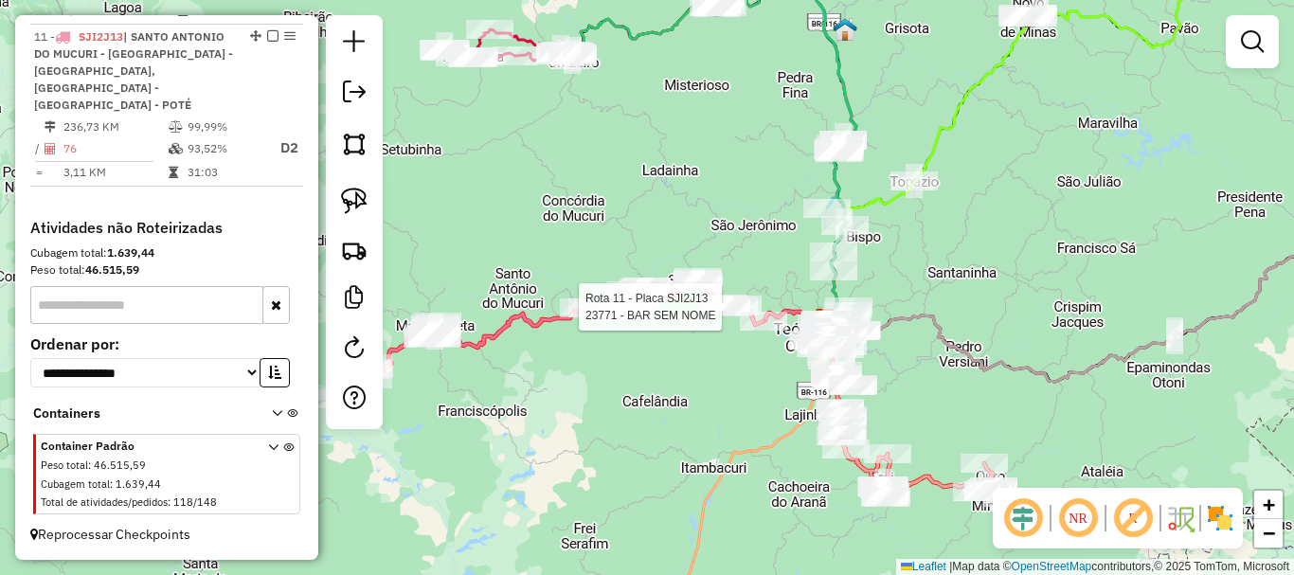
select select "*********"
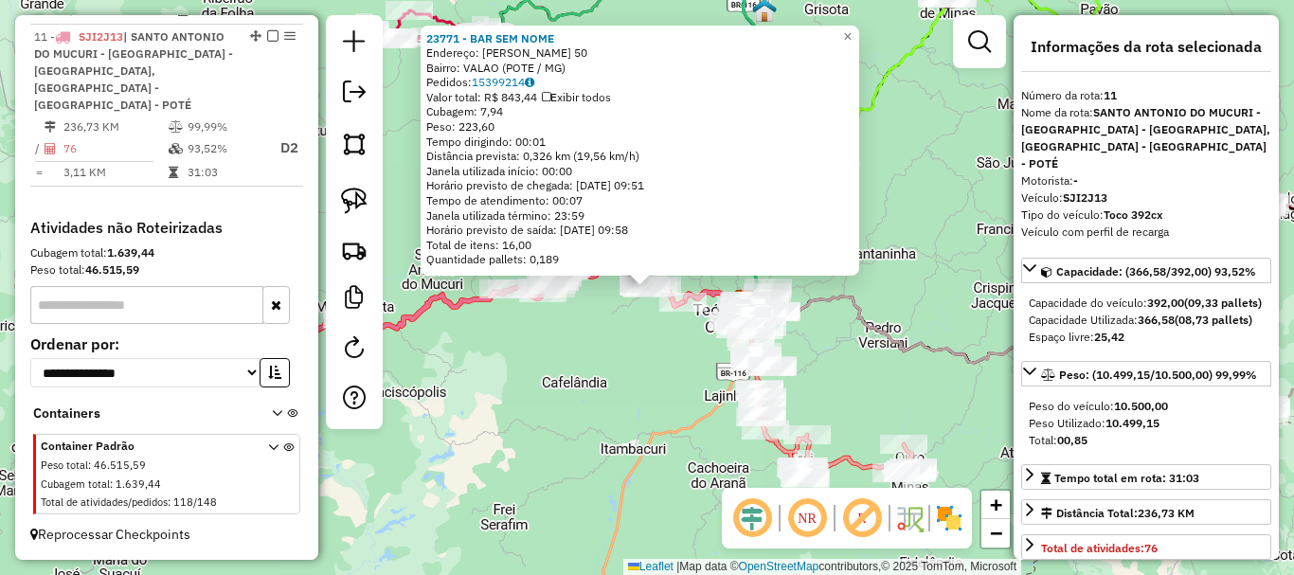
click at [704, 425] on div "23771 - BAR SEM NOME Endereço: [PERSON_NAME] 50 Bairro: [GEOGRAPHIC_DATA] (POTE…" at bounding box center [647, 287] width 1294 height 575
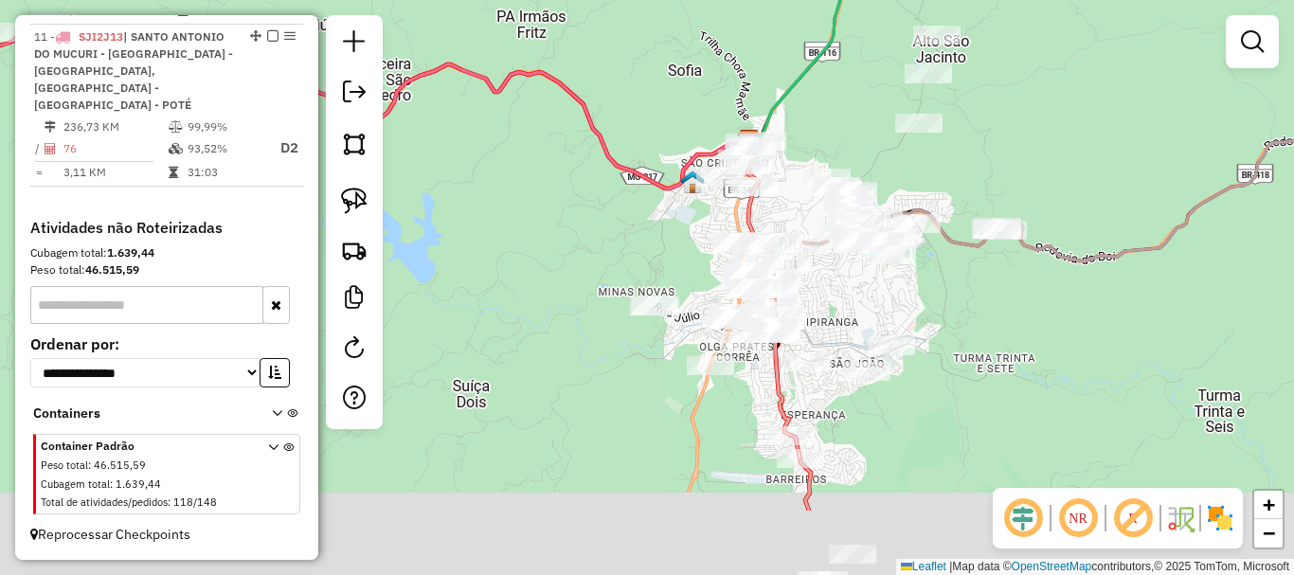
drag, startPoint x: 911, startPoint y: 427, endPoint x: 952, endPoint y: 257, distance: 175.6
click at [952, 258] on div "Janela de atendimento Grade de atendimento Capacidade Transportadoras Veículos …" at bounding box center [647, 287] width 1294 height 575
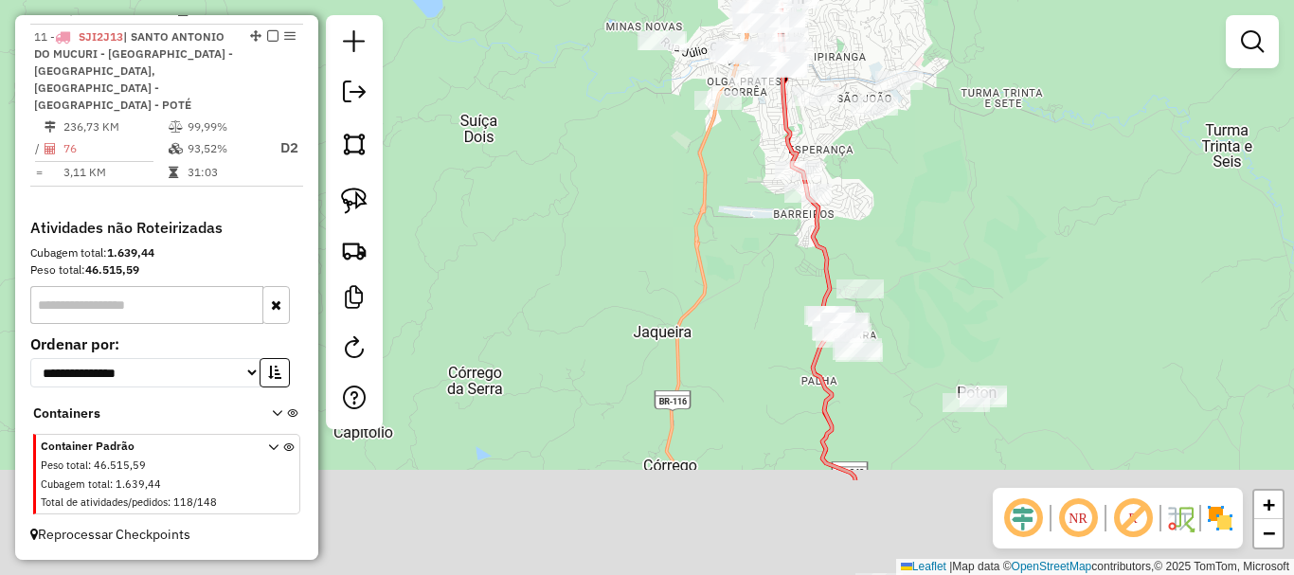
drag, startPoint x: 922, startPoint y: 351, endPoint x: 926, endPoint y: 153, distance: 198.1
click at [926, 153] on div "Janela de atendimento Grade de atendimento Capacidade Transportadoras Veículos …" at bounding box center [647, 287] width 1294 height 575
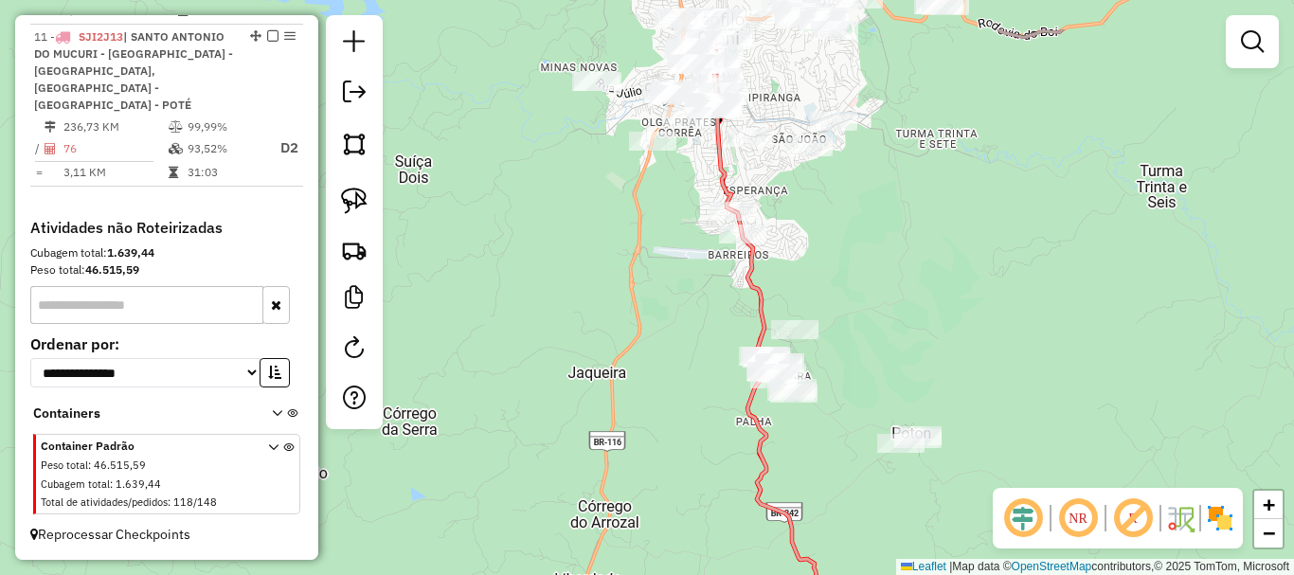
drag, startPoint x: 956, startPoint y: 178, endPoint x: 885, endPoint y: 265, distance: 112.5
click at [885, 265] on div "Janela de atendimento Grade de atendimento Capacidade Transportadoras Veículos …" at bounding box center [647, 287] width 1294 height 575
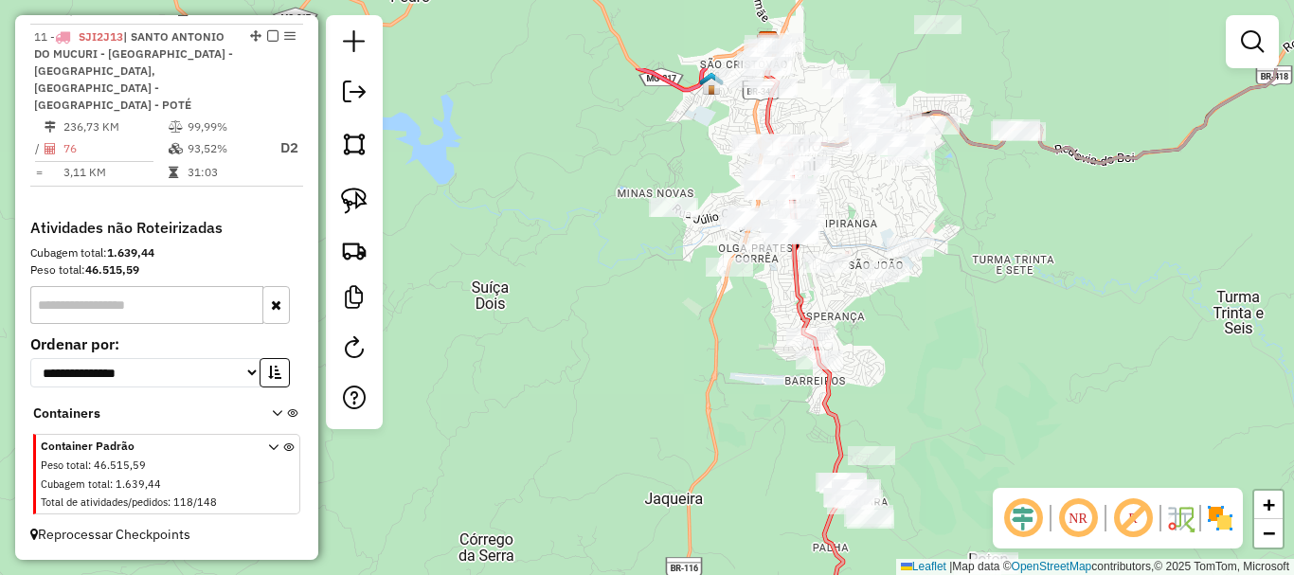
drag, startPoint x: 847, startPoint y: 202, endPoint x: 935, endPoint y: 354, distance: 176.2
click at [935, 354] on div "Janela de atendimento Grade de atendimento Capacidade Transportadoras Veículos …" at bounding box center [647, 287] width 1294 height 575
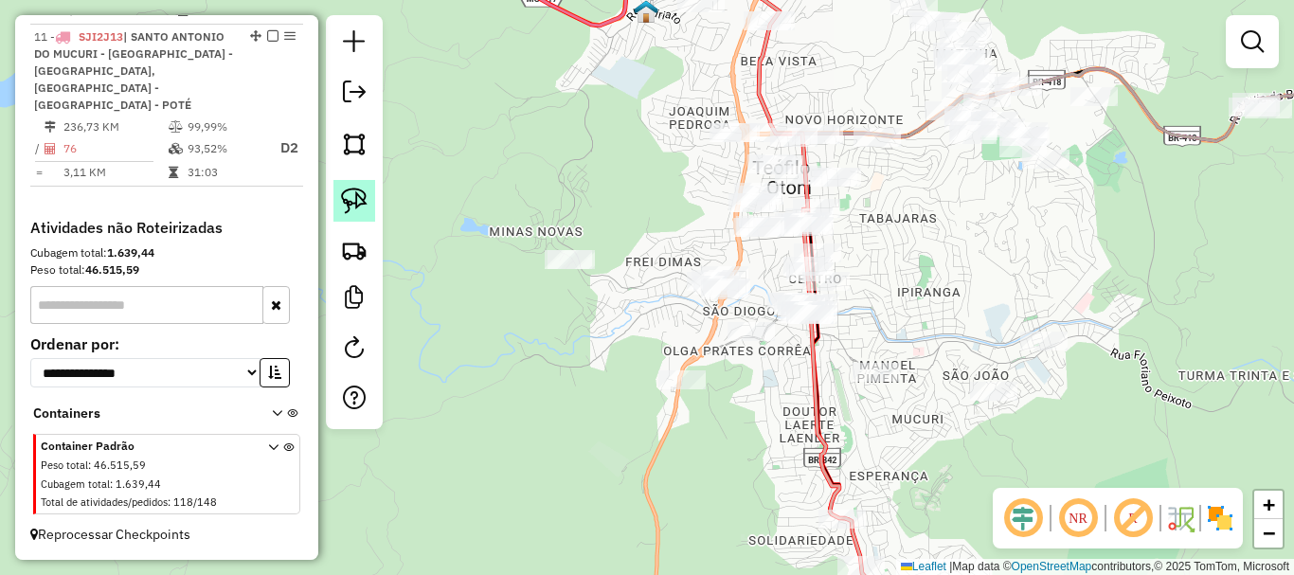
click at [354, 204] on img at bounding box center [354, 201] width 27 height 27
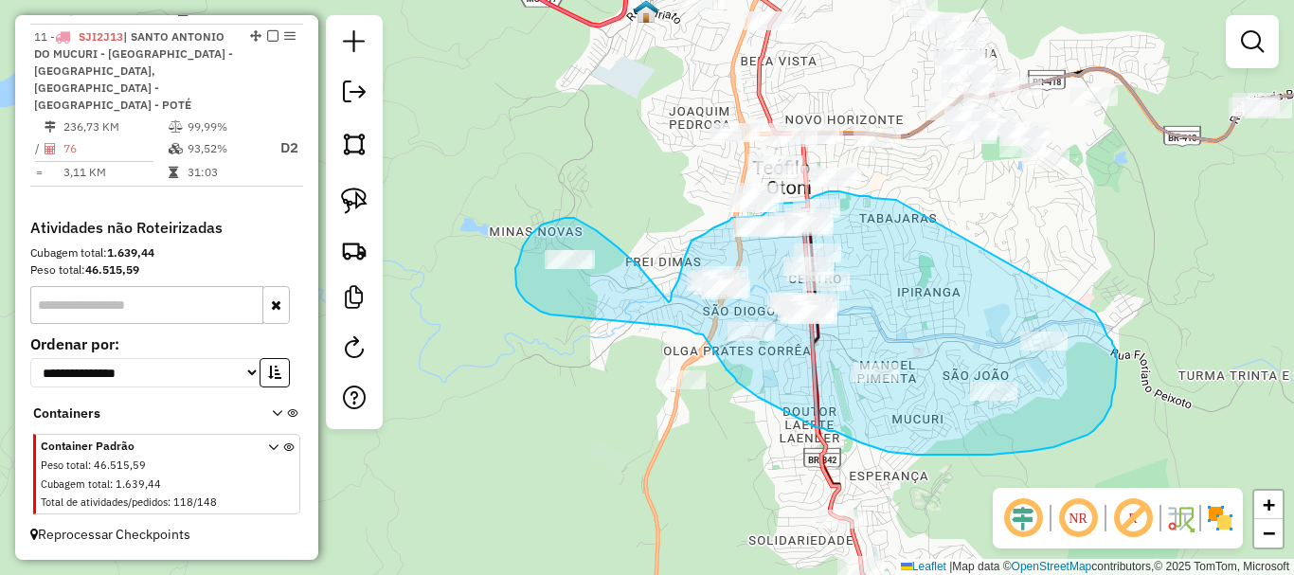
drag, startPoint x: 896, startPoint y: 200, endPoint x: 1095, endPoint y: 313, distance: 228.7
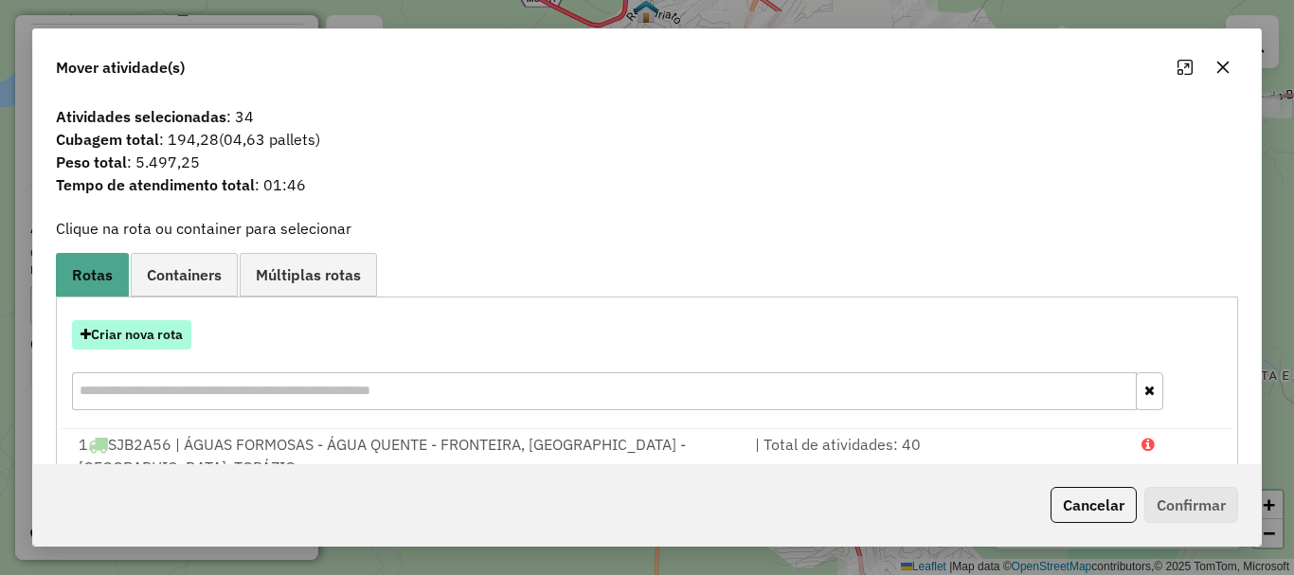
click at [160, 338] on button "Criar nova rota" at bounding box center [131, 334] width 119 height 29
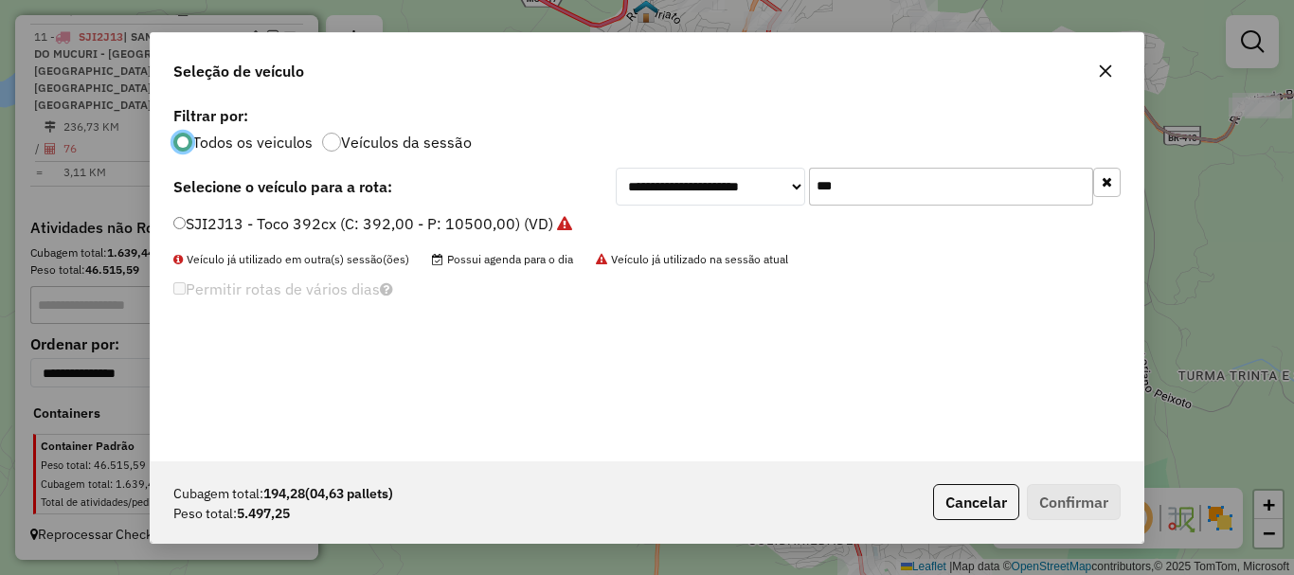
scroll to position [10, 6]
drag, startPoint x: 759, startPoint y: 199, endPoint x: 673, endPoint y: 190, distance: 86.7
click at [673, 190] on div "**********" at bounding box center [868, 187] width 505 height 38
type input "**"
click at [411, 223] on label "HIV8G62 - 3/4 - BAU (C: 6000,00 - P: 6000,00) (VD)" at bounding box center [360, 223] width 374 height 23
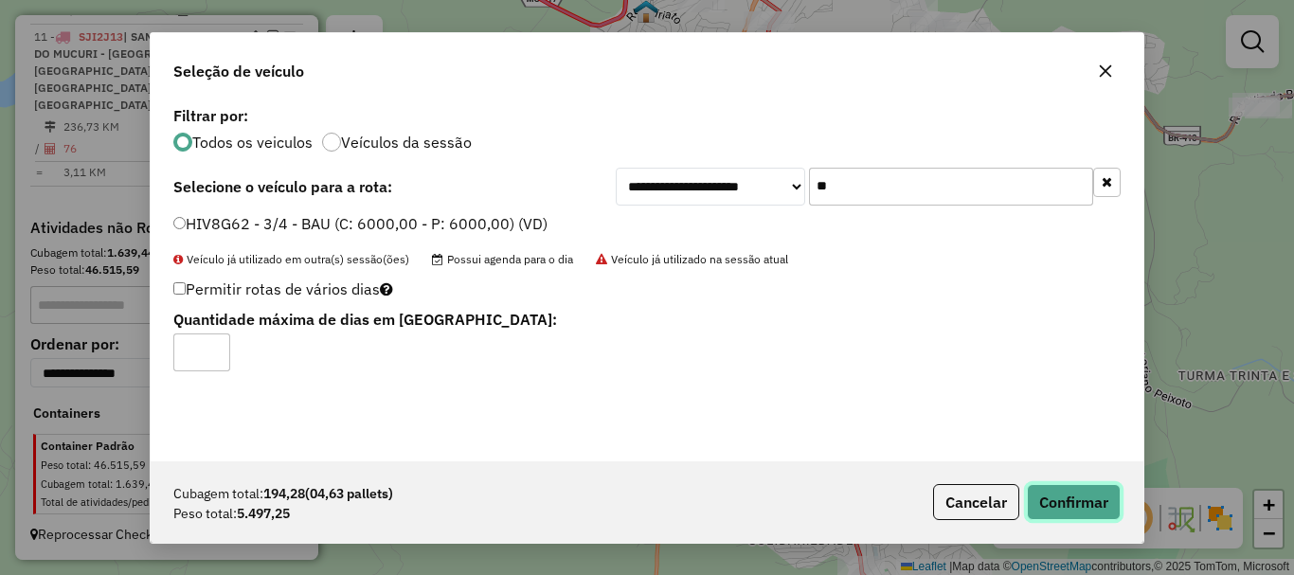
click at [1052, 486] on button "Confirmar" at bounding box center [1074, 502] width 94 height 36
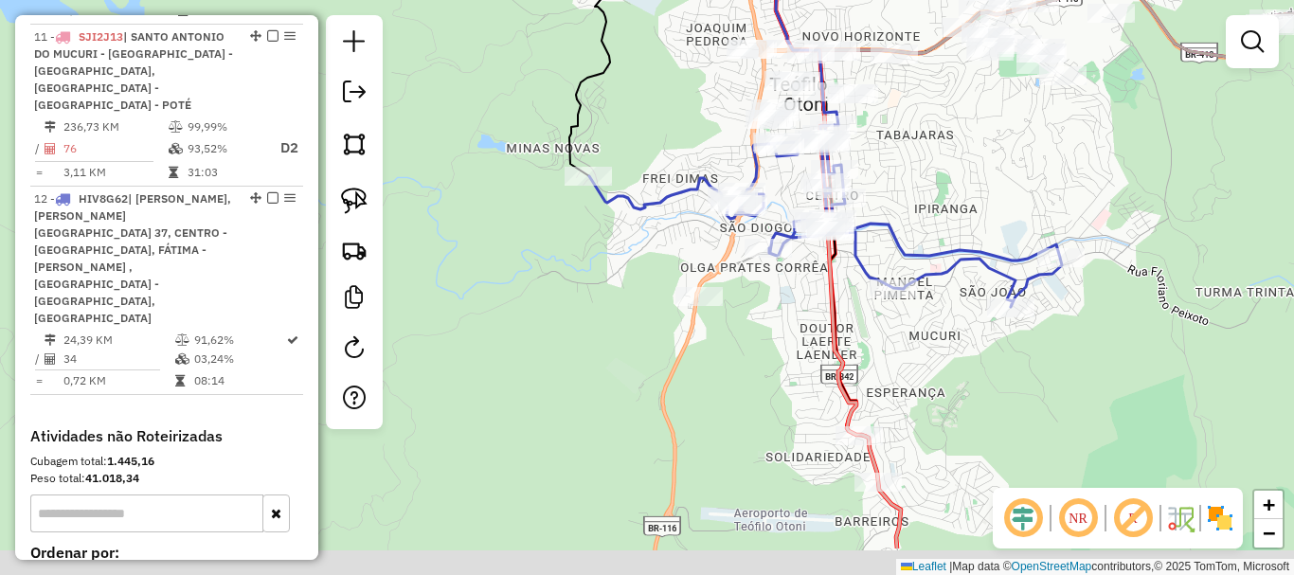
drag, startPoint x: 734, startPoint y: 381, endPoint x: 751, endPoint y: 298, distance: 85.1
click at [751, 298] on div "Janela de atendimento Grade de atendimento Capacidade Transportadoras Veículos …" at bounding box center [647, 287] width 1294 height 575
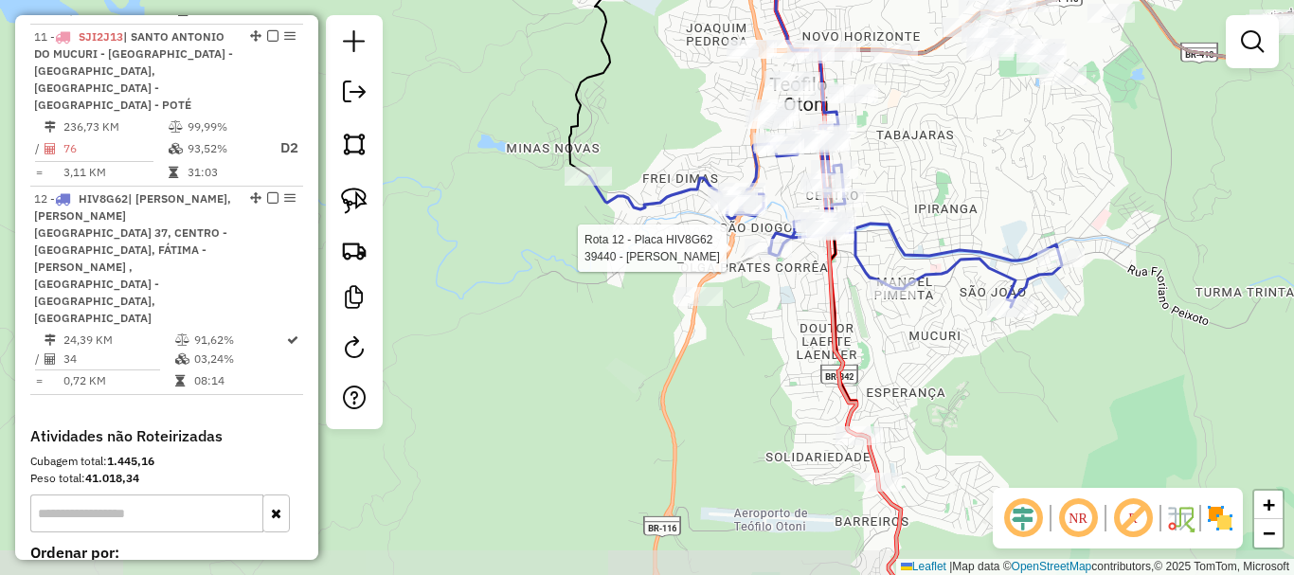
click at [777, 258] on div at bounding box center [768, 248] width 47 height 19
select select "*********"
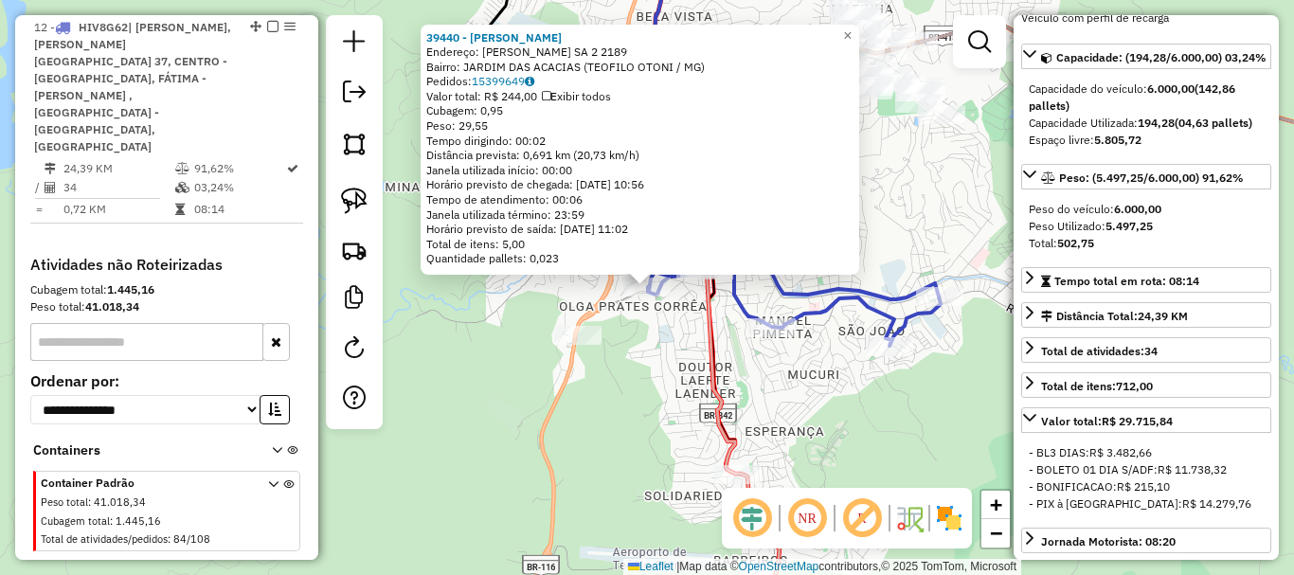
scroll to position [284, 0]
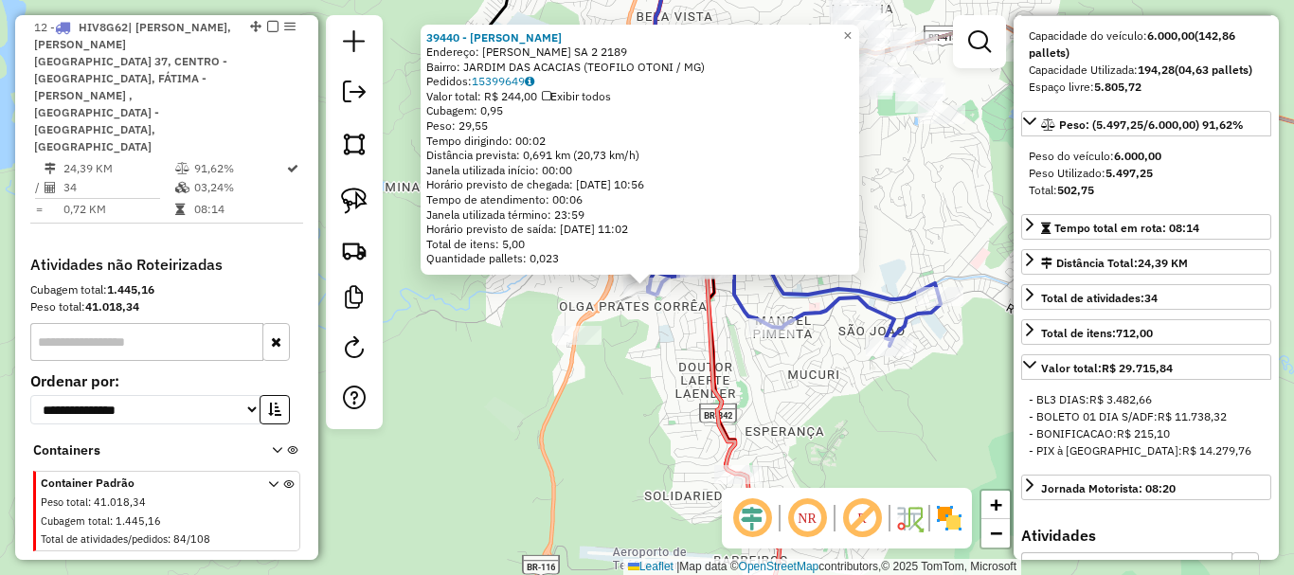
click at [724, 394] on icon at bounding box center [721, 287] width 137 height 690
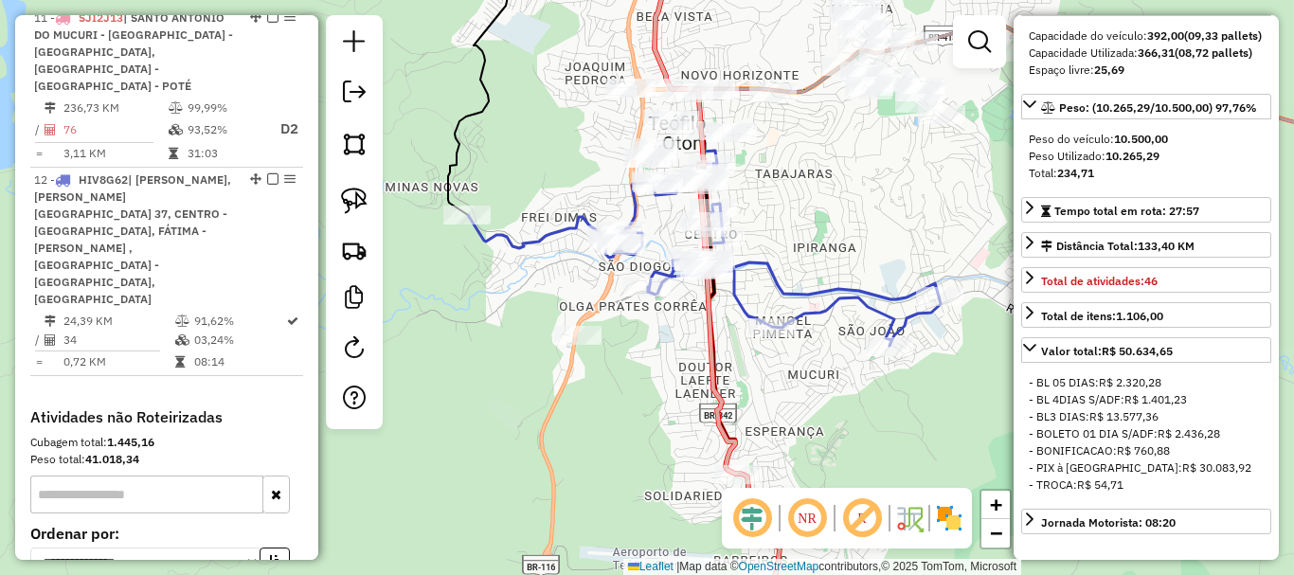
scroll to position [1779, 0]
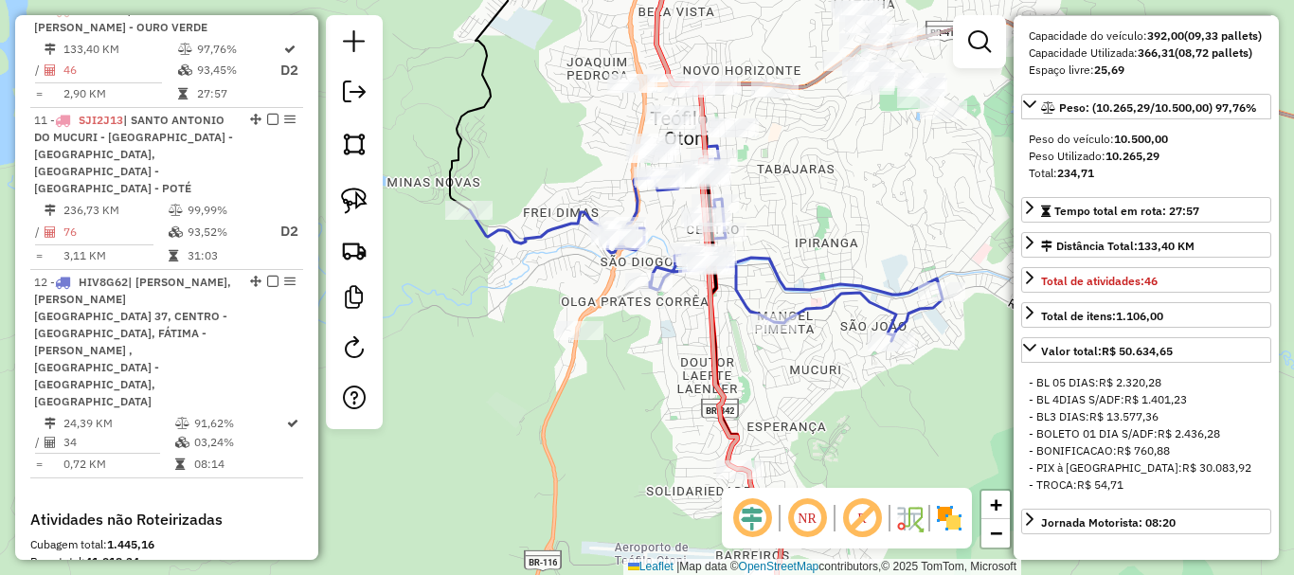
drag, startPoint x: 836, startPoint y: 424, endPoint x: 784, endPoint y: 220, distance: 210.3
click at [784, 220] on div "Janela de atendimento Grade de atendimento Capacidade Transportadoras Veículos …" at bounding box center [647, 287] width 1294 height 575
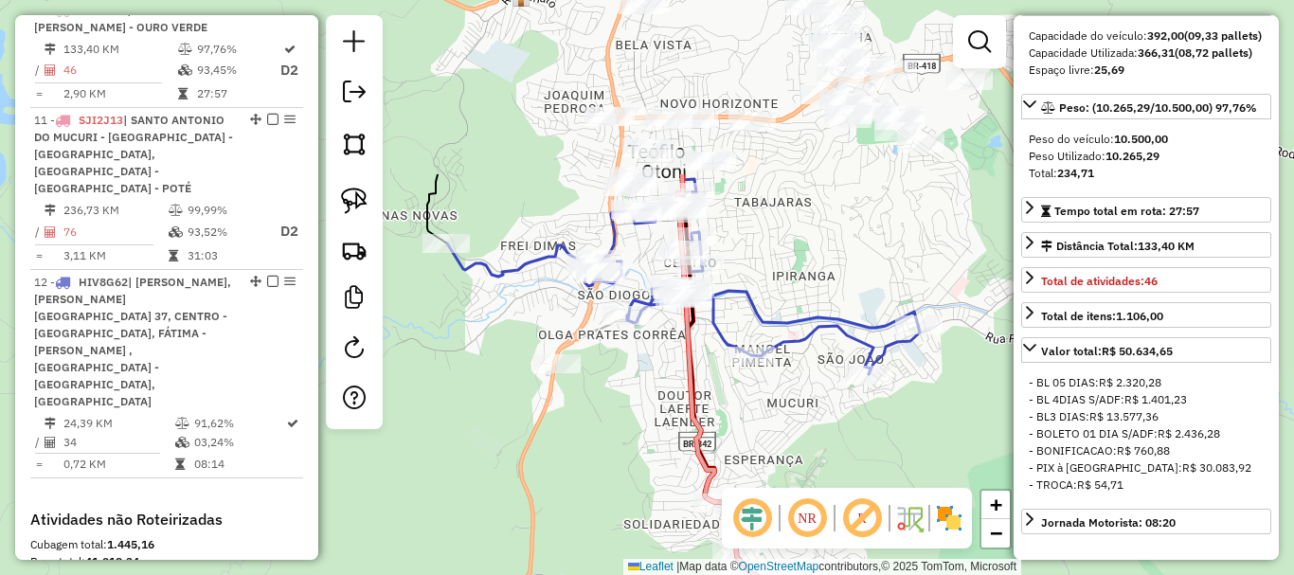
drag, startPoint x: 773, startPoint y: 201, endPoint x: 806, endPoint y: 484, distance: 285.3
click at [806, 484] on div "Janela de atendimento Grade de atendimento Capacidade Transportadoras Veículos …" at bounding box center [647, 287] width 1294 height 575
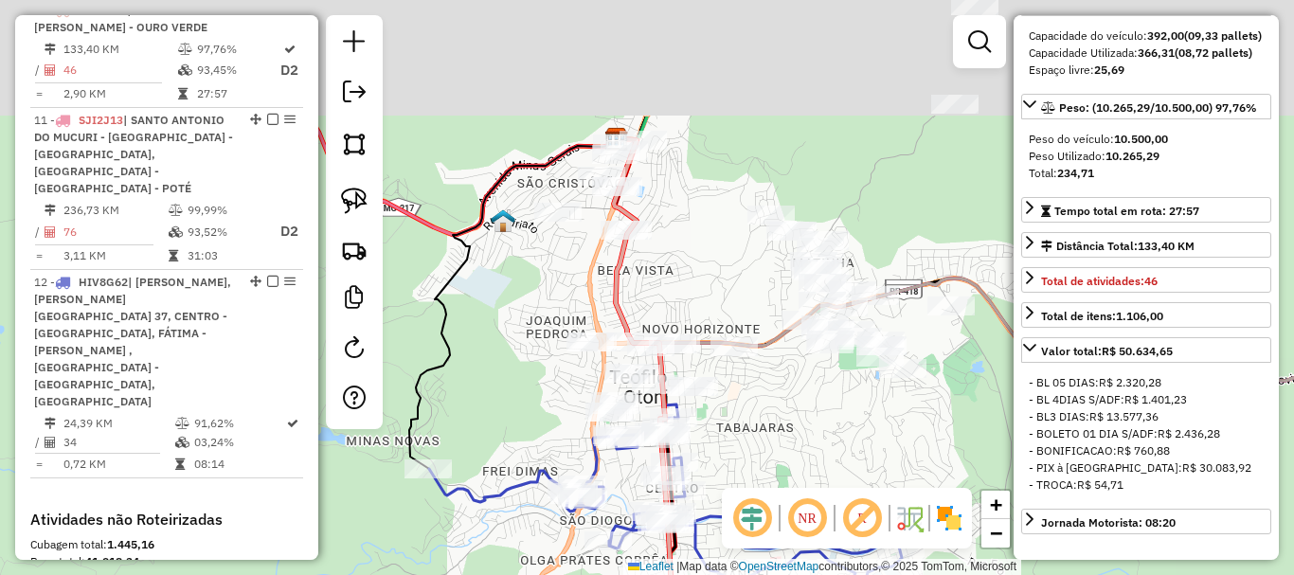
drag, startPoint x: 824, startPoint y: 254, endPoint x: 804, endPoint y: 428, distance: 175.5
click at [804, 428] on div "Janela de atendimento Grade de atendimento Capacidade Transportadoras Veículos …" at bounding box center [647, 287] width 1294 height 575
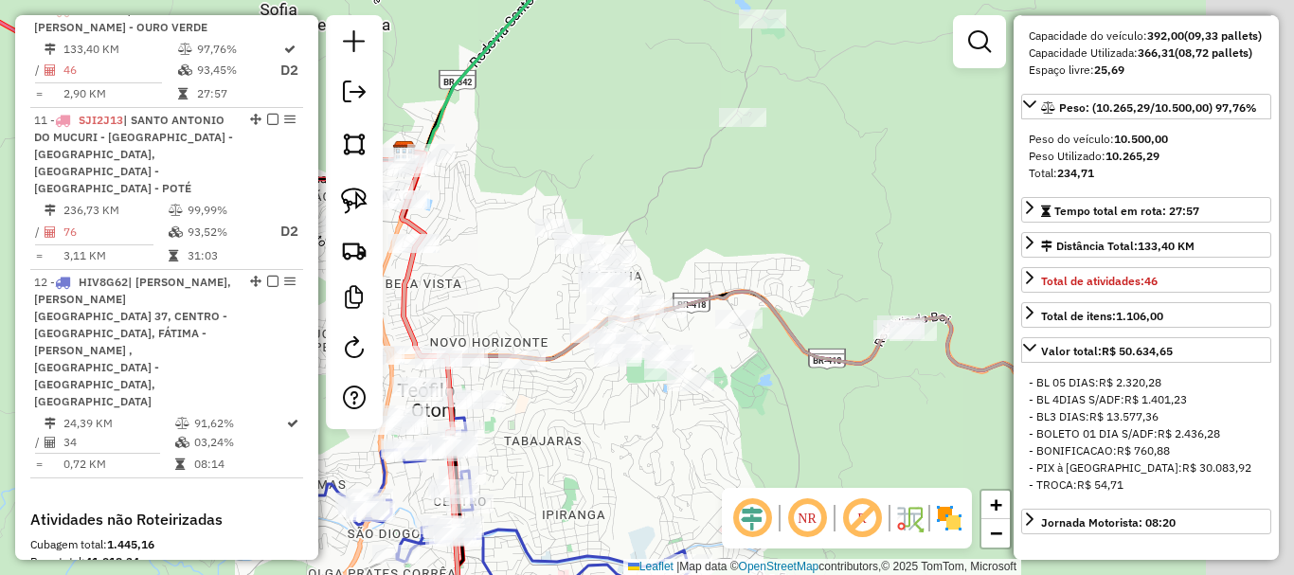
drag, startPoint x: 821, startPoint y: 420, endPoint x: 608, endPoint y: 433, distance: 212.7
click at [608, 433] on div "Janela de atendimento Grade de atendimento Capacidade Transportadoras Veículos …" at bounding box center [647, 287] width 1294 height 575
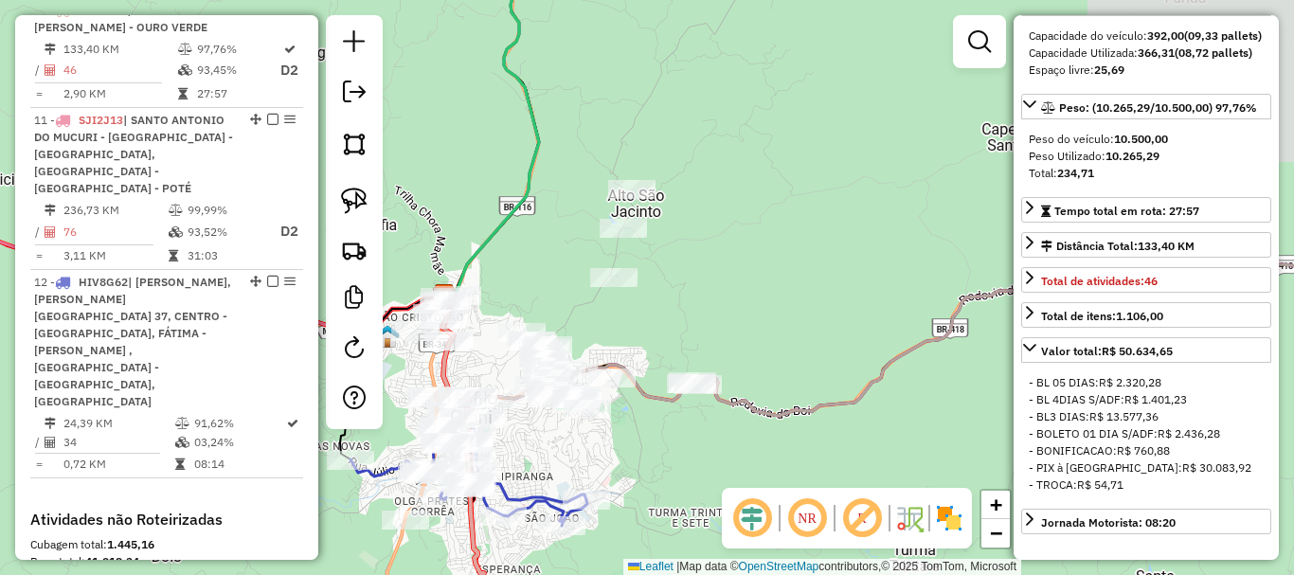
drag, startPoint x: 779, startPoint y: 318, endPoint x: 717, endPoint y: 321, distance: 61.7
click at [717, 321] on div "Janela de atendimento Grade de atendimento Capacidade Transportadoras Veículos …" at bounding box center [647, 287] width 1294 height 575
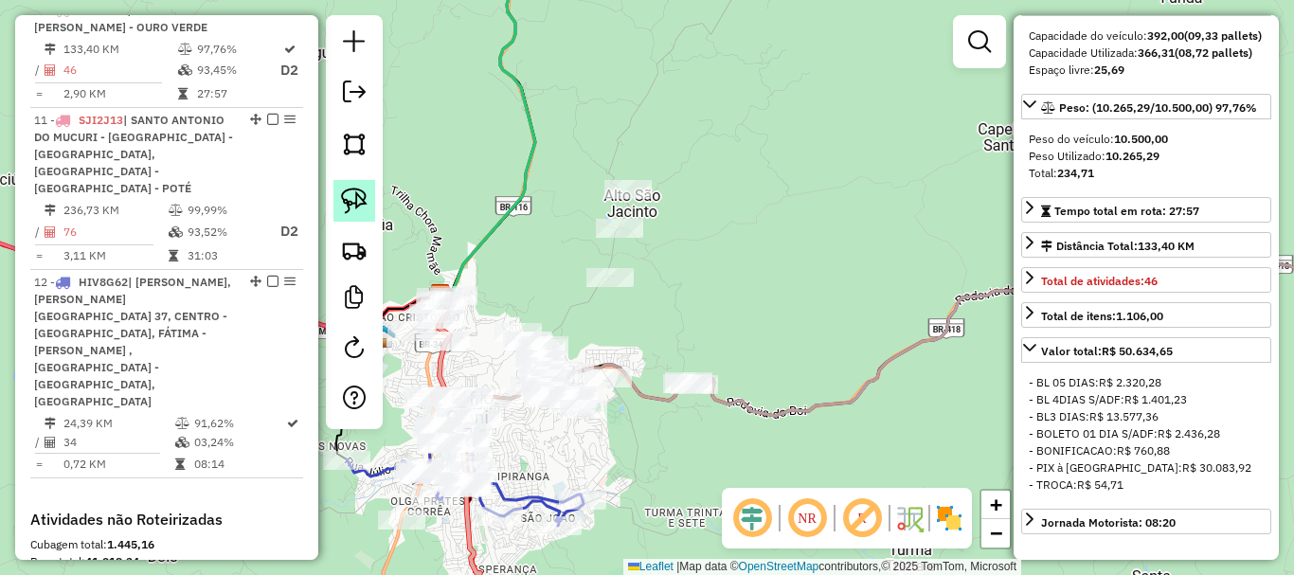
click at [339, 202] on link at bounding box center [355, 201] width 42 height 42
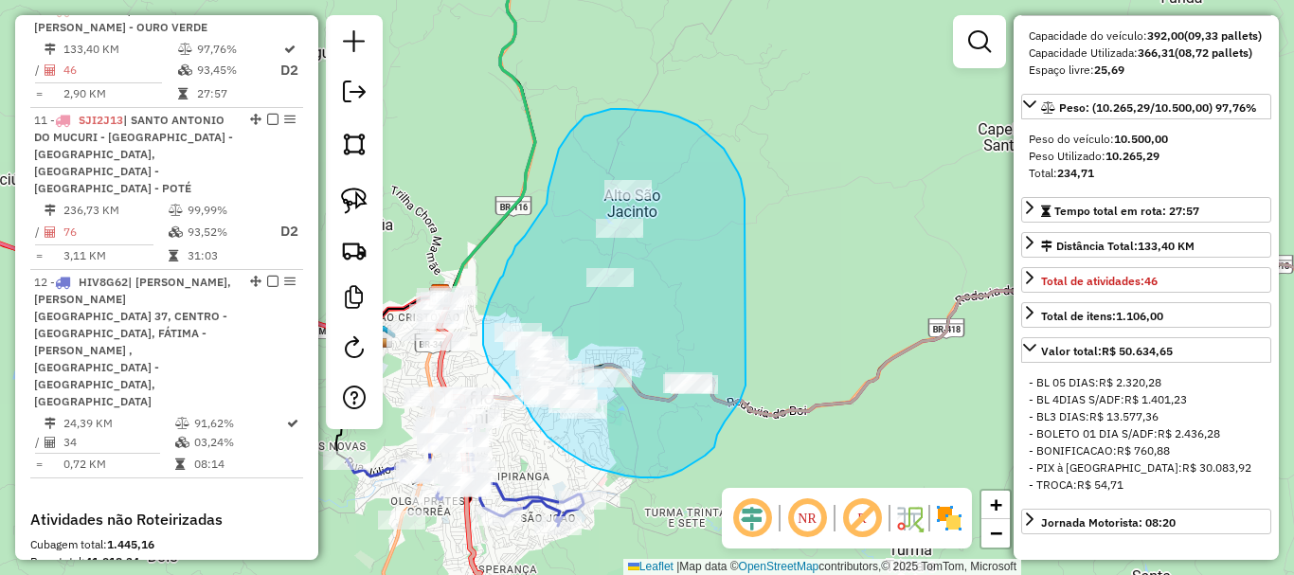
drag, startPoint x: 745, startPoint y: 209, endPoint x: 746, endPoint y: 386, distance: 176.3
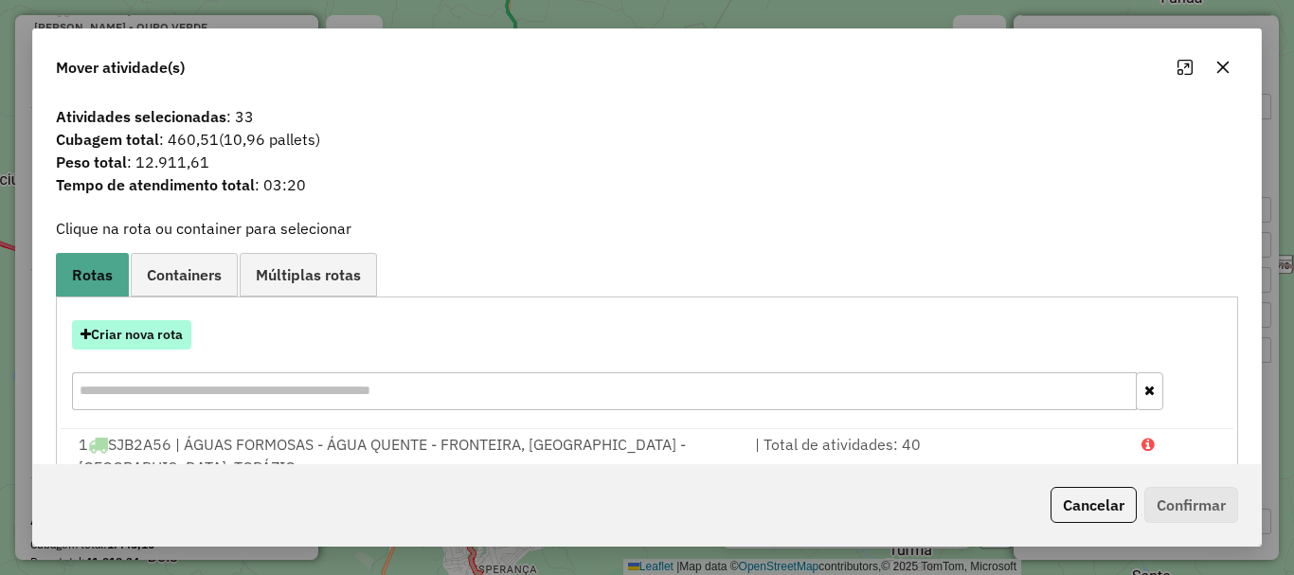
click at [137, 333] on button "Criar nova rota" at bounding box center [131, 334] width 119 height 29
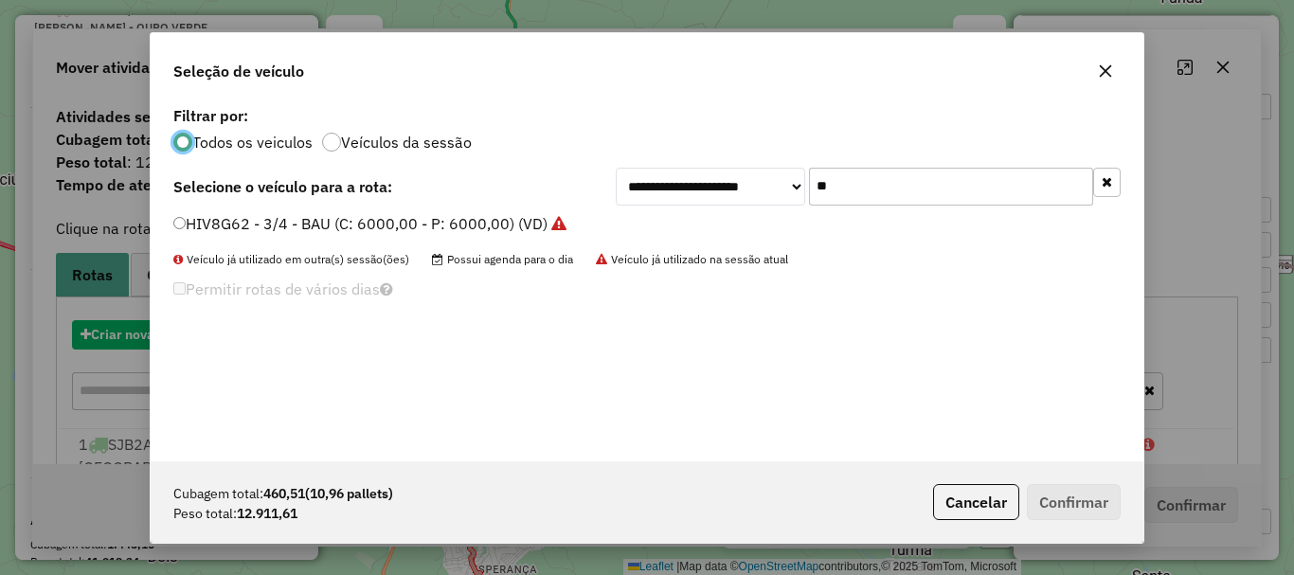
scroll to position [10, 6]
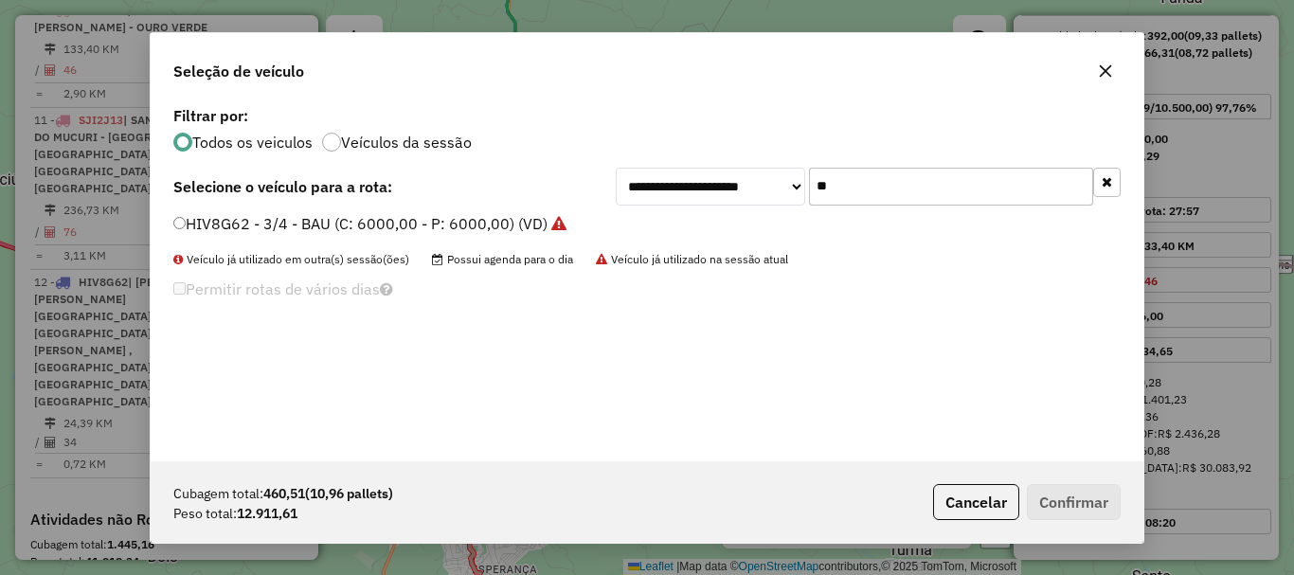
drag, startPoint x: 897, startPoint y: 196, endPoint x: 661, endPoint y: 195, distance: 235.9
click at [664, 195] on div "**********" at bounding box center [868, 187] width 505 height 38
click at [285, 219] on label "TDW7C41 - Toco 392cx (C: 392,00 - P: 10500,00) (VD)" at bounding box center [369, 223] width 392 height 23
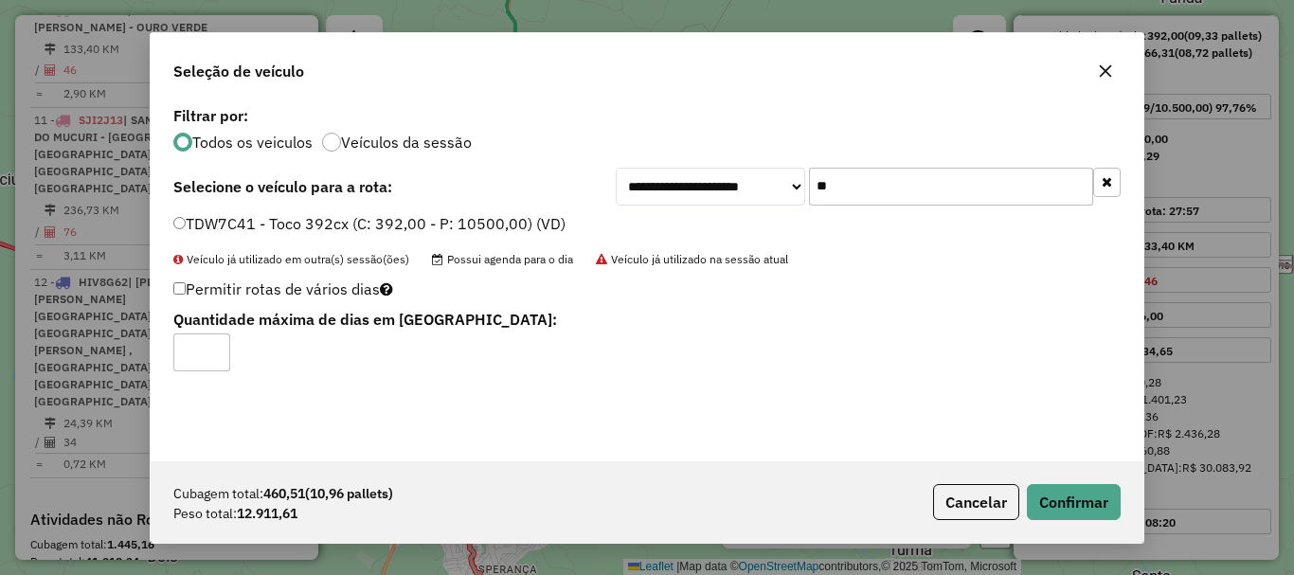
drag, startPoint x: 873, startPoint y: 182, endPoint x: 733, endPoint y: 195, distance: 139.9
click at [733, 195] on div "**********" at bounding box center [868, 187] width 505 height 38
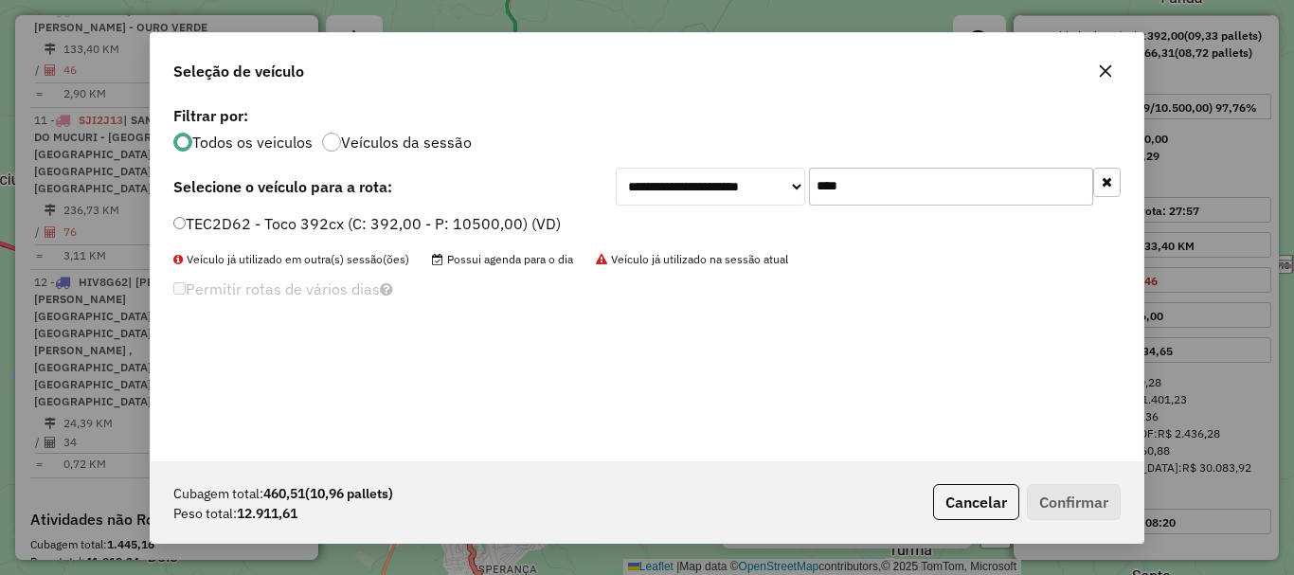
type input "****"
click at [409, 221] on label "TEC2D62 - Toco 392cx (C: 392,00 - P: 10500,00) (VD)" at bounding box center [367, 223] width 388 height 23
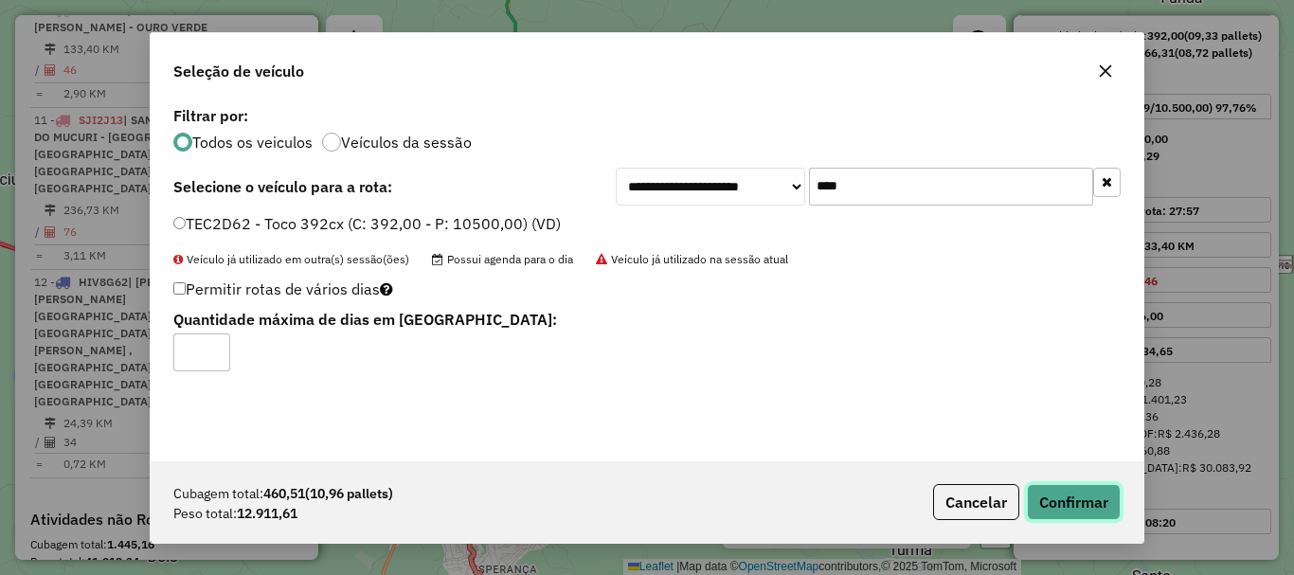
click at [1094, 514] on button "Confirmar" at bounding box center [1074, 502] width 94 height 36
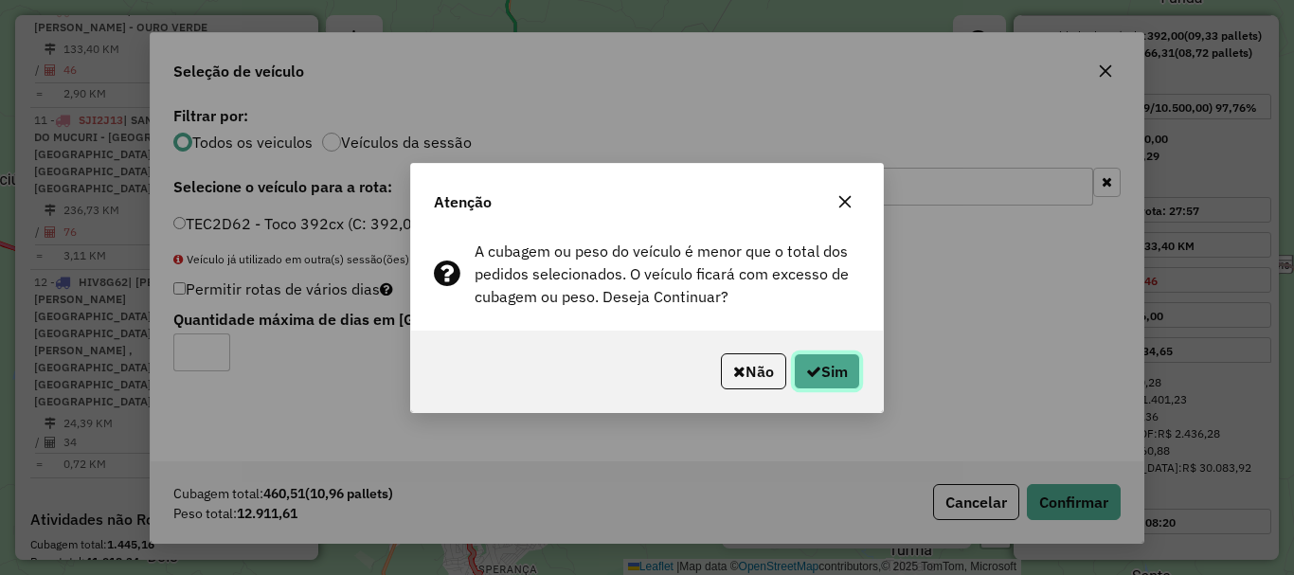
click at [844, 376] on button "Sim" at bounding box center [827, 371] width 66 height 36
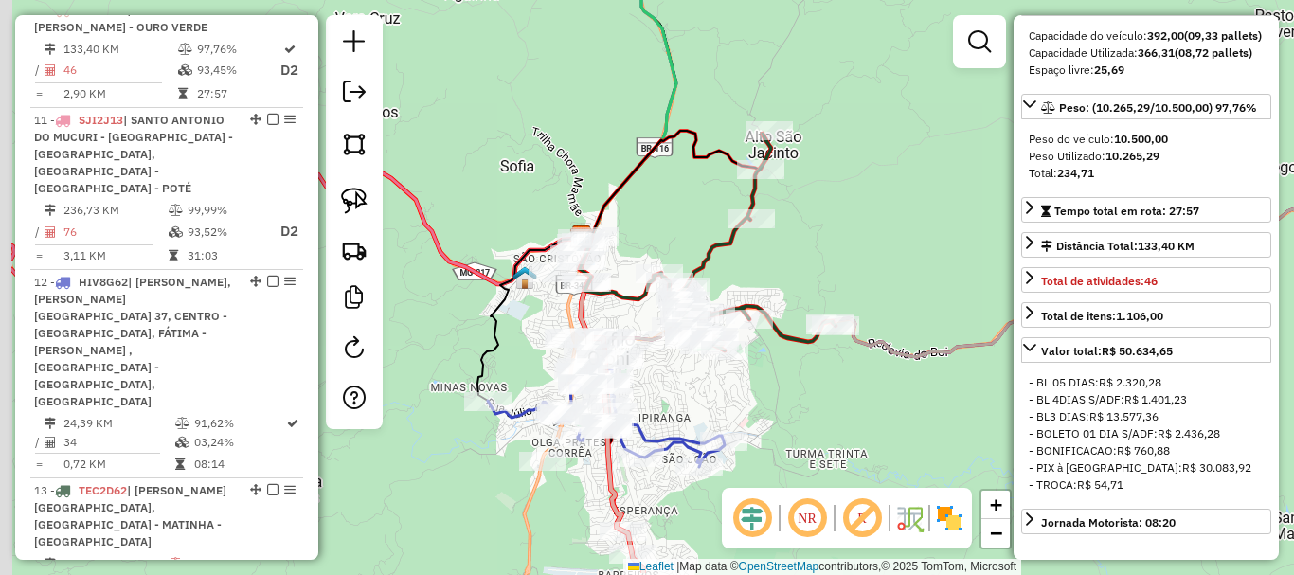
drag, startPoint x: 532, startPoint y: 280, endPoint x: 750, endPoint y: 169, distance: 245.8
click at [750, 169] on div "Janela de atendimento Grade de atendimento Capacidade Transportadoras Veículos …" at bounding box center [647, 287] width 1294 height 575
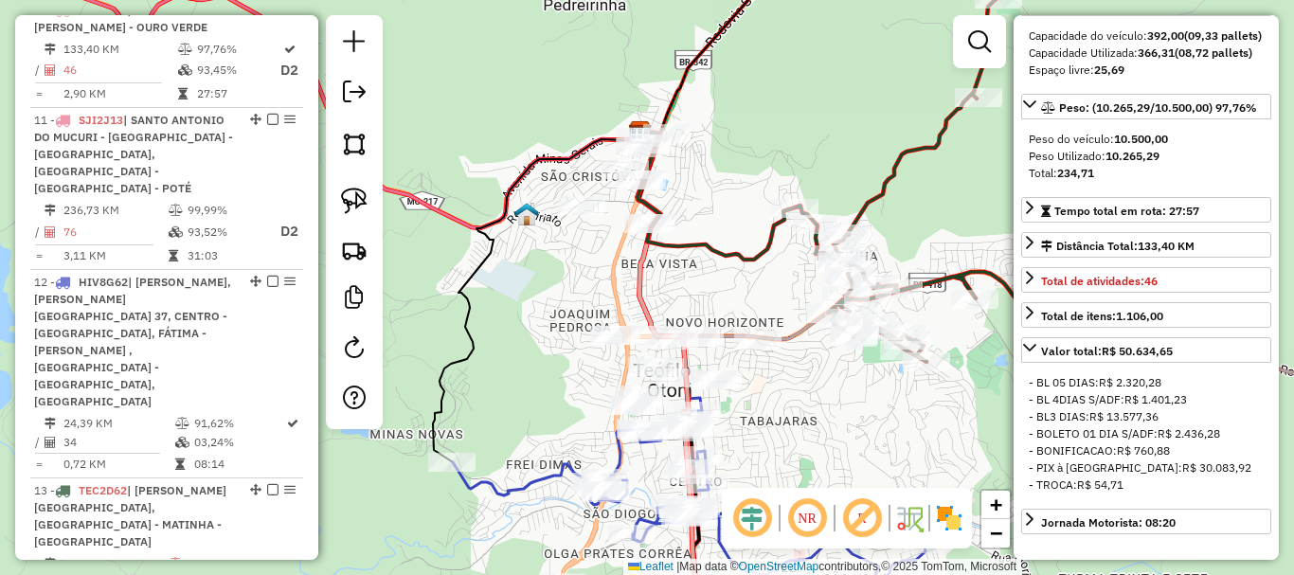
click at [756, 173] on div "Janela de atendimento Grade de atendimento Capacidade Transportadoras Veículos …" at bounding box center [647, 287] width 1294 height 575
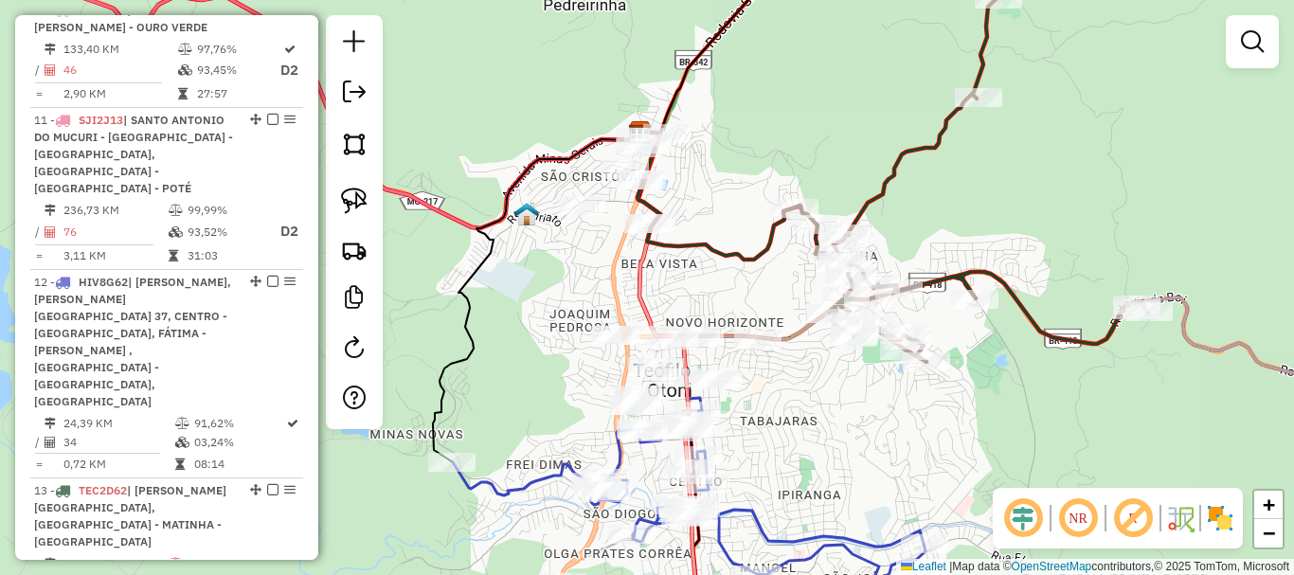
drag, startPoint x: 350, startPoint y: 200, endPoint x: 671, endPoint y: 159, distance: 323.8
click at [351, 200] on img at bounding box center [354, 201] width 27 height 27
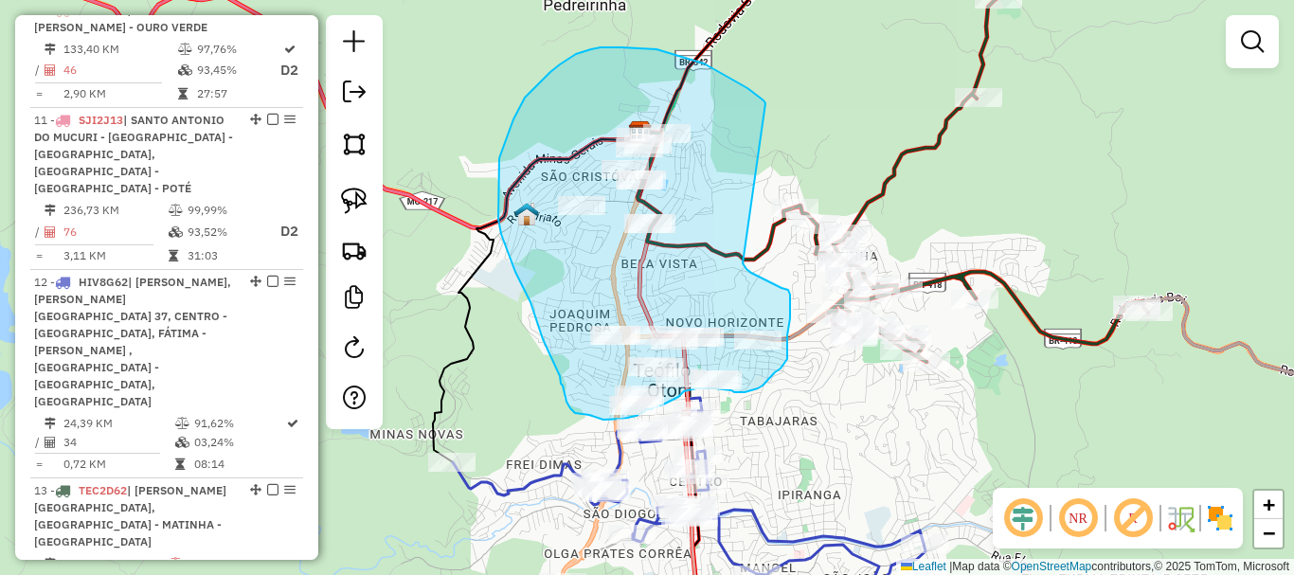
drag, startPoint x: 730, startPoint y: 78, endPoint x: 743, endPoint y: 263, distance: 186.2
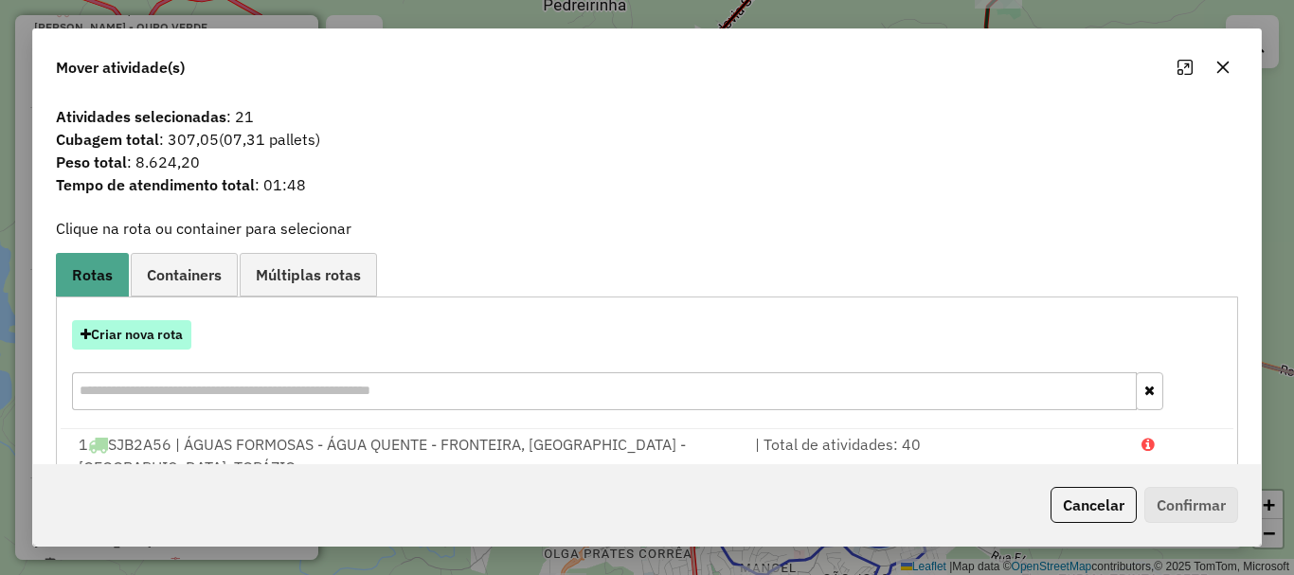
click at [143, 335] on button "Criar nova rota" at bounding box center [131, 334] width 119 height 29
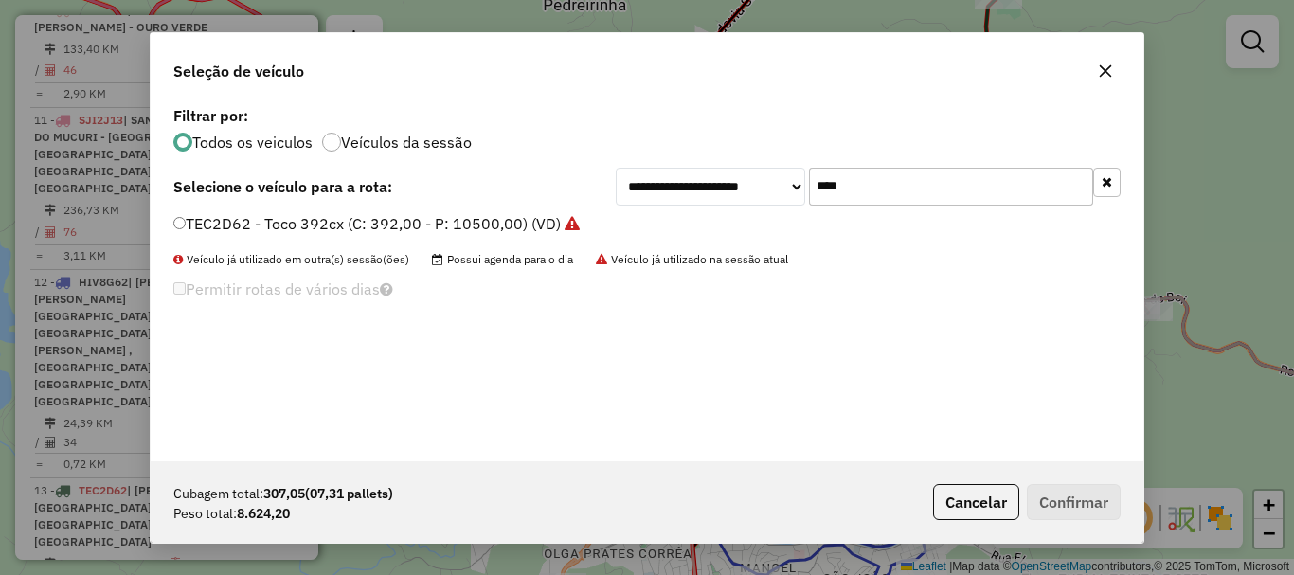
drag, startPoint x: 709, startPoint y: 190, endPoint x: 655, endPoint y: 190, distance: 54.0
click at [655, 190] on div "**********" at bounding box center [868, 187] width 505 height 38
type input "*"
type input "***"
click at [414, 212] on label "TDW7C41 - Toco 392cx (C: 392,00 - P: 10500,00) (VD)" at bounding box center [369, 223] width 392 height 23
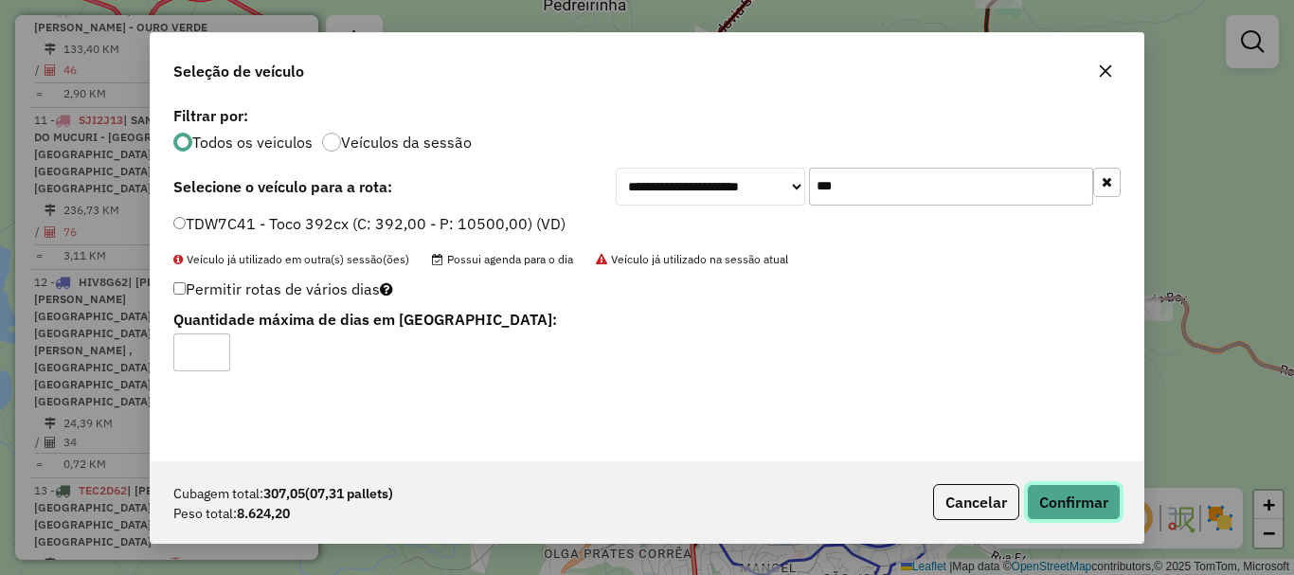
click at [1076, 495] on button "Confirmar" at bounding box center [1074, 502] width 94 height 36
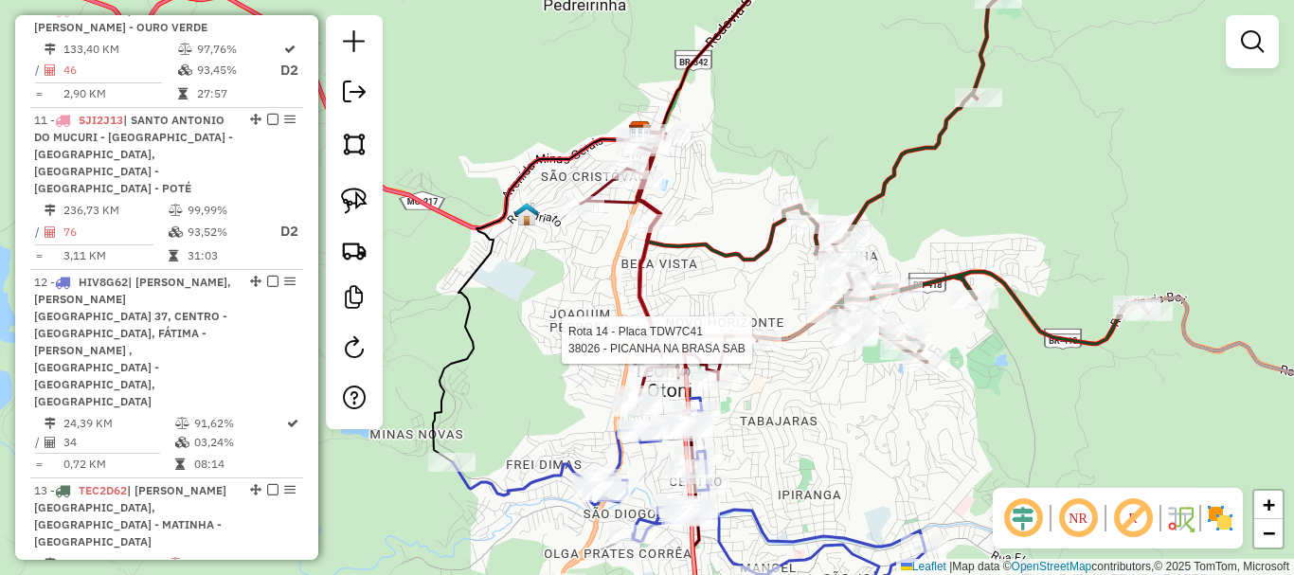
click at [763, 350] on div at bounding box center [757, 340] width 47 height 19
select select "*********"
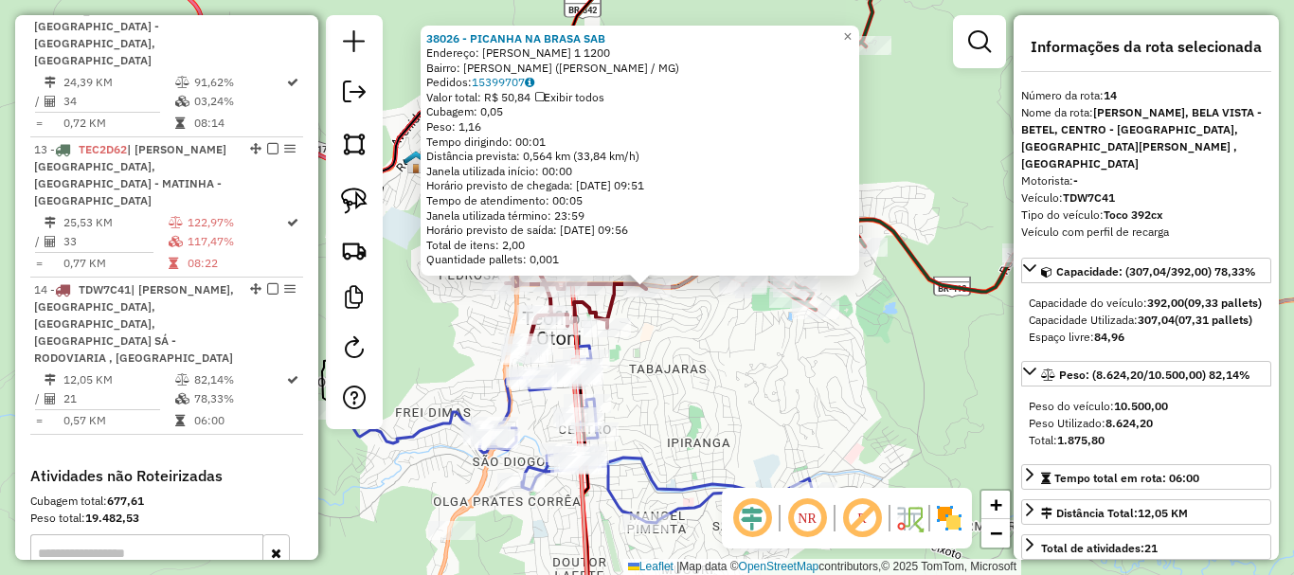
scroll to position [2317, 0]
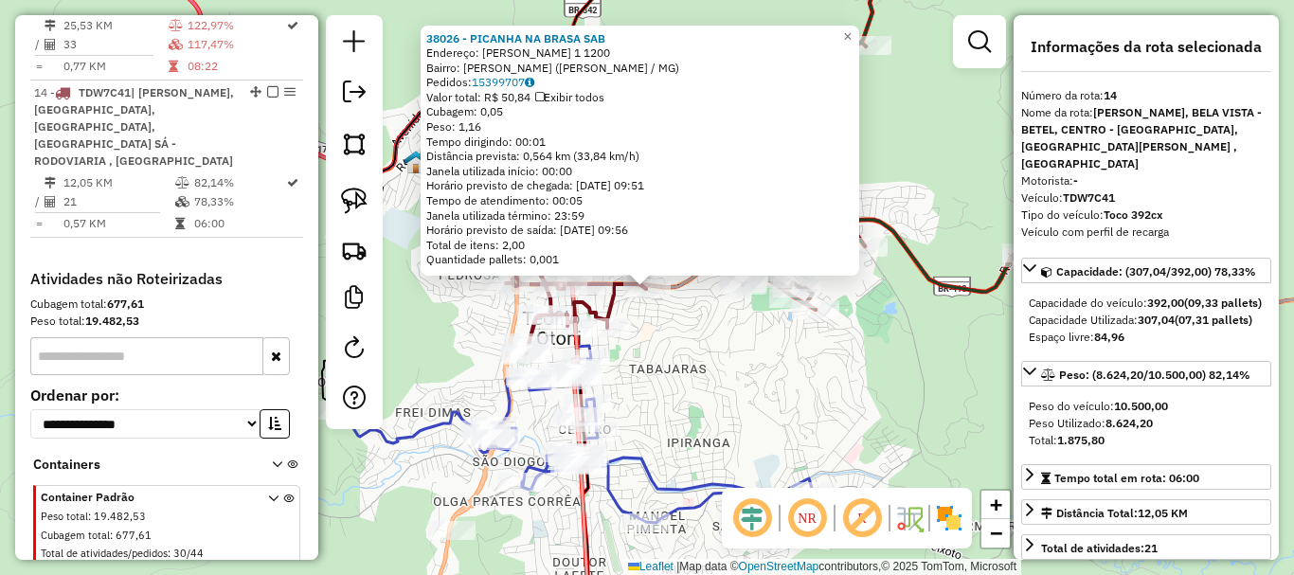
click at [654, 356] on div "38026 - PICANHA NA BRASA SAB Endereço: [PERSON_NAME] 1 1200 Bairro: [PERSON_NAM…" at bounding box center [647, 287] width 1294 height 575
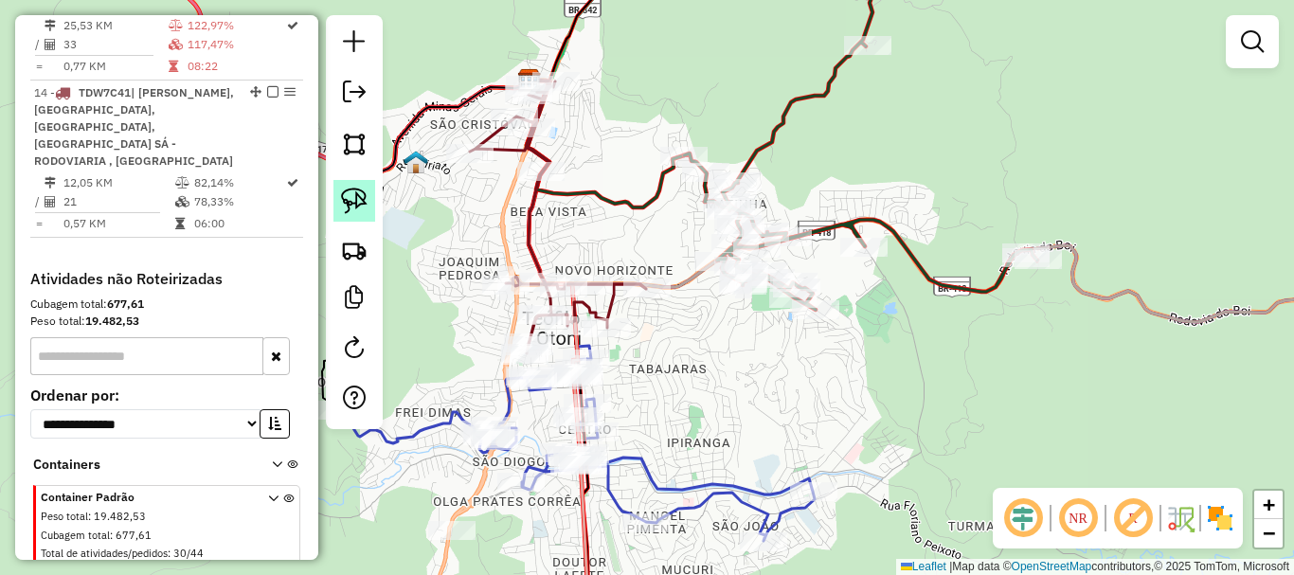
click at [352, 194] on img at bounding box center [354, 201] width 27 height 27
drag, startPoint x: 628, startPoint y: 253, endPoint x: 694, endPoint y: 298, distance: 79.1
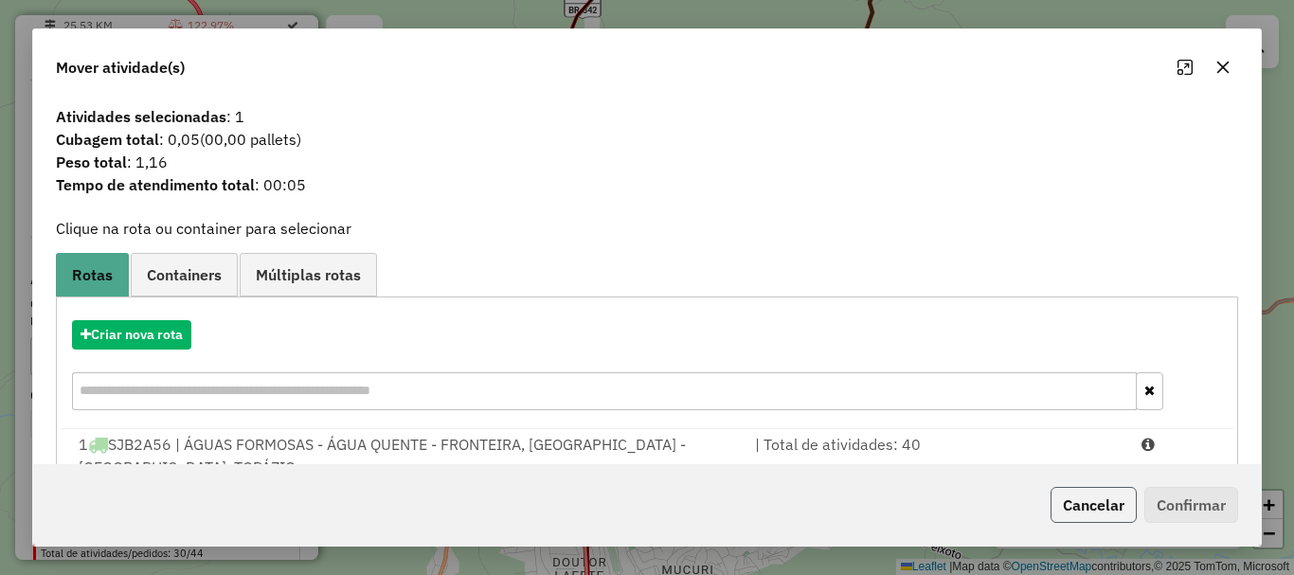
click at [1099, 518] on button "Cancelar" at bounding box center [1094, 505] width 86 height 36
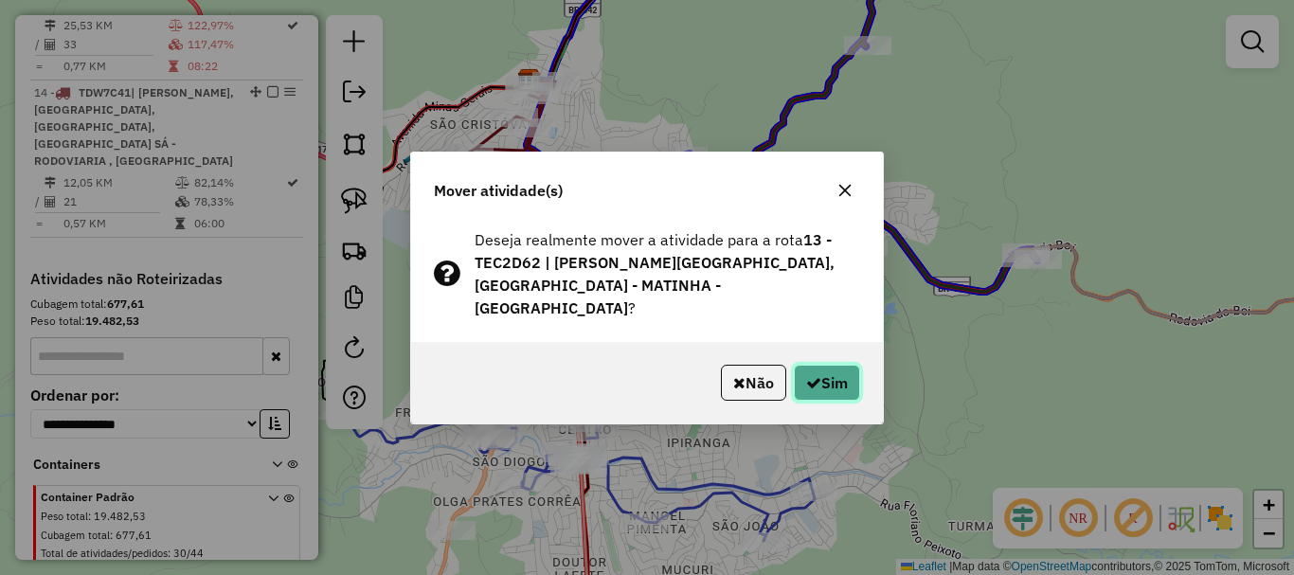
click at [818, 382] on button "Sim" at bounding box center [827, 383] width 66 height 36
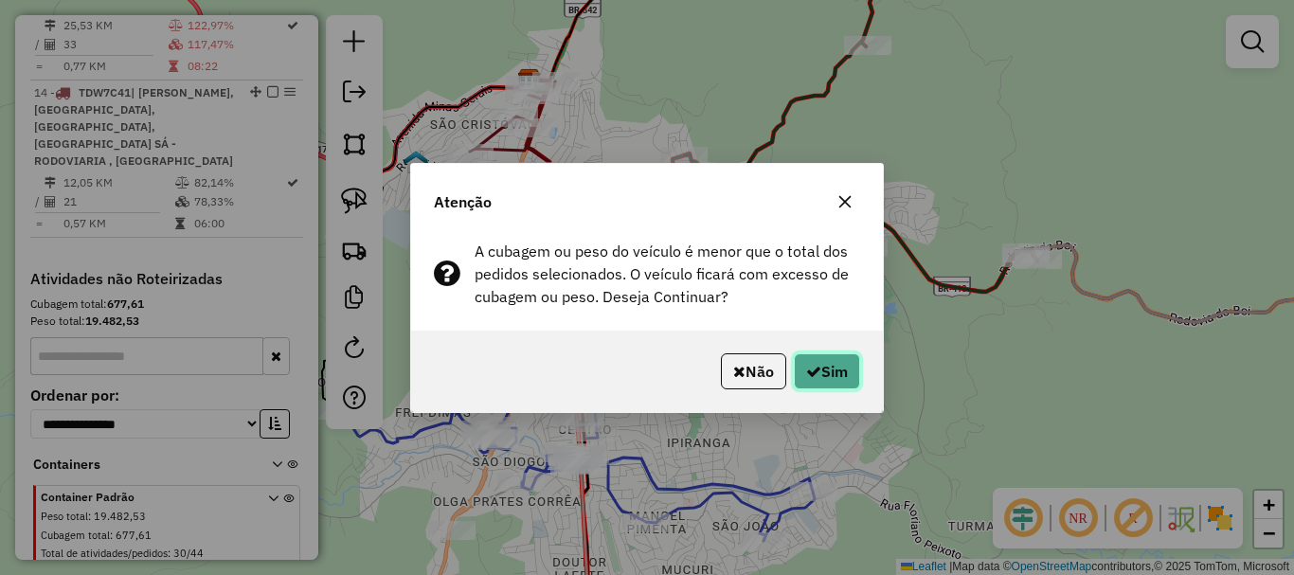
click at [822, 370] on button "Sim" at bounding box center [827, 371] width 66 height 36
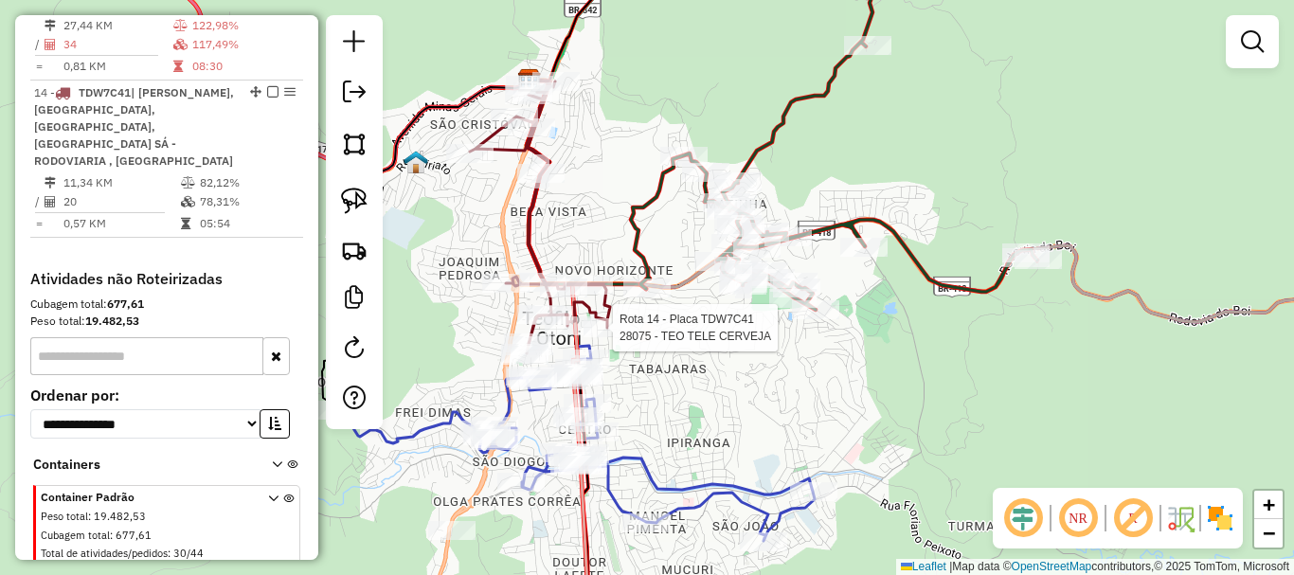
select select "*********"
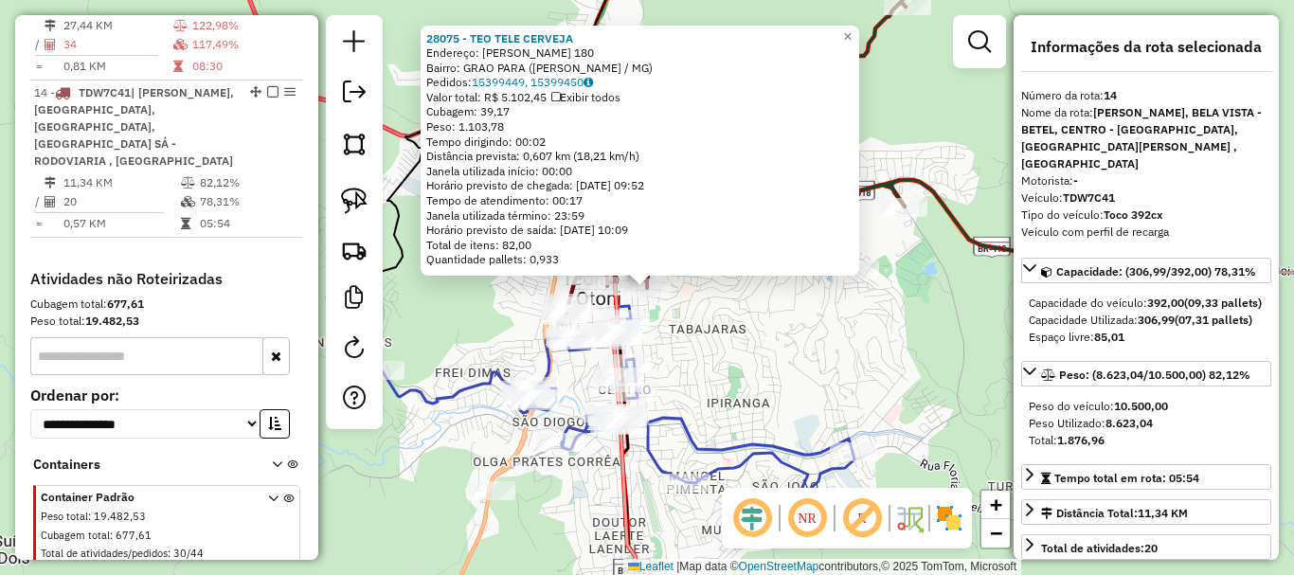
click at [786, 399] on div "28075 - TEO TELE CERVEJA Endereço: [PERSON_NAME] 180 Bairro: GRAO PARA (TEOFILO…" at bounding box center [647, 287] width 1294 height 575
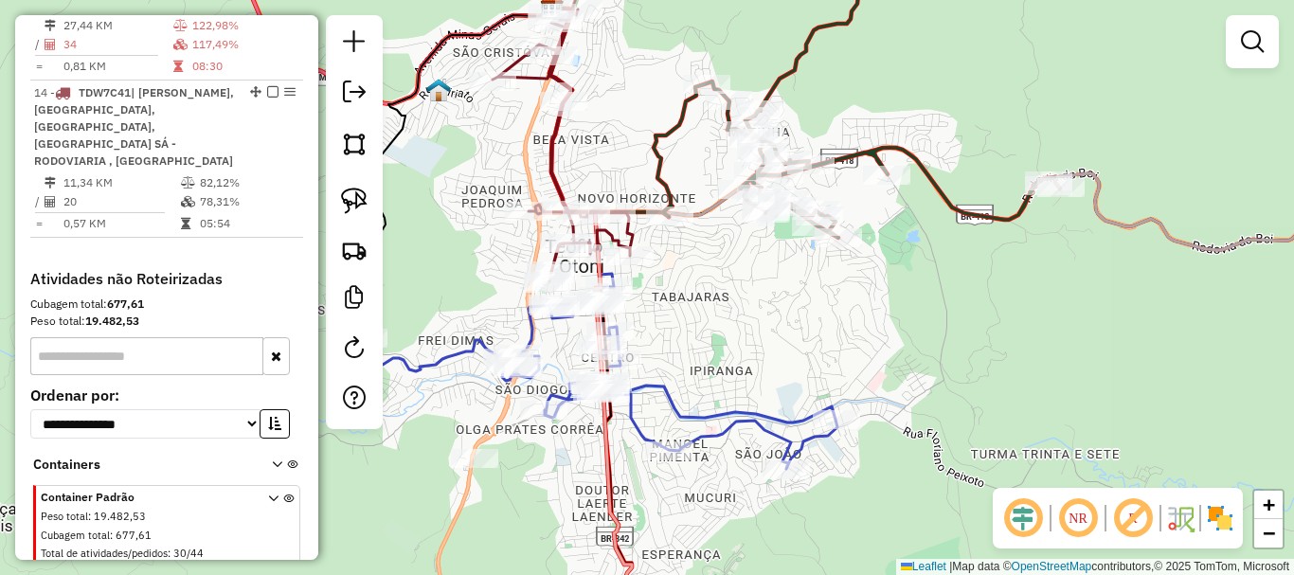
drag, startPoint x: 786, startPoint y: 408, endPoint x: 768, endPoint y: 376, distance: 36.5
click at [768, 376] on div "Janela de atendimento Grade de atendimento Capacidade Transportadoras Veículos …" at bounding box center [647, 287] width 1294 height 575
select select "*********"
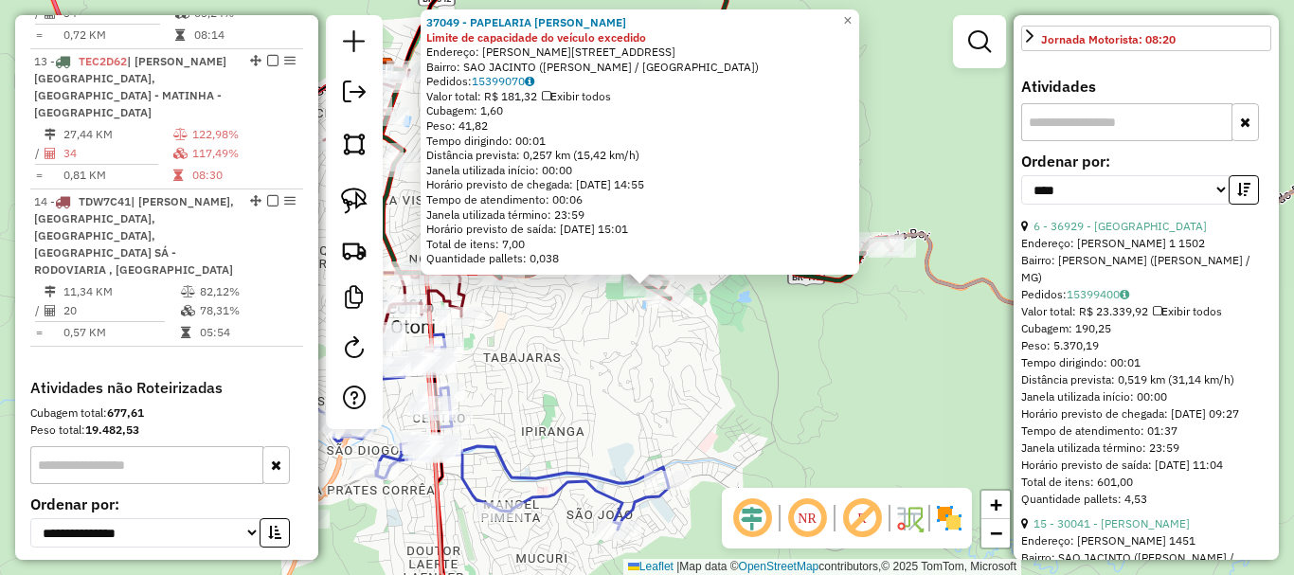
scroll to position [758, 0]
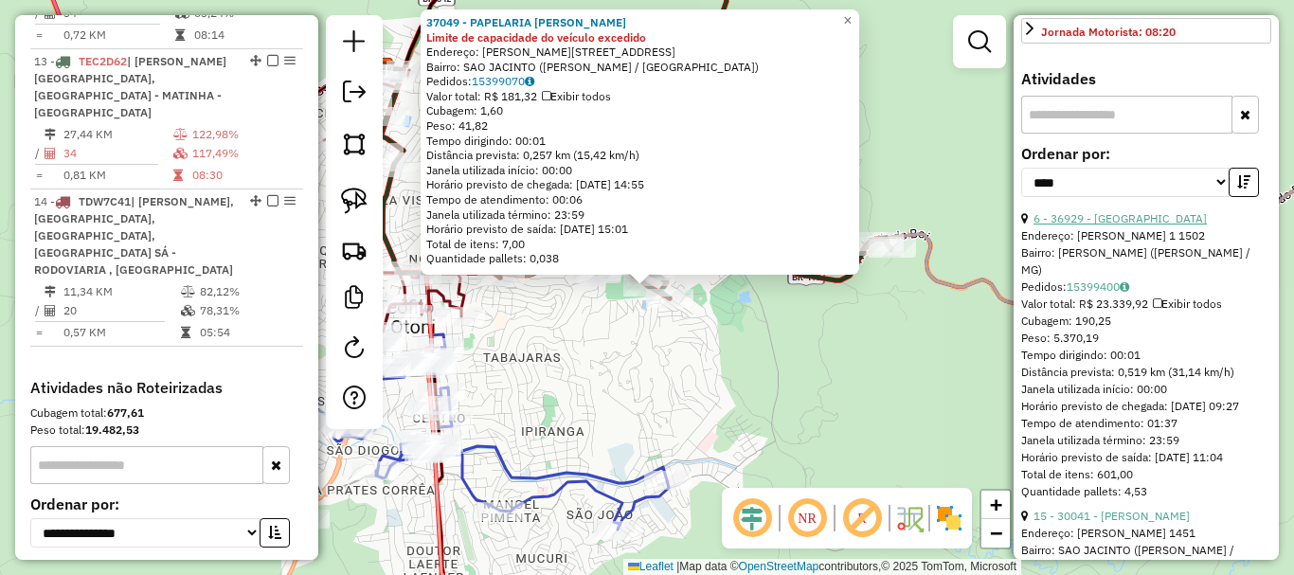
click at [1128, 226] on link "6 - 36929 - [GEOGRAPHIC_DATA]" at bounding box center [1120, 218] width 173 height 14
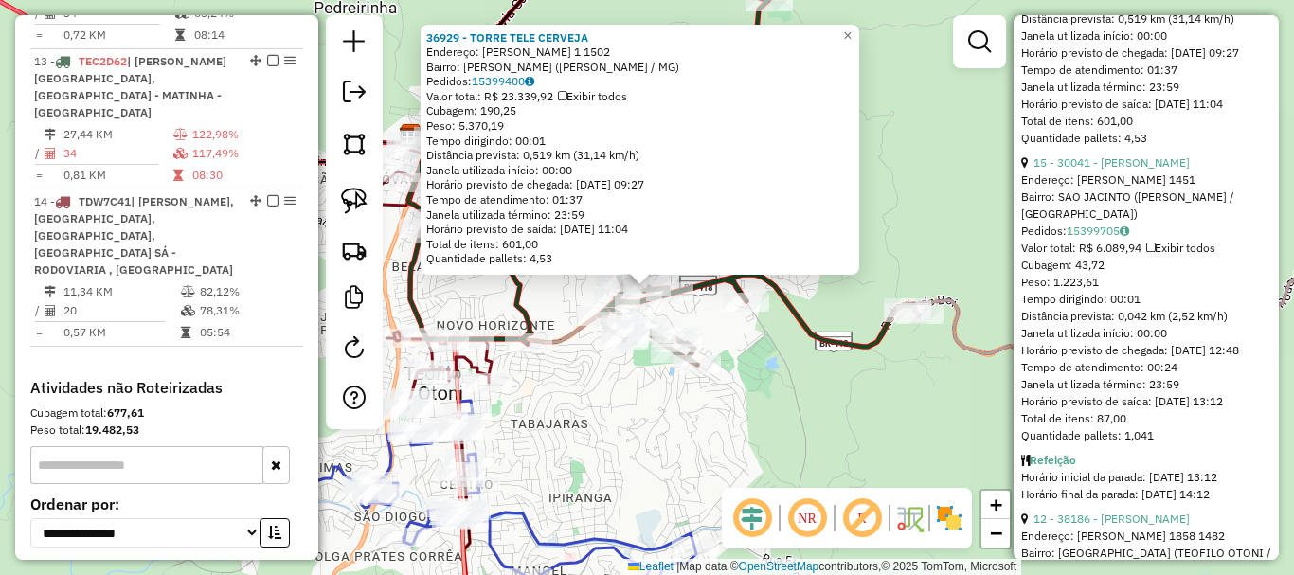
scroll to position [1137, 0]
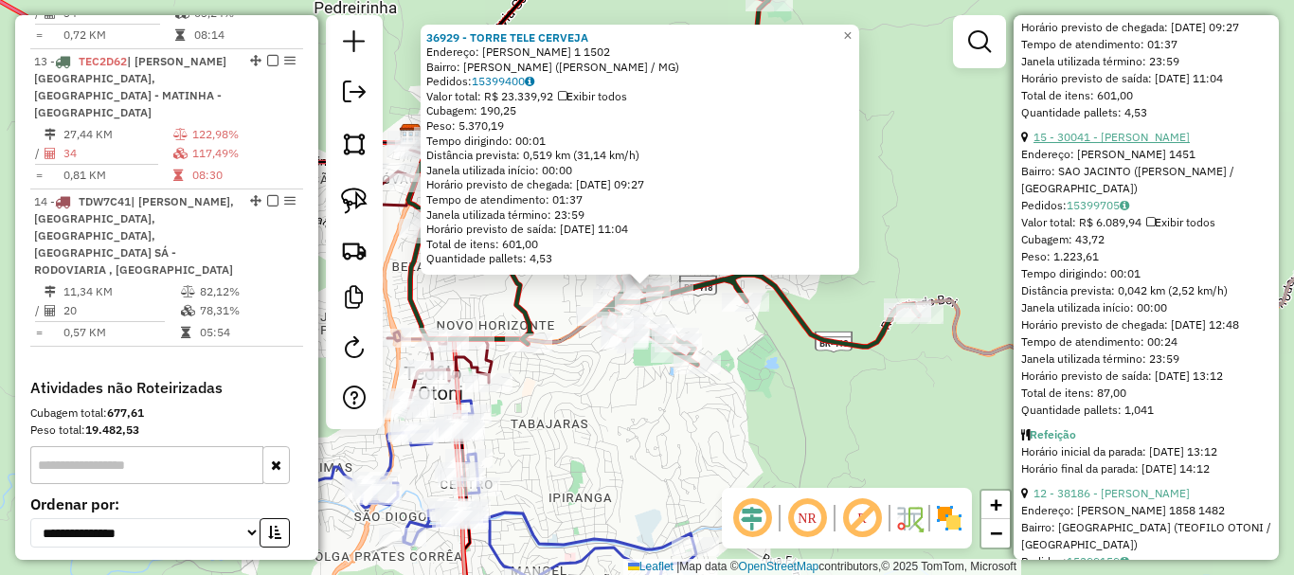
click at [1127, 144] on link "15 - 30041 - [PERSON_NAME]" at bounding box center [1112, 137] width 156 height 14
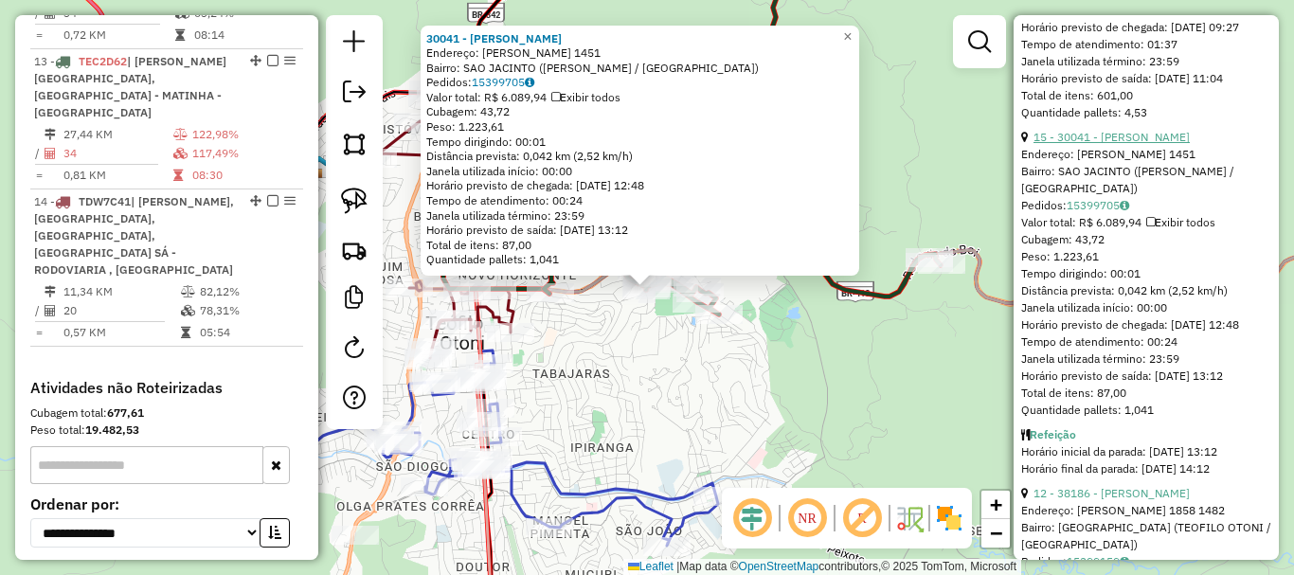
click at [1127, 144] on link "15 - 30041 - [PERSON_NAME]" at bounding box center [1112, 137] width 156 height 14
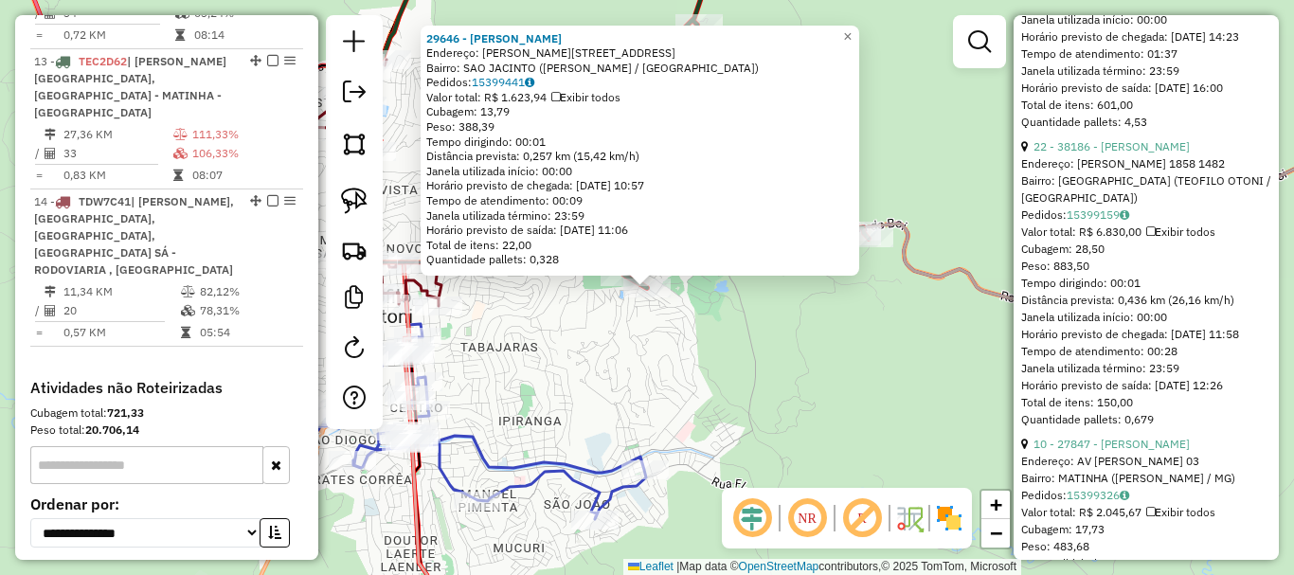
scroll to position [1202, 0]
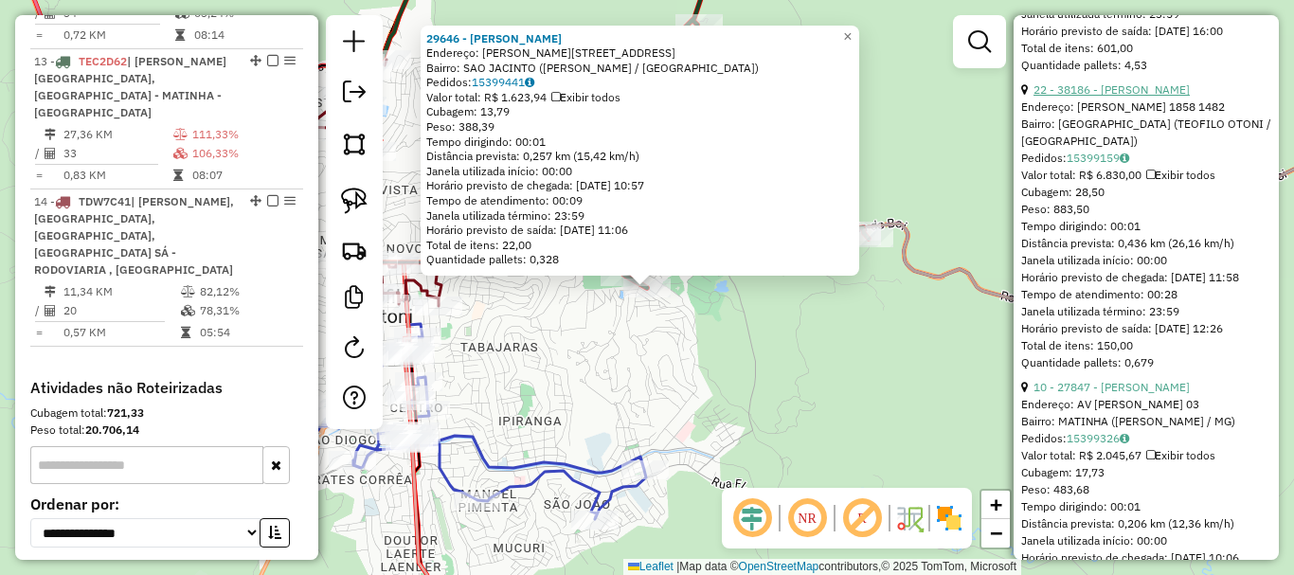
click at [1116, 97] on link "22 - 38186 - [PERSON_NAME]" at bounding box center [1112, 89] width 156 height 14
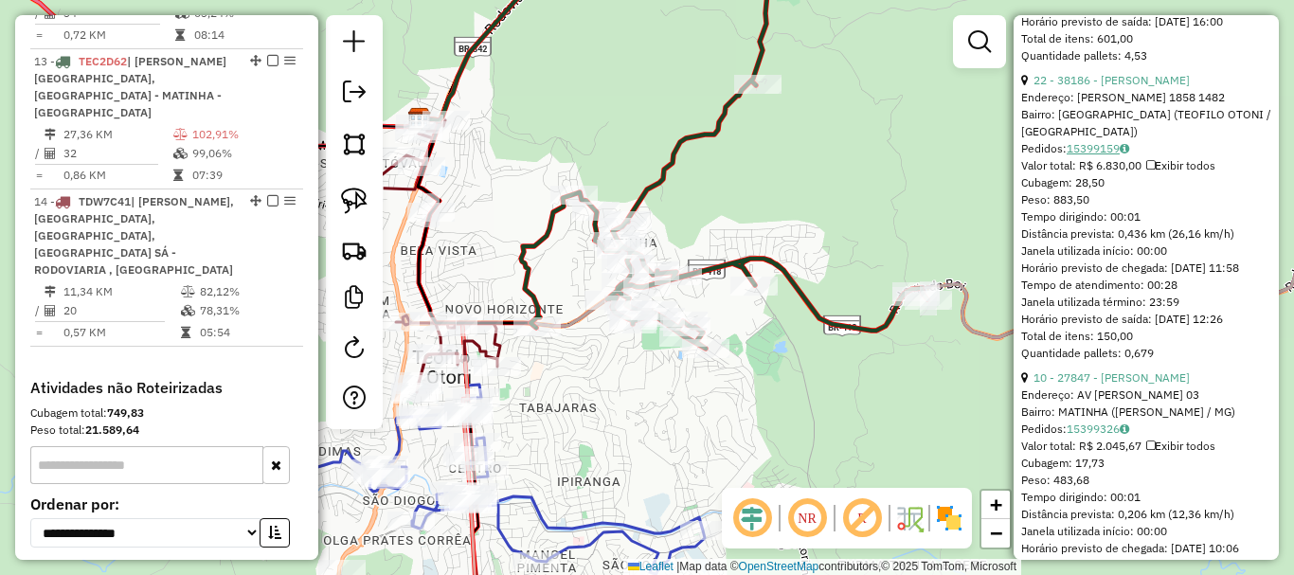
scroll to position [1391, 0]
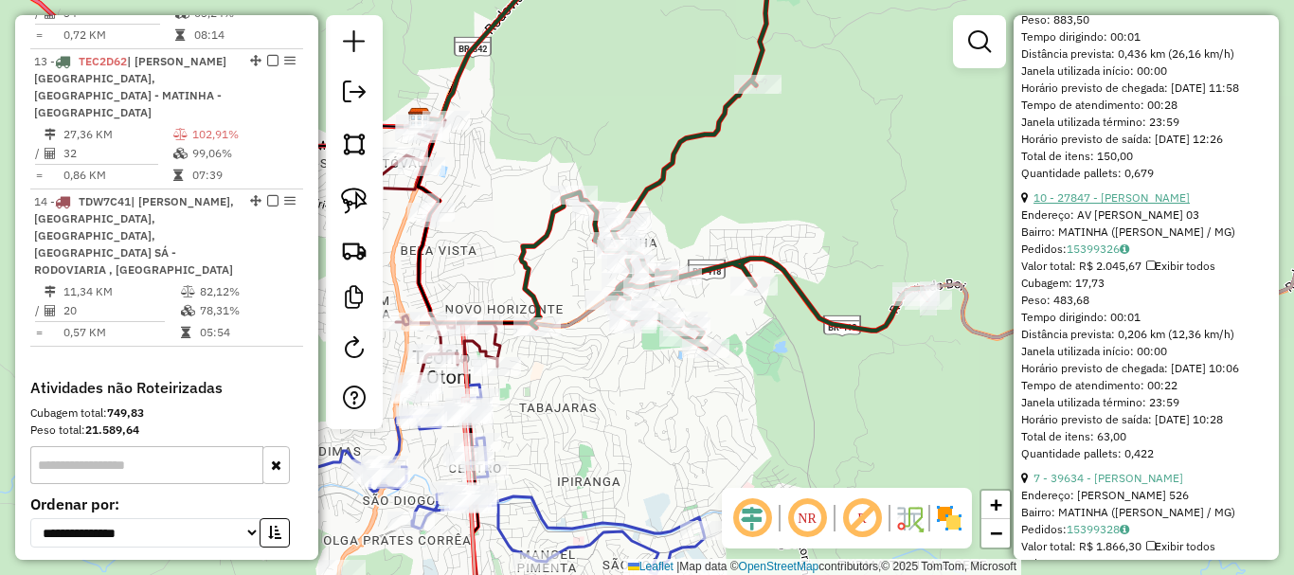
click at [1142, 205] on link "10 - 27847 - [PERSON_NAME]" at bounding box center [1112, 197] width 156 height 14
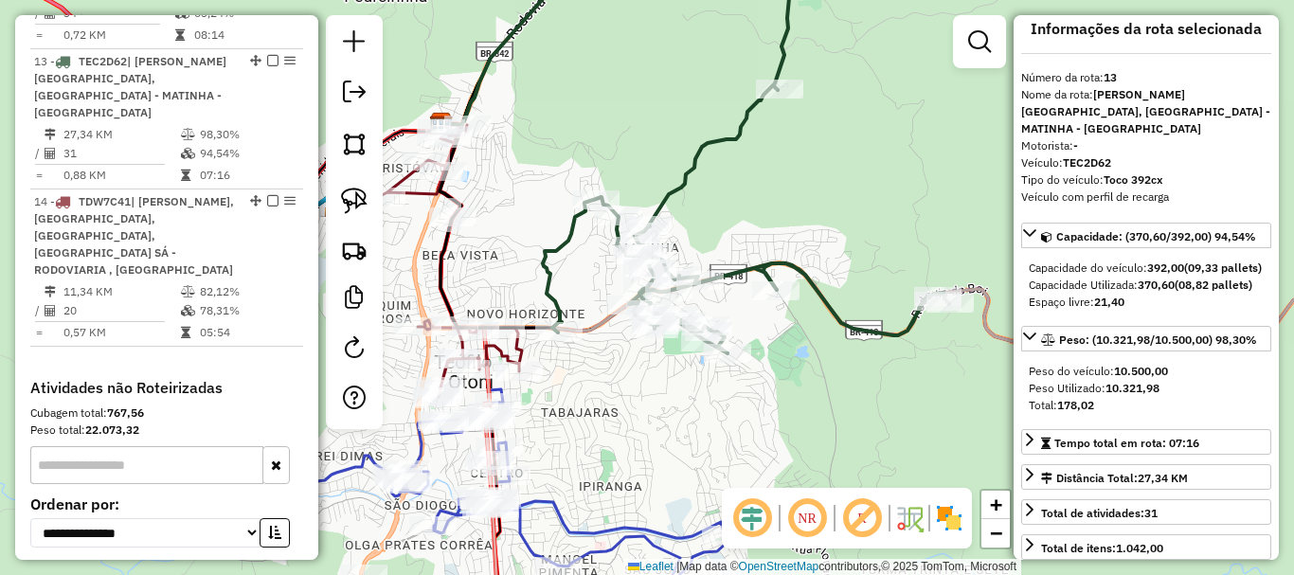
scroll to position [0, 0]
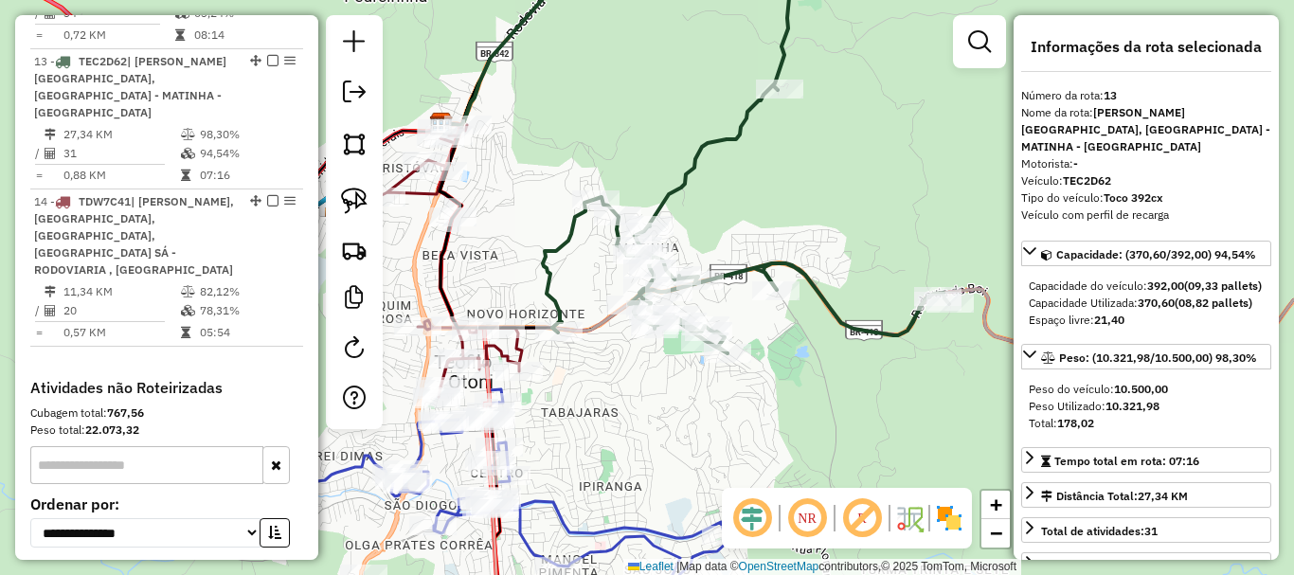
click at [874, 426] on div "Janela de atendimento Grade de atendimento Capacidade Transportadoras Veículos …" at bounding box center [647, 287] width 1294 height 575
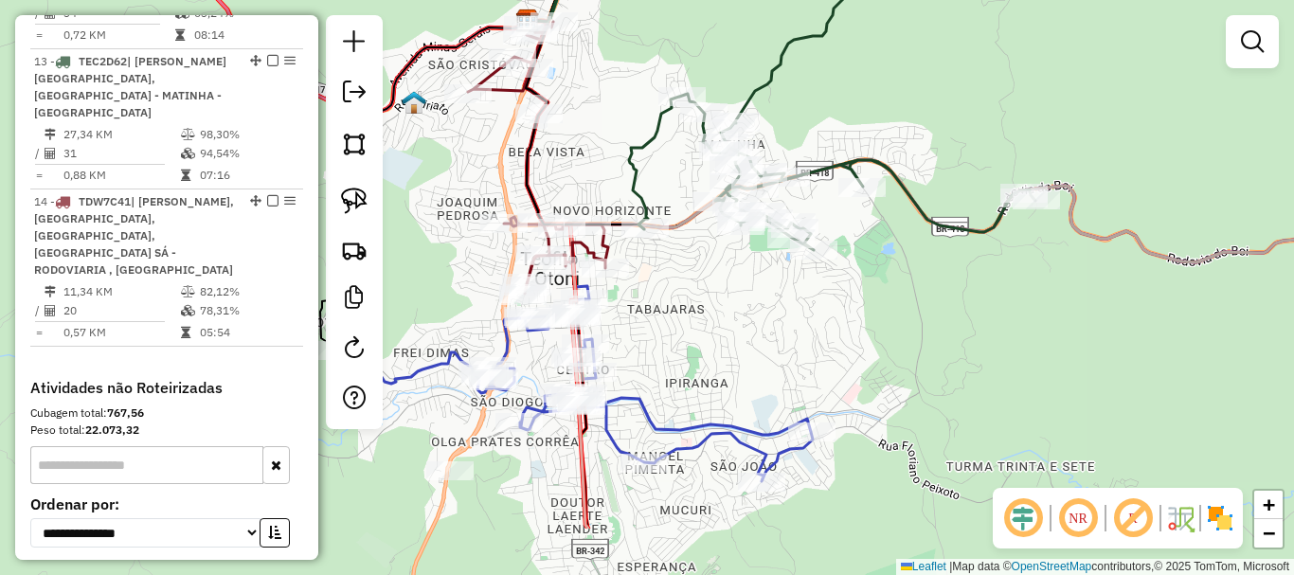
drag, startPoint x: 866, startPoint y: 370, endPoint x: 944, endPoint y: 200, distance: 186.6
click at [941, 204] on div "Janela de atendimento Grade de atendimento Capacidade Transportadoras Veículos …" at bounding box center [647, 287] width 1294 height 575
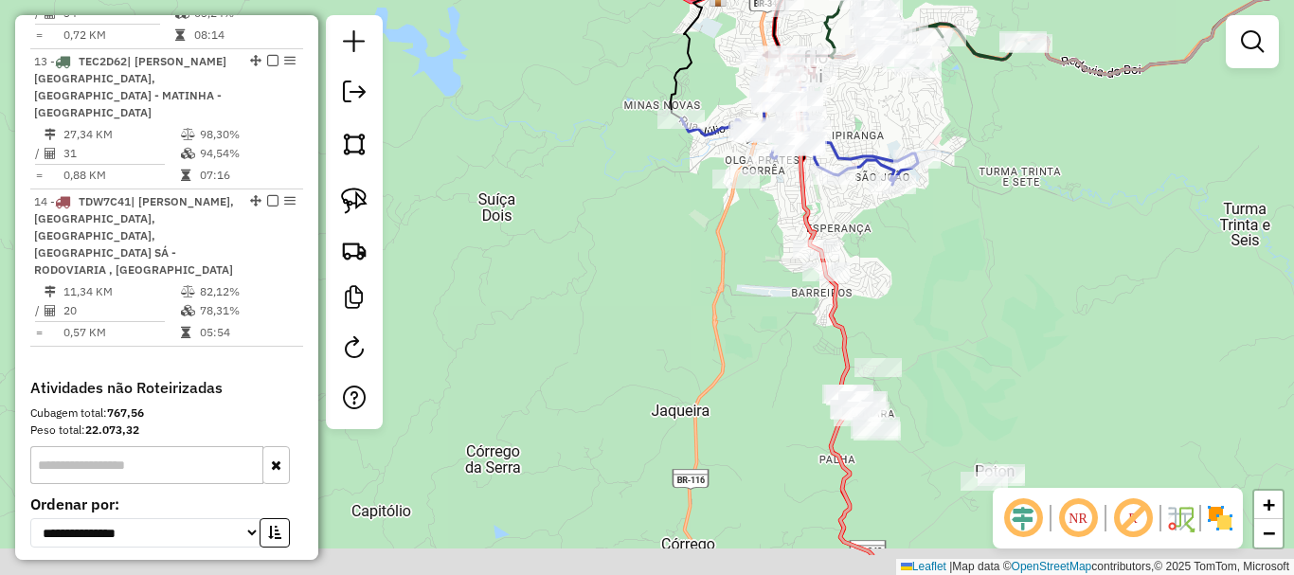
drag, startPoint x: 952, startPoint y: 297, endPoint x: 938, endPoint y: 149, distance: 148.5
click at [938, 156] on div "Janela de atendimento Grade de atendimento Capacidade Transportadoras Veículos …" at bounding box center [647, 287] width 1294 height 575
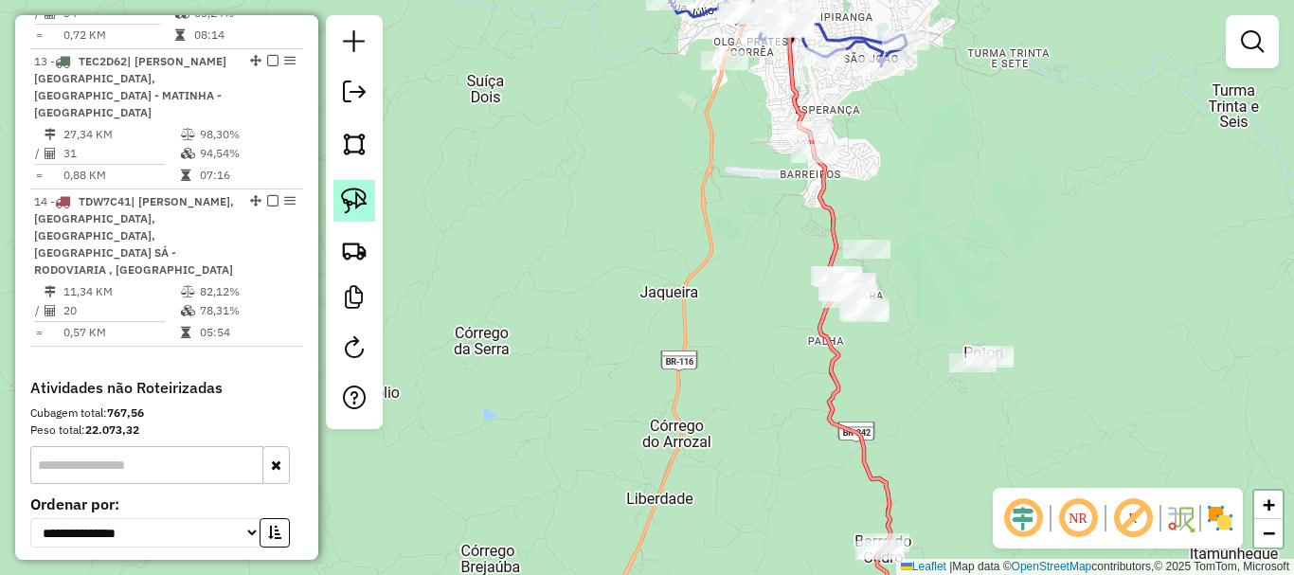
click at [347, 190] on img at bounding box center [354, 201] width 27 height 27
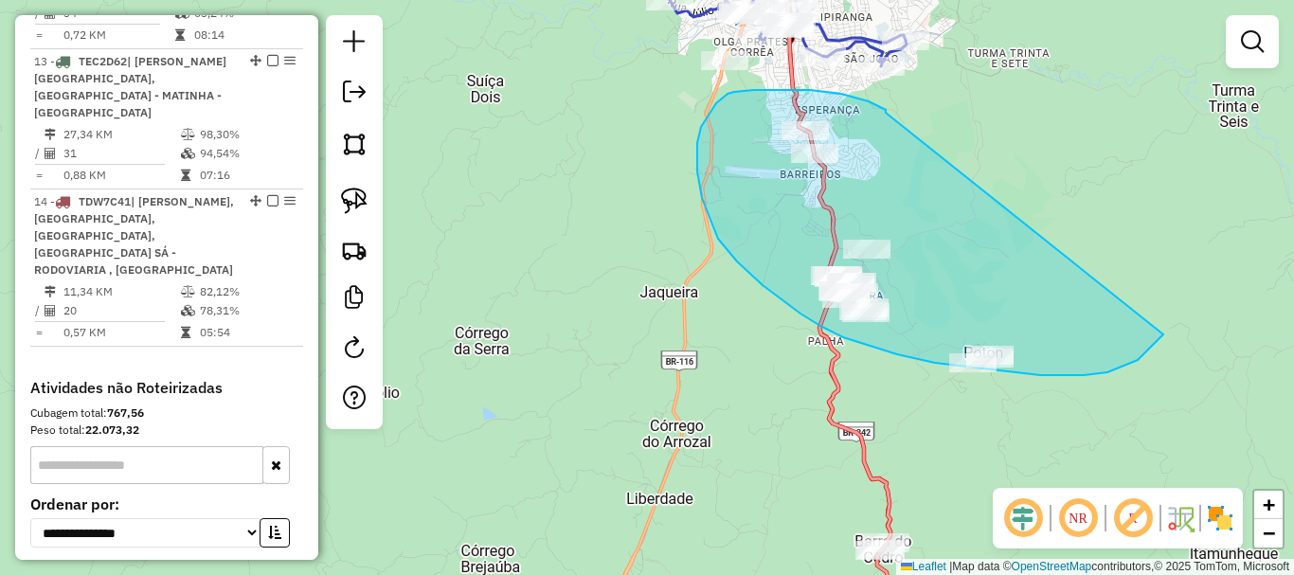
drag, startPoint x: 886, startPoint y: 113, endPoint x: 1164, endPoint y: 334, distance: 355.3
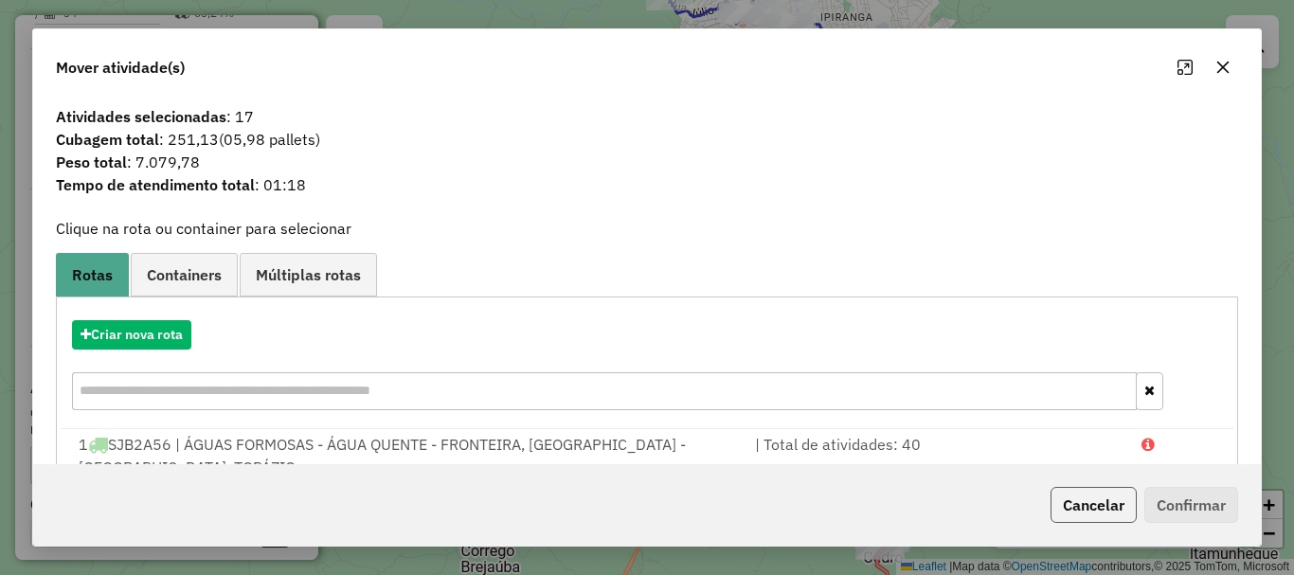
click at [1103, 489] on button "Cancelar" at bounding box center [1094, 505] width 86 height 36
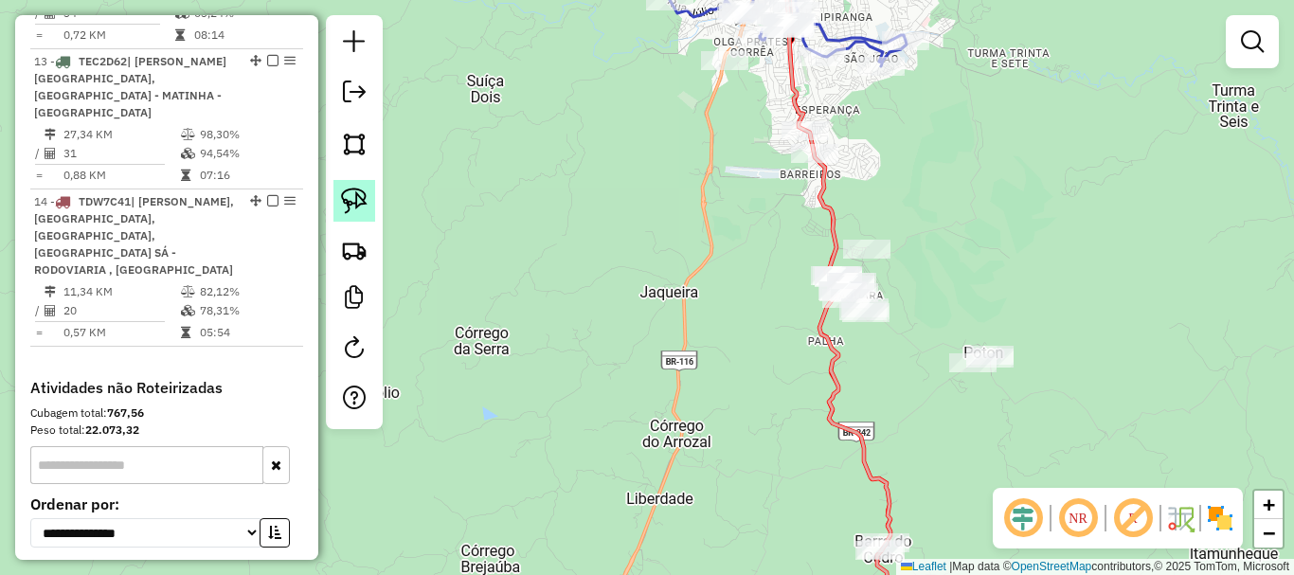
click at [362, 183] on link at bounding box center [355, 201] width 42 height 42
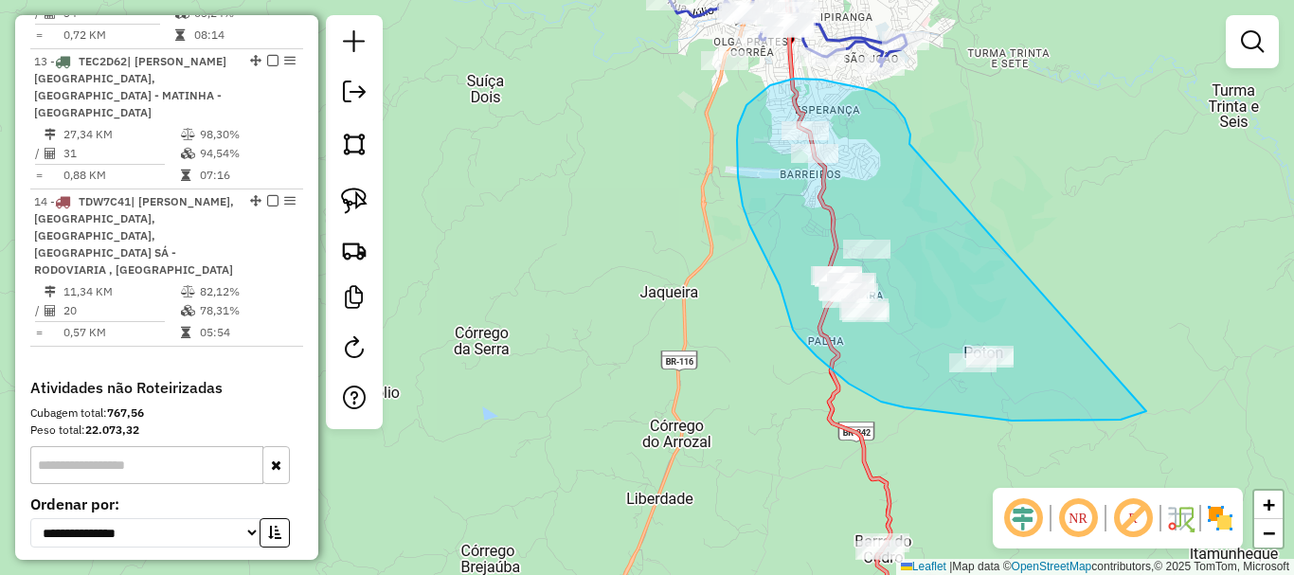
drag, startPoint x: 910, startPoint y: 130, endPoint x: 1166, endPoint y: 381, distance: 358.5
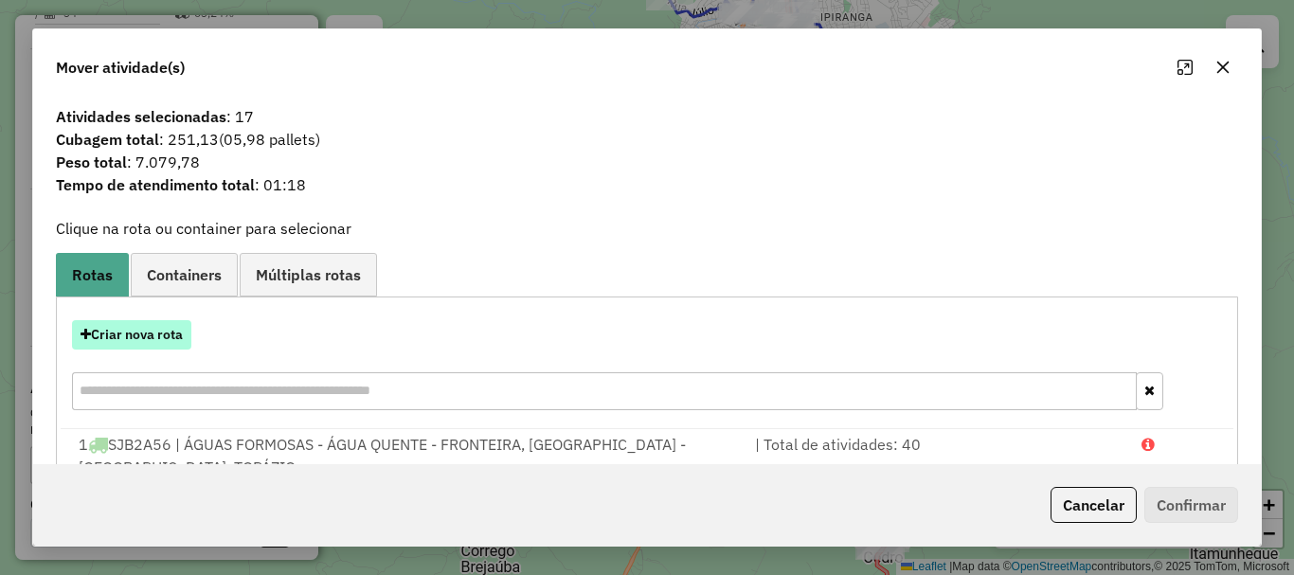
click at [155, 336] on button "Criar nova rota" at bounding box center [131, 334] width 119 height 29
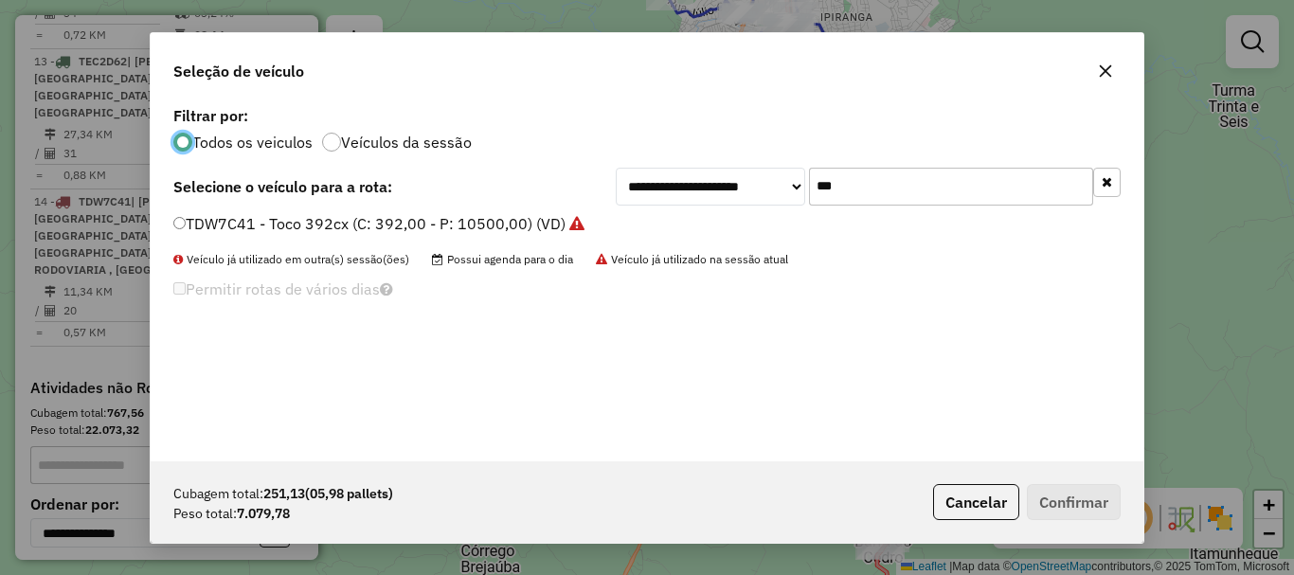
scroll to position [10, 6]
drag, startPoint x: 868, startPoint y: 182, endPoint x: 668, endPoint y: 208, distance: 201.7
click at [668, 208] on div "**********" at bounding box center [647, 281] width 993 height 360
type input "**"
click at [291, 217] on label "TDQ9J88 - Toco 392cx (C: 392,00 - P: 10500,00) (VD)" at bounding box center [367, 223] width 388 height 23
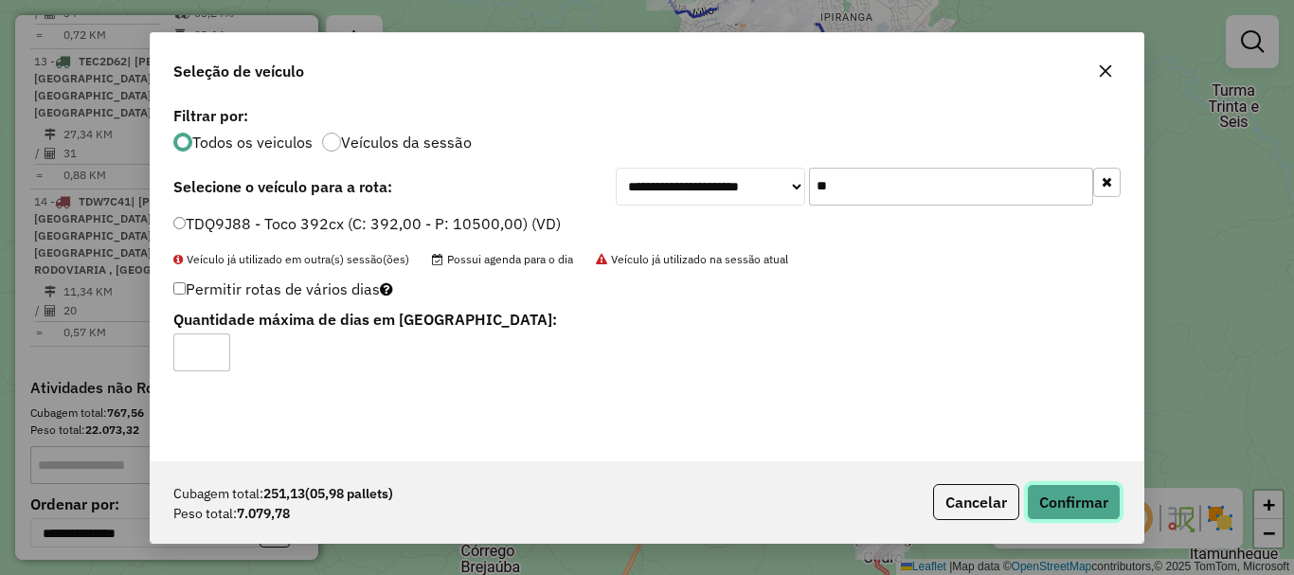
click at [1064, 491] on button "Confirmar" at bounding box center [1074, 502] width 94 height 36
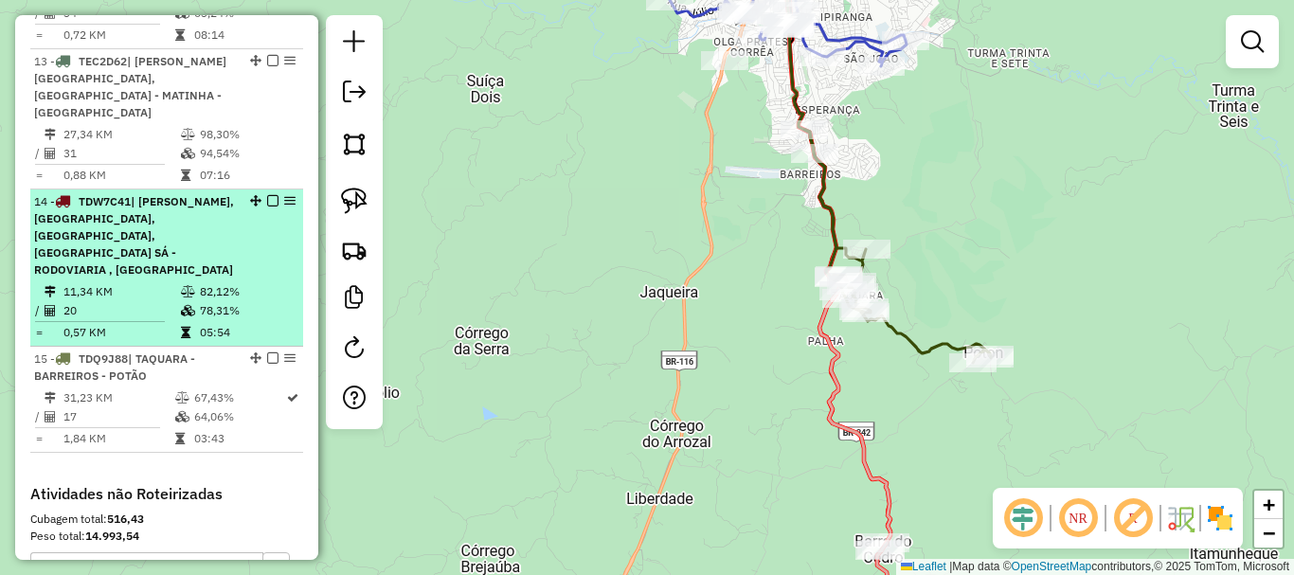
scroll to position [2137, 0]
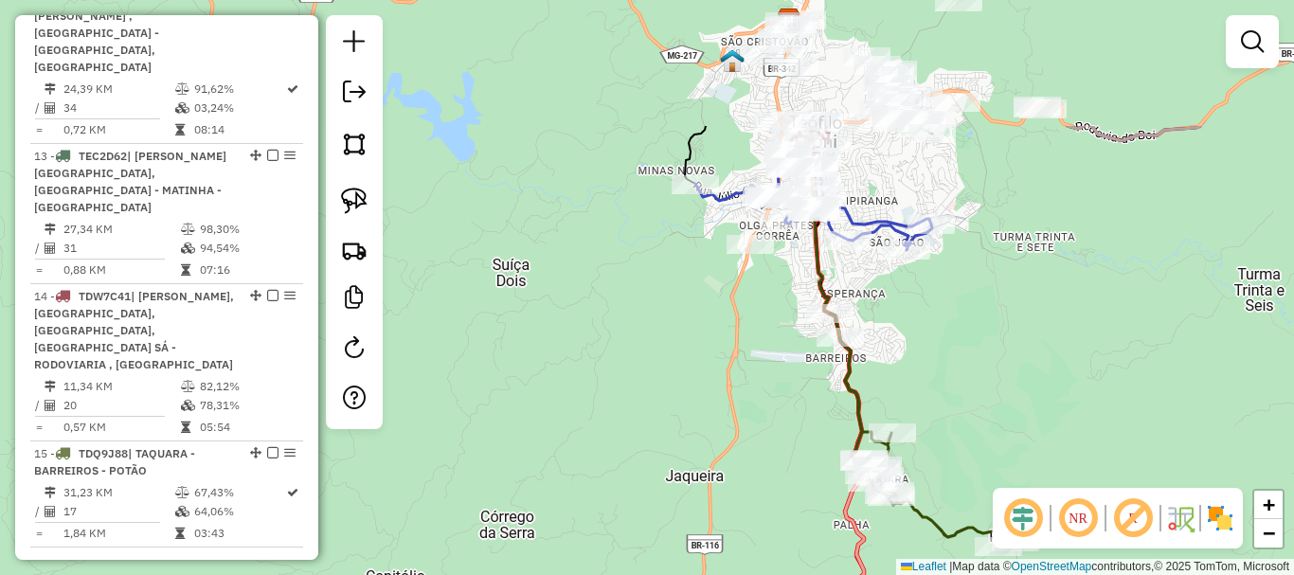
drag, startPoint x: 903, startPoint y: 136, endPoint x: 927, endPoint y: 376, distance: 240.9
click at [927, 376] on div "Janela de atendimento Grade de atendimento Capacidade Transportadoras Veículos …" at bounding box center [647, 287] width 1294 height 575
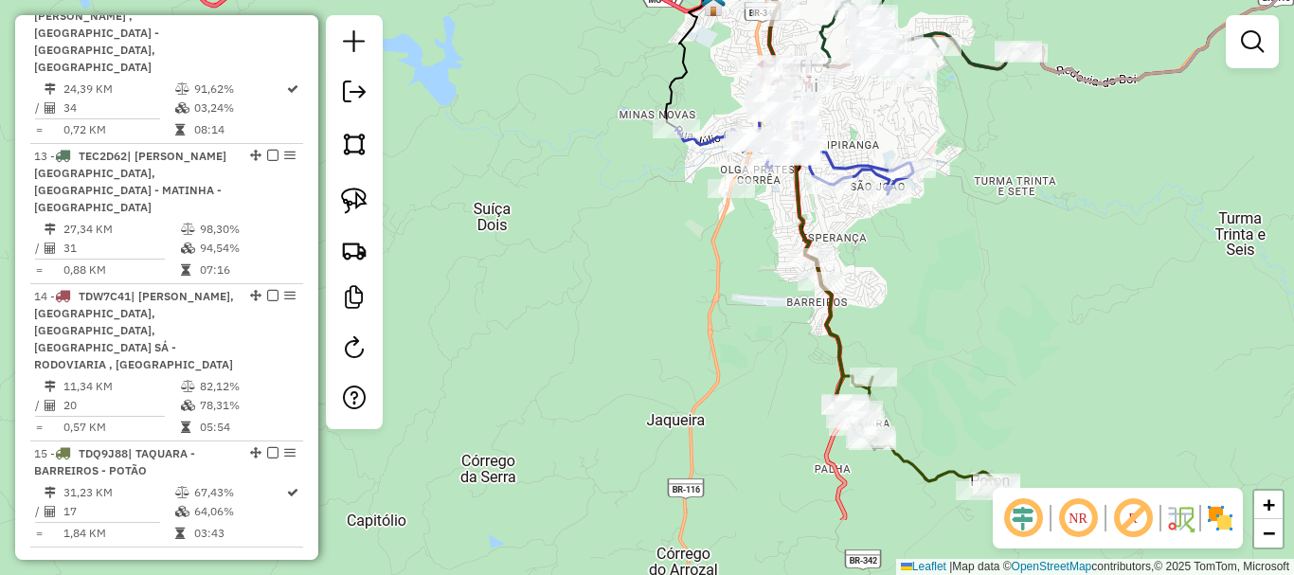
drag, startPoint x: 882, startPoint y: 387, endPoint x: 865, endPoint y: 275, distance: 113.1
click at [865, 275] on div "Janela de atendimento Grade de atendimento Capacidade Transportadoras Veículos …" at bounding box center [647, 287] width 1294 height 575
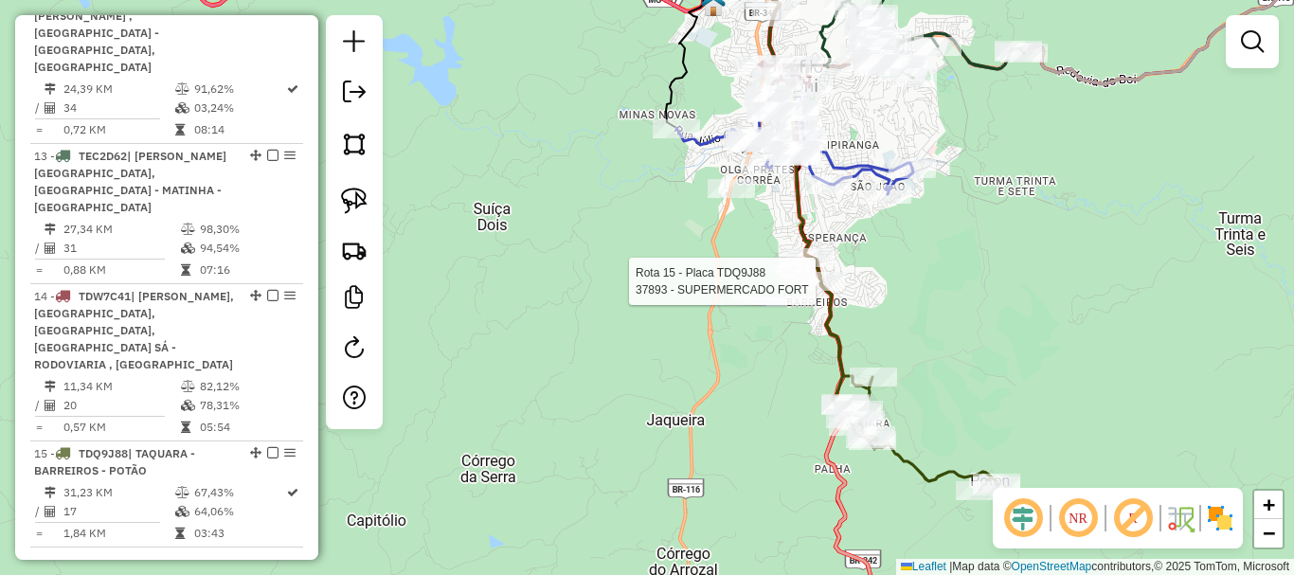
select select "*********"
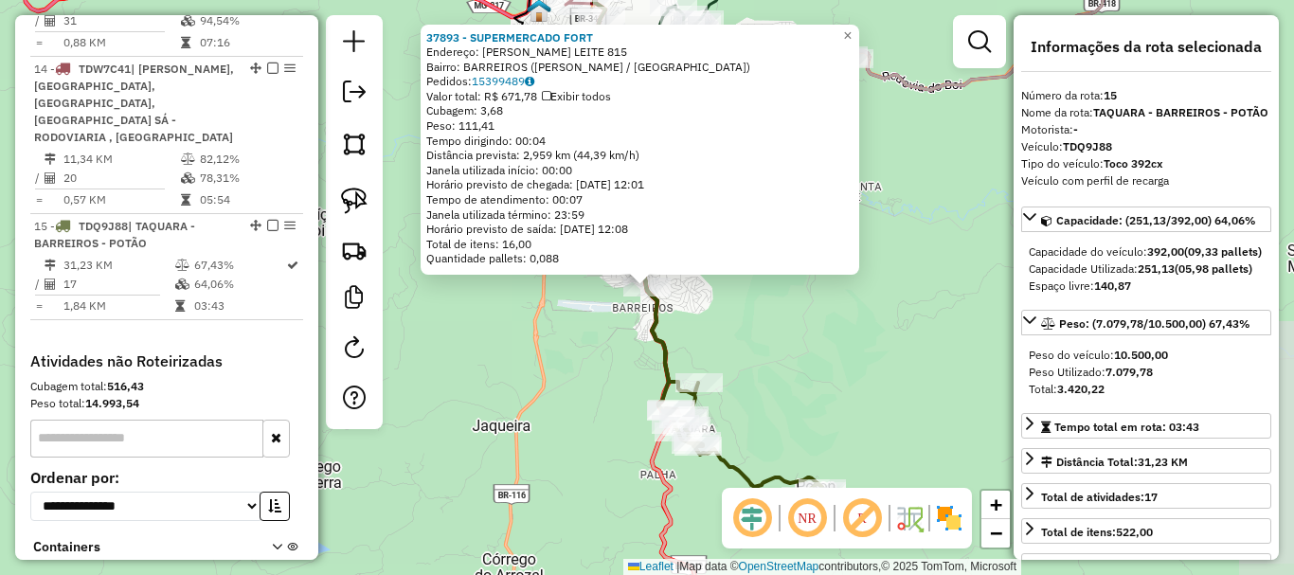
scroll to position [2446, 0]
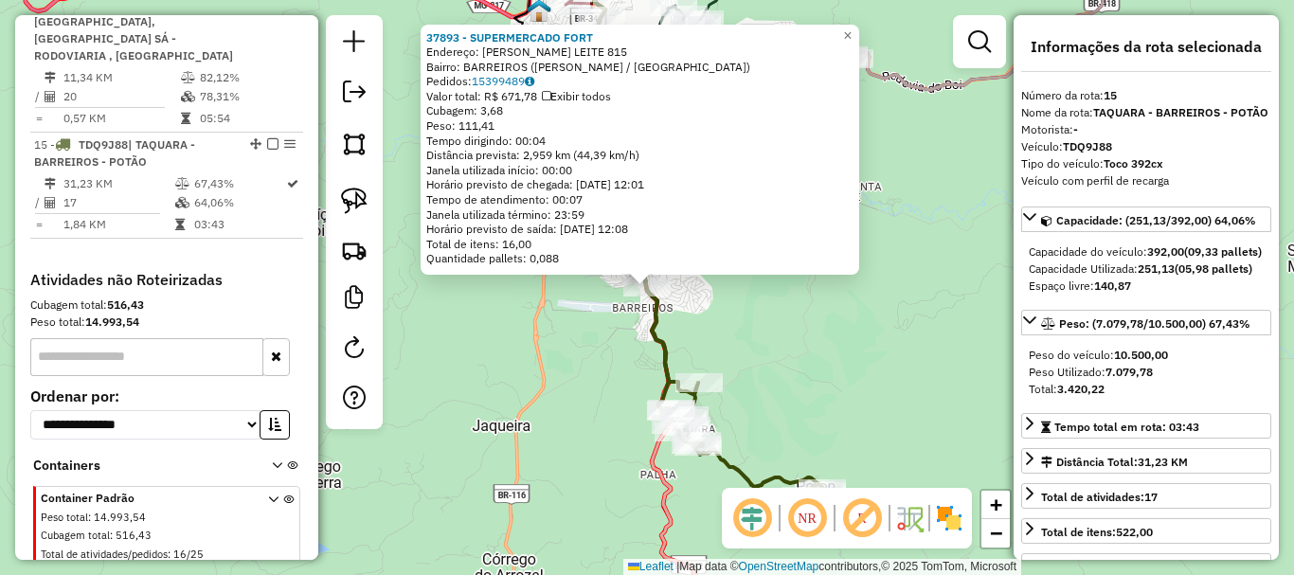
click at [829, 353] on div "37893 - SUPERMERCADO [GEOGRAPHIC_DATA]: [GEOGRAPHIC_DATA][PERSON_NAME] LEITE 81…" at bounding box center [647, 287] width 1294 height 575
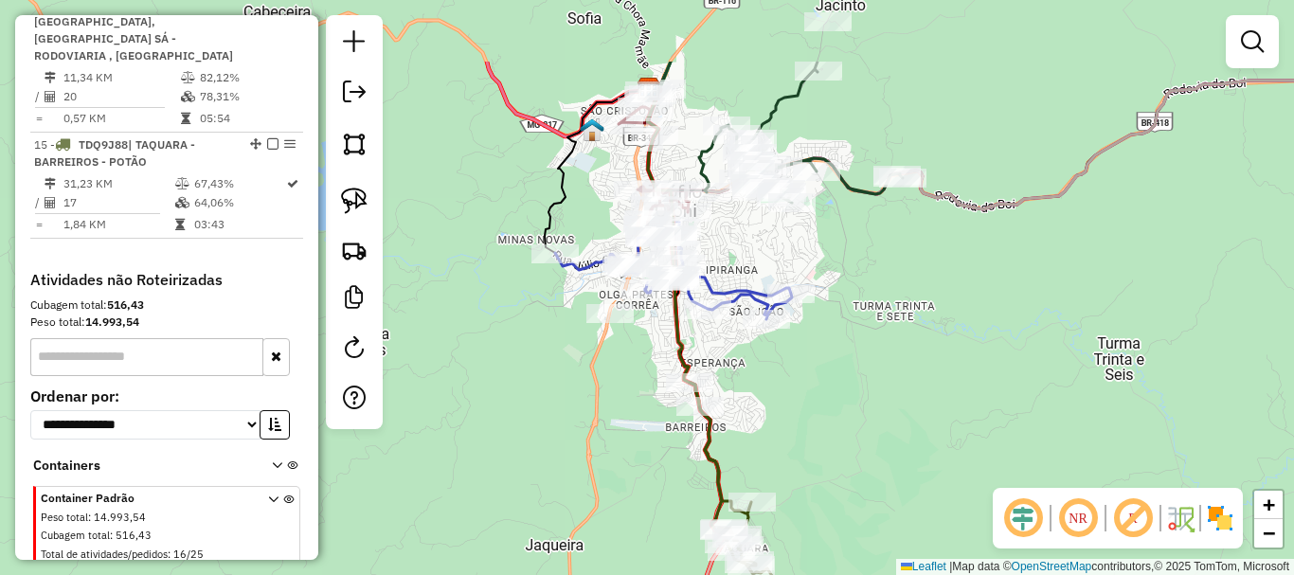
drag, startPoint x: 551, startPoint y: 286, endPoint x: 614, endPoint y: 424, distance: 151.0
click at [614, 424] on div "Janela de atendimento Grade de atendimento Capacidade Transportadoras Veículos …" at bounding box center [647, 287] width 1294 height 575
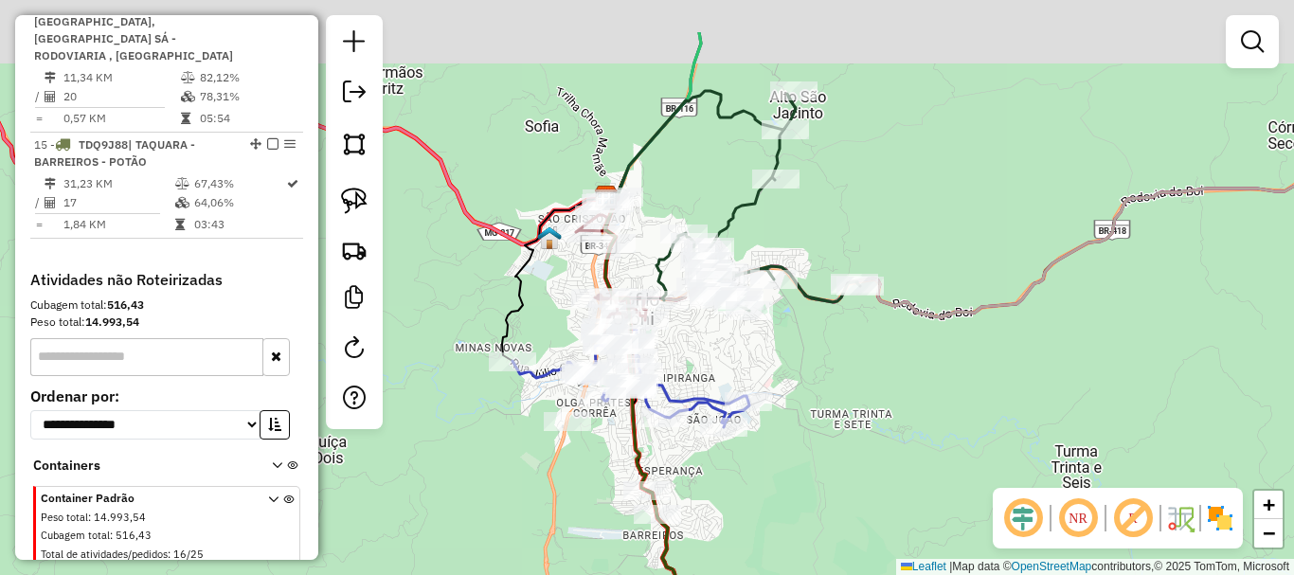
drag, startPoint x: 868, startPoint y: 255, endPoint x: 793, endPoint y: 370, distance: 136.9
click at [793, 370] on div "Janela de atendimento Grade de atendimento Capacidade Transportadoras Veículos …" at bounding box center [647, 287] width 1294 height 575
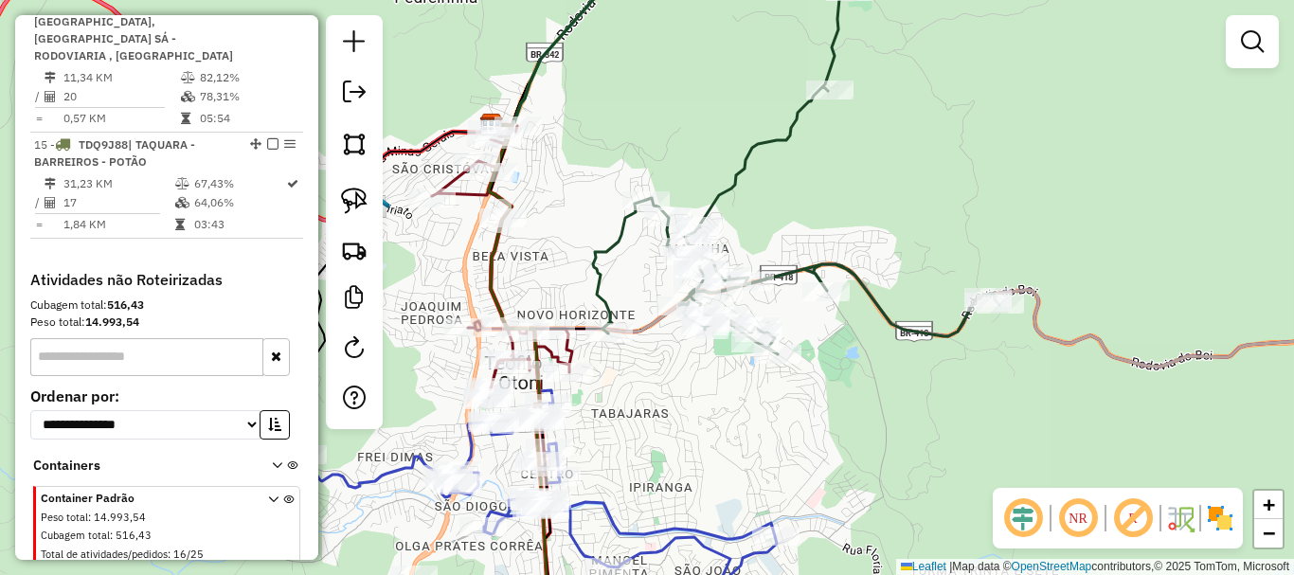
click at [721, 390] on div "Janela de atendimento Grade de atendimento Capacidade Transportadoras Veículos …" at bounding box center [647, 287] width 1294 height 575
click at [354, 144] on img at bounding box center [354, 144] width 27 height 27
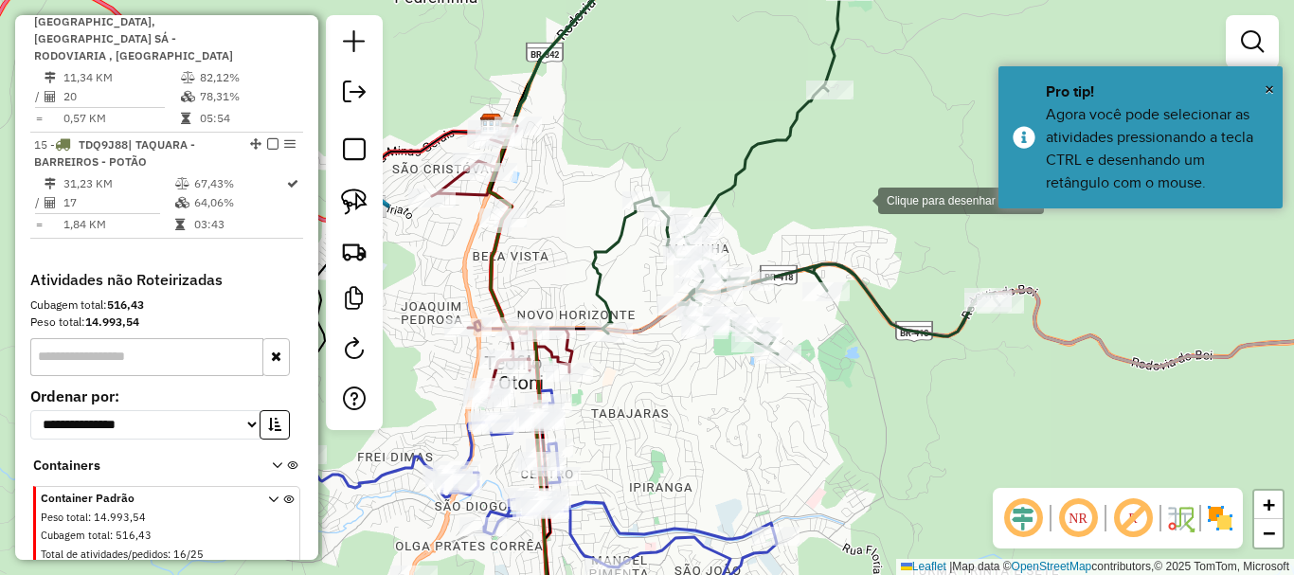
click at [859, 199] on div at bounding box center [860, 199] width 38 height 38
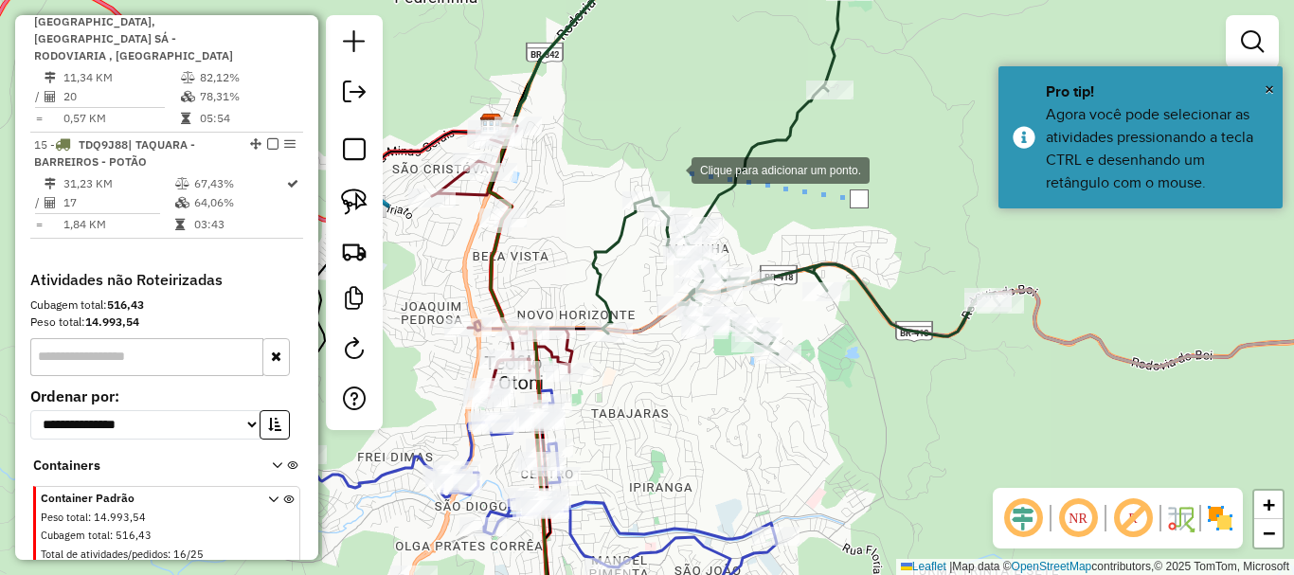
click at [654, 150] on div at bounding box center [673, 169] width 38 height 38
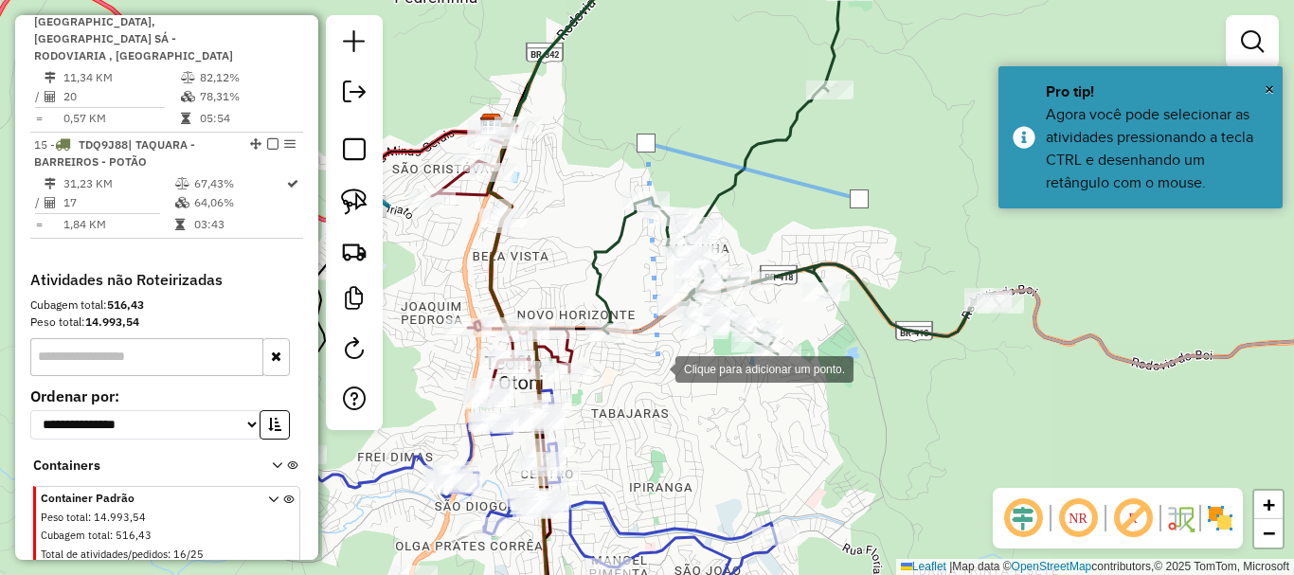
click at [657, 368] on div at bounding box center [657, 368] width 38 height 38
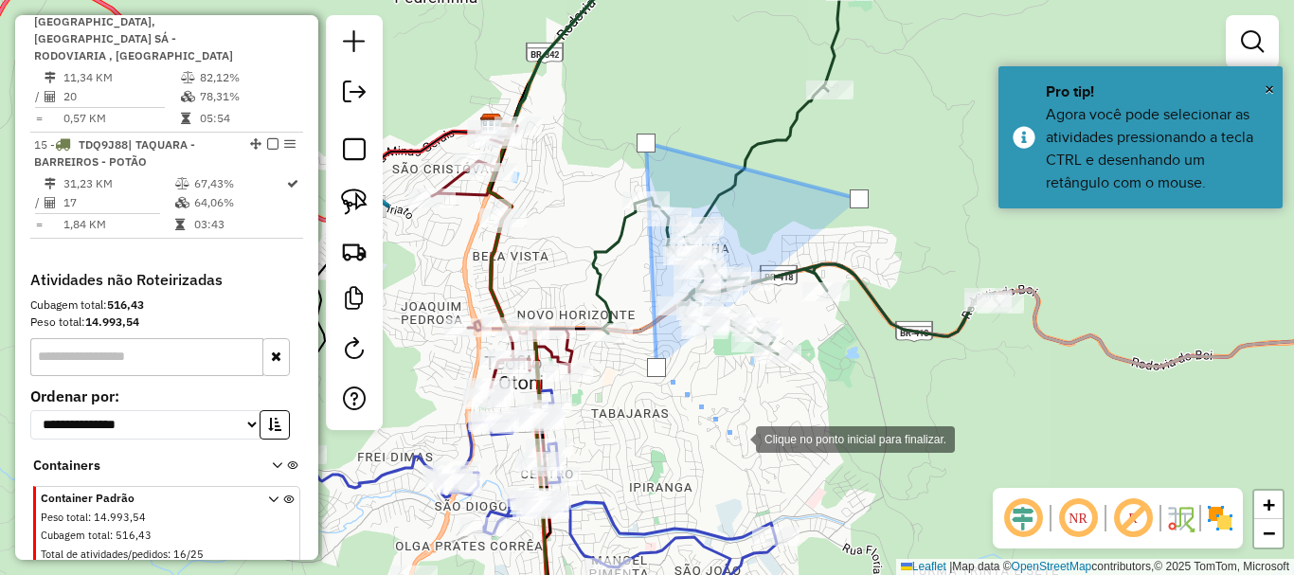
click at [737, 438] on div at bounding box center [737, 438] width 38 height 38
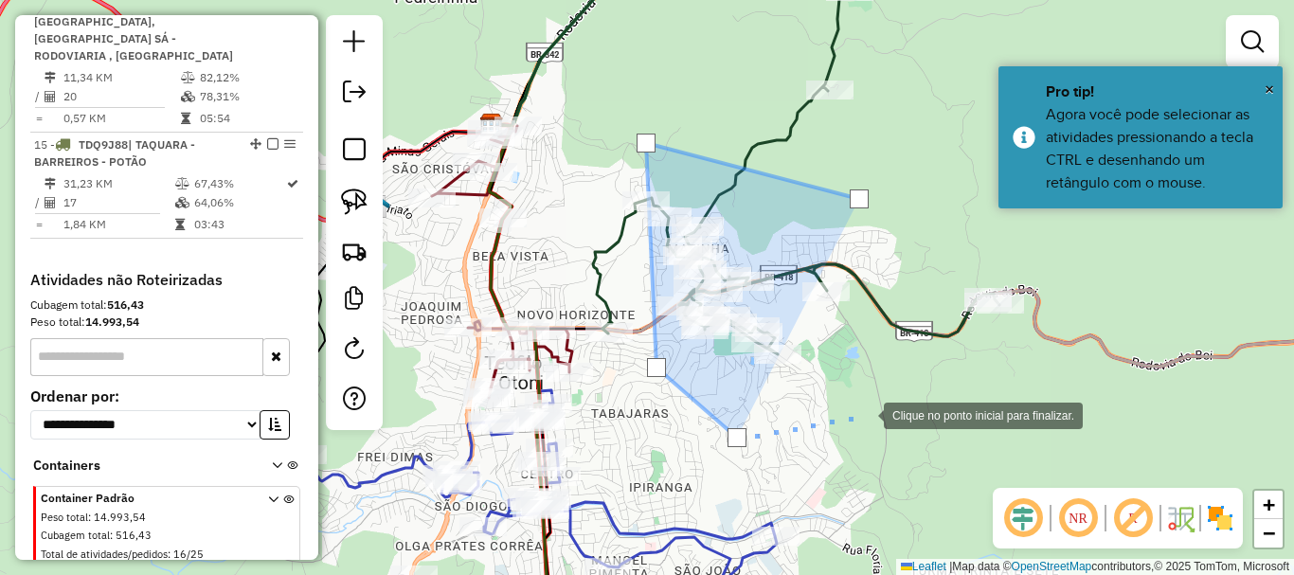
click at [878, 411] on div at bounding box center [865, 414] width 38 height 38
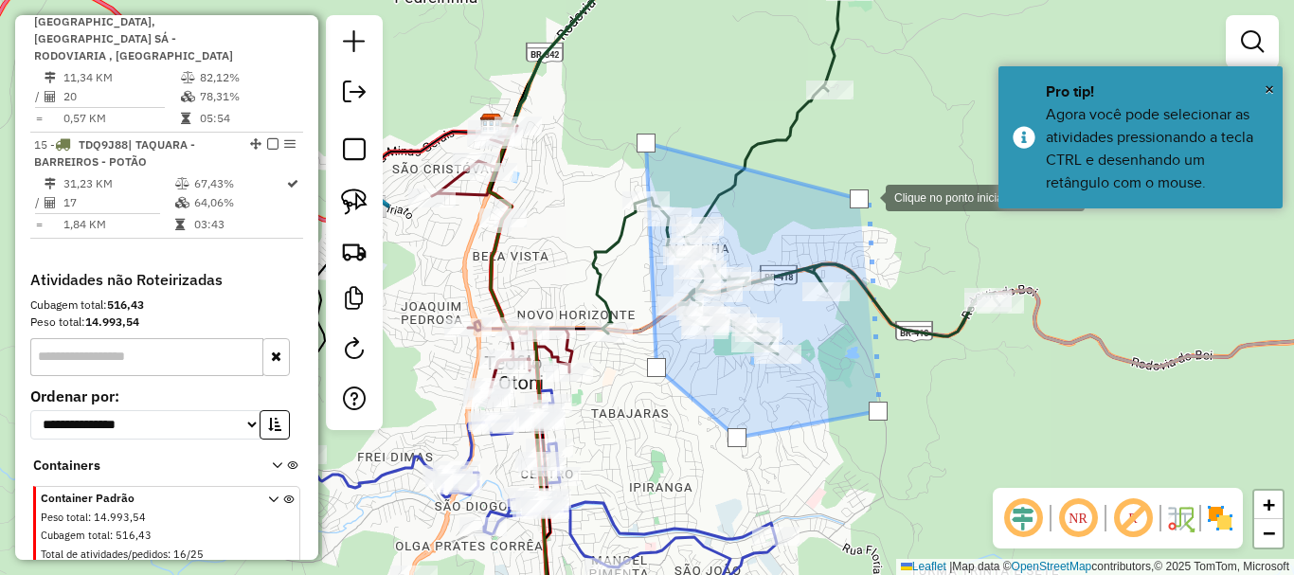
click at [866, 196] on div at bounding box center [859, 199] width 19 height 19
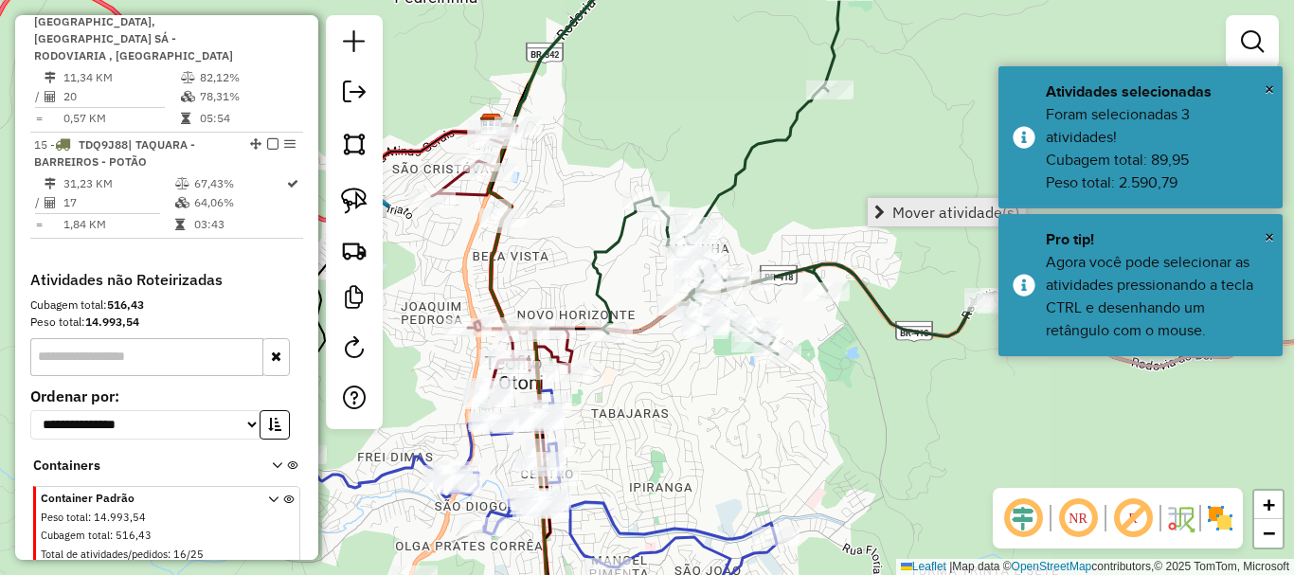
click at [903, 200] on link "Mover atividade(s)" at bounding box center [947, 212] width 158 height 28
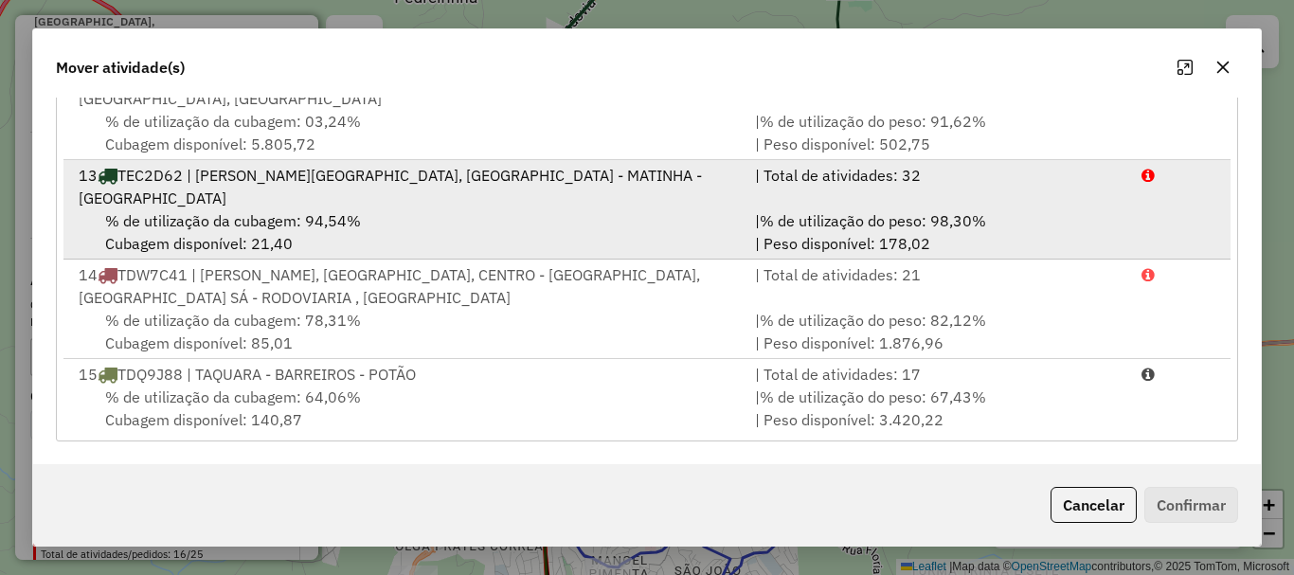
scroll to position [909, 0]
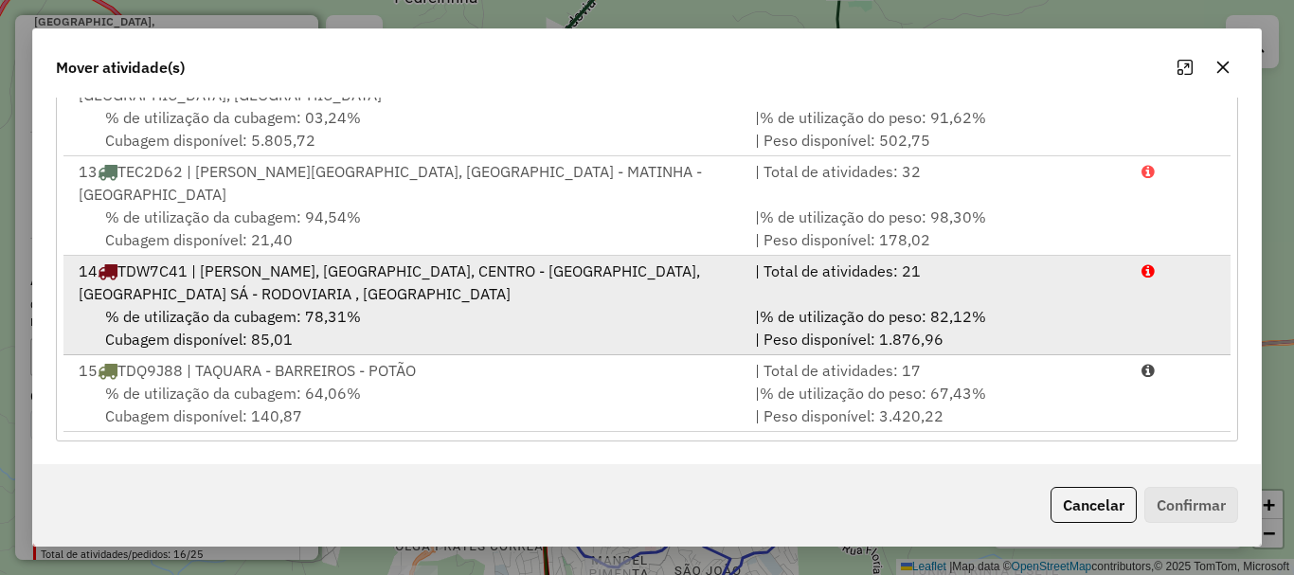
click at [268, 307] on span "% de utilização da cubagem: 78,31%" at bounding box center [233, 316] width 256 height 19
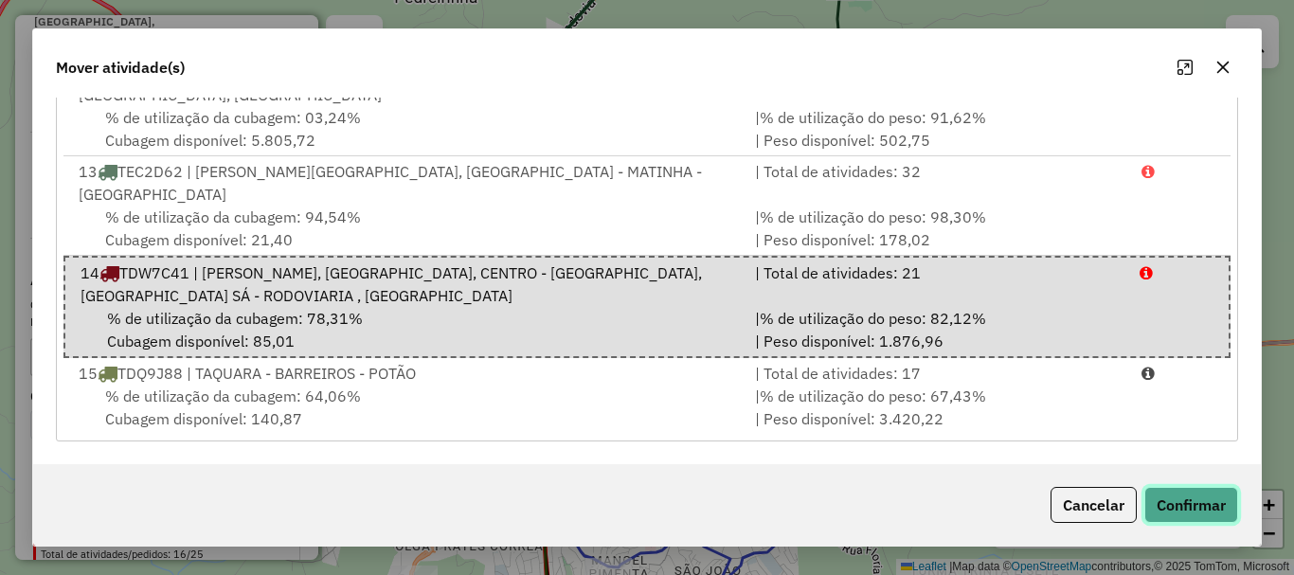
click at [1174, 499] on button "Confirmar" at bounding box center [1192, 505] width 94 height 36
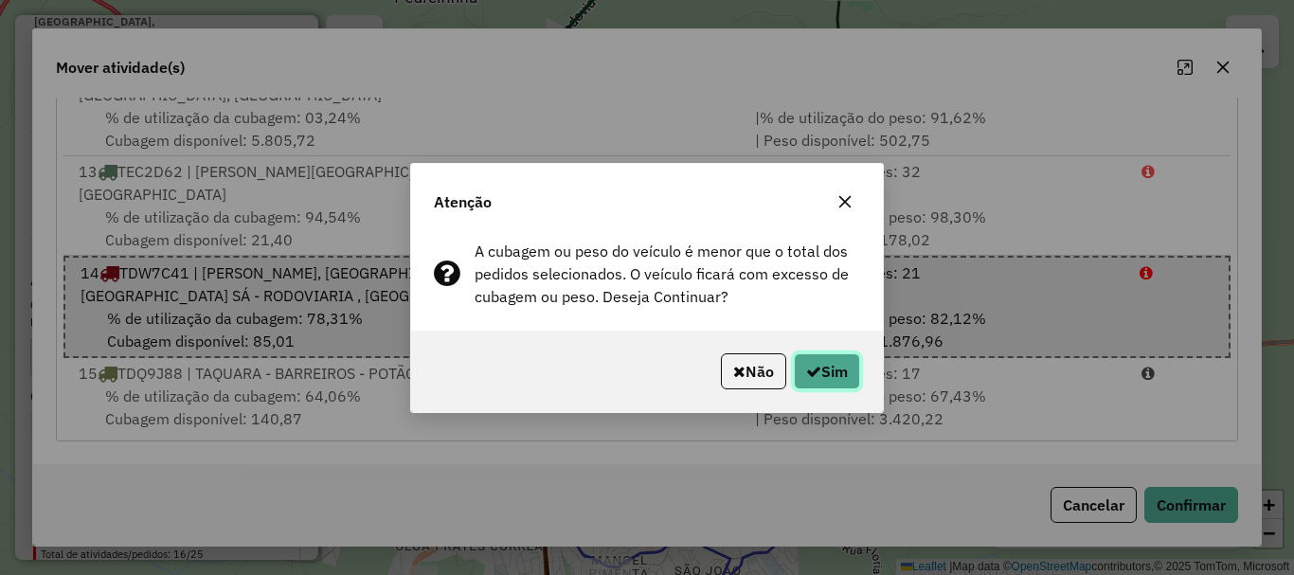
click at [834, 385] on button "Sim" at bounding box center [827, 371] width 66 height 36
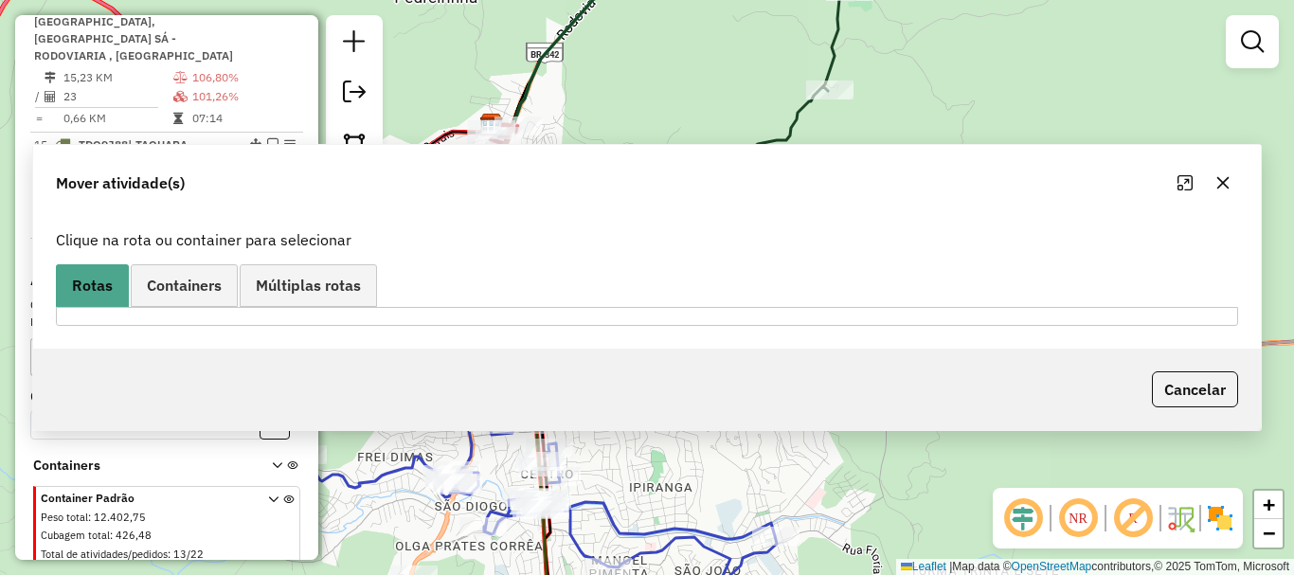
scroll to position [2305, 0]
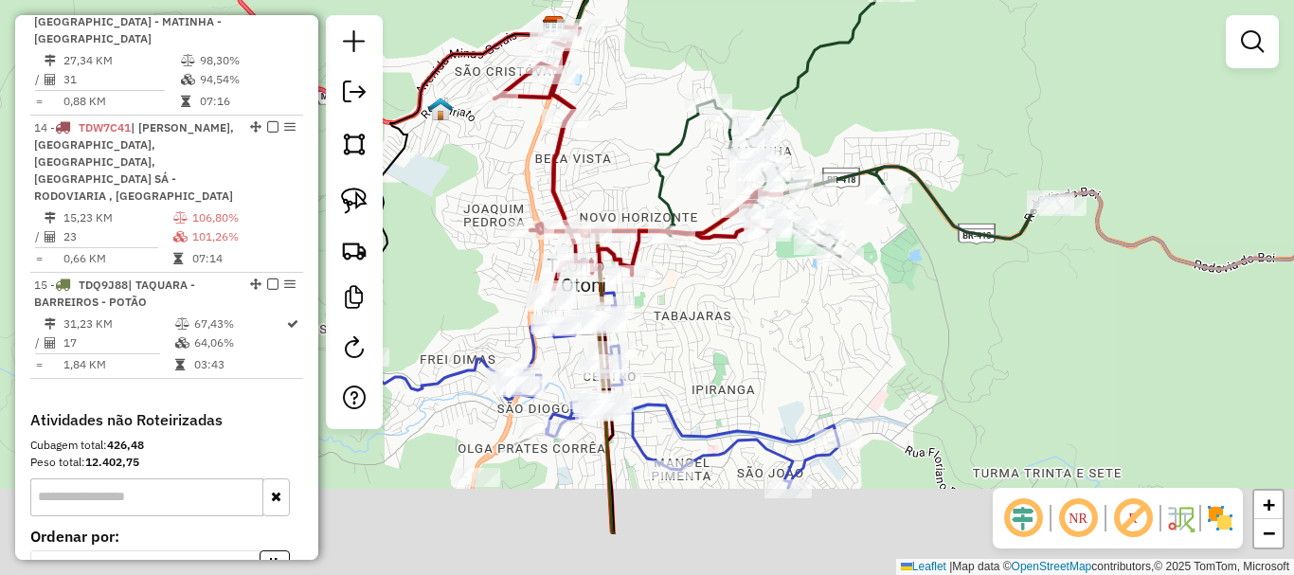
drag, startPoint x: 636, startPoint y: 444, endPoint x: 700, endPoint y: 343, distance: 120.1
click at [700, 343] on div "Janela de atendimento Grade de atendimento Capacidade Transportadoras Veículos …" at bounding box center [647, 287] width 1294 height 575
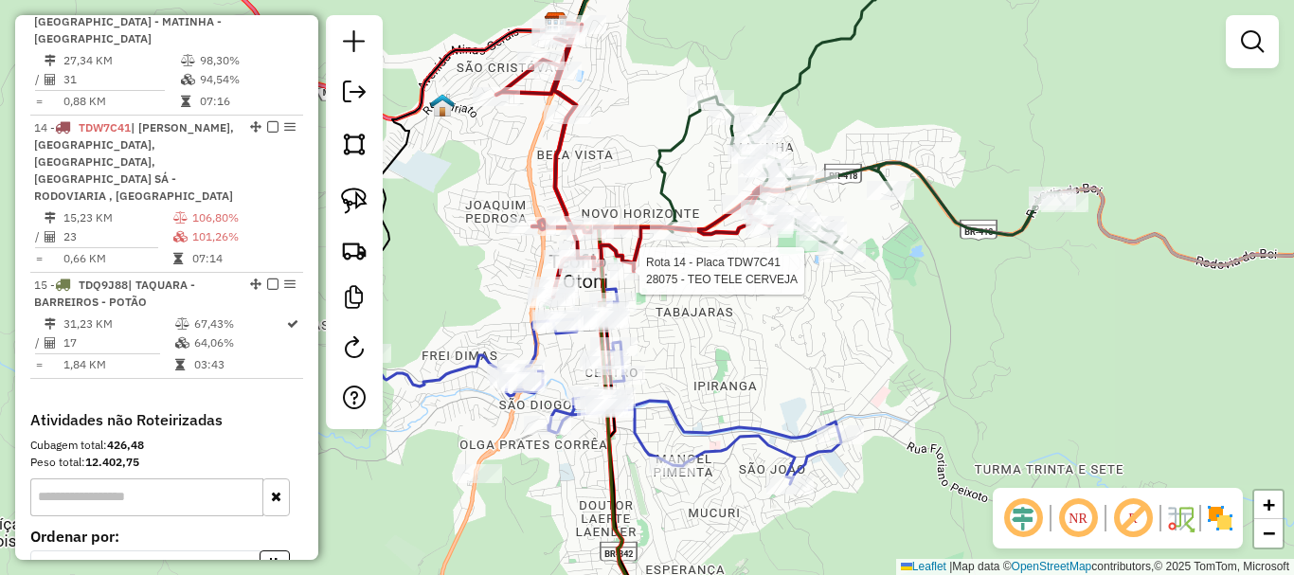
select select "*********"
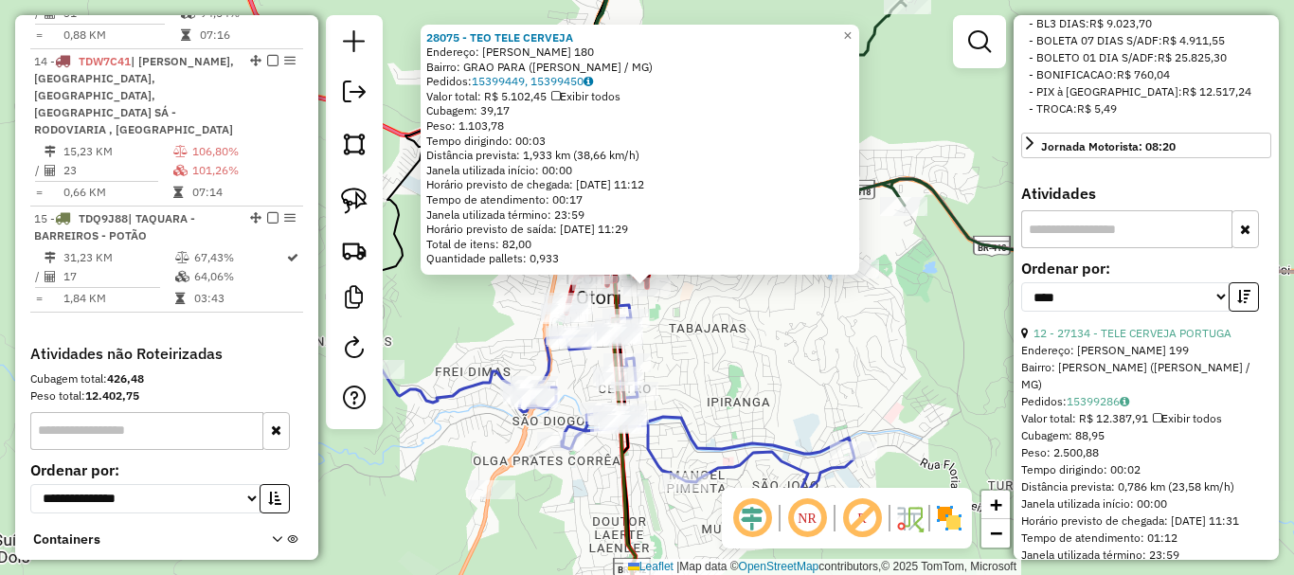
scroll to position [663, 0]
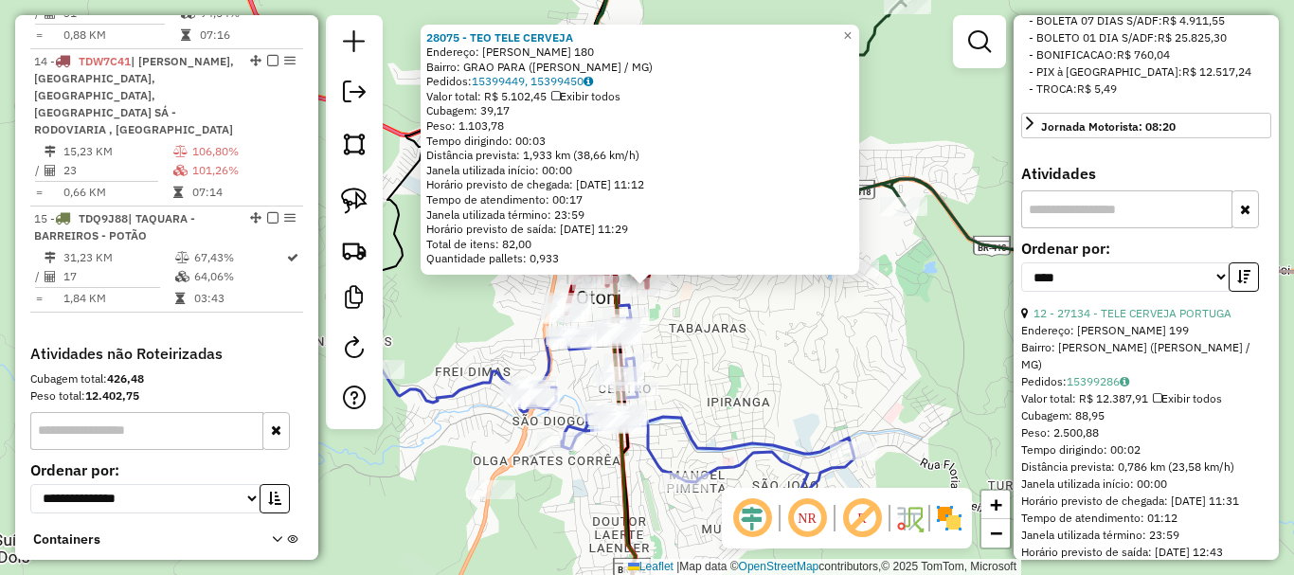
click at [794, 365] on div "28075 - TEO TELE CERVEJA Endereço: [PERSON_NAME] 180 Bairro: GRAO PARA ([PERSON…" at bounding box center [647, 287] width 1294 height 575
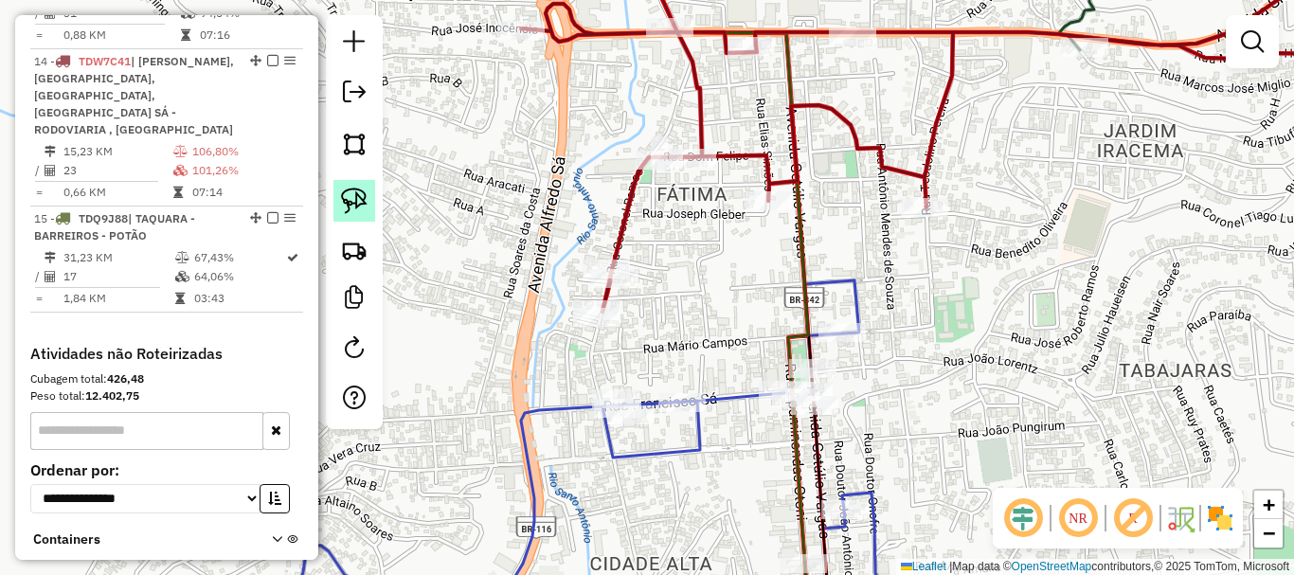
click at [352, 200] on img at bounding box center [354, 201] width 27 height 27
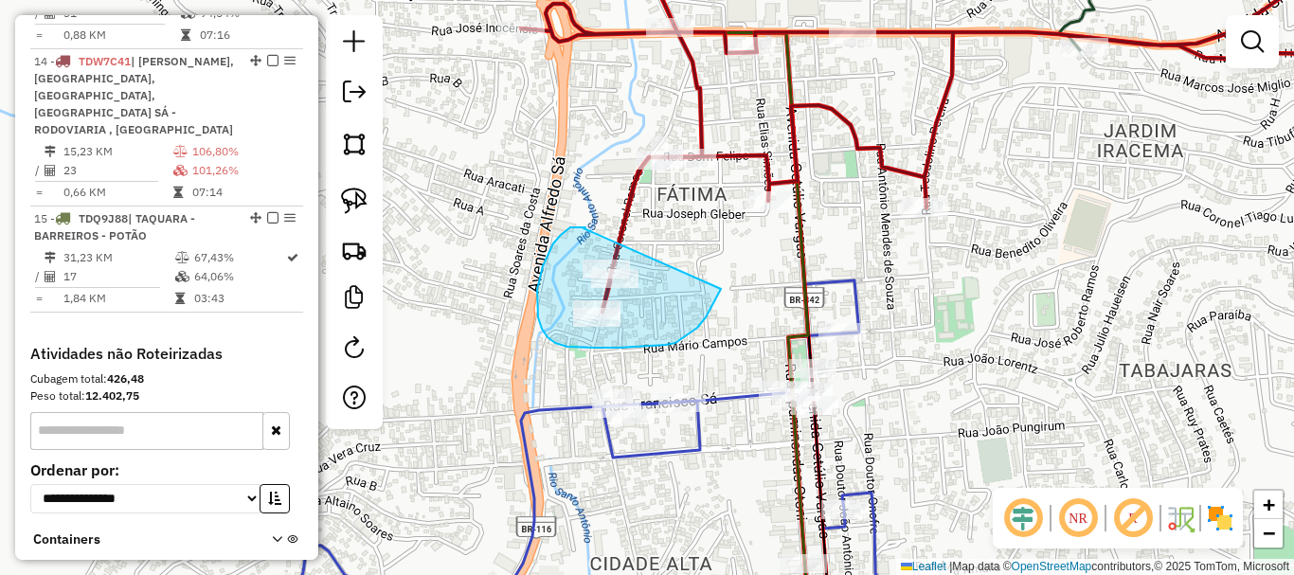
drag, startPoint x: 584, startPoint y: 228, endPoint x: 729, endPoint y: 267, distance: 150.1
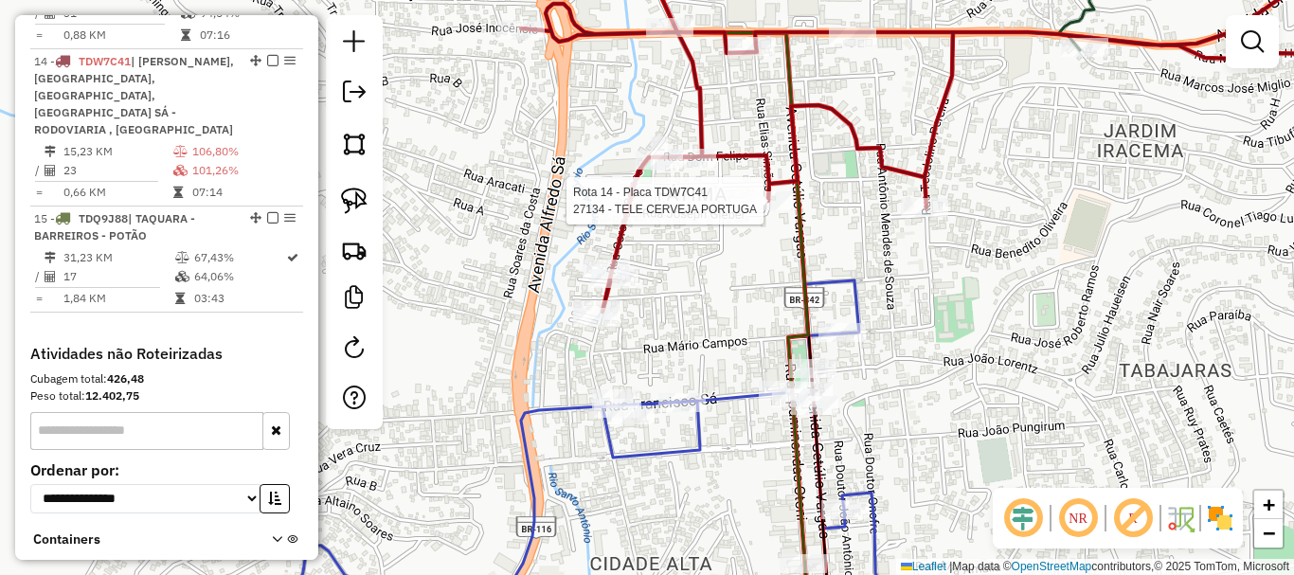
select select "*********"
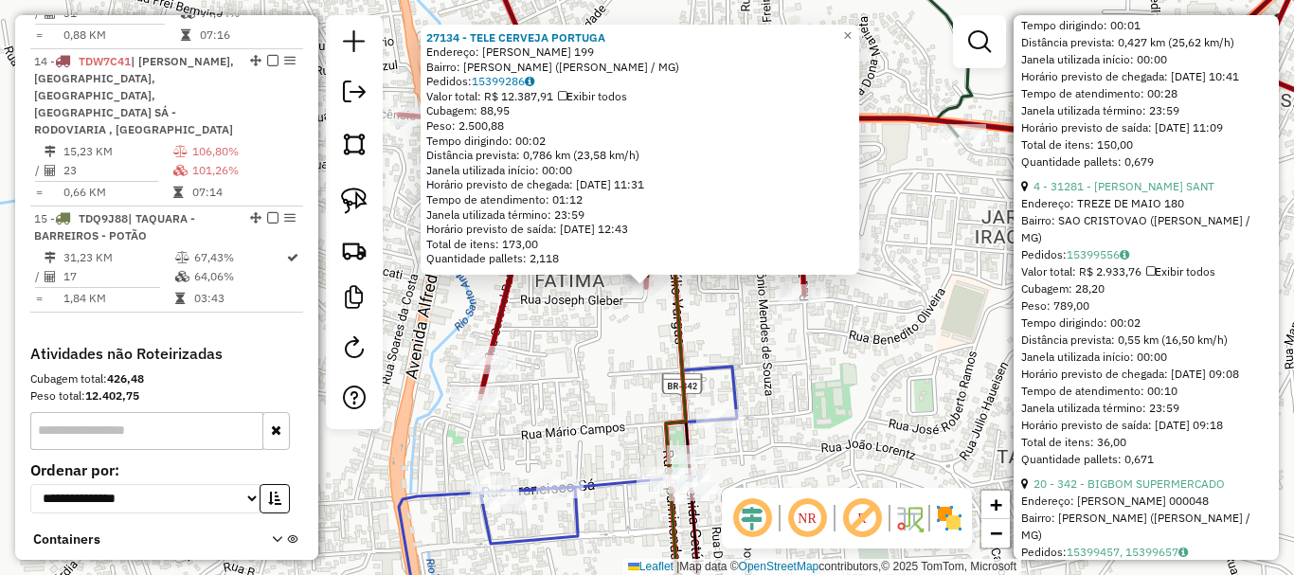
scroll to position [2274, 0]
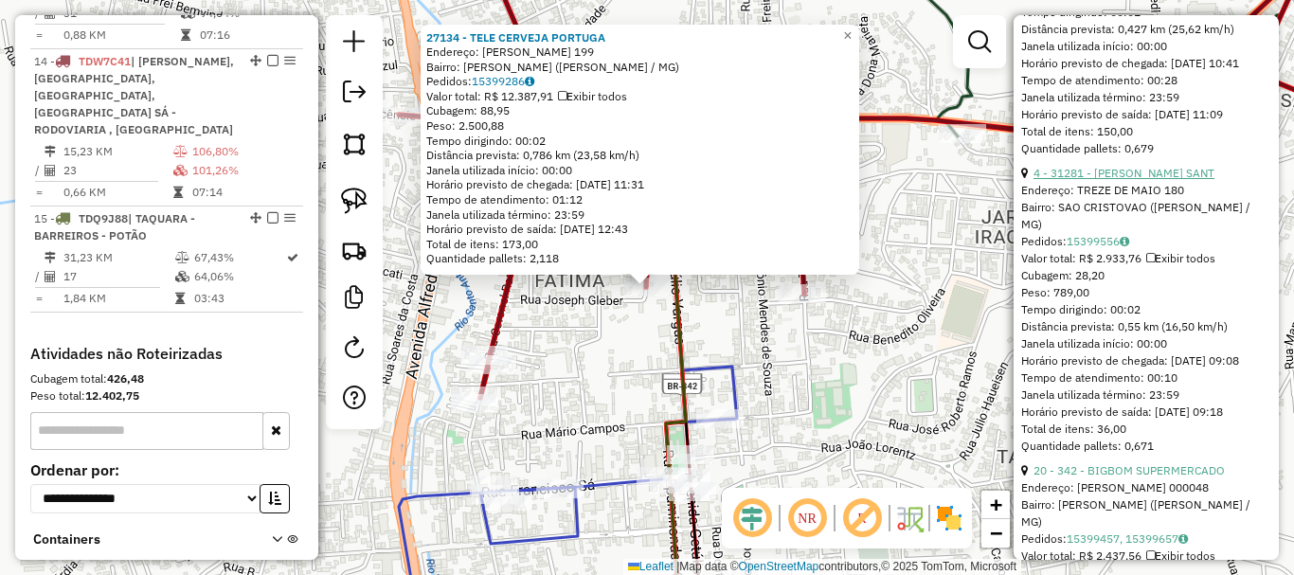
click at [1146, 180] on link "4 - 31281 - [PERSON_NAME] SANT" at bounding box center [1124, 173] width 181 height 14
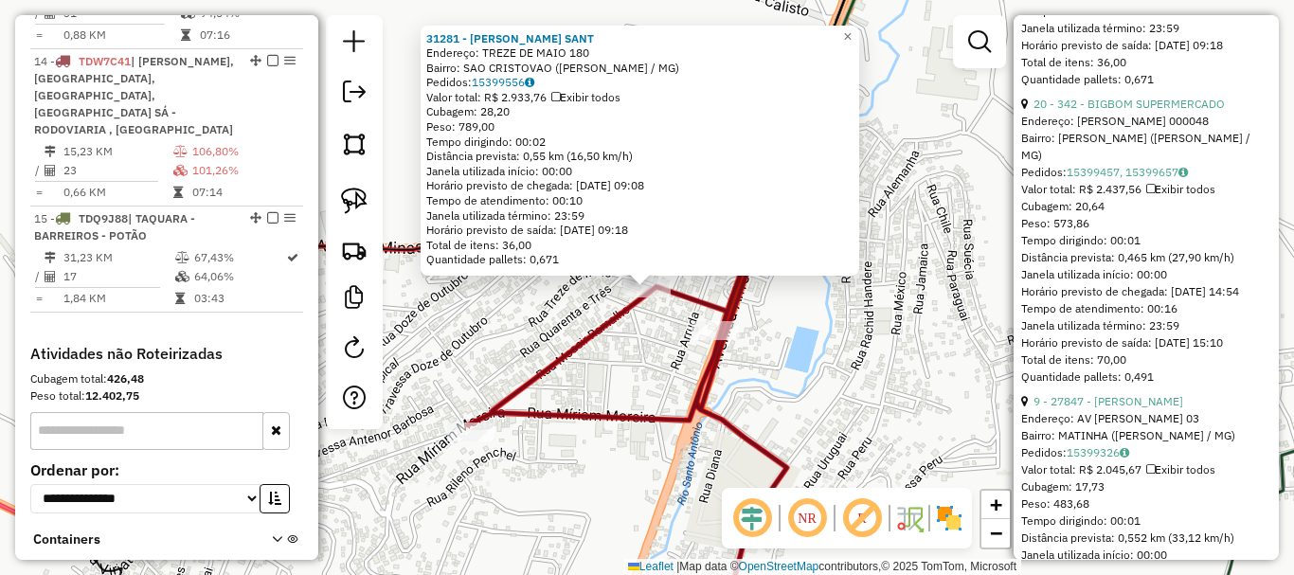
scroll to position [2653, 0]
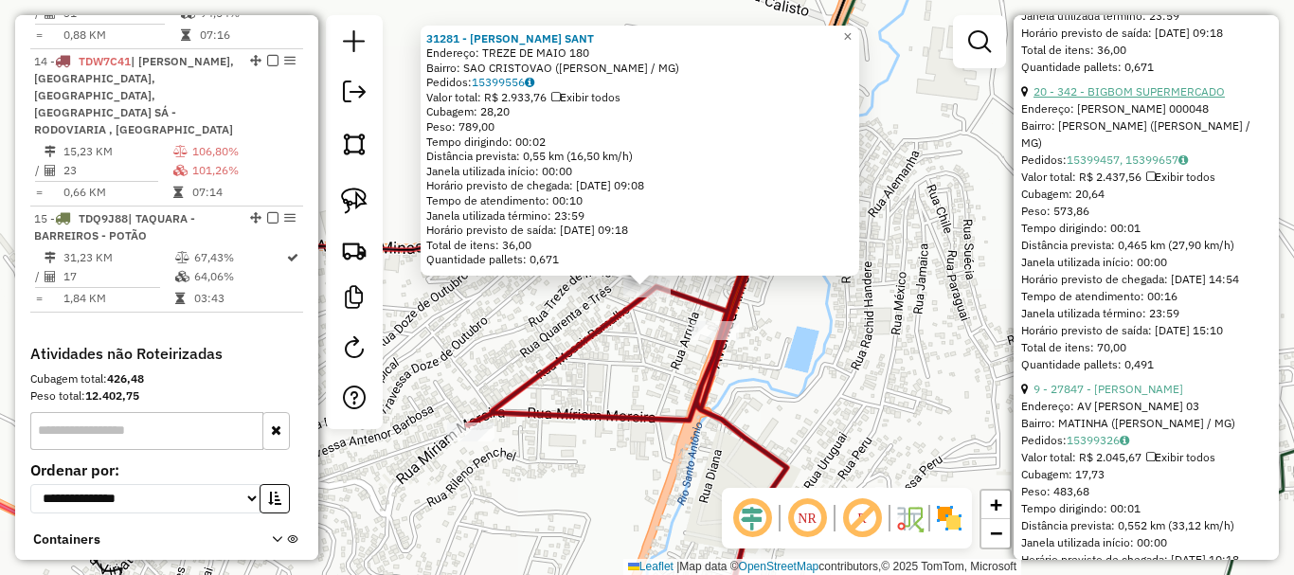
click at [1137, 99] on link "20 - 342 - BIGBOM SUPERMERCADO" at bounding box center [1129, 91] width 191 height 14
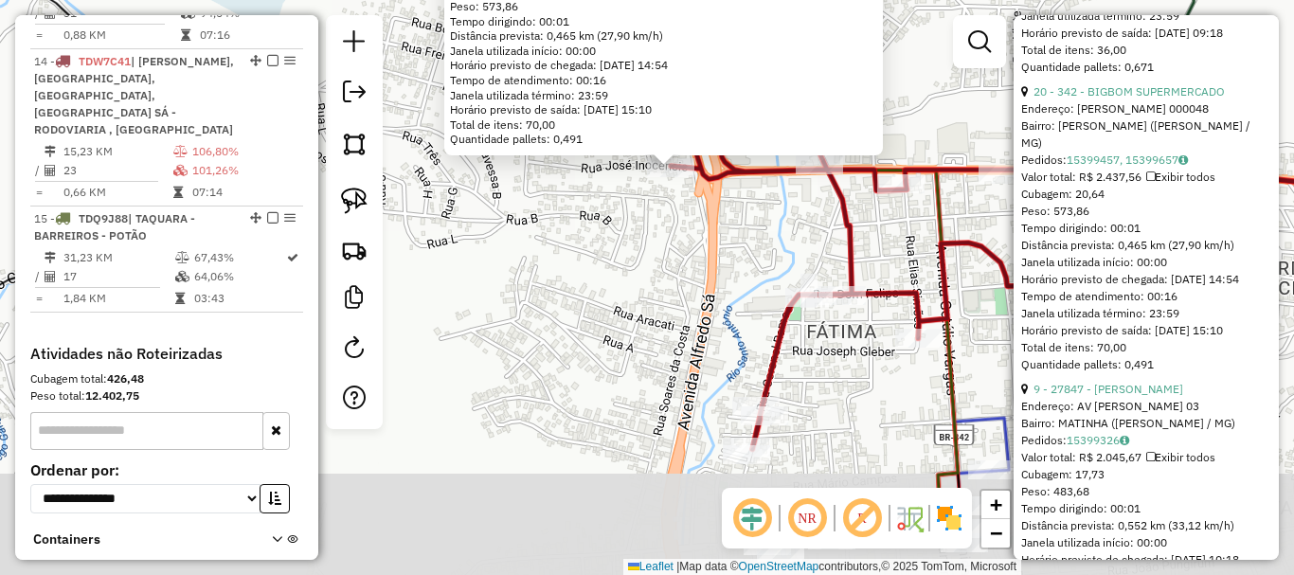
drag, startPoint x: 654, startPoint y: 407, endPoint x: 689, endPoint y: 251, distance: 159.3
click at [688, 254] on div "342 - BIGBOM SUPERMERCADO Endereço: [PERSON_NAME] 000048 Bairro: [PERSON_NAME] …" at bounding box center [647, 287] width 1294 height 575
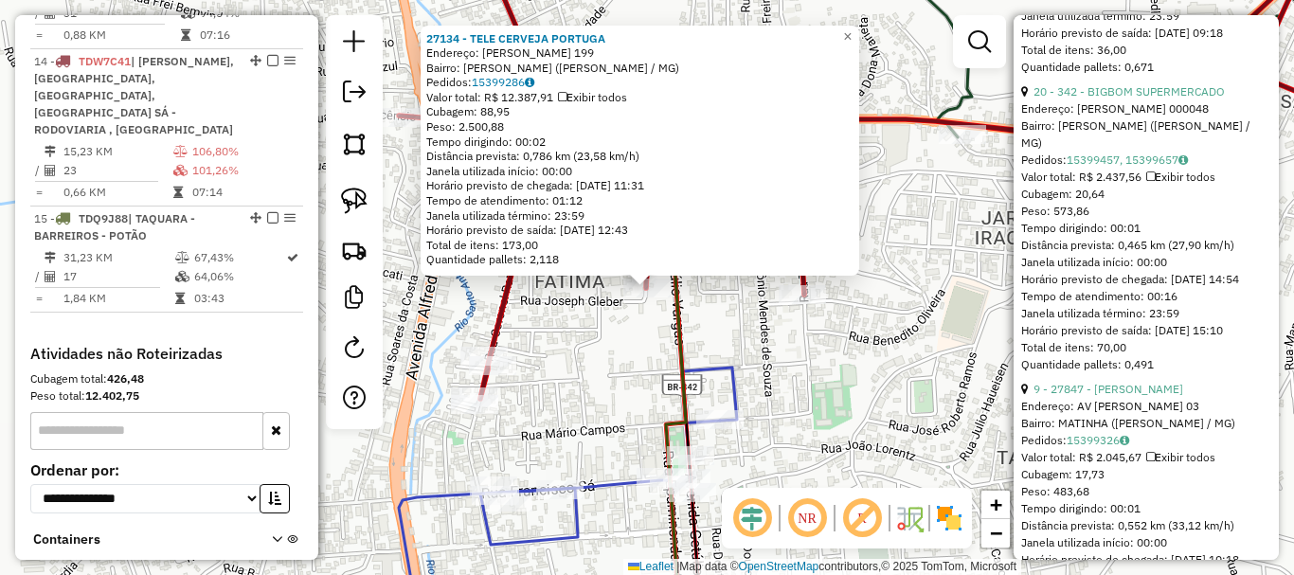
click at [771, 344] on div "27134 - TELE CERVEJA PORTUGA Endereço: [PERSON_NAME] 199 Bairro: FATIMA ([PERSO…" at bounding box center [647, 287] width 1294 height 575
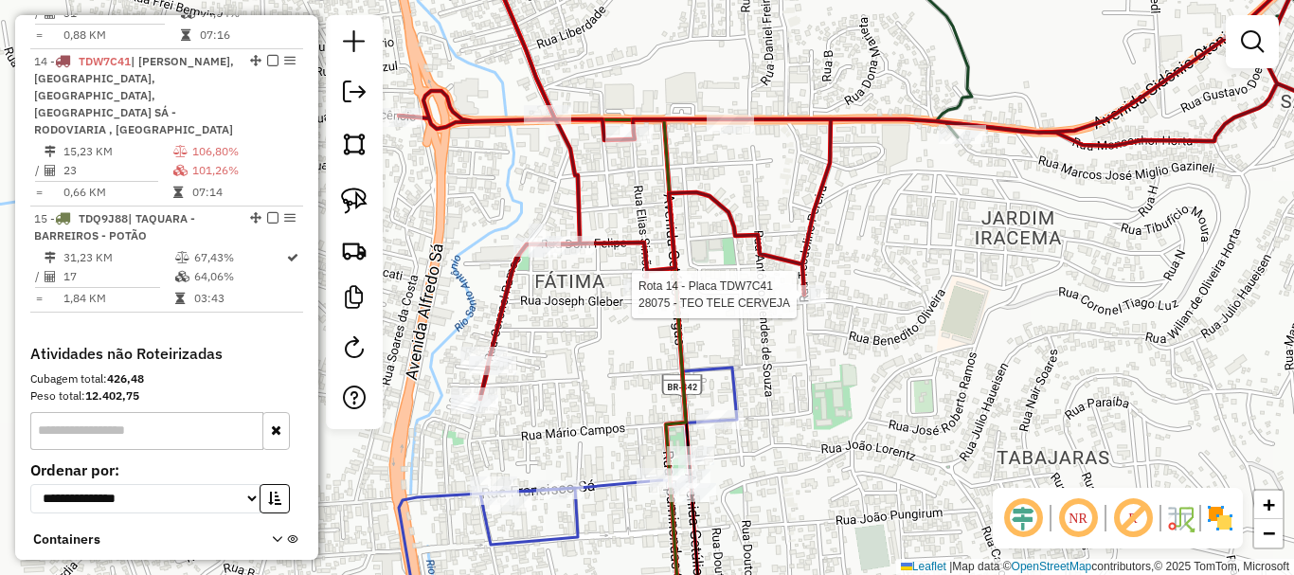
select select "*********"
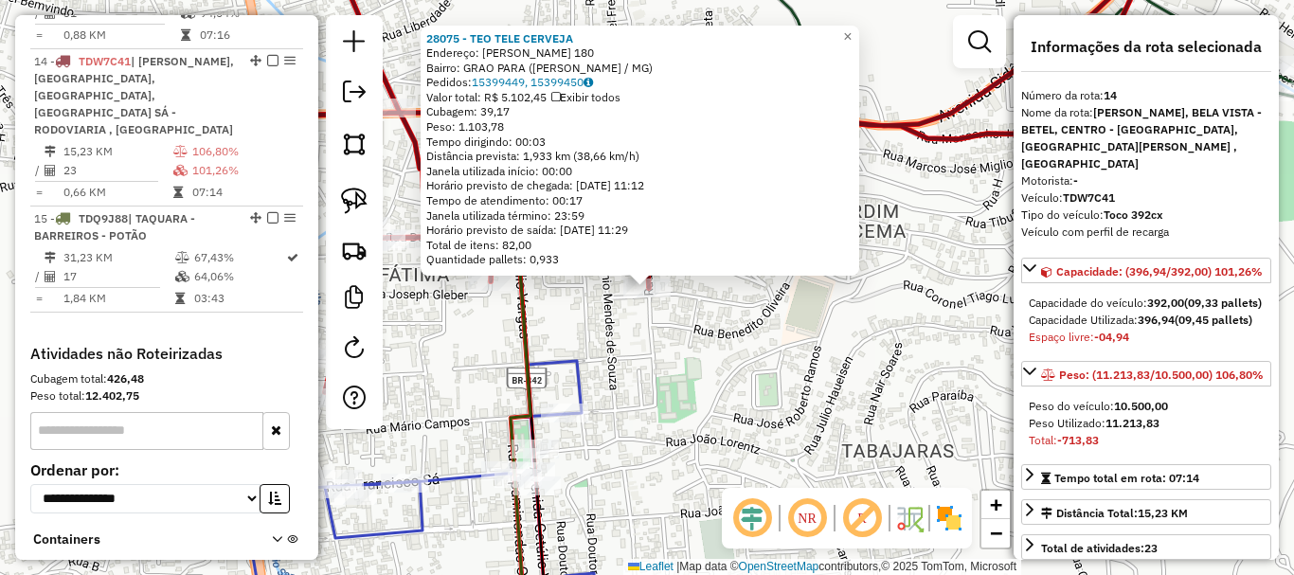
click at [614, 355] on div "28075 - TEO TELE CERVEJA Endereço: [PERSON_NAME] 180 Bairro: GRAO PARA ([PERSON…" at bounding box center [647, 287] width 1294 height 575
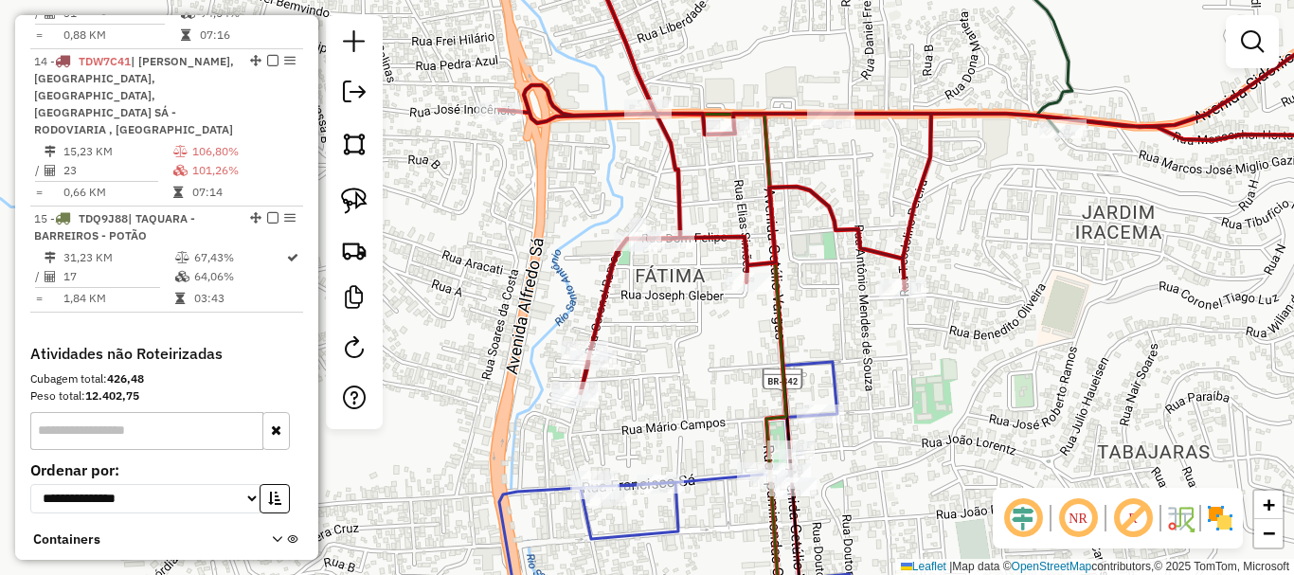
drag, startPoint x: 469, startPoint y: 357, endPoint x: 725, endPoint y: 358, distance: 255.8
click at [725, 358] on div "Janela de atendimento Grade de atendimento Capacidade Transportadoras Veículos …" at bounding box center [647, 287] width 1294 height 575
select select "*********"
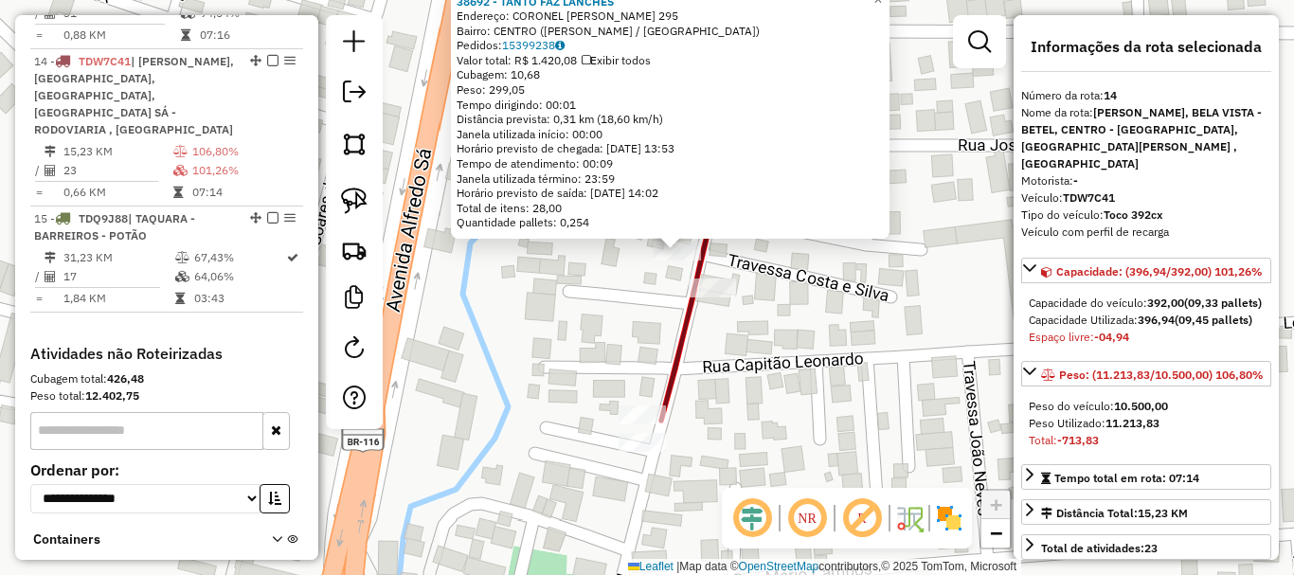
drag, startPoint x: 706, startPoint y: 456, endPoint x: 818, endPoint y: 316, distance: 179.4
click at [818, 316] on div "38692 - TANTO FAZ LANCHES Endereço: CORONEL [PERSON_NAME] 295 Bairro: CENTRO (T…" at bounding box center [647, 287] width 1294 height 575
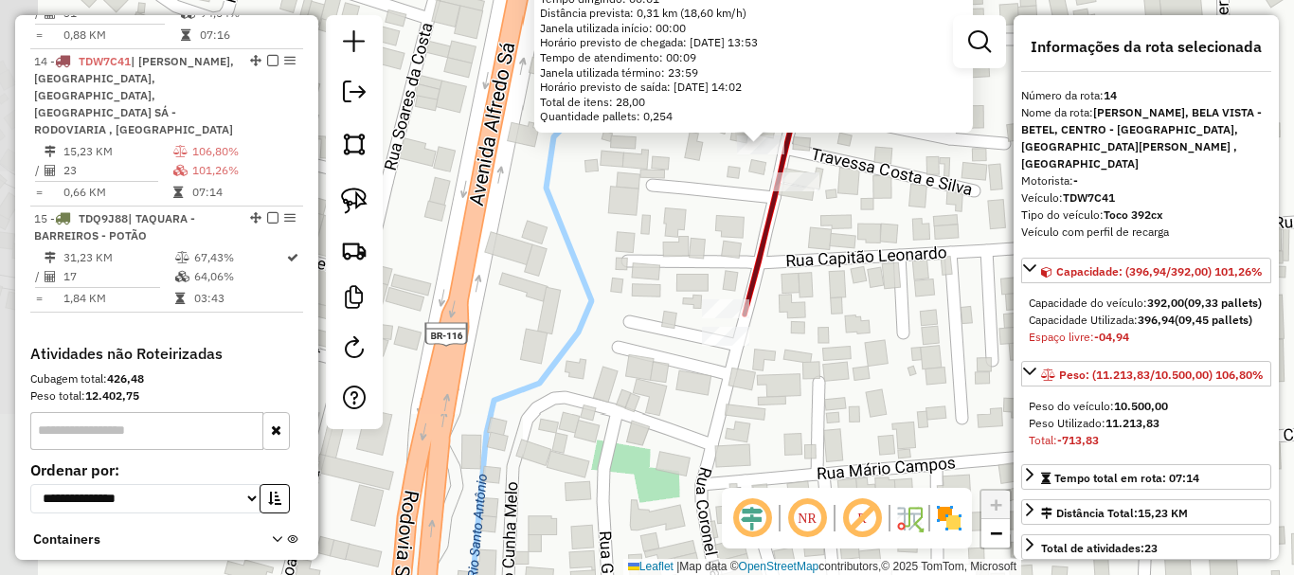
click at [833, 269] on div "38692 - TANTO FAZ LANCHES Endereço: CORONEL [PERSON_NAME] 295 Bairro: CENTRO (T…" at bounding box center [647, 287] width 1294 height 575
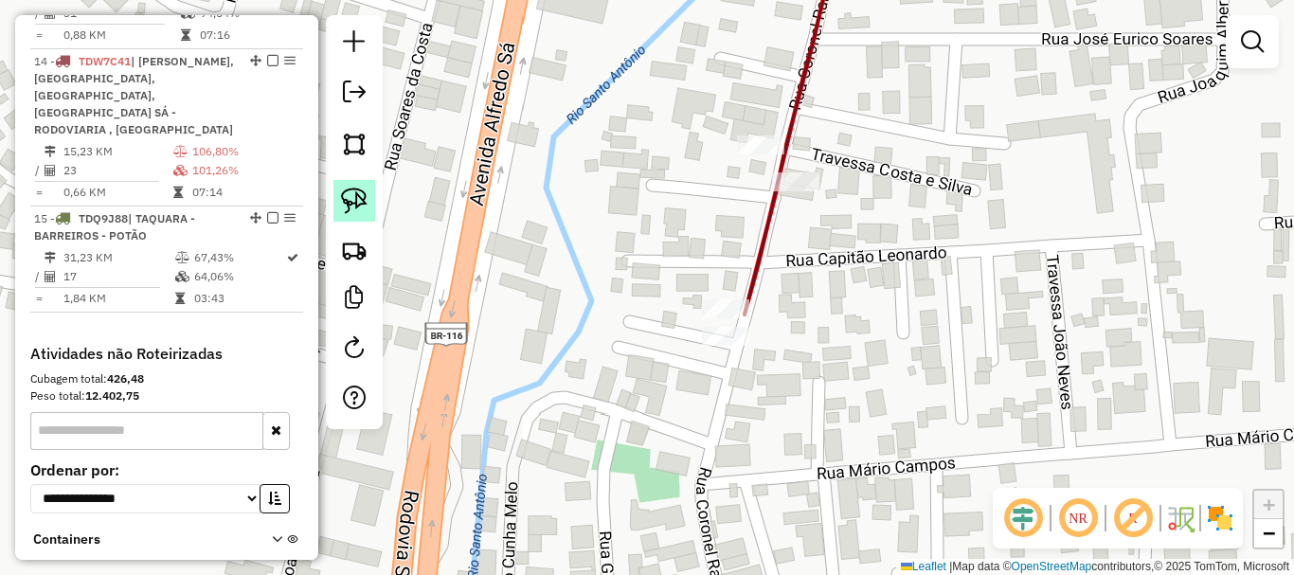
click at [359, 199] on img at bounding box center [354, 201] width 27 height 27
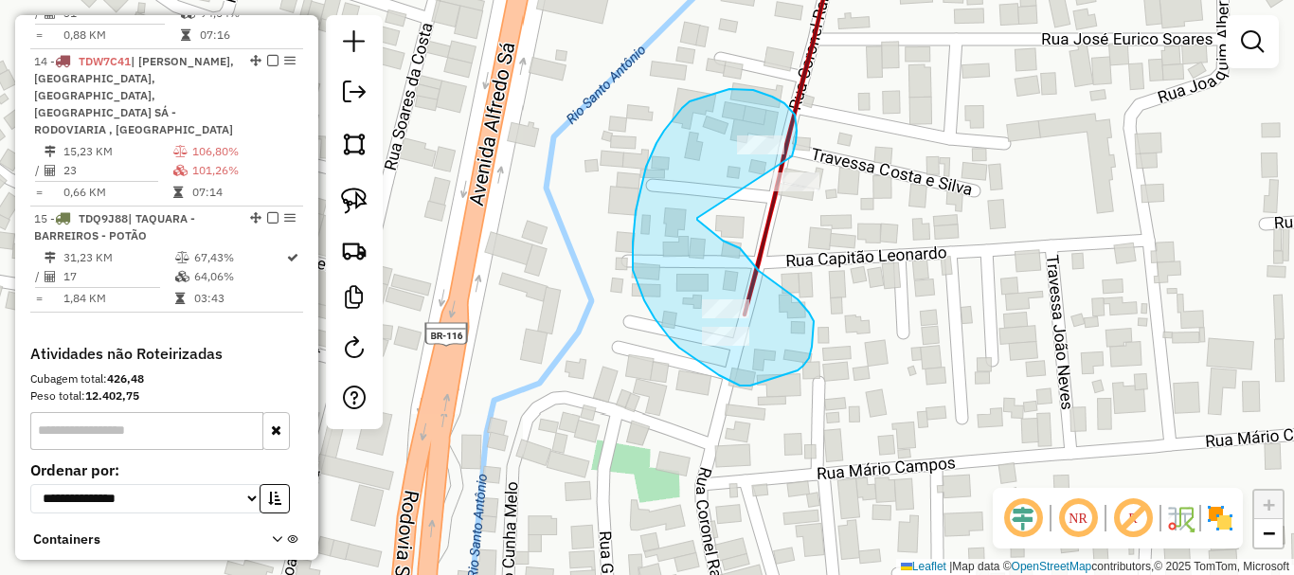
drag, startPoint x: 795, startPoint y: 115, endPoint x: 697, endPoint y: 218, distance: 142.1
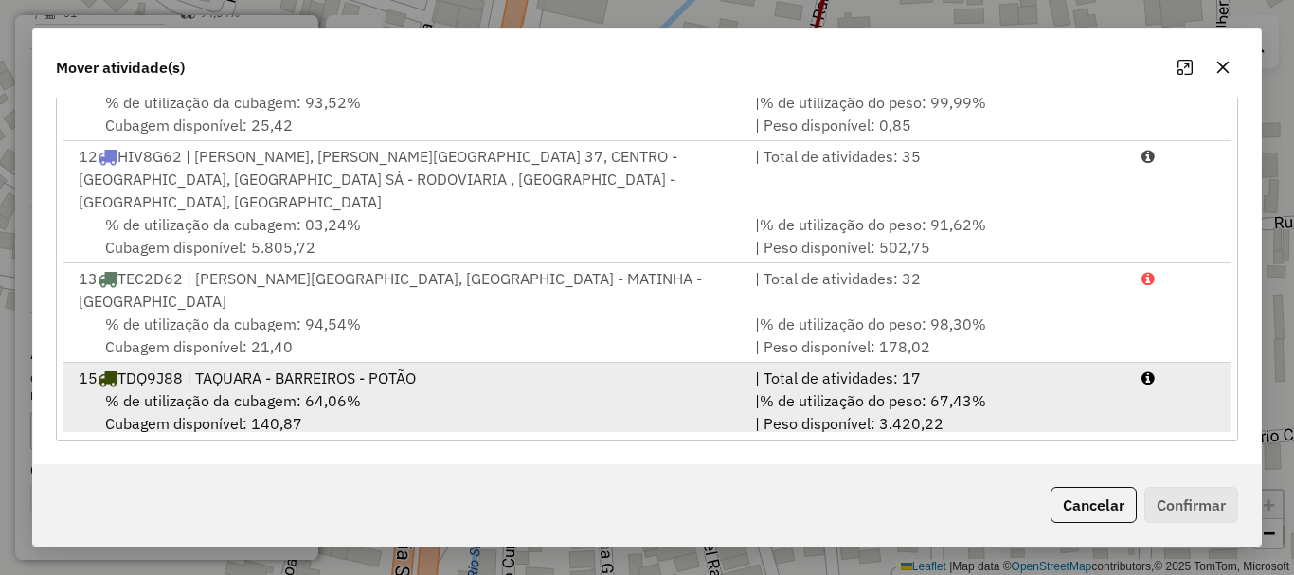
scroll to position [809, 0]
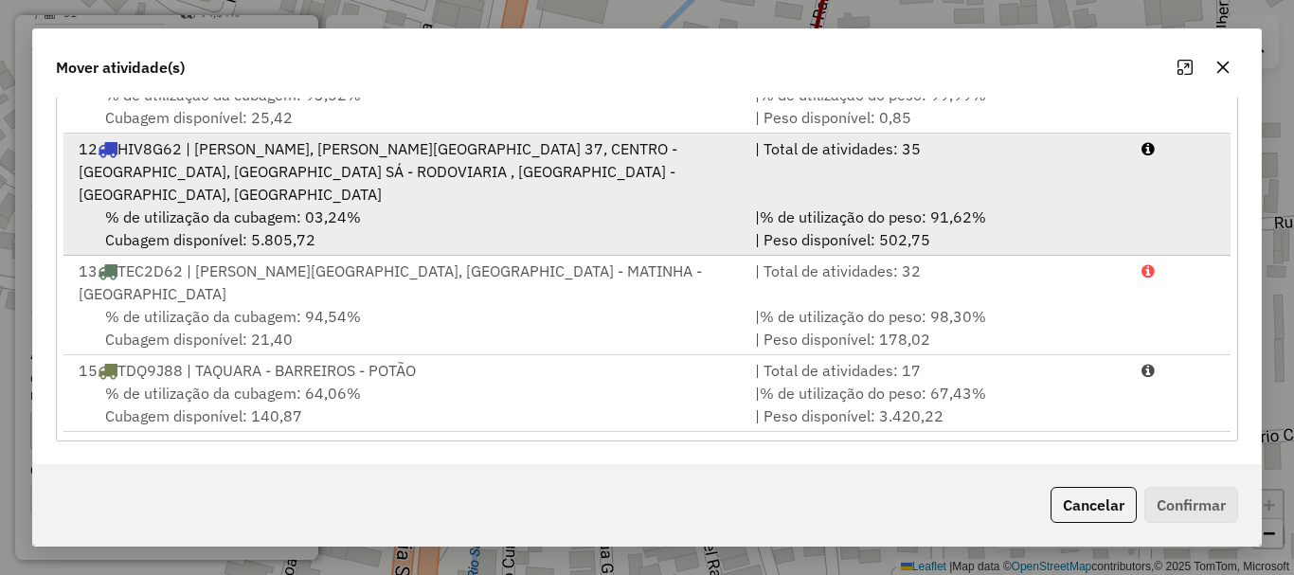
click at [282, 176] on div "12 HIV8G62 | [PERSON_NAME], [PERSON_NAME][GEOGRAPHIC_DATA] 37, CENTRO - [GEOGRA…" at bounding box center [405, 171] width 677 height 68
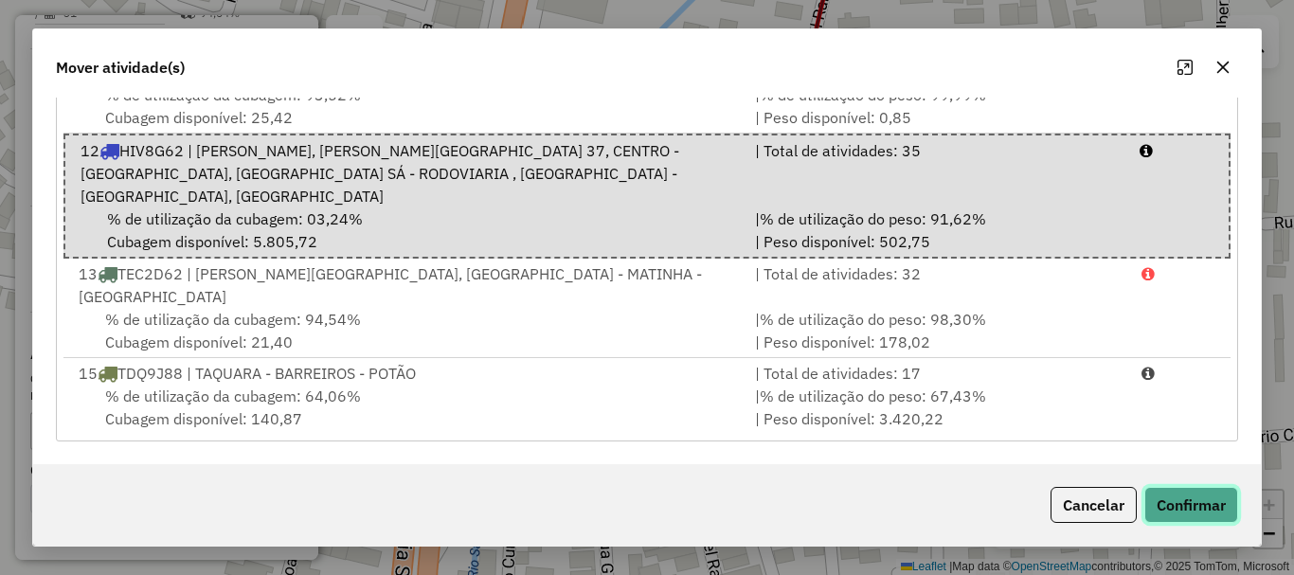
click at [1181, 500] on button "Confirmar" at bounding box center [1192, 505] width 94 height 36
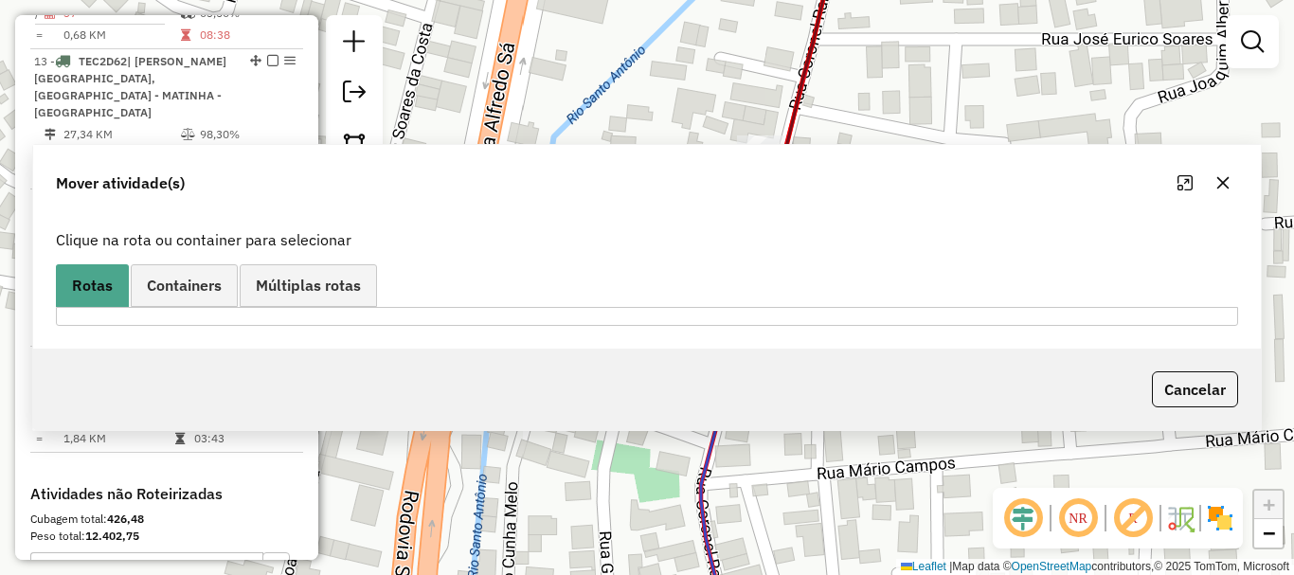
scroll to position [0, 0]
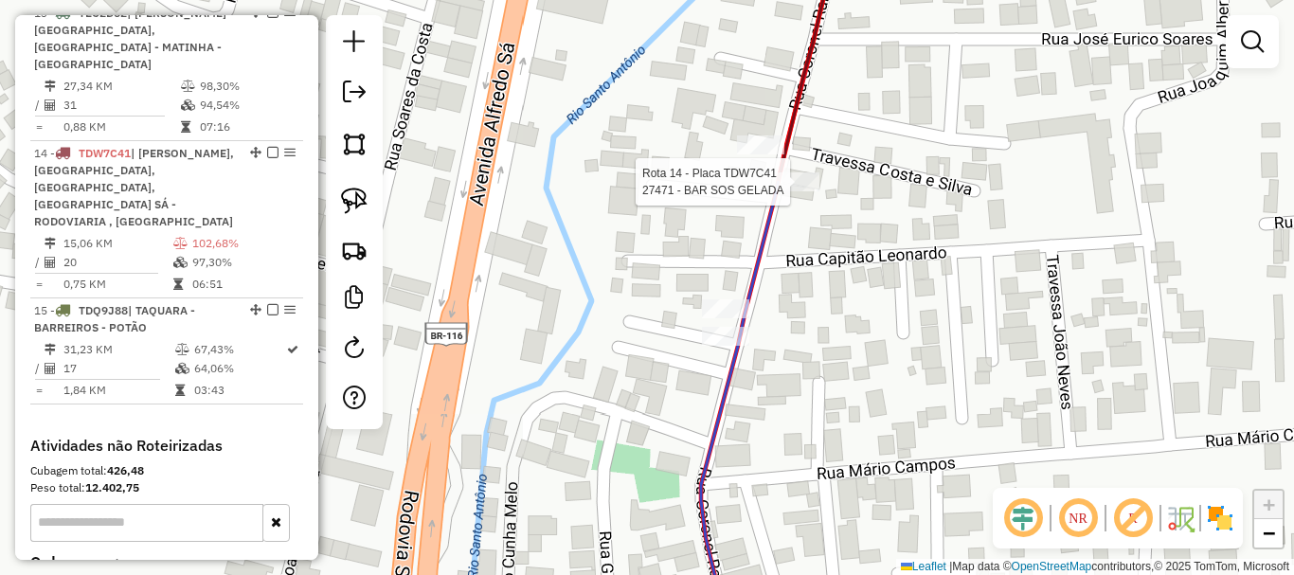
select select "*********"
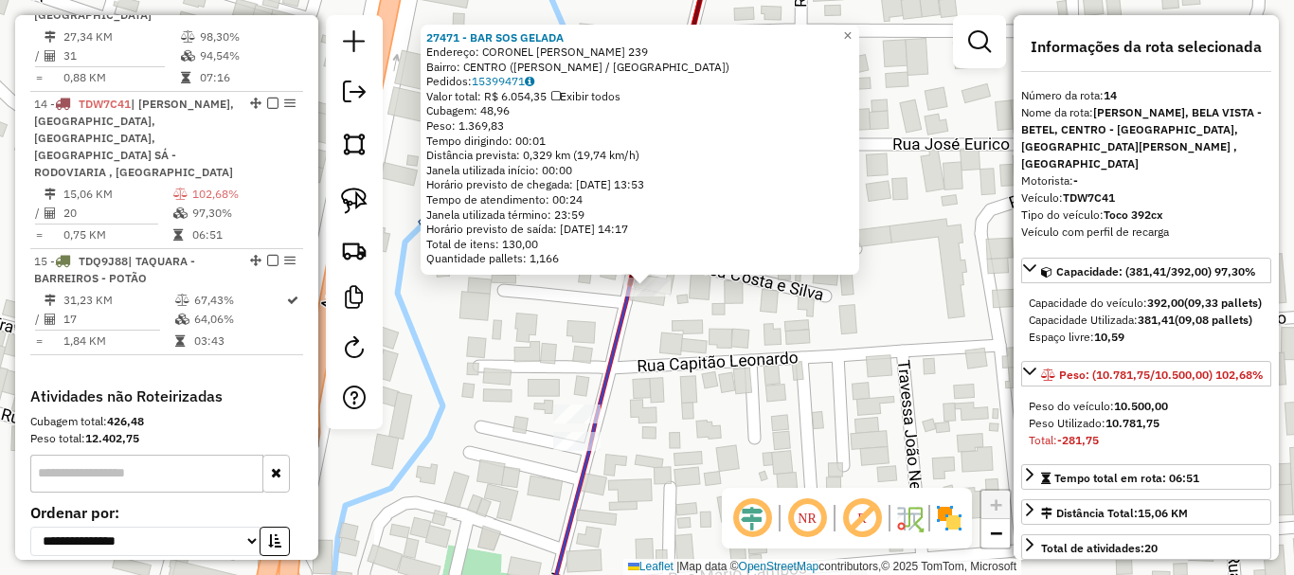
scroll to position [2372, 0]
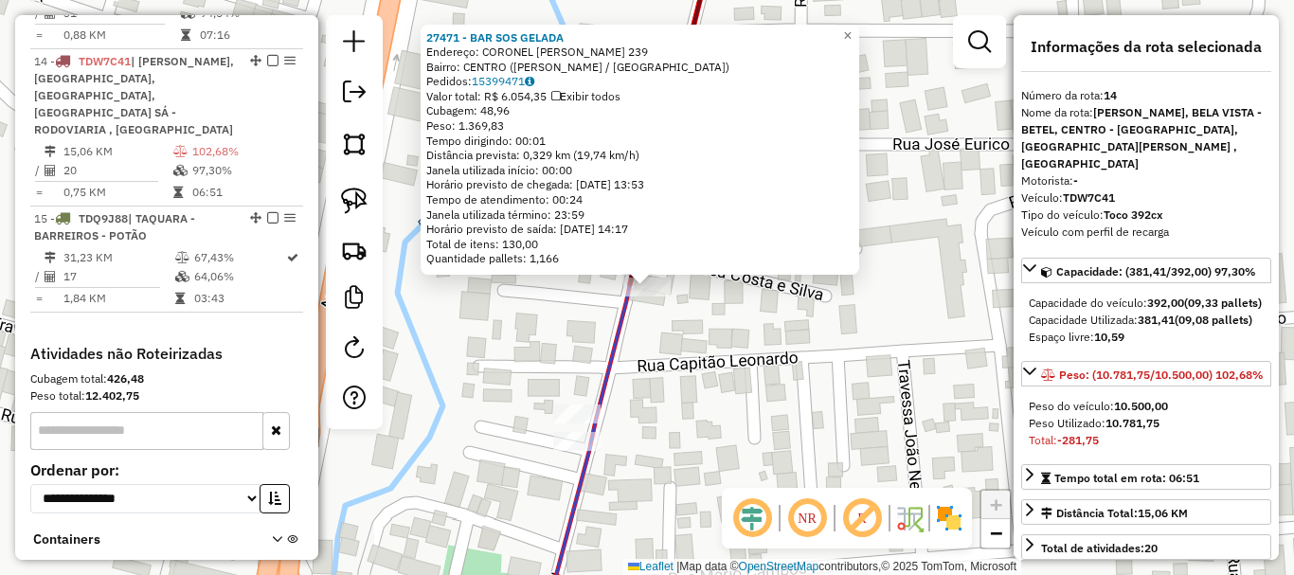
click at [752, 403] on div "27471 - BAR SOS GELADA Endereço: CORONEL [PERSON_NAME] 239 Bairro: CENTRO (TEOF…" at bounding box center [647, 287] width 1294 height 575
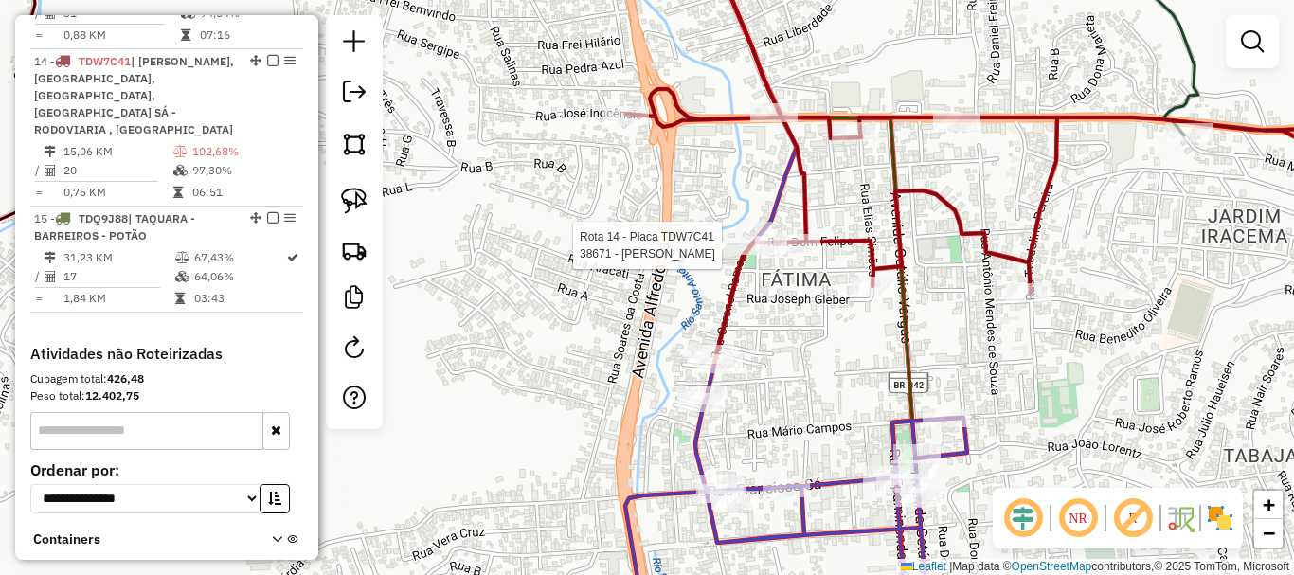
select select "*********"
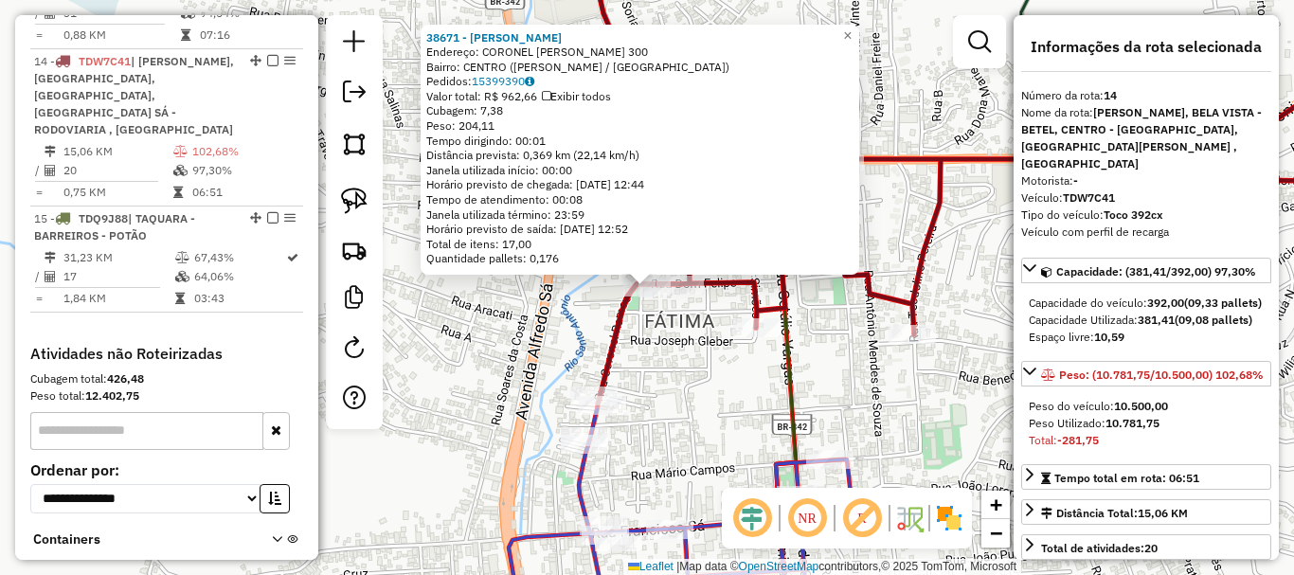
click at [674, 341] on div "38671 - [PERSON_NAME]: CORONEL [PERSON_NAME] 300 Bairro: [GEOGRAPHIC_DATA] (TEO…" at bounding box center [647, 287] width 1294 height 575
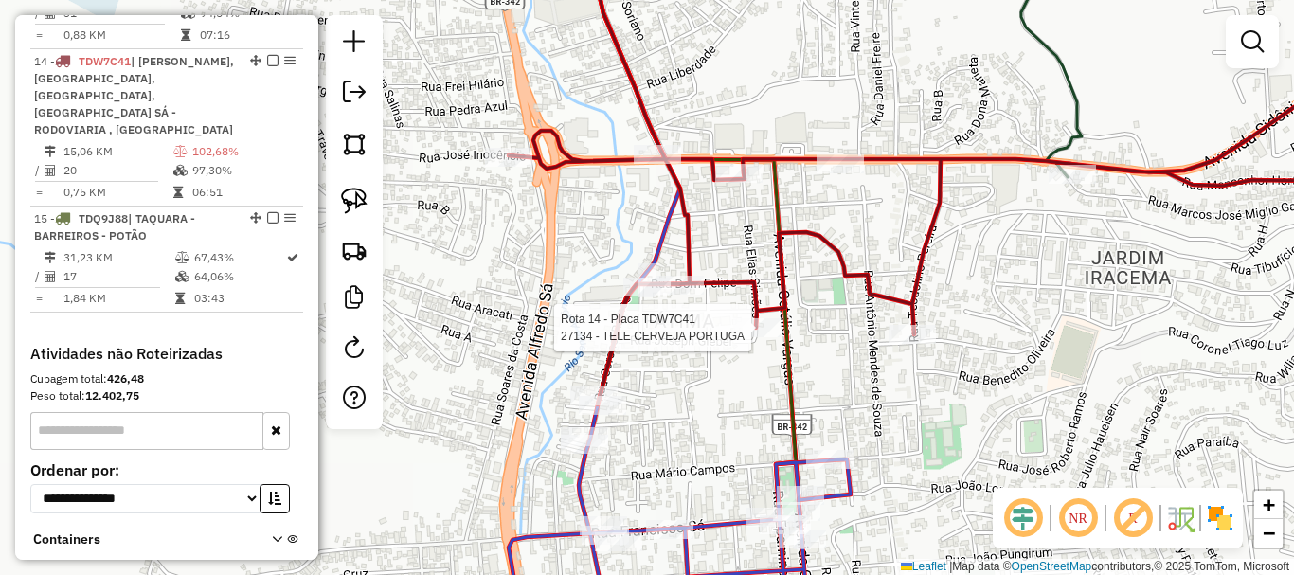
select select "*********"
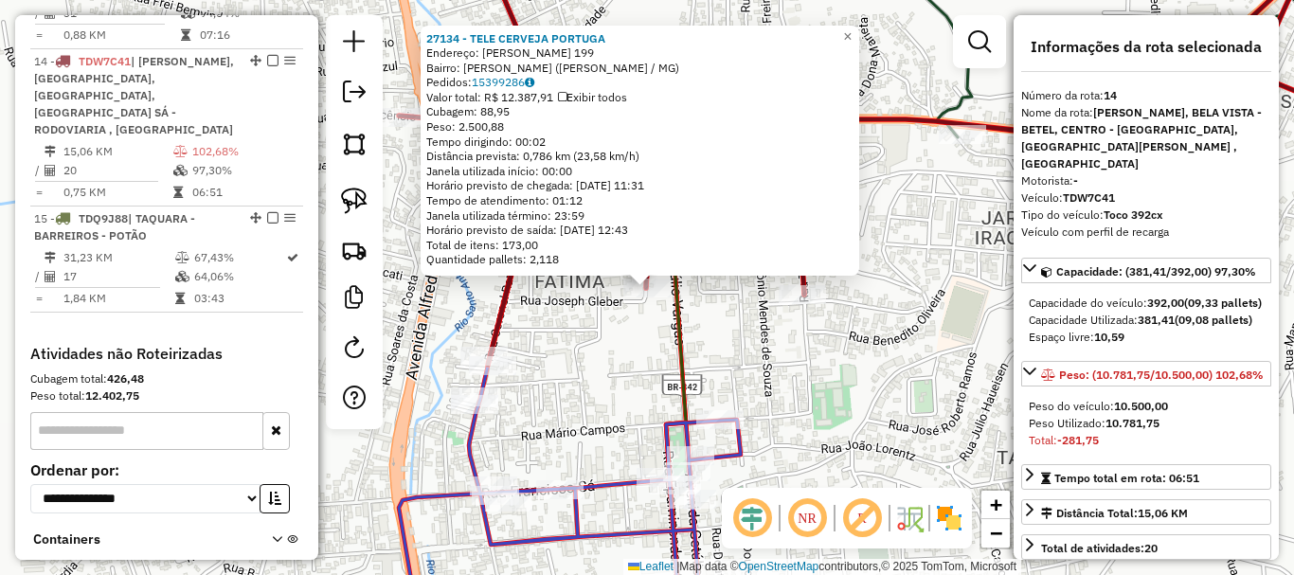
click at [582, 332] on div "27134 - TELE CERVEJA PORTUGA Endereço: [PERSON_NAME] 199 Bairro: FATIMA ([PERSO…" at bounding box center [647, 287] width 1294 height 575
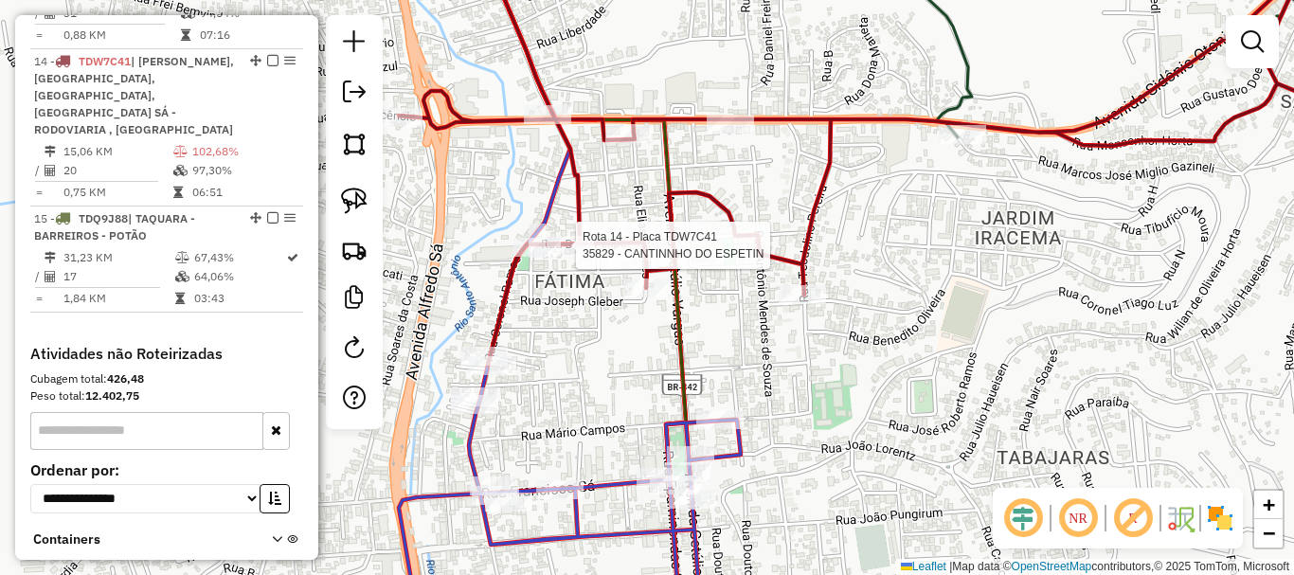
select select "*********"
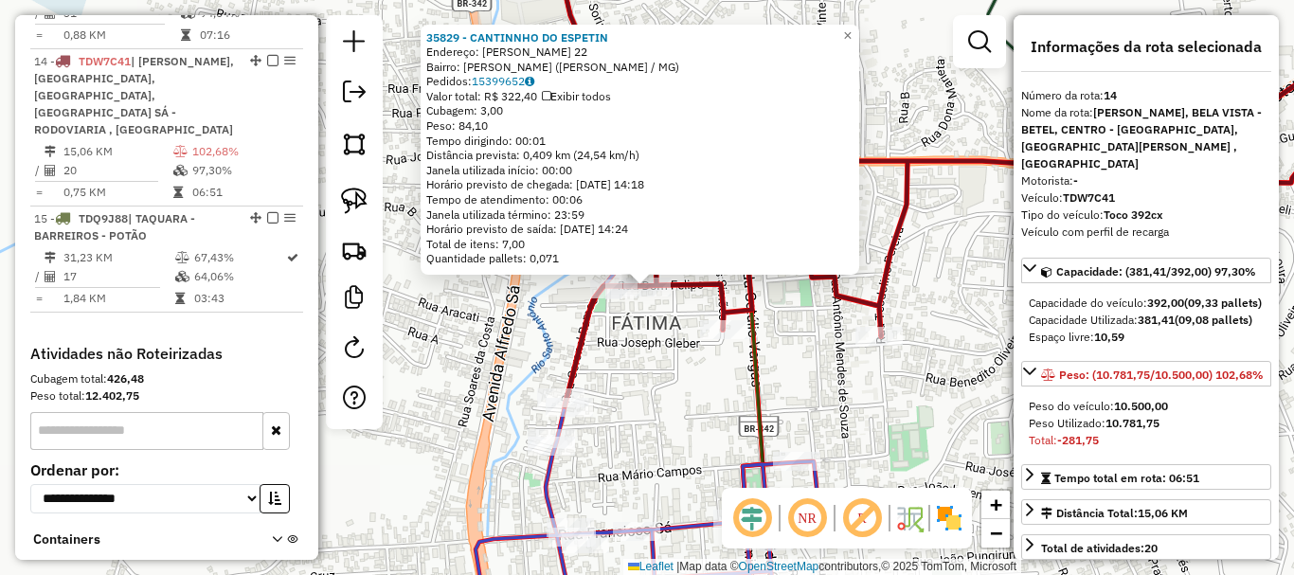
click at [599, 321] on icon at bounding box center [950, 174] width 948 height 464
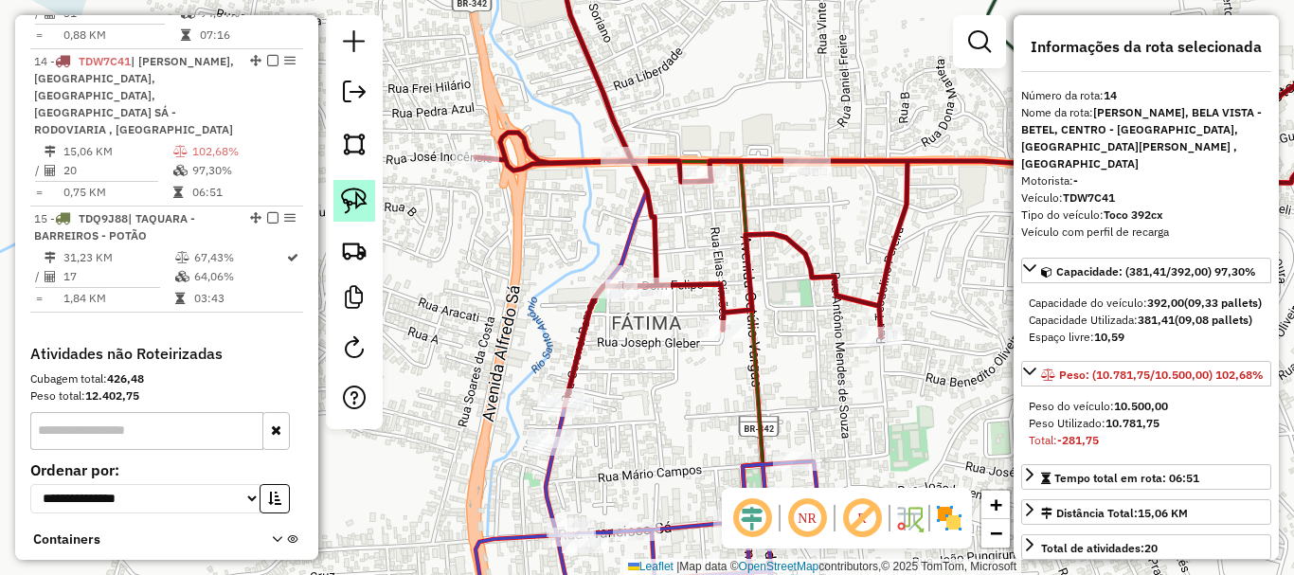
click at [361, 206] on img at bounding box center [354, 201] width 27 height 27
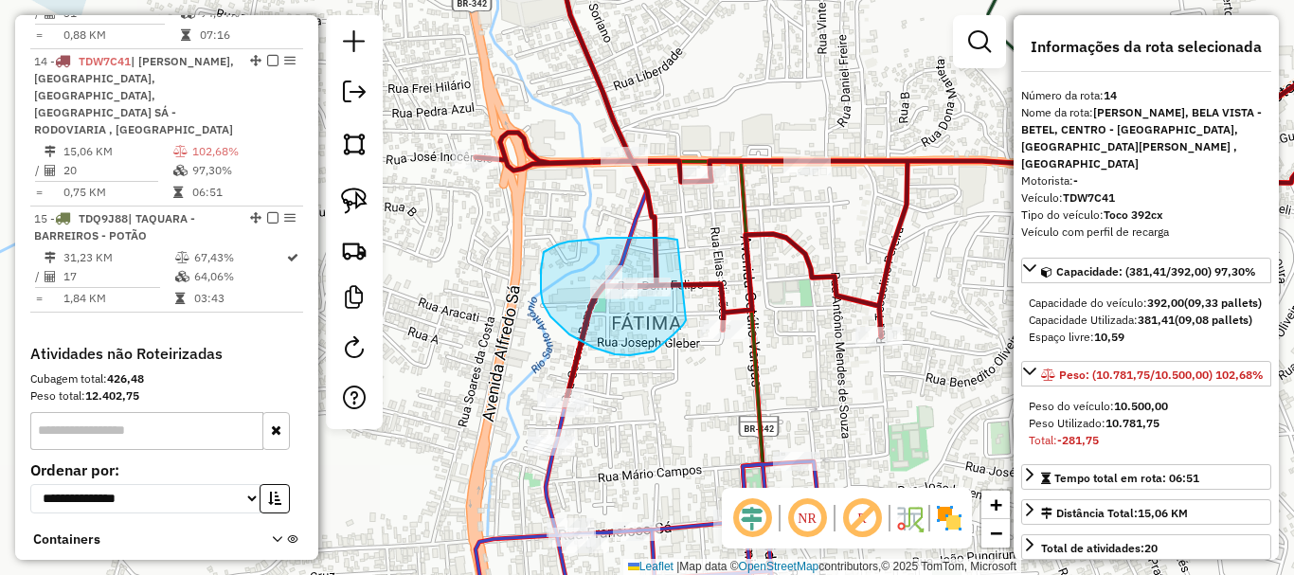
drag, startPoint x: 608, startPoint y: 238, endPoint x: 688, endPoint y: 317, distance: 112.6
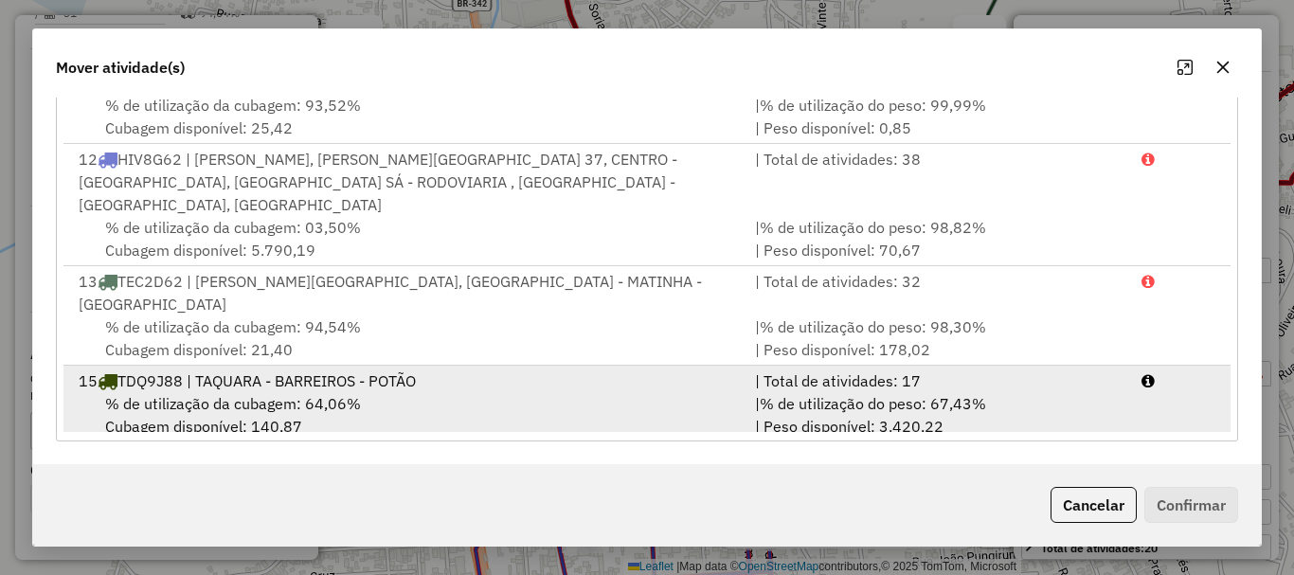
scroll to position [809, 0]
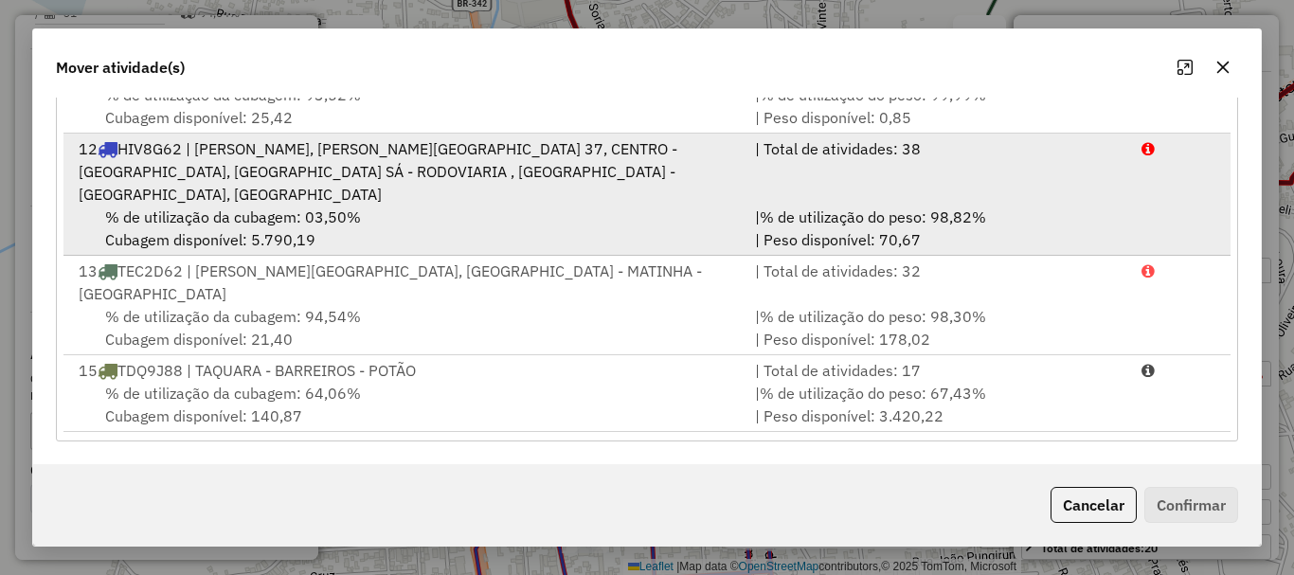
click at [297, 184] on div "12 HIV8G62 | [PERSON_NAME], [PERSON_NAME][GEOGRAPHIC_DATA] 37, CENTRO - [GEOGRA…" at bounding box center [405, 171] width 677 height 68
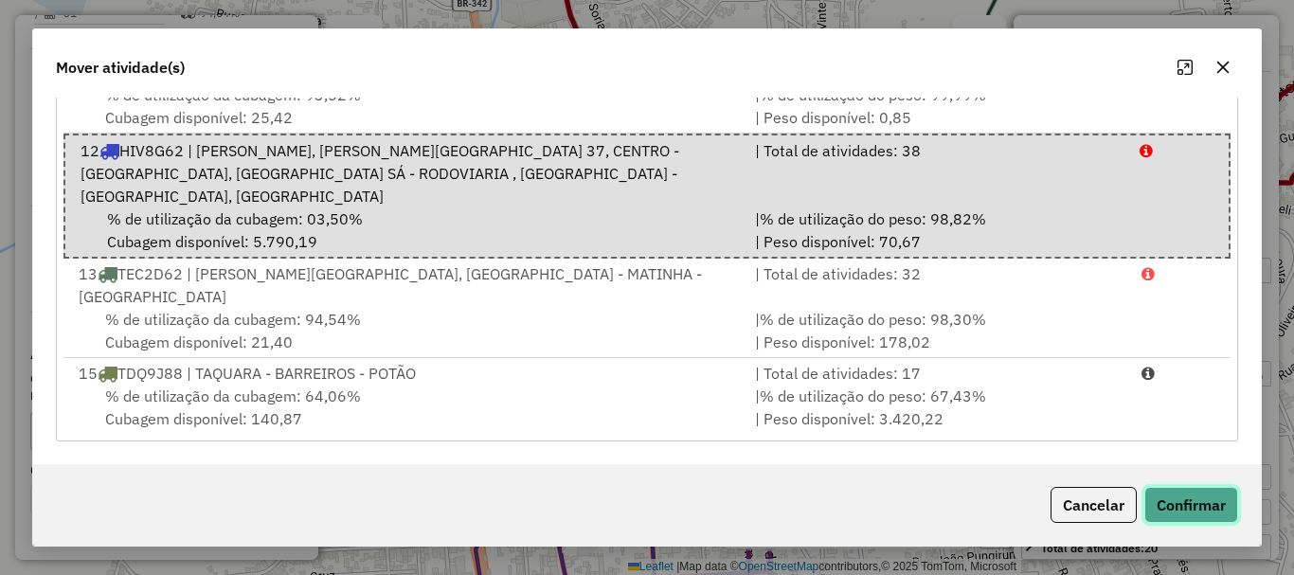
click at [1168, 497] on button "Confirmar" at bounding box center [1192, 505] width 94 height 36
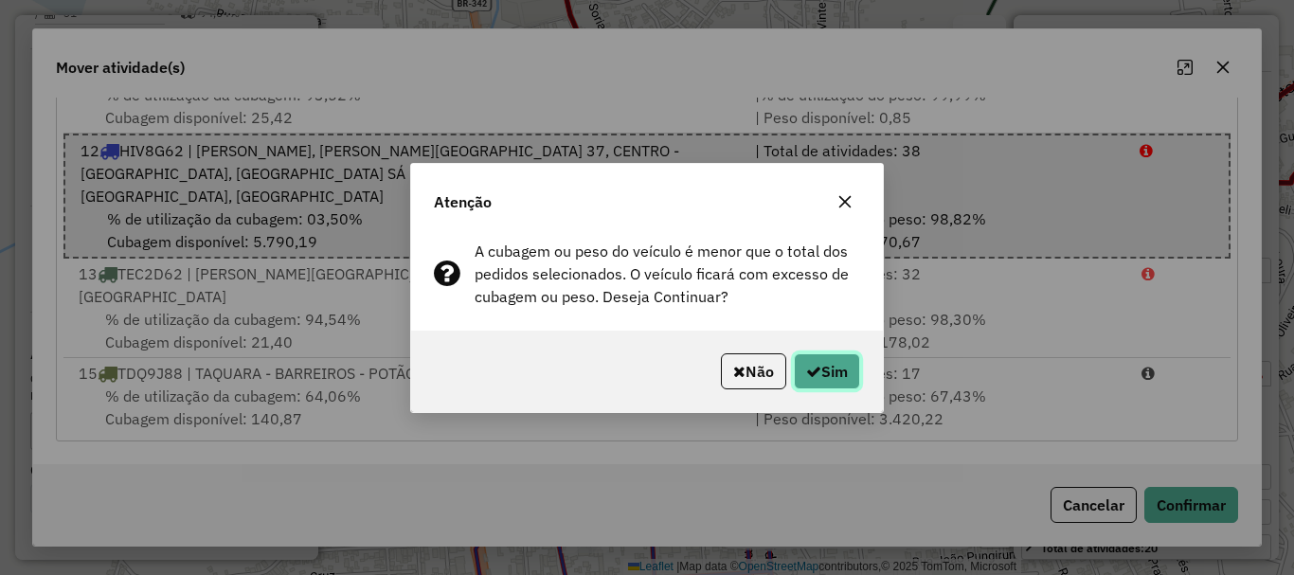
click at [801, 367] on button "Sim" at bounding box center [827, 371] width 66 height 36
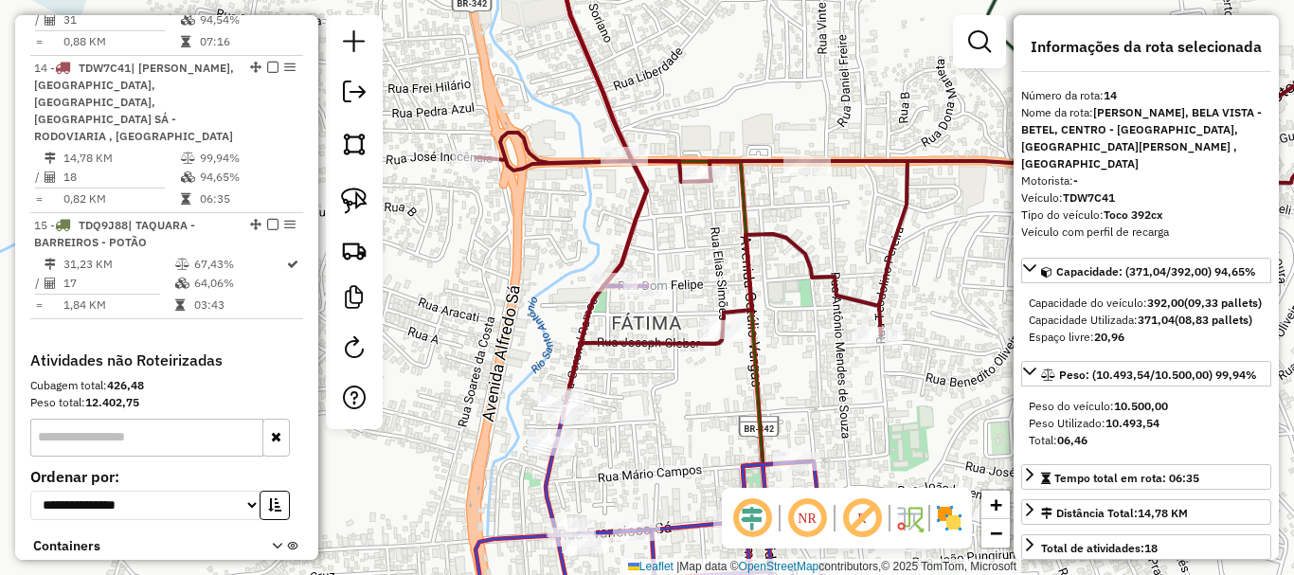
scroll to position [2372, 0]
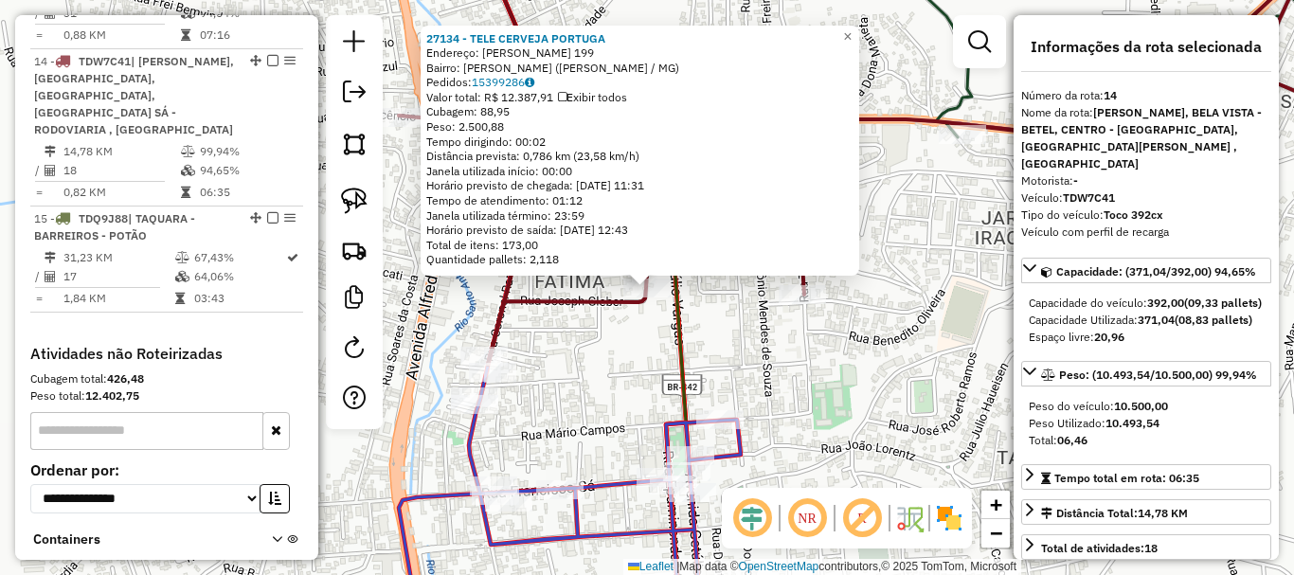
click at [598, 354] on div "27134 - TELE CERVEJA PORTUGA Endereço: [PERSON_NAME] 199 Bairro: FATIMA ([PERSO…" at bounding box center [647, 287] width 1294 height 575
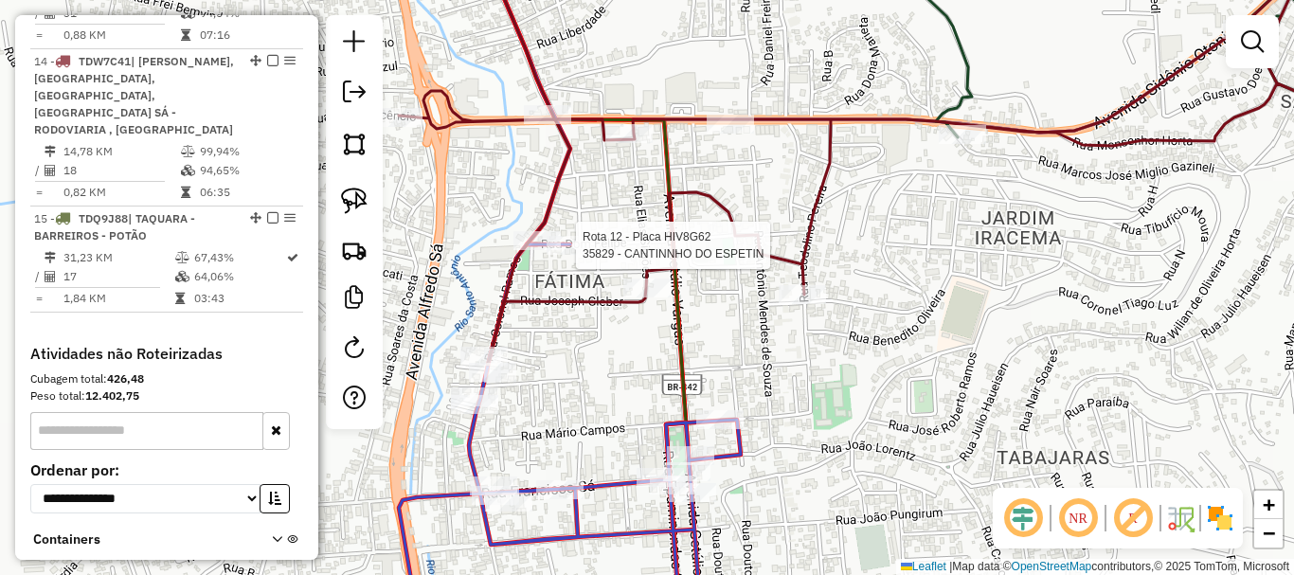
select select "*********"
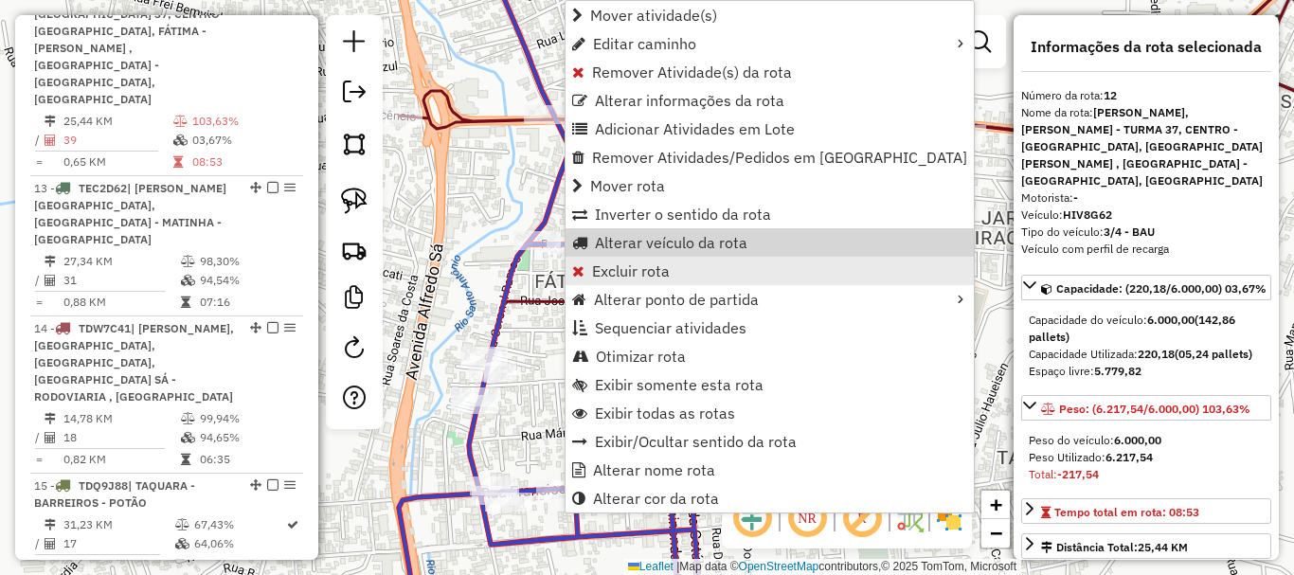
scroll to position [2057, 0]
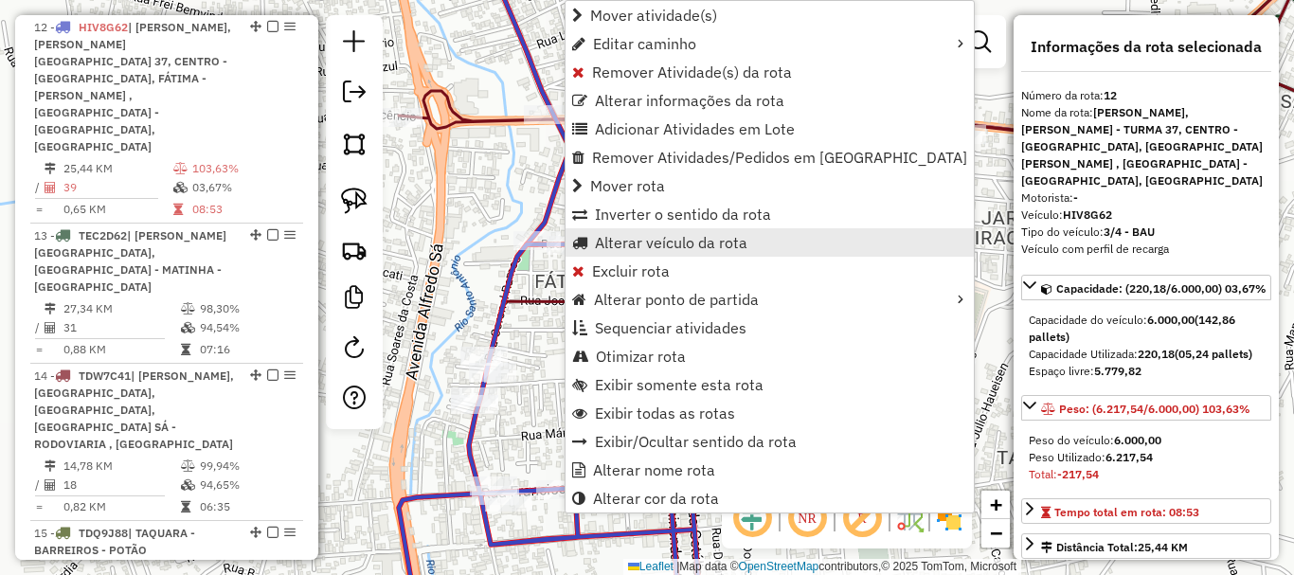
click at [667, 247] on span "Alterar veículo da rota" at bounding box center [671, 242] width 153 height 15
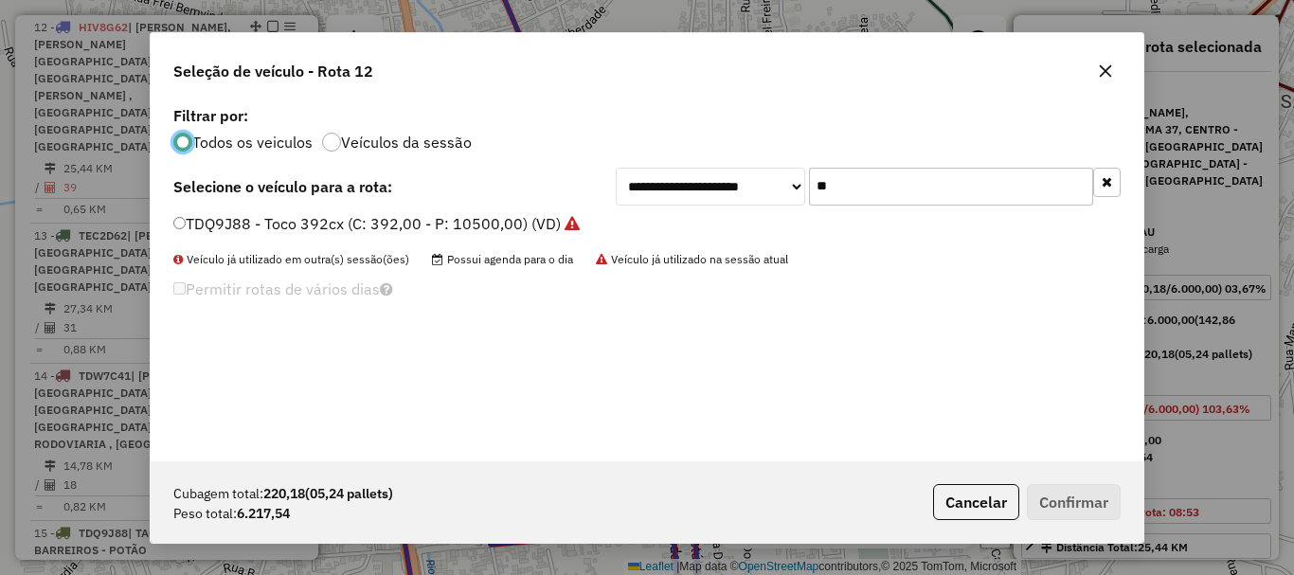
scroll to position [10, 6]
drag, startPoint x: 885, startPoint y: 184, endPoint x: 686, endPoint y: 187, distance: 199.0
click at [686, 187] on div "**********" at bounding box center [868, 187] width 505 height 38
type input "**"
click at [362, 233] on label "PXI0994 - VUC (C: 252,00 - P: 7000,00) (VD)" at bounding box center [335, 223] width 325 height 23
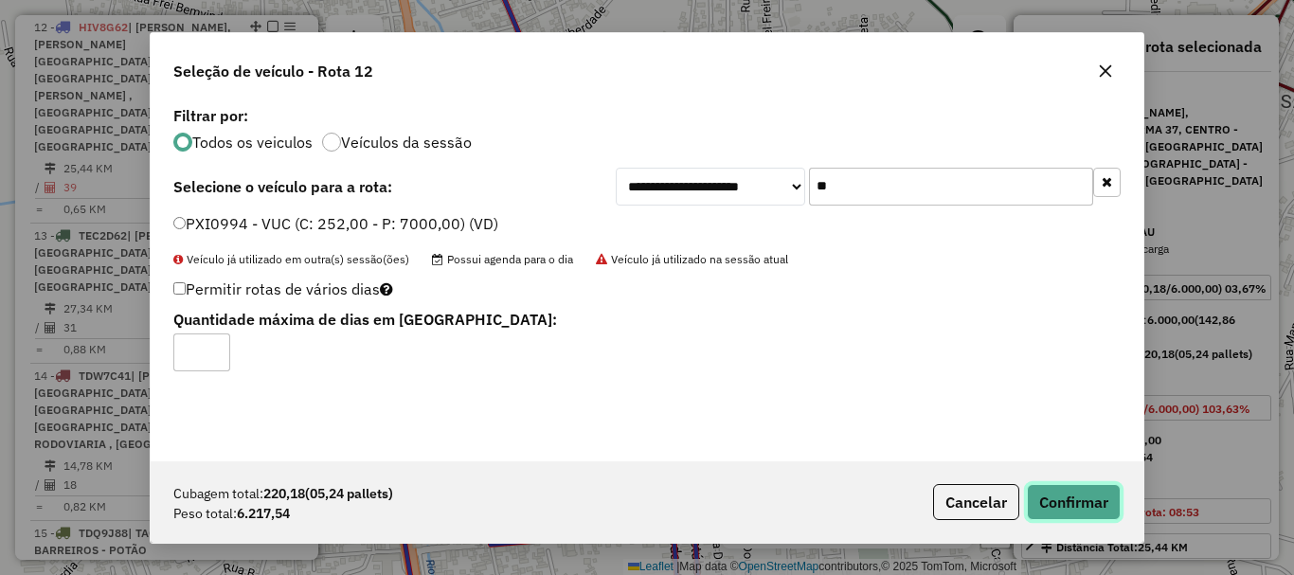
click at [1054, 503] on button "Confirmar" at bounding box center [1074, 502] width 94 height 36
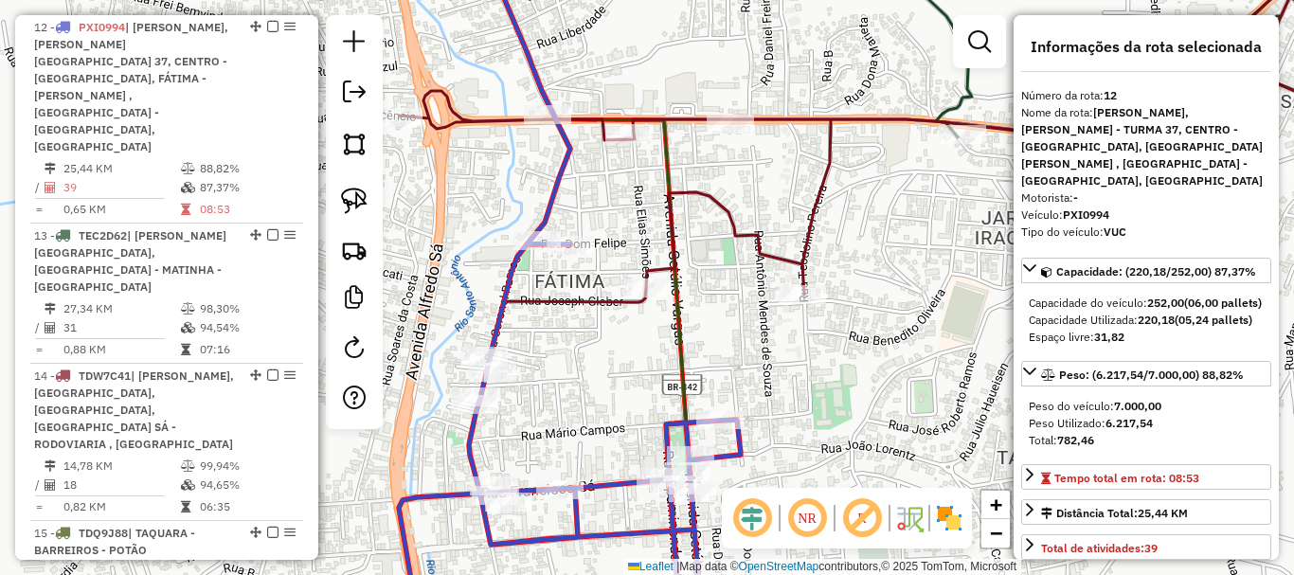
click at [777, 384] on div "Janela de atendimento Grade de atendimento Capacidade Transportadoras Veículos …" at bounding box center [647, 287] width 1294 height 575
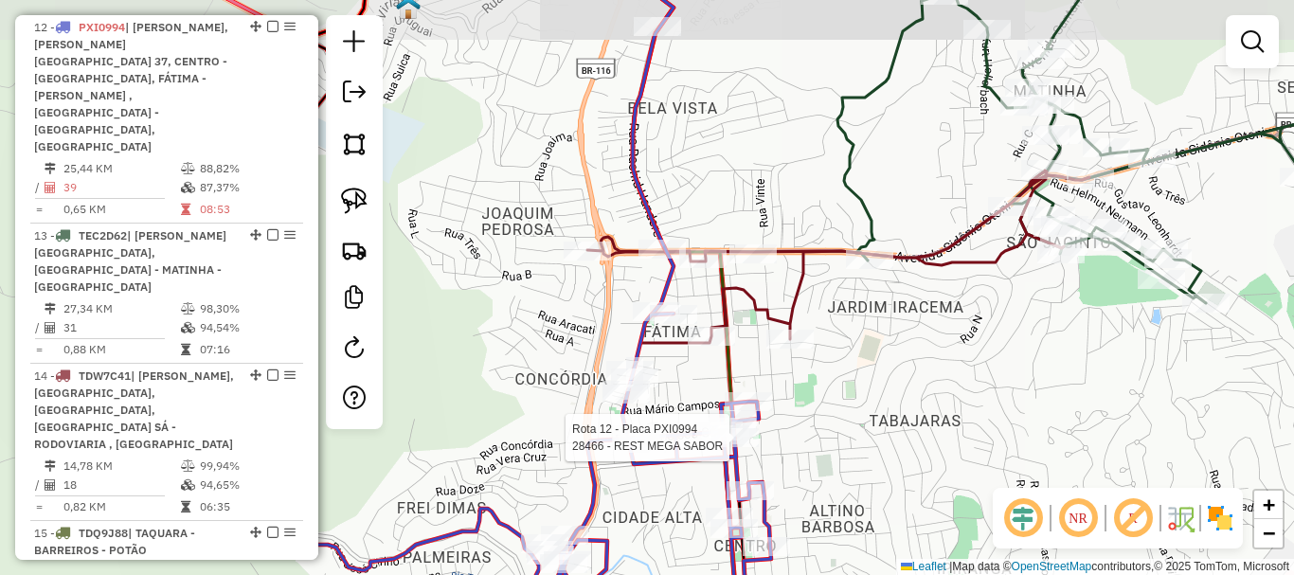
select select "*********"
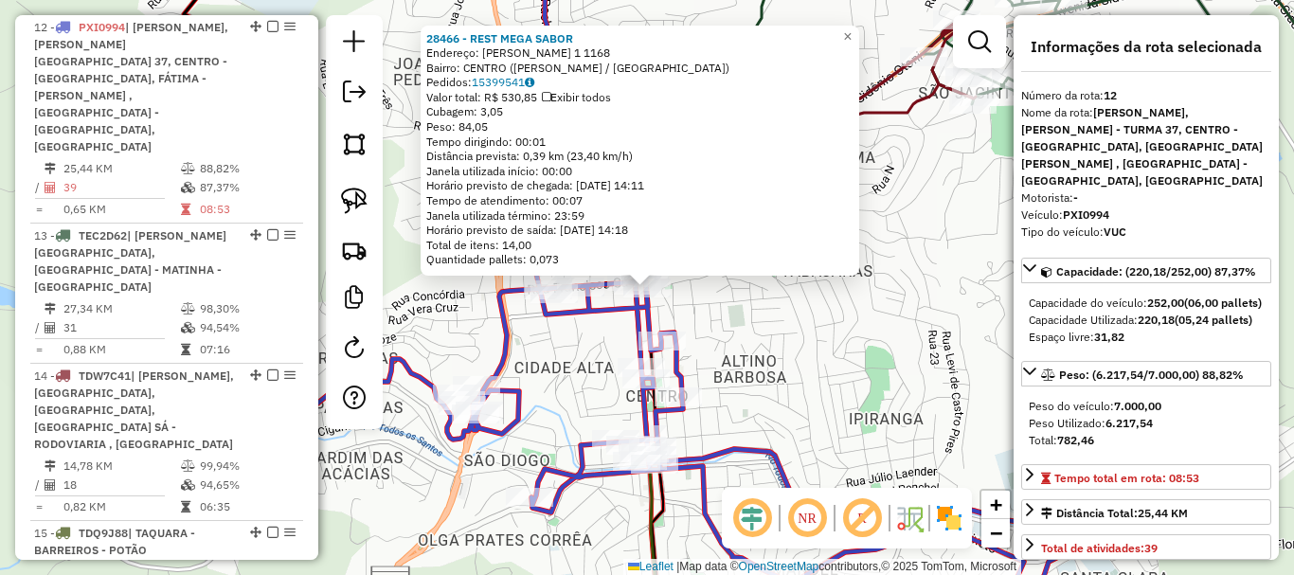
click at [818, 381] on div "28466 - REST MEGA SABOR Endereço: [PERSON_NAME] 1 1168 Bairro: [GEOGRAPHIC_DATA…" at bounding box center [647, 287] width 1294 height 575
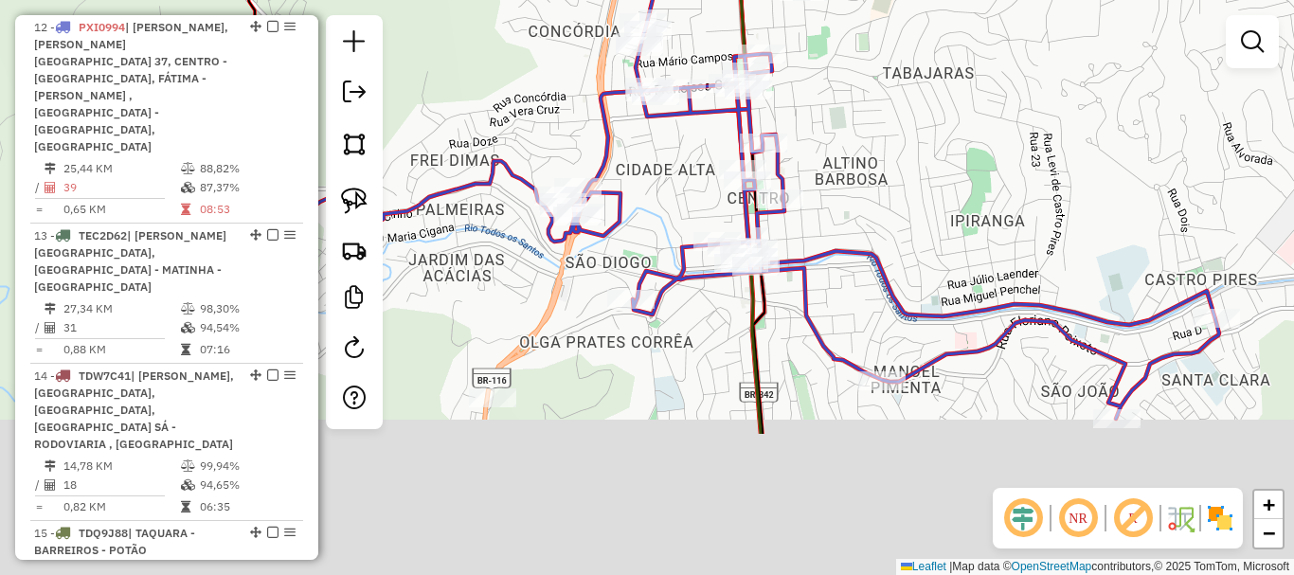
drag, startPoint x: 784, startPoint y: 421, endPoint x: 889, endPoint y: 218, distance: 228.4
click at [888, 219] on div "Janela de atendimento Grade de atendimento Capacidade Transportadoras Veículos …" at bounding box center [647, 287] width 1294 height 575
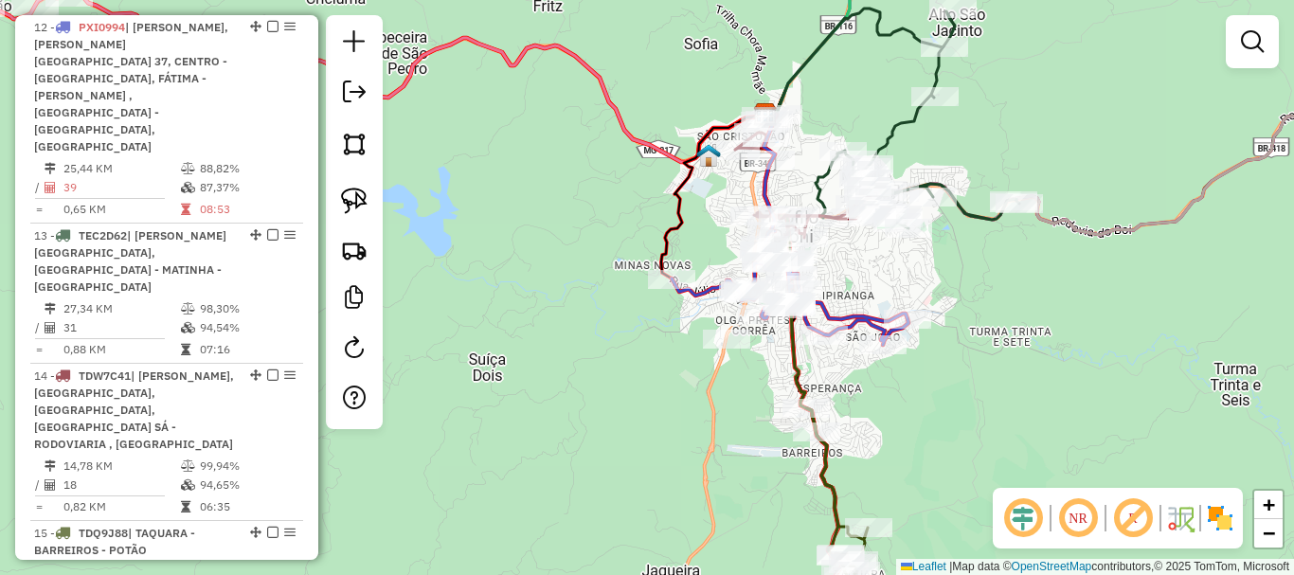
drag, startPoint x: 1047, startPoint y: 425, endPoint x: 1039, endPoint y: 294, distance: 131.0
click at [1039, 294] on div "Janela de atendimento Grade de atendimento Capacidade Transportadoras Veículos …" at bounding box center [647, 287] width 1294 height 575
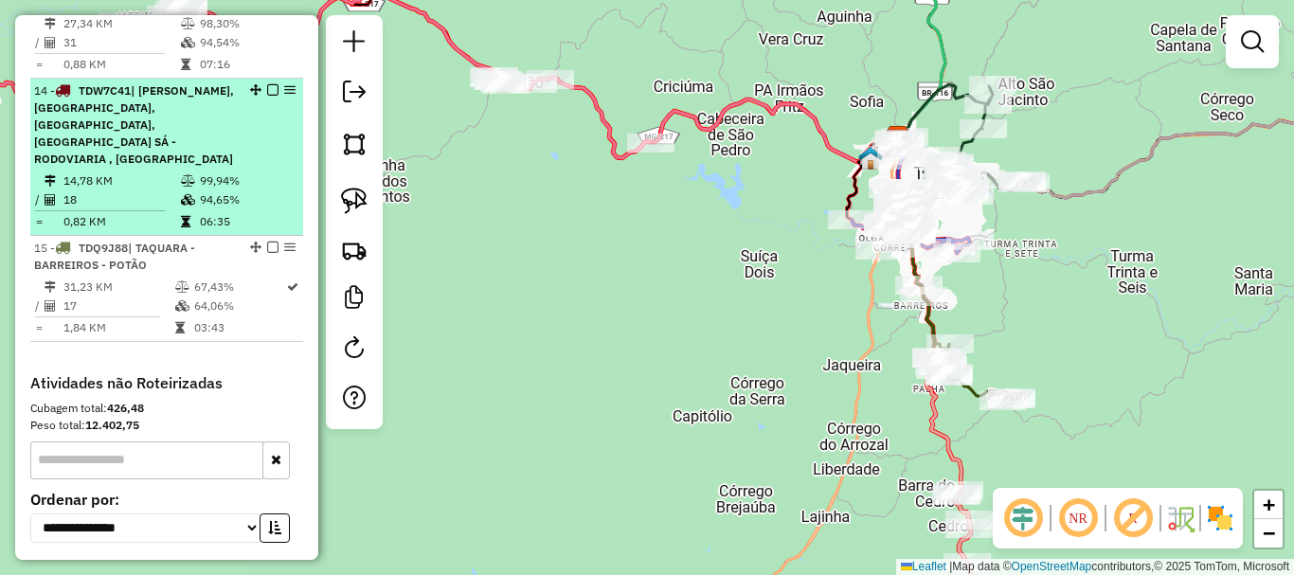
scroll to position [2446, 0]
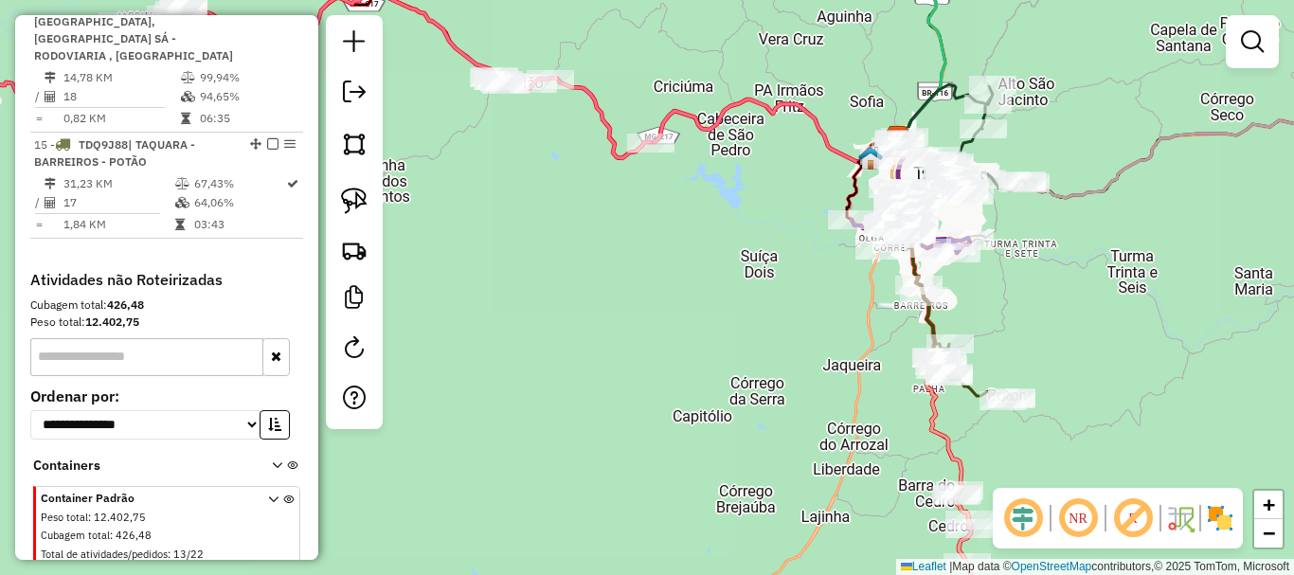
click at [624, 281] on div "Janela de atendimento Grade de atendimento Capacidade Transportadoras Veículos …" at bounding box center [647, 287] width 1294 height 575
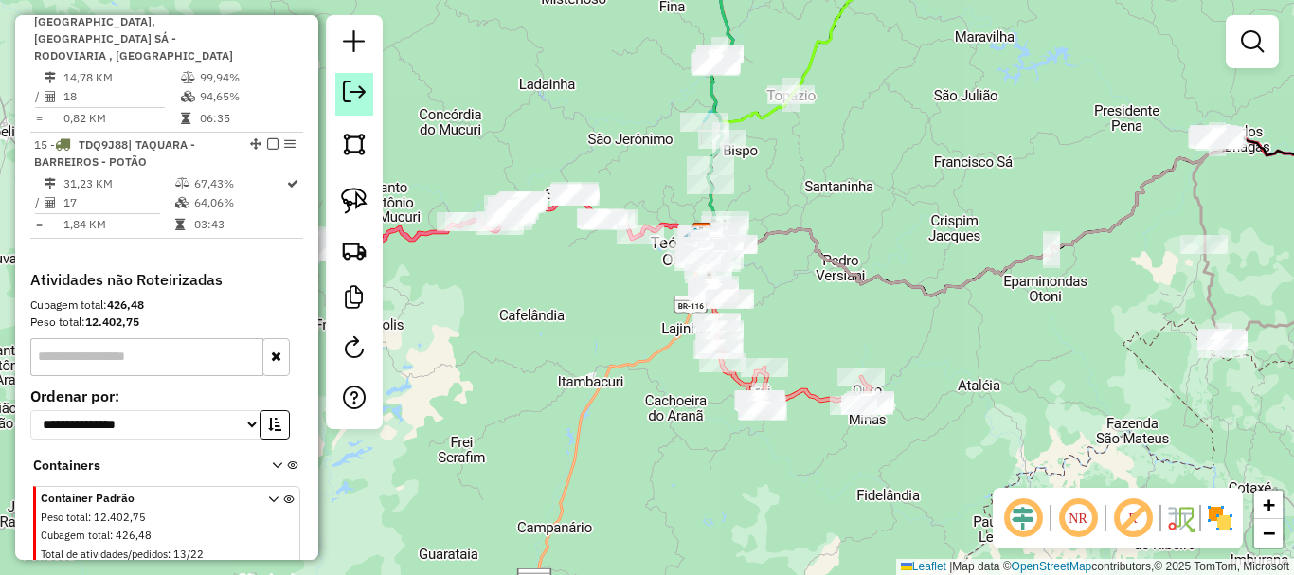
click at [353, 93] on em at bounding box center [354, 92] width 23 height 23
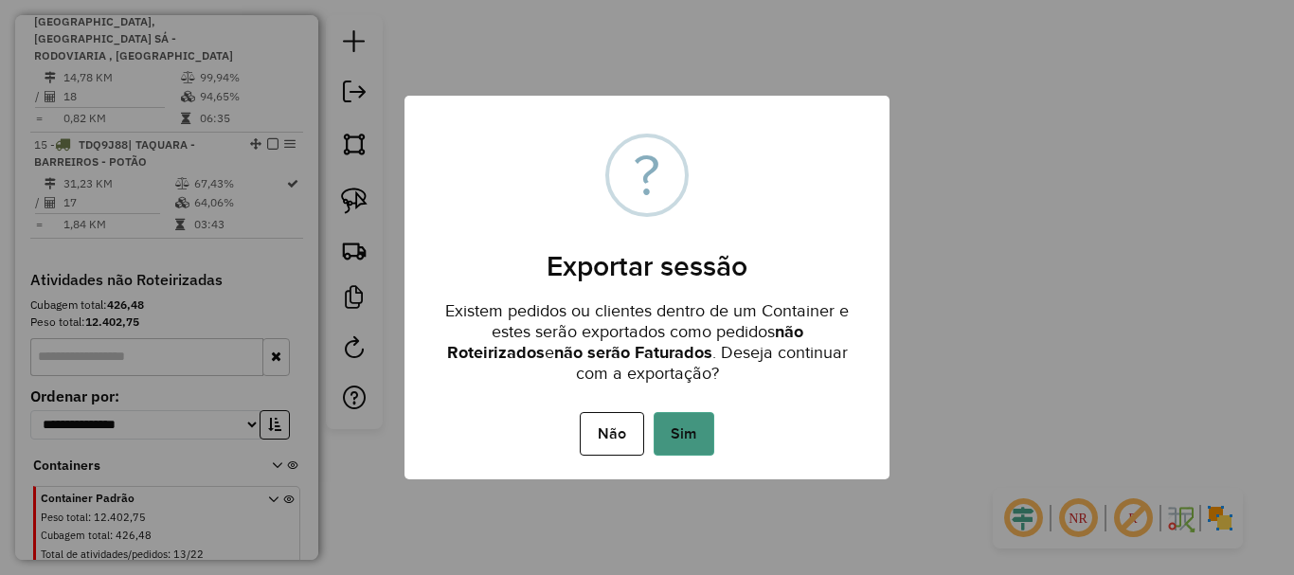
click at [699, 438] on button "Sim" at bounding box center [684, 434] width 61 height 44
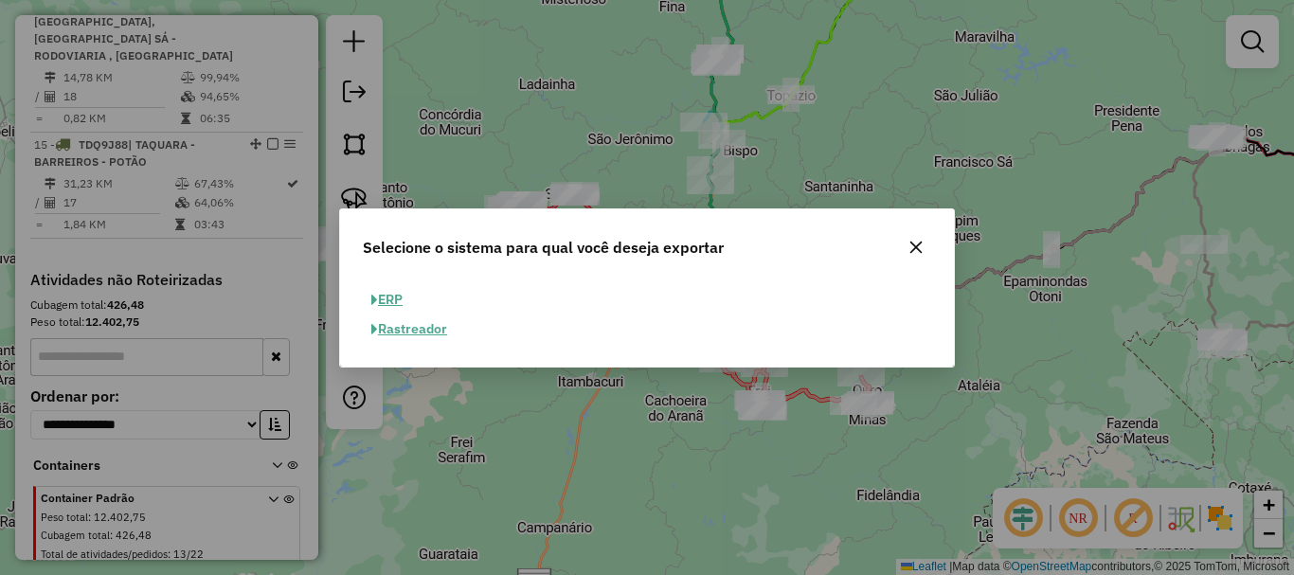
click at [397, 304] on button "ERP" at bounding box center [387, 299] width 48 height 29
select select "**"
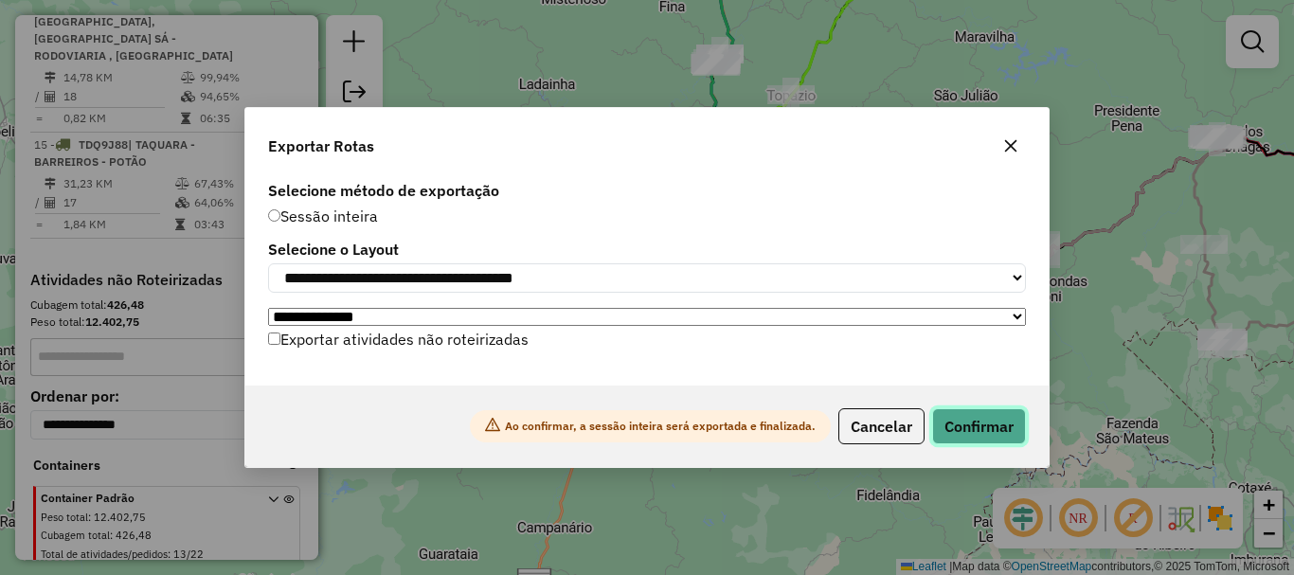
click at [949, 431] on button "Confirmar" at bounding box center [979, 426] width 94 height 36
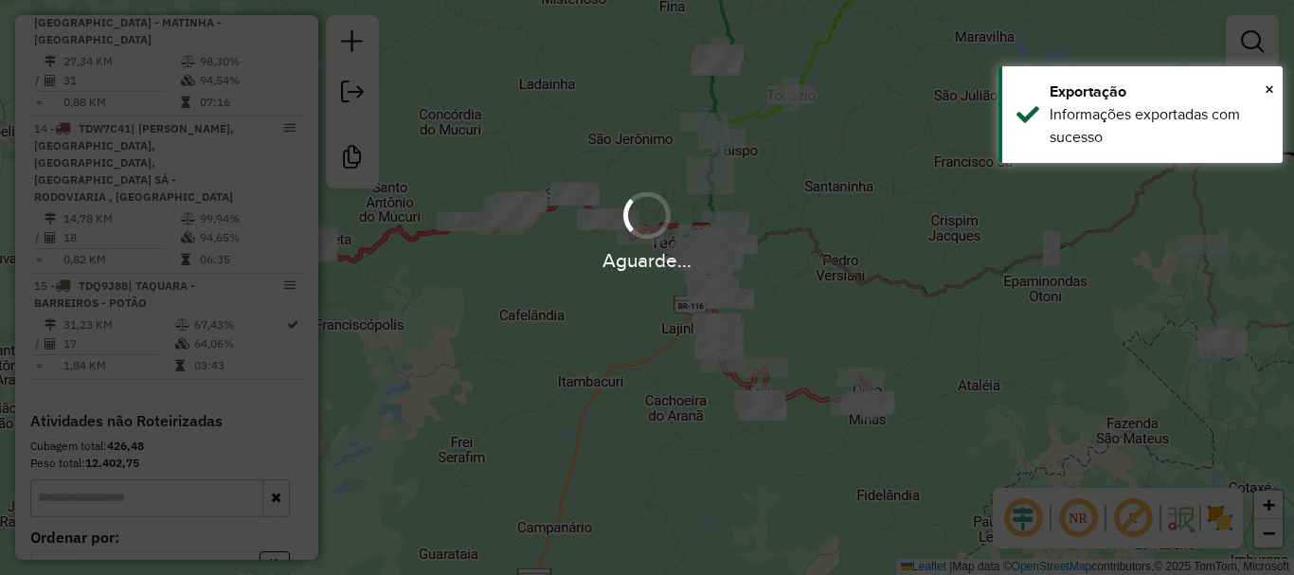
scroll to position [2416, 0]
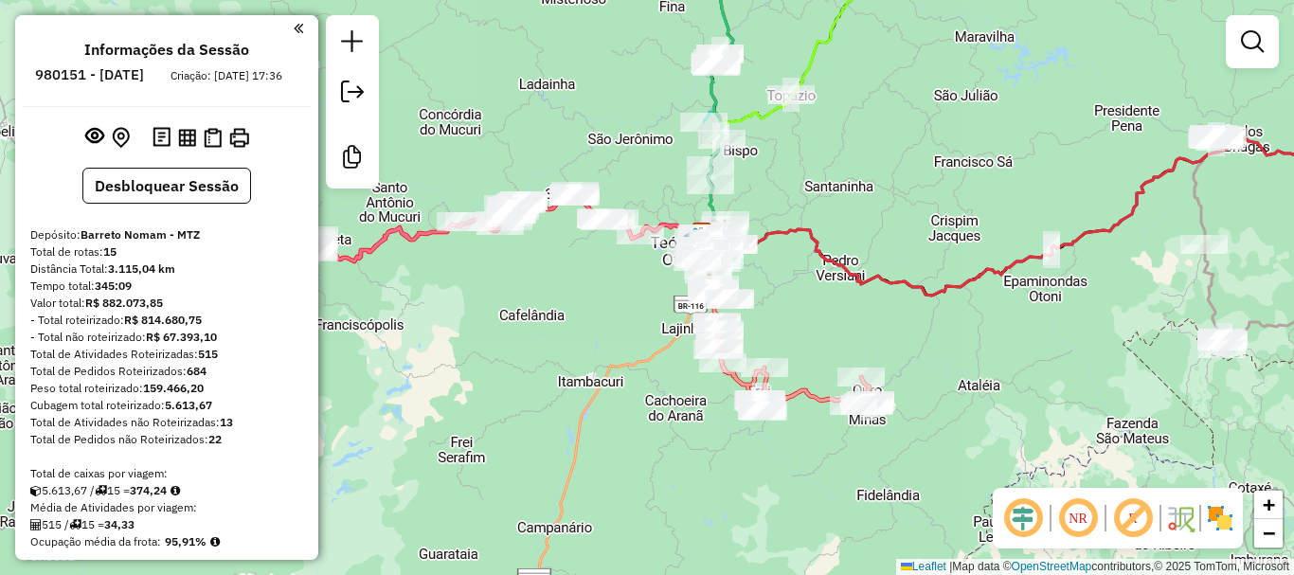
scroll to position [2416, 0]
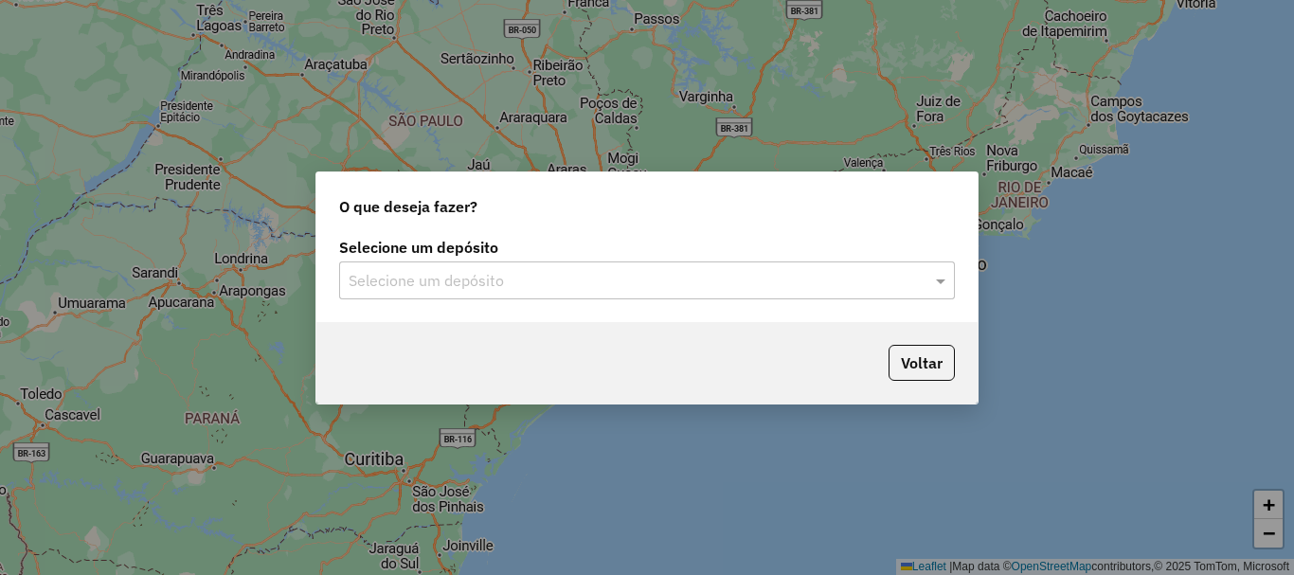
click at [524, 282] on input "text" at bounding box center [628, 281] width 559 height 23
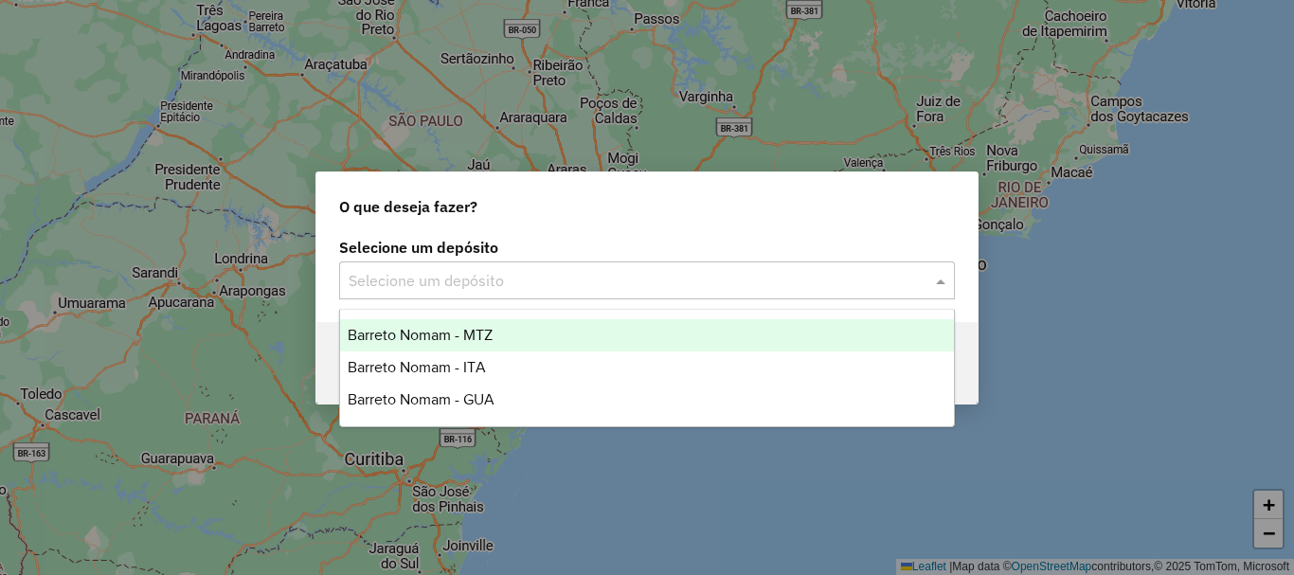
click at [487, 330] on span "Barreto Nomam - MTZ" at bounding box center [420, 335] width 145 height 16
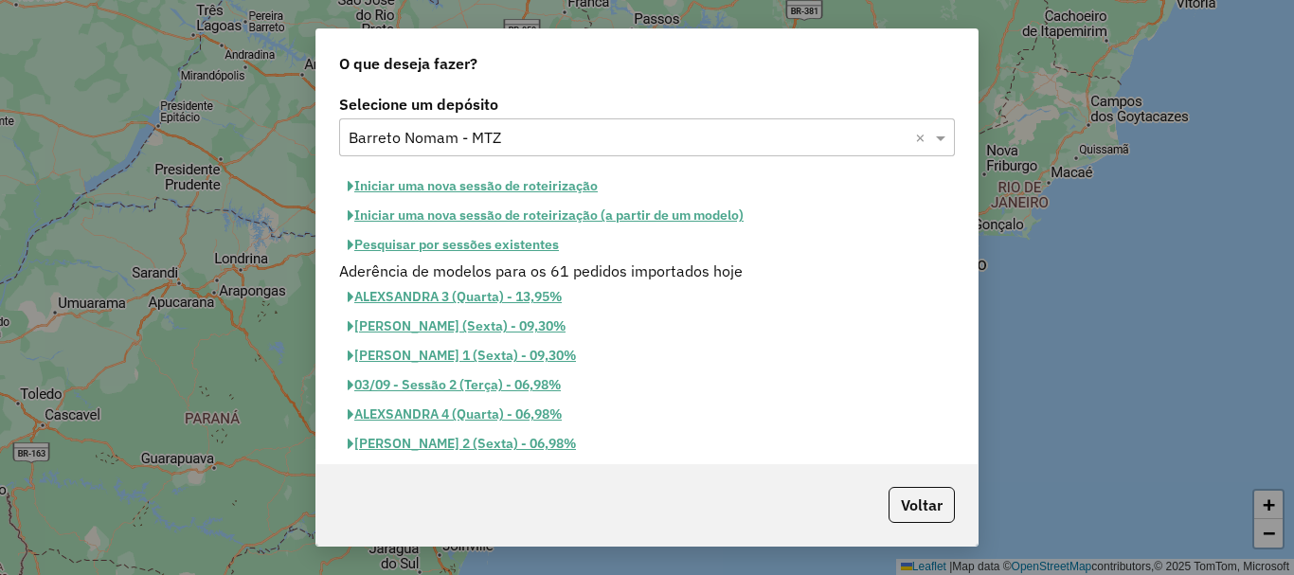
click at [531, 188] on button "Iniciar uma nova sessão de roteirização" at bounding box center [472, 186] width 267 height 29
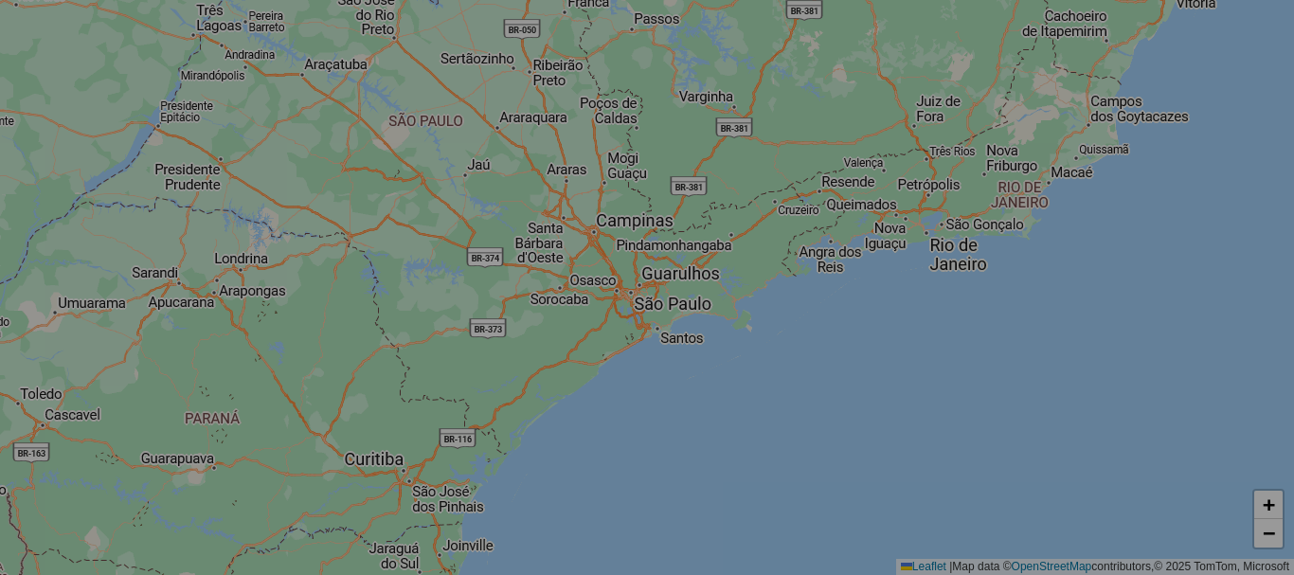
select select "*"
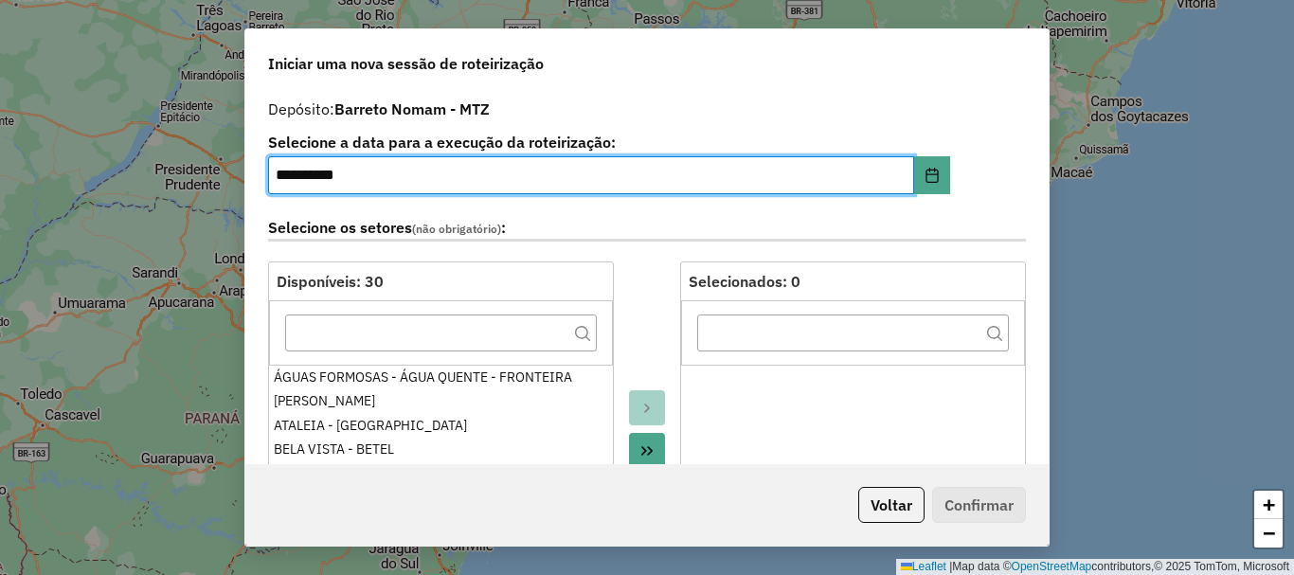
click at [640, 448] on icon "Move All to Target" at bounding box center [647, 450] width 15 height 15
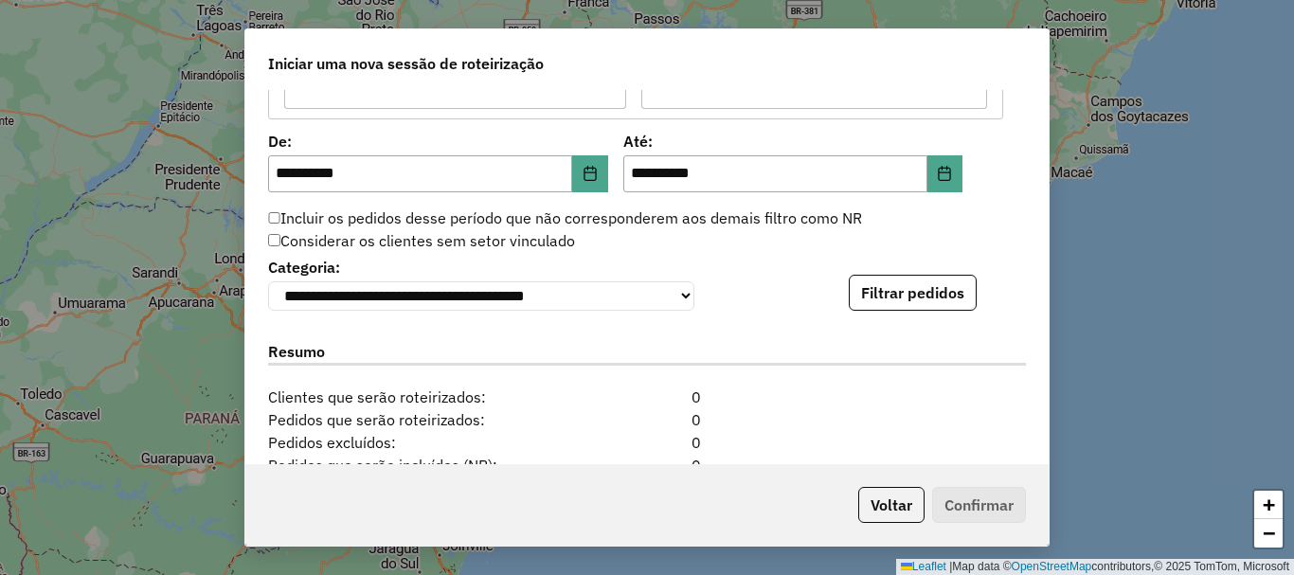
scroll to position [1800, 0]
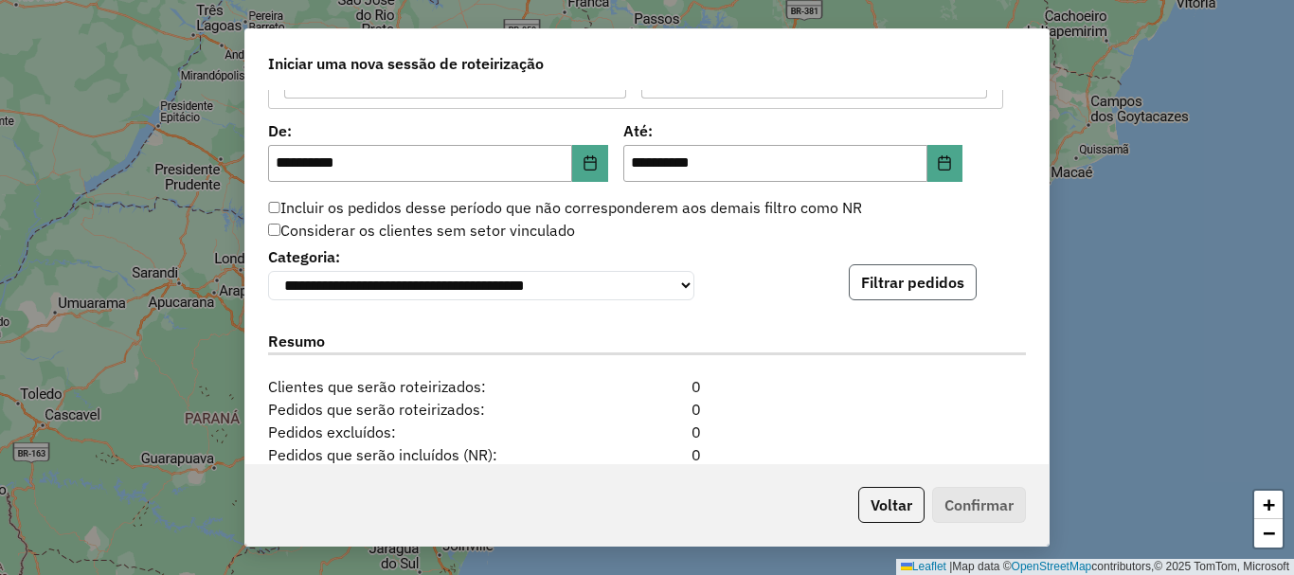
click at [900, 297] on button "Filtrar pedidos" at bounding box center [913, 282] width 128 height 36
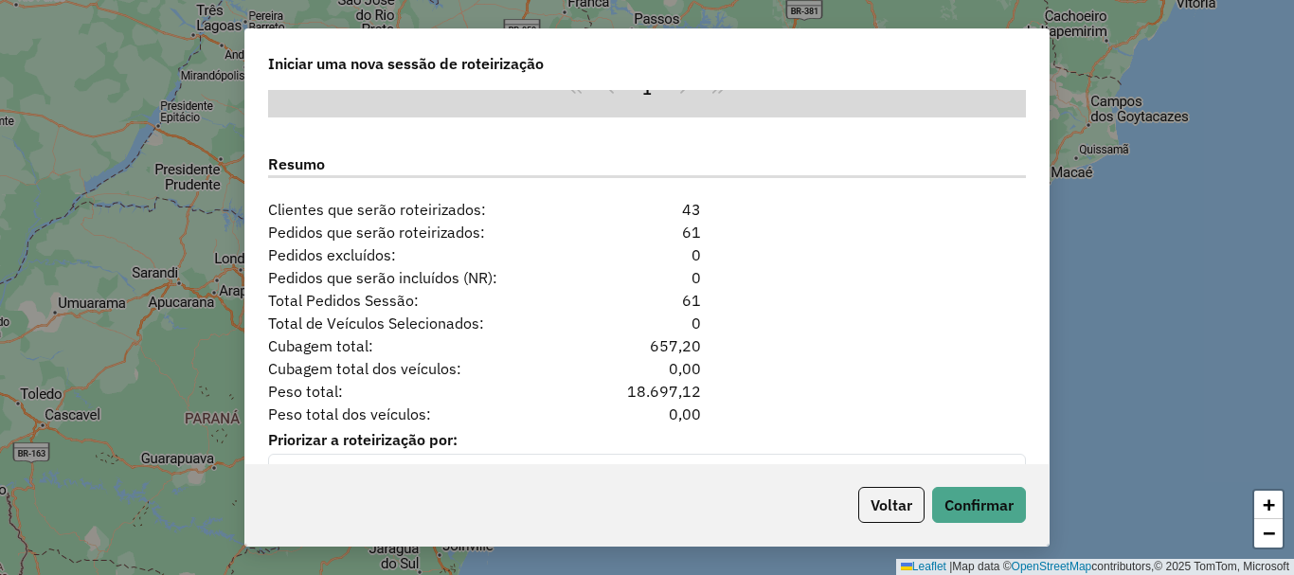
scroll to position [2420, 0]
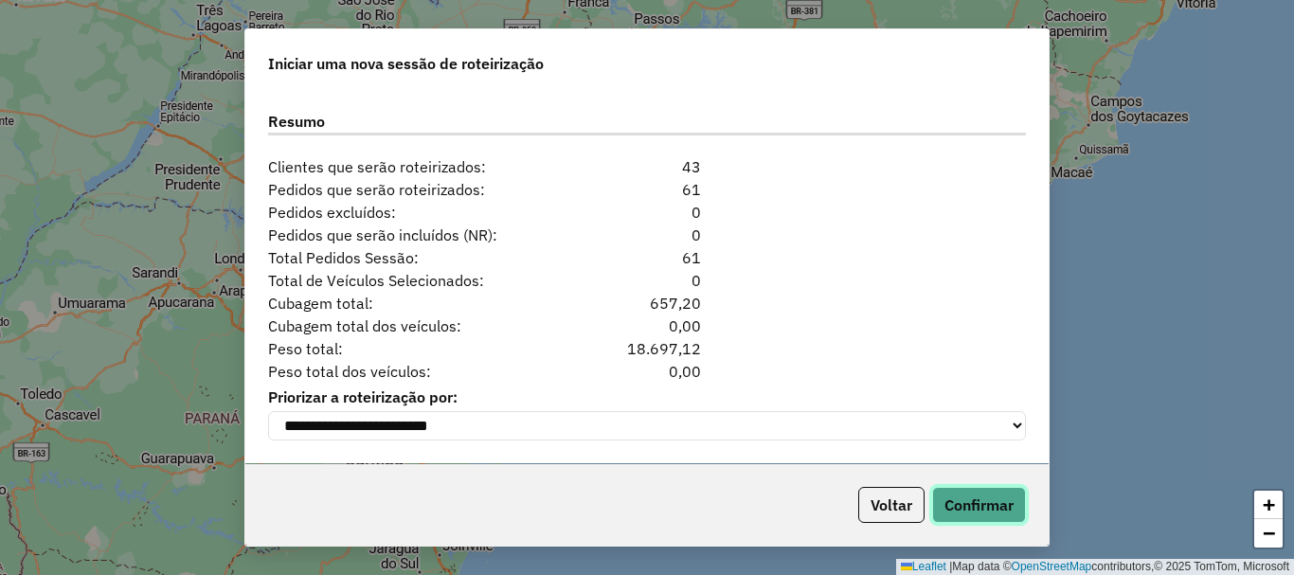
click at [967, 501] on button "Confirmar" at bounding box center [979, 505] width 94 height 36
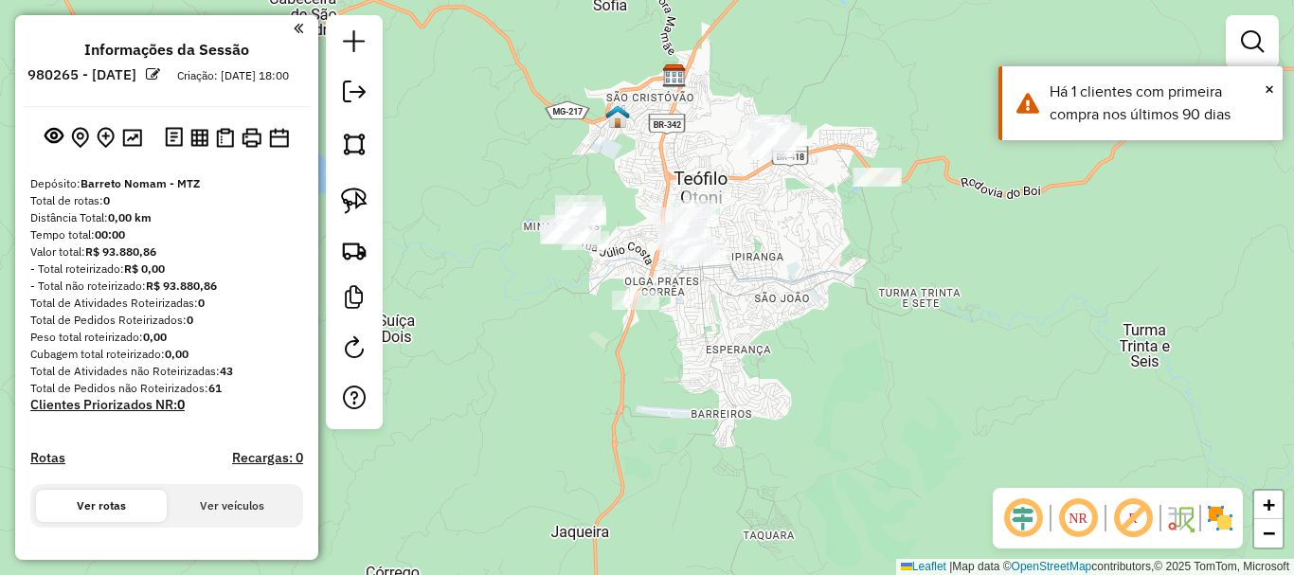
drag, startPoint x: 678, startPoint y: 295, endPoint x: 789, endPoint y: 339, distance: 120.4
click at [789, 339] on div "Janela de atendimento Grade de atendimento Capacidade Transportadoras Veículos …" at bounding box center [647, 287] width 1294 height 575
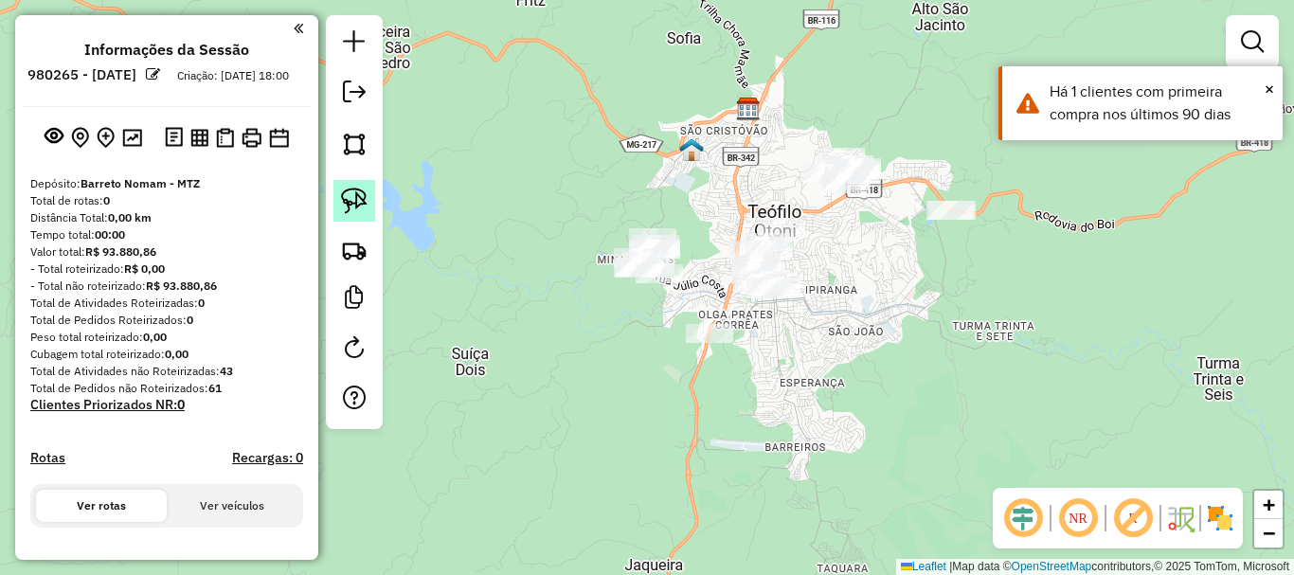
click at [352, 209] on img at bounding box center [354, 201] width 27 height 27
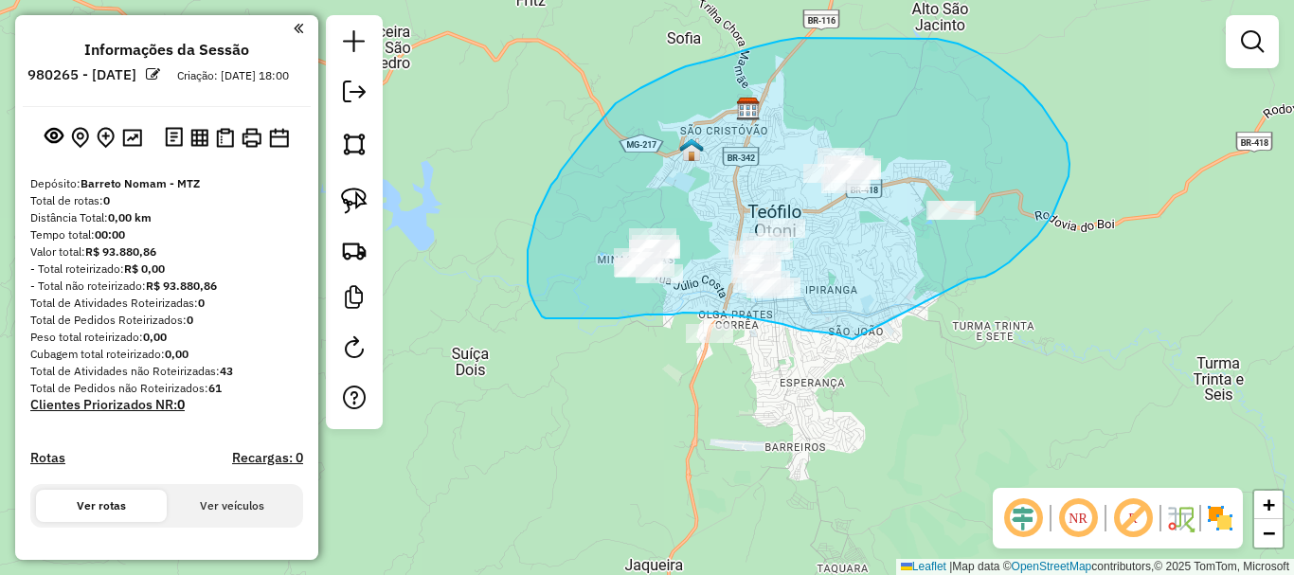
drag, startPoint x: 985, startPoint y: 277, endPoint x: 853, endPoint y: 339, distance: 146.7
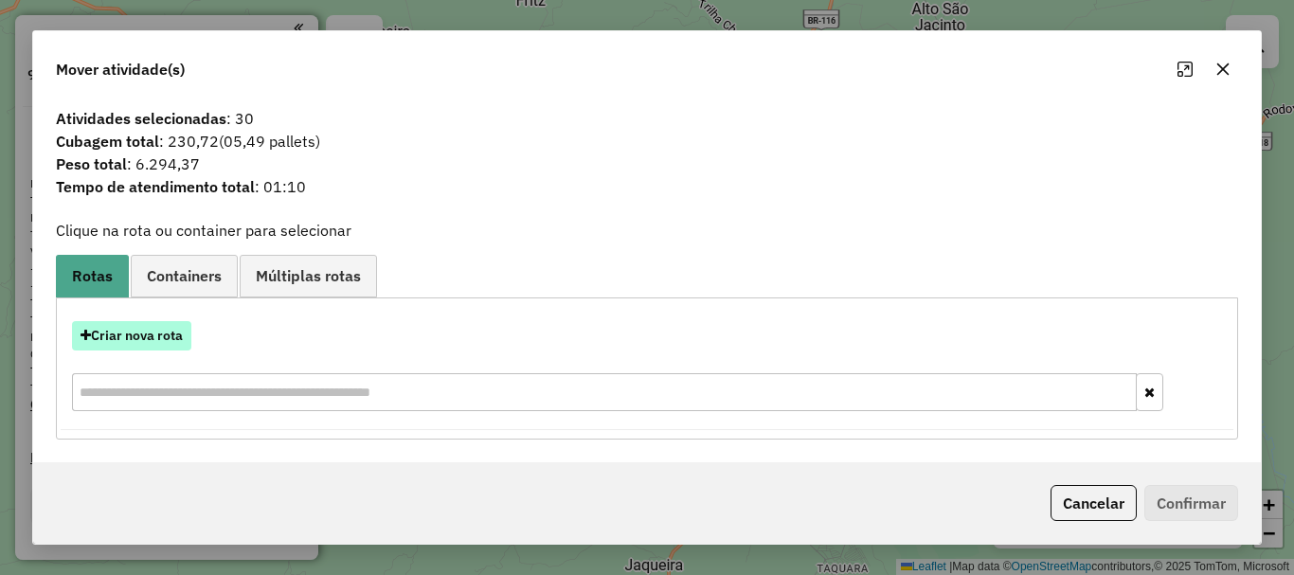
click at [143, 340] on button "Criar nova rota" at bounding box center [131, 335] width 119 height 29
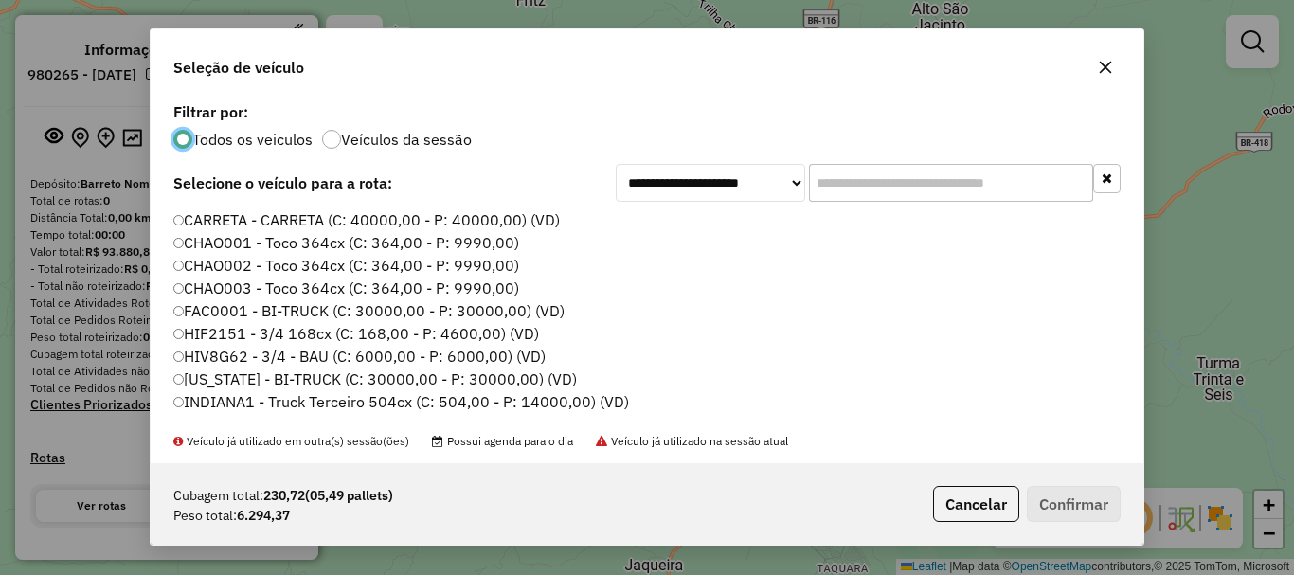
scroll to position [10, 6]
click at [916, 186] on input "text" at bounding box center [951, 183] width 284 height 38
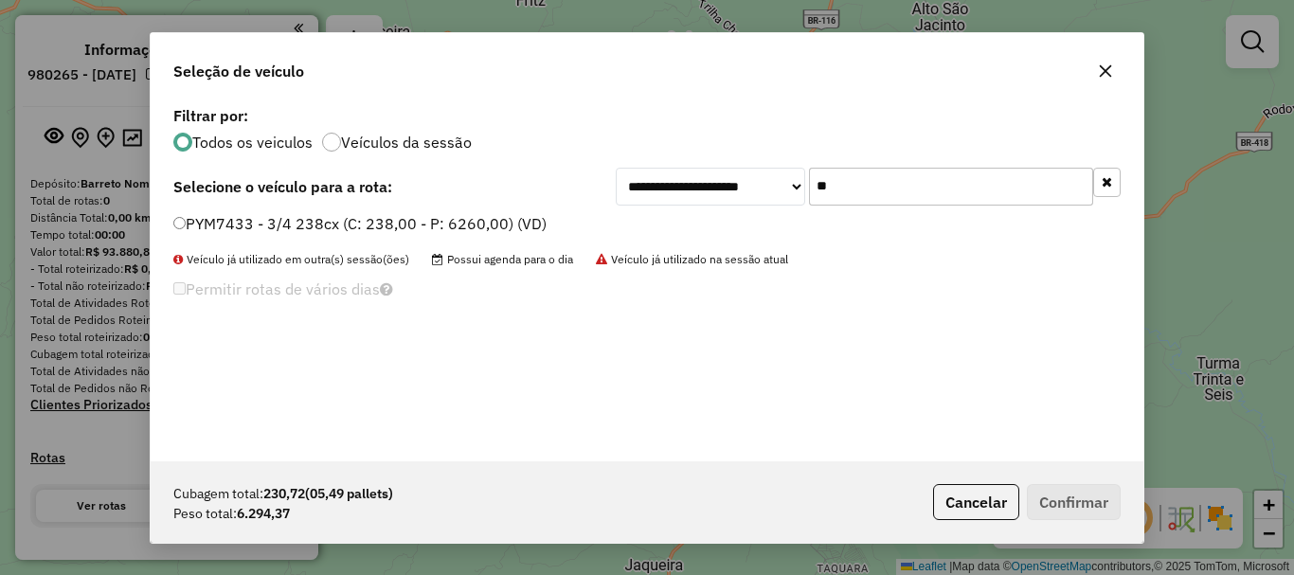
type input "**"
click at [342, 228] on label "PYM7433 - 3/4 238cx (C: 238,00 - P: 6260,00) (VD)" at bounding box center [359, 223] width 373 height 23
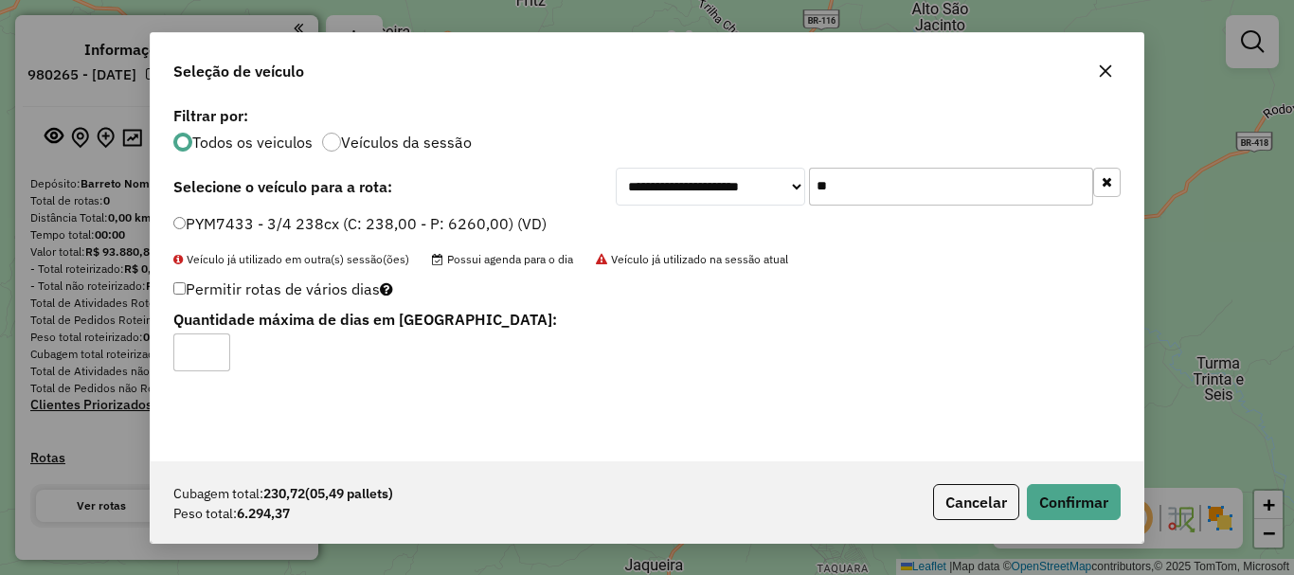
click at [1128, 511] on div "Cubagem total: 230,72 (05,49 pallets) Peso total: 6.294,37 Cancelar Confirmar" at bounding box center [647, 501] width 993 height 81
click at [1106, 504] on button "Confirmar" at bounding box center [1074, 502] width 94 height 36
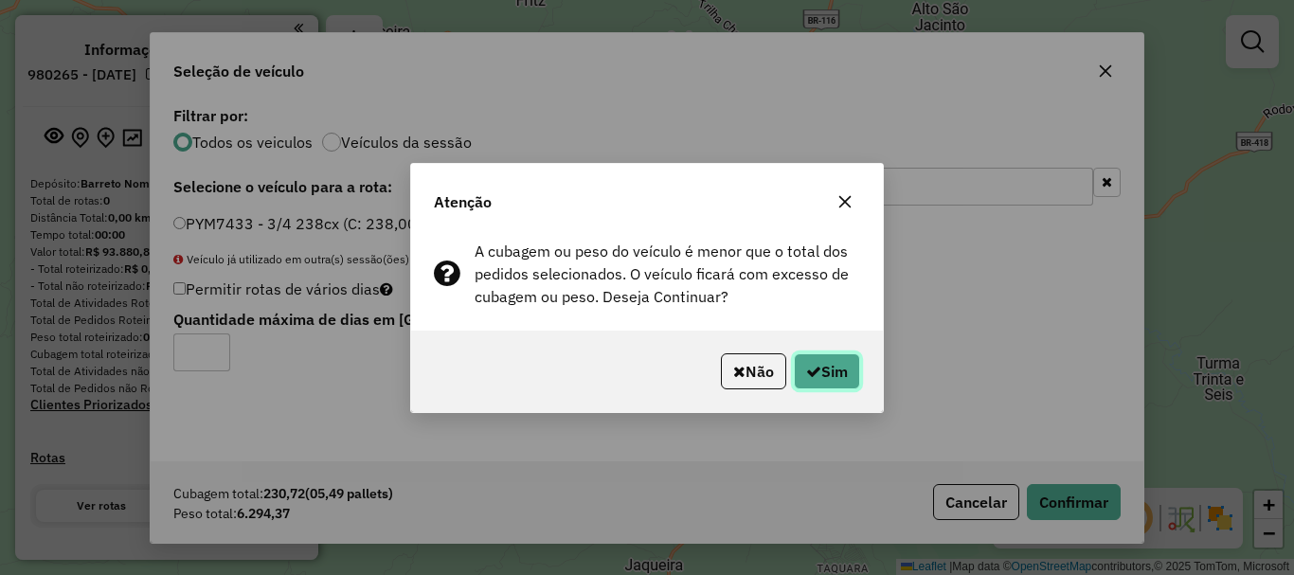
click at [812, 372] on icon "button" at bounding box center [813, 371] width 15 height 15
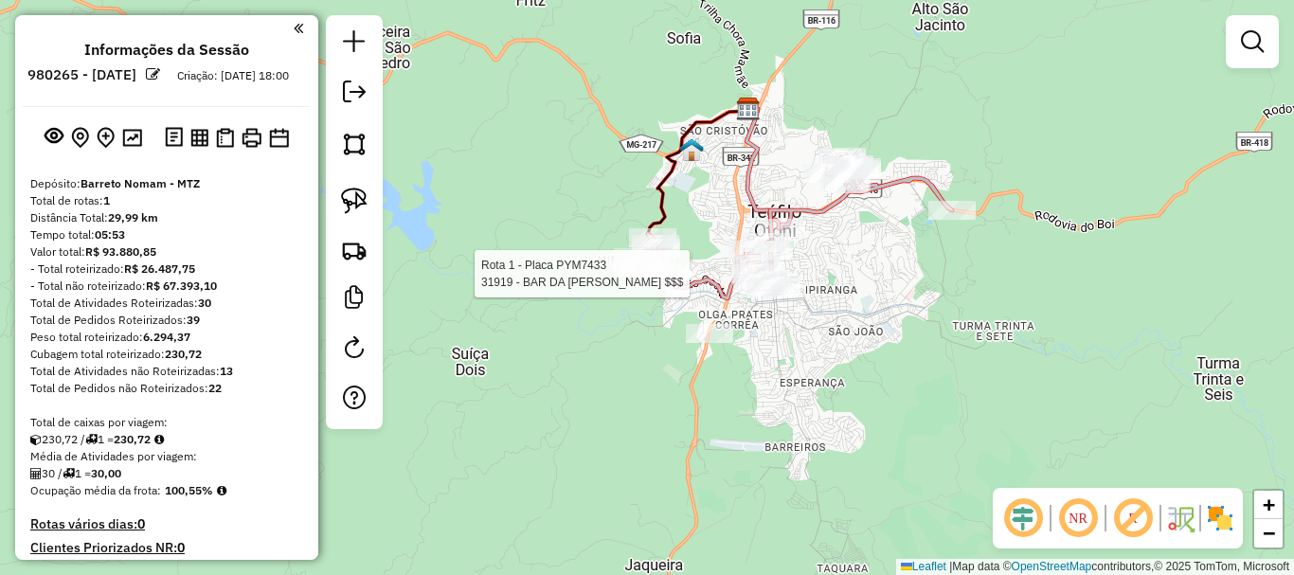
click at [662, 283] on div at bounding box center [659, 273] width 47 height 19
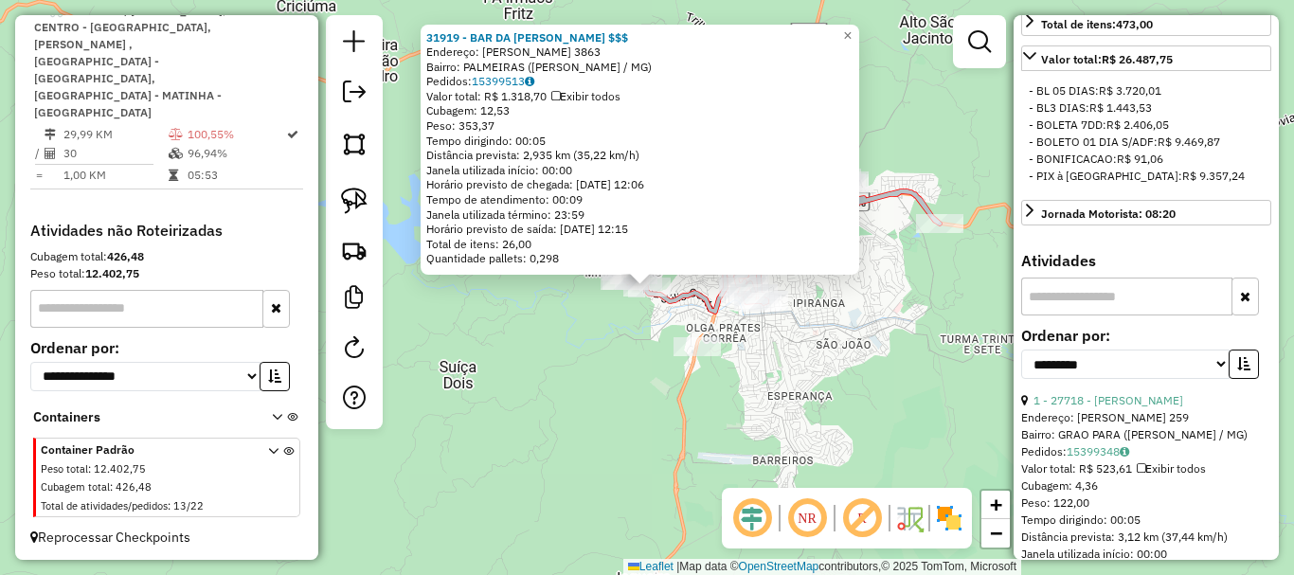
scroll to position [569, 0]
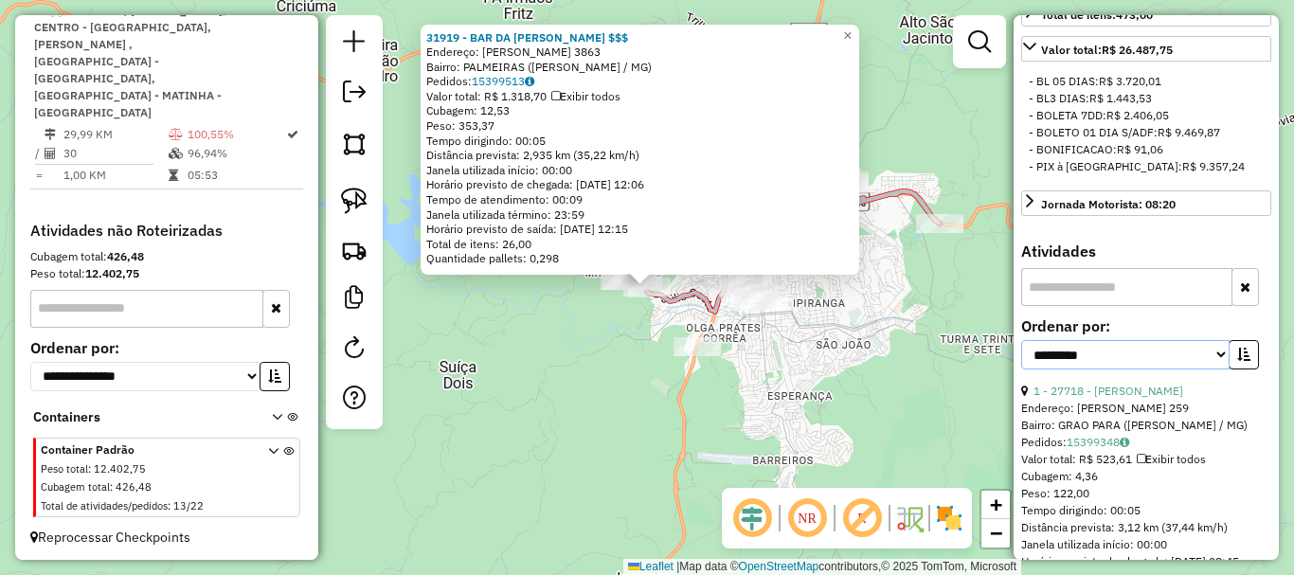
click at [1143, 370] on select "**********" at bounding box center [1125, 354] width 208 height 29
select select "*********"
click at [1021, 370] on select "**********" at bounding box center [1125, 354] width 208 height 29
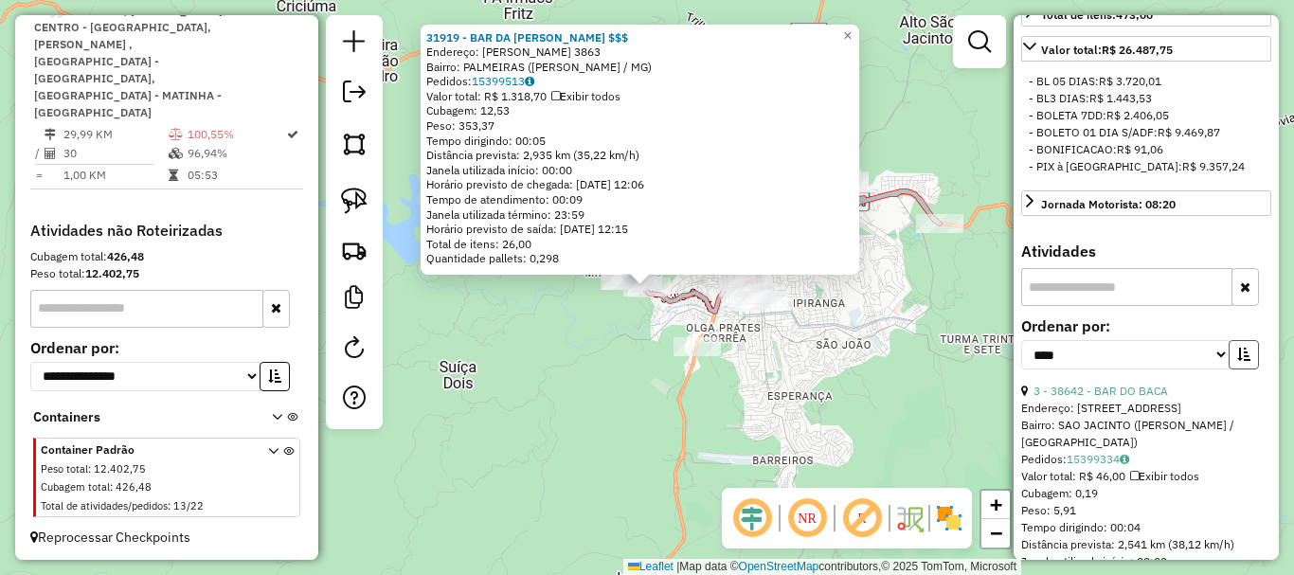
click at [1240, 361] on icon "button" at bounding box center [1244, 354] width 13 height 13
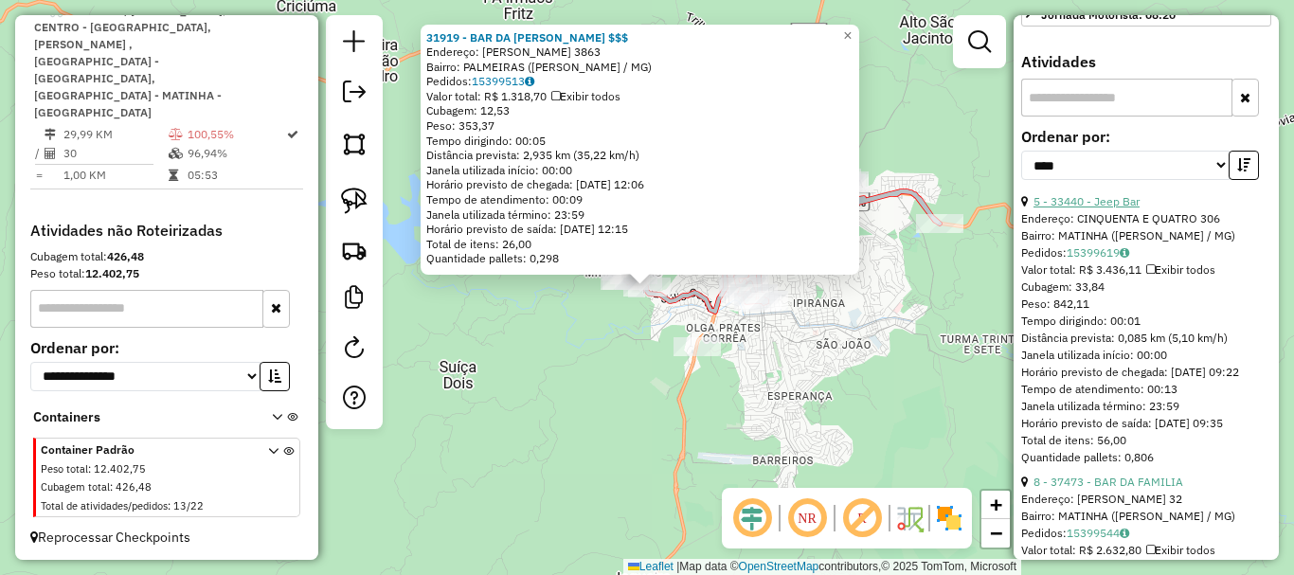
click at [1108, 208] on link "5 - 33440 - Jeep Bar" at bounding box center [1087, 201] width 106 height 14
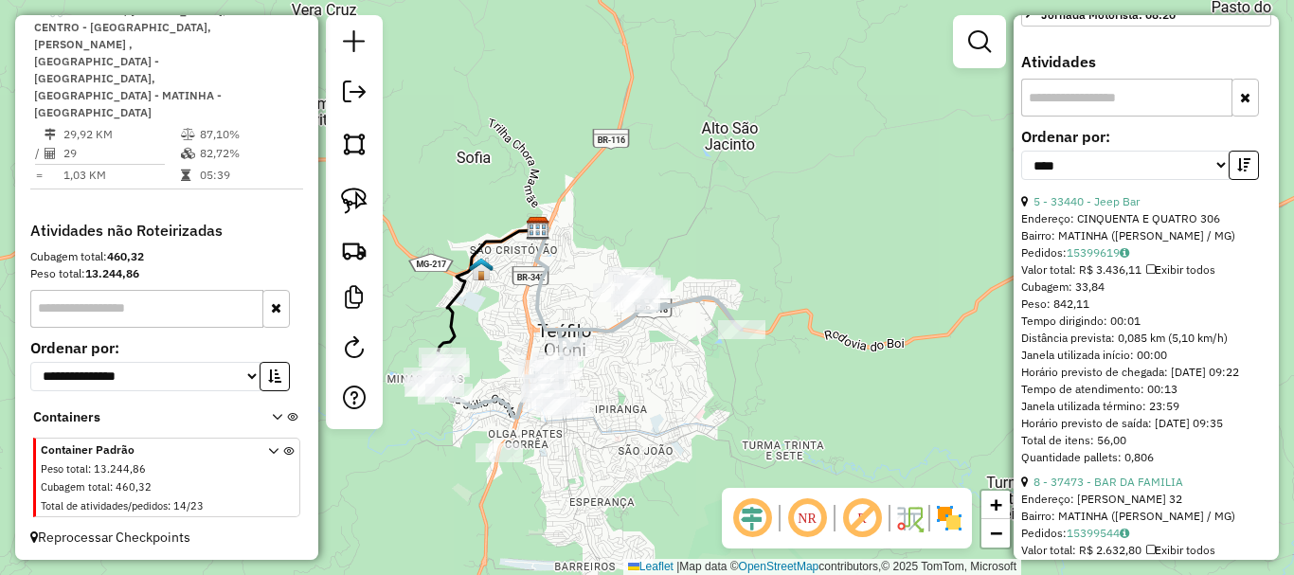
scroll to position [948, 0]
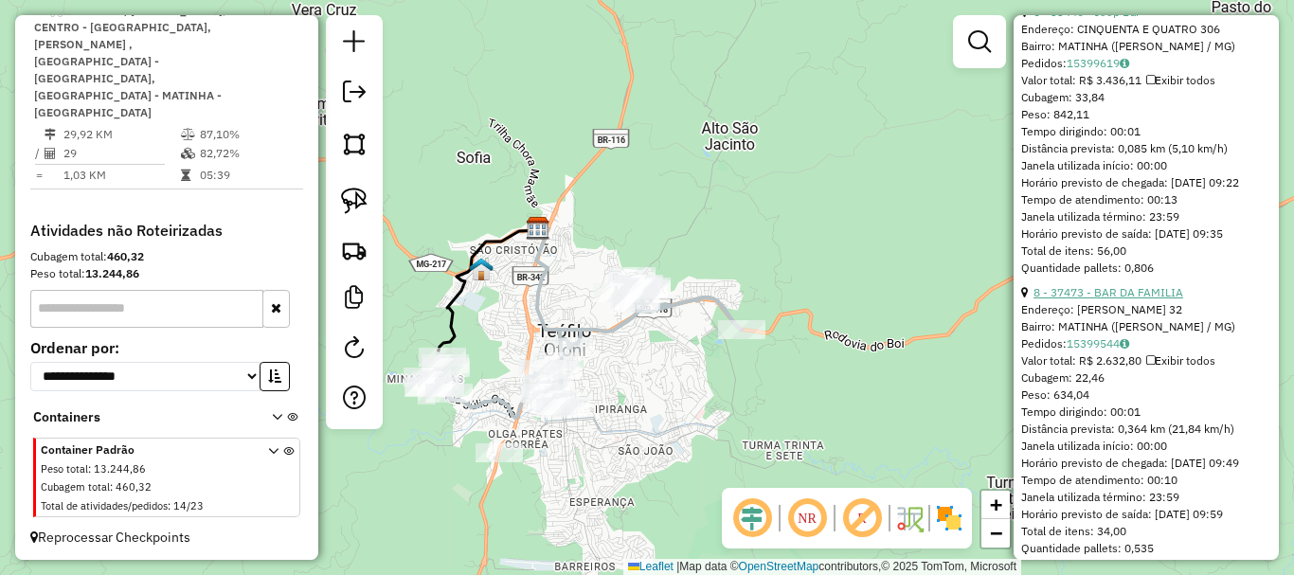
click at [1134, 299] on link "8 - 37473 - BAR DA FAMILIA" at bounding box center [1109, 292] width 150 height 14
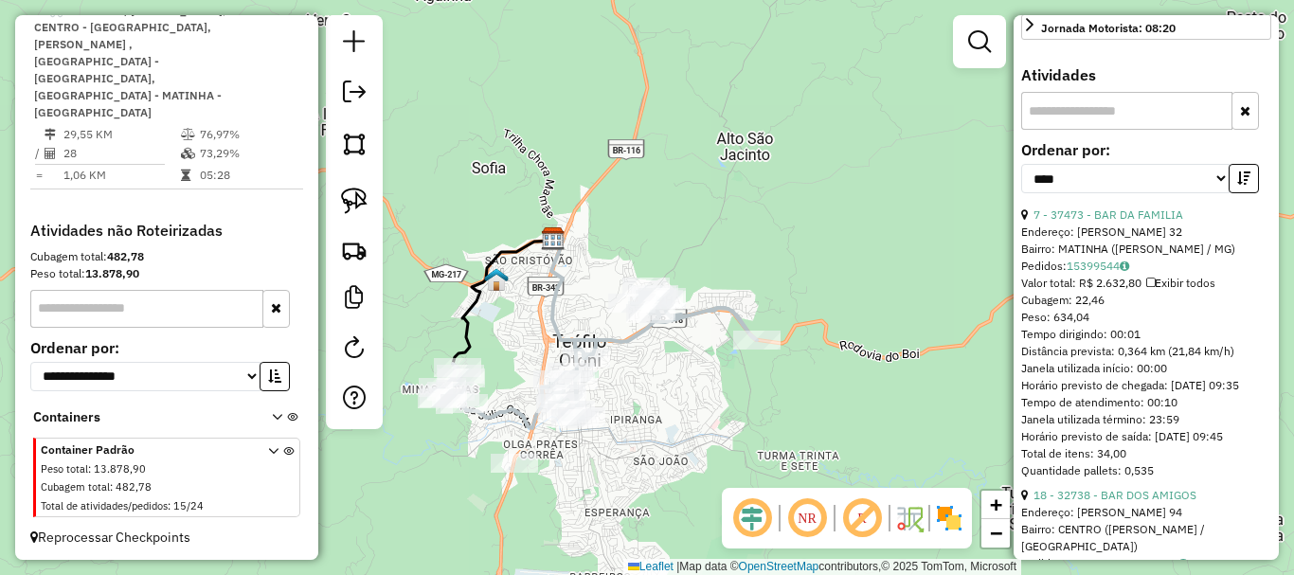
scroll to position [758, 0]
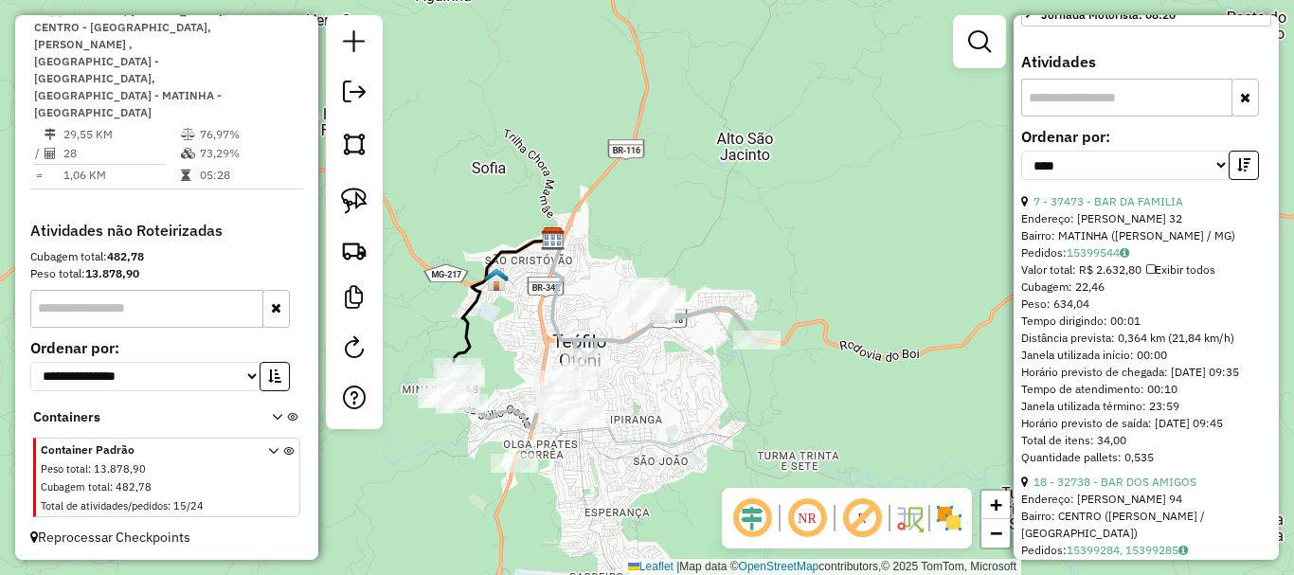
click at [714, 418] on div "Janela de atendimento Grade de atendimento Capacidade Transportadoras Veículos …" at bounding box center [647, 287] width 1294 height 575
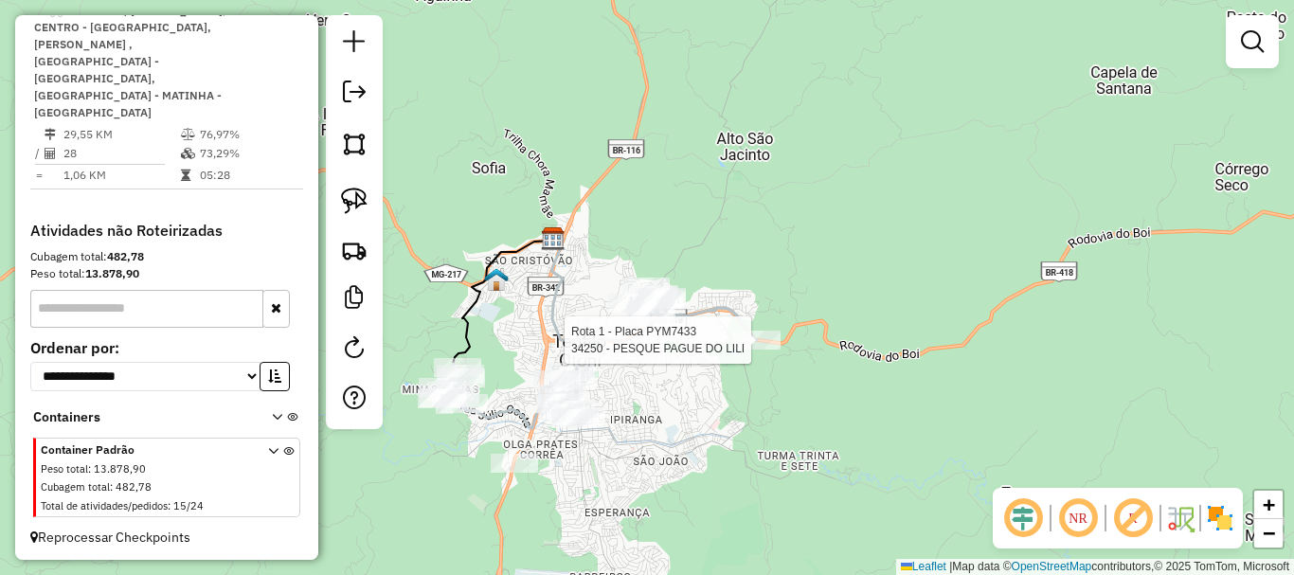
select select "*********"
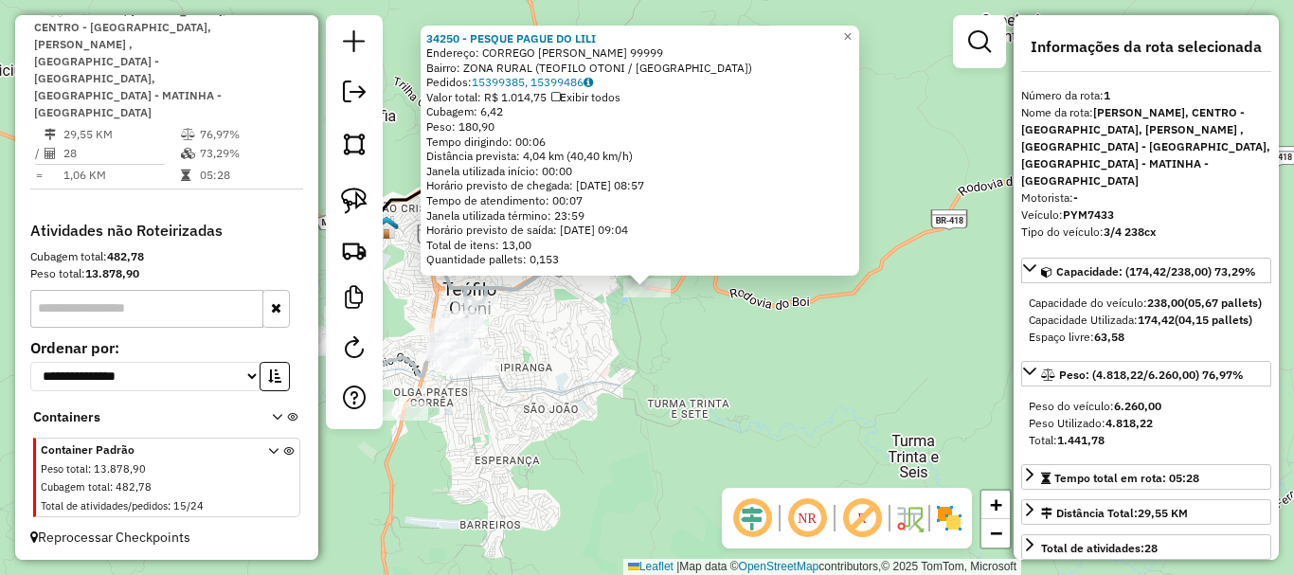
click at [616, 409] on div "34250 - PESQUE PAGUE DO LILI Endereço: CORREGO PEDRO VERSIANI 99999 Bairro: ZON…" at bounding box center [647, 287] width 1294 height 575
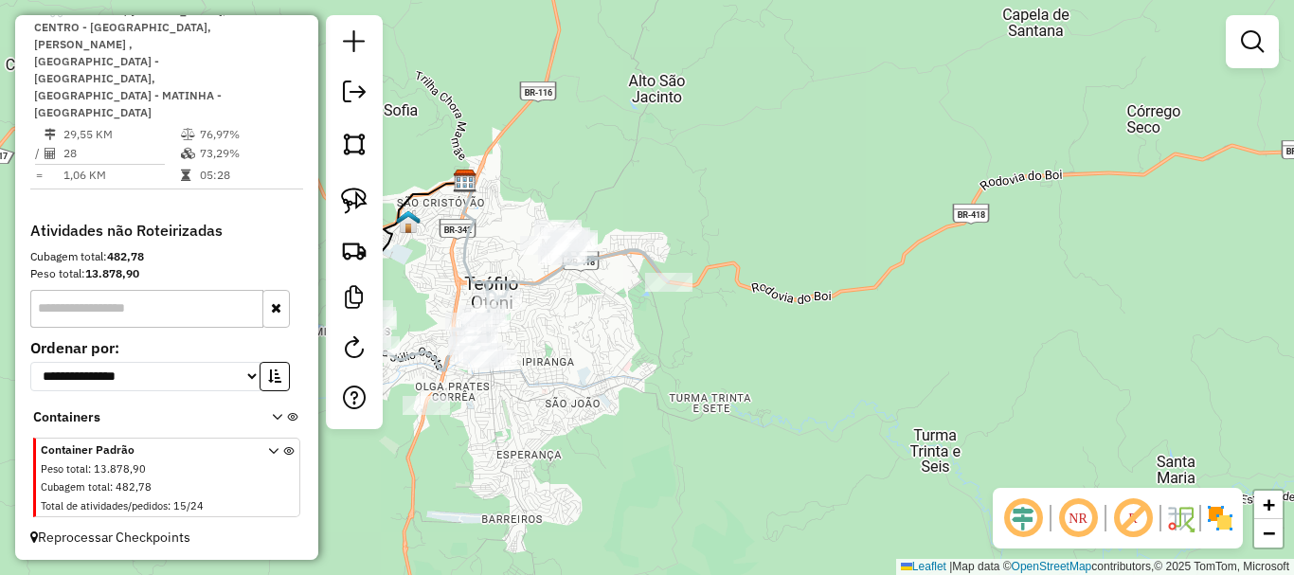
drag, startPoint x: 538, startPoint y: 416, endPoint x: 773, endPoint y: 323, distance: 252.7
click at [773, 323] on div "Janela de atendimento Grade de atendimento Capacidade Transportadoras Veículos …" at bounding box center [647, 287] width 1294 height 575
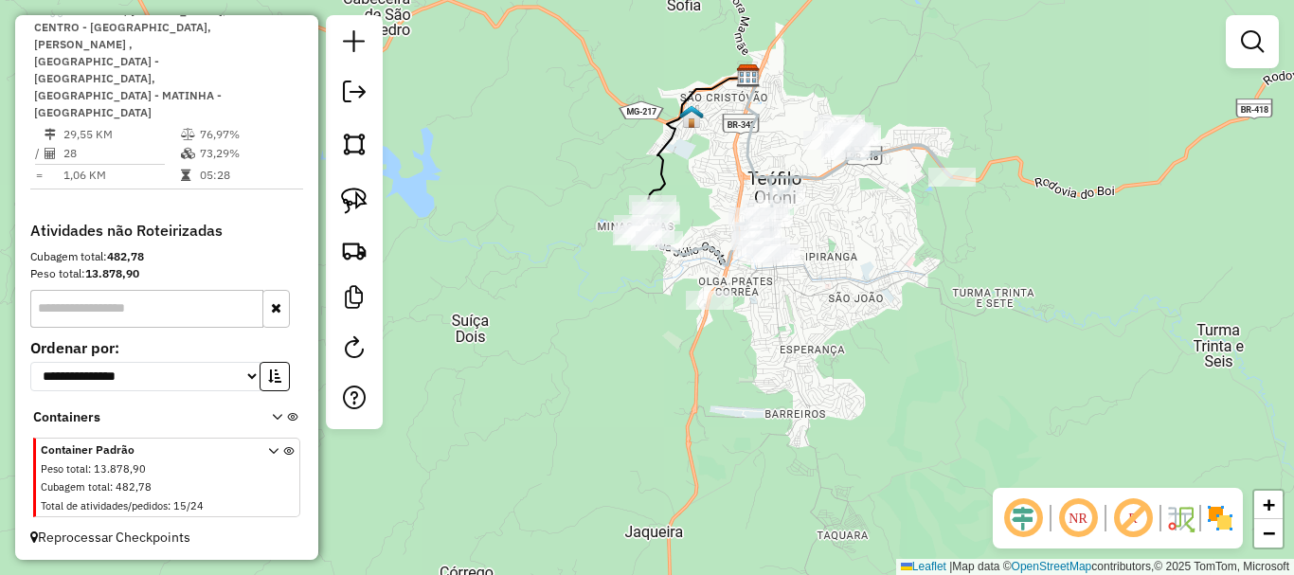
drag, startPoint x: 787, startPoint y: 244, endPoint x: 859, endPoint y: 224, distance: 74.7
click at [859, 224] on div "Janela de atendimento Grade de atendimento Capacidade Transportadoras Veículos …" at bounding box center [647, 287] width 1294 height 575
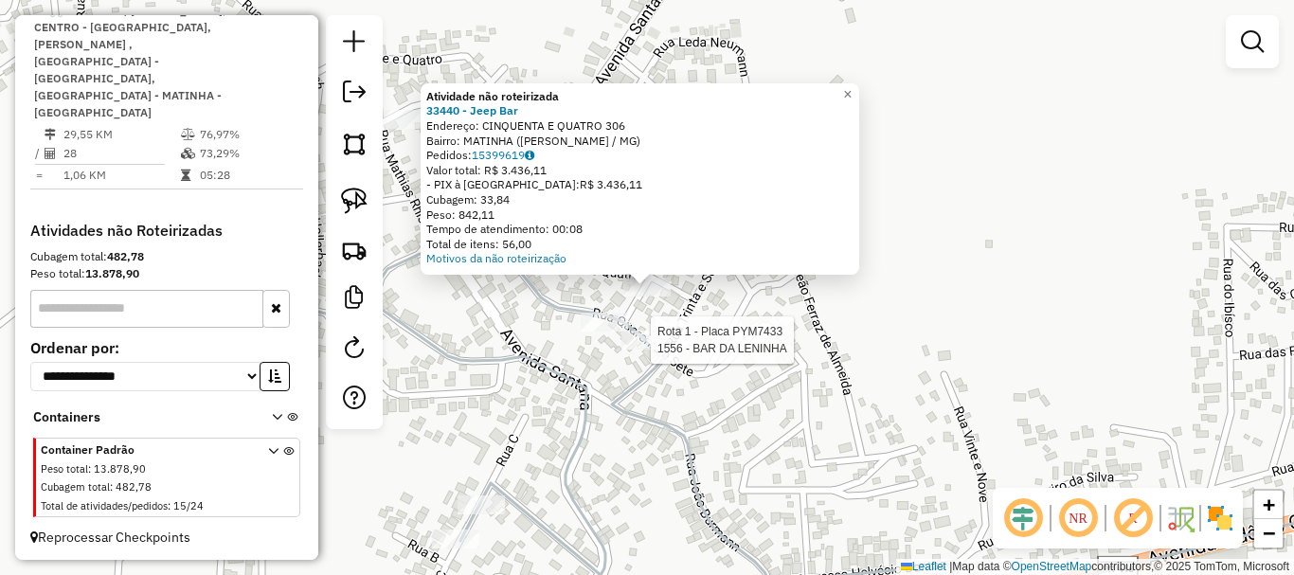
select select "*********"
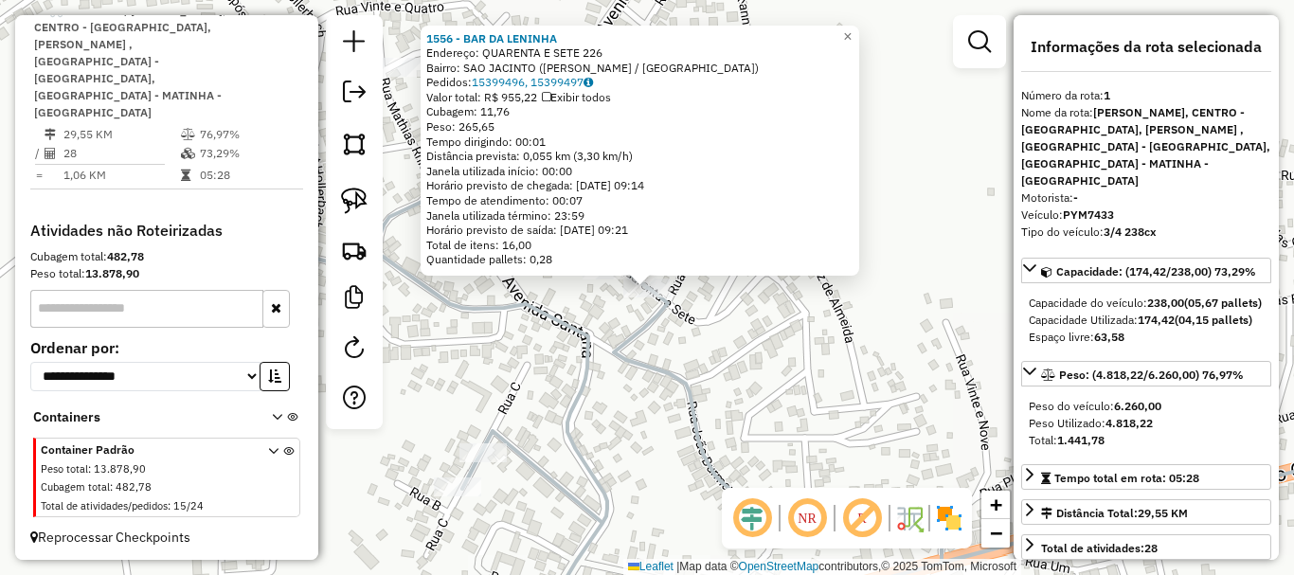
click at [631, 356] on icon at bounding box center [794, 409] width 1257 height 445
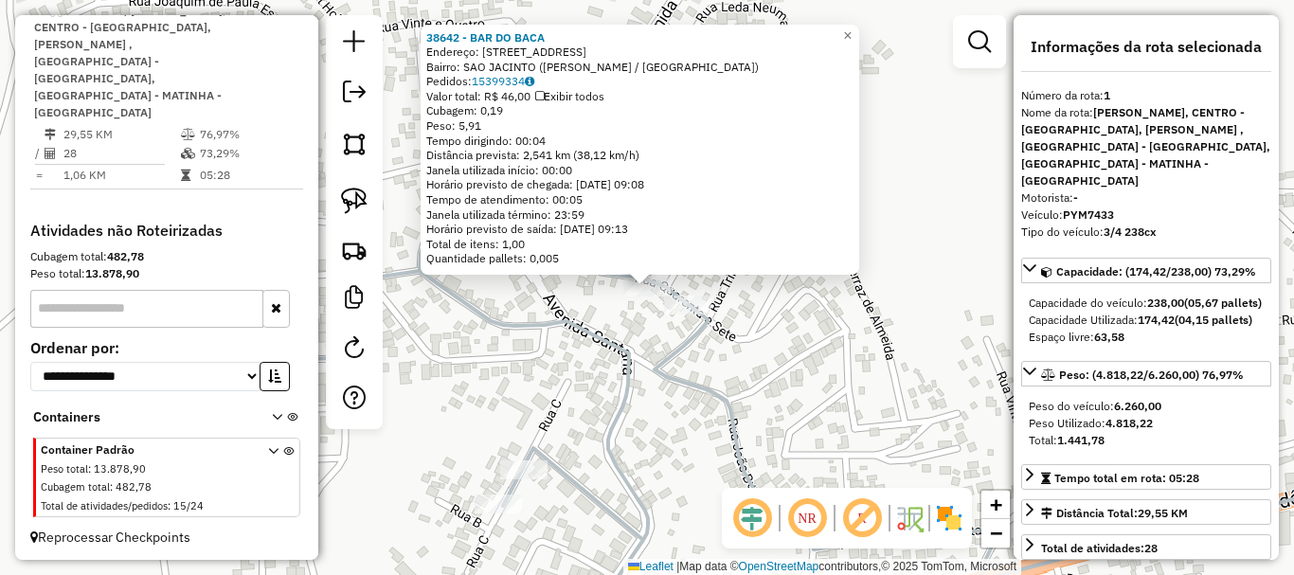
click at [676, 355] on icon at bounding box center [815, 418] width 1217 height 428
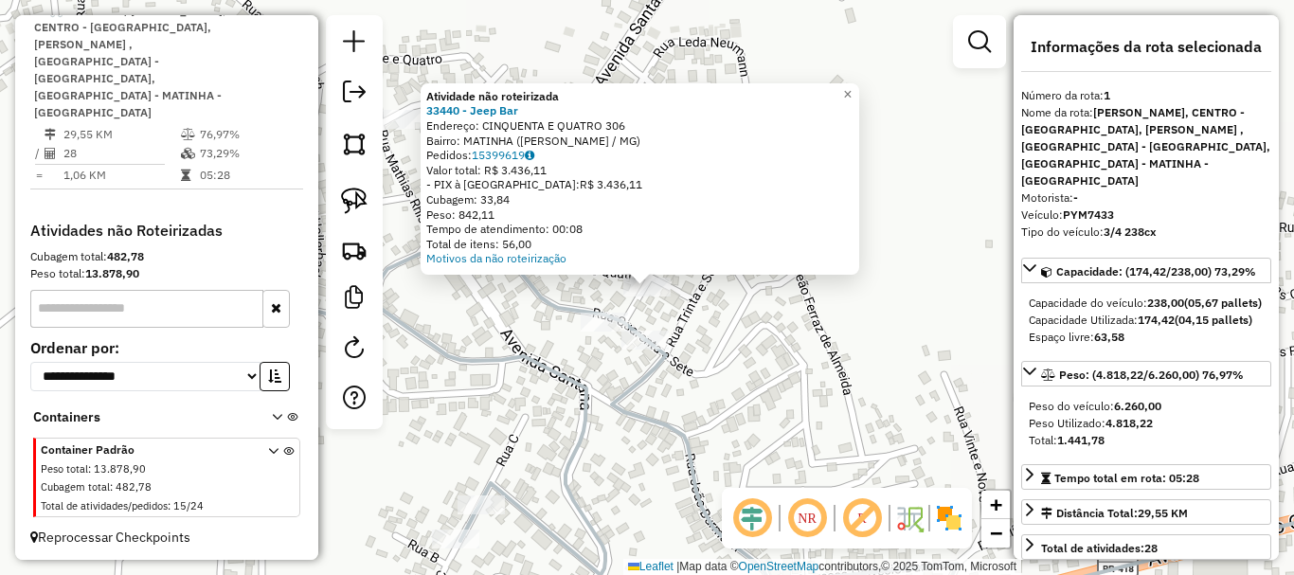
click at [624, 377] on div "Atividade não roteirizada 33440 - Jeep Bar Endereço: CINQUENTA E QUATRO 306 Bai…" at bounding box center [647, 287] width 1294 height 575
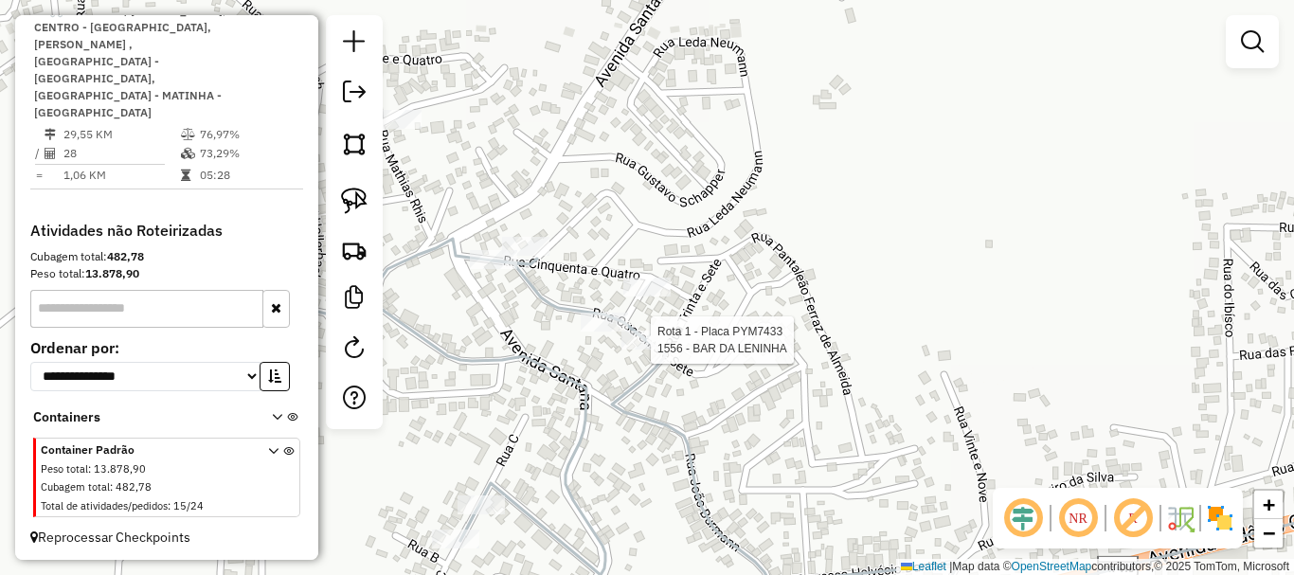
select select "*********"
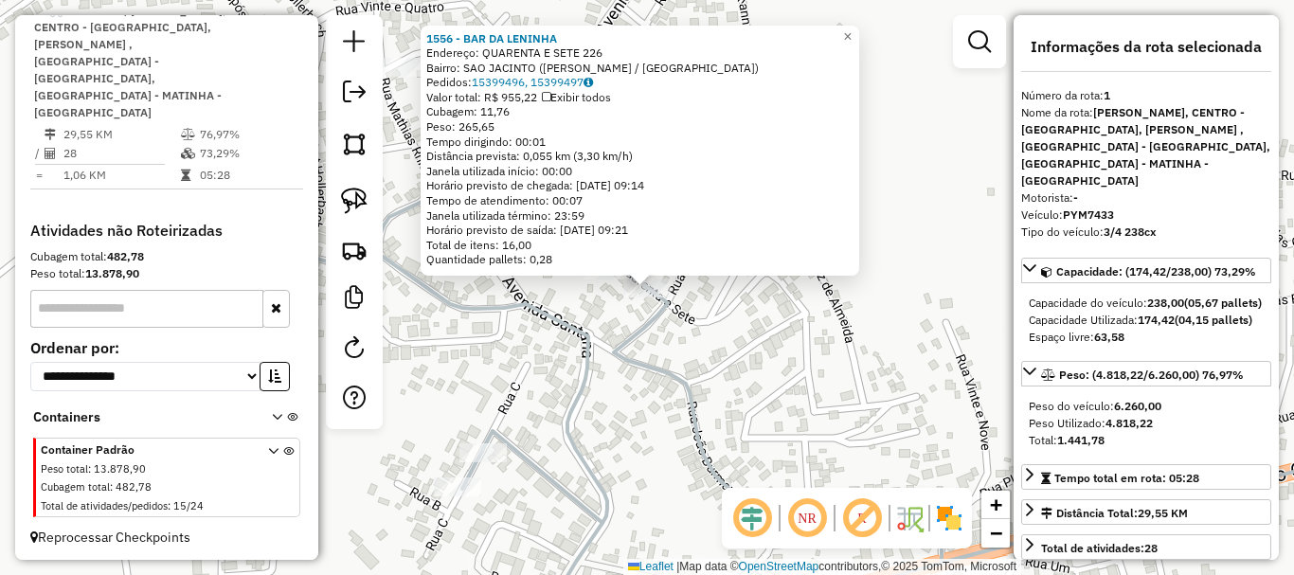
click at [627, 352] on icon at bounding box center [794, 409] width 1257 height 445
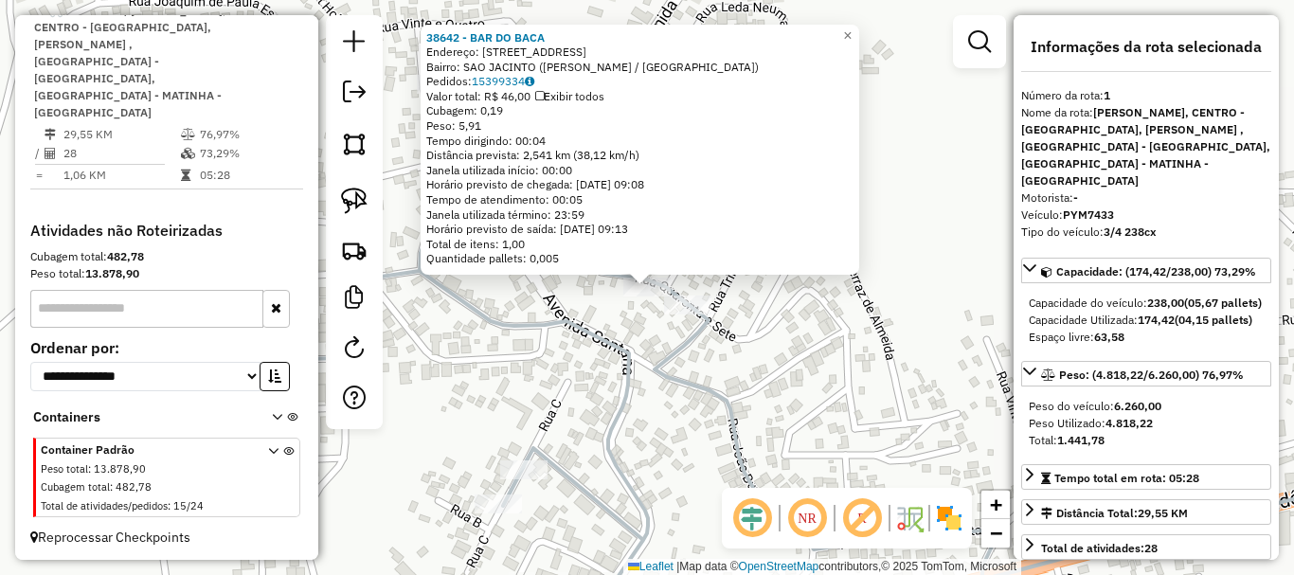
click at [520, 292] on div "38642 - BAR DO BACA Endereço: RUA QUARENTA E SETE 164 Bairro: SAO JACINTO (TEOF…" at bounding box center [647, 287] width 1294 height 575
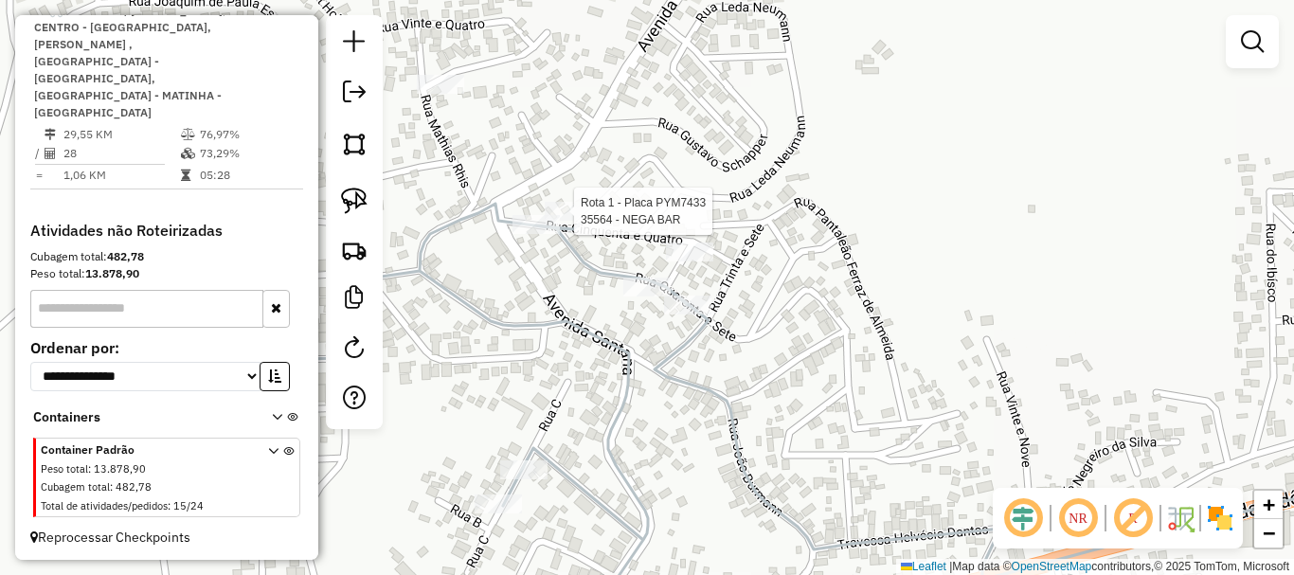
select select "*********"
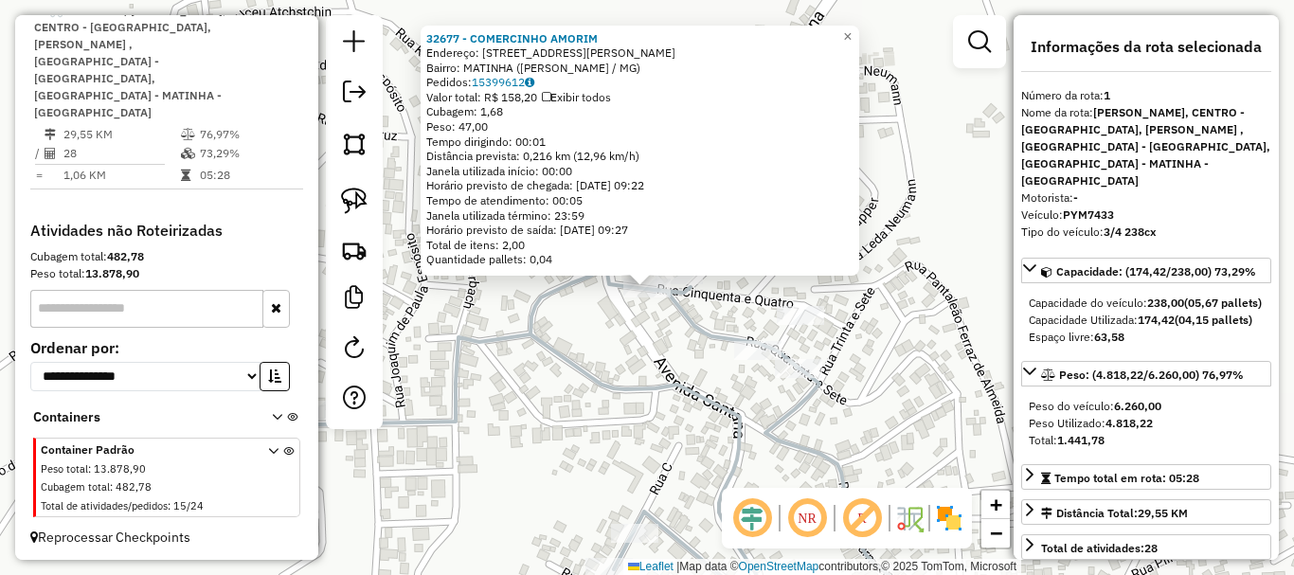
click at [569, 335] on div "32677 - COMERCINHO AMORIM Endereço: R LUCIANO CRESCENCIO DE SOUZA 45 Bairro: MA…" at bounding box center [647, 287] width 1294 height 575
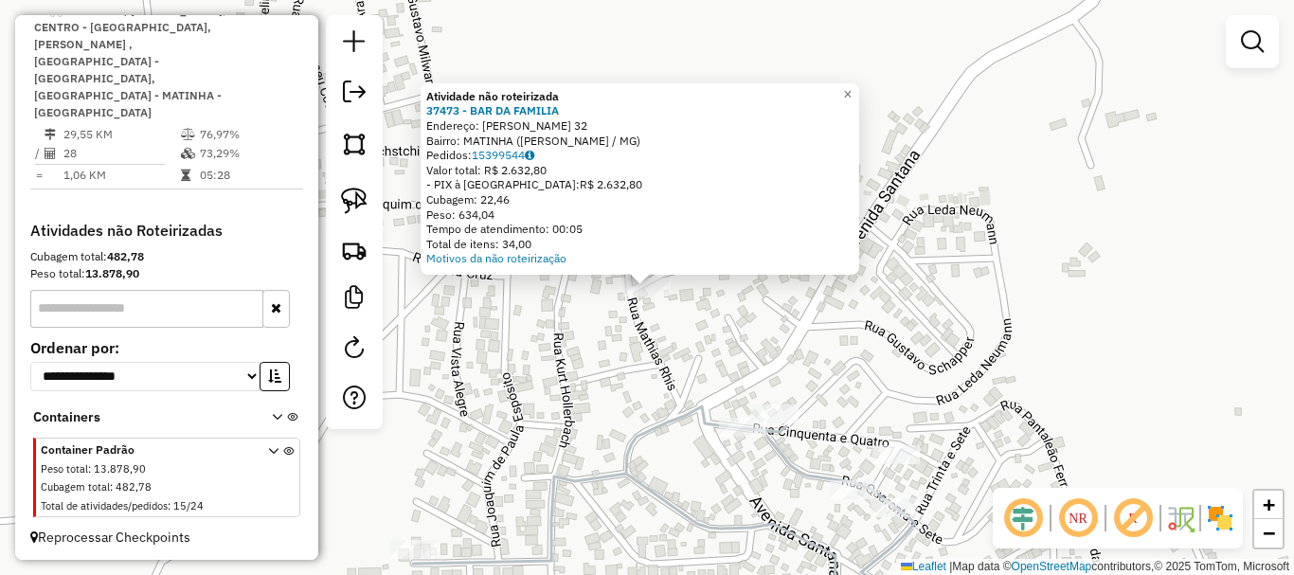
click at [651, 374] on div "Atividade não roteirizada 37473 - BAR DA FAMILIA Endereço: MATHIAS RHIS 32 Bair…" at bounding box center [647, 287] width 1294 height 575
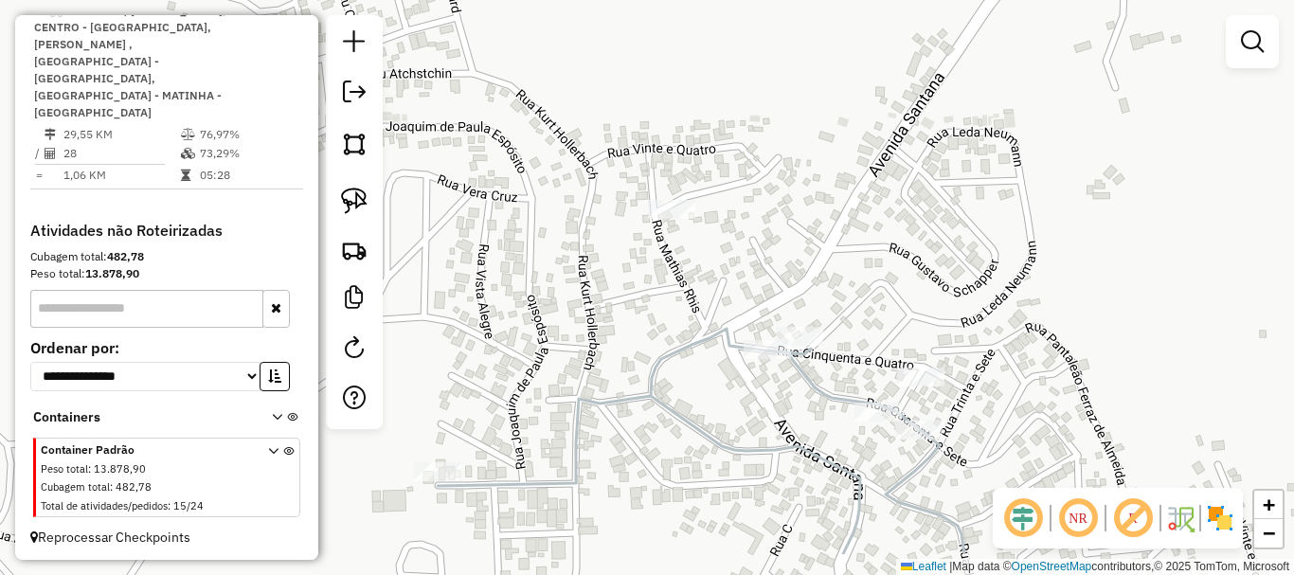
drag, startPoint x: 725, startPoint y: 485, endPoint x: 759, endPoint y: 375, distance: 115.1
click at [759, 375] on div "Janela de atendimento Grade de atendimento Capacidade Transportadoras Veículos …" at bounding box center [647, 287] width 1294 height 575
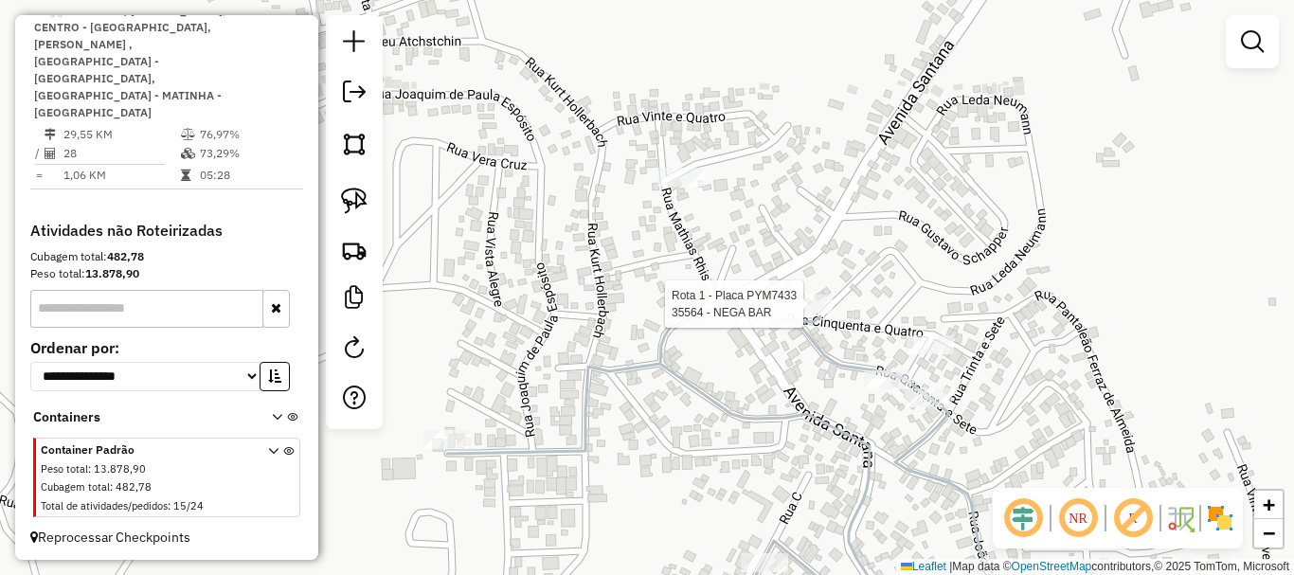
select select "*********"
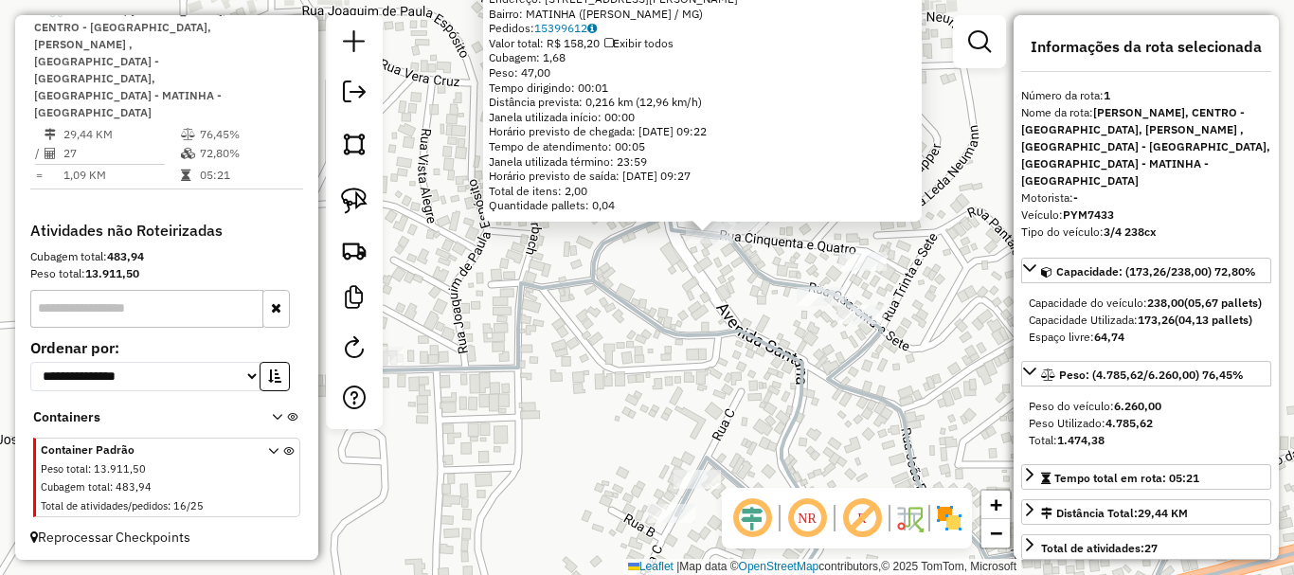
drag, startPoint x: 576, startPoint y: 437, endPoint x: 639, endPoint y: 383, distance: 82.6
click at [639, 383] on div "32677 - COMERCINHO AMORIM Endereço: R LUCIANO CRESCENCIO DE SOUZA 45 Bairro: MA…" at bounding box center [647, 287] width 1294 height 575
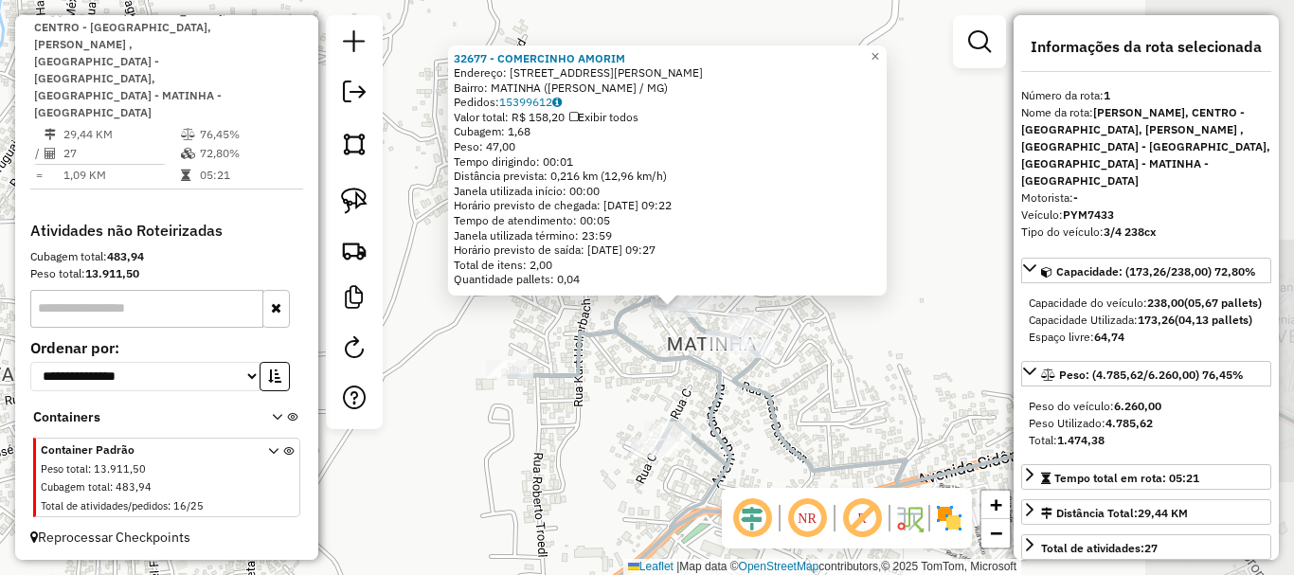
click at [609, 400] on div "32677 - COMERCINHO AMORIM Endereço: R LUCIANO CRESCENCIO DE SOUZA 45 Bairro: MA…" at bounding box center [647, 287] width 1294 height 575
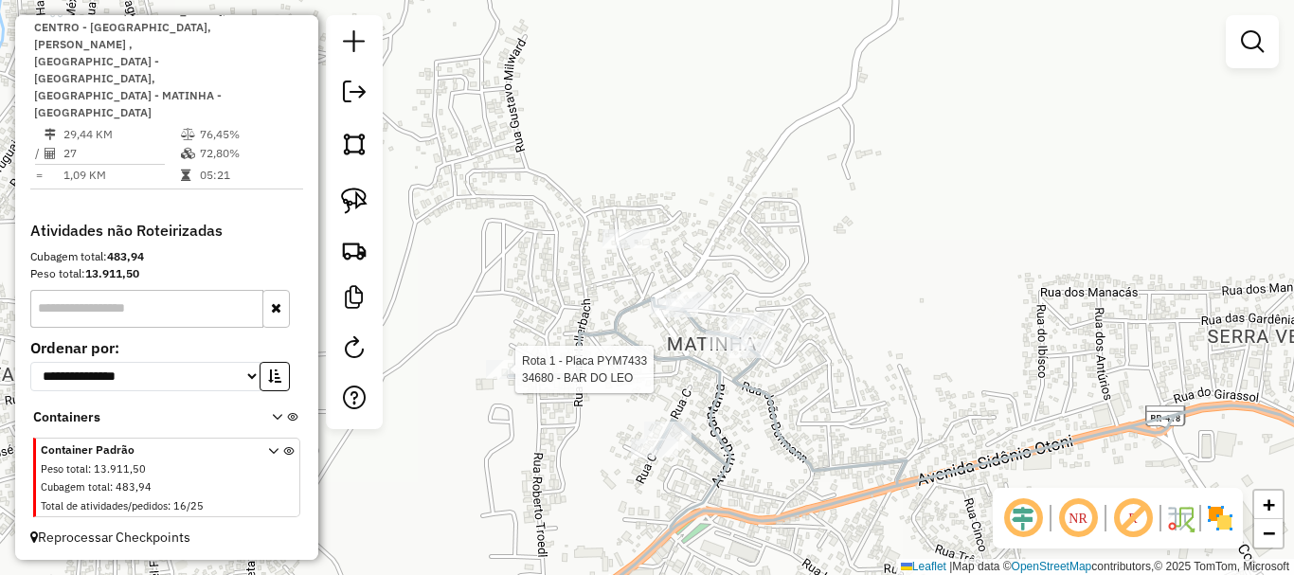
select select "*********"
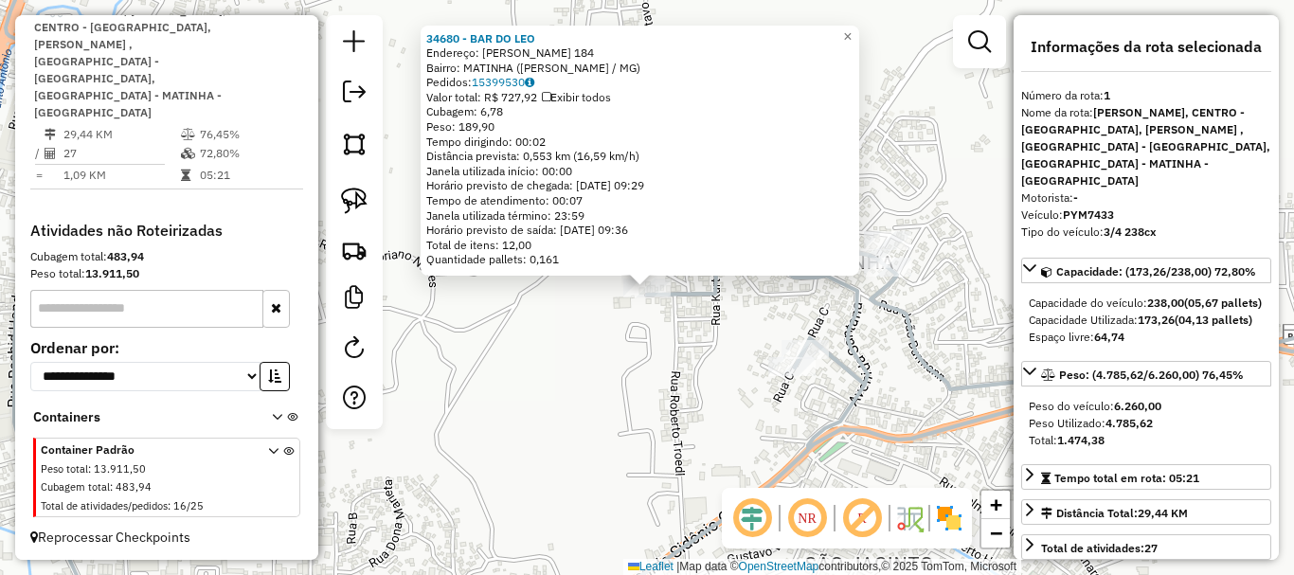
click at [865, 395] on icon at bounding box center [806, 424] width 1235 height 415
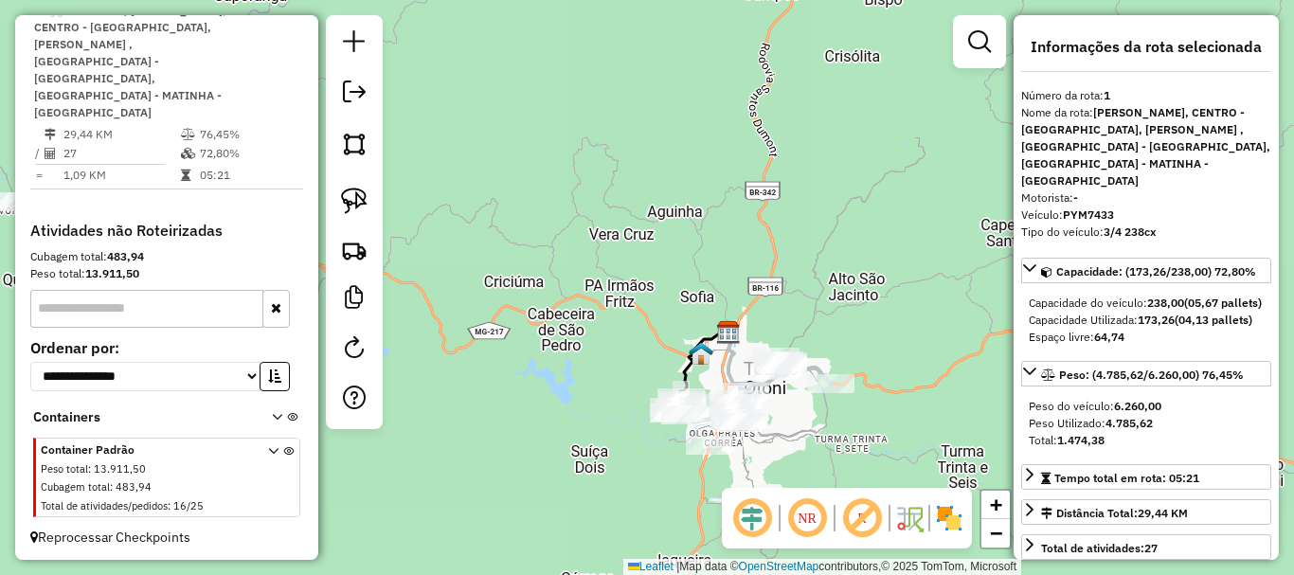
drag, startPoint x: 818, startPoint y: 444, endPoint x: 854, endPoint y: 291, distance: 157.7
click at [854, 294] on div "Janela de atendimento Grade de atendimento Capacidade Transportadoras Veículos …" at bounding box center [647, 287] width 1294 height 575
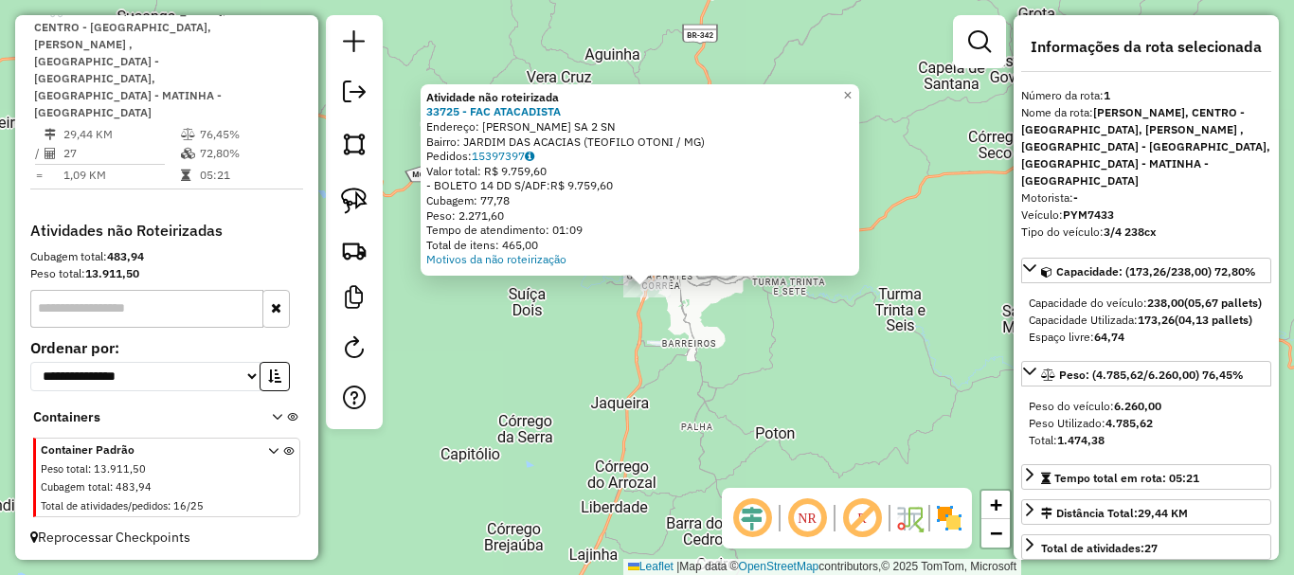
click at [517, 164] on div "Valor total: R$ 9.759,60" at bounding box center [639, 171] width 427 height 15
click at [512, 156] on link "15397397" at bounding box center [503, 156] width 63 height 14
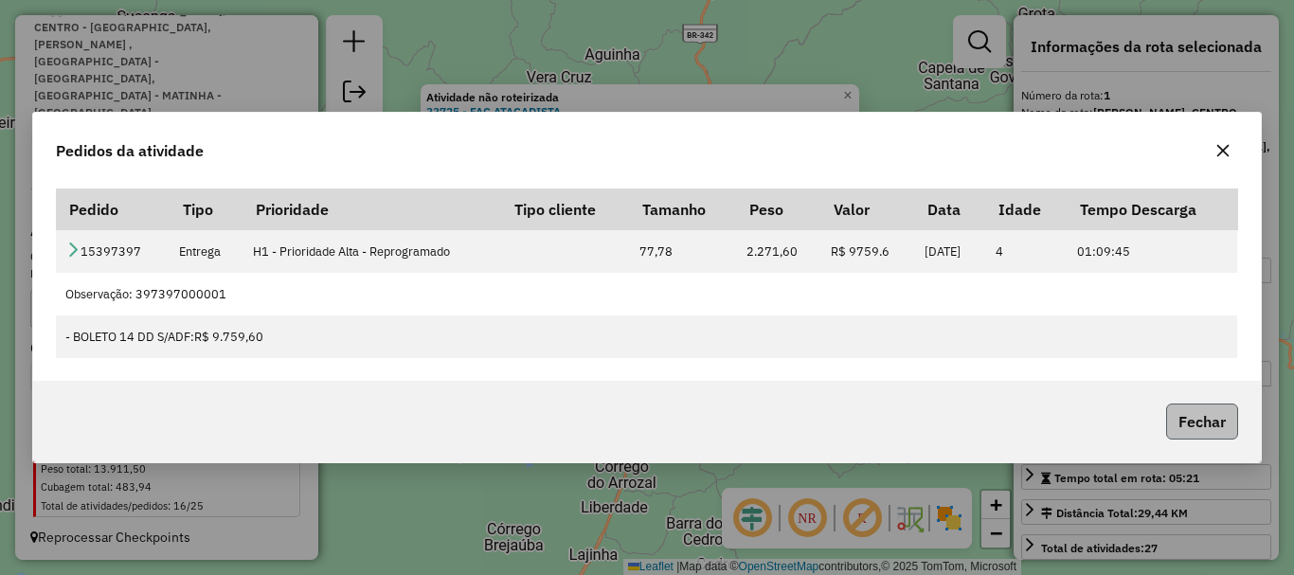
click at [1210, 427] on button "Fechar" at bounding box center [1202, 422] width 72 height 36
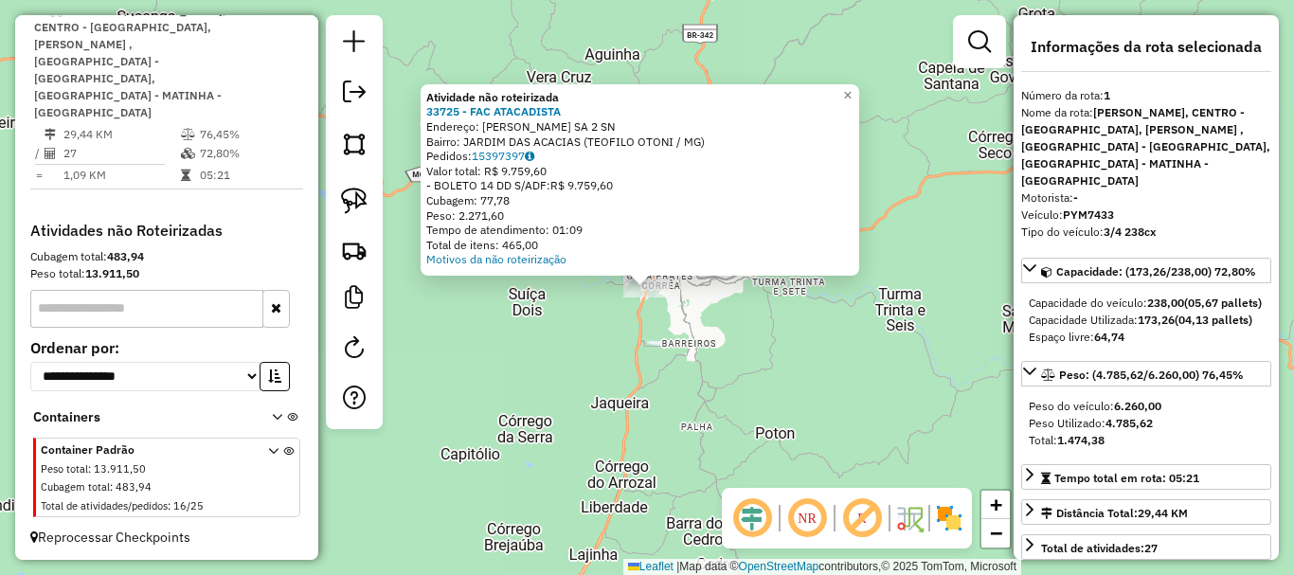
click at [583, 349] on div "Atividade não roteirizada 33725 - FAC ATACADISTA Endereço: ALFREDO SA 2 SN Bair…" at bounding box center [647, 287] width 1294 height 575
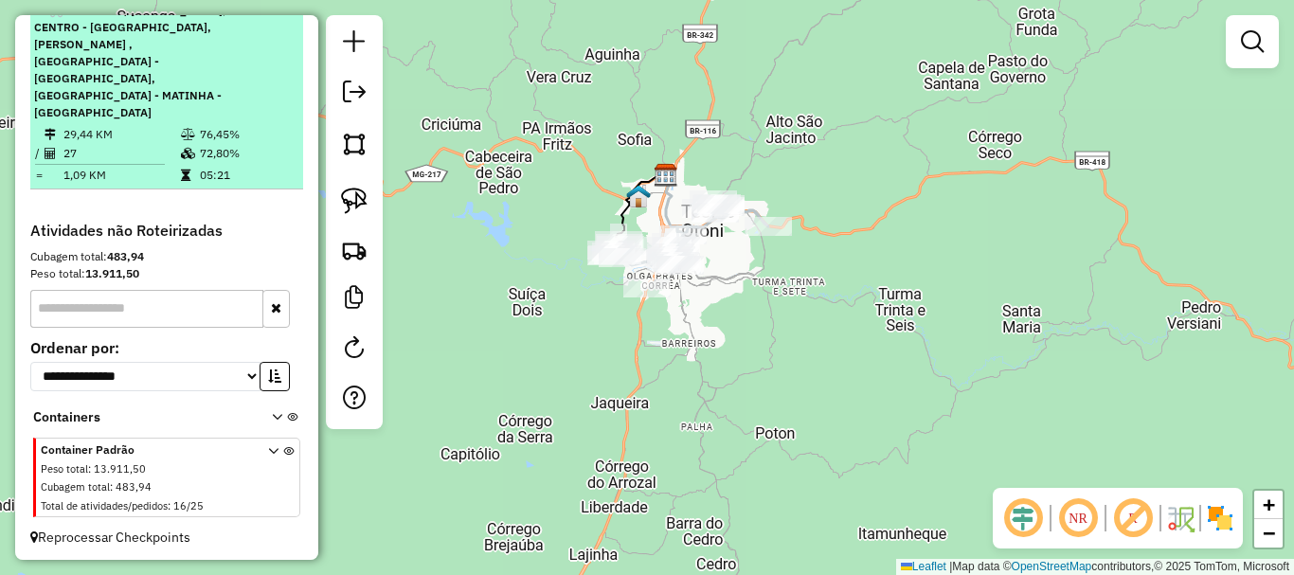
scroll to position [506, 0]
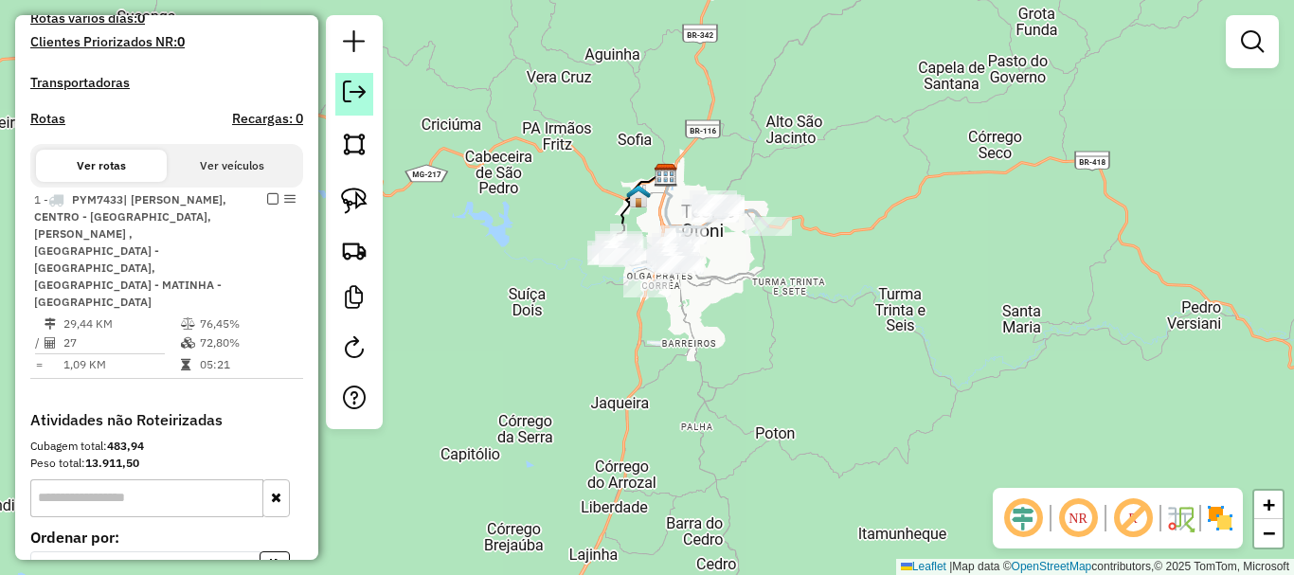
click at [362, 89] on em at bounding box center [354, 92] width 23 height 23
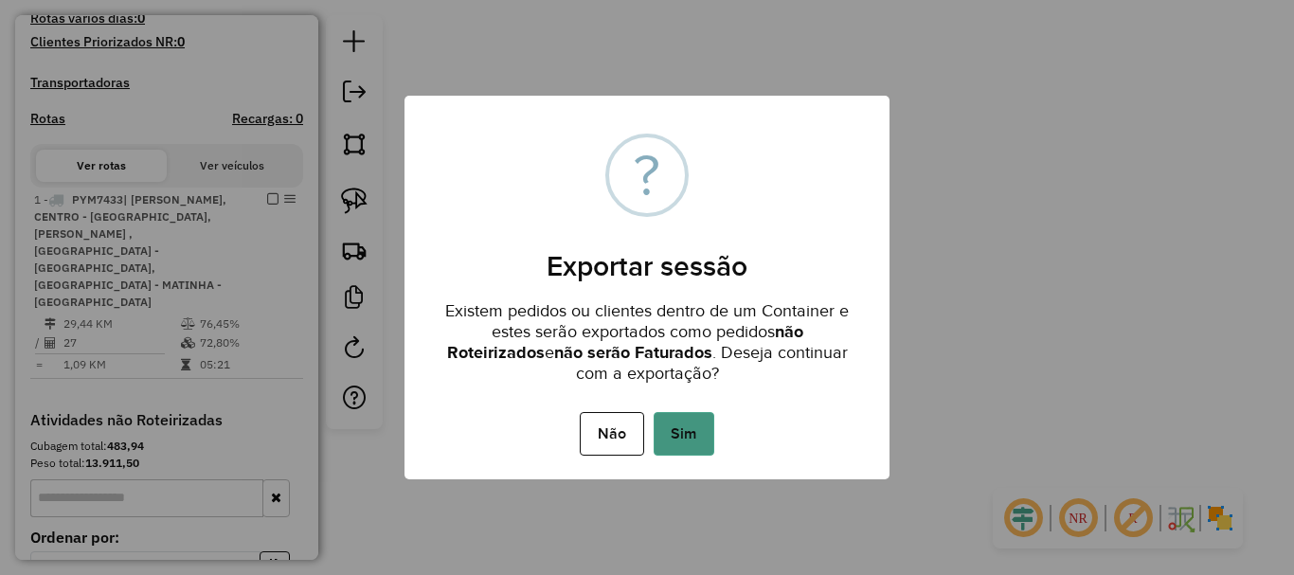
click at [686, 425] on button "Sim" at bounding box center [684, 434] width 61 height 44
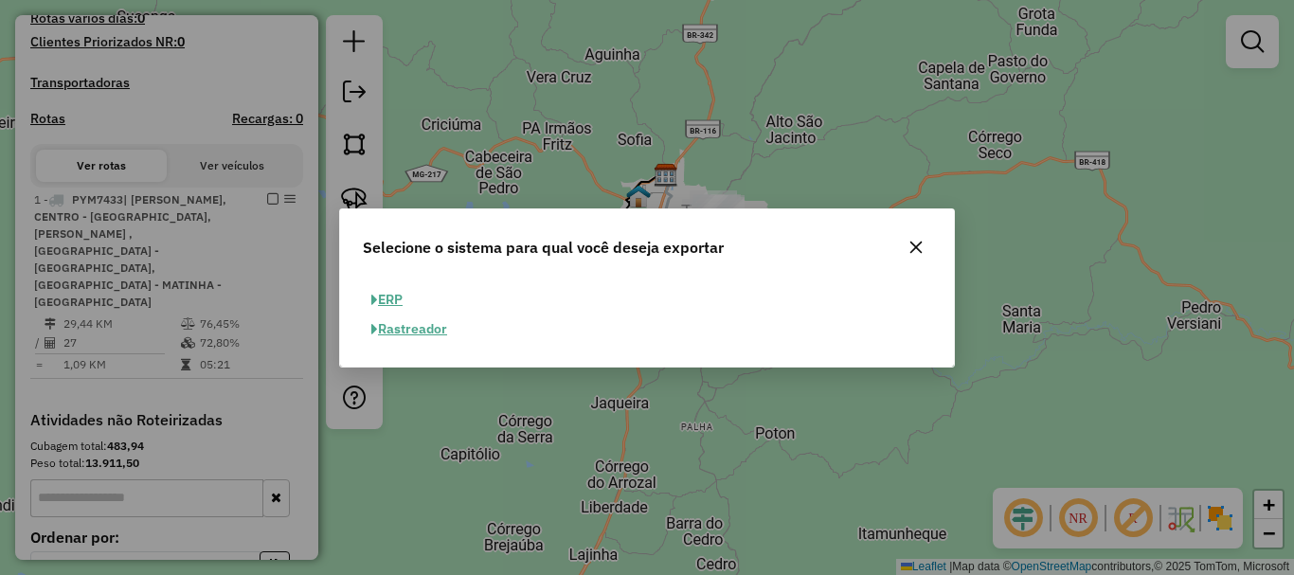
click at [362, 312] on div "ERP Rastreador" at bounding box center [647, 314] width 591 height 59
click at [407, 308] on button "ERP" at bounding box center [387, 299] width 48 height 29
select select "**"
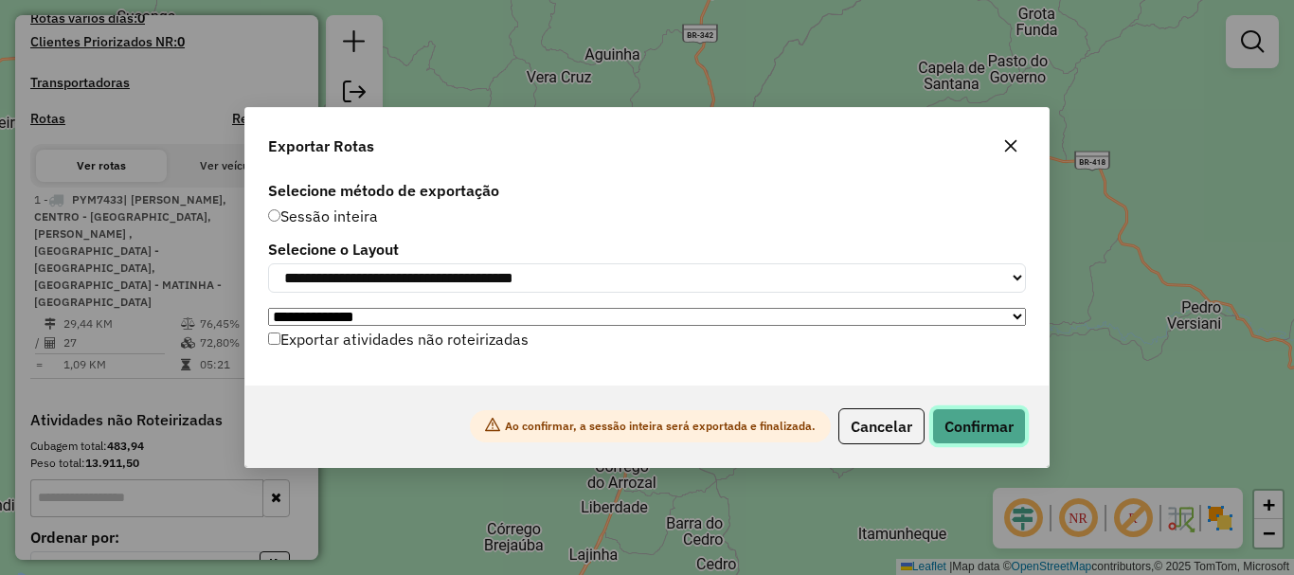
click at [999, 427] on button "Confirmar" at bounding box center [979, 426] width 94 height 36
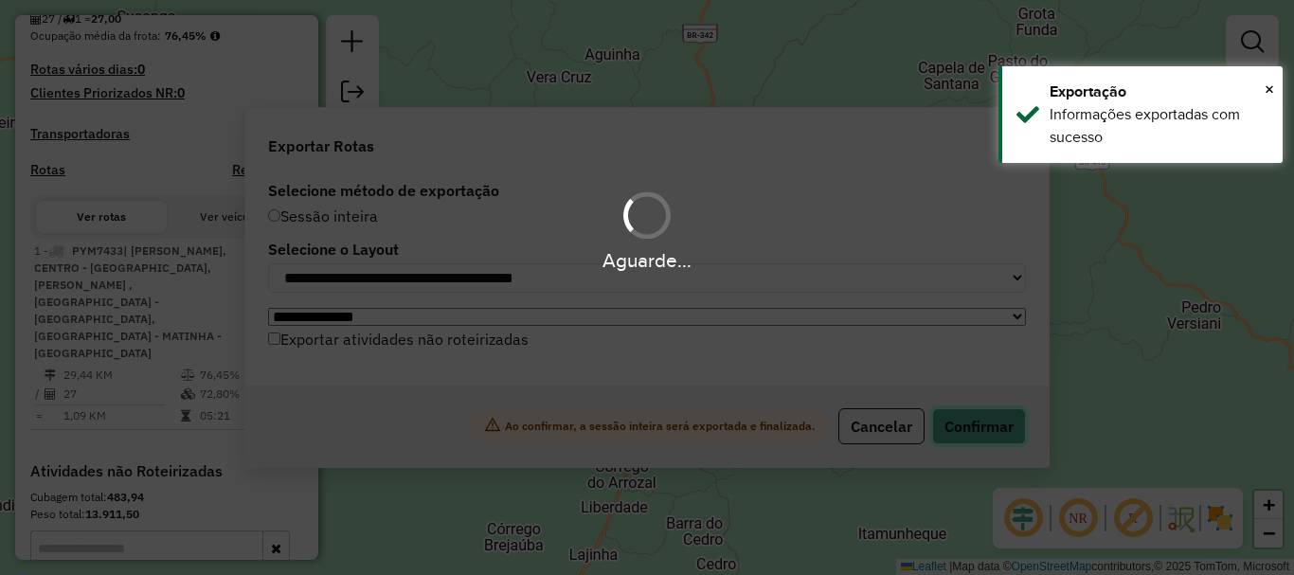
scroll to position [557, 0]
